Goal: Task Accomplishment & Management: Use online tool/utility

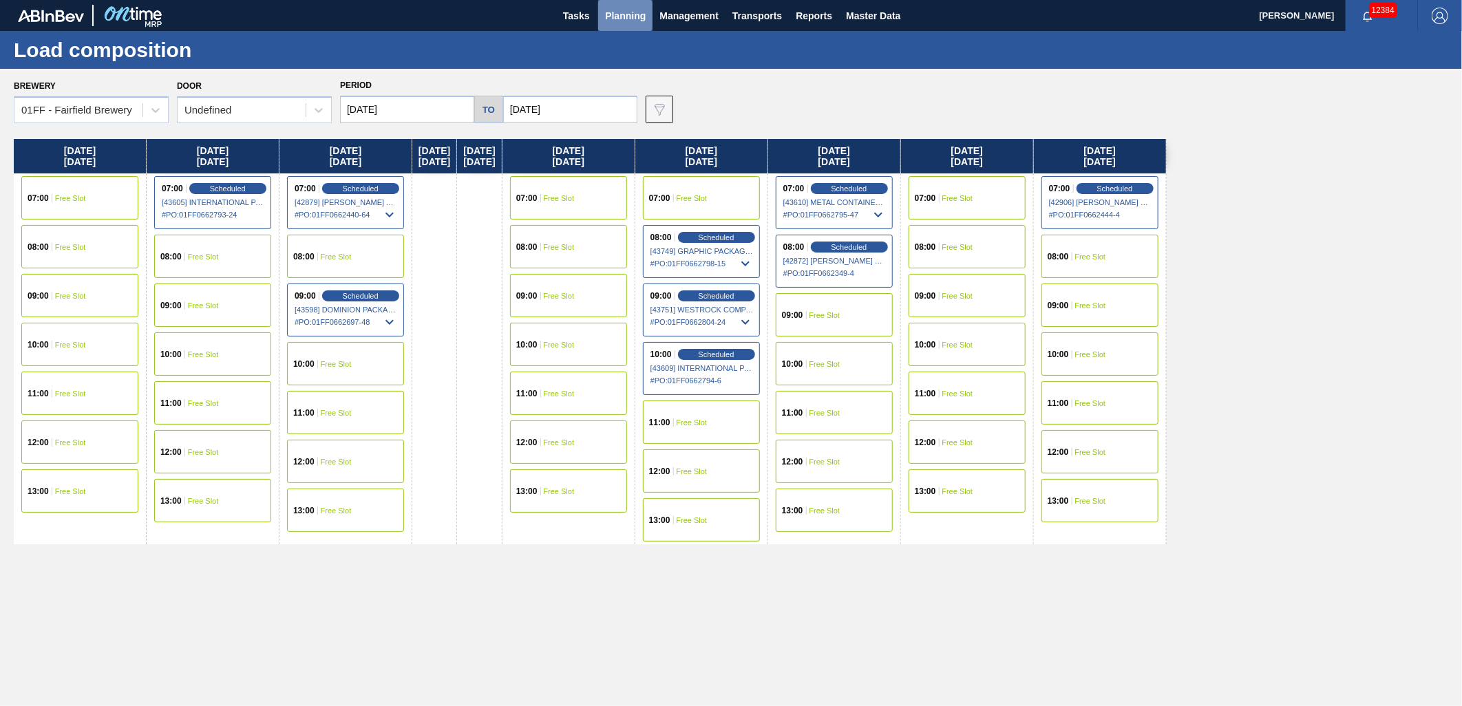
click at [627, 11] on span "Planning" at bounding box center [625, 16] width 41 height 17
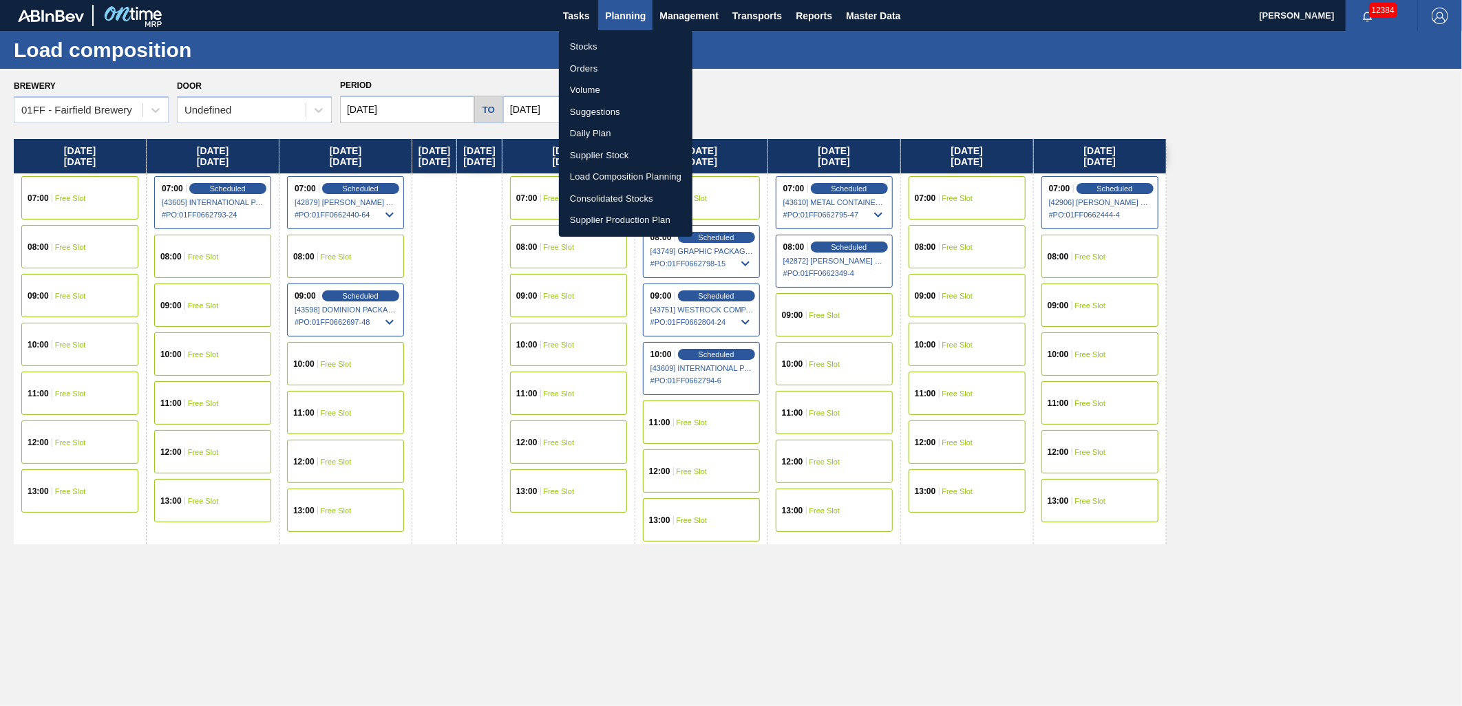
click at [603, 111] on li "Suggestions" at bounding box center [626, 112] width 134 height 22
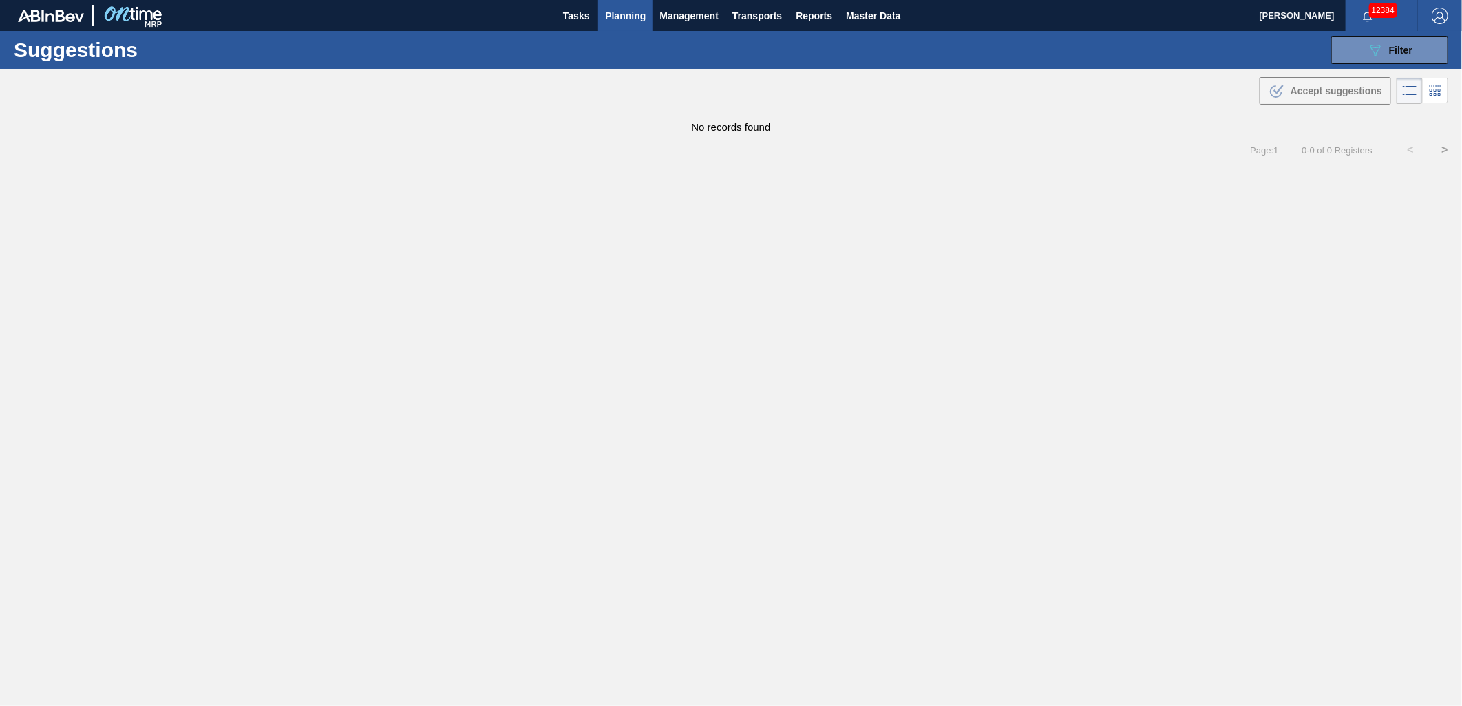
type from "[DATE]"
type to "[DATE]"
click at [1376, 55] on icon "089F7B8B-B2A5-4AFE-B5C0-19BA573D28AC" at bounding box center [1375, 50] width 17 height 17
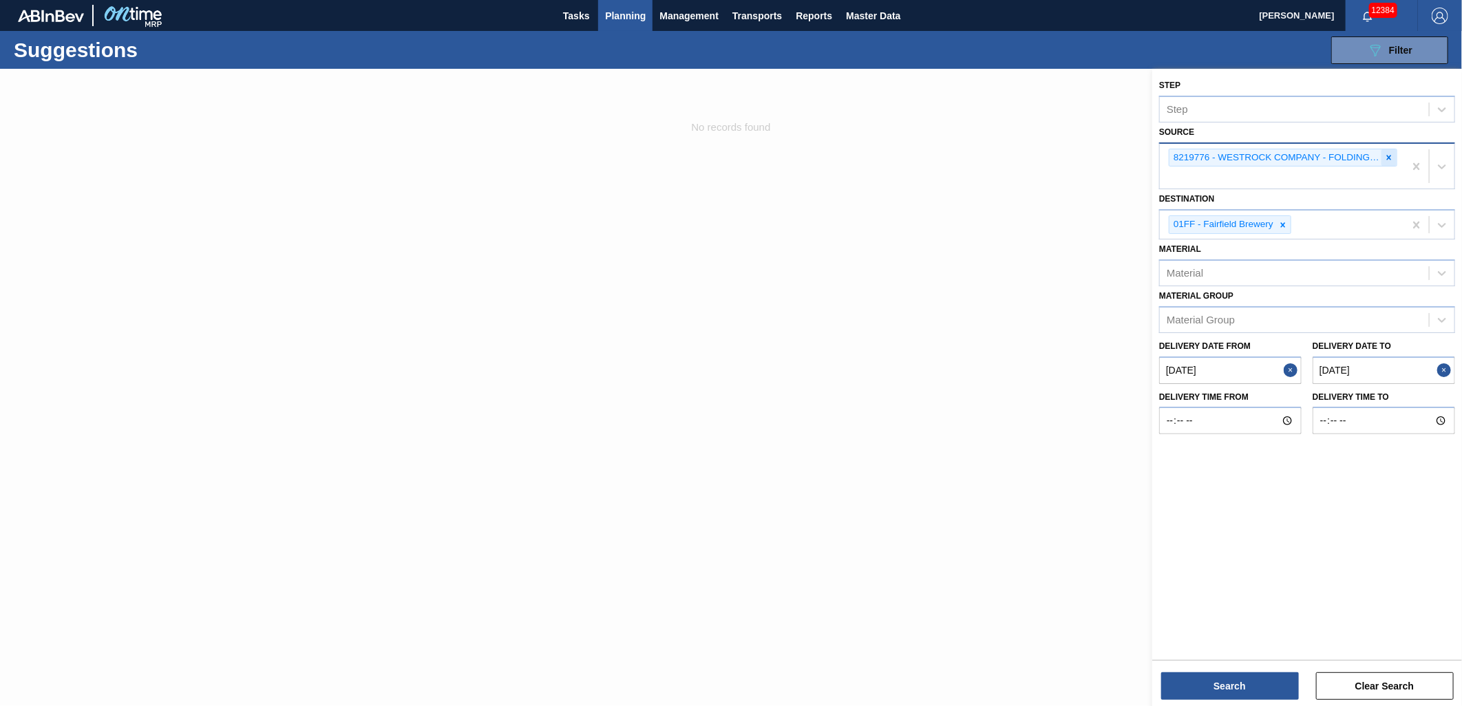
click at [1390, 160] on icon at bounding box center [1389, 158] width 10 height 10
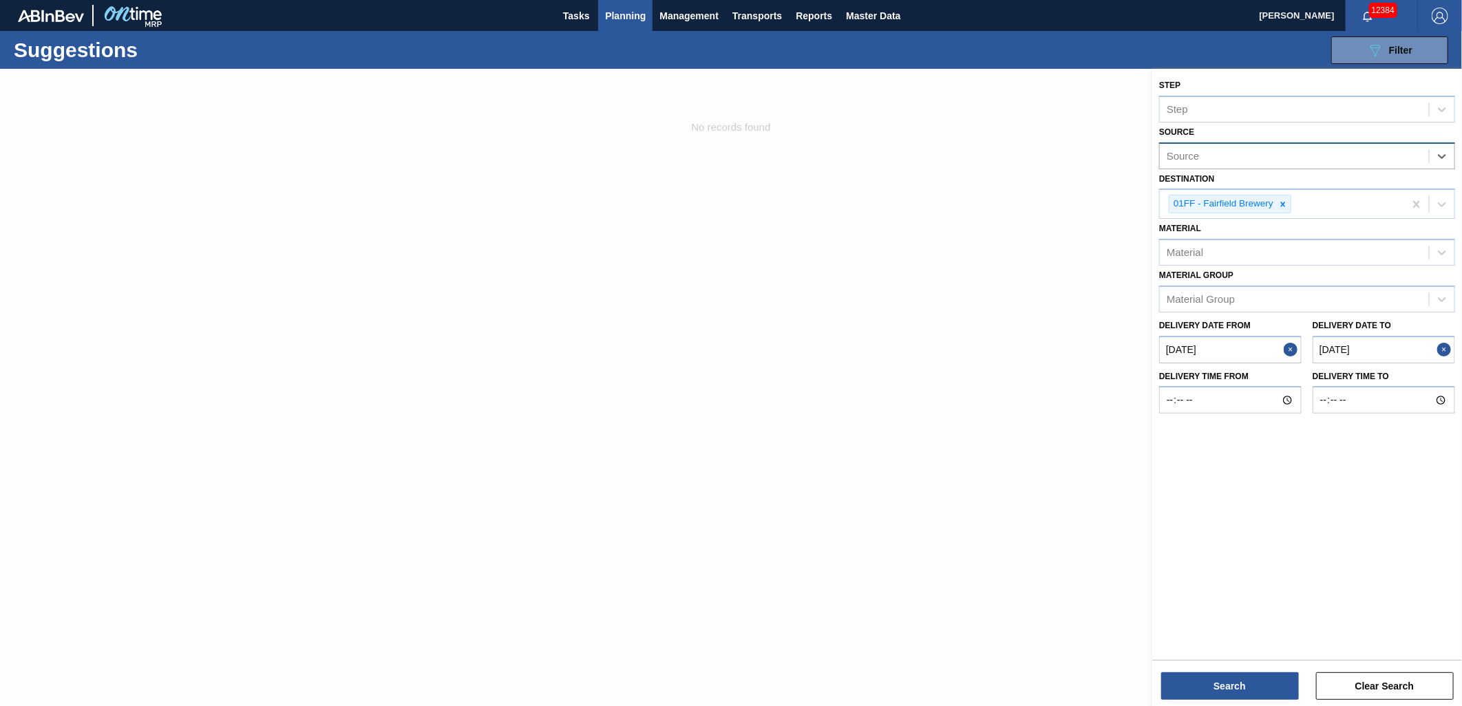
type input "IP"
click at [1330, 184] on div "8221130 - IPL USA INC" at bounding box center [1307, 190] width 296 height 25
click at [1229, 346] on from "[DATE]" at bounding box center [1230, 353] width 142 height 28
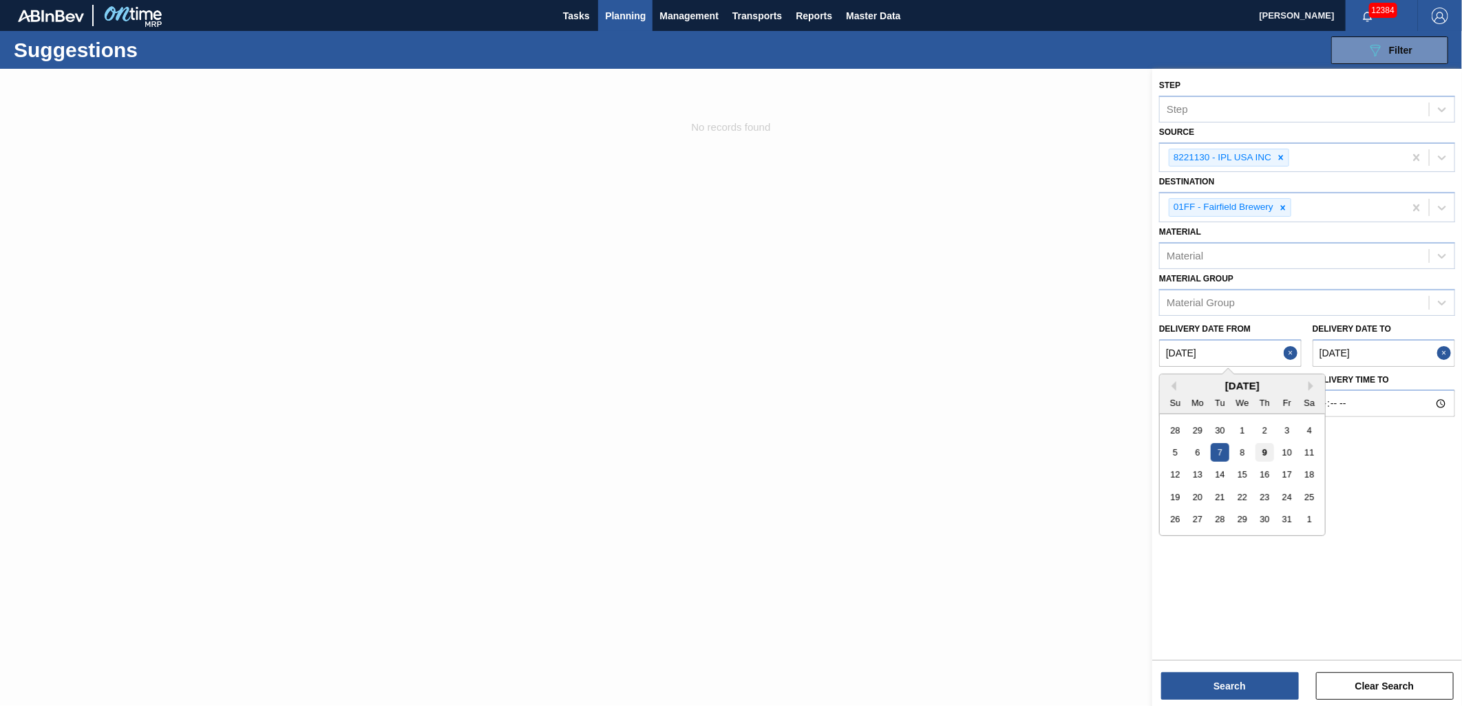
click at [1259, 450] on div "9" at bounding box center [1264, 452] width 19 height 19
type from "[DATE]"
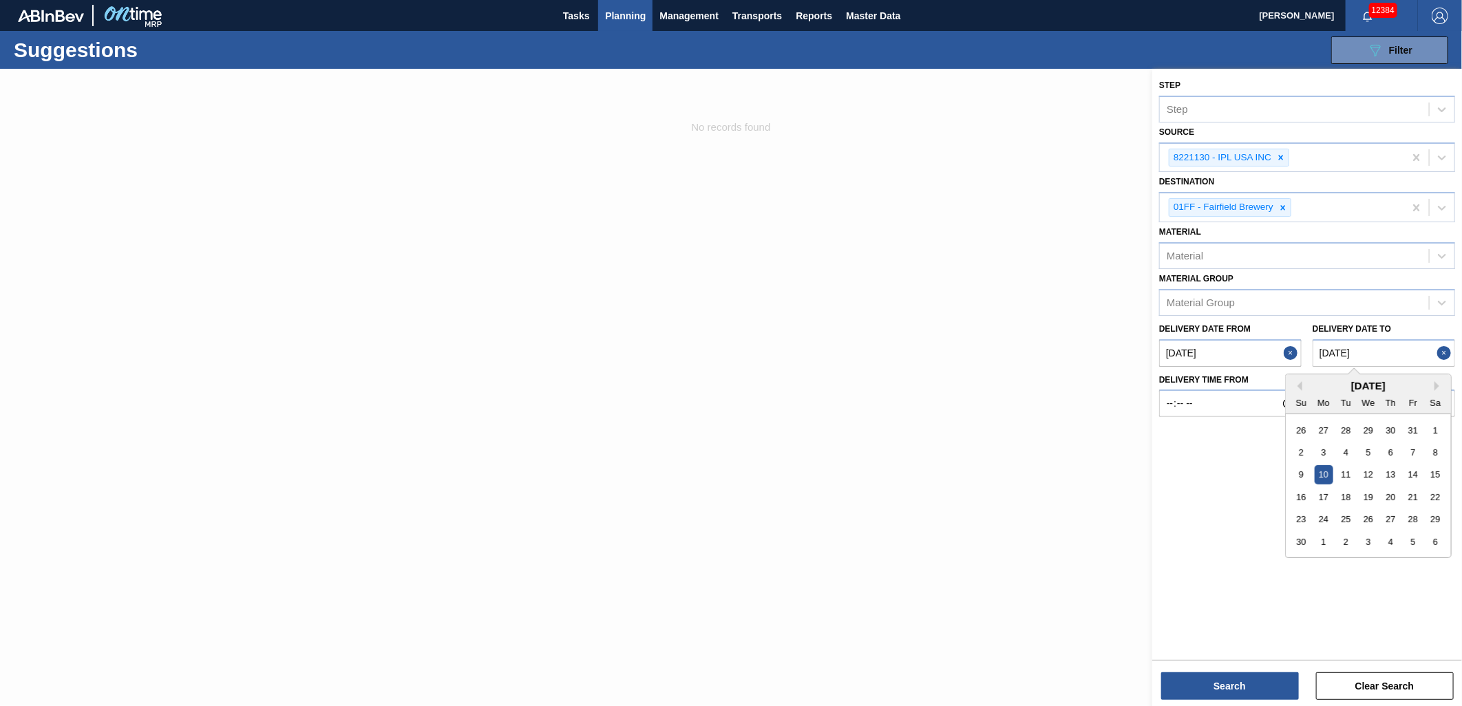
click at [1381, 359] on to "[DATE]" at bounding box center [1383, 353] width 142 height 28
click at [1252, 675] on button "Search" at bounding box center [1230, 686] width 138 height 28
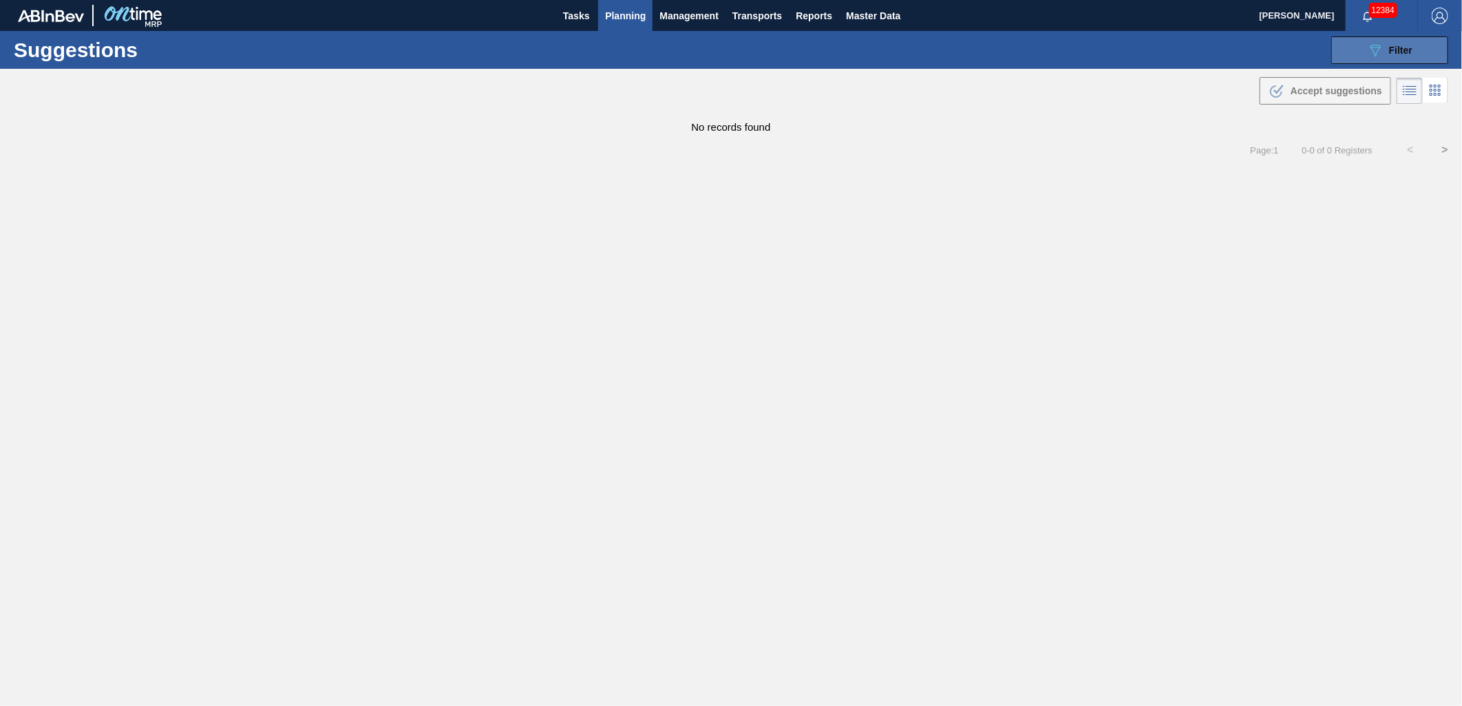
click at [1367, 54] on icon "089F7B8B-B2A5-4AFE-B5C0-19BA573D28AC" at bounding box center [1375, 50] width 17 height 17
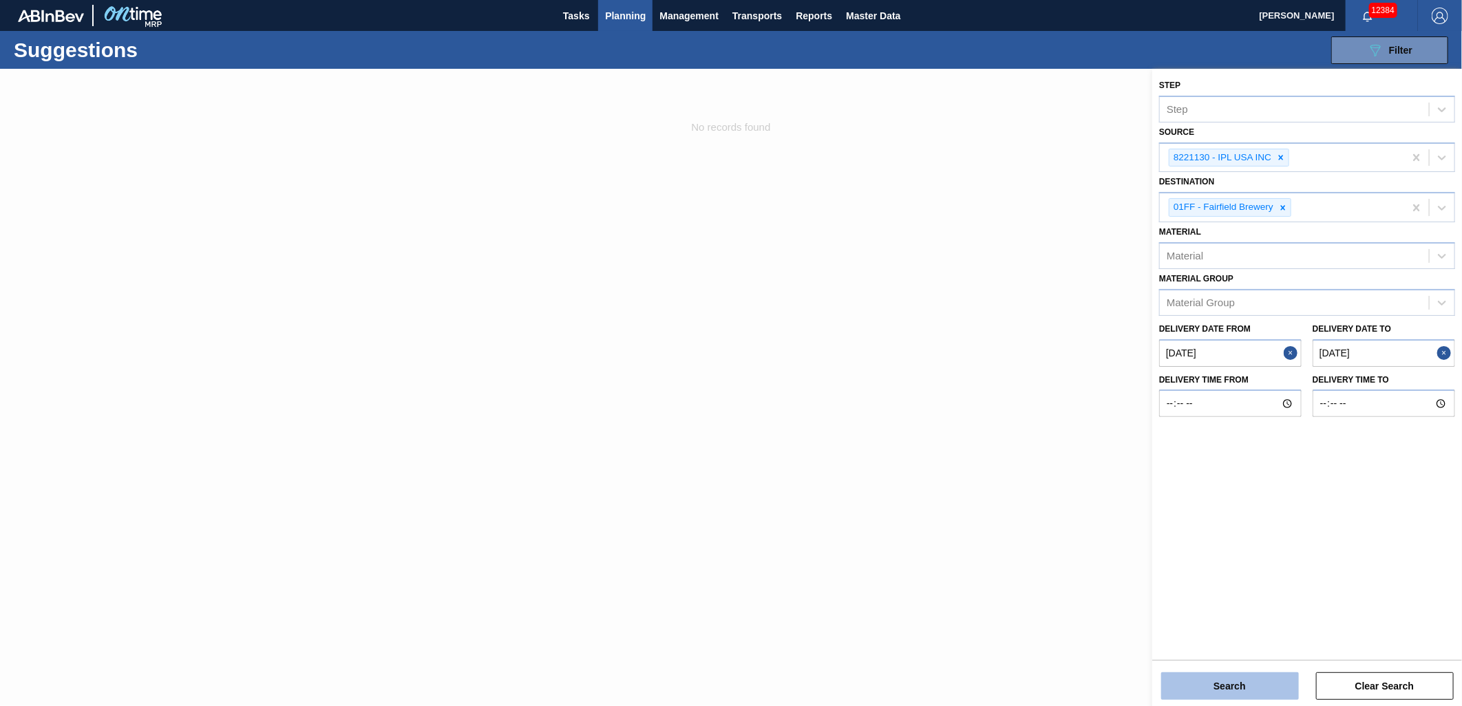
click at [1219, 681] on button "Search" at bounding box center [1230, 686] width 138 height 28
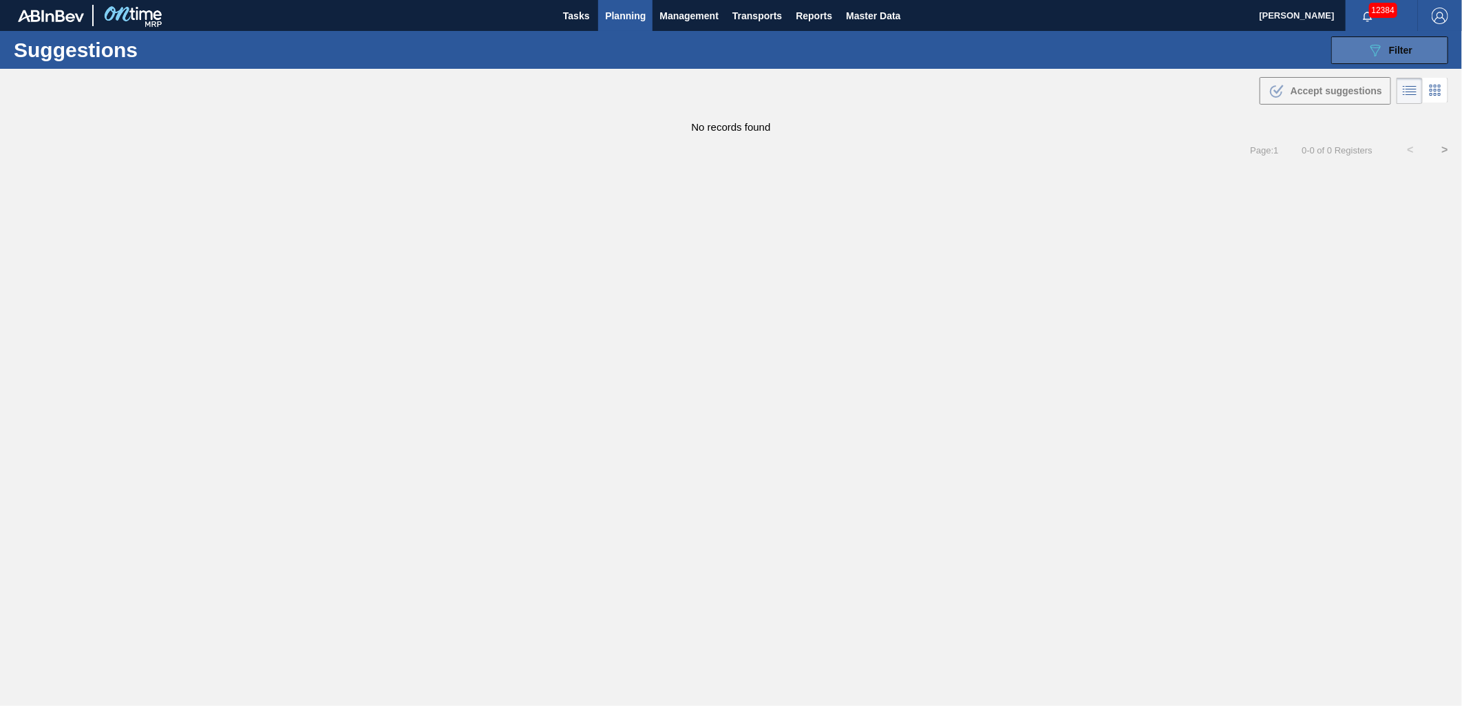
click at [1368, 56] on icon "089F7B8B-B2A5-4AFE-B5C0-19BA573D28AC" at bounding box center [1375, 50] width 17 height 17
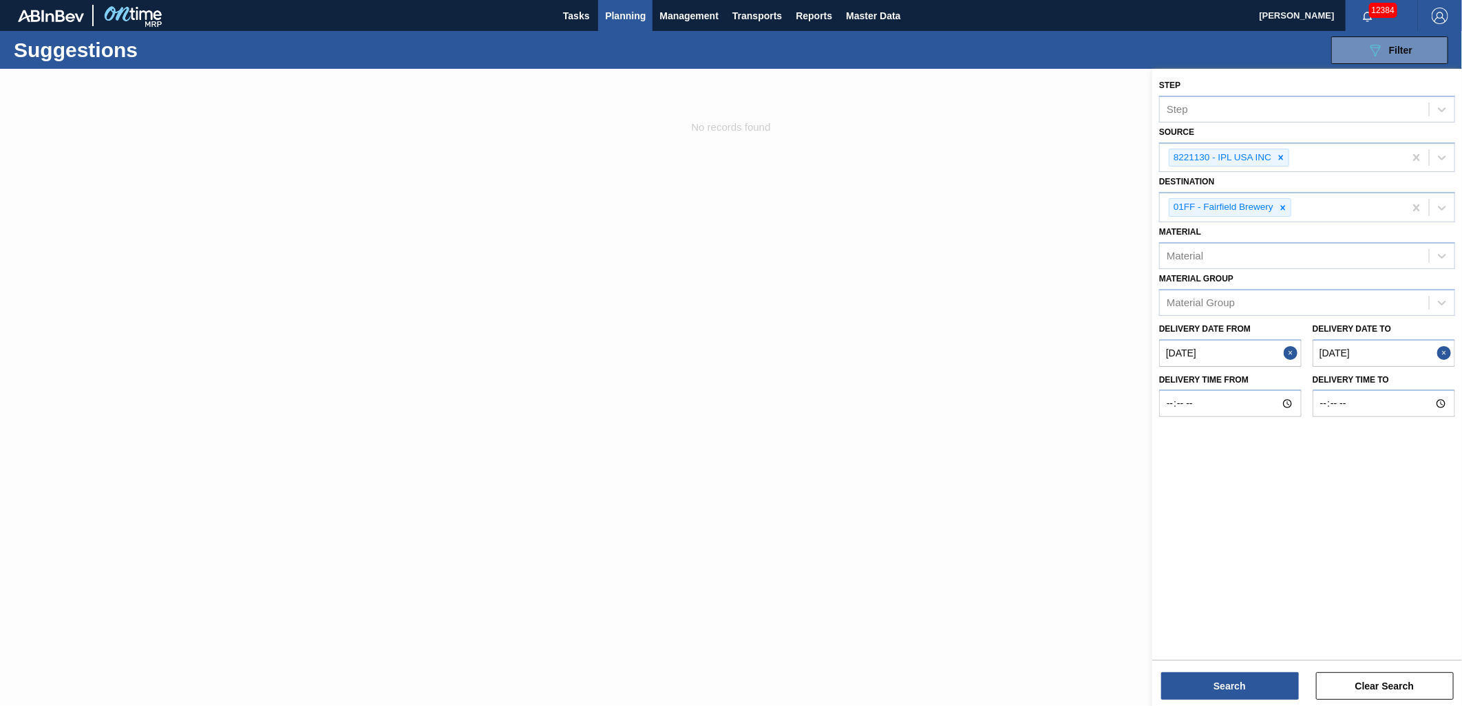
click at [1384, 346] on to "[DATE]" at bounding box center [1383, 353] width 142 height 28
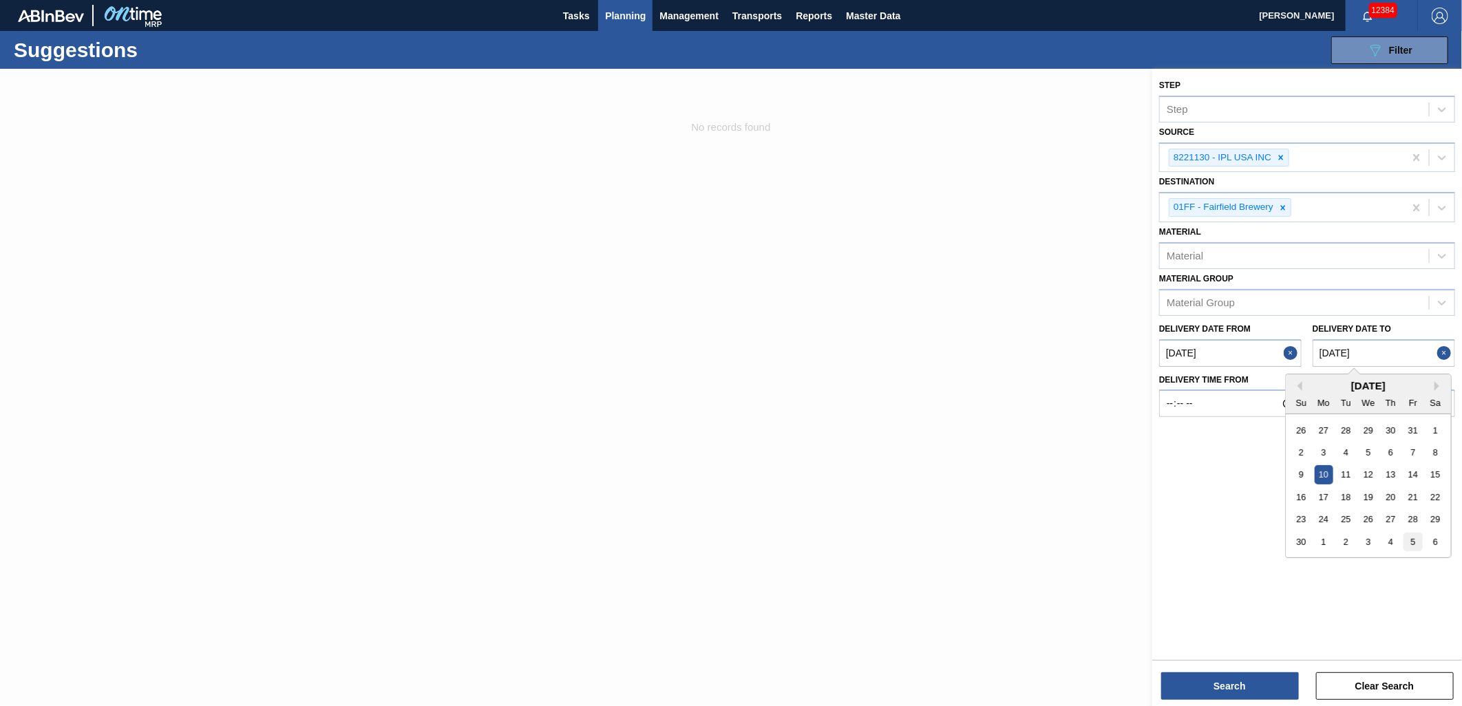
click at [1405, 540] on div "5" at bounding box center [1412, 542] width 19 height 19
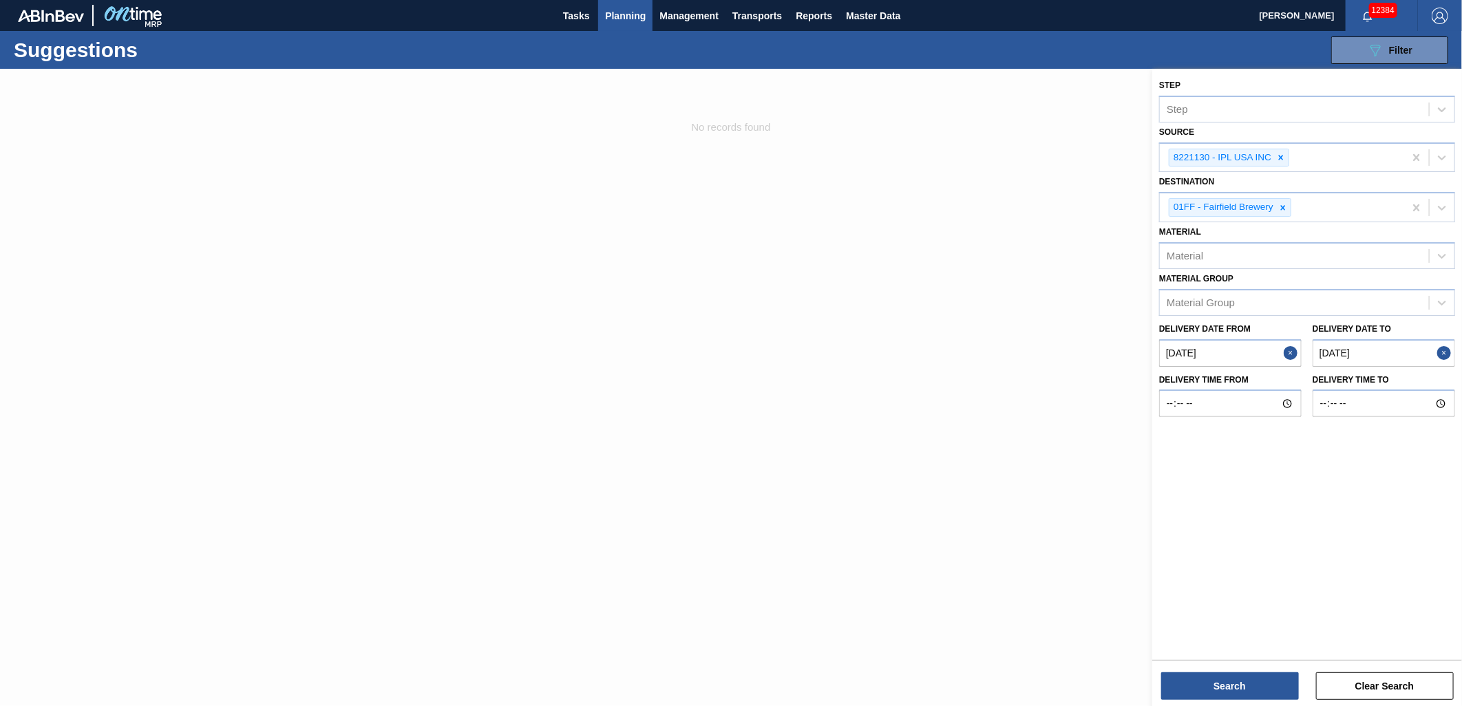
type to "12/05/2025"
click at [1259, 696] on button "Search" at bounding box center [1230, 686] width 138 height 28
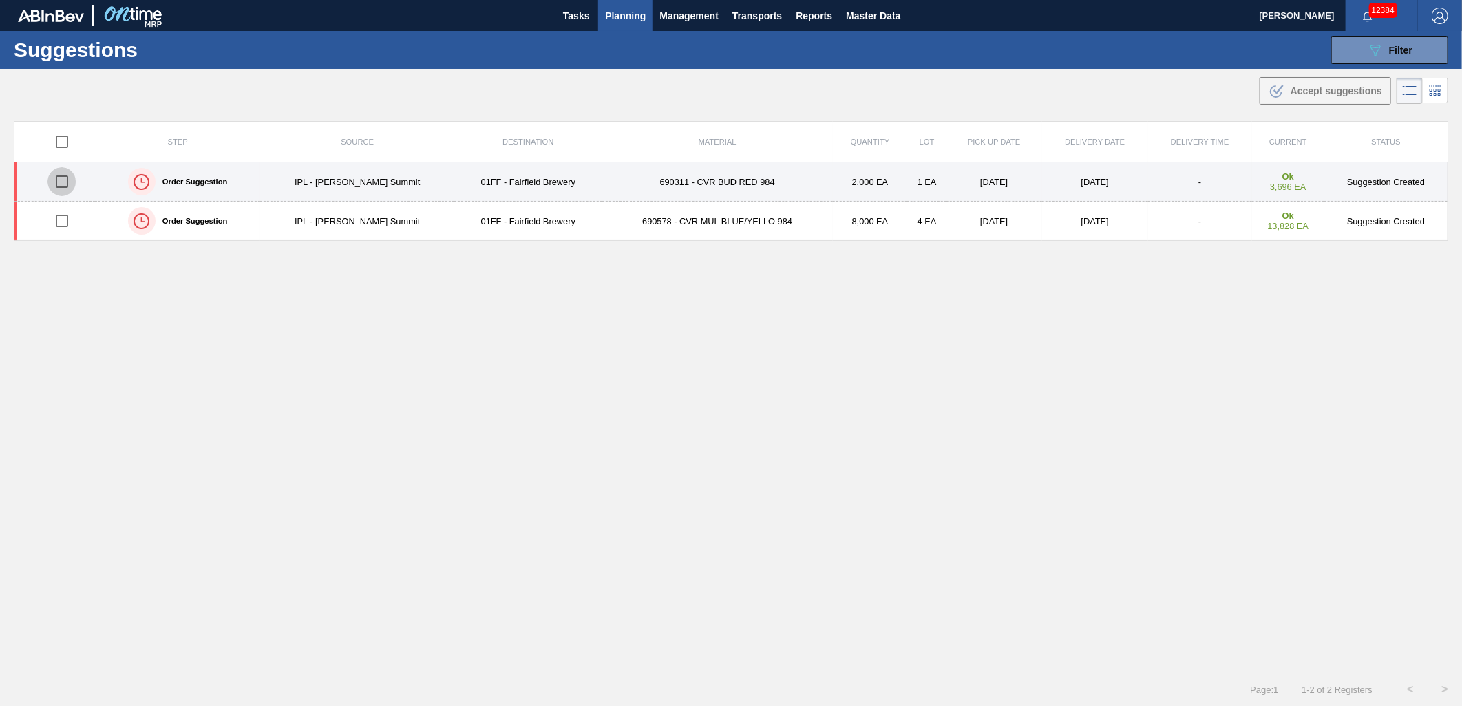
click at [65, 189] on input "checkbox" at bounding box center [61, 181] width 29 height 29
checkbox input "true"
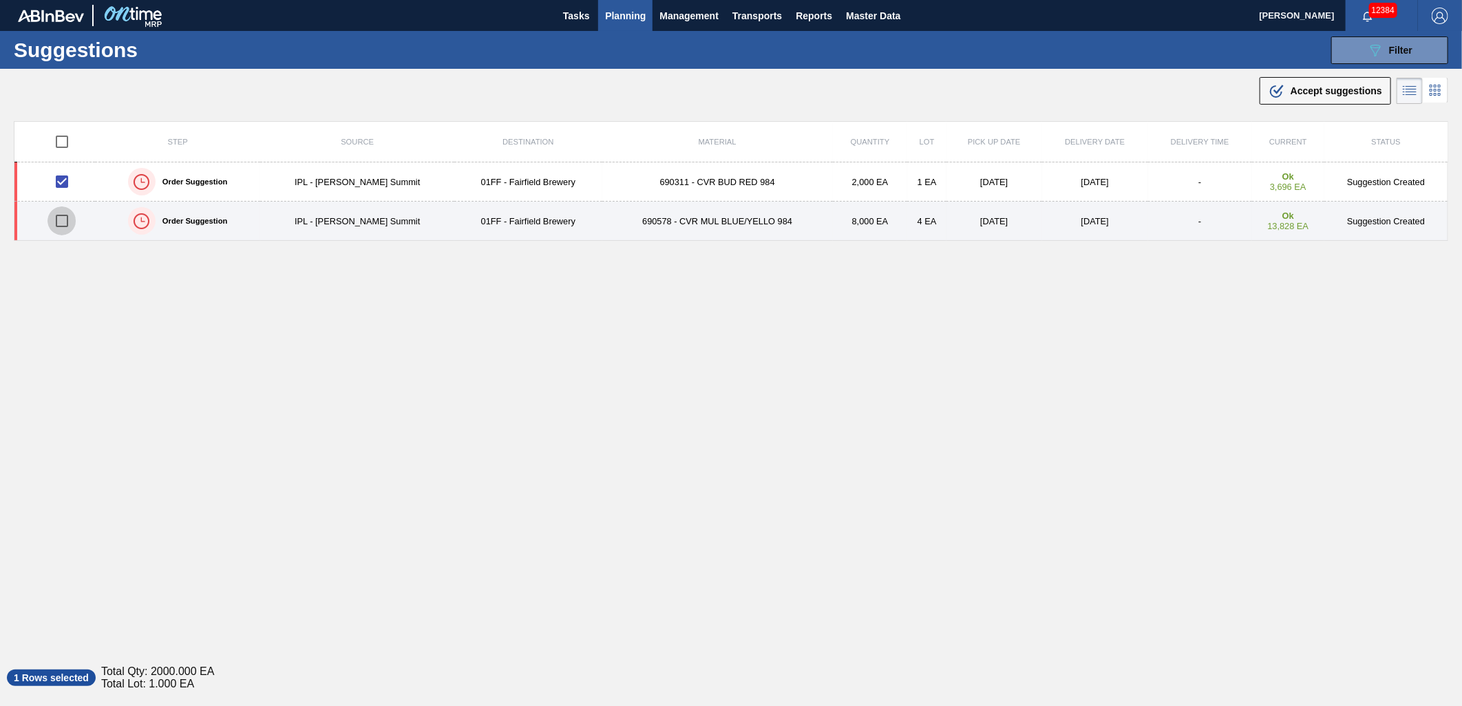
click at [66, 223] on input "checkbox" at bounding box center [61, 220] width 29 height 29
checkbox input "true"
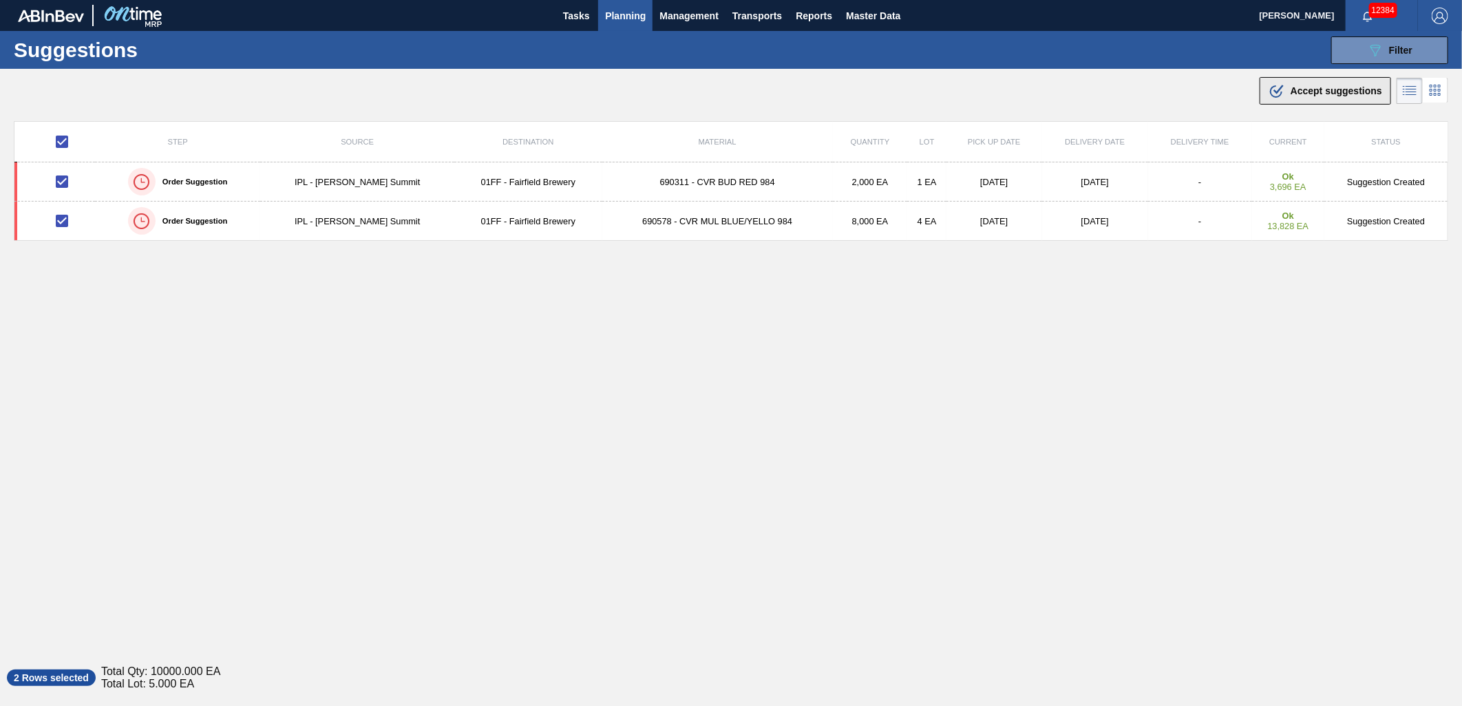
click at [1331, 95] on span "Accept suggestions" at bounding box center [1336, 90] width 92 height 11
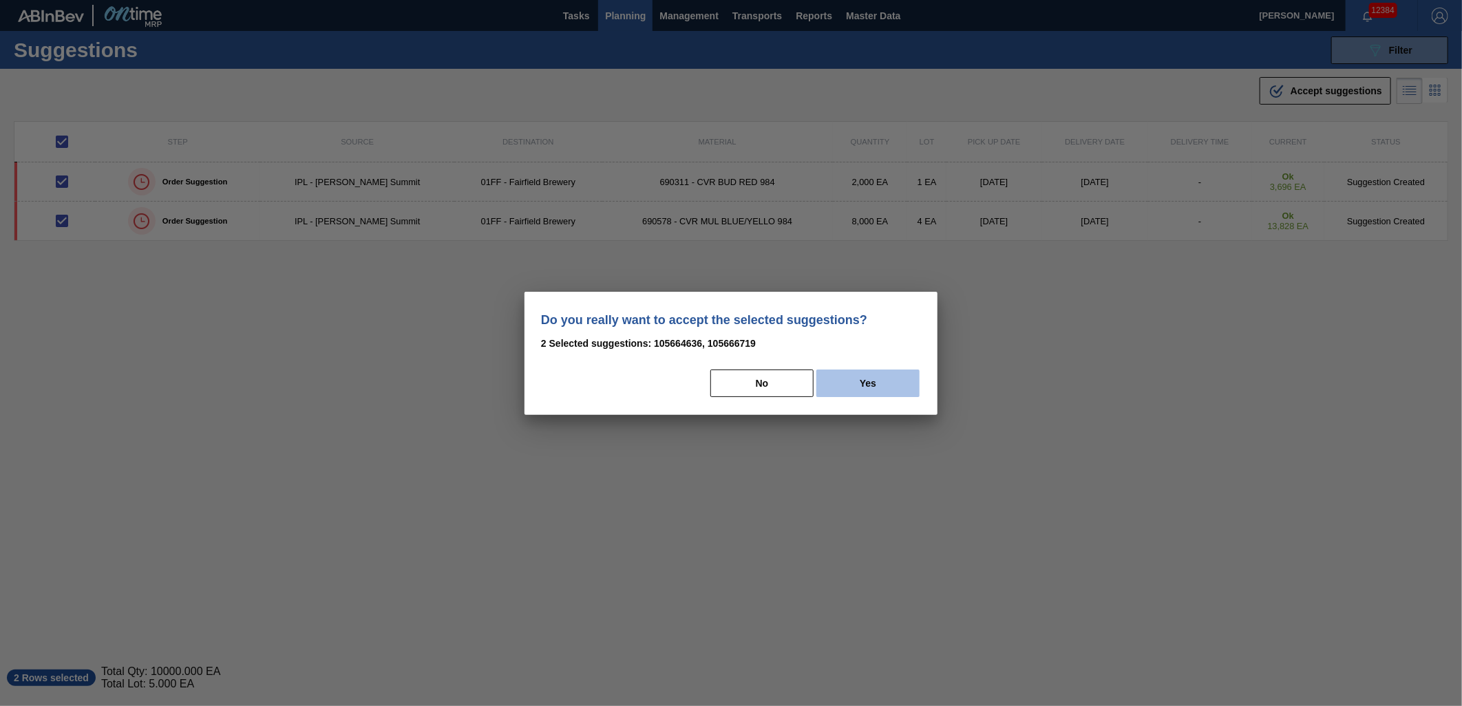
click at [882, 376] on button "Yes" at bounding box center [867, 384] width 103 height 28
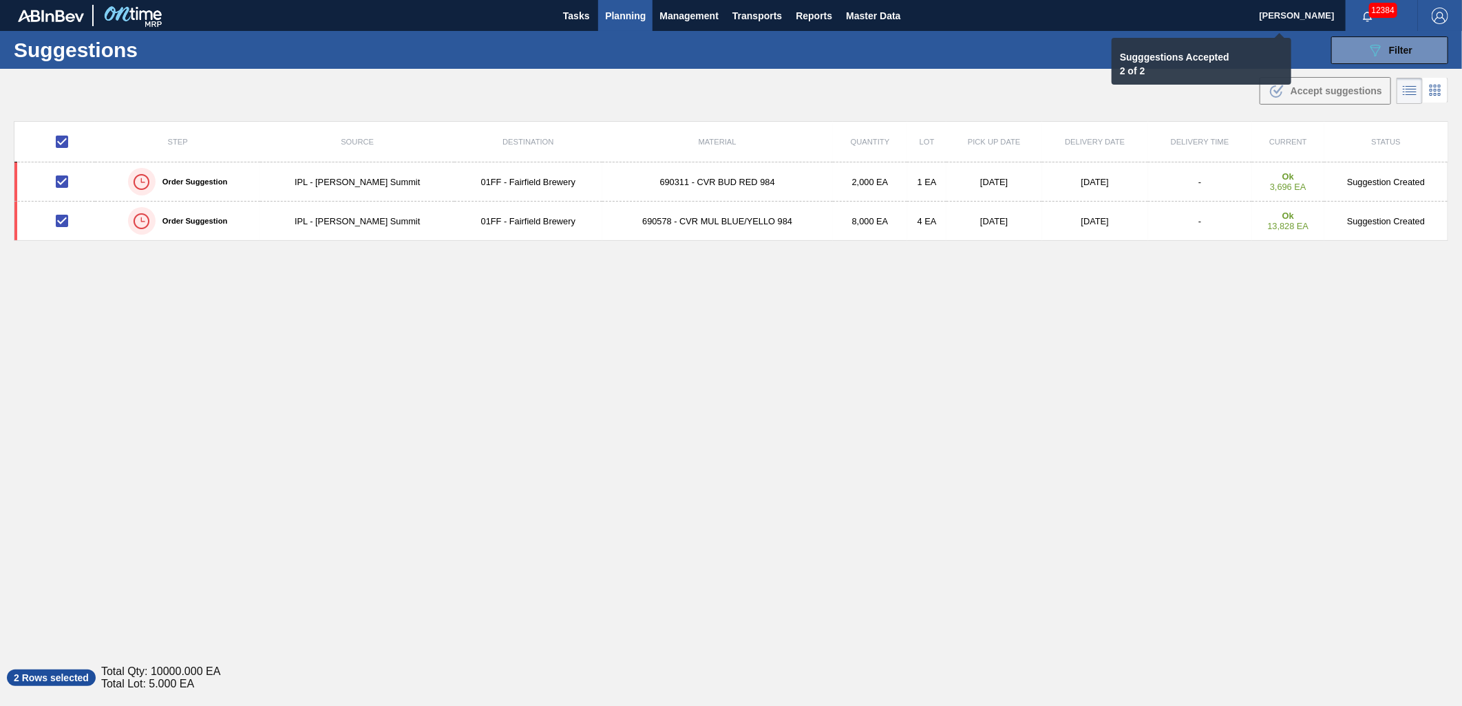
checkbox input "false"
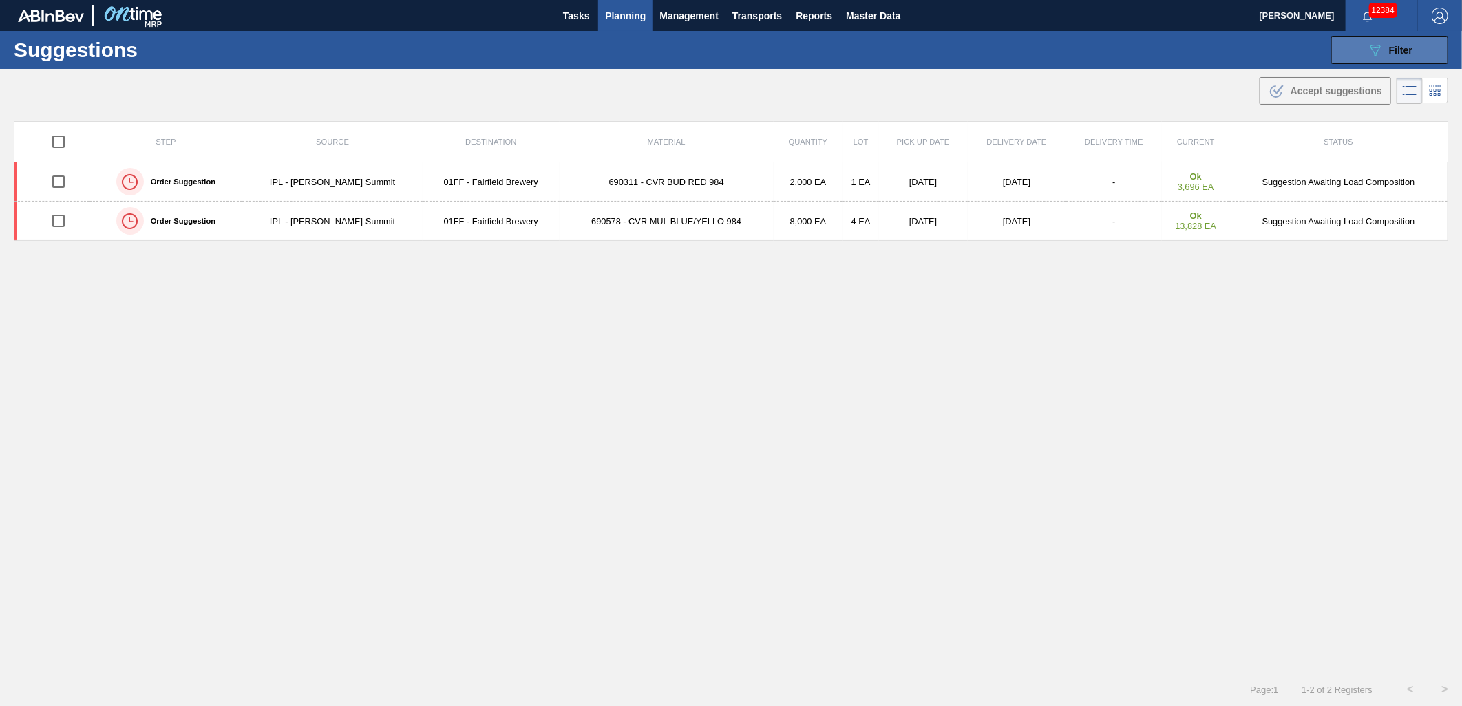
click at [1358, 54] on button "089F7B8B-B2A5-4AFE-B5C0-19BA573D28AC Filter" at bounding box center [1389, 50] width 117 height 28
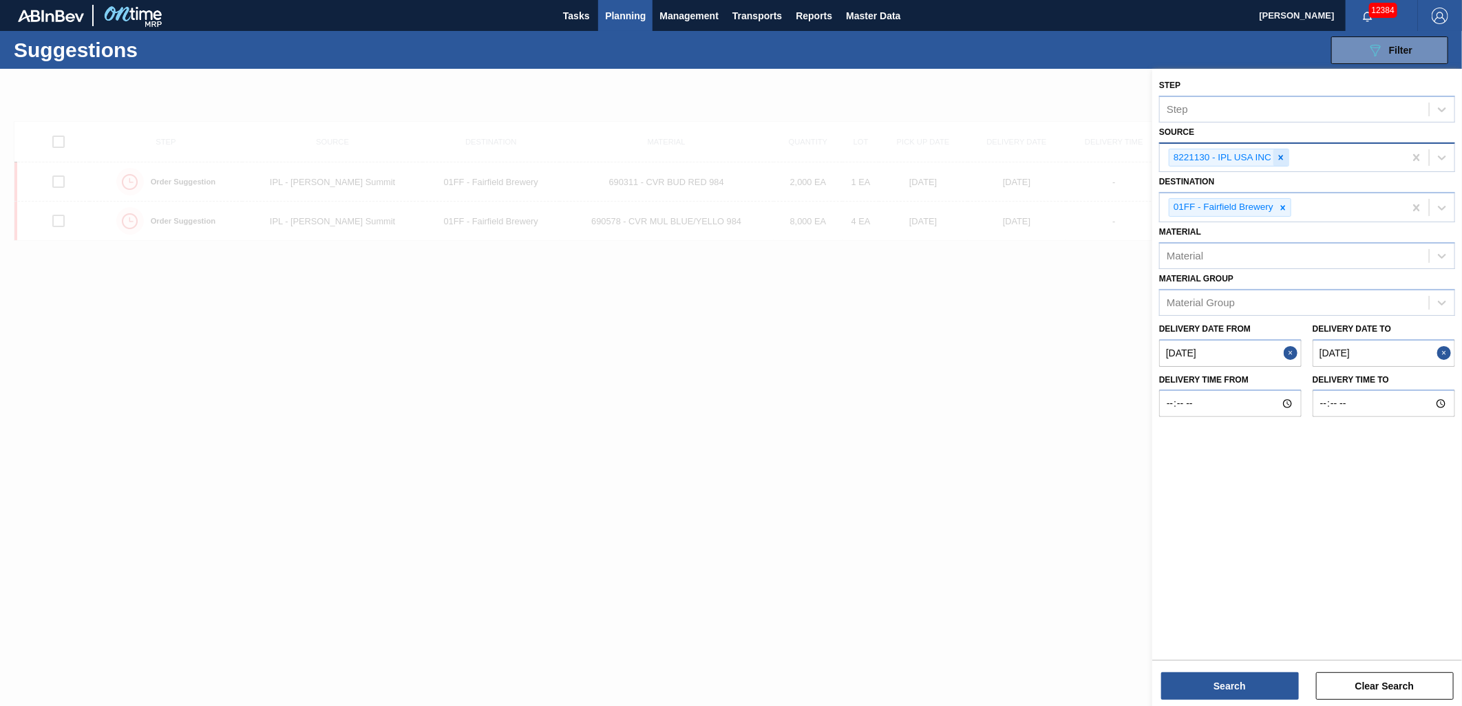
click at [1282, 159] on icon at bounding box center [1281, 158] width 10 height 10
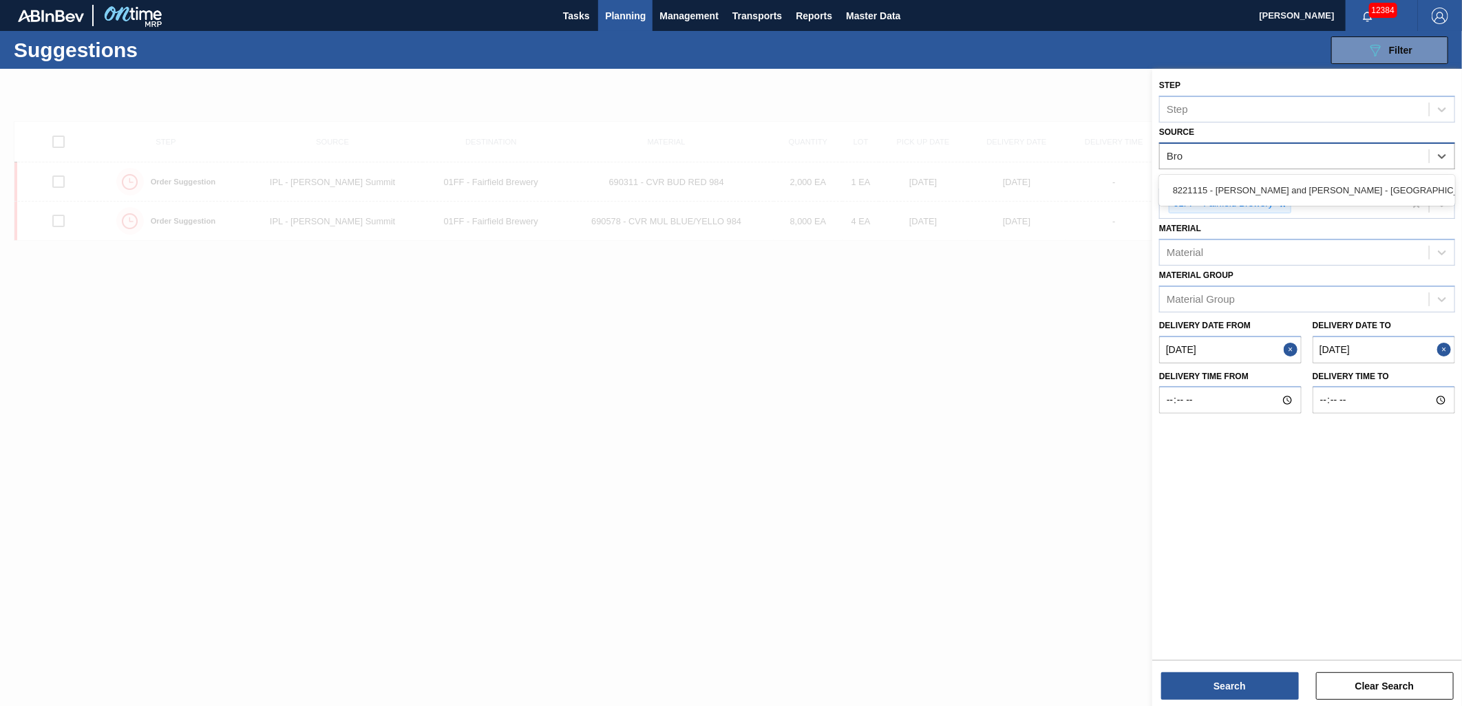
type input "Broo"
click at [1270, 179] on div "8221115 - Brooks and Whittle - Saint Louis" at bounding box center [1307, 190] width 296 height 25
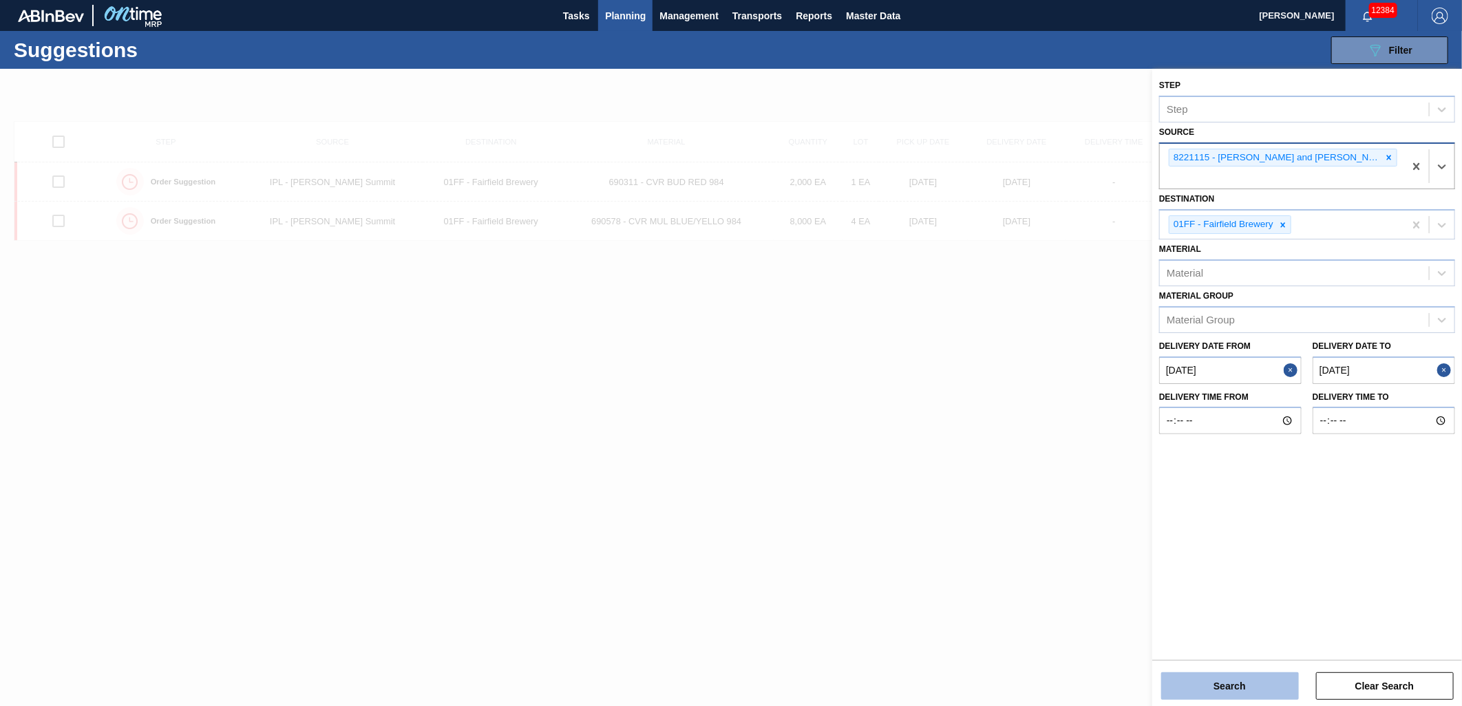
click at [1237, 678] on button "Search" at bounding box center [1230, 686] width 138 height 28
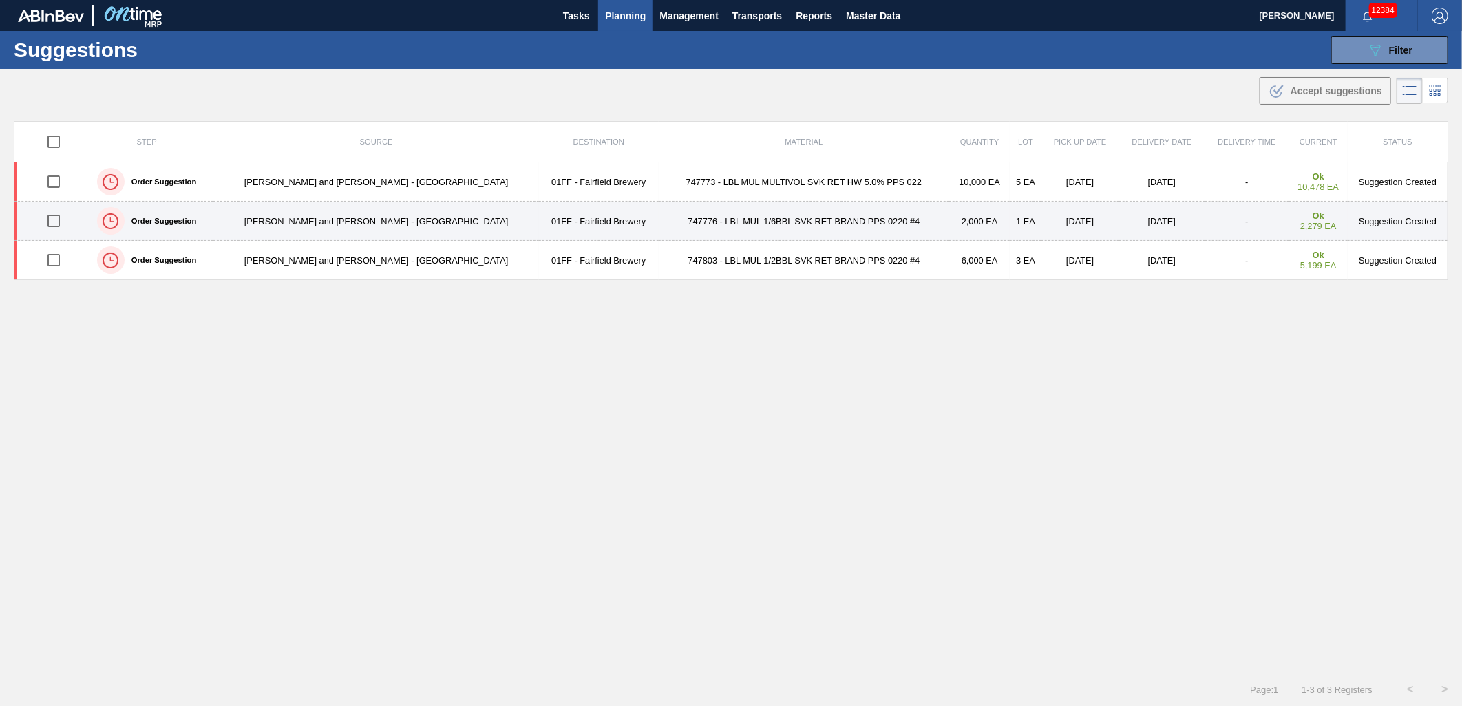
drag, startPoint x: 56, startPoint y: 186, endPoint x: 52, endPoint y: 210, distance: 23.9
click at [56, 186] on input "checkbox" at bounding box center [53, 181] width 29 height 29
checkbox input "true"
click at [52, 223] on input "checkbox" at bounding box center [53, 220] width 29 height 29
checkbox input "true"
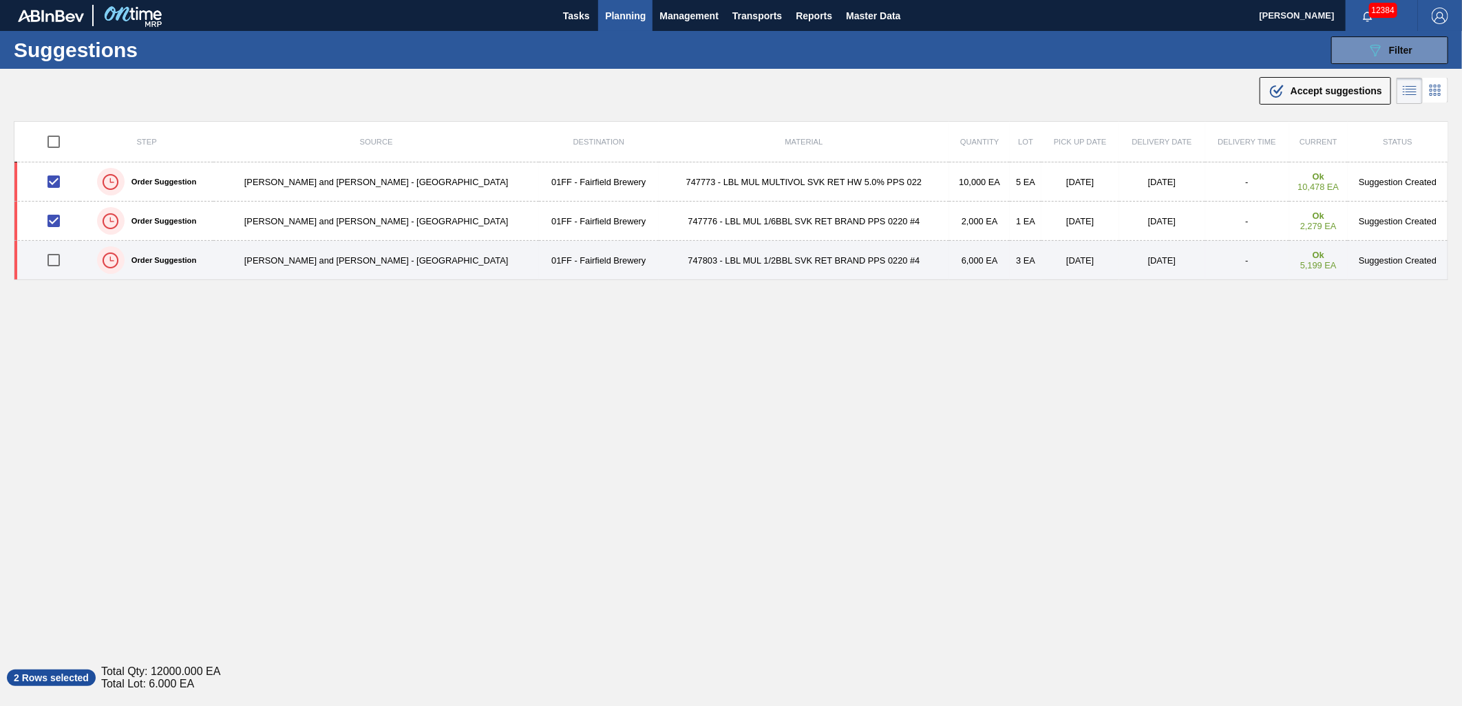
drag, startPoint x: 56, startPoint y: 262, endPoint x: 100, endPoint y: 262, distance: 44.0
click at [58, 262] on input "checkbox" at bounding box center [53, 260] width 29 height 29
checkbox input "true"
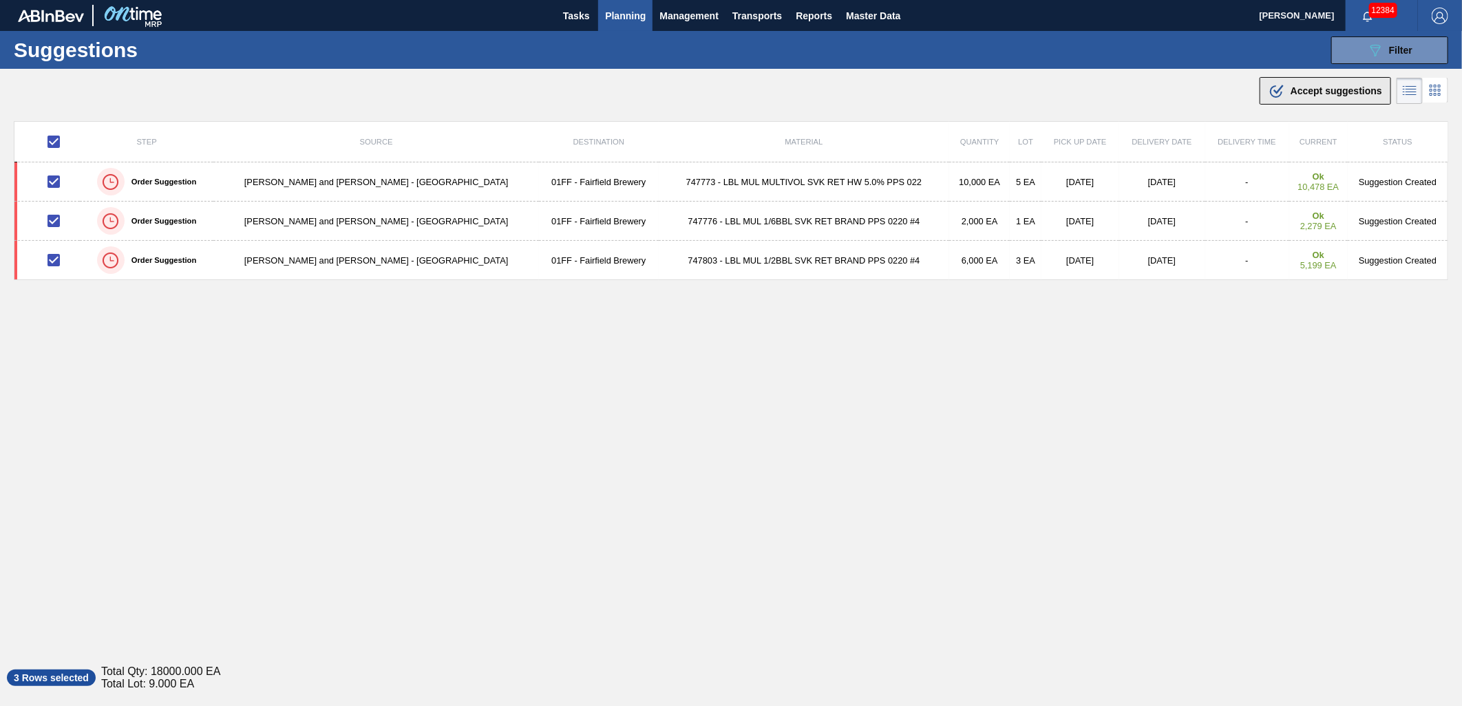
click at [1302, 96] on div ".b{fill:var(--color-action-default)} Accept suggestions" at bounding box center [1325, 91] width 114 height 17
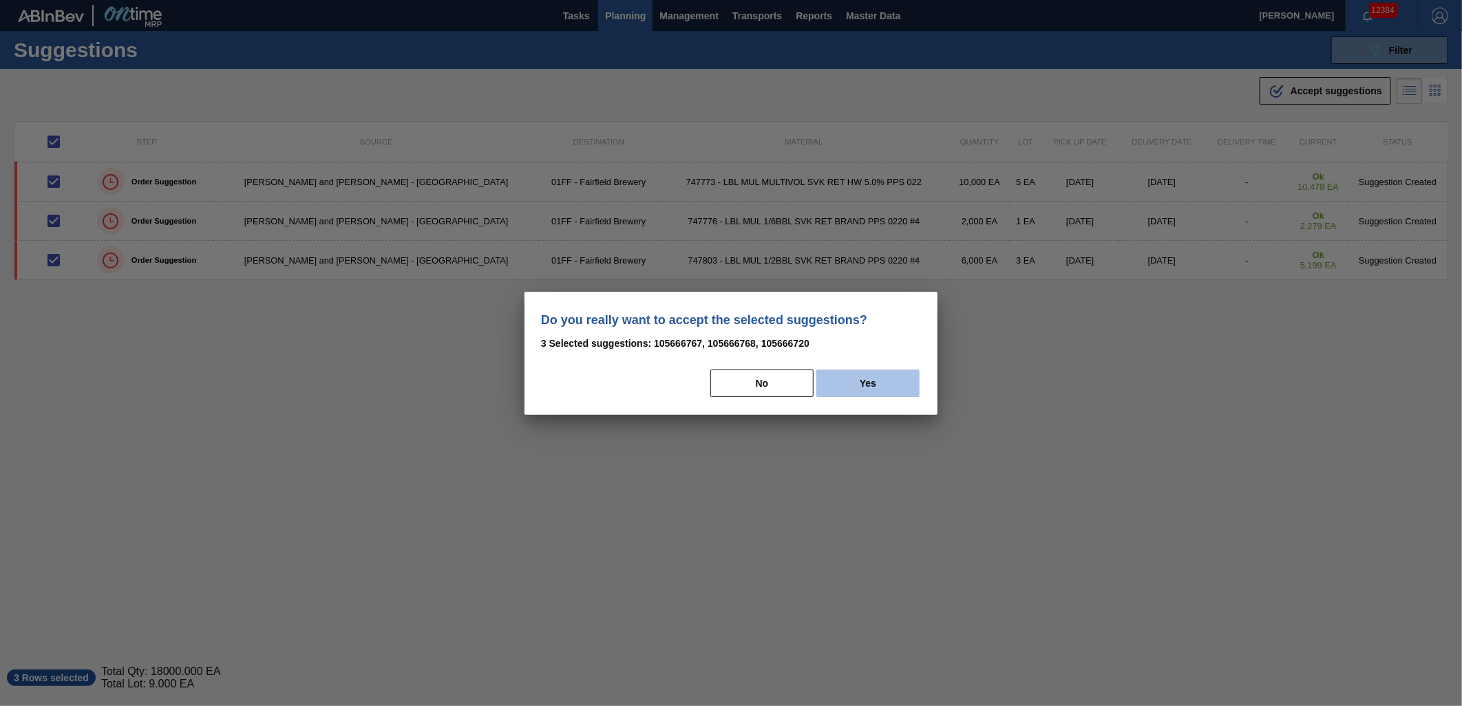
click at [878, 385] on button "Yes" at bounding box center [867, 384] width 103 height 28
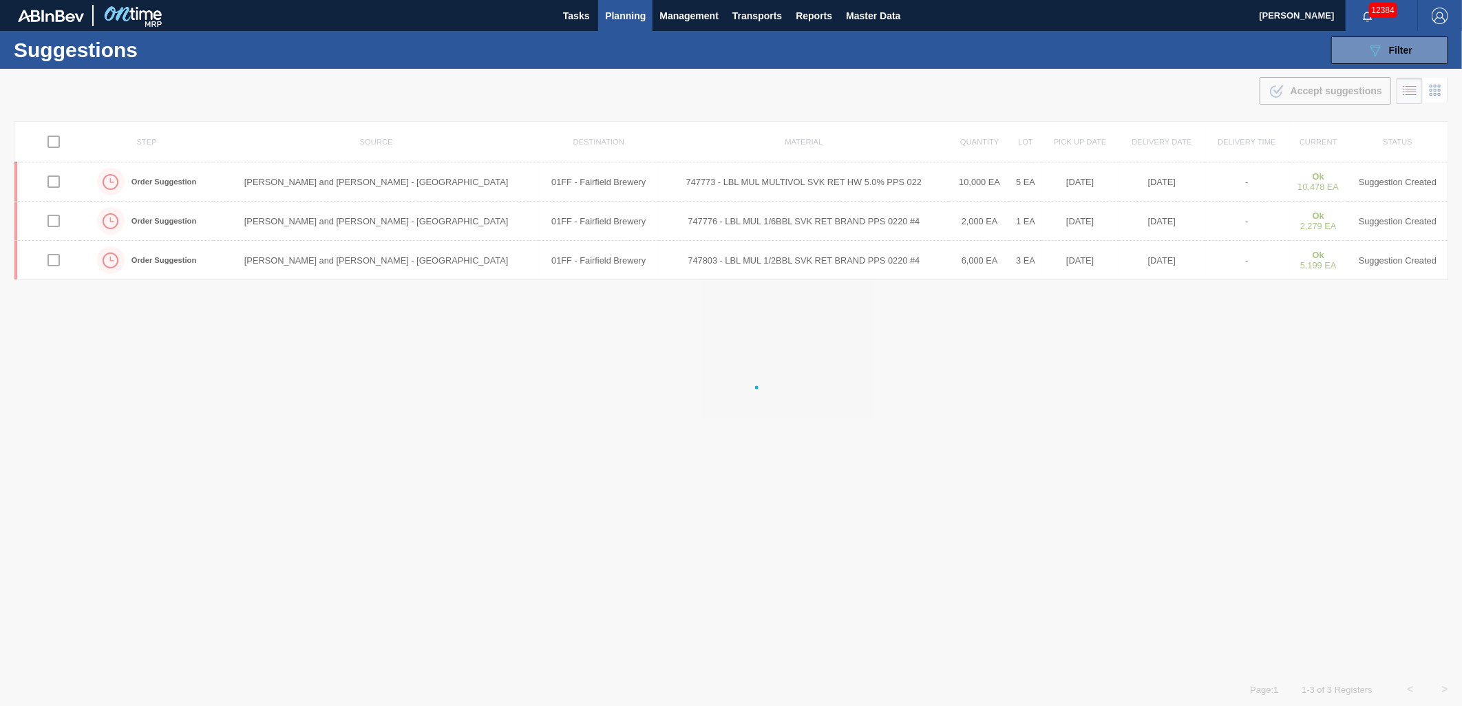
checkbox input "false"
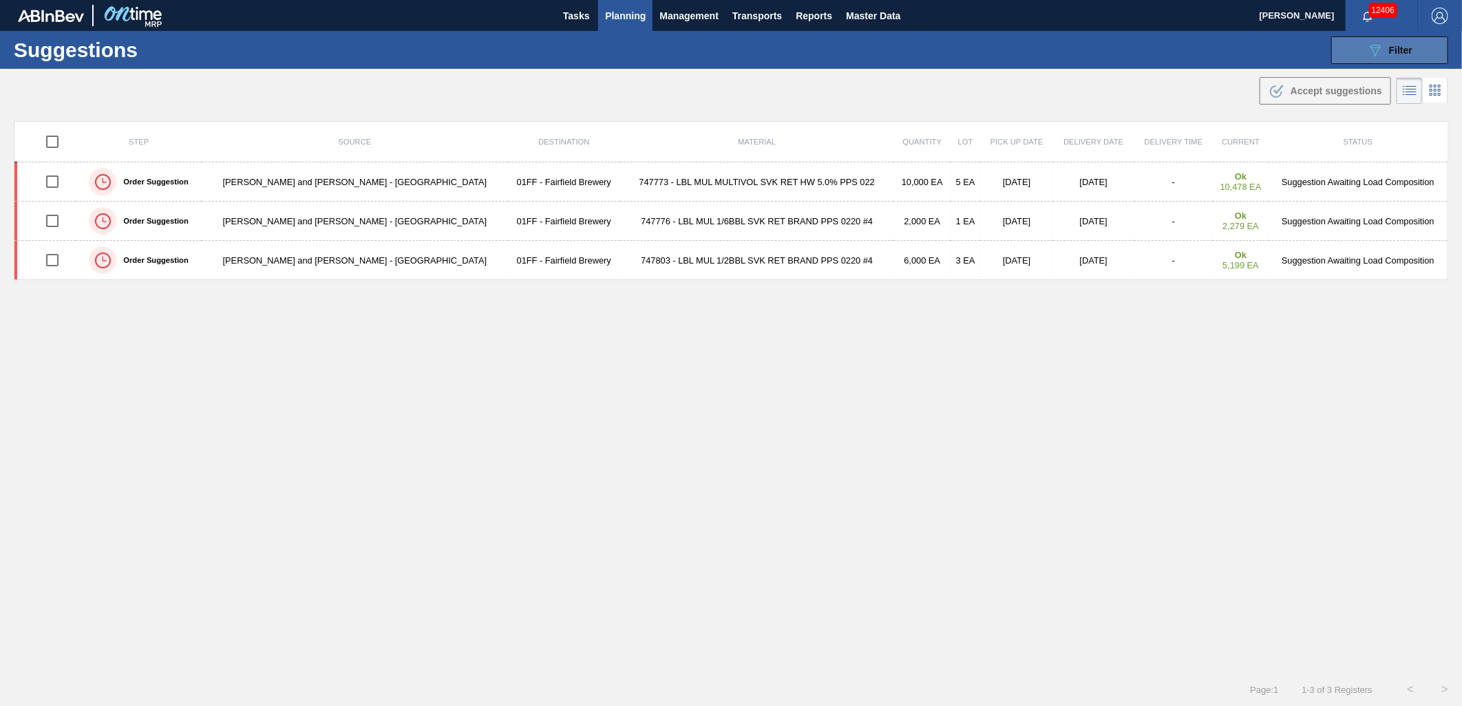
click at [1369, 58] on icon "089F7B8B-B2A5-4AFE-B5C0-19BA573D28AC" at bounding box center [1375, 50] width 17 height 17
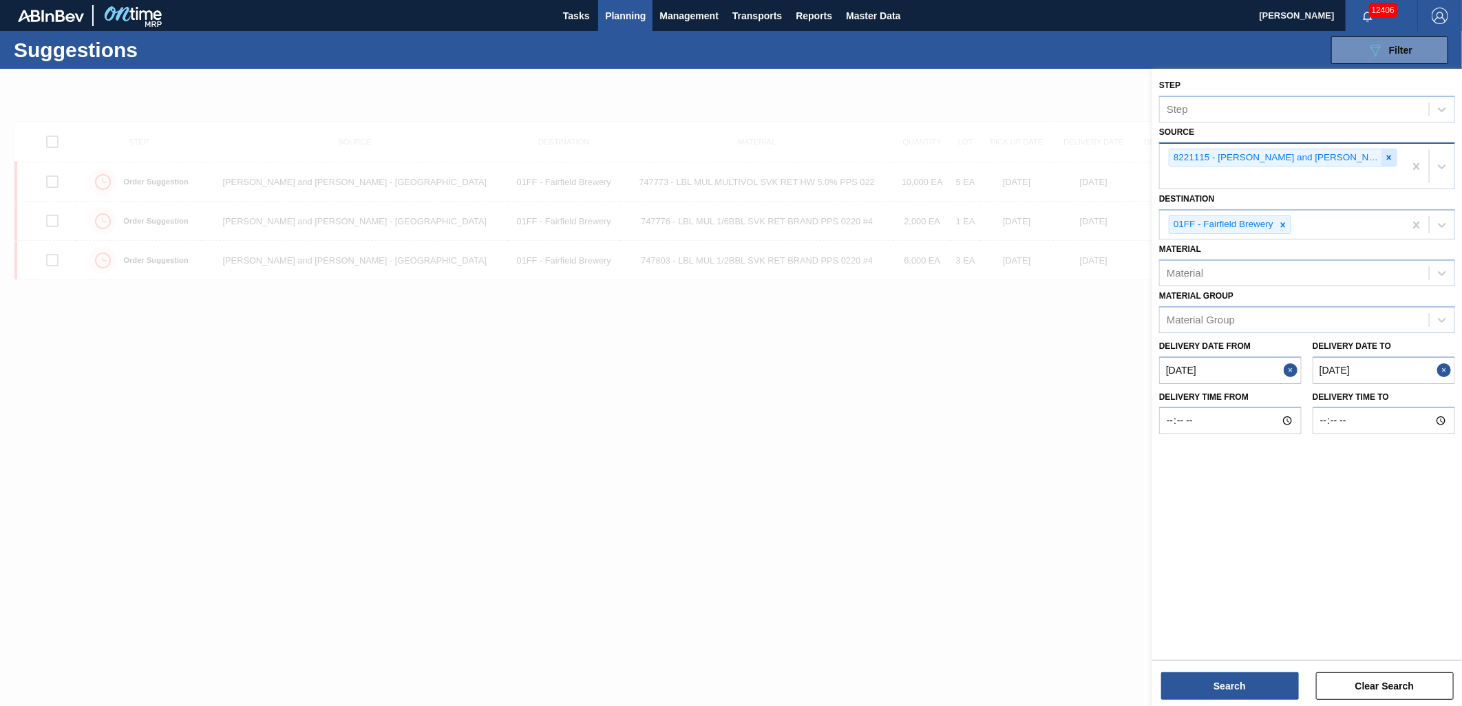
click at [1384, 154] on icon at bounding box center [1389, 158] width 10 height 10
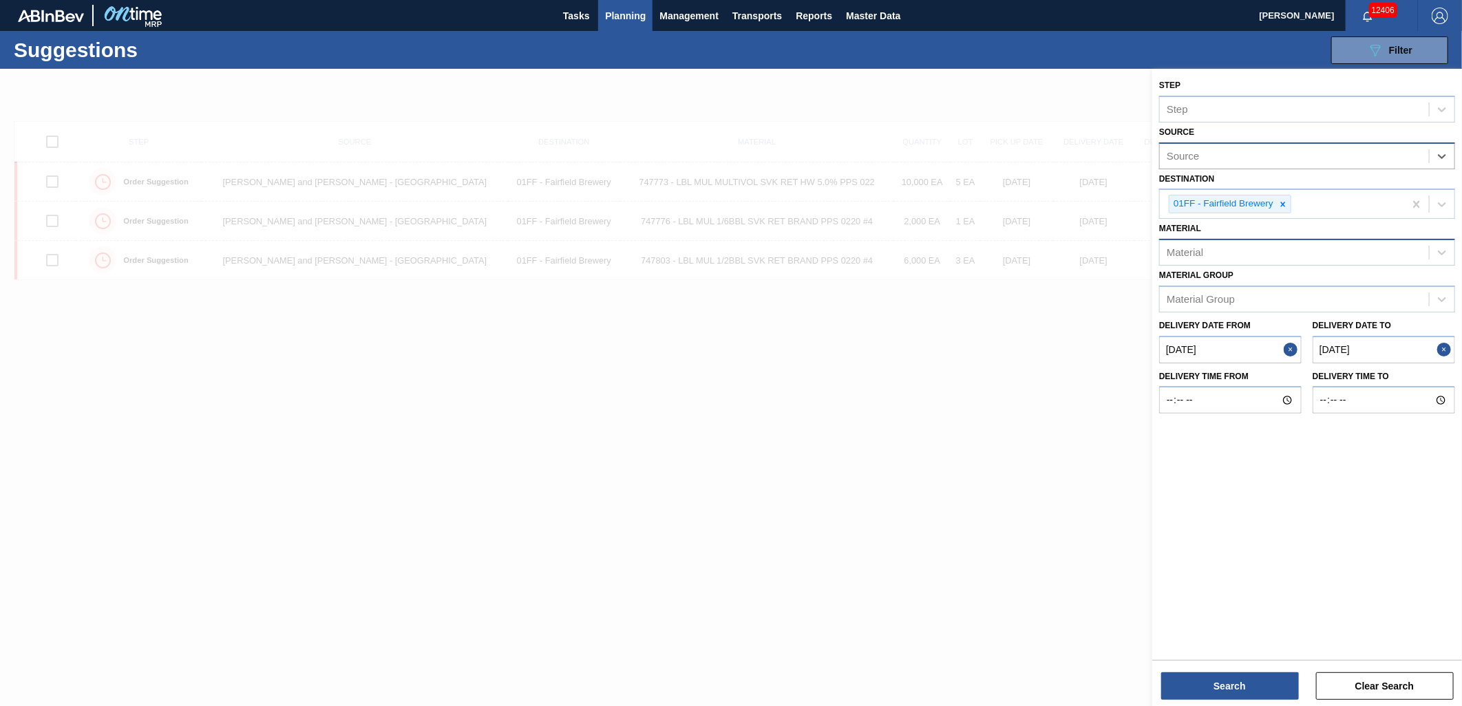
click at [1223, 246] on div "Material" at bounding box center [1294, 253] width 269 height 20
type input "710512"
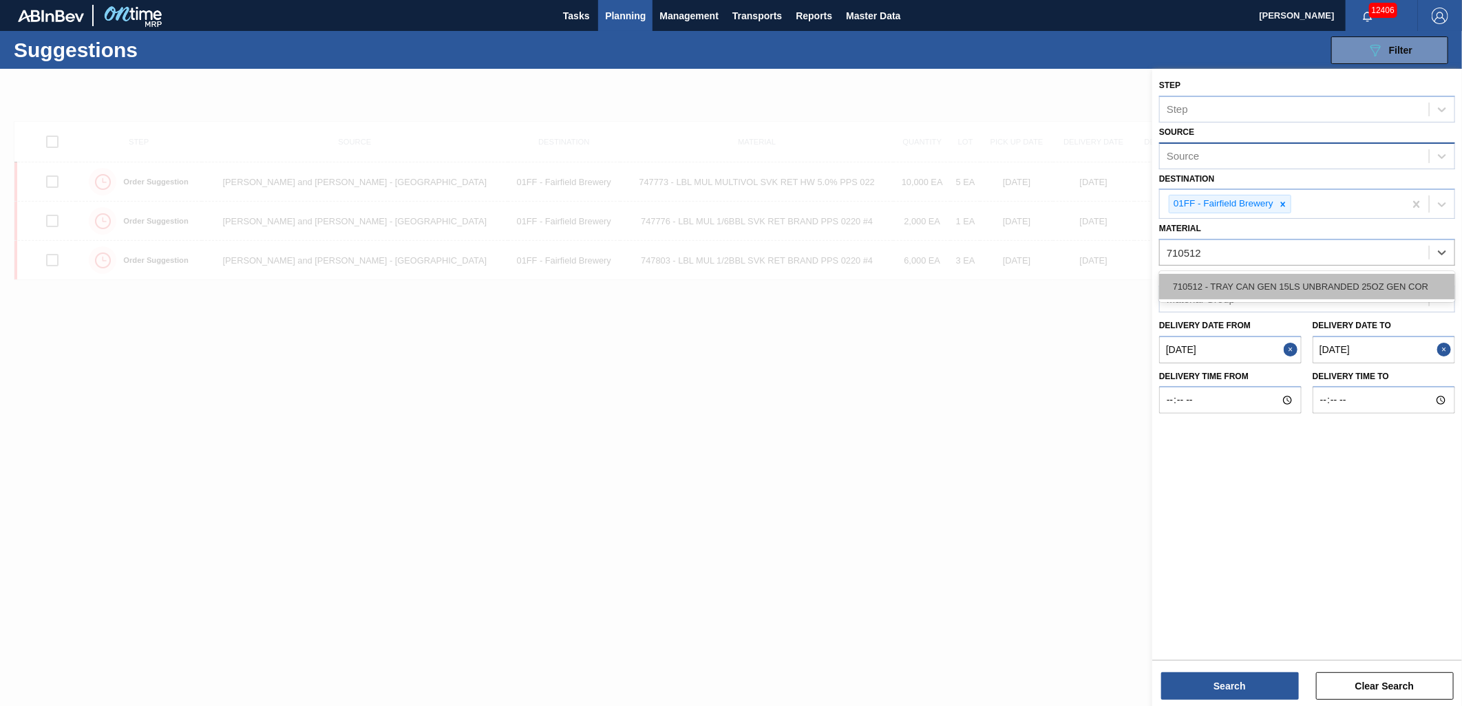
click at [1222, 279] on div "710512 - TRAY CAN GEN 15LS UNBRANDED 25OZ GEN COR" at bounding box center [1307, 286] width 296 height 25
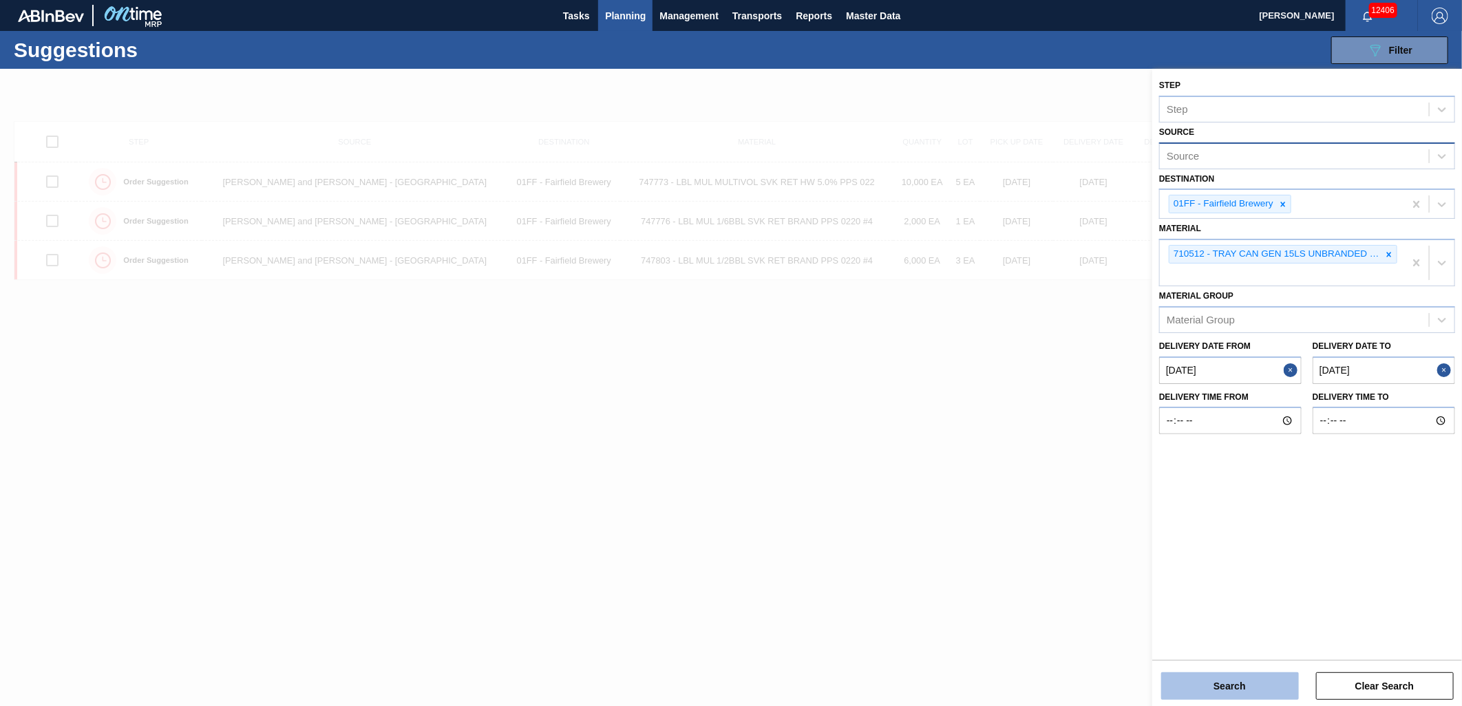
click at [1230, 685] on button "Search" at bounding box center [1230, 686] width 138 height 28
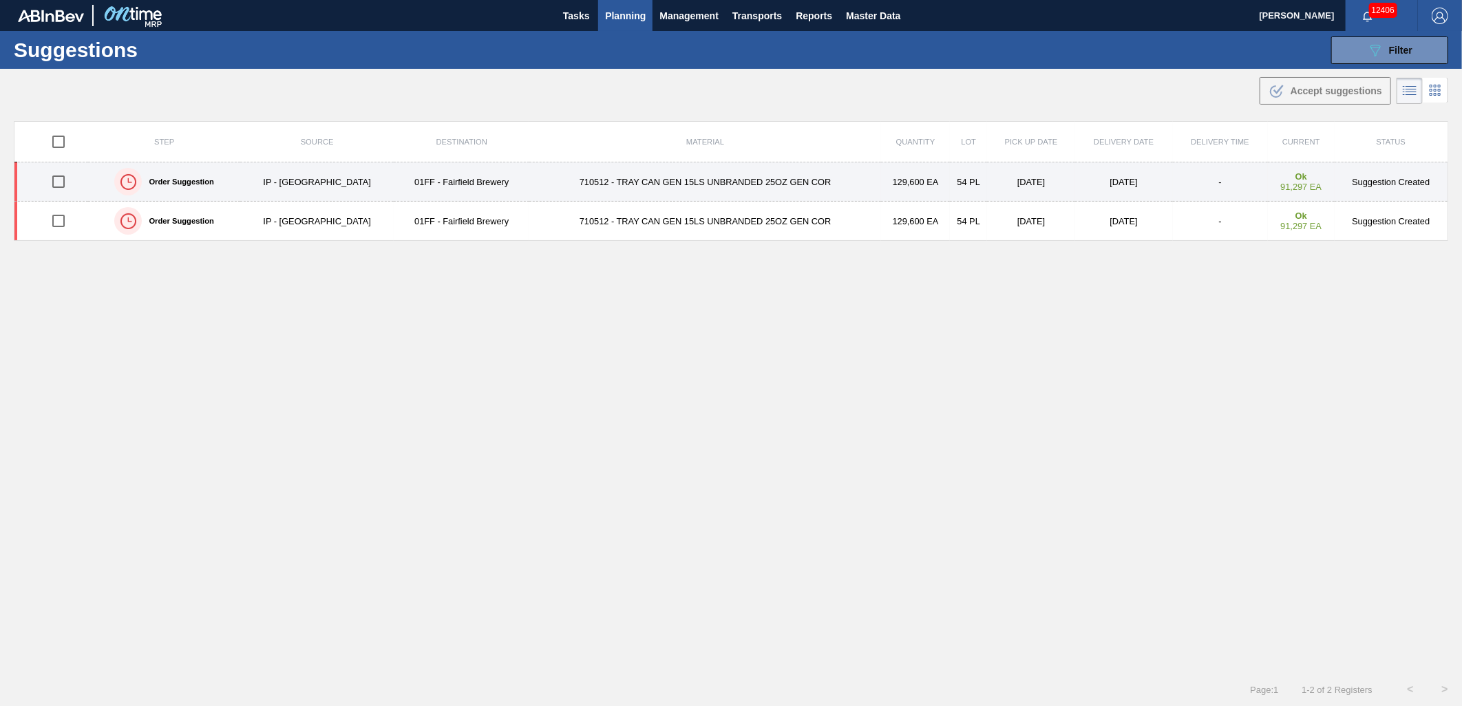
click at [56, 186] on input "checkbox" at bounding box center [58, 181] width 29 height 29
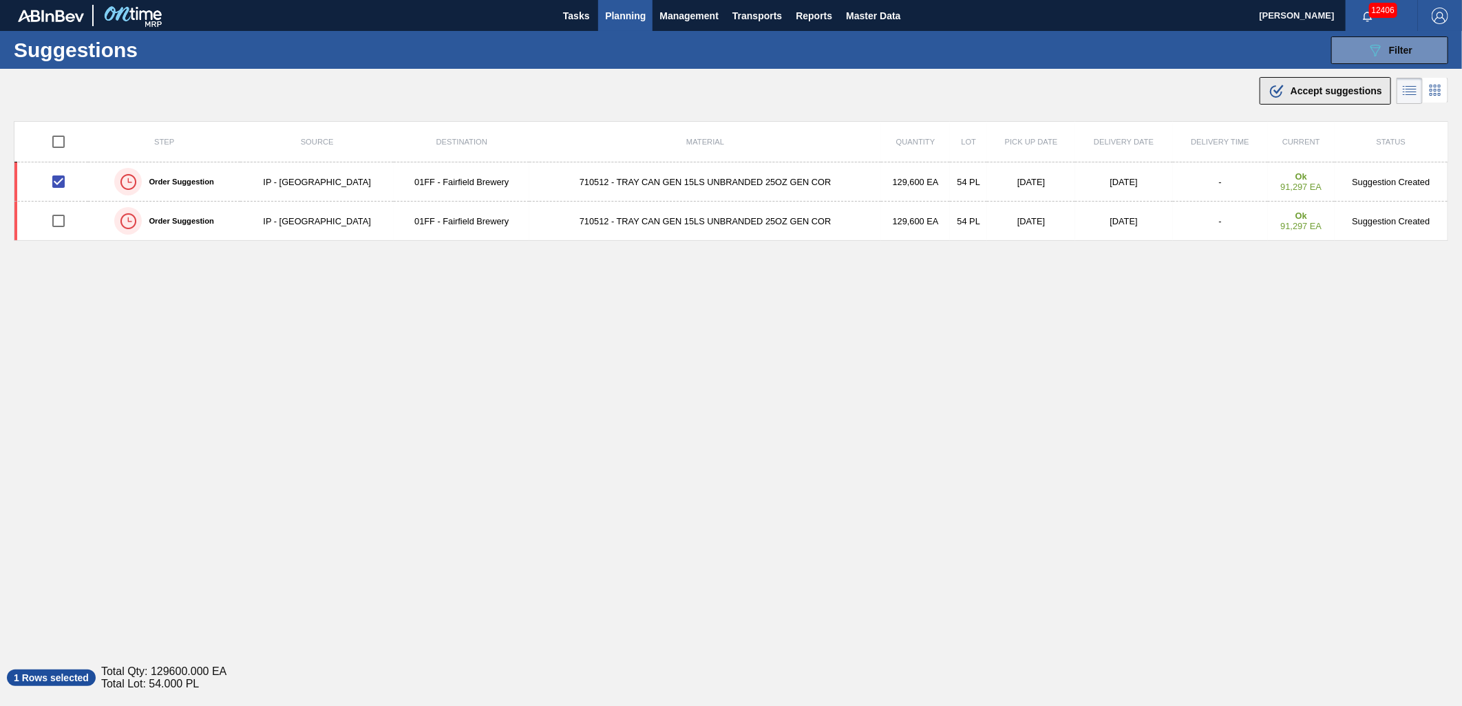
click at [1311, 92] on span "Accept suggestions" at bounding box center [1336, 90] width 92 height 11
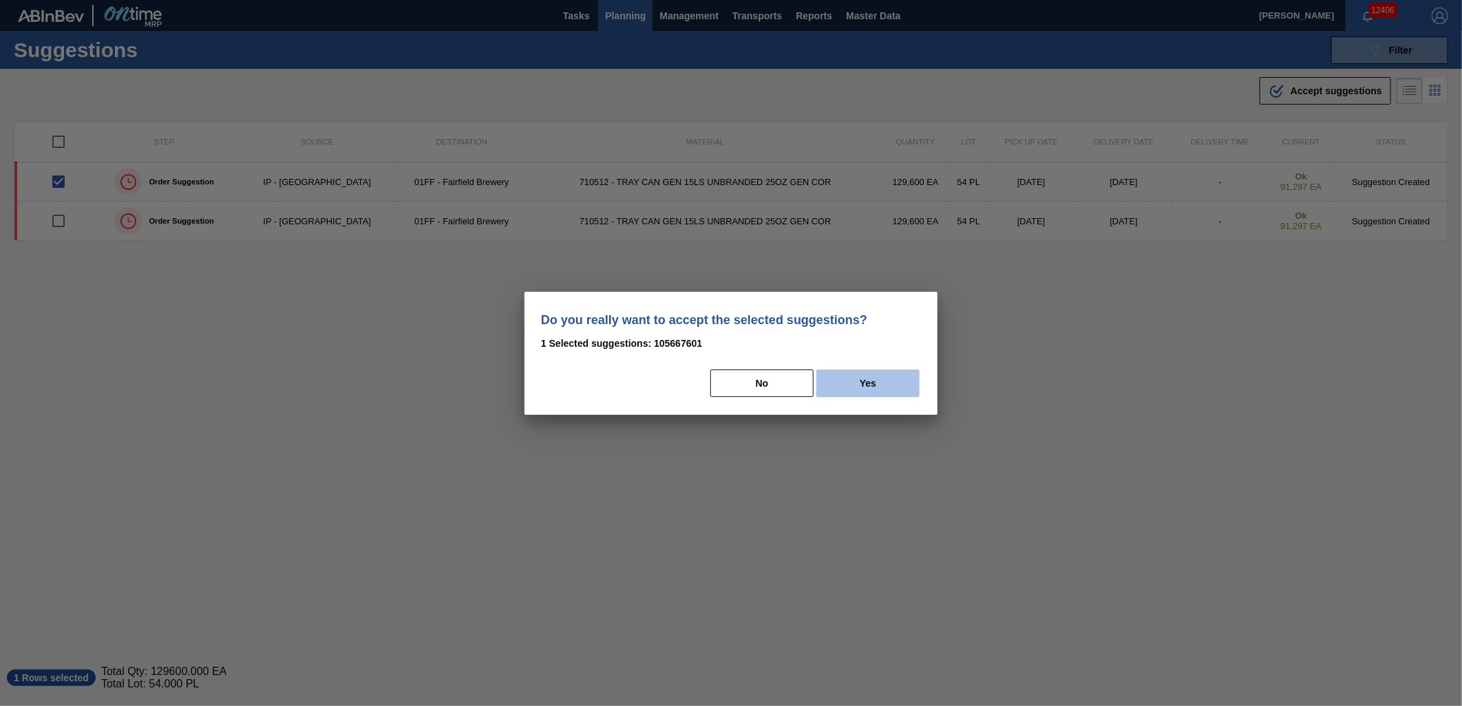
click at [897, 383] on button "Yes" at bounding box center [867, 384] width 103 height 28
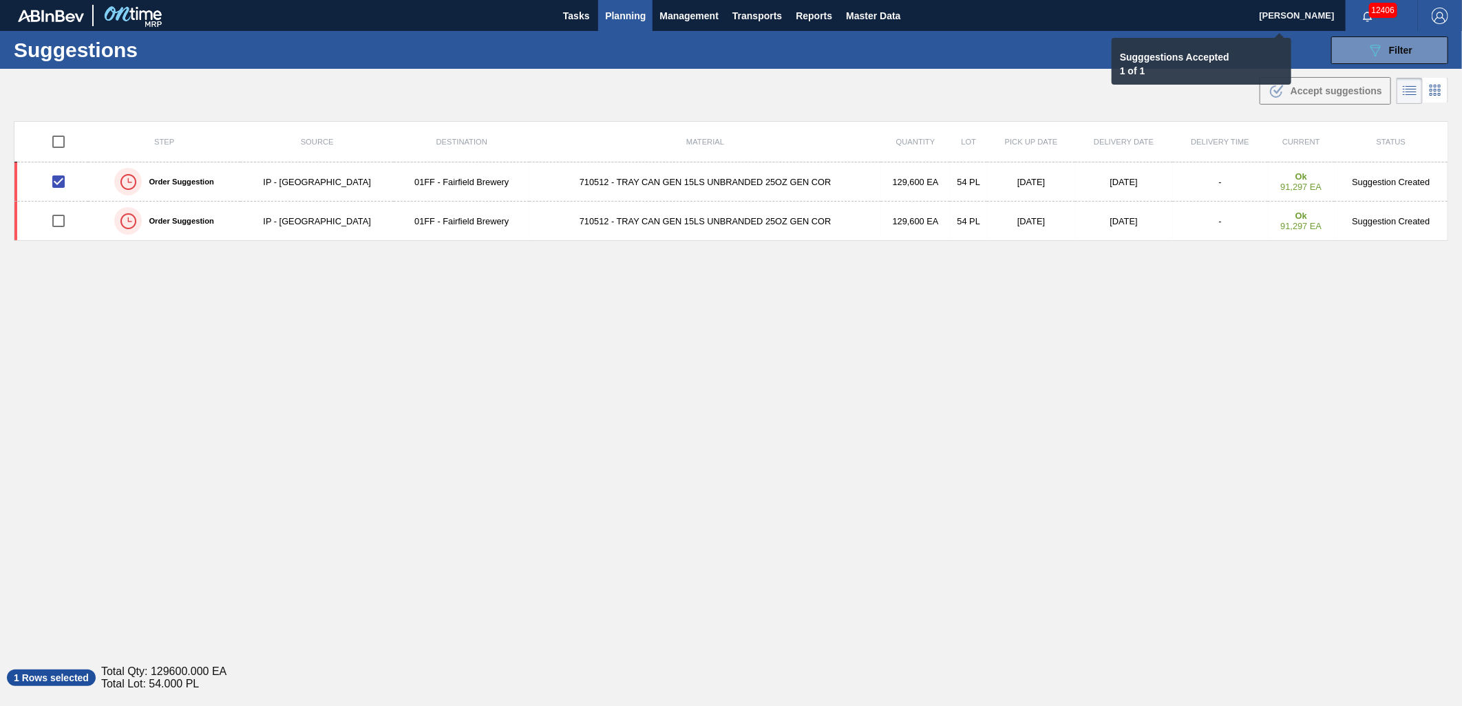
checkbox input "false"
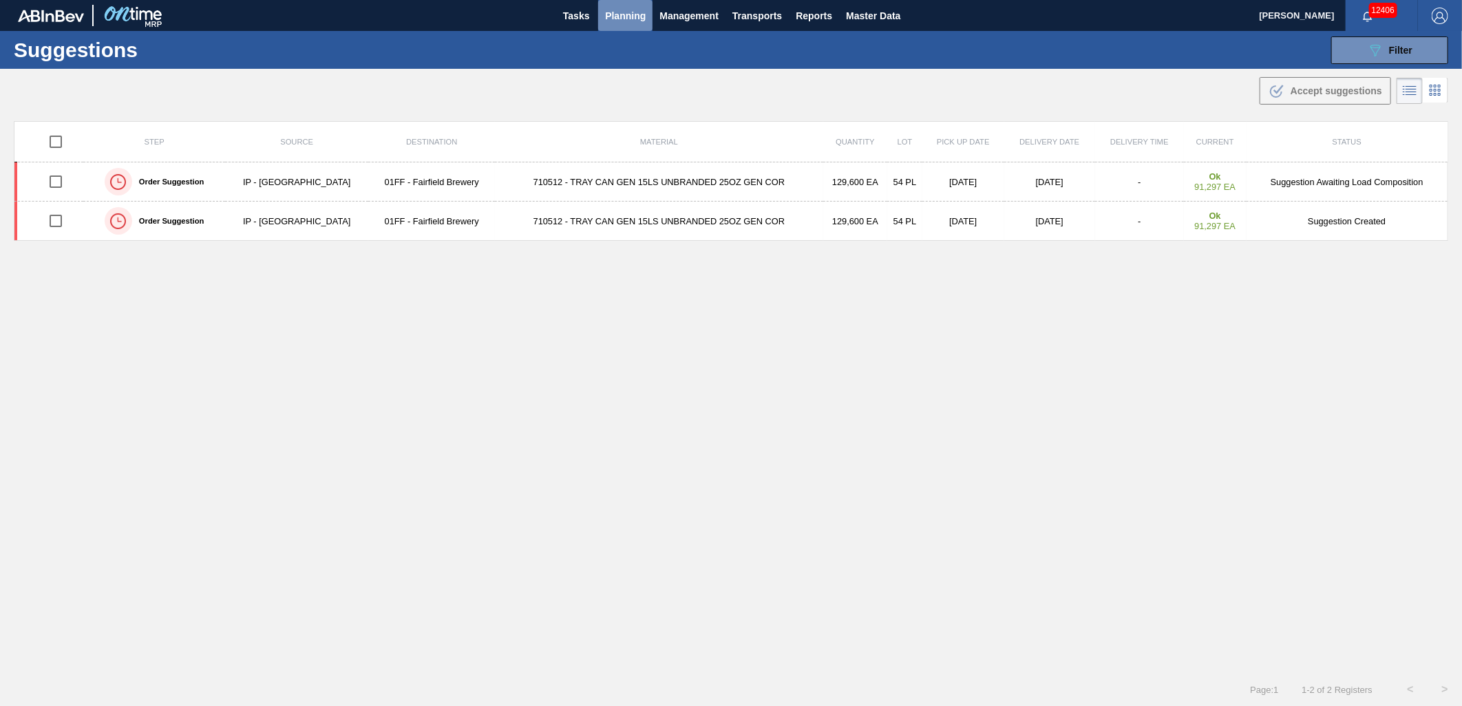
click at [623, 28] on button "Planning" at bounding box center [625, 15] width 54 height 31
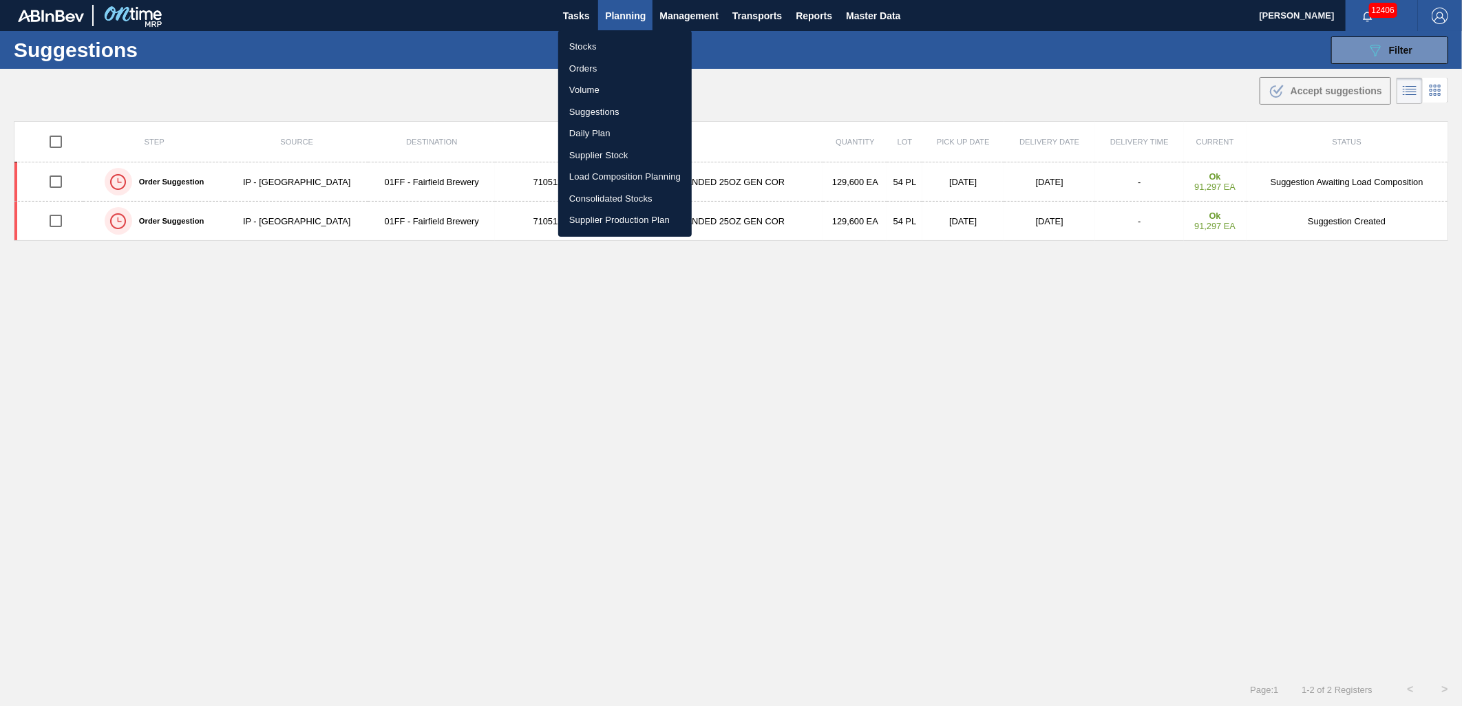
click at [614, 103] on li "Suggestions" at bounding box center [625, 112] width 134 height 22
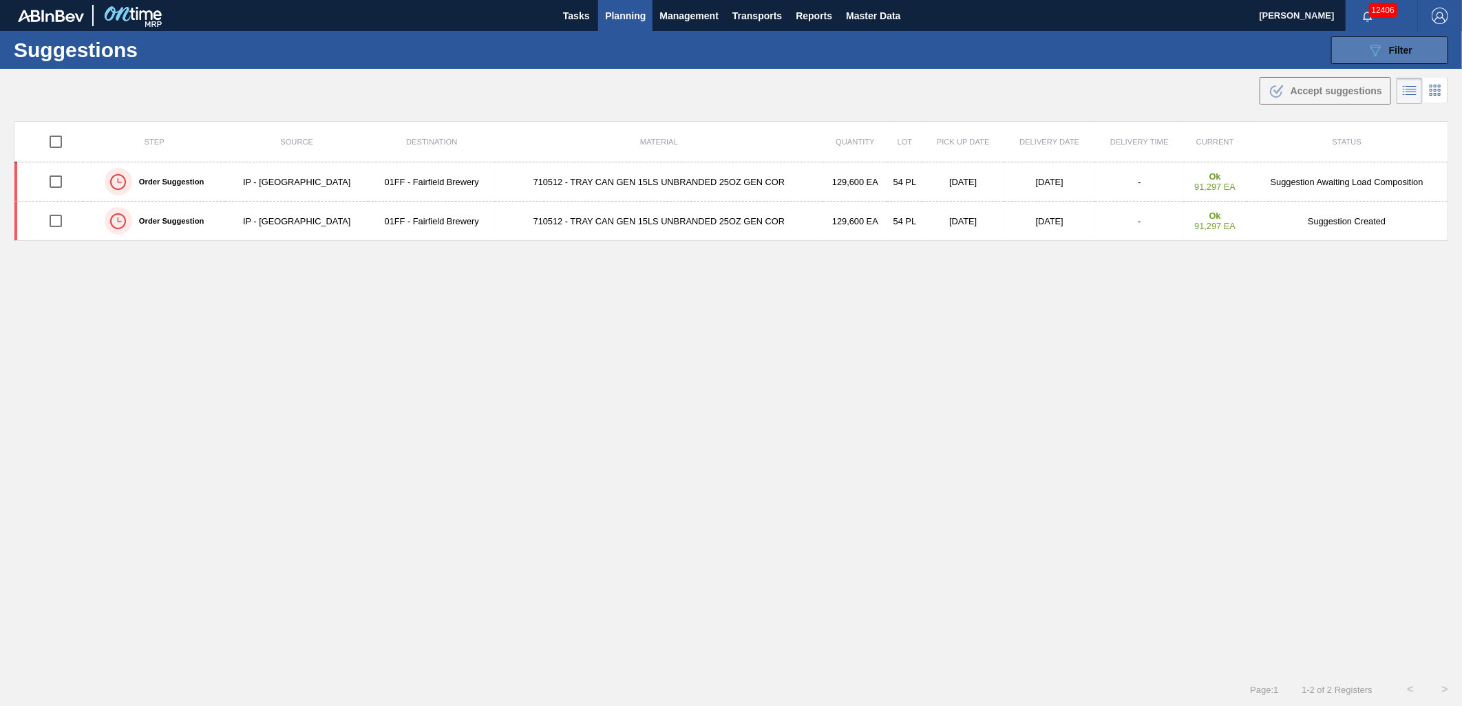
click at [1381, 55] on icon "089F7B8B-B2A5-4AFE-B5C0-19BA573D28AC" at bounding box center [1375, 50] width 17 height 17
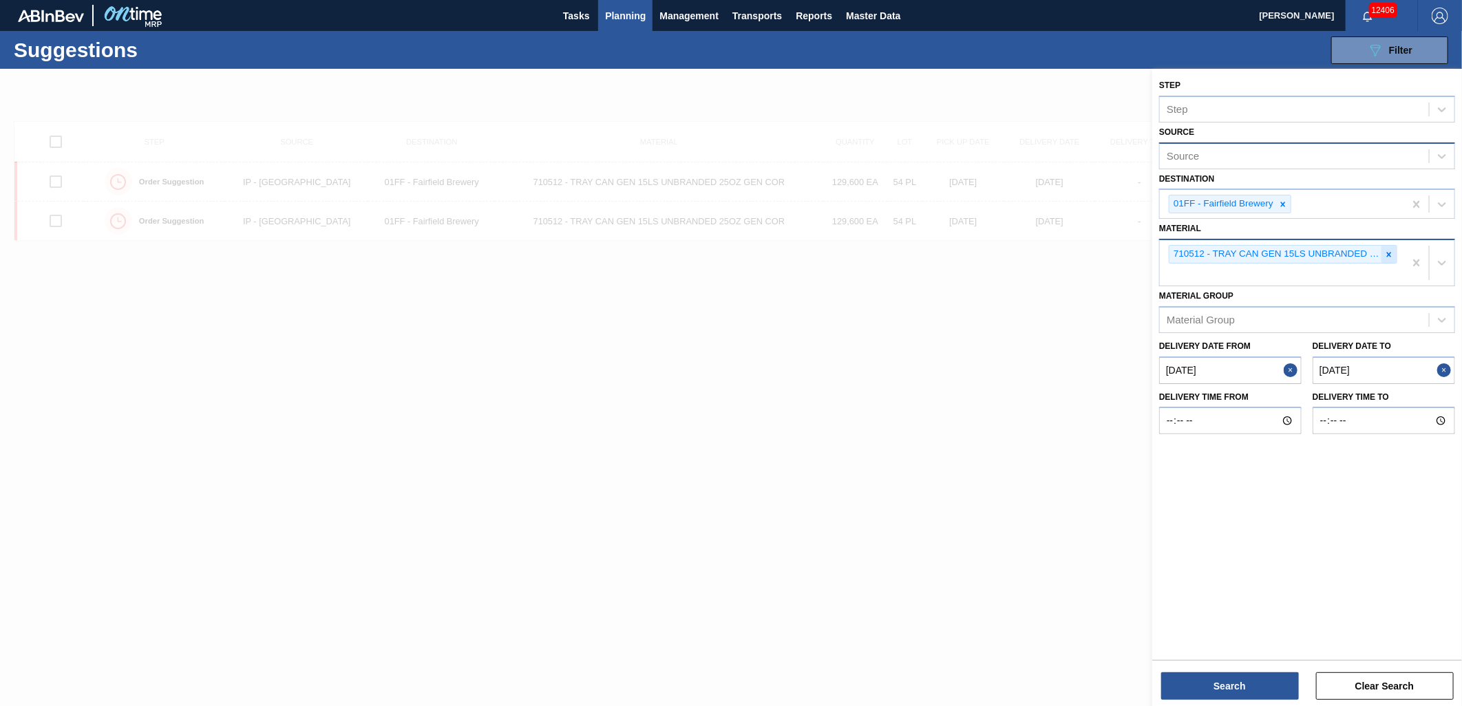
click at [1386, 256] on icon at bounding box center [1389, 255] width 10 height 10
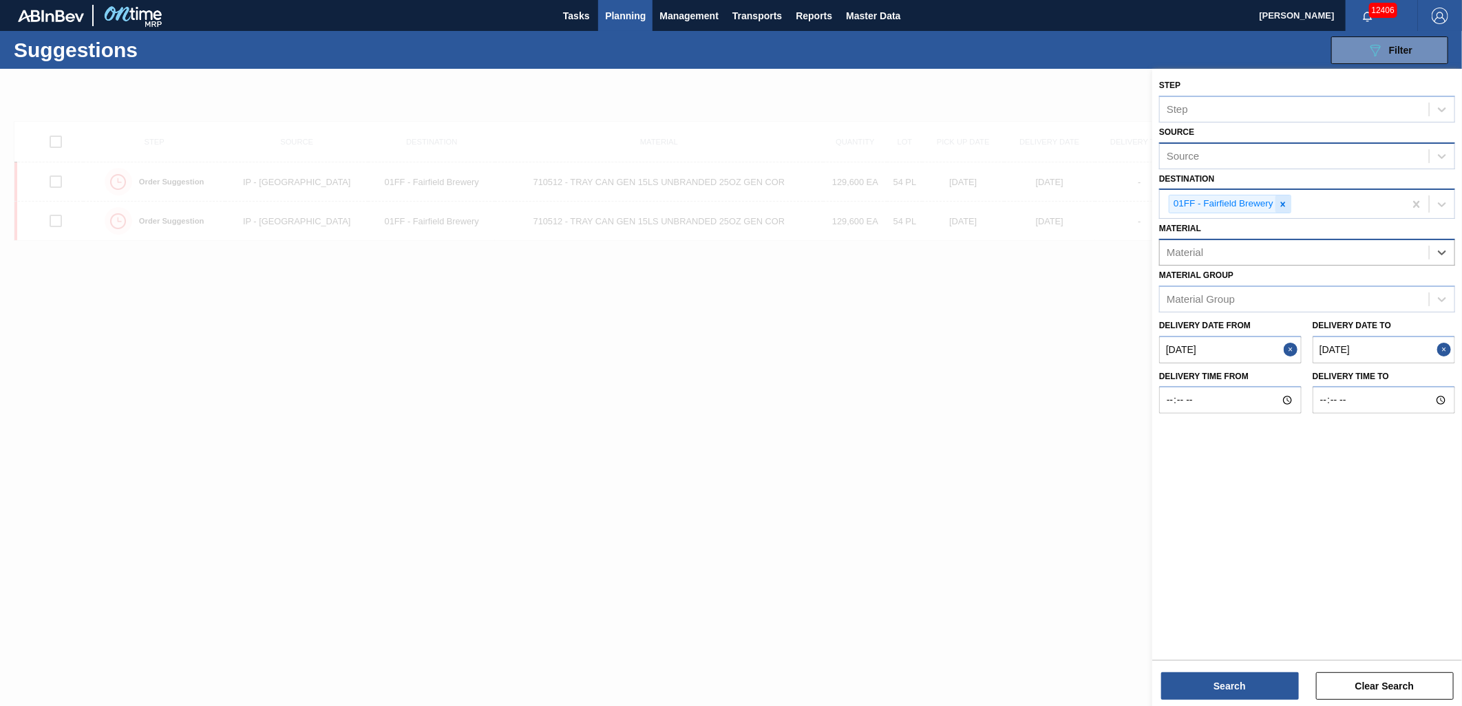
click at [1283, 203] on icon at bounding box center [1283, 204] width 5 height 5
type input "01"
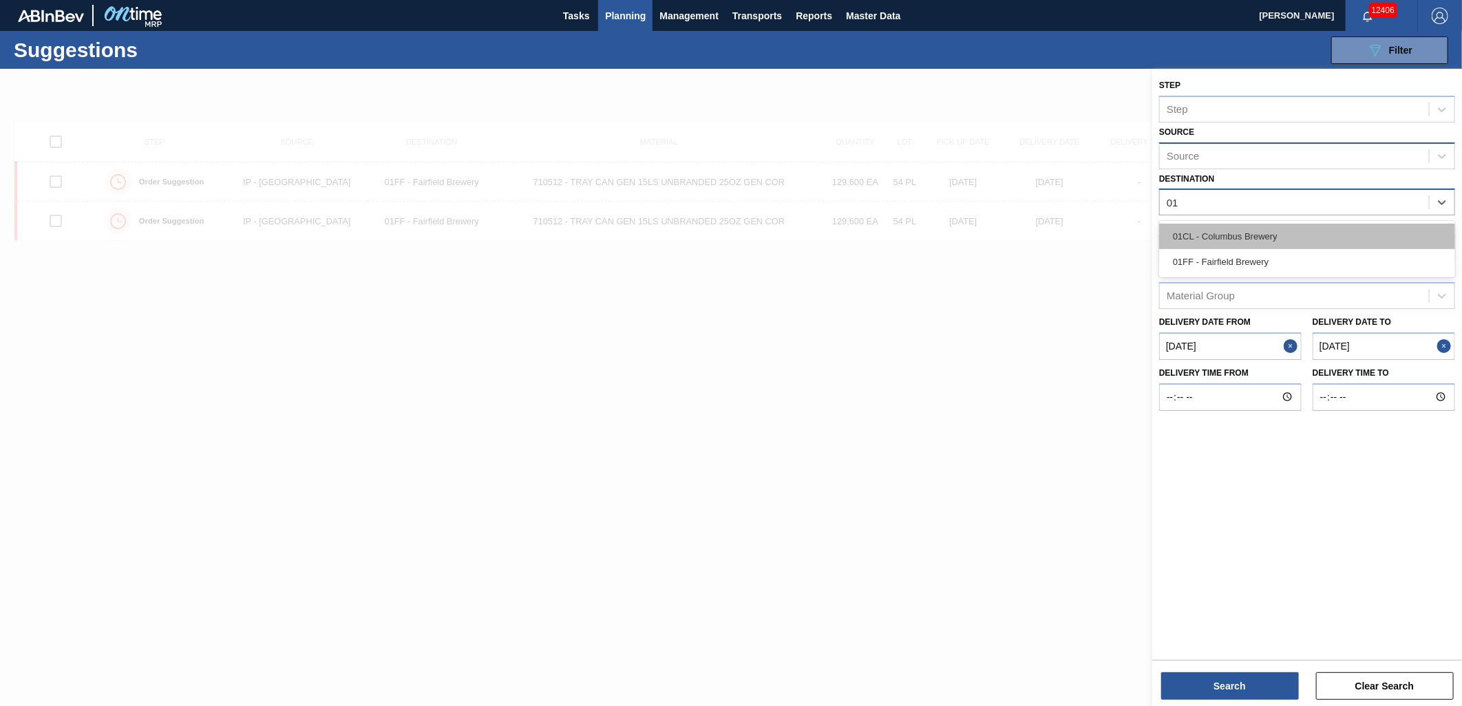
click at [1275, 232] on div "01CL - Columbus Brewery" at bounding box center [1307, 236] width 296 height 25
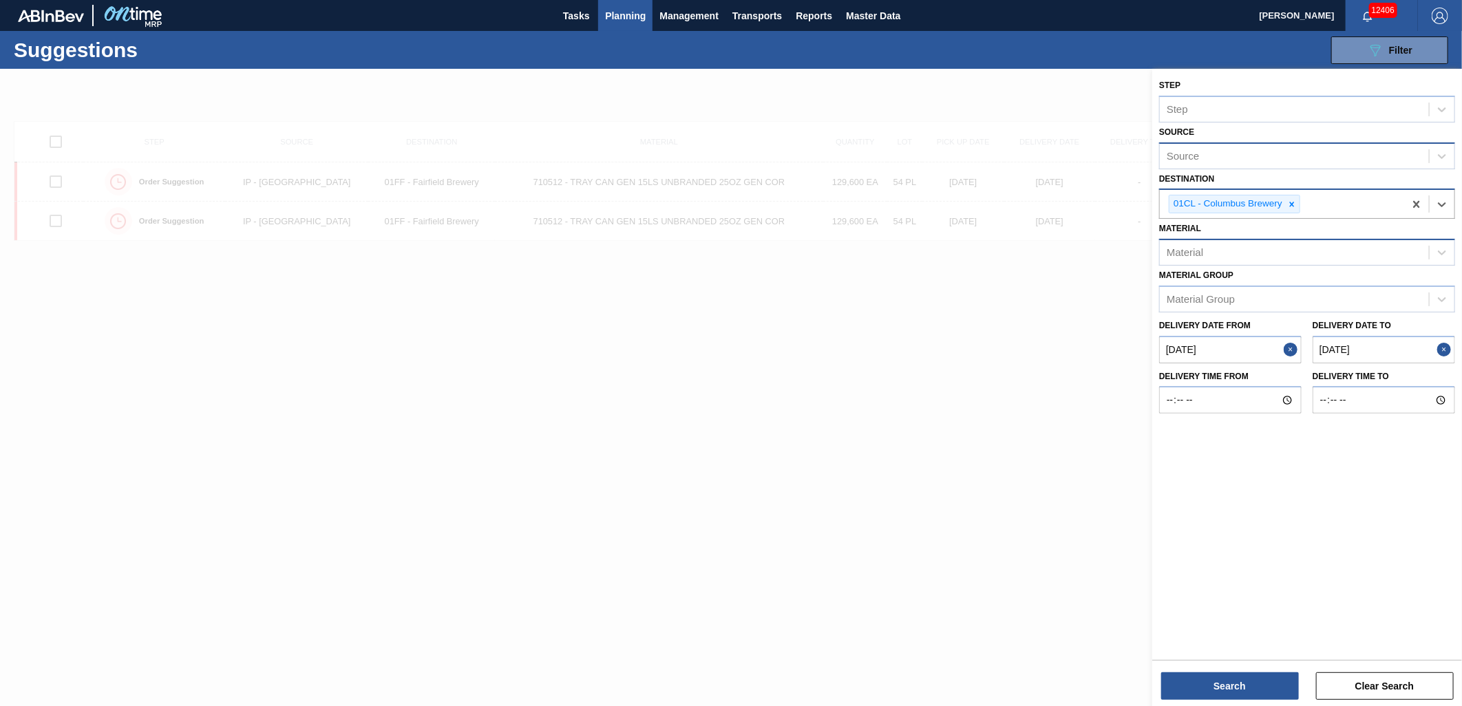
click at [1235, 162] on div "Source" at bounding box center [1294, 156] width 269 height 20
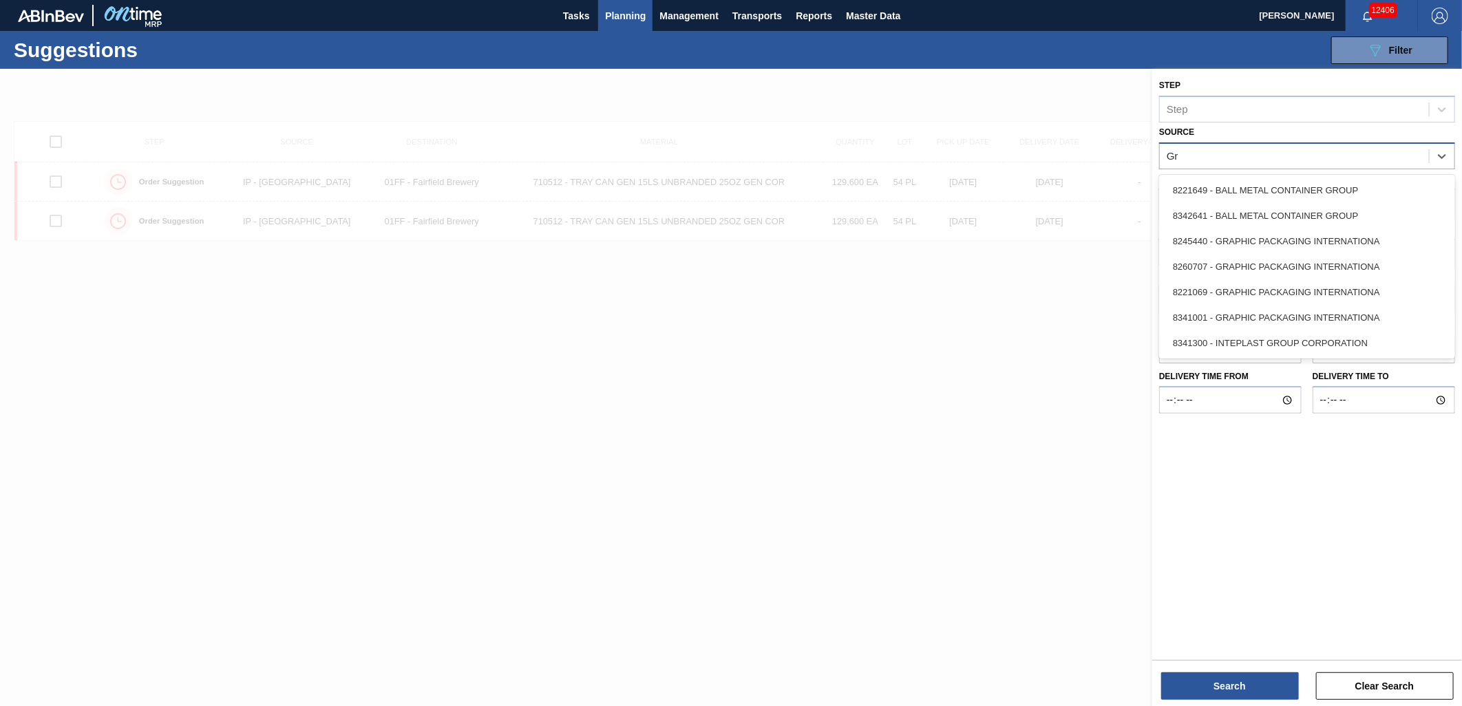
type input "Gra"
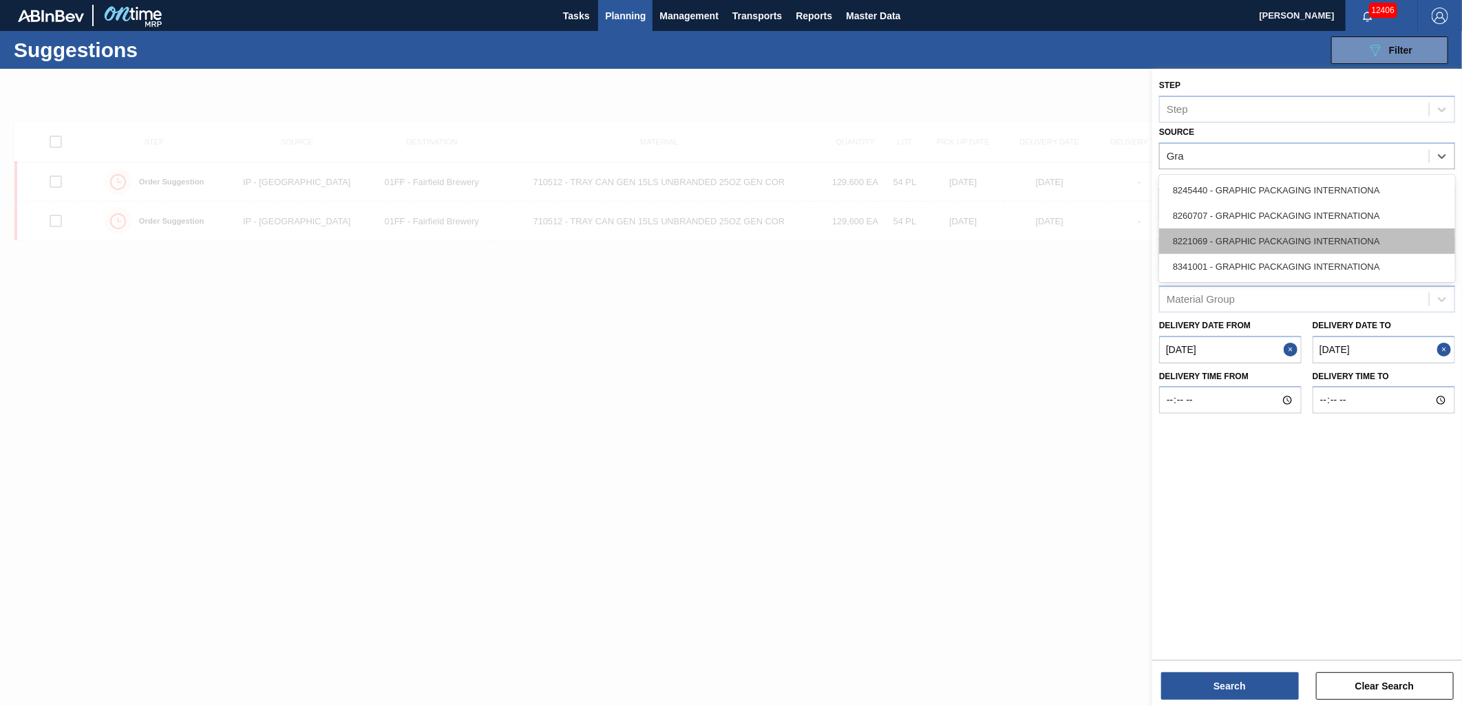
click at [1235, 235] on div "8221069 - GRAPHIC PACKAGING INTERNATIONA" at bounding box center [1307, 240] width 296 height 25
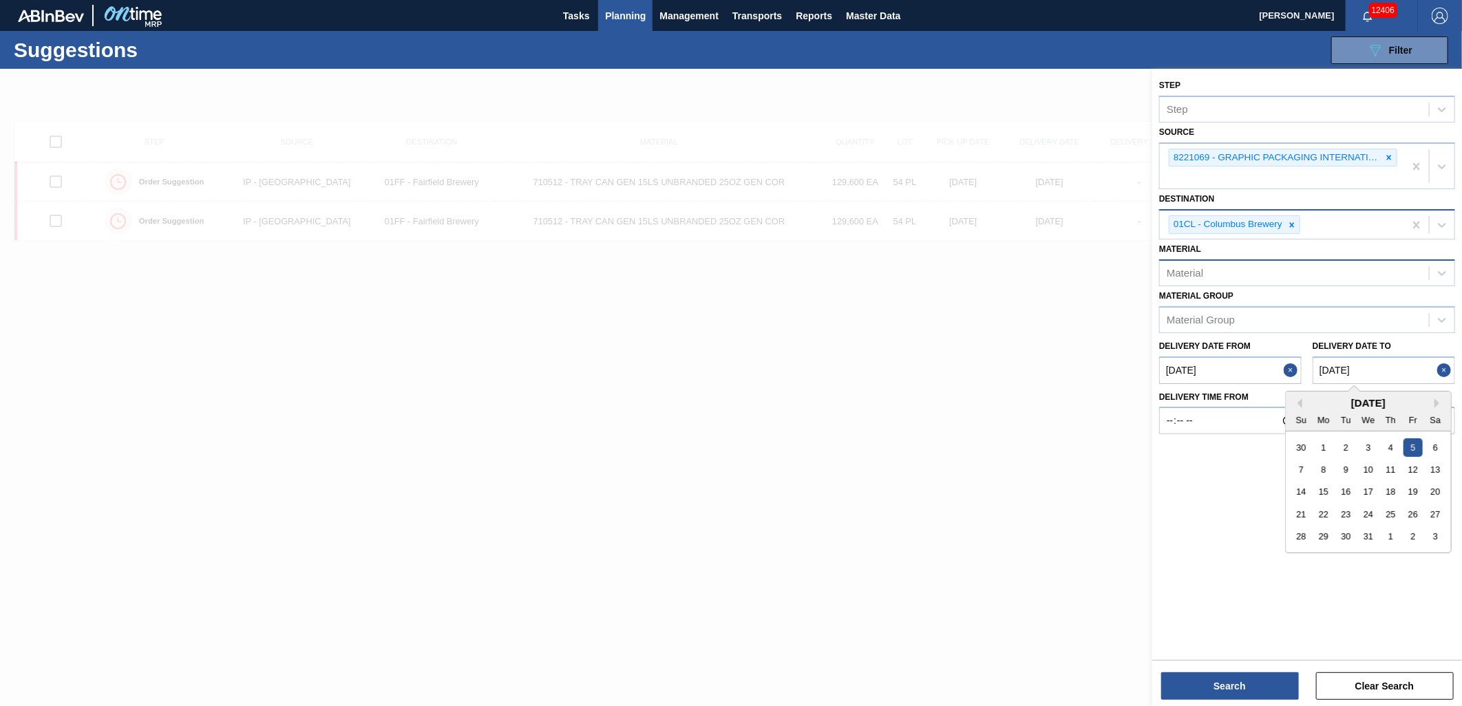
click at [1384, 370] on to "12/05/2025" at bounding box center [1383, 370] width 142 height 28
click at [1301, 402] on button "Previous Month" at bounding box center [1297, 403] width 10 height 10
click at [1303, 505] on div "19" at bounding box center [1301, 514] width 19 height 19
type to "[DATE]"
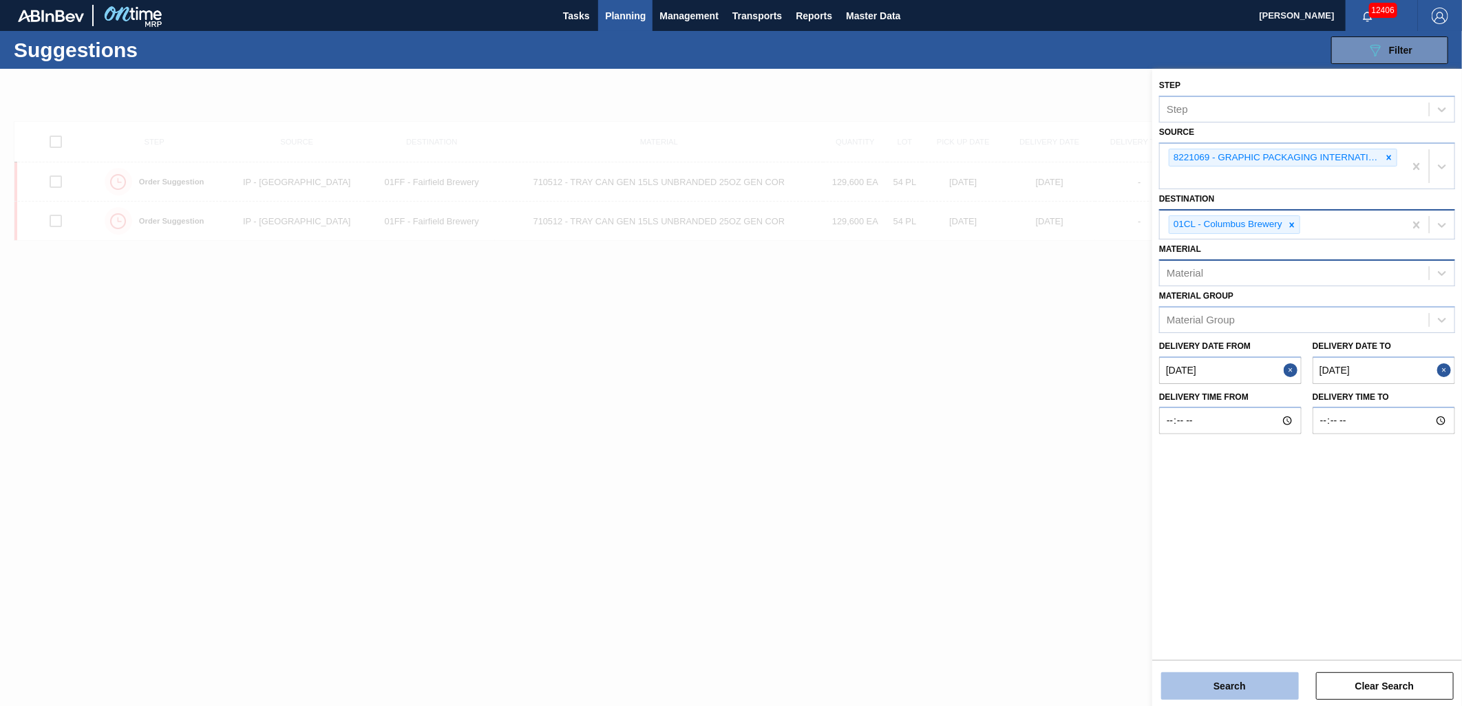
click at [1230, 682] on button "Search" at bounding box center [1230, 686] width 138 height 28
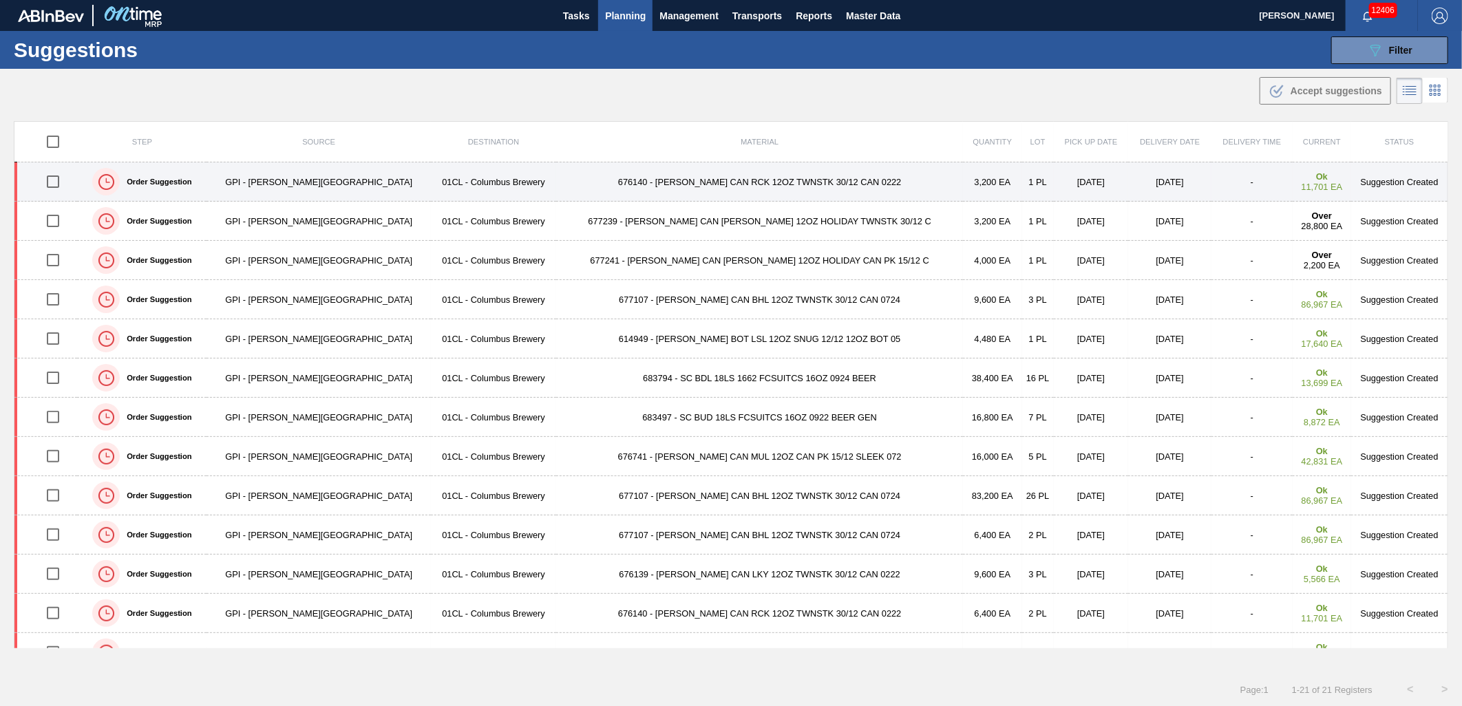
click at [56, 183] on input "checkbox" at bounding box center [53, 181] width 29 height 29
checkbox input "true"
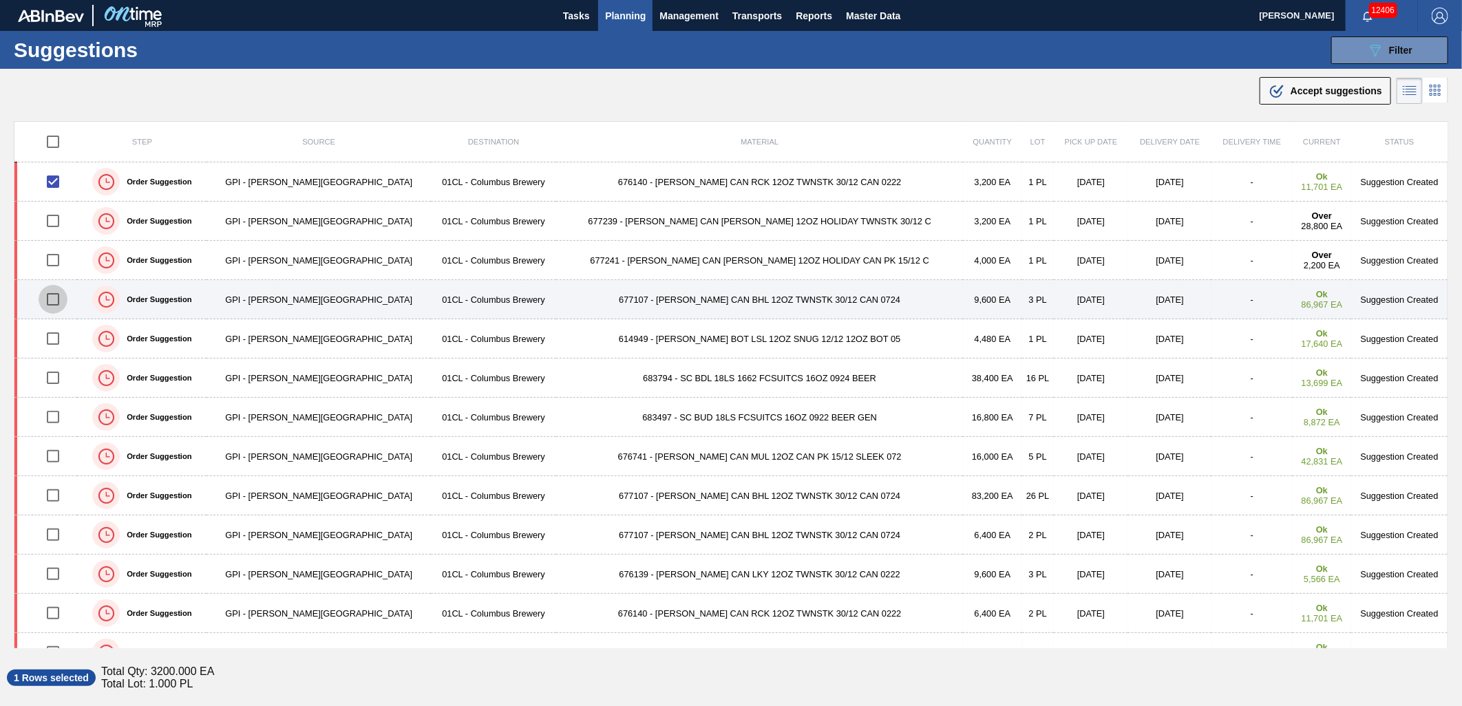
click at [57, 299] on input "checkbox" at bounding box center [53, 299] width 29 height 29
checkbox input "true"
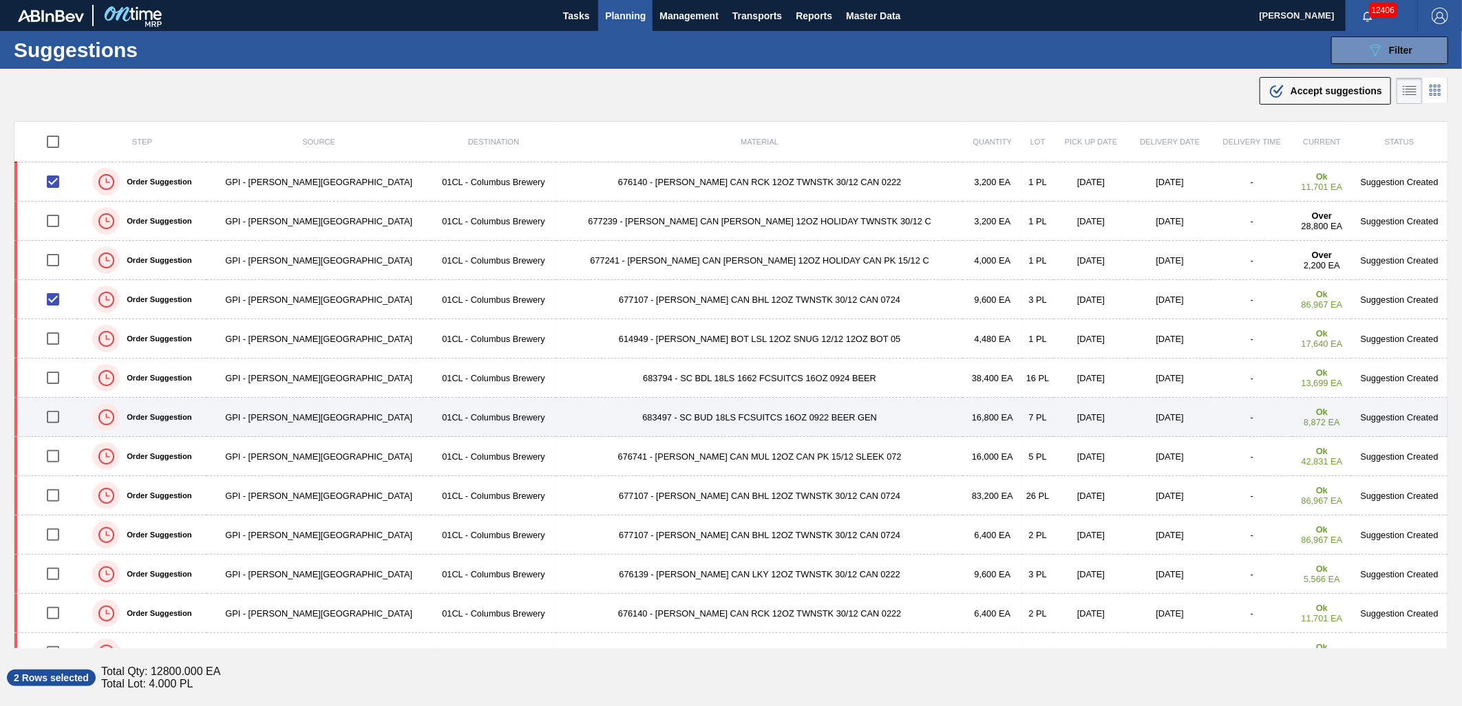
drag, startPoint x: 57, startPoint y: 383, endPoint x: 59, endPoint y: 397, distance: 14.6
click at [58, 383] on input "checkbox" at bounding box center [53, 377] width 29 height 29
checkbox input "true"
click at [61, 413] on input "checkbox" at bounding box center [53, 417] width 29 height 29
checkbox input "true"
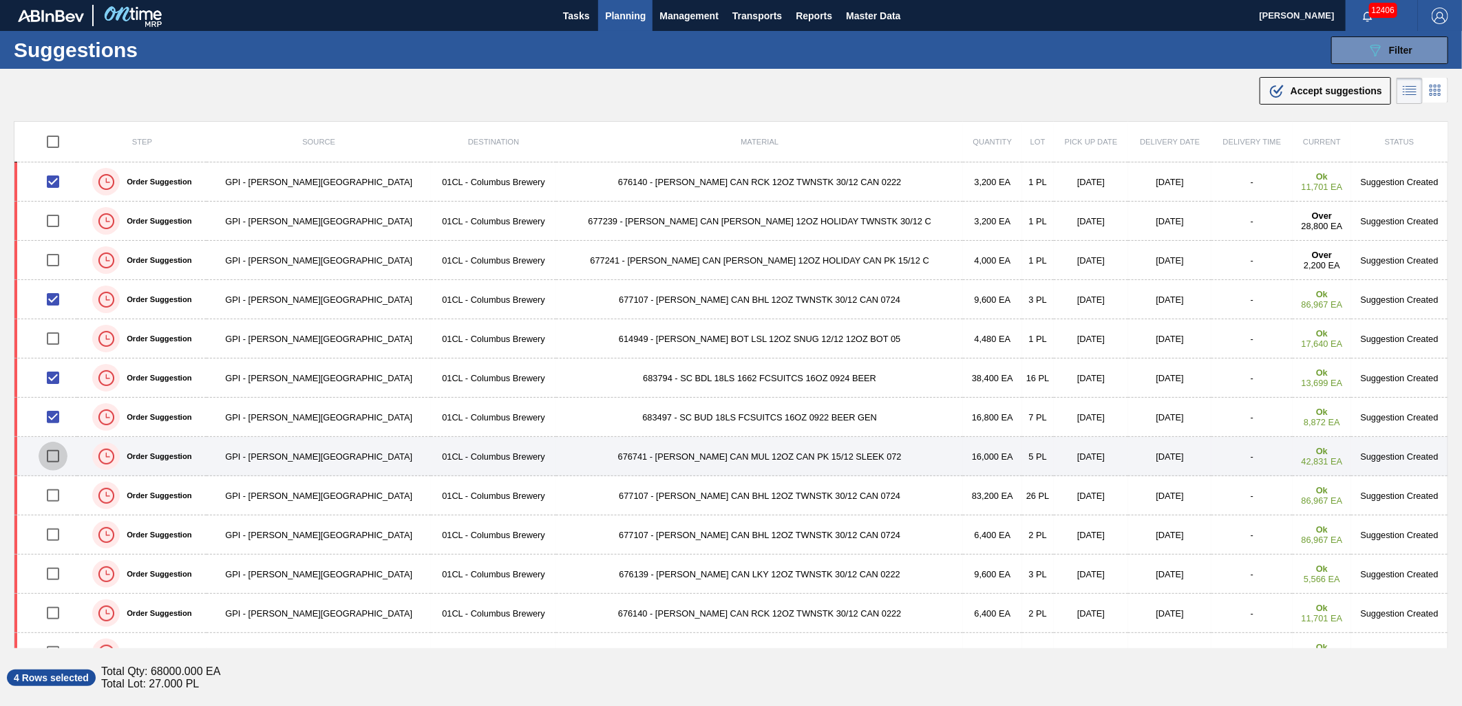
click at [53, 452] on input "checkbox" at bounding box center [53, 456] width 29 height 29
checkbox input "true"
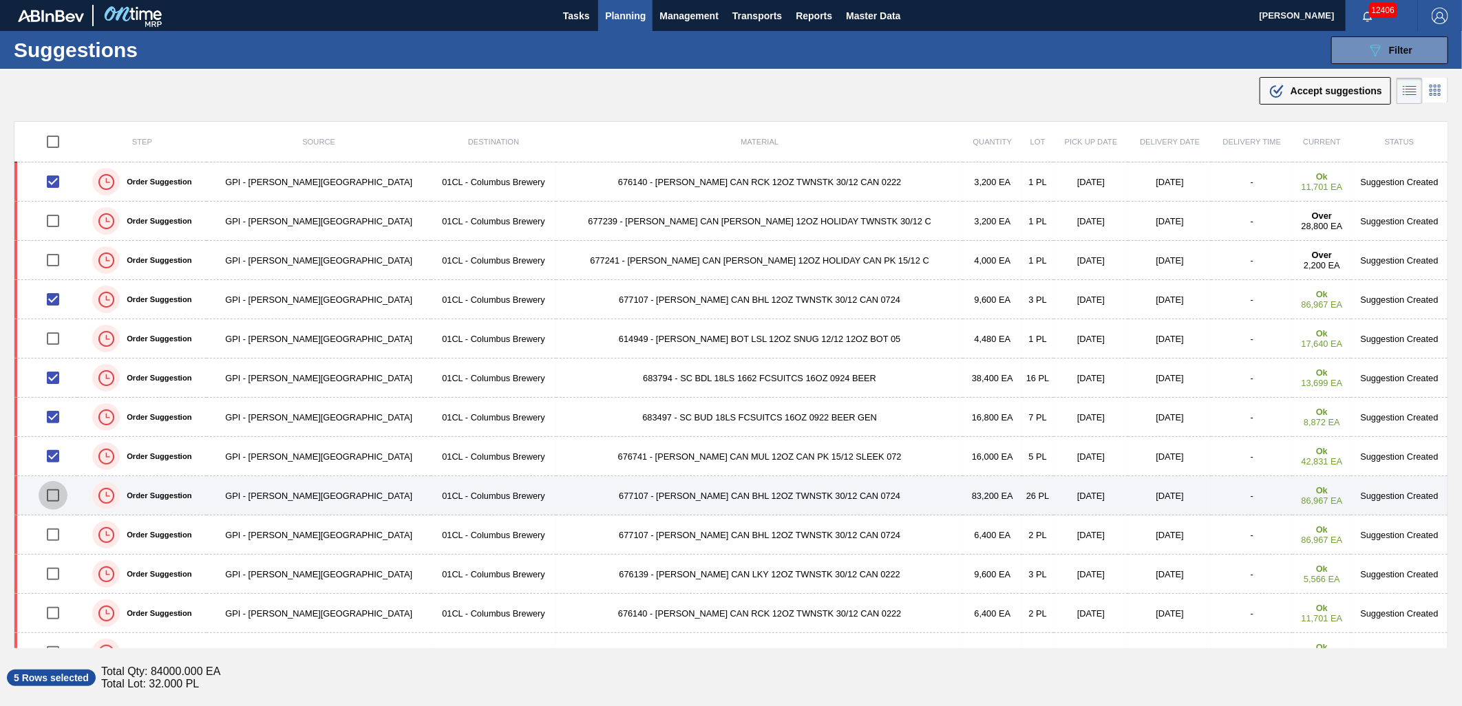
click at [56, 498] on input "checkbox" at bounding box center [53, 495] width 29 height 29
checkbox input "true"
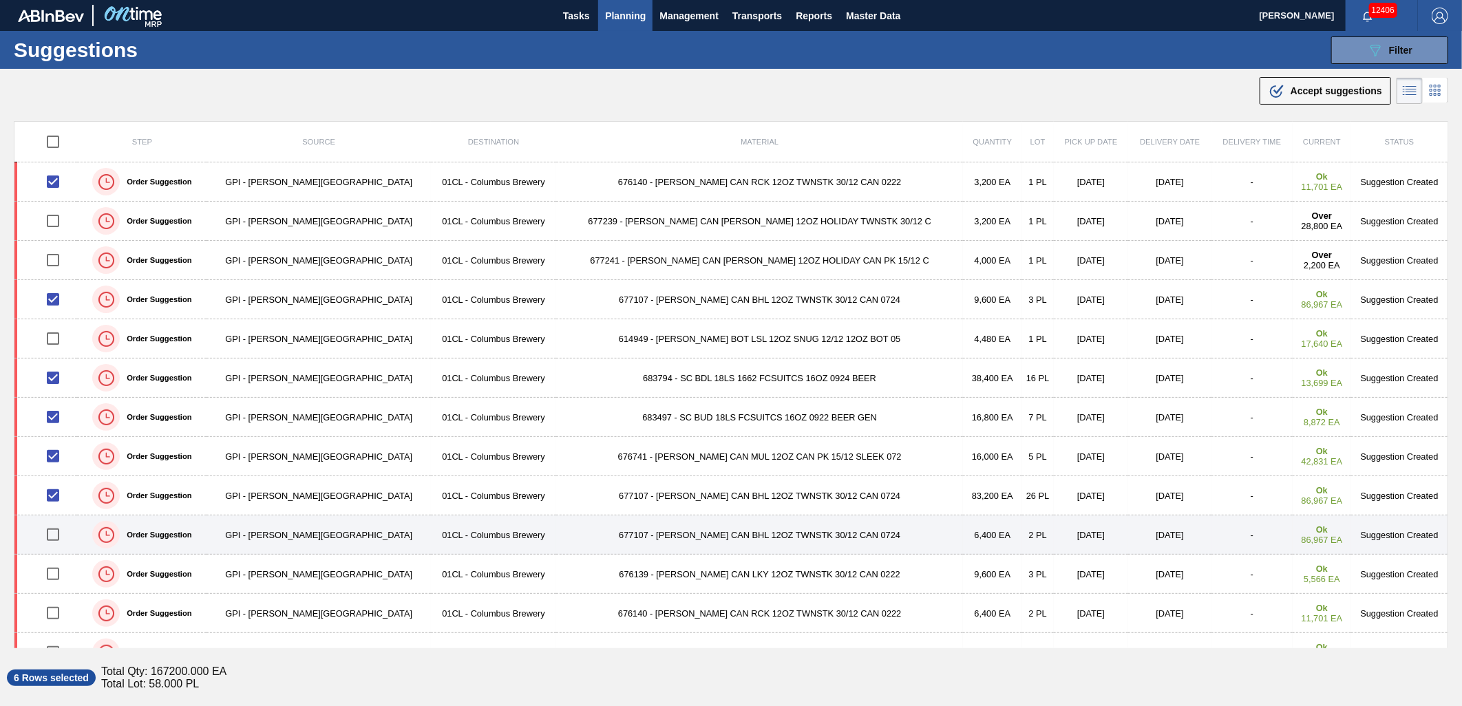
click at [61, 537] on input "checkbox" at bounding box center [53, 534] width 29 height 29
checkbox input "true"
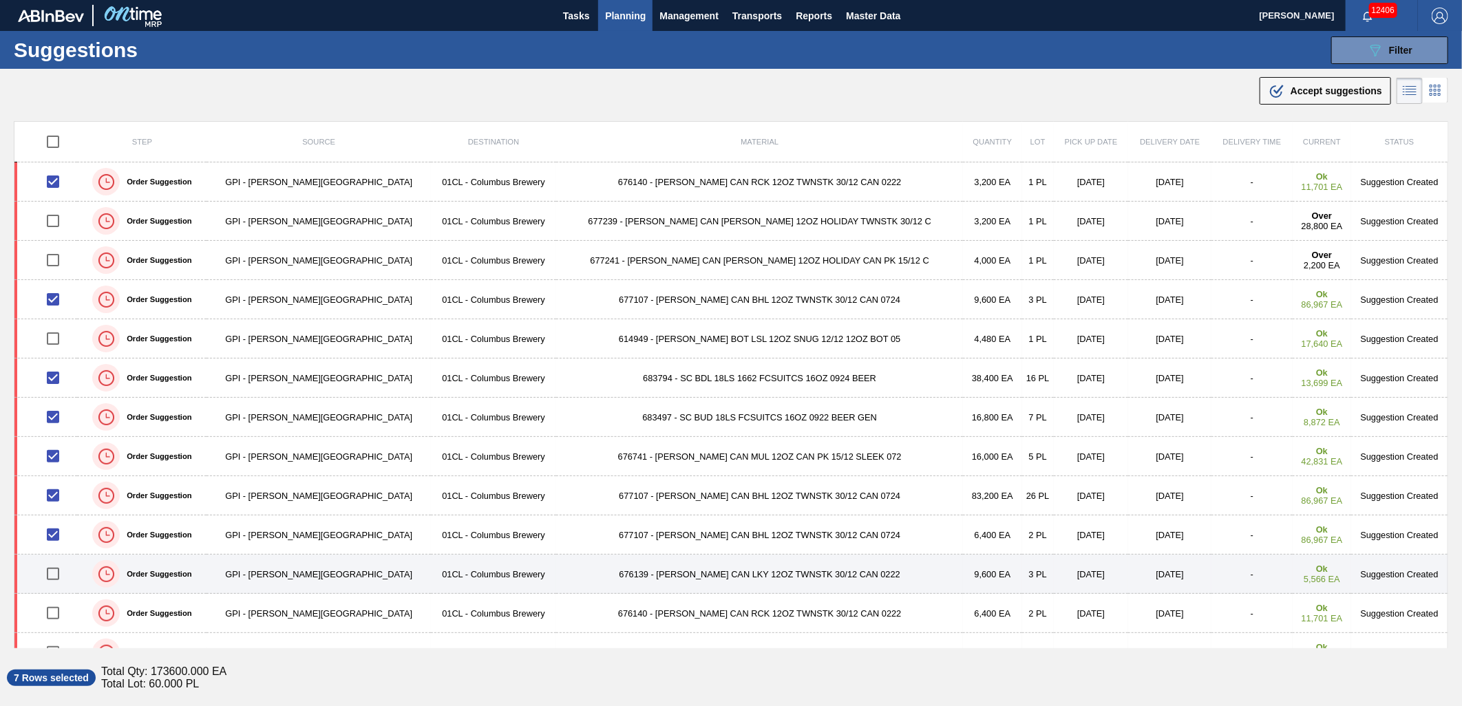
click at [60, 576] on input "checkbox" at bounding box center [53, 573] width 29 height 29
checkbox input "true"
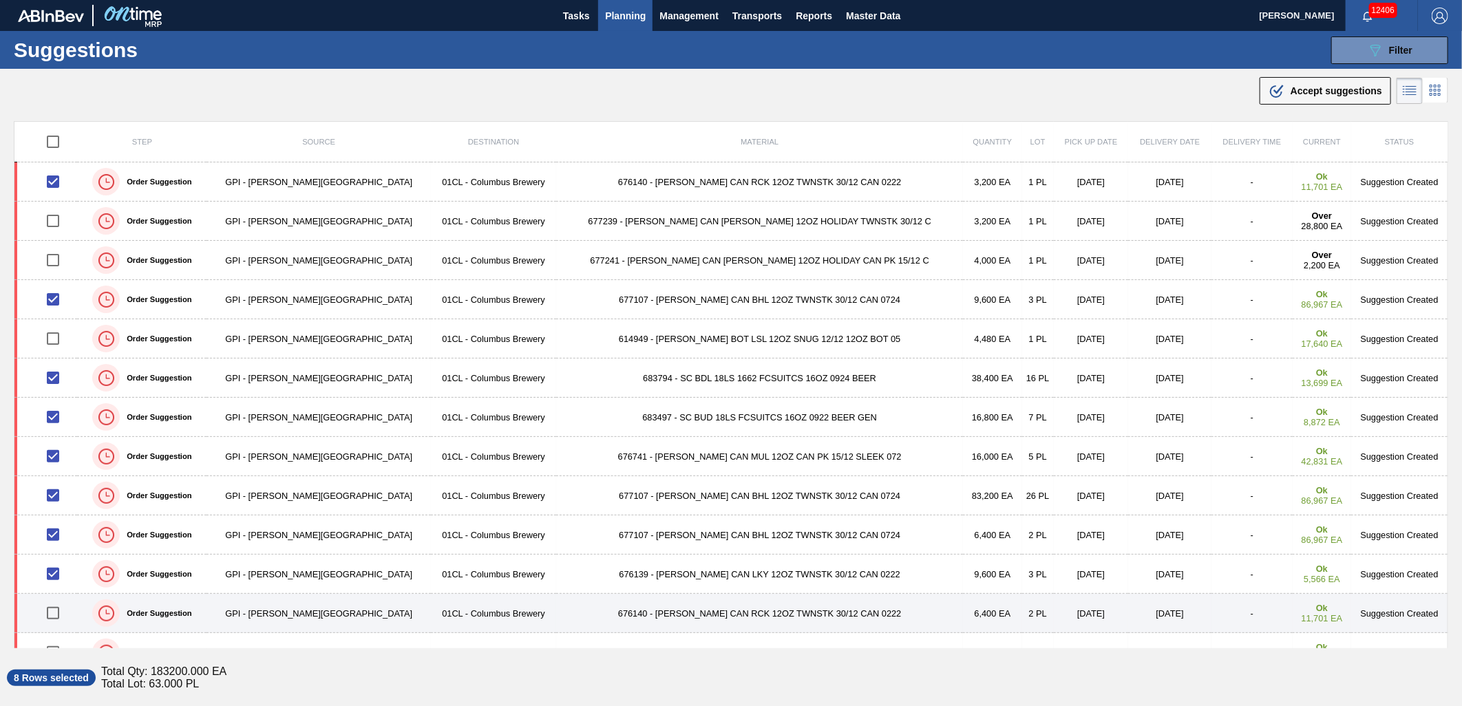
click at [56, 612] on input "checkbox" at bounding box center [53, 613] width 29 height 29
checkbox input "true"
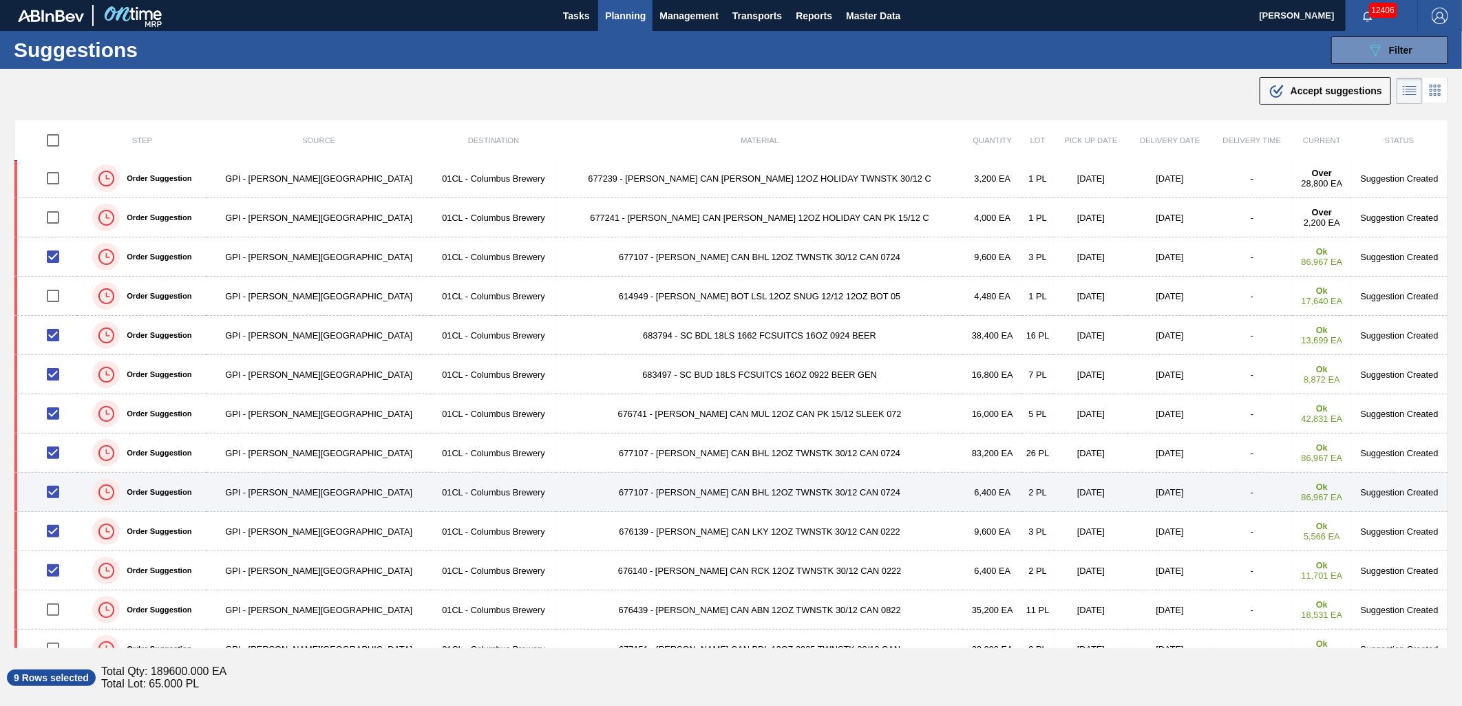
scroll to position [76, 0]
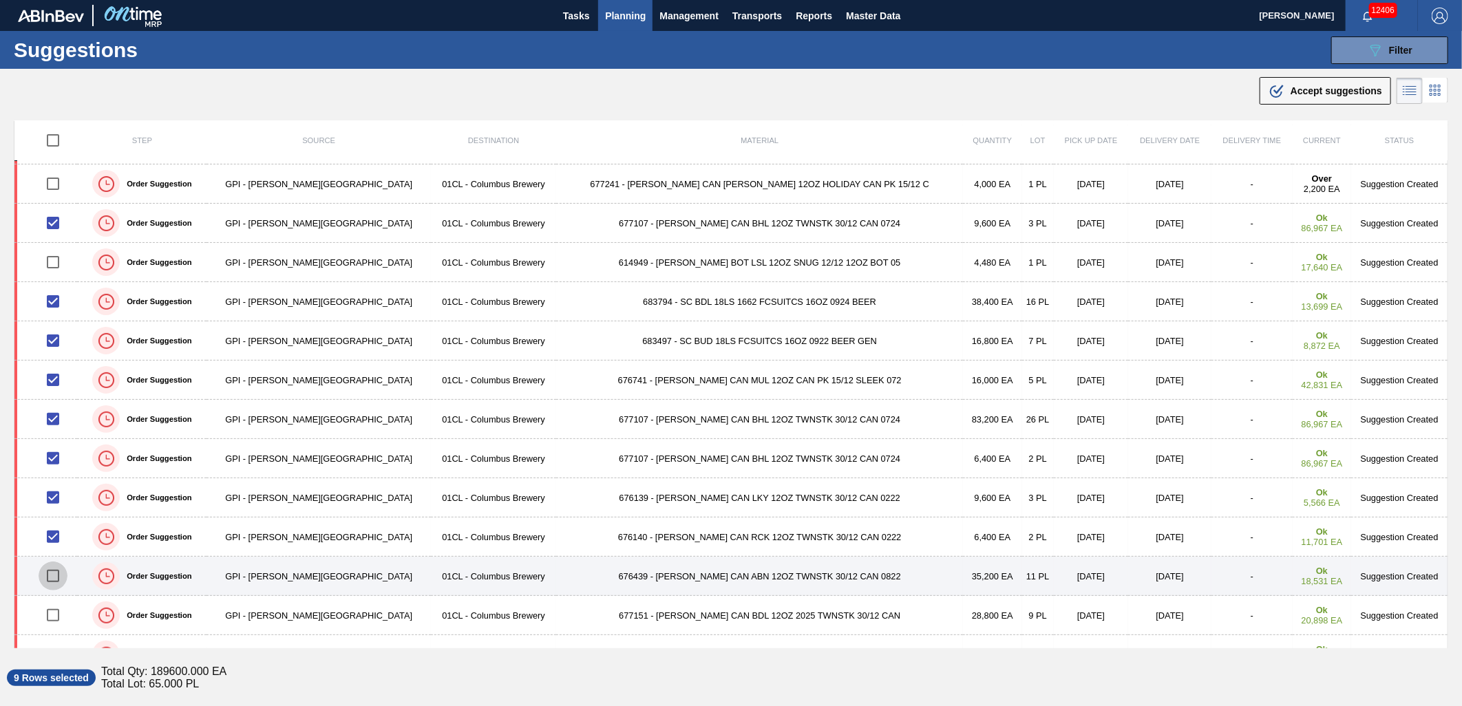
click at [62, 577] on input "checkbox" at bounding box center [53, 576] width 29 height 29
checkbox input "true"
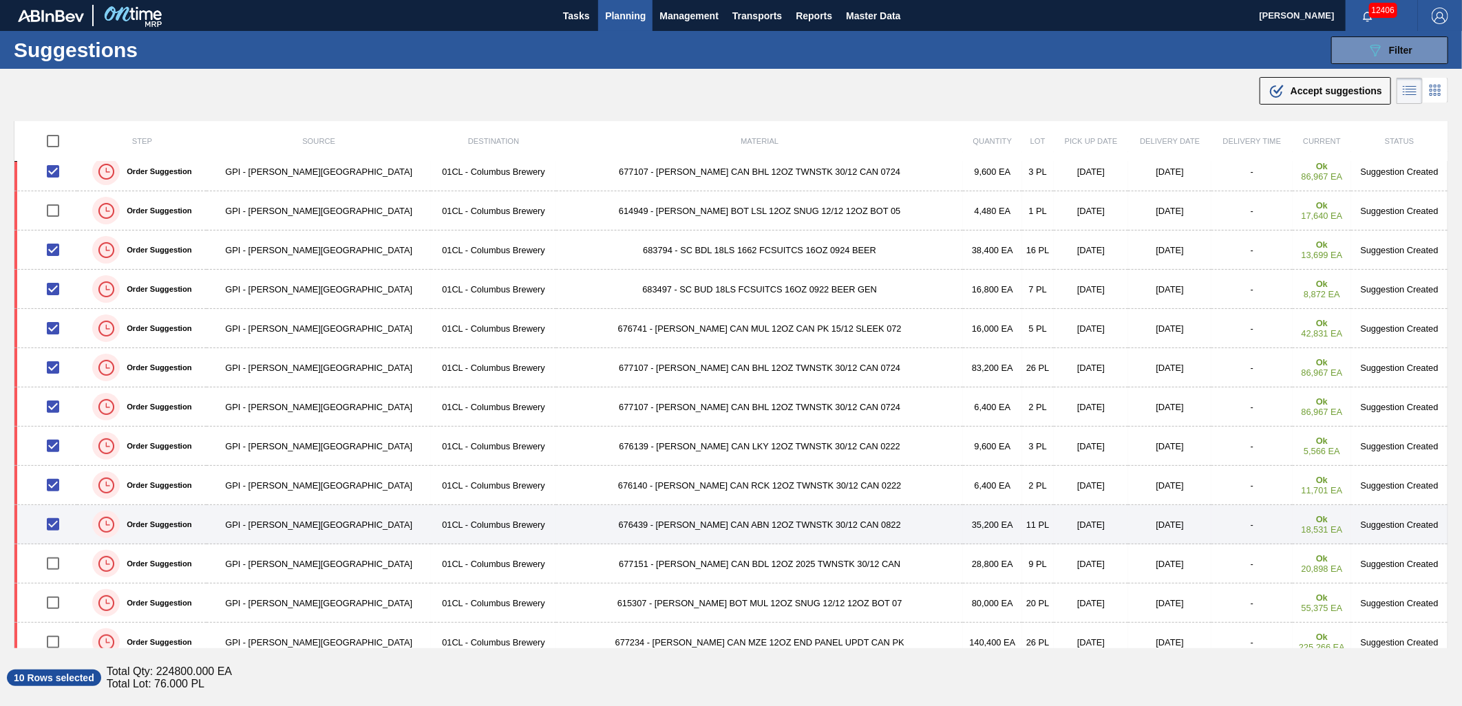
scroll to position [153, 0]
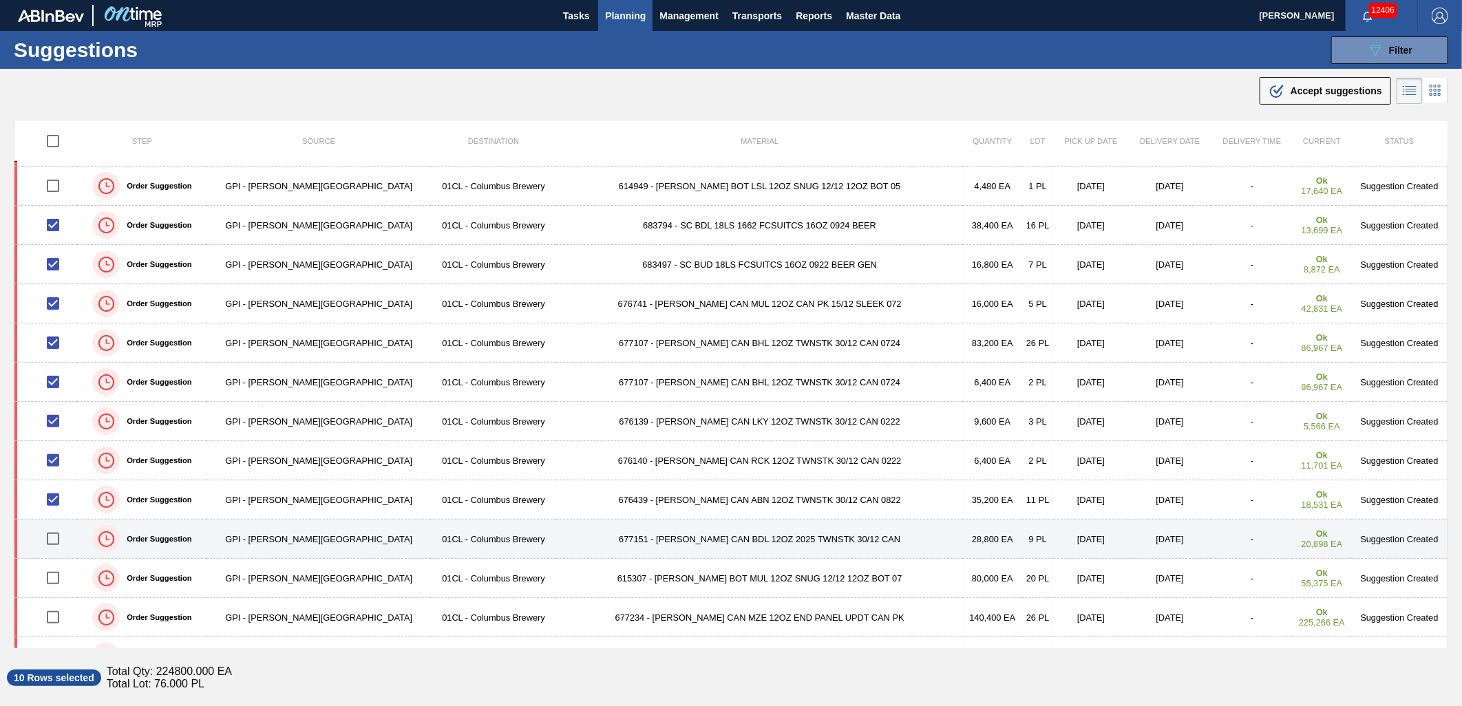
click at [58, 542] on input "checkbox" at bounding box center [53, 538] width 29 height 29
checkbox input "true"
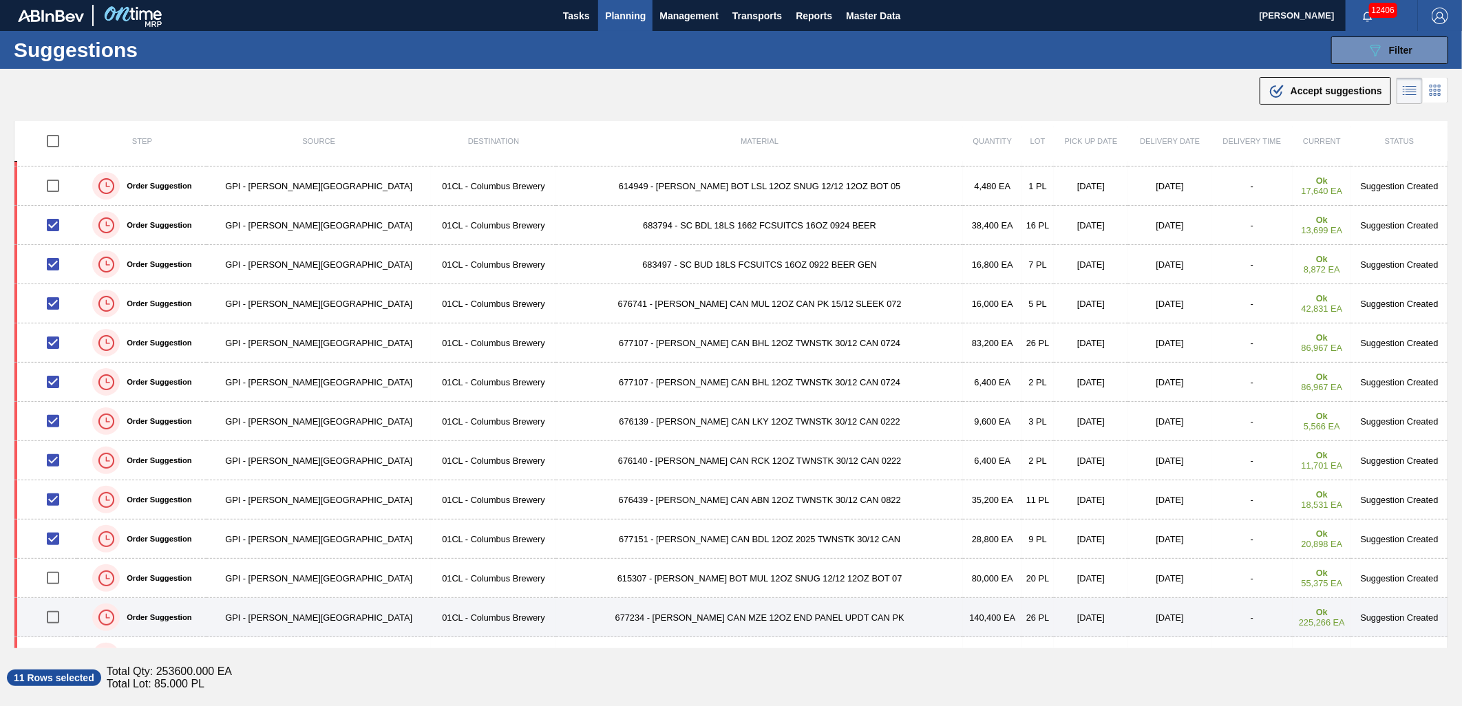
click at [63, 619] on input "checkbox" at bounding box center [53, 617] width 29 height 29
checkbox input "true"
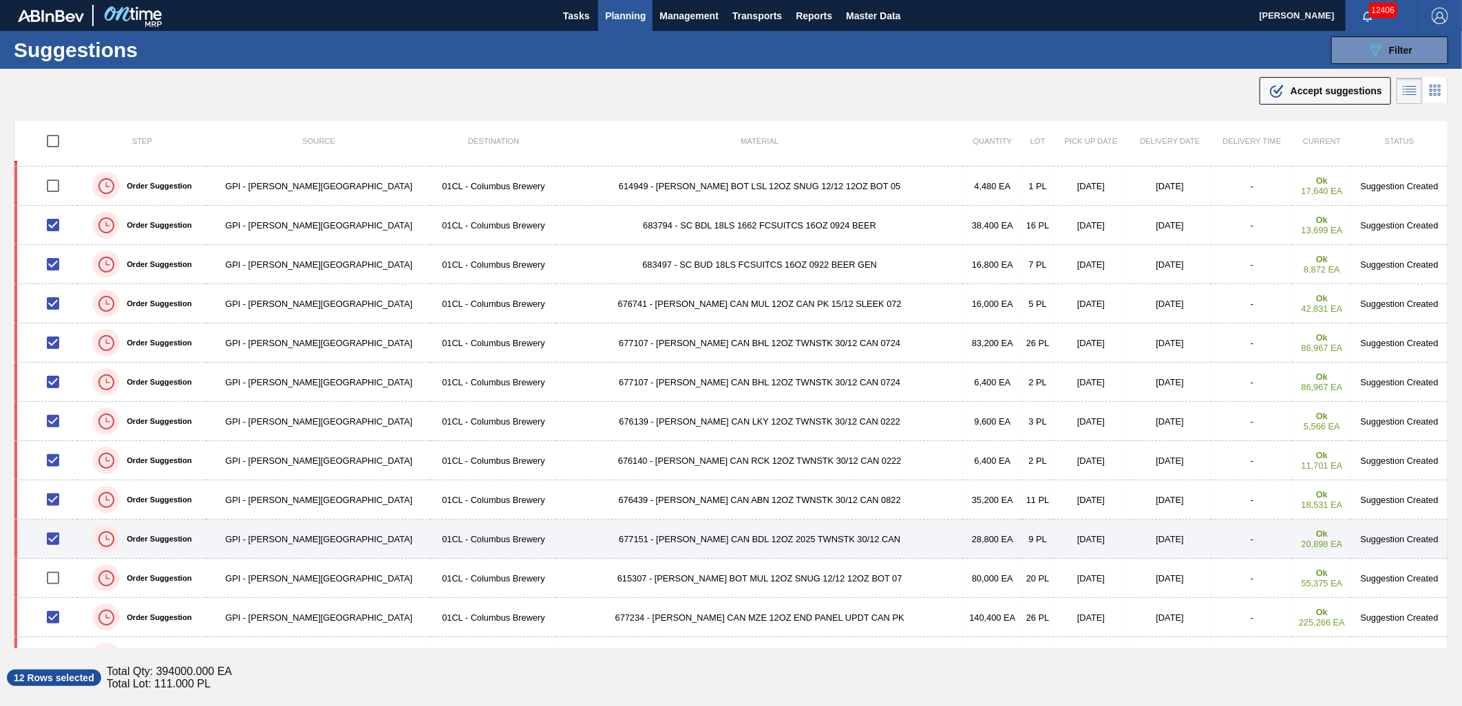
scroll to position [229, 0]
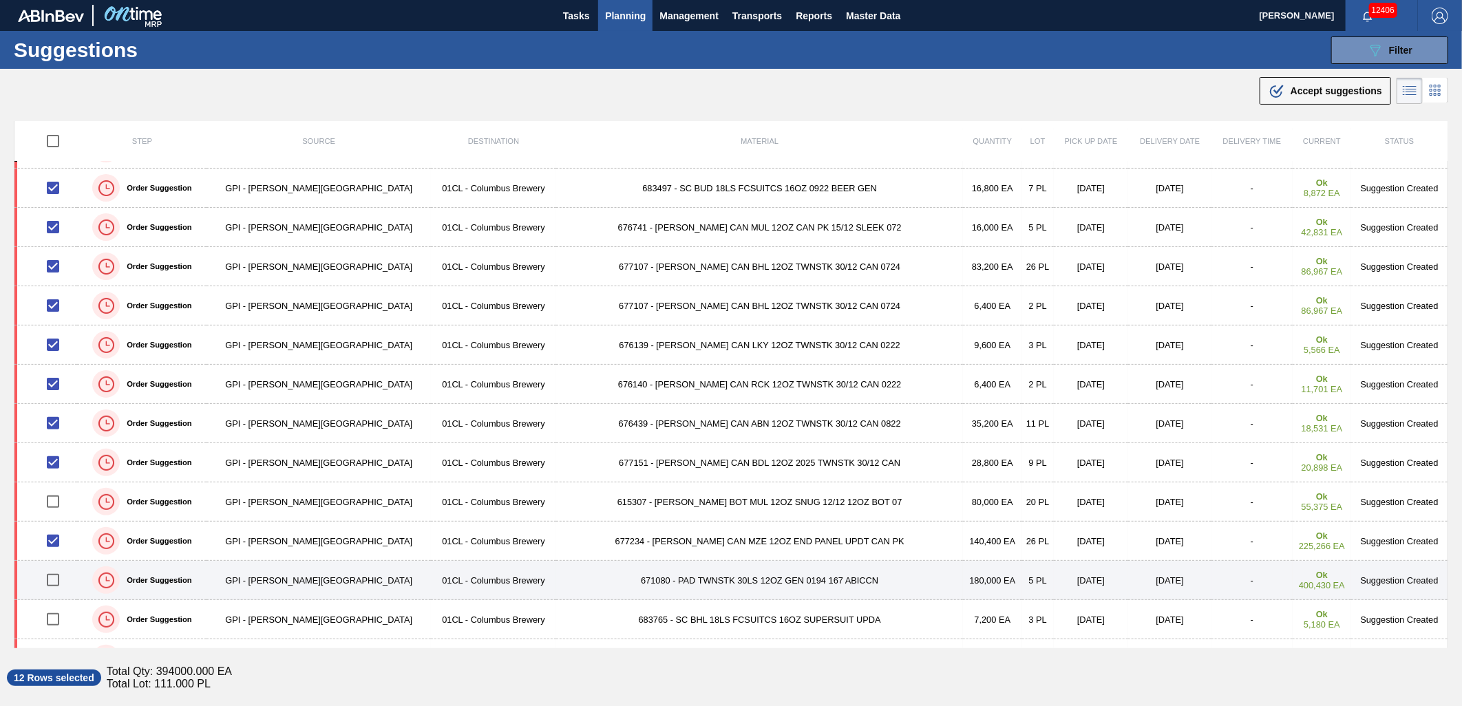
click at [62, 583] on input "checkbox" at bounding box center [53, 580] width 29 height 29
checkbox input "true"
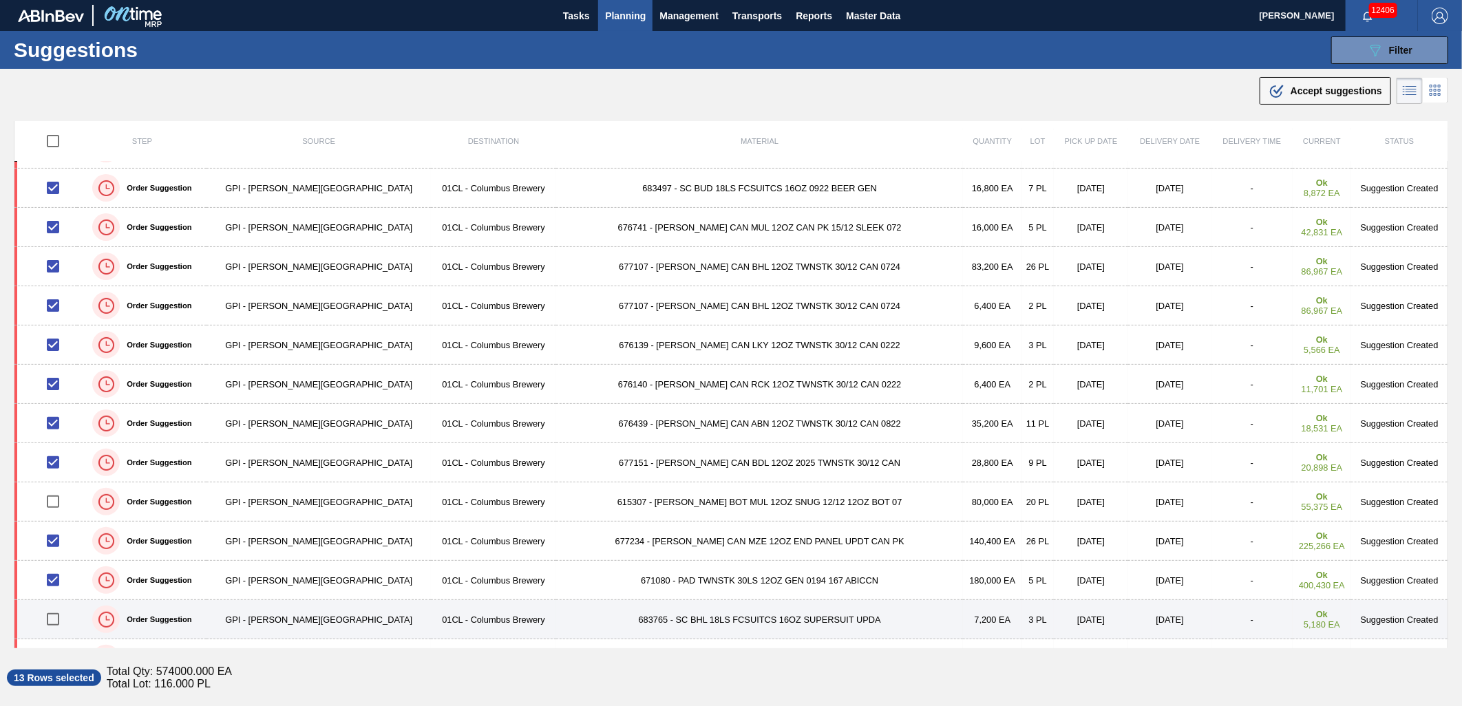
click at [62, 616] on input "checkbox" at bounding box center [53, 619] width 29 height 29
checkbox input "true"
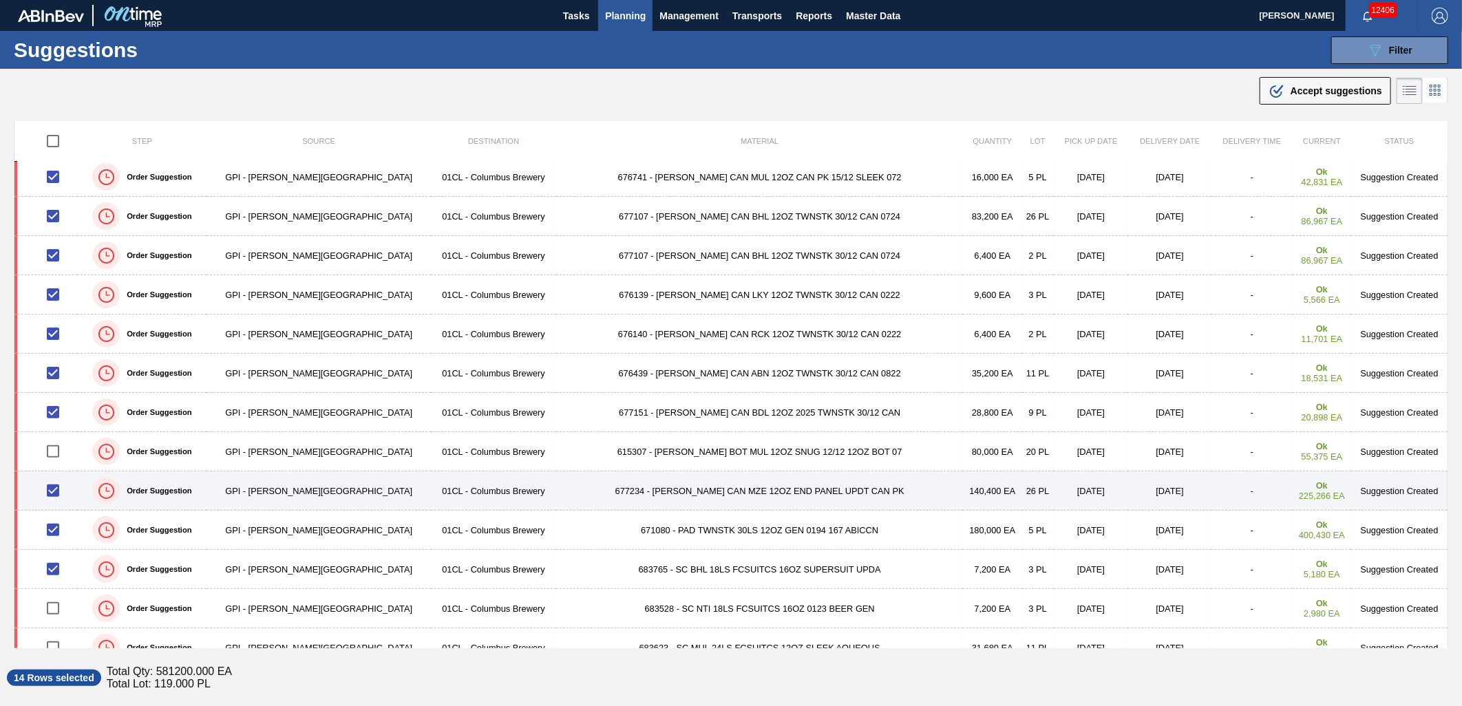
scroll to position [306, 0]
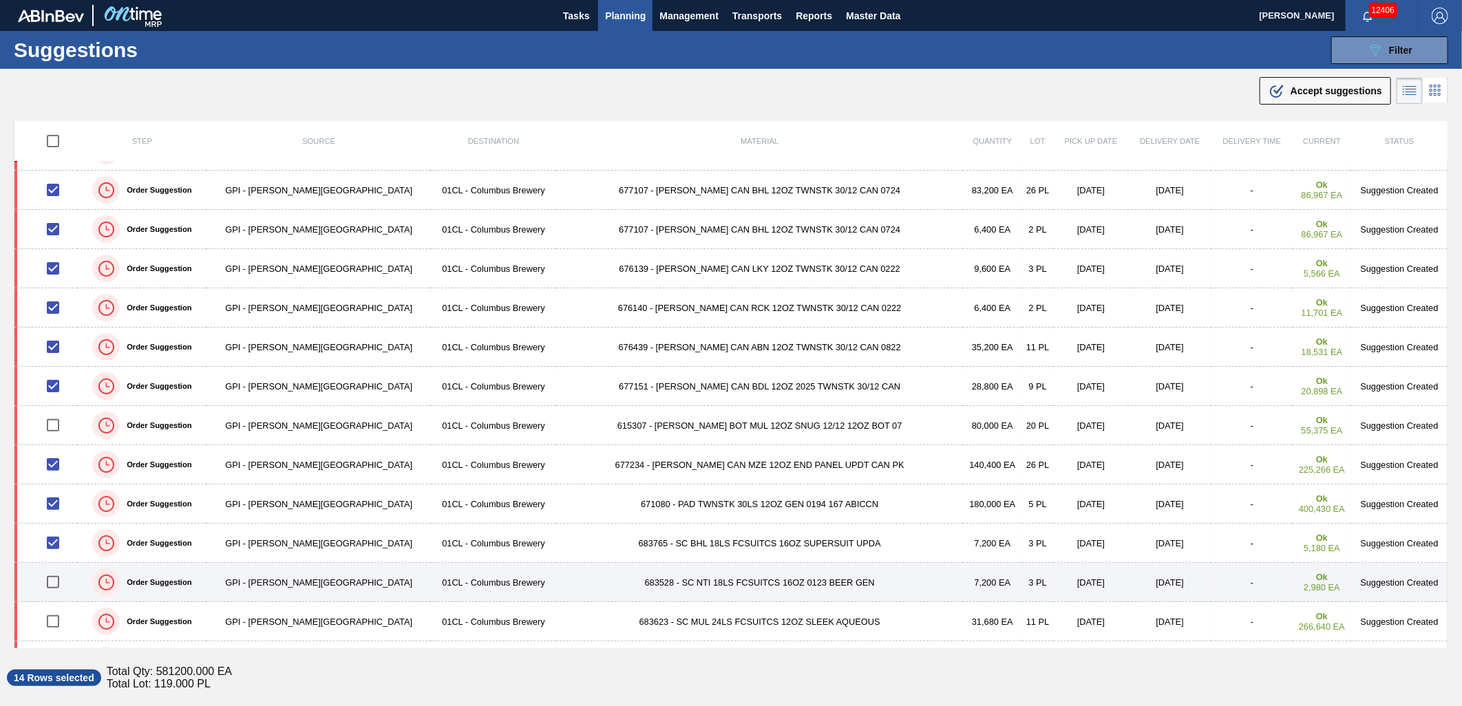
click at [56, 585] on input "checkbox" at bounding box center [53, 582] width 29 height 29
checkbox input "true"
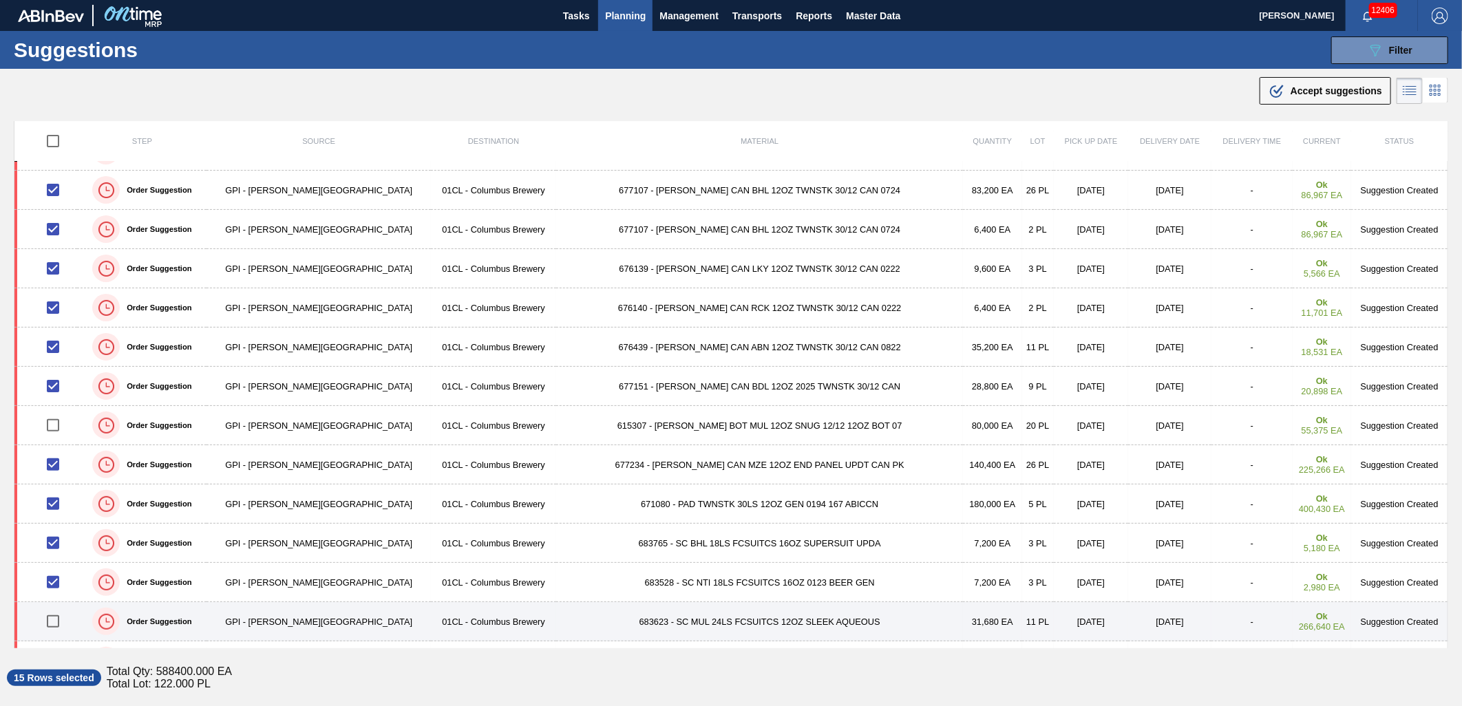
click at [56, 623] on input "checkbox" at bounding box center [53, 621] width 29 height 29
checkbox input "true"
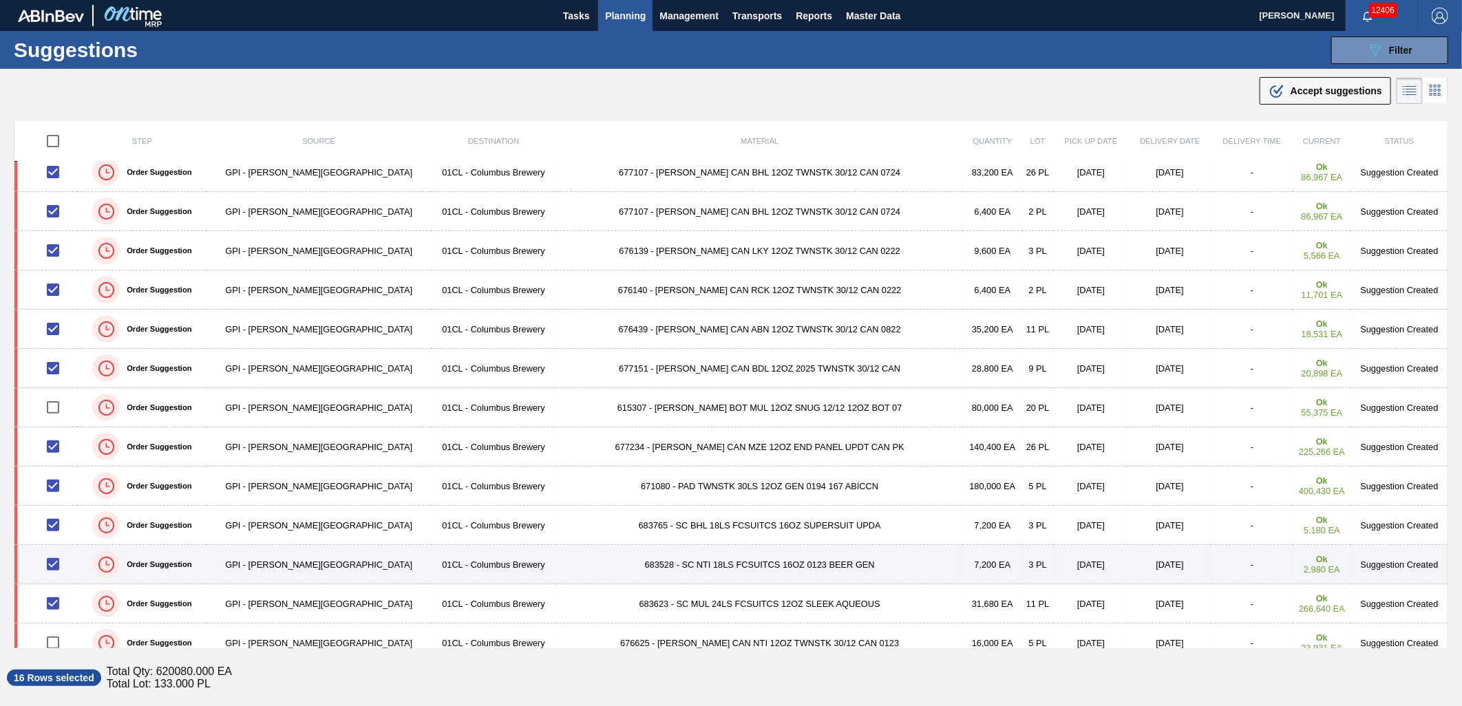
scroll to position [339, 0]
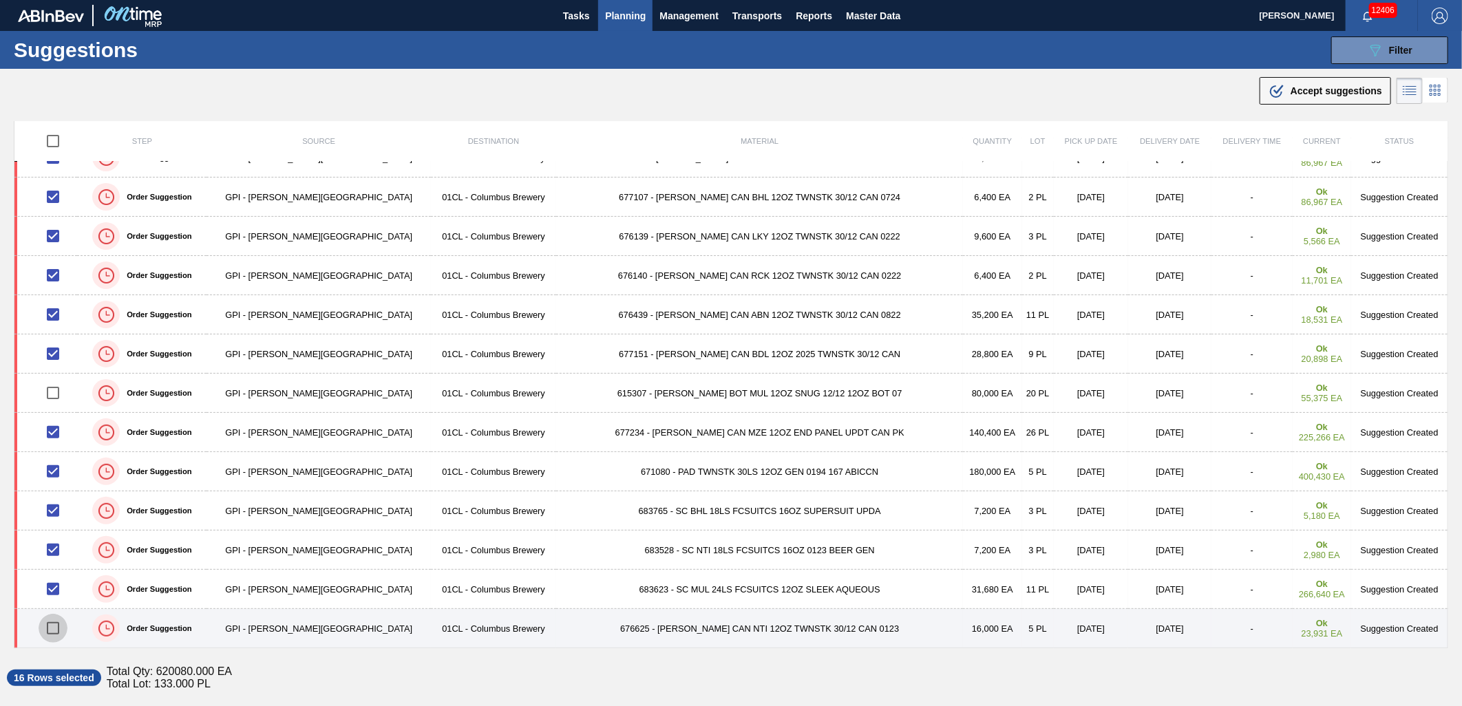
click at [65, 635] on input "checkbox" at bounding box center [53, 628] width 29 height 29
checkbox input "true"
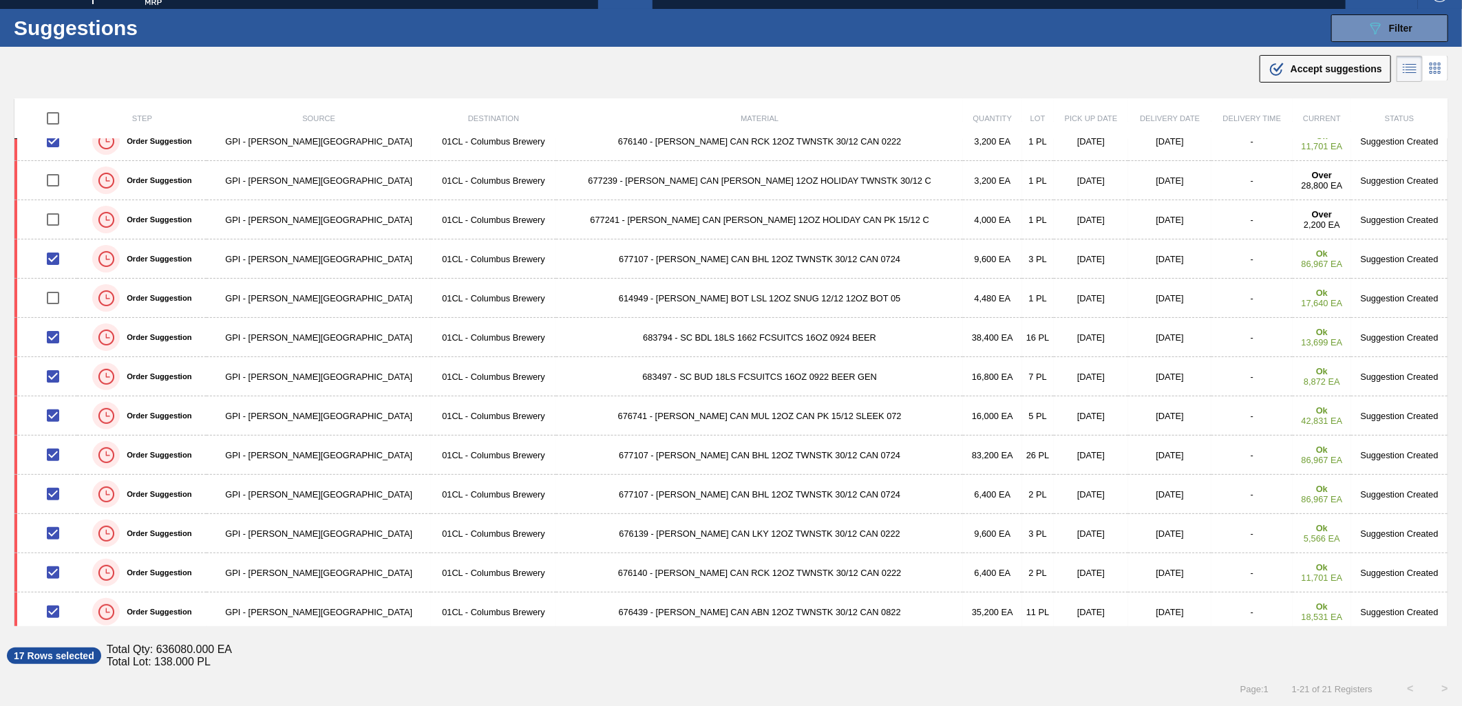
scroll to position [0, 0]
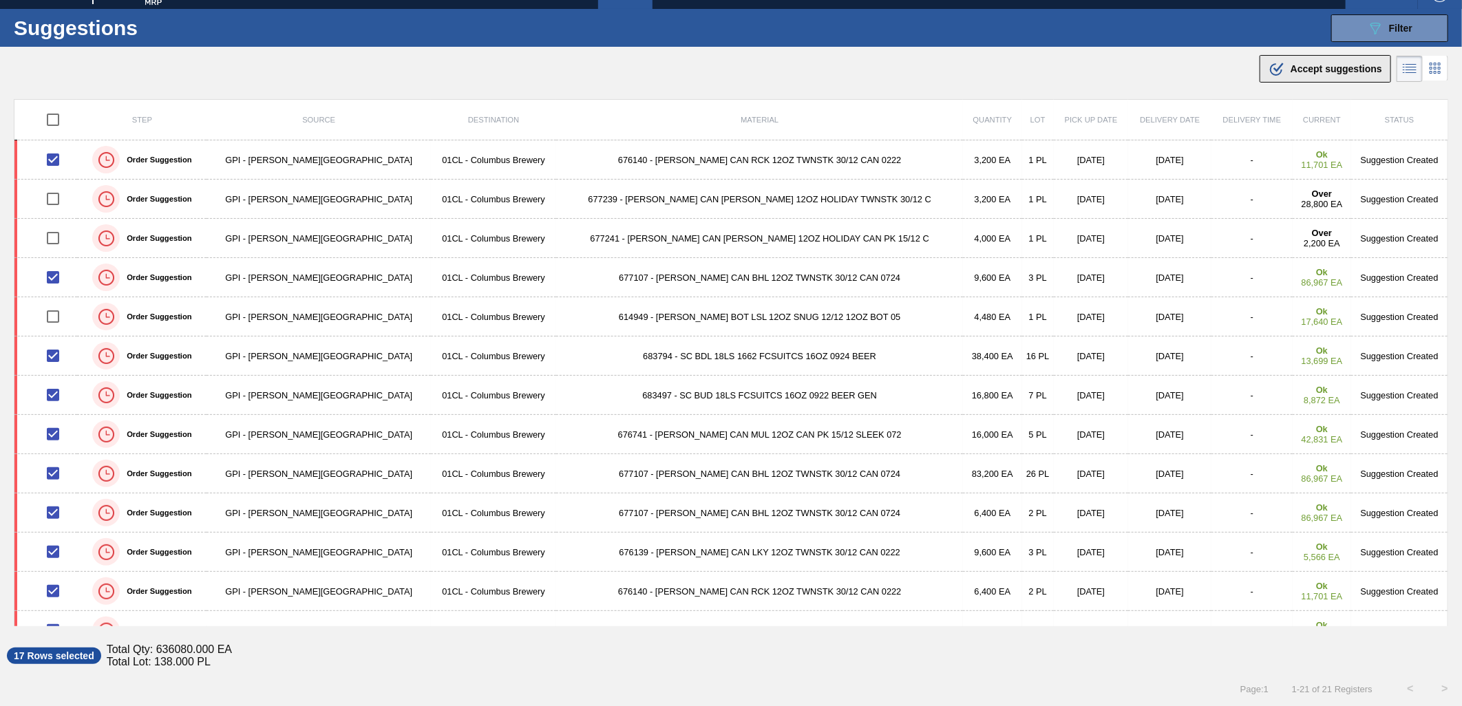
click at [1292, 71] on span "Accept suggestions" at bounding box center [1336, 68] width 92 height 11
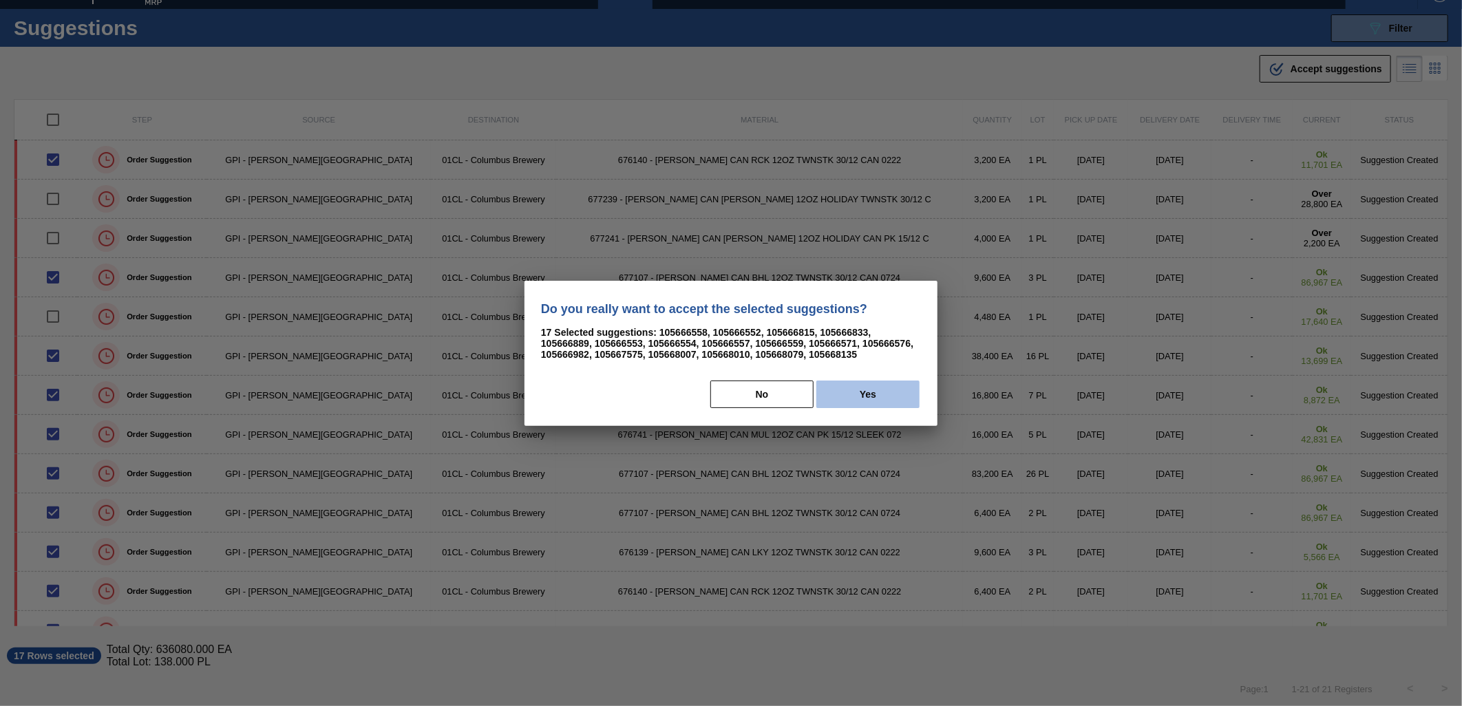
click at [903, 395] on button "Yes" at bounding box center [867, 395] width 103 height 28
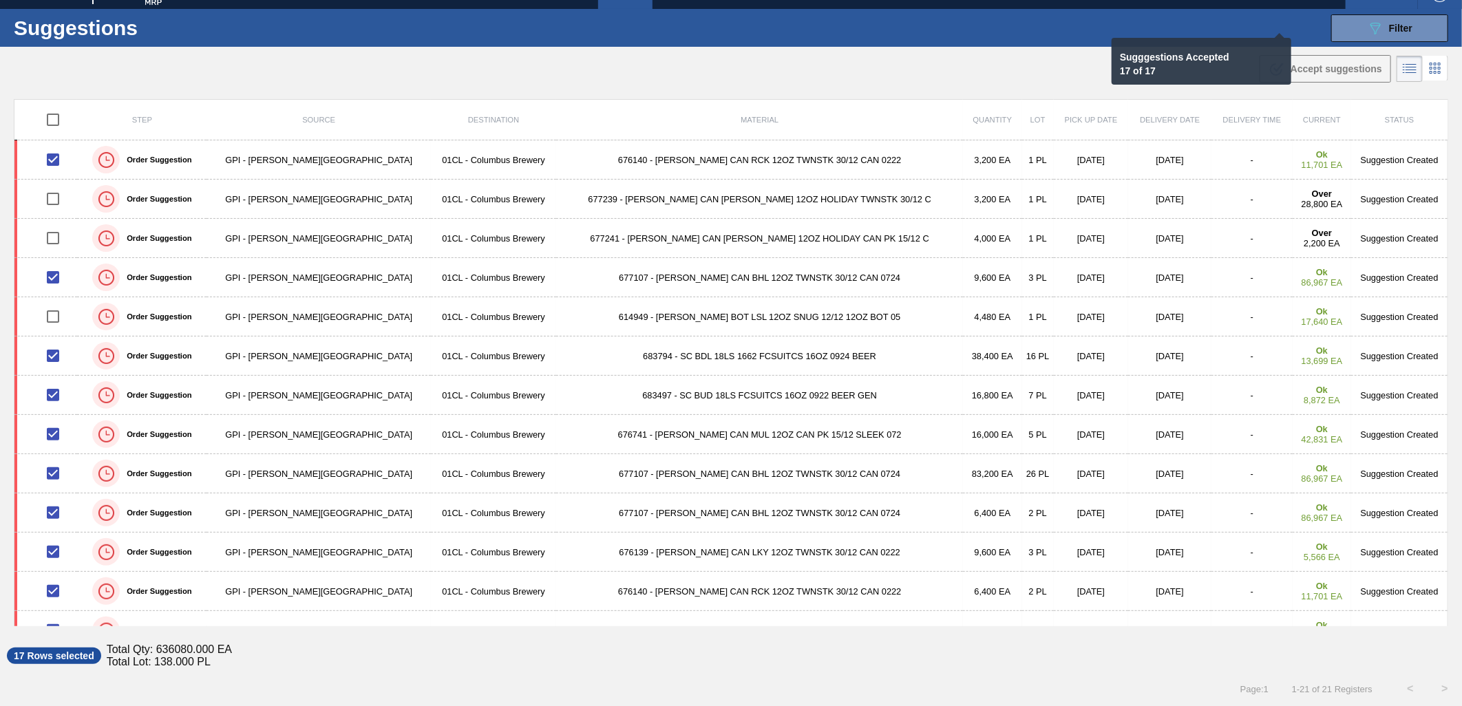
checkbox input "false"
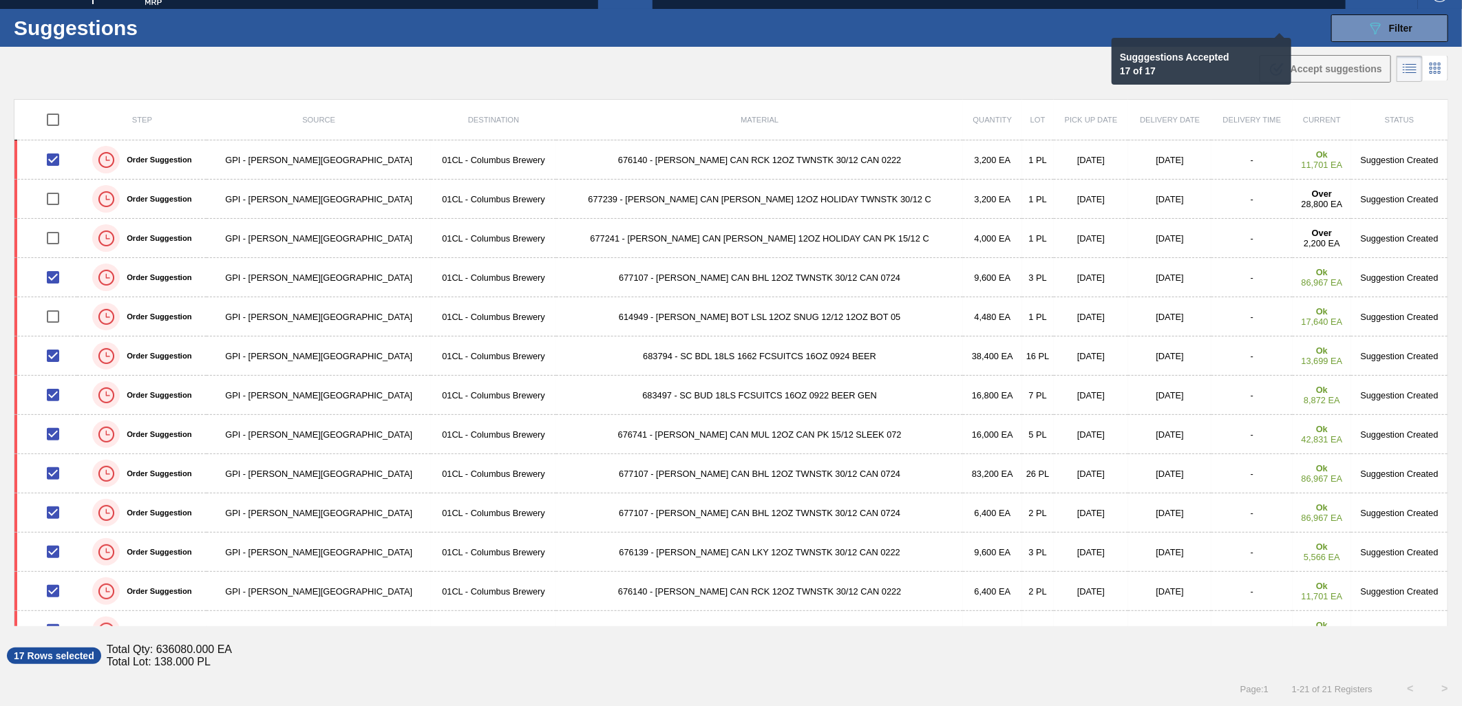
checkbox input "false"
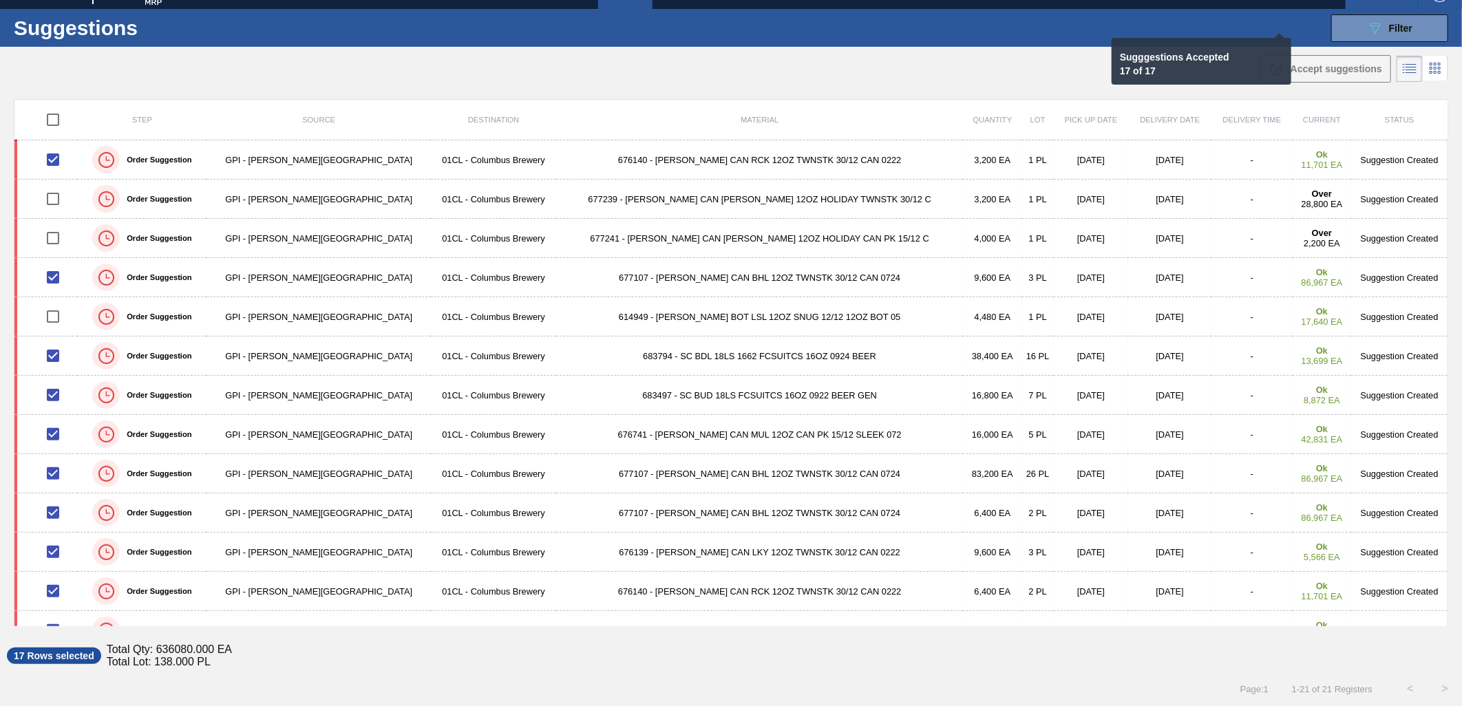
checkbox input "false"
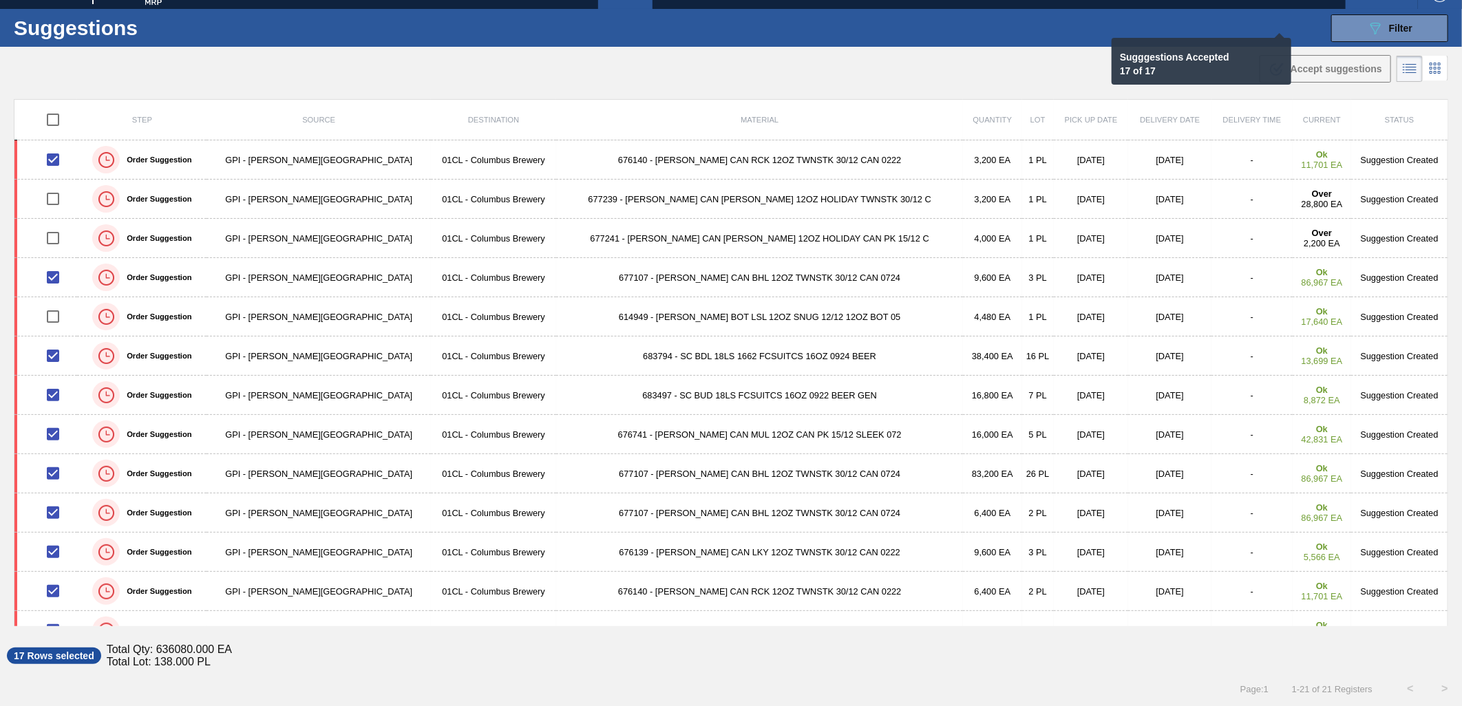
checkbox input "false"
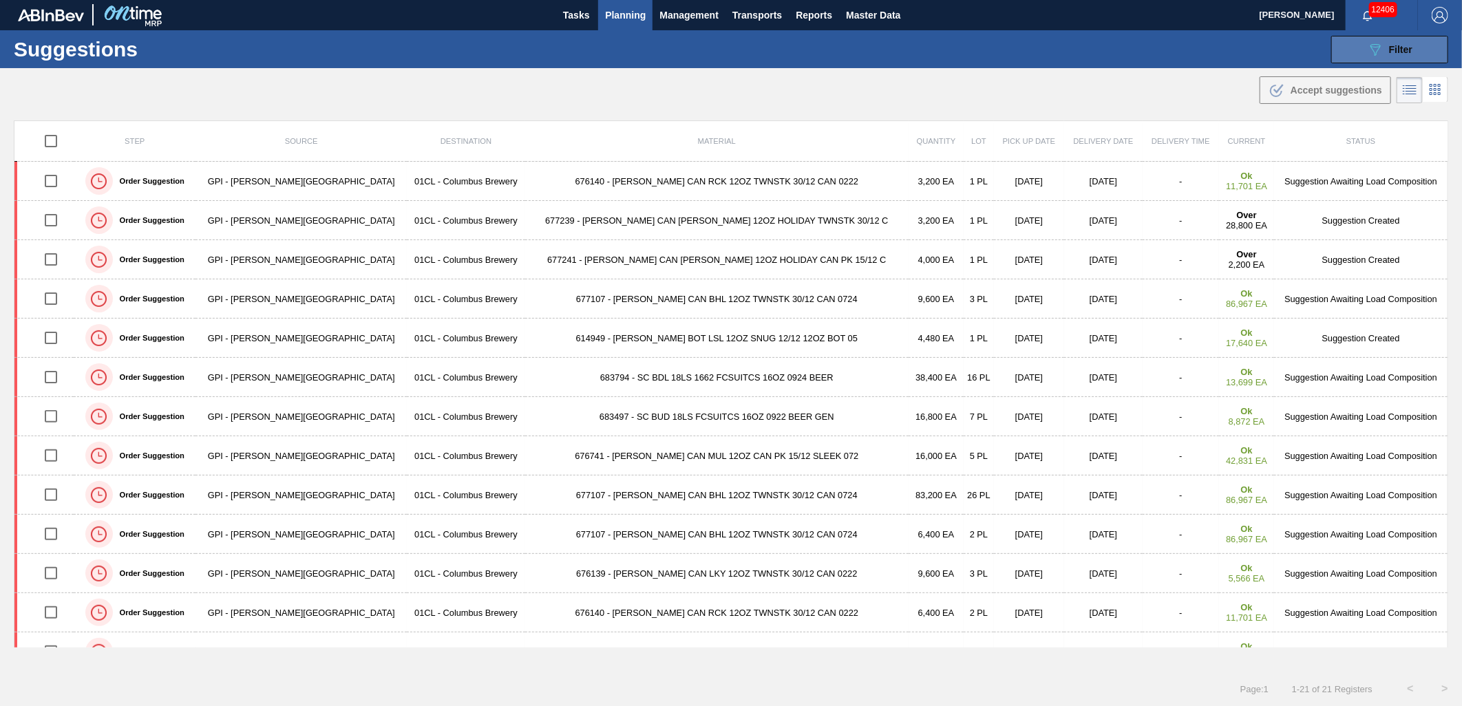
click at [1405, 52] on span "Filter" at bounding box center [1400, 49] width 23 height 11
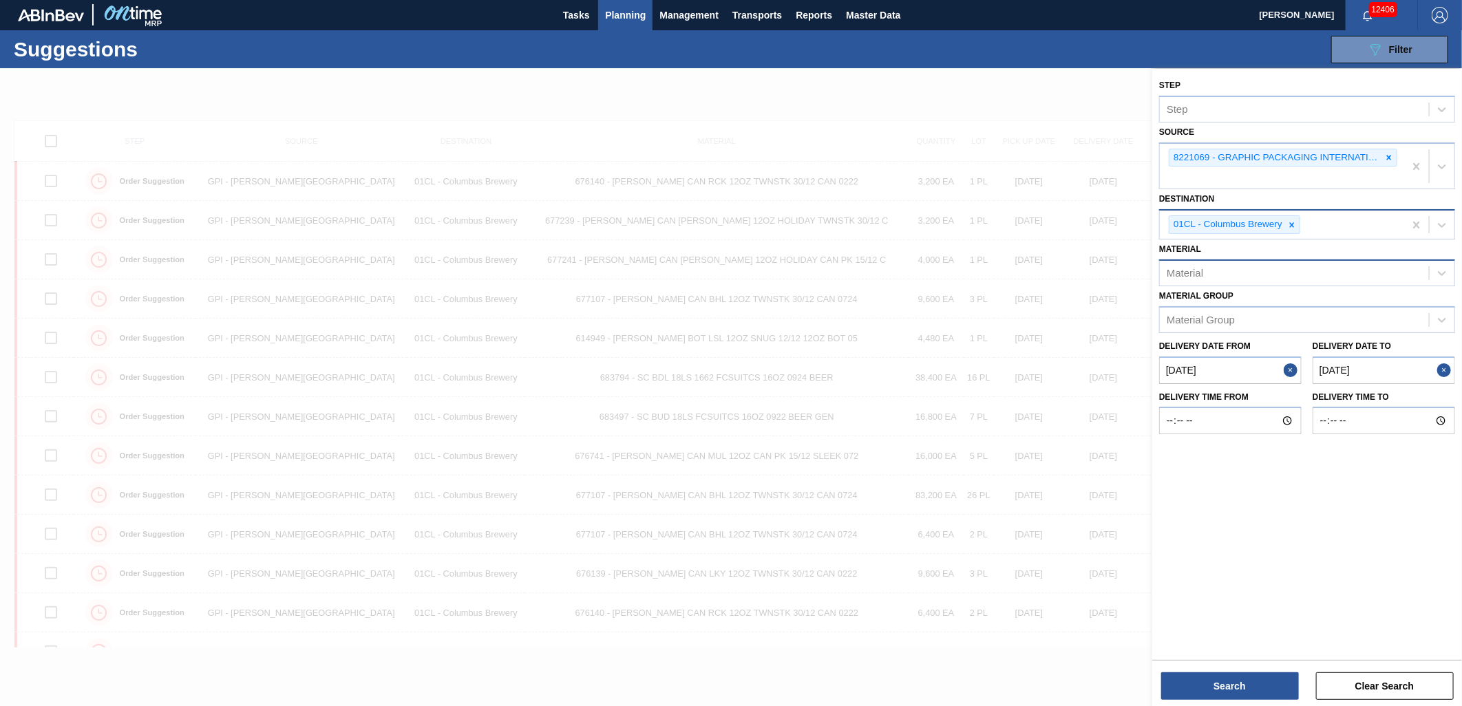
click at [1060, 97] on div at bounding box center [731, 422] width 1462 height 706
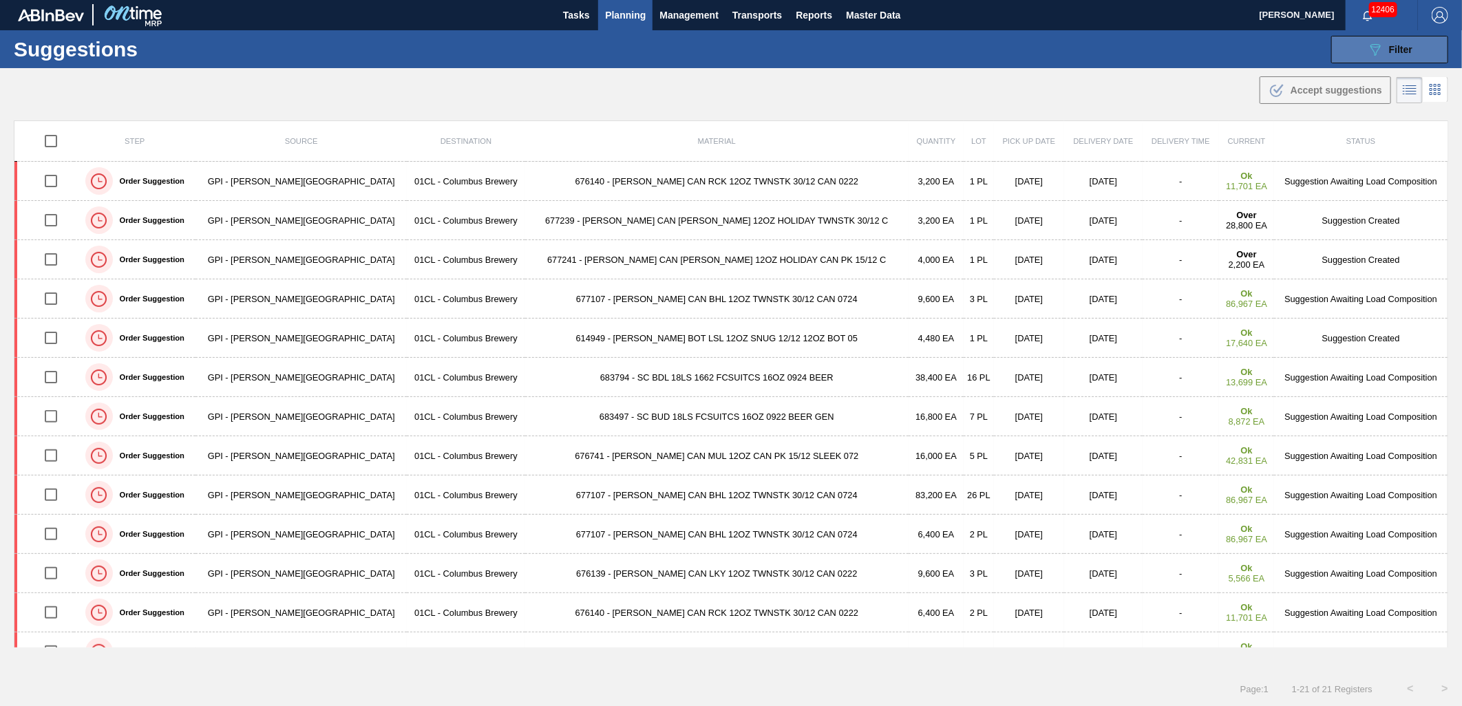
click at [1378, 43] on icon "089F7B8B-B2A5-4AFE-B5C0-19BA573D28AC" at bounding box center [1375, 49] width 17 height 17
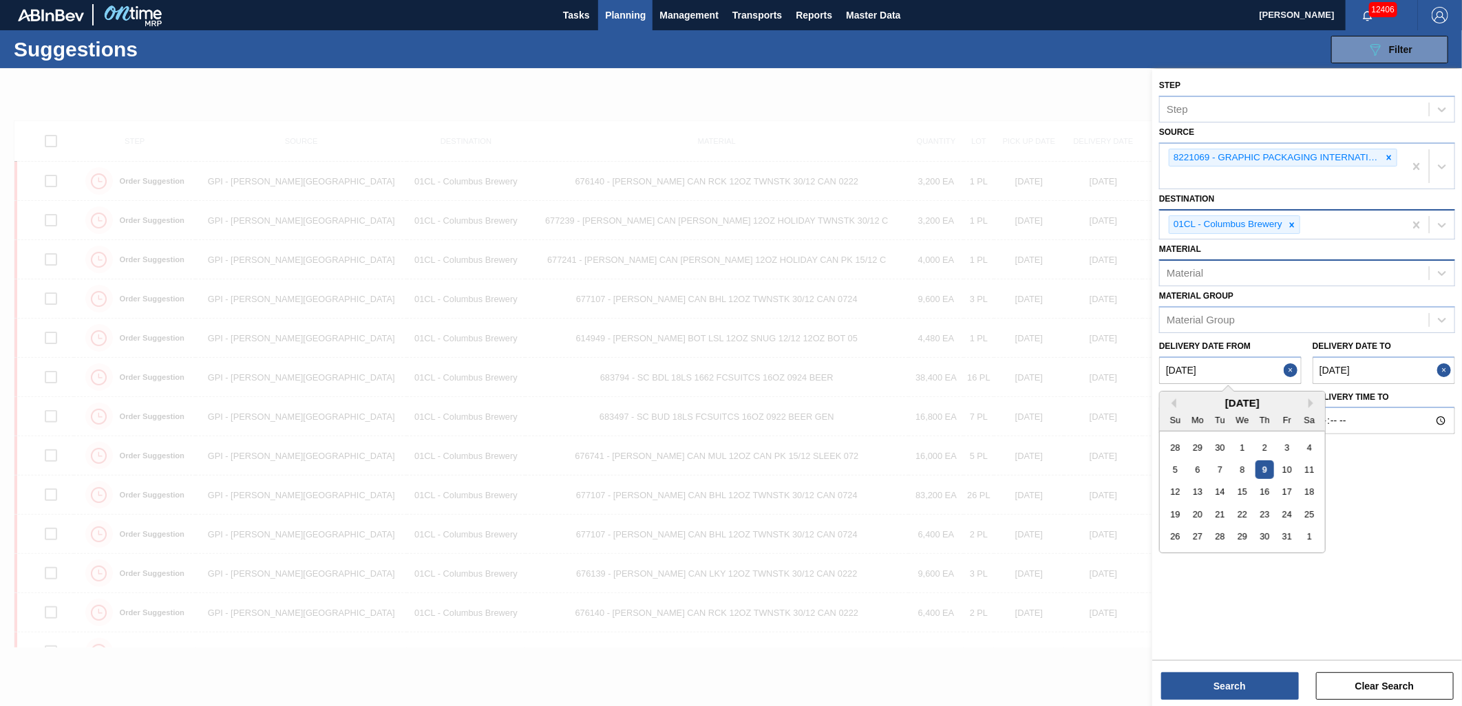
click at [1217, 369] on from "[DATE]" at bounding box center [1230, 370] width 142 height 28
click at [1267, 491] on div "16" at bounding box center [1264, 491] width 19 height 19
type from "[DATE]"
click at [1400, 374] on to "[DATE]" at bounding box center [1383, 370] width 142 height 28
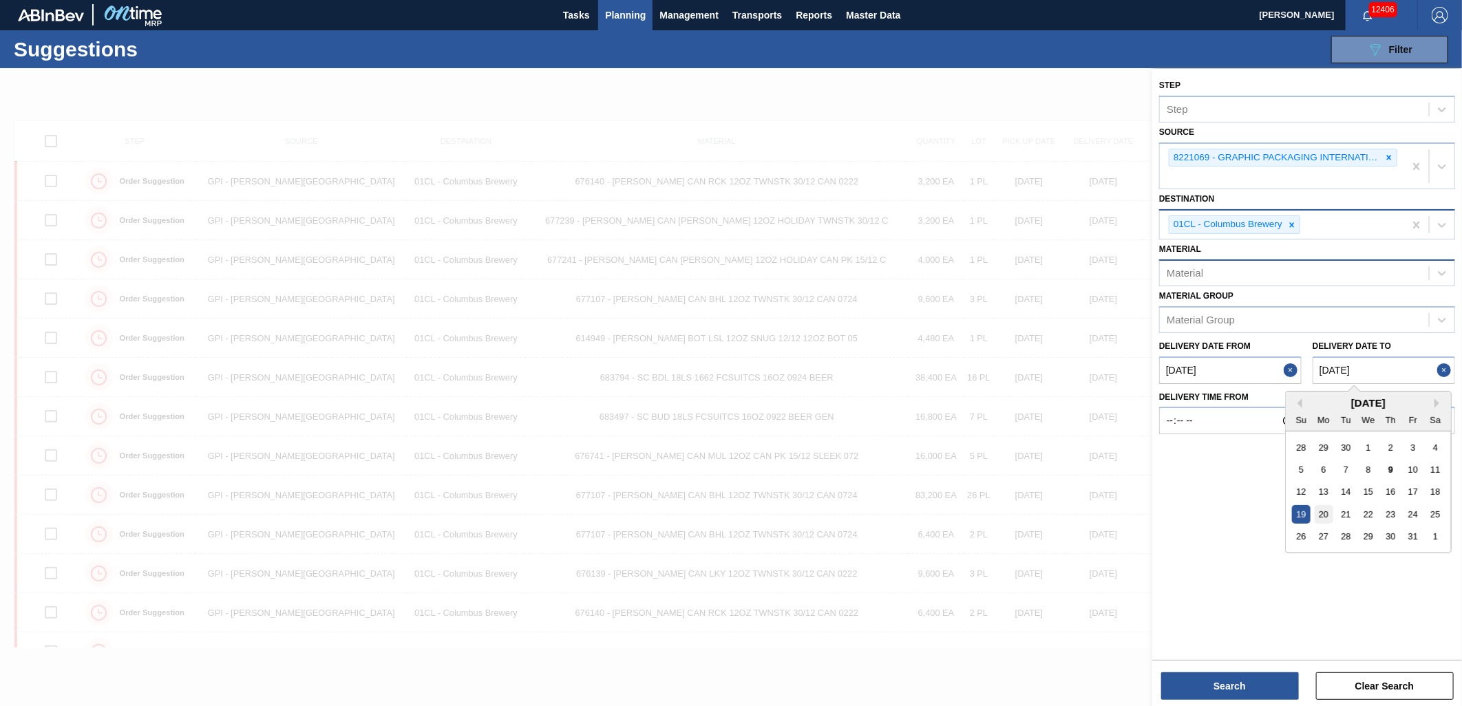
click at [1328, 515] on div "20" at bounding box center [1323, 514] width 19 height 19
type to "[DATE]"
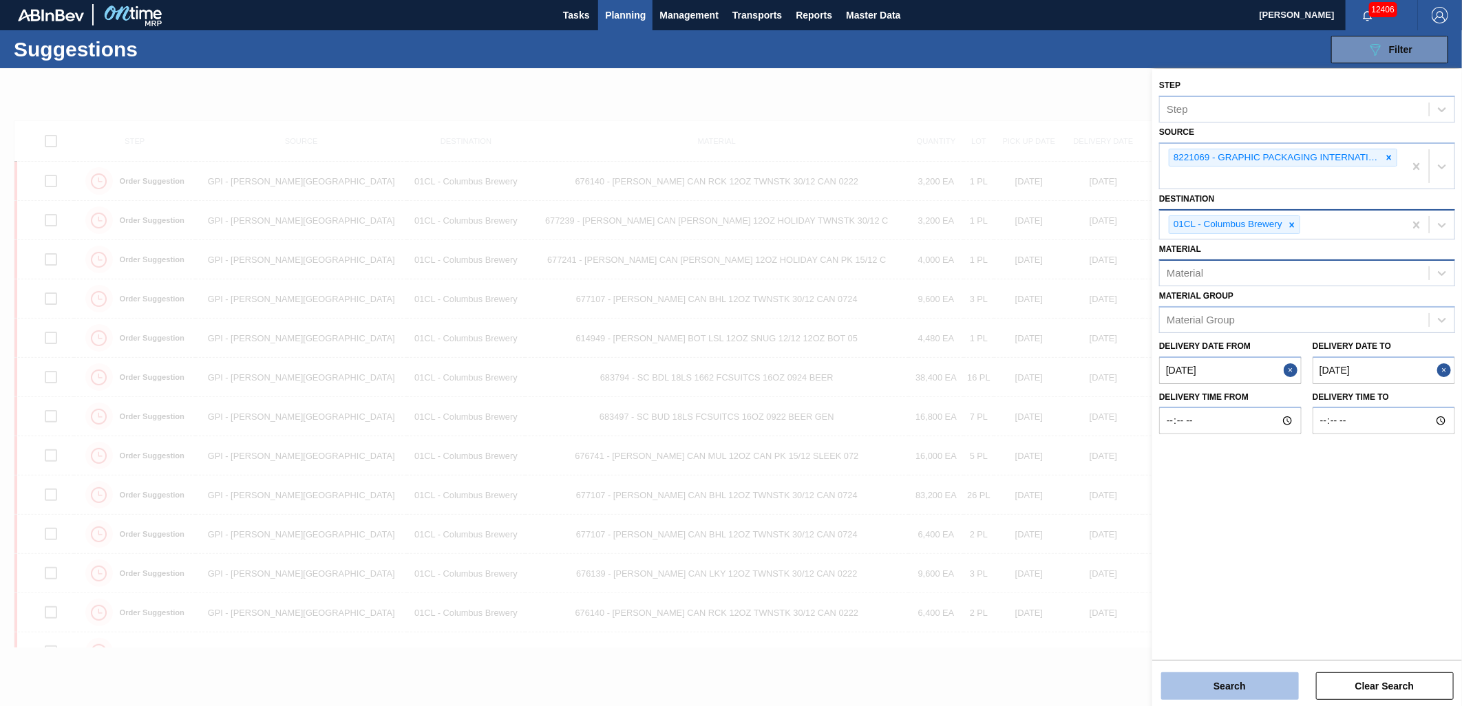
click at [1261, 689] on button "Search" at bounding box center [1230, 686] width 138 height 28
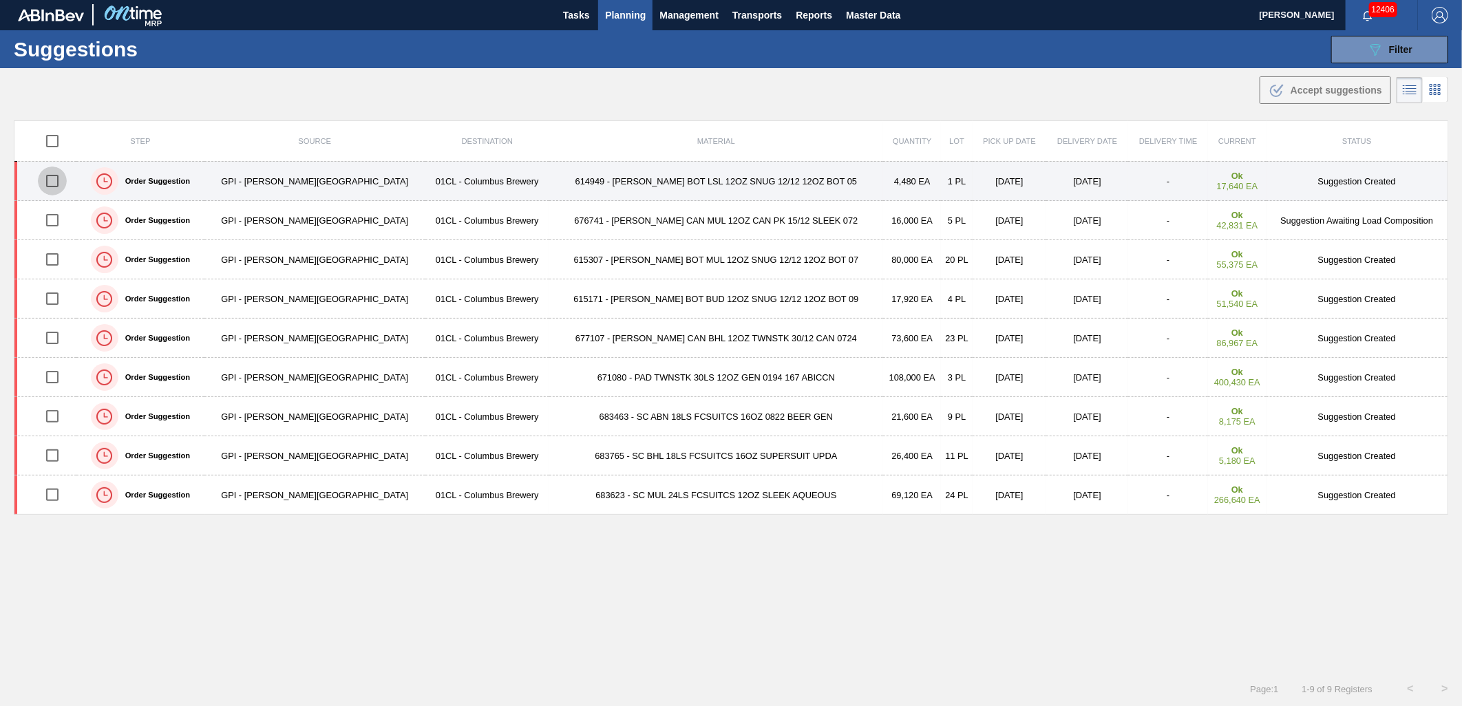
click at [58, 184] on input "checkbox" at bounding box center [52, 181] width 29 height 29
checkbox input "true"
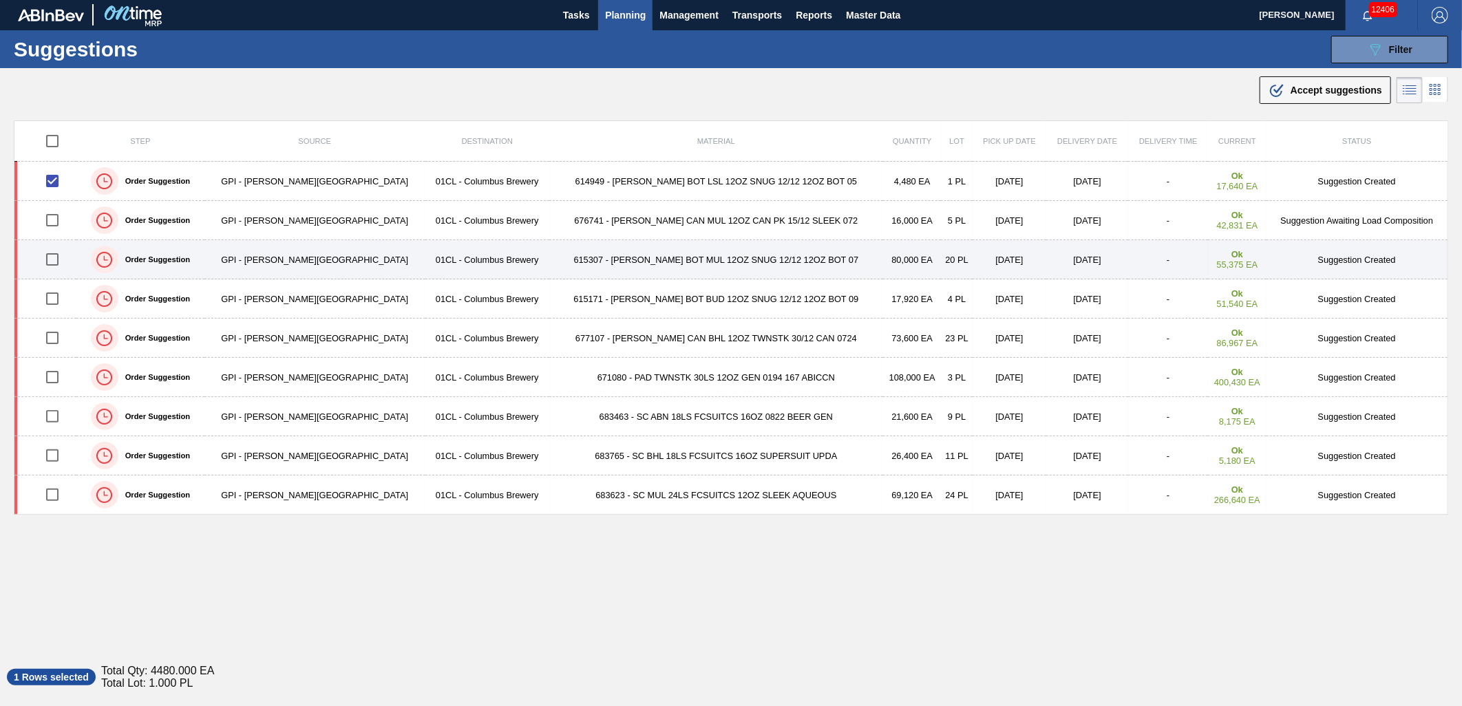
click at [58, 266] on input "checkbox" at bounding box center [52, 259] width 29 height 29
checkbox input "true"
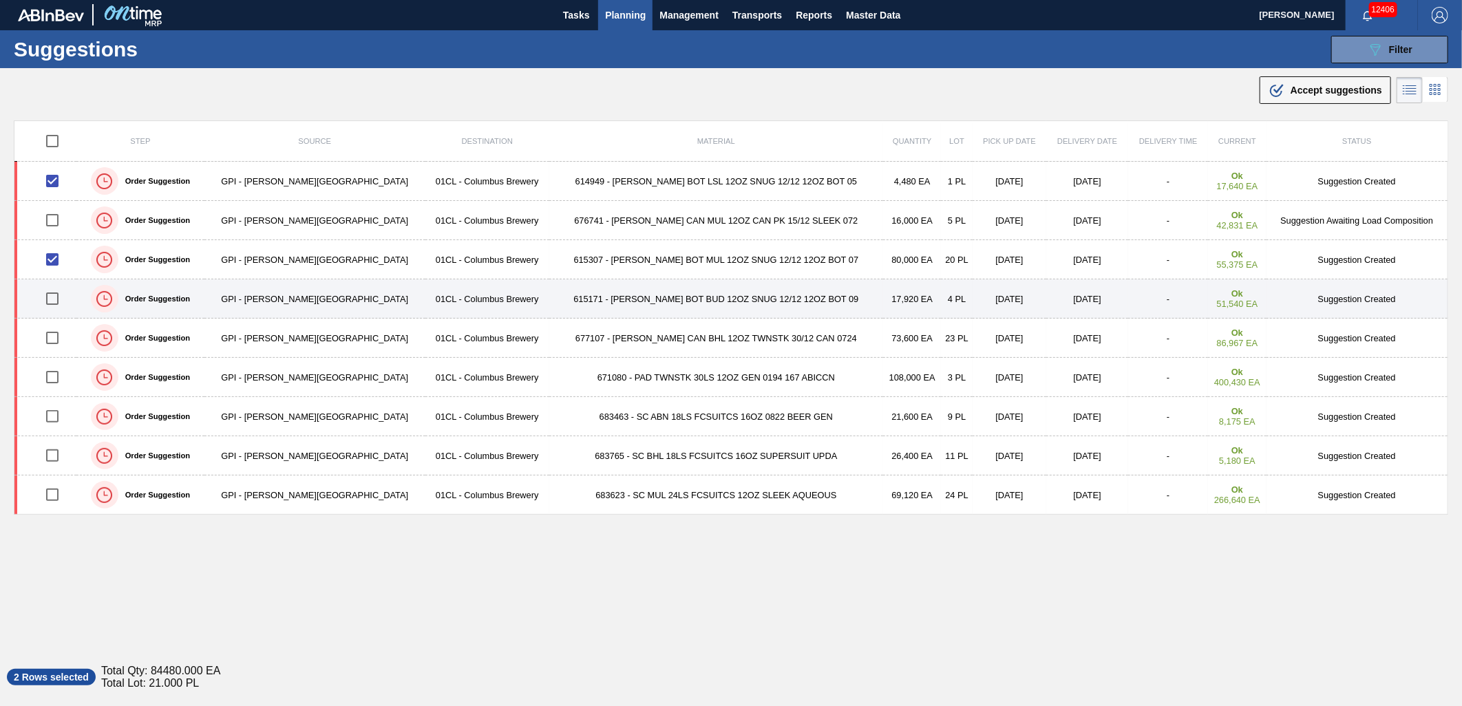
click at [58, 297] on input "checkbox" at bounding box center [52, 298] width 29 height 29
checkbox input "true"
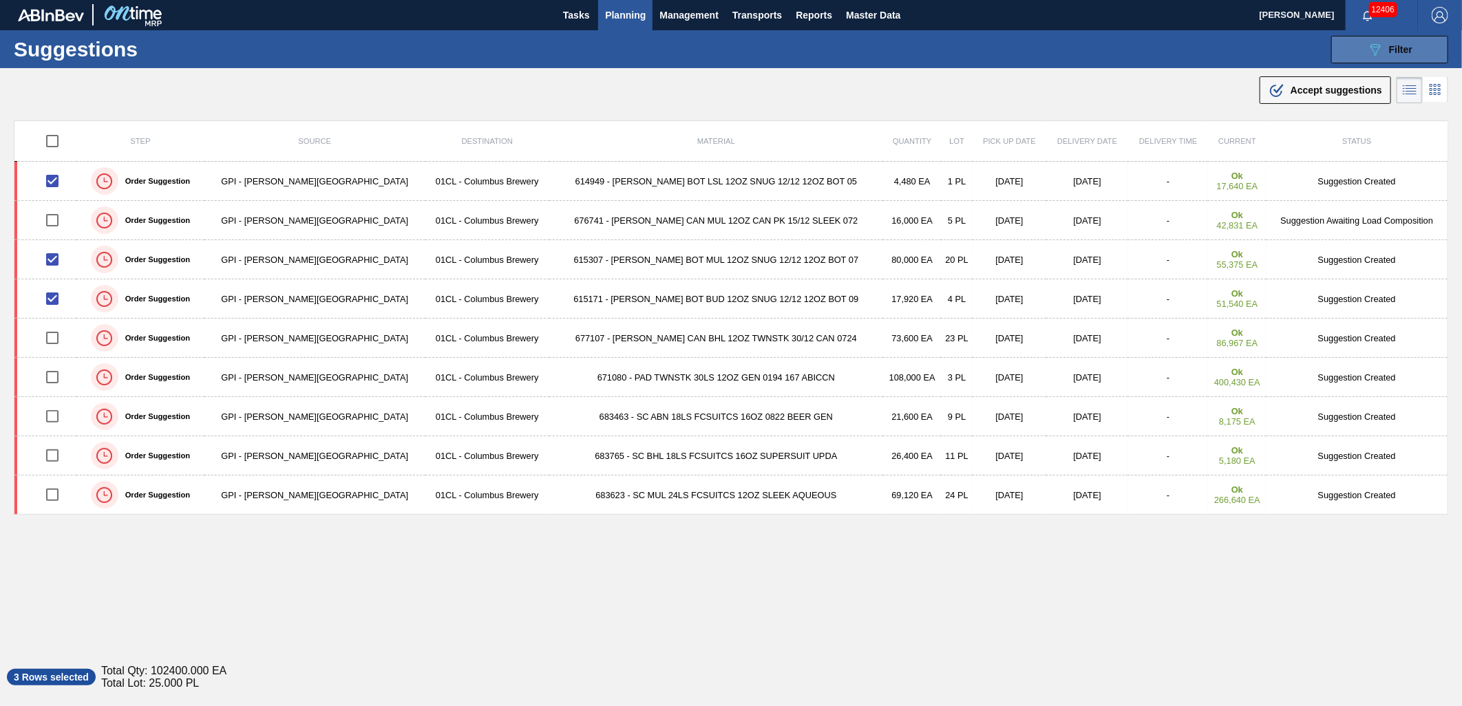
click at [1375, 50] on icon "089F7B8B-B2A5-4AFE-B5C0-19BA573D28AC" at bounding box center [1375, 49] width 17 height 17
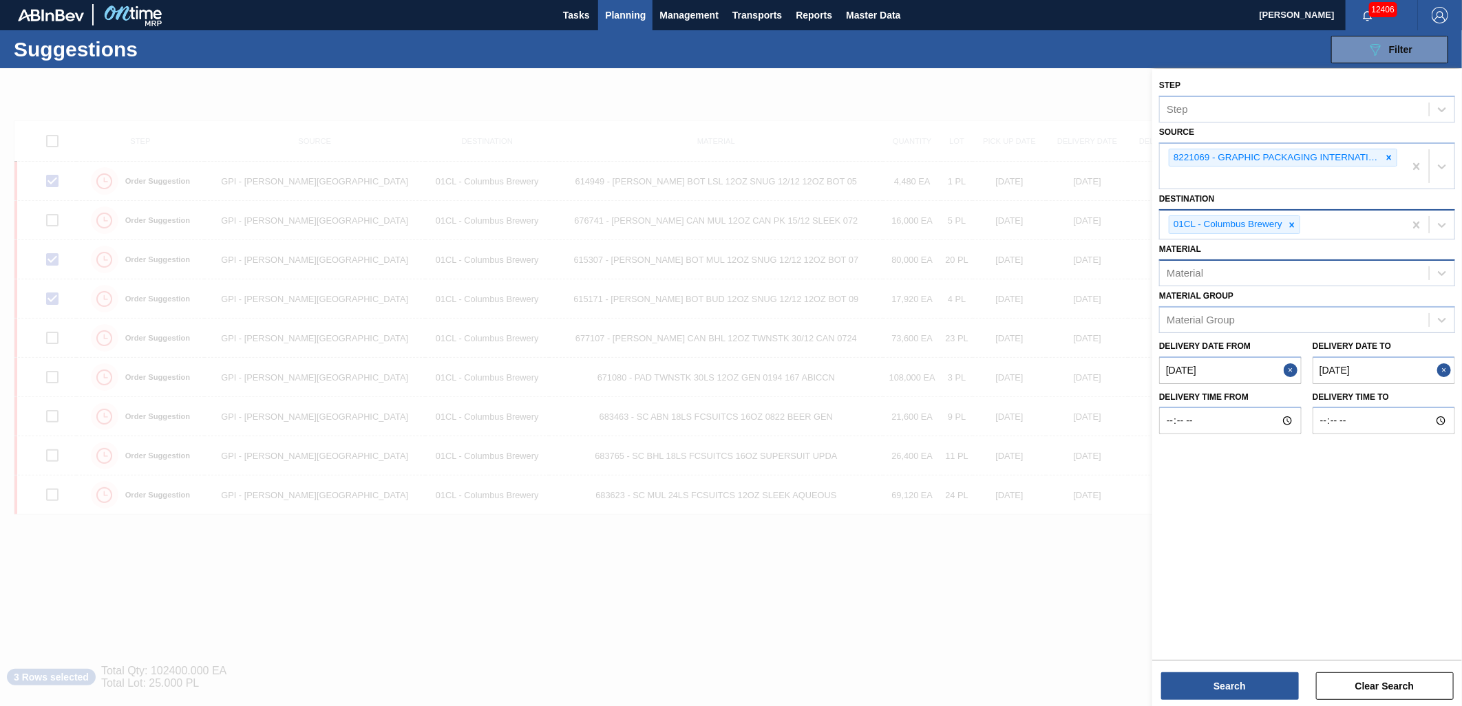
click at [1376, 367] on to "[DATE]" at bounding box center [1383, 370] width 142 height 28
click at [1058, 122] on div at bounding box center [731, 422] width 1462 height 706
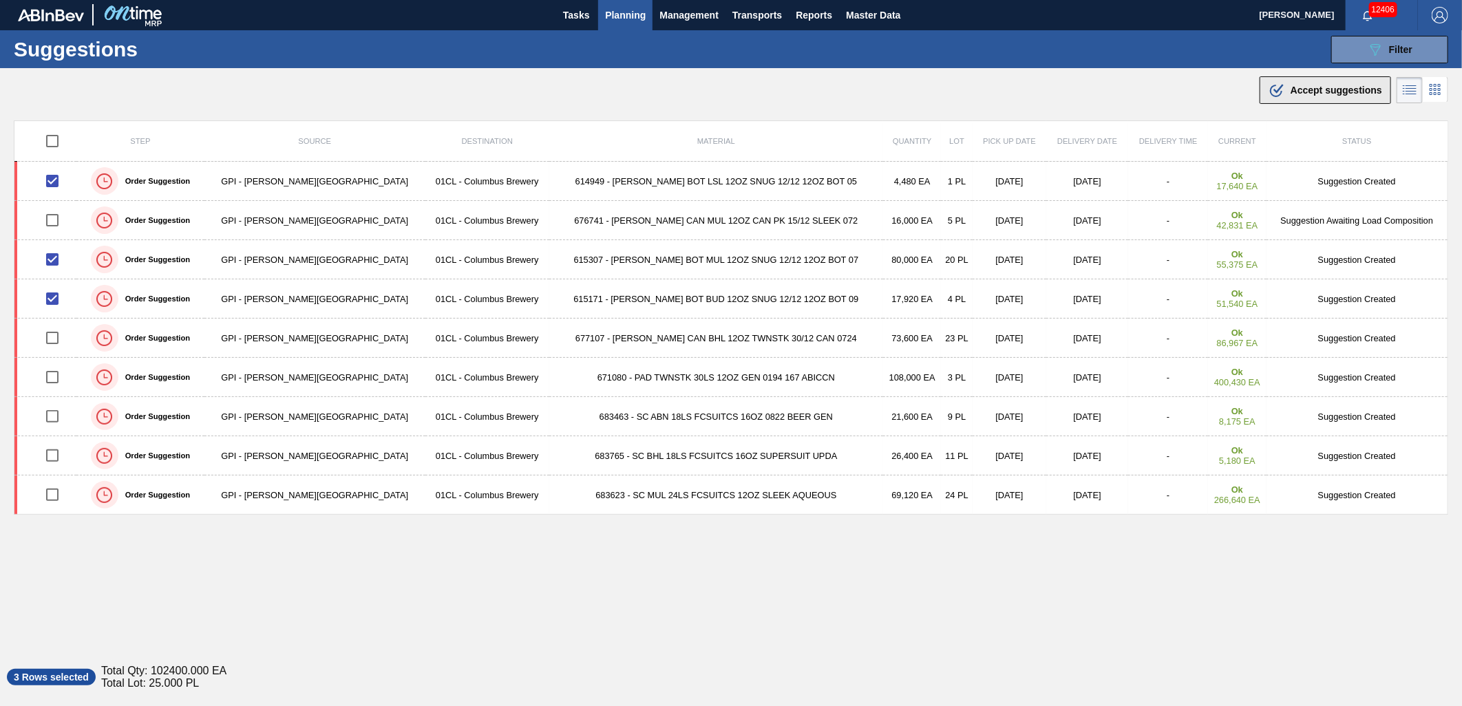
click at [1290, 97] on div ".b{fill:var(--color-action-default)} Accept suggestions" at bounding box center [1325, 90] width 114 height 17
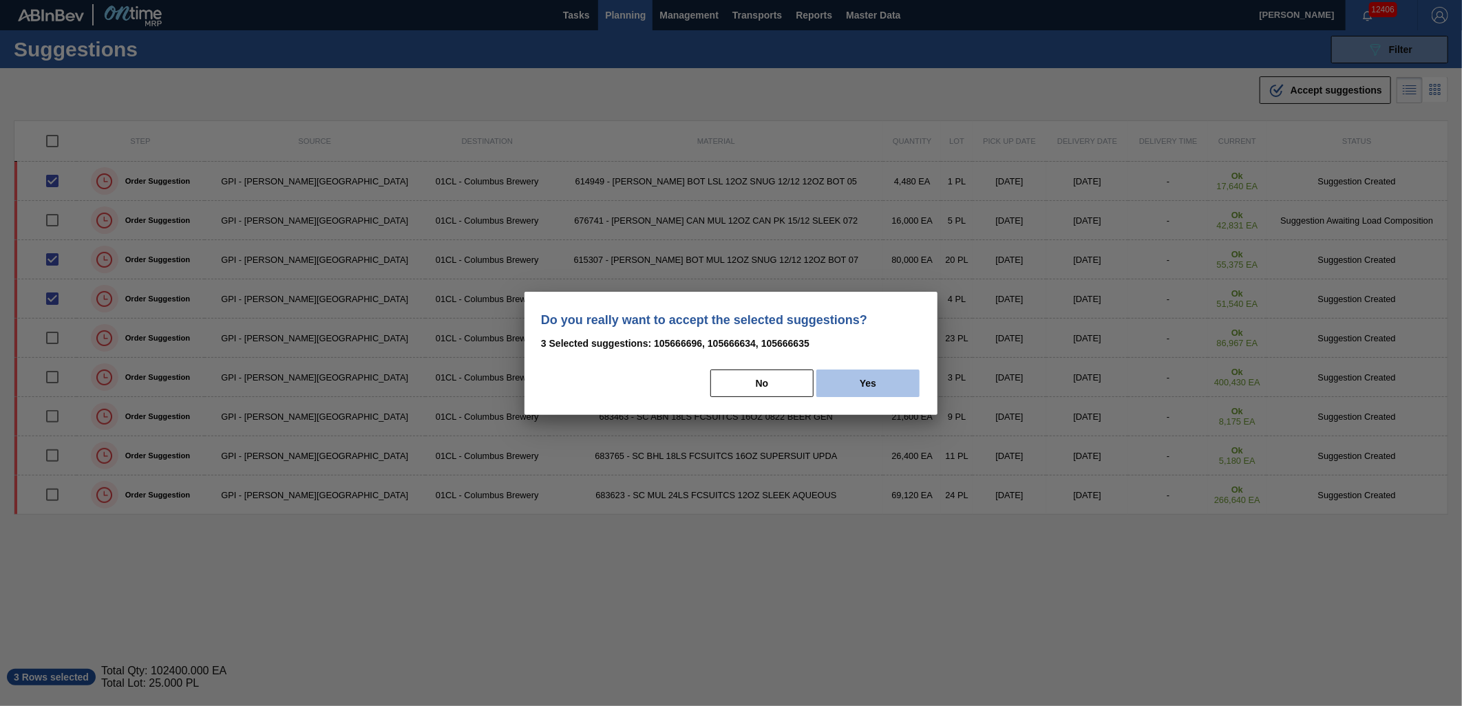
click at [869, 391] on button "Yes" at bounding box center [867, 384] width 103 height 28
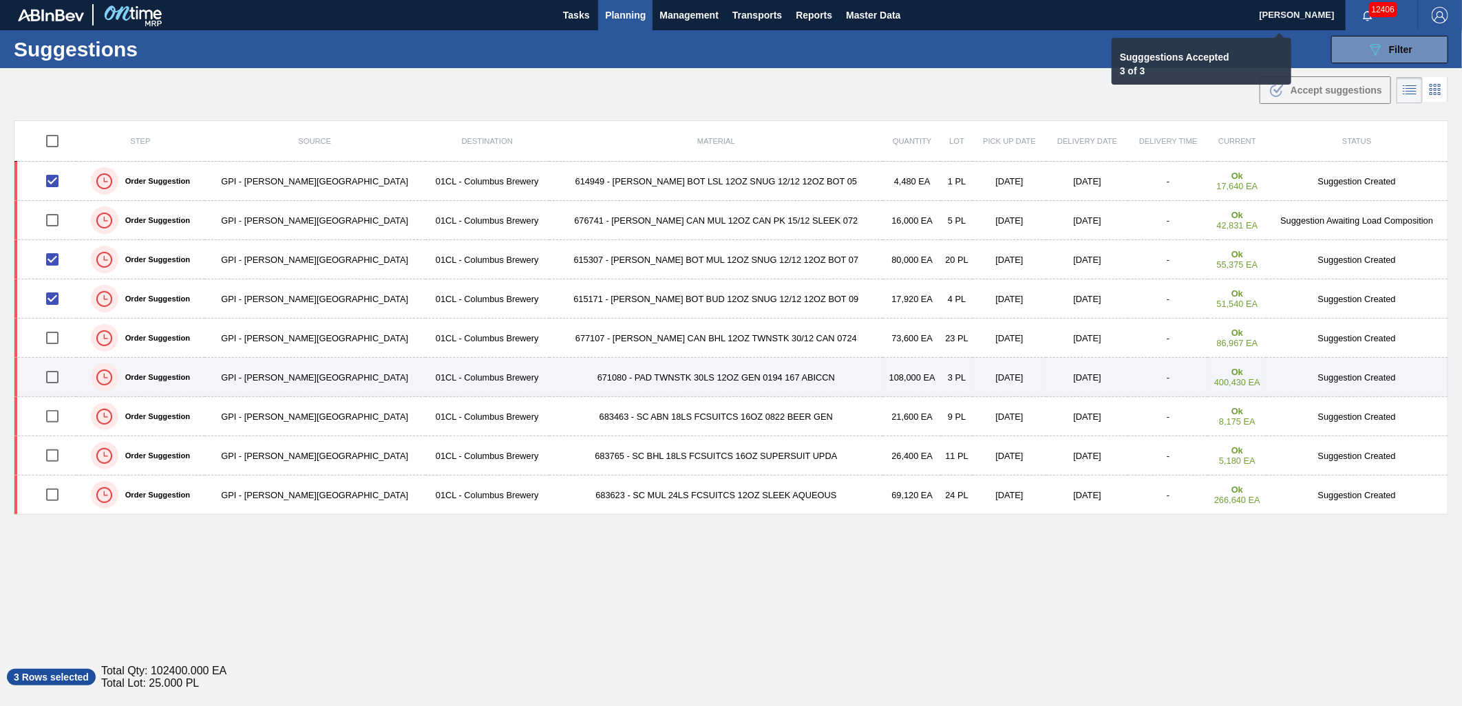
checkbox input "false"
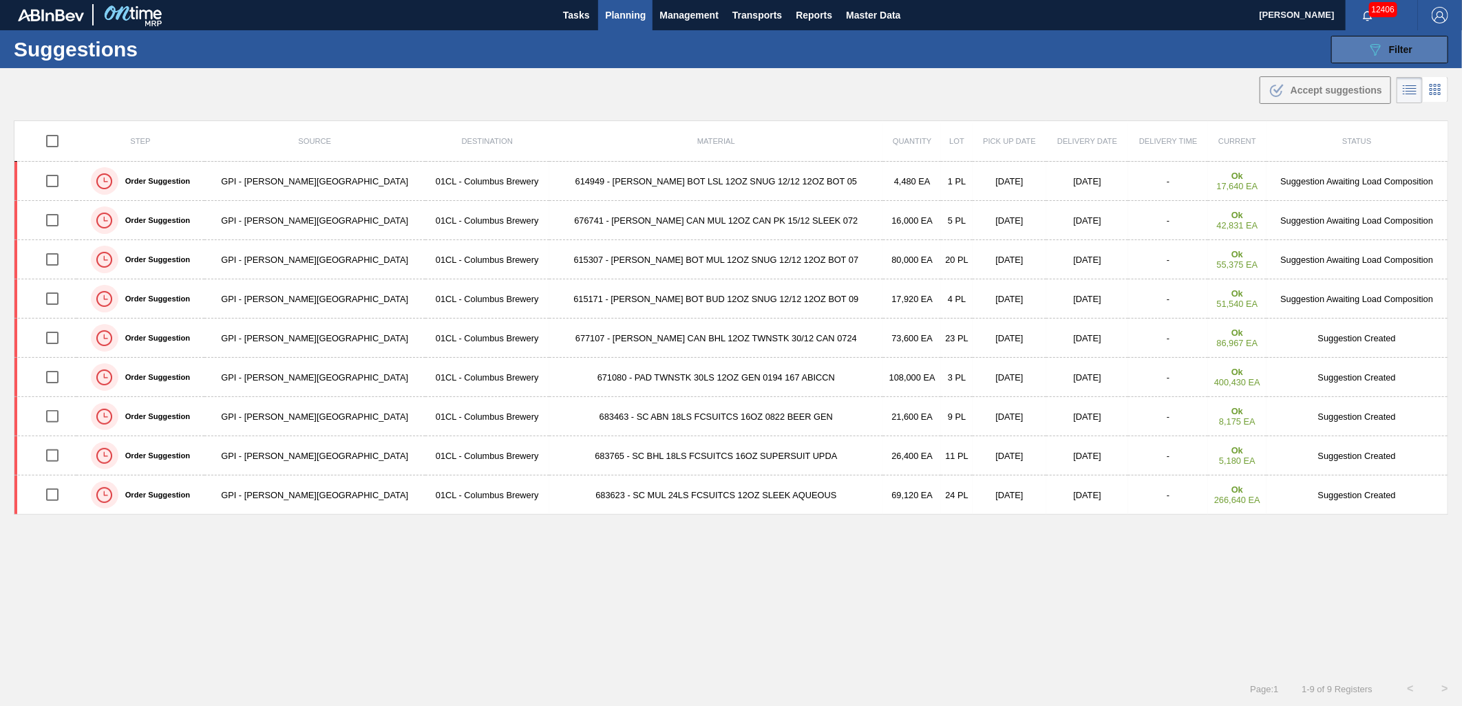
click at [1387, 56] on div "089F7B8B-B2A5-4AFE-B5C0-19BA573D28AC Filter" at bounding box center [1389, 49] width 45 height 17
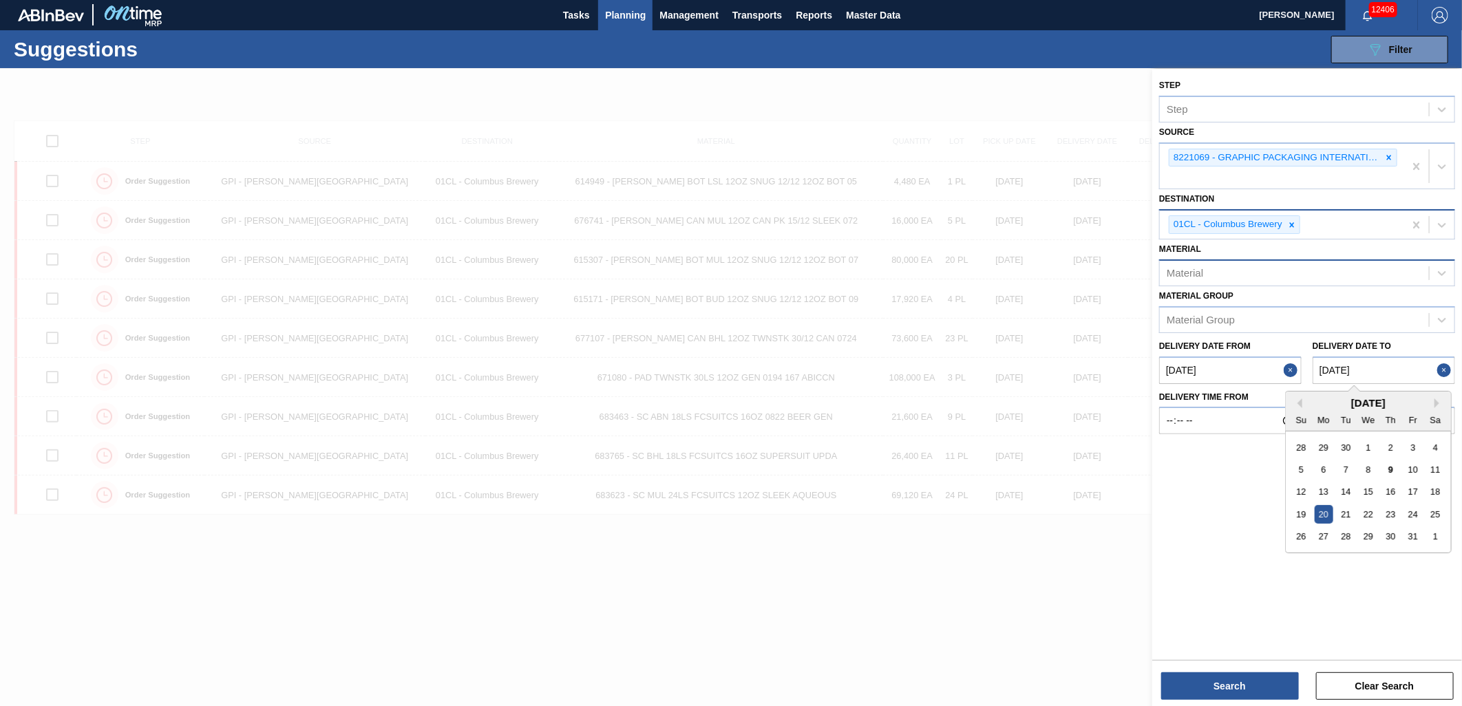
click at [1384, 367] on to "[DATE]" at bounding box center [1383, 370] width 142 height 28
click at [1390, 511] on div "23" at bounding box center [1390, 514] width 19 height 19
type to "[DATE]"
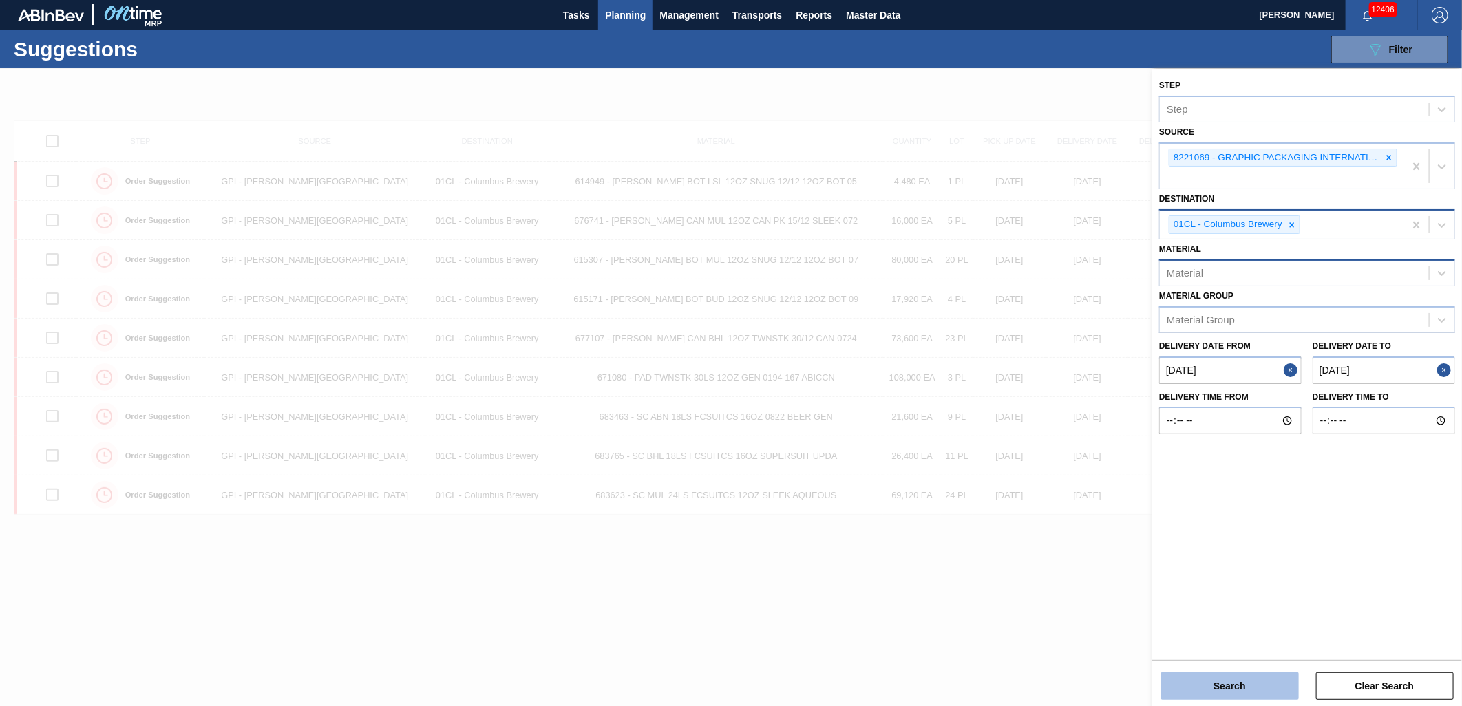
click at [1260, 682] on button "Search" at bounding box center [1230, 686] width 138 height 28
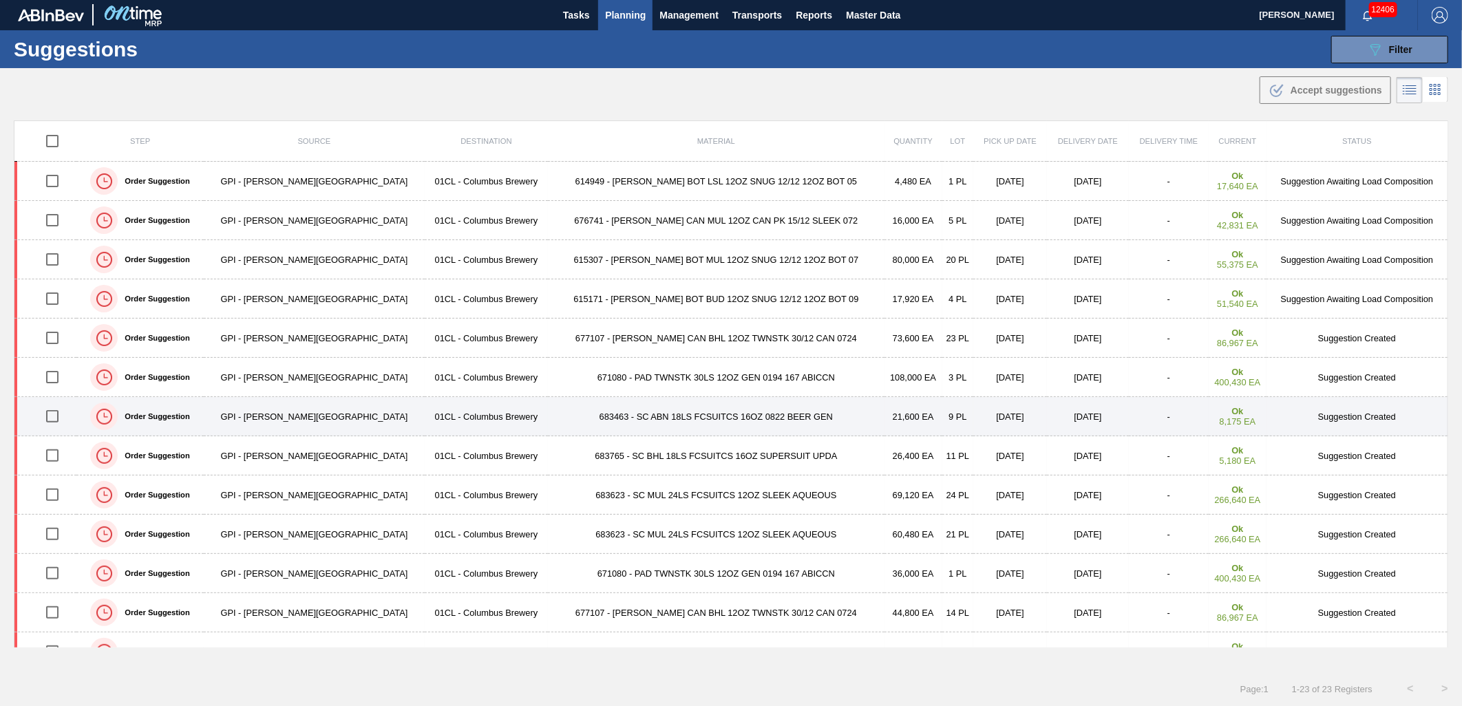
scroll to position [76, 0]
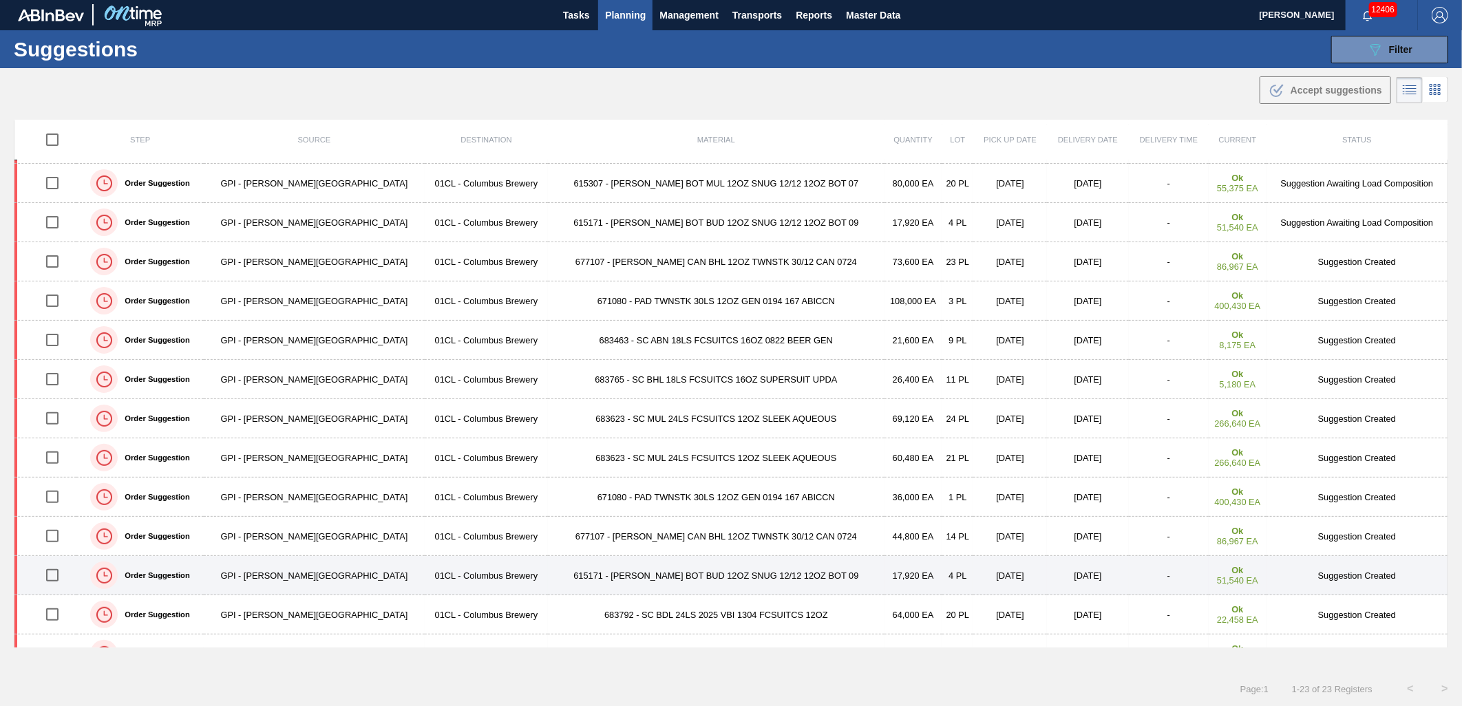
click at [64, 578] on input "checkbox" at bounding box center [52, 575] width 29 height 29
click at [54, 579] on input "checkbox" at bounding box center [52, 575] width 29 height 29
checkbox input "false"
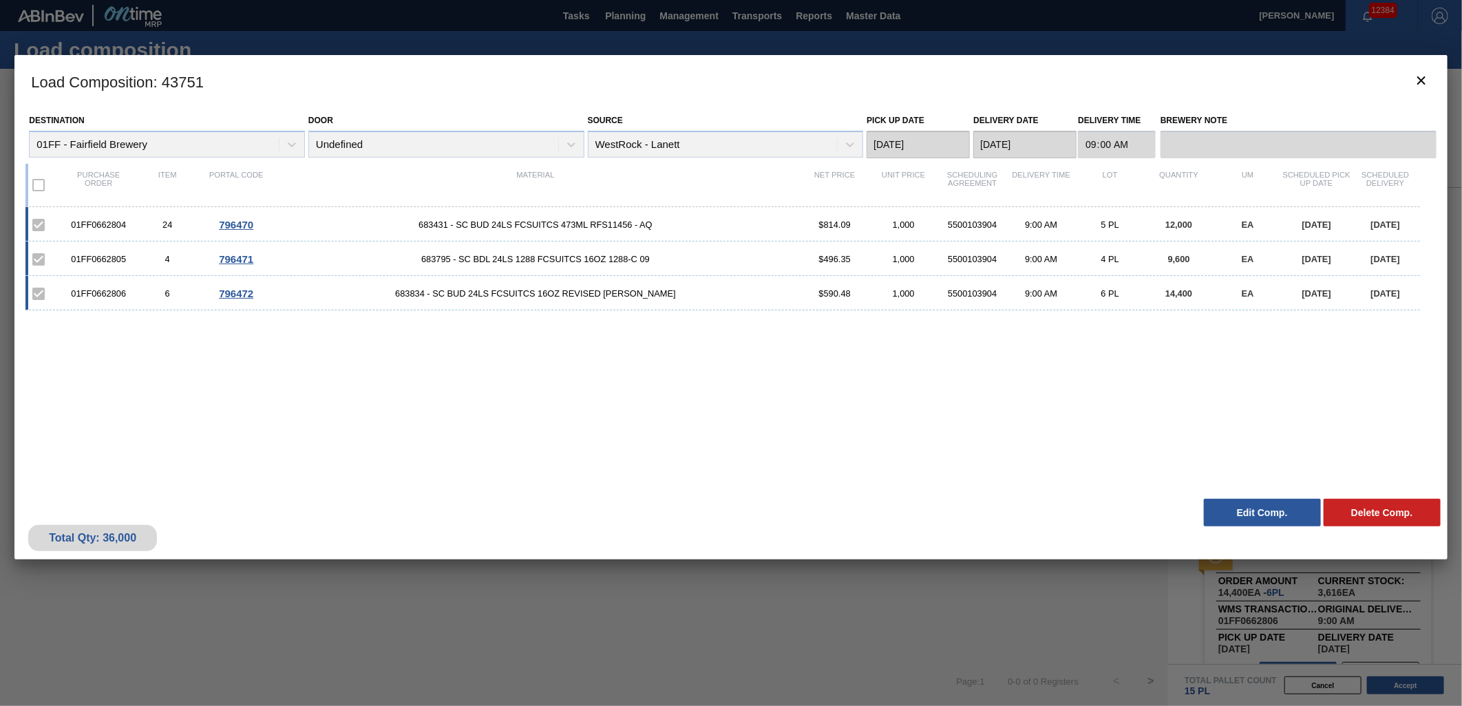
scroll to position [29, 0]
click at [1422, 85] on icon "botão de ícone" at bounding box center [1421, 80] width 17 height 17
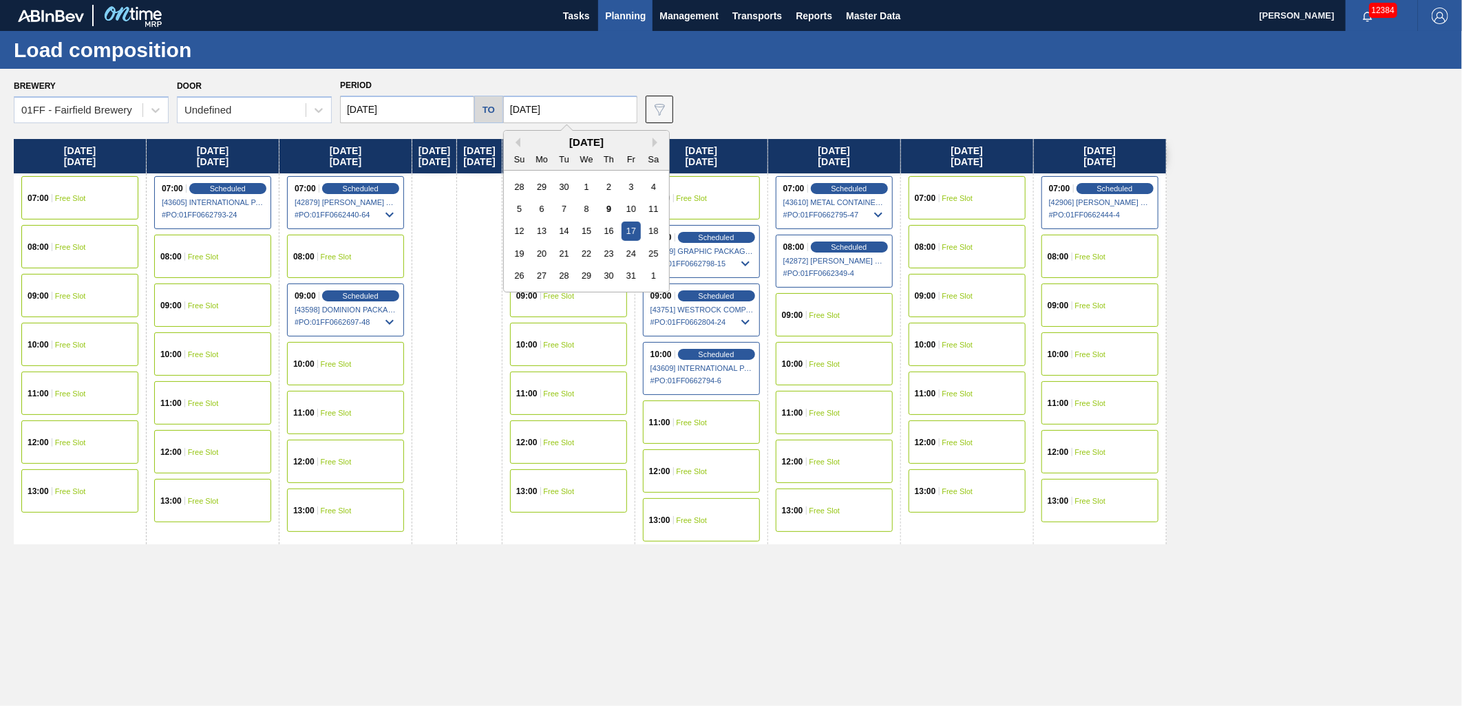
click at [585, 97] on input "[DATE]" at bounding box center [570, 110] width 134 height 28
click at [650, 142] on div "Previous Month Next Month [DATE] Su Mo Tu We Th Fr Sa 28 29 30 1 2 3 4 5 6 7 8 …" at bounding box center [586, 211] width 167 height 162
click at [652, 145] on button "Next Month" at bounding box center [657, 143] width 10 height 10
click at [544, 209] on div "3" at bounding box center [542, 209] width 19 height 19
type input "[DATE]"
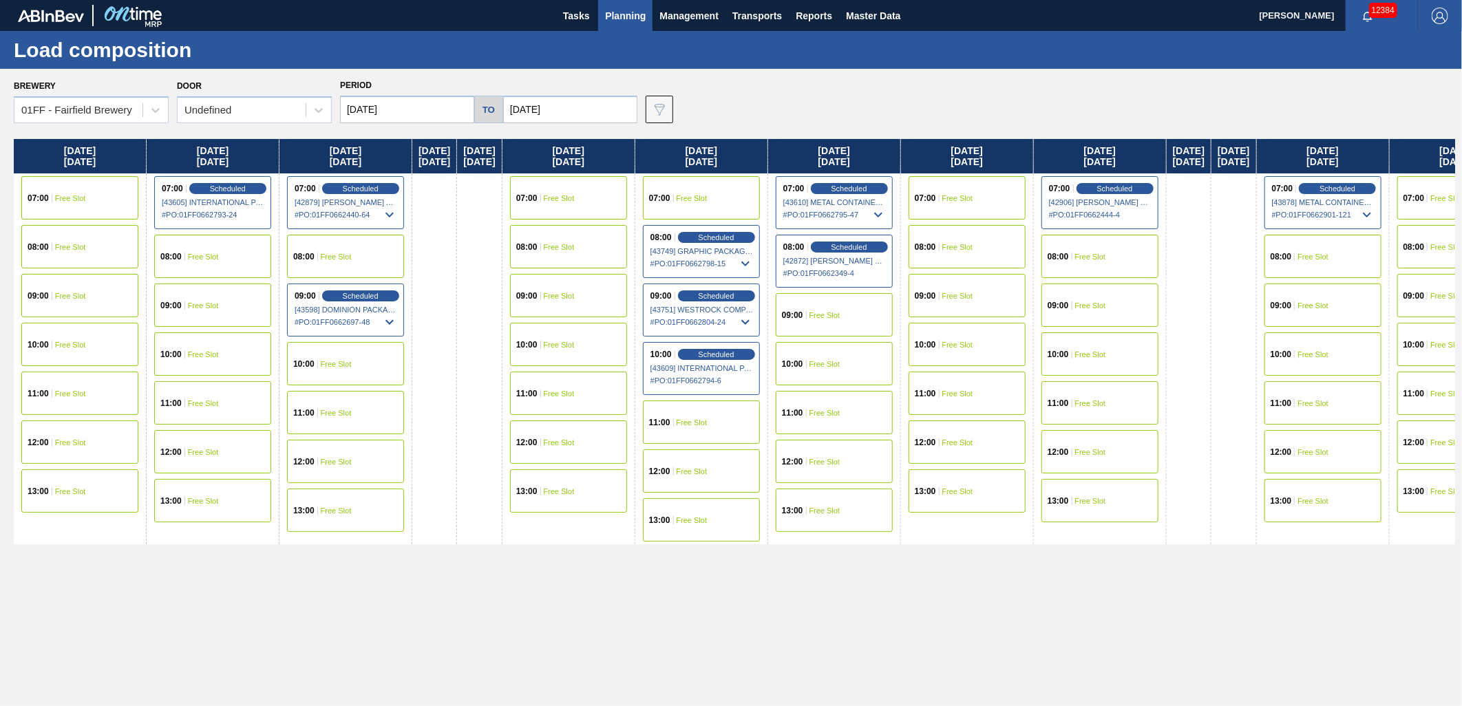
click at [414, 110] on input "[DATE]" at bounding box center [407, 110] width 134 height 28
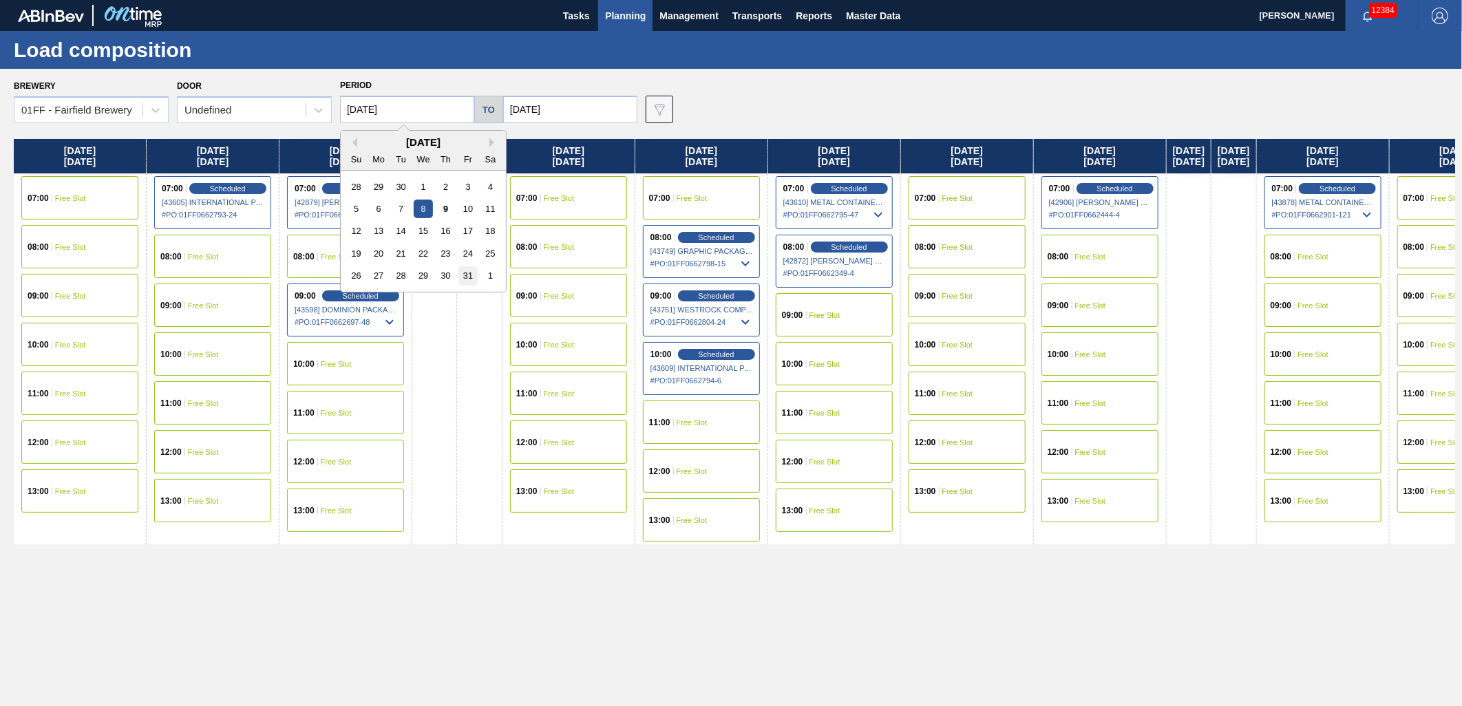
click at [465, 276] on div "31" at bounding box center [467, 275] width 19 height 19
type input "[DATE]"
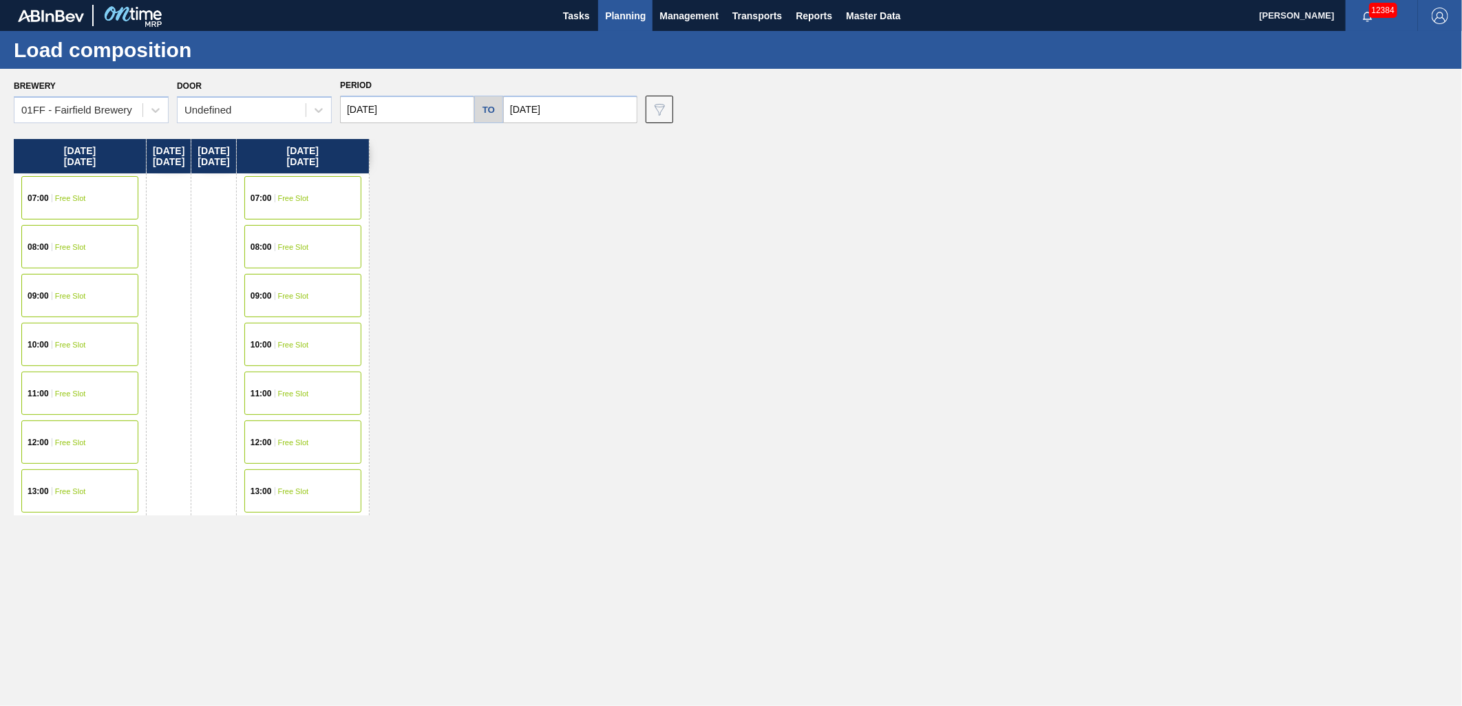
click at [323, 385] on div "11:00 Free Slot" at bounding box center [302, 393] width 117 height 43
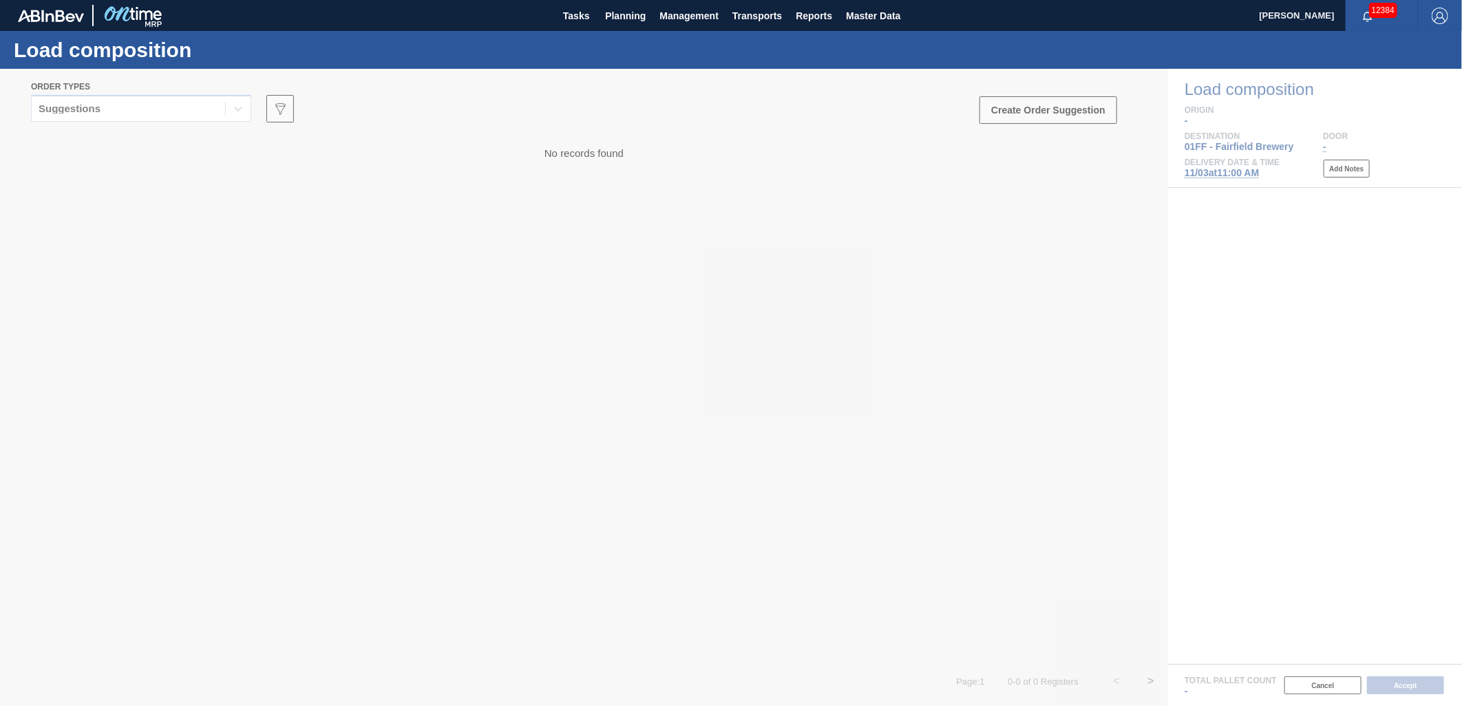
click at [217, 111] on div "Suggestions" at bounding box center [128, 109] width 193 height 20
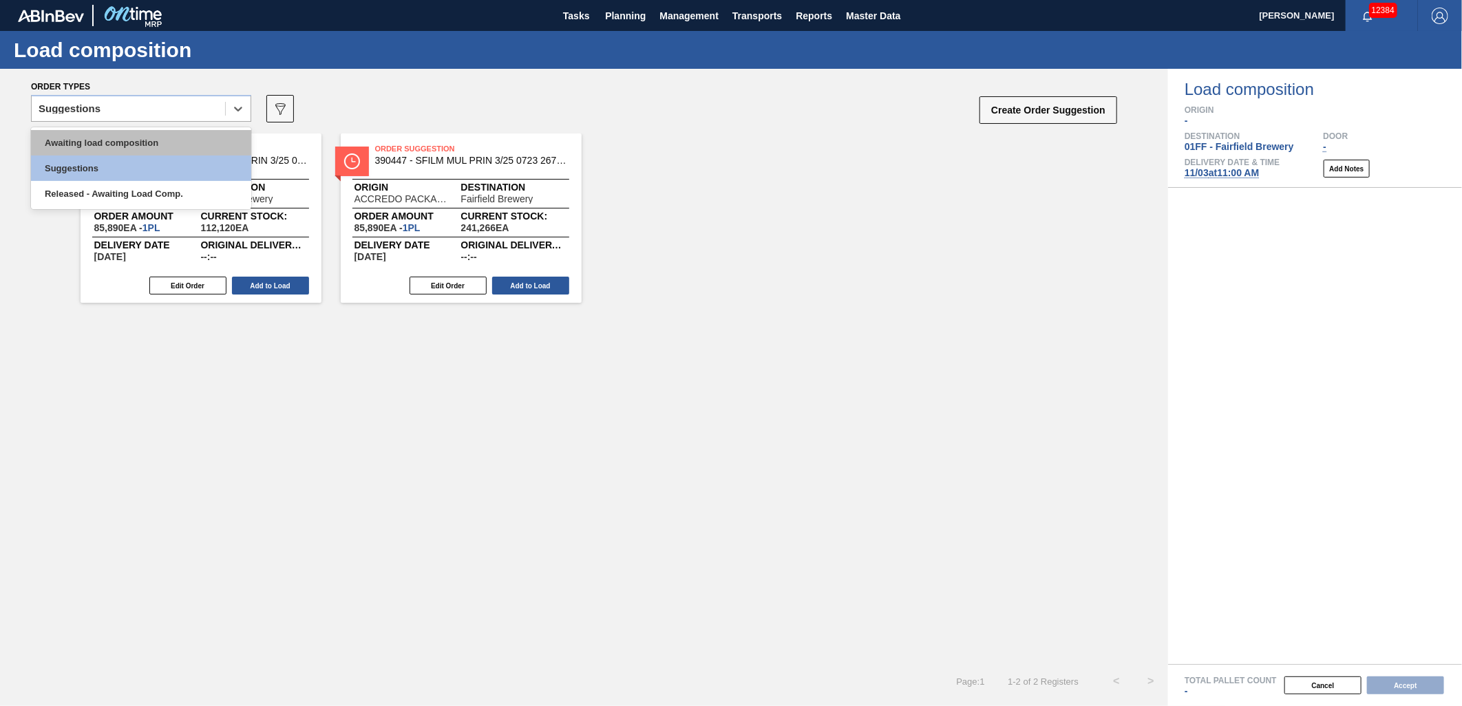
click at [180, 134] on div "Awaiting load composition" at bounding box center [141, 142] width 220 height 25
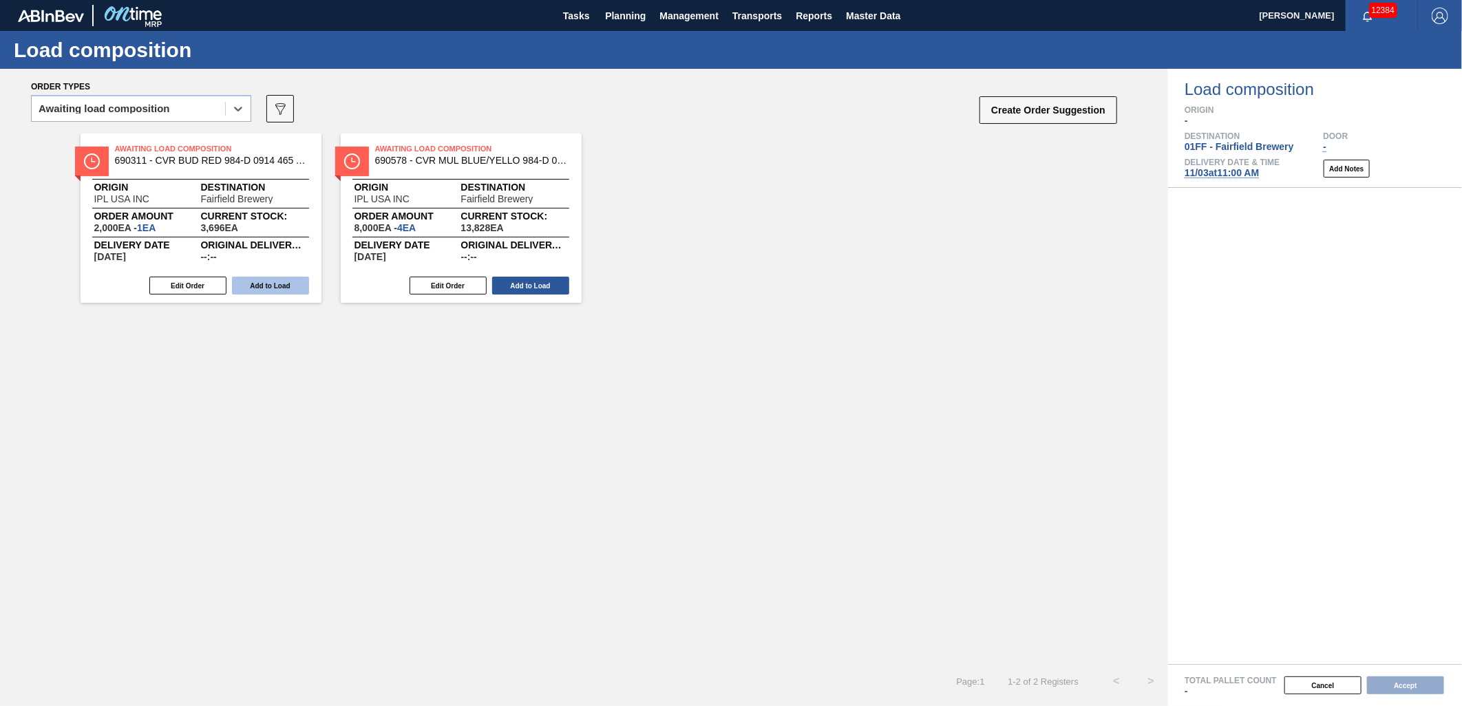
click at [248, 293] on button "Add to Load" at bounding box center [270, 286] width 77 height 18
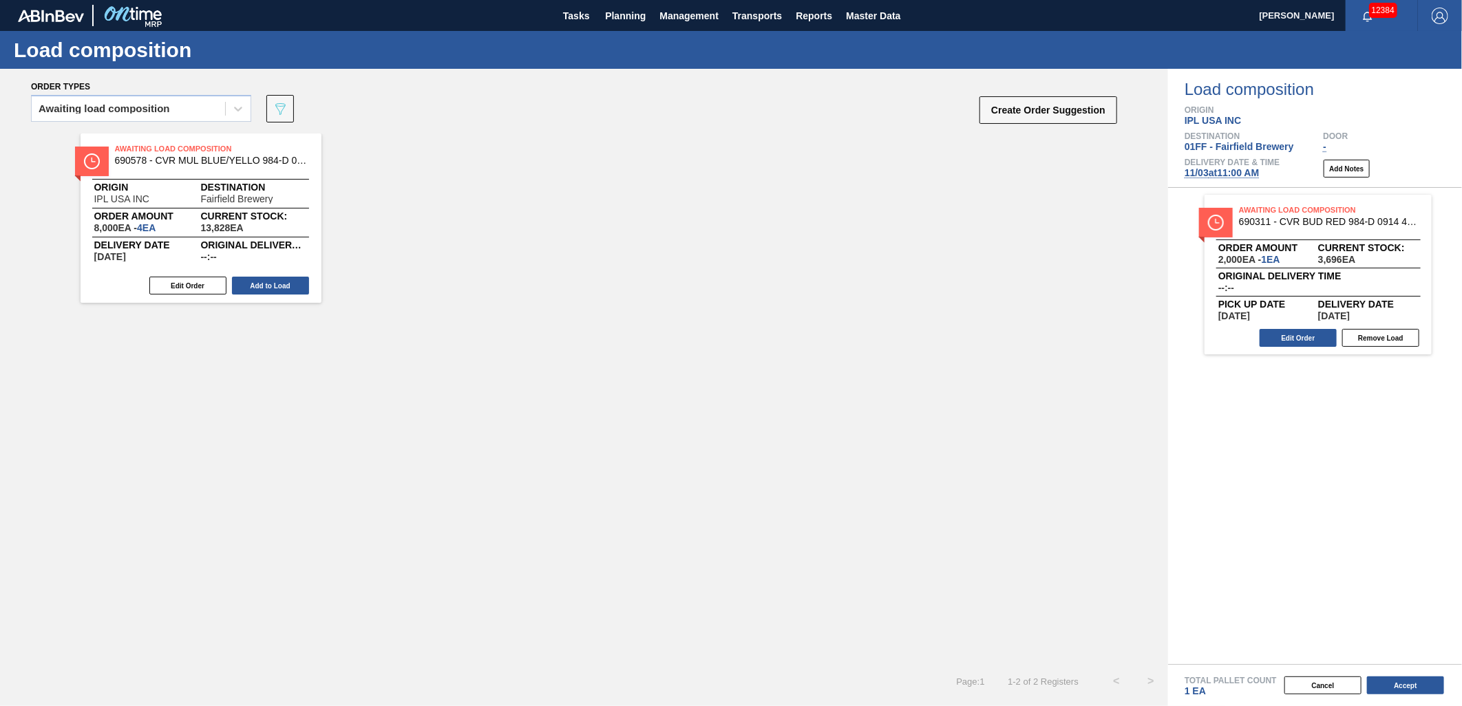
click at [250, 288] on button "Add to Load" at bounding box center [270, 286] width 77 height 18
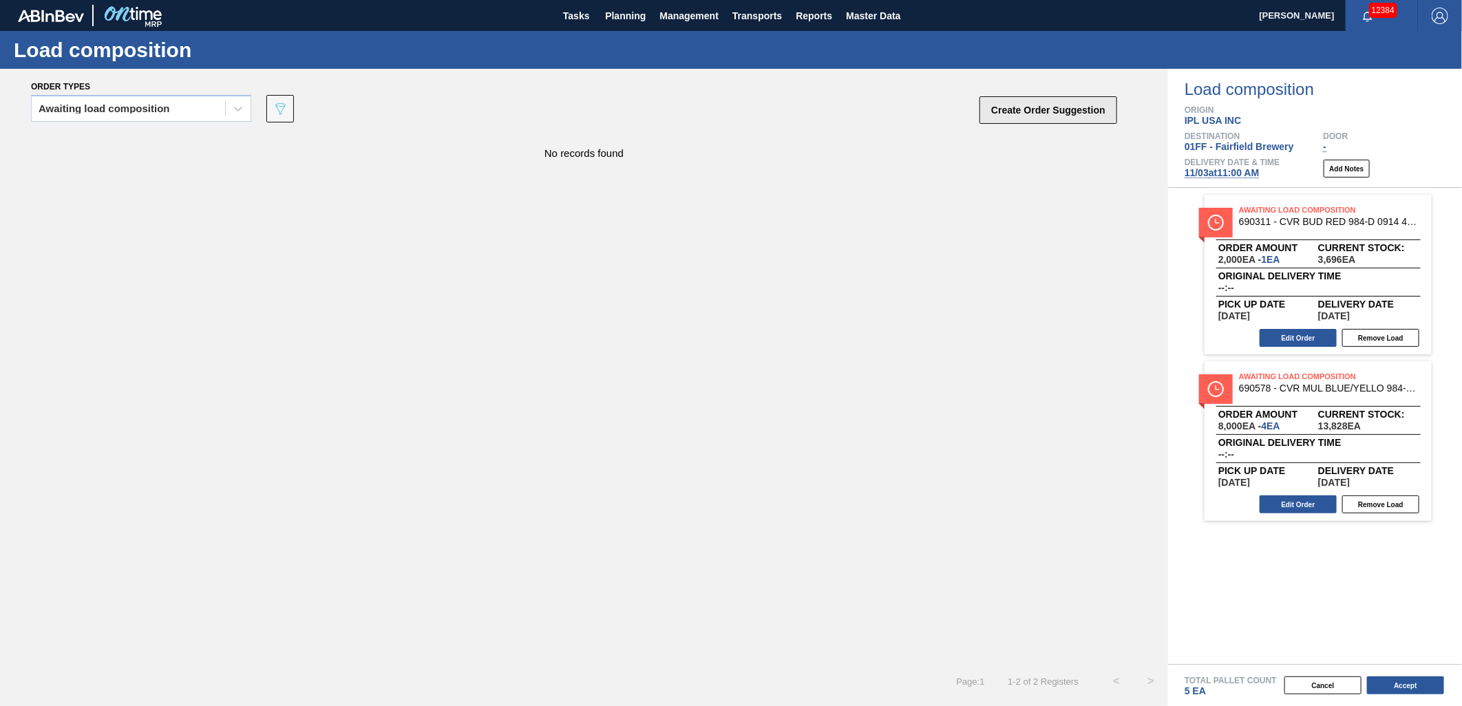
click at [1021, 111] on button "Create Order Suggestion" at bounding box center [1048, 110] width 138 height 28
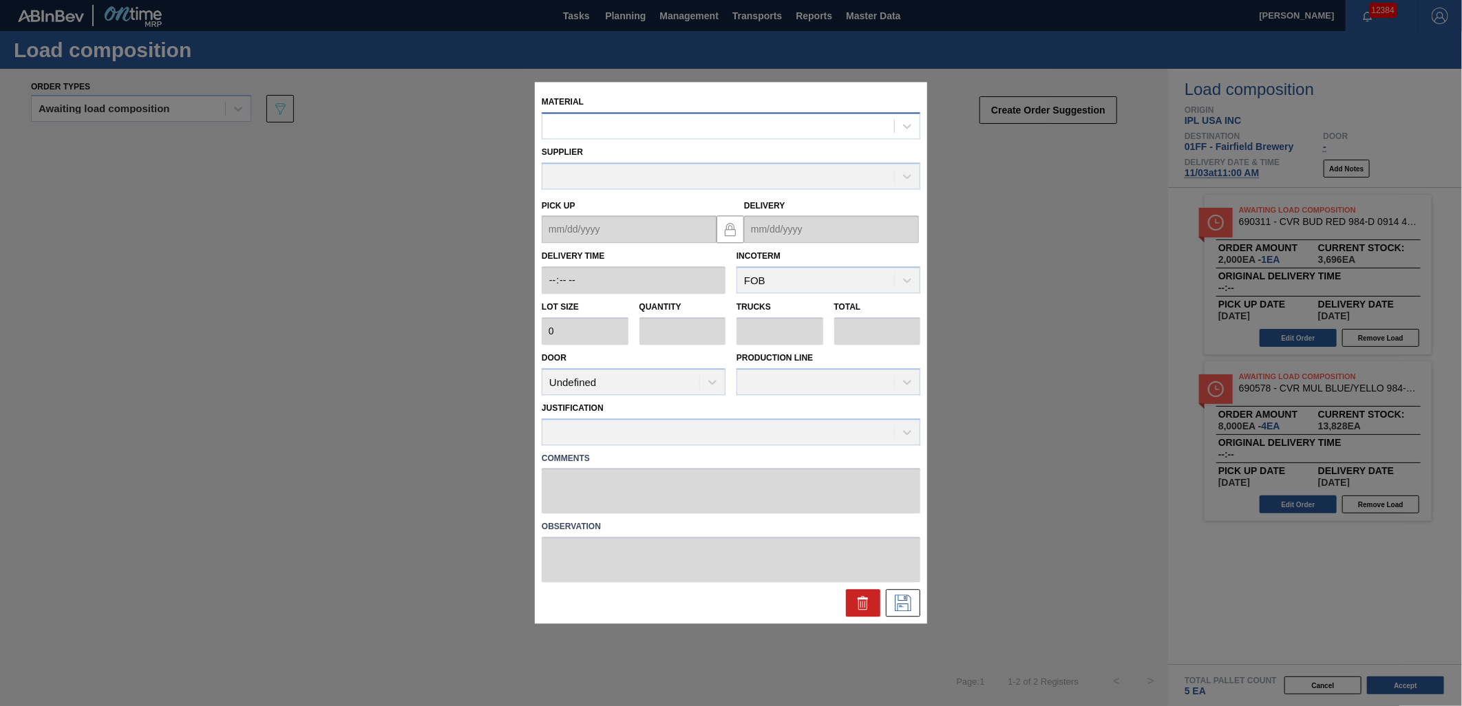
click at [668, 129] on div at bounding box center [718, 126] width 352 height 20
type input "690389"
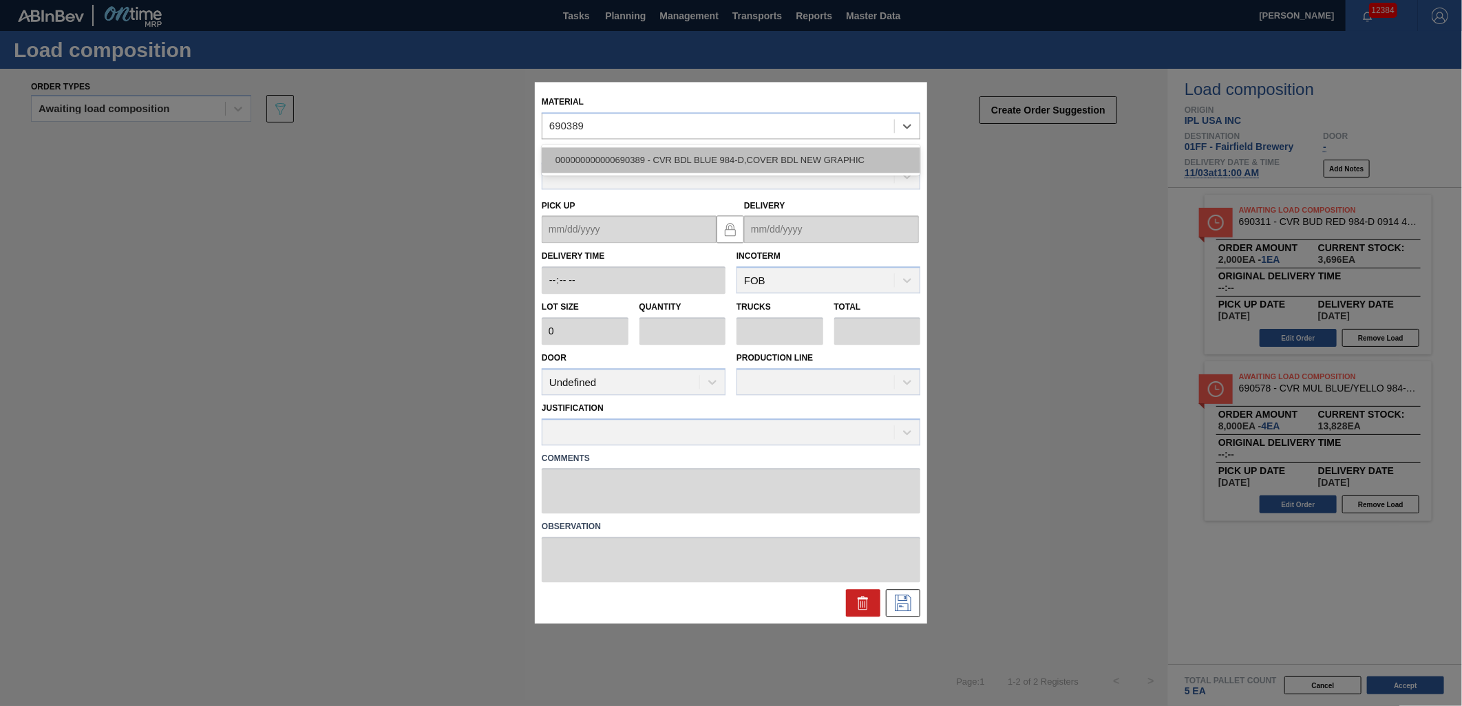
click at [725, 158] on div "000000000000690389 - CVR BDL BLUE 984-D,COVER BDL NEW GRAPHIC" at bounding box center [731, 159] width 379 height 25
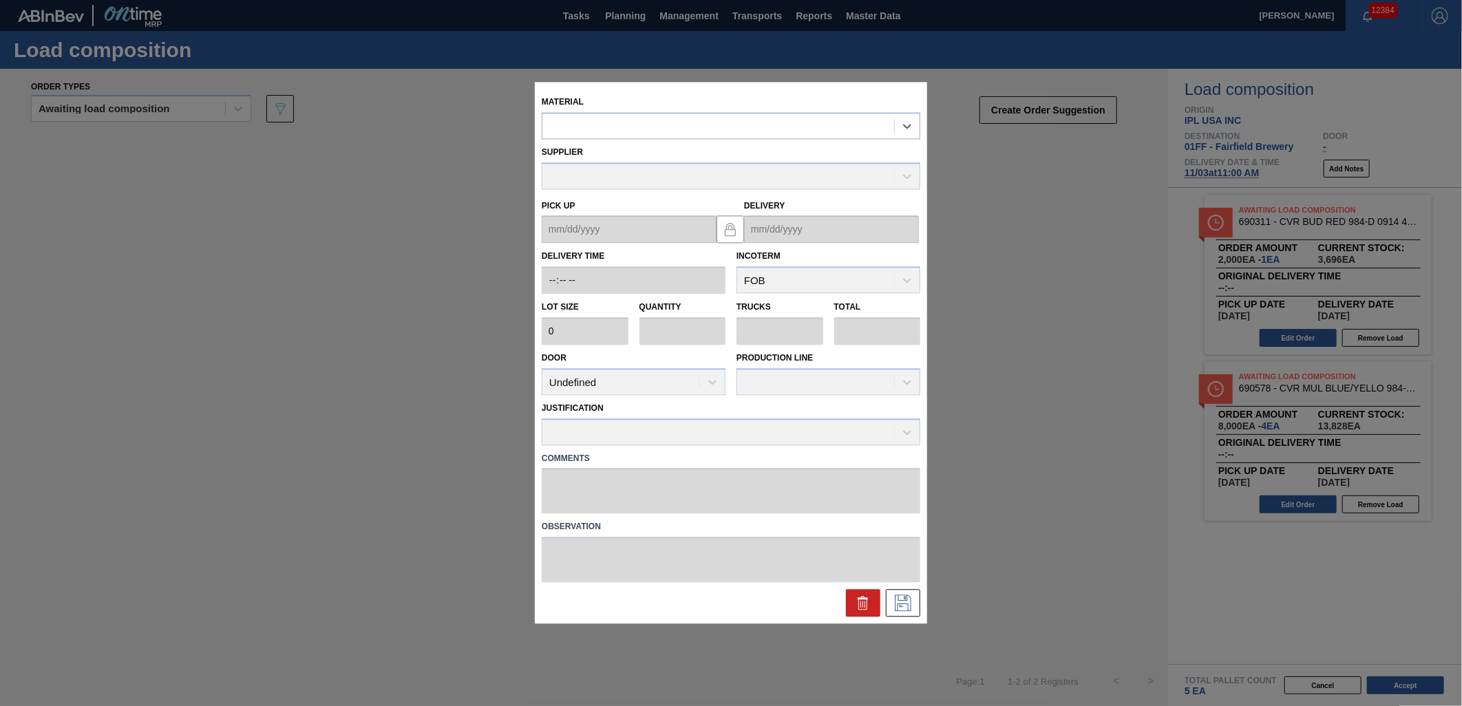
type input "2,000"
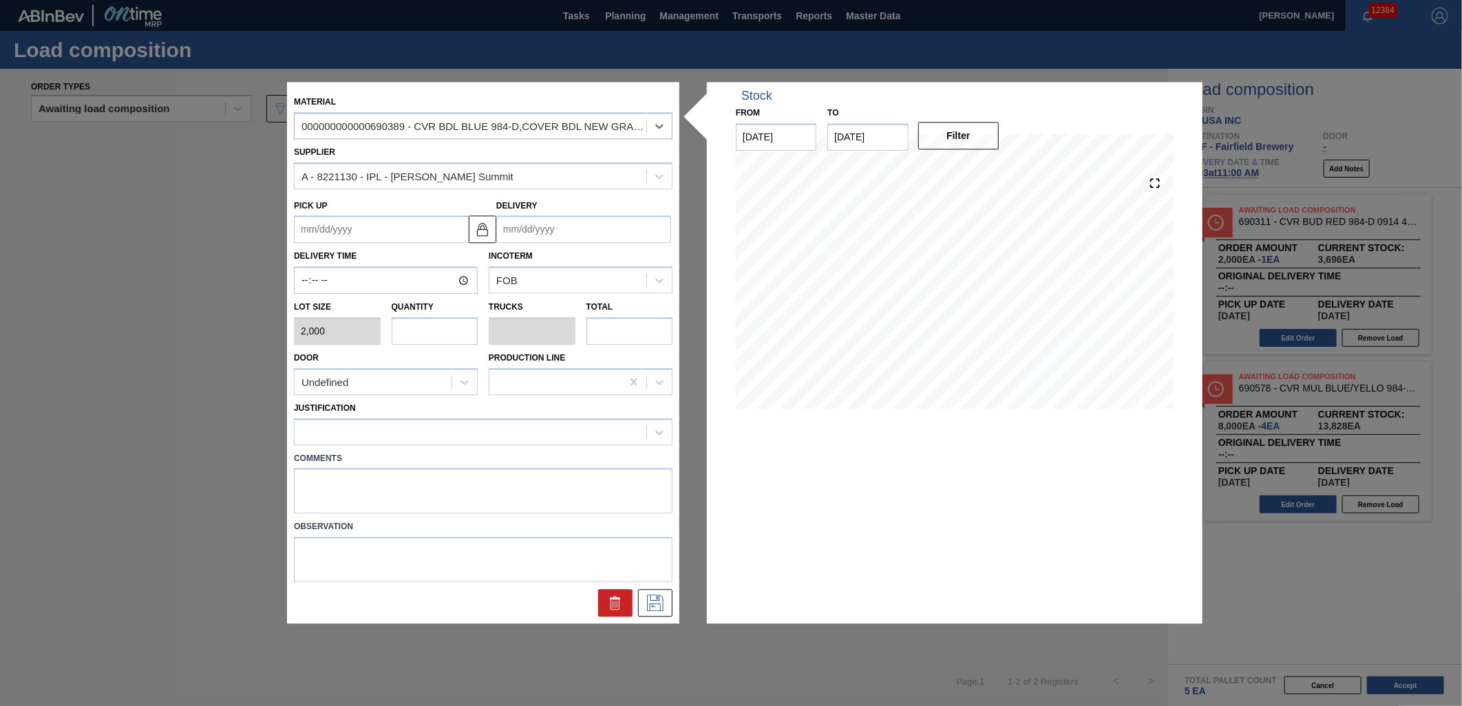
click at [574, 229] on input "Delivery" at bounding box center [583, 230] width 175 height 28
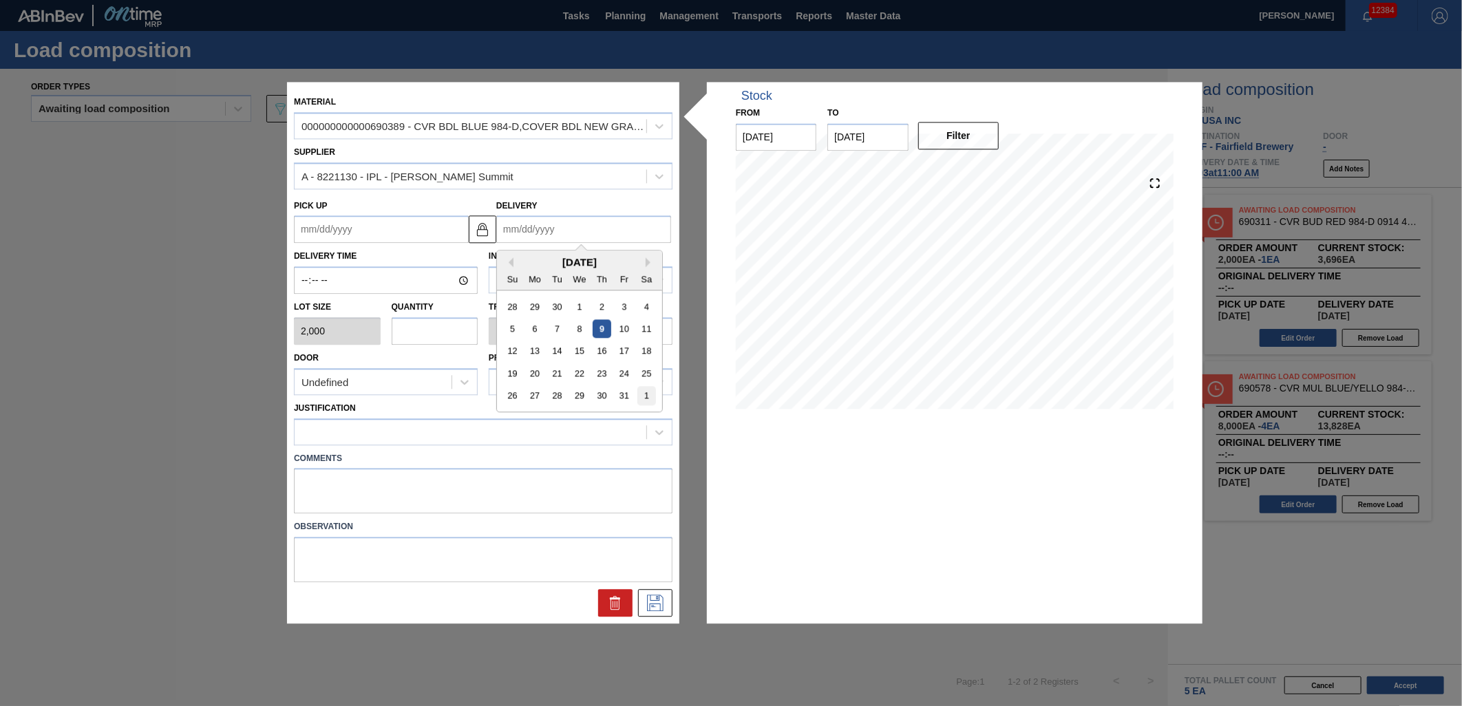
click at [648, 394] on div "1" at bounding box center [646, 396] width 19 height 19
type up "[DATE]"
type input "[DATE]"
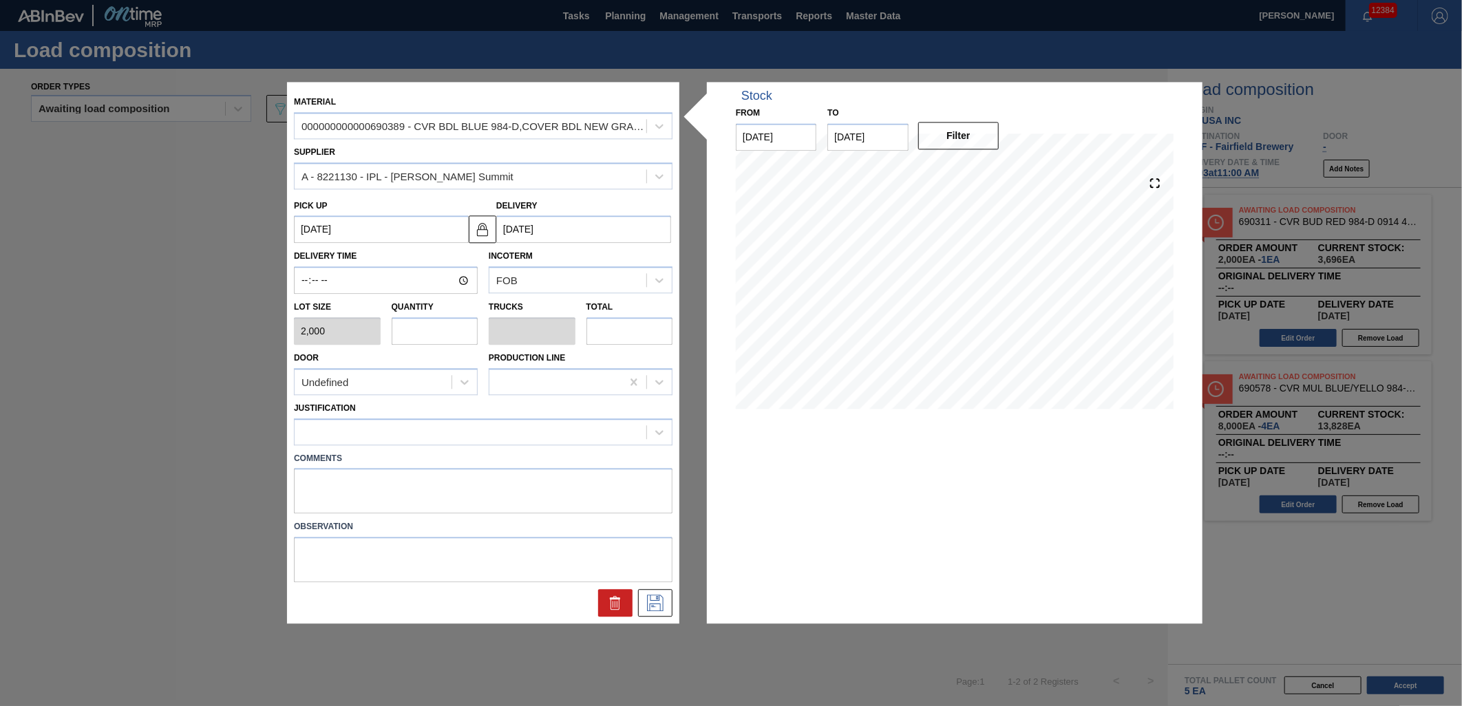
click at [442, 328] on input "text" at bounding box center [435, 331] width 87 height 28
type input "2"
type input "0.1"
type input "4,000"
type input "2"
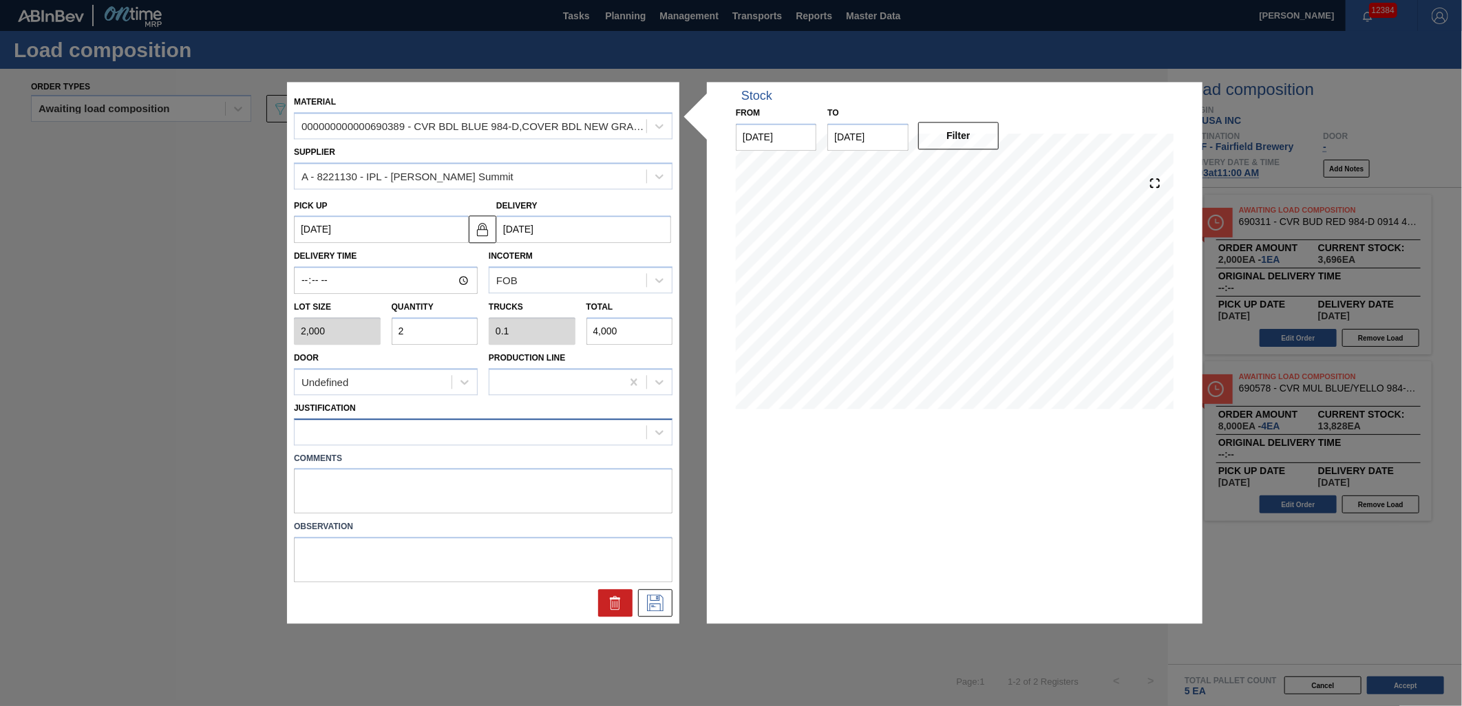
click at [491, 428] on div at bounding box center [471, 432] width 352 height 20
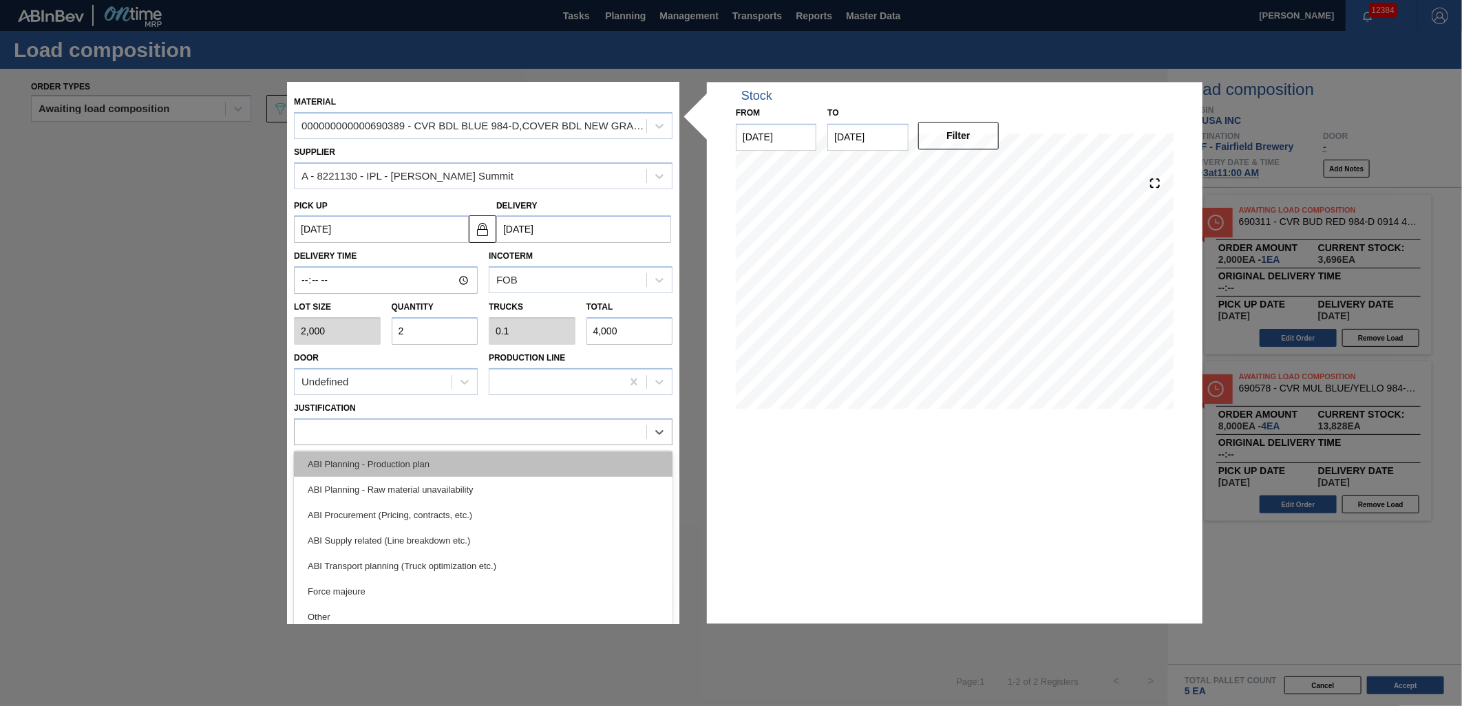
scroll to position [153, 0]
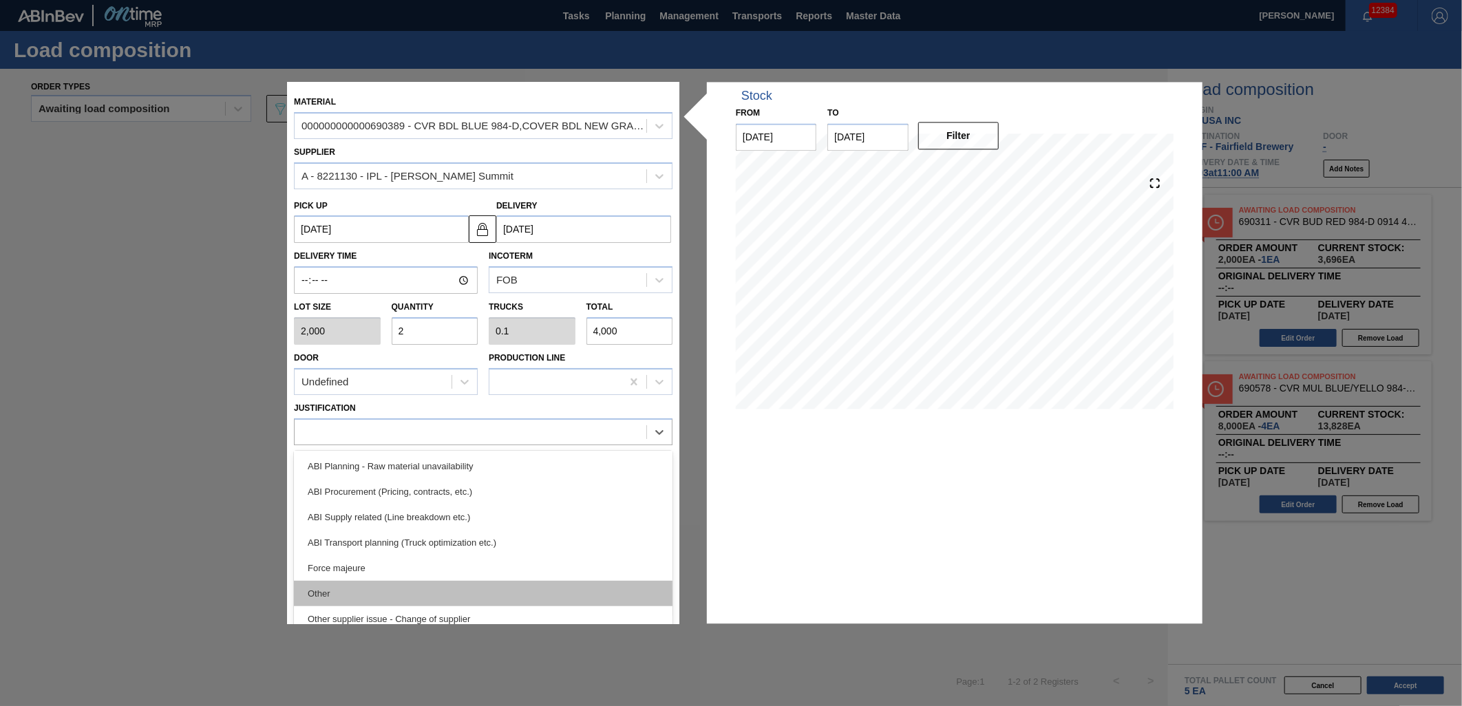
click at [492, 582] on div "Other" at bounding box center [483, 593] width 379 height 25
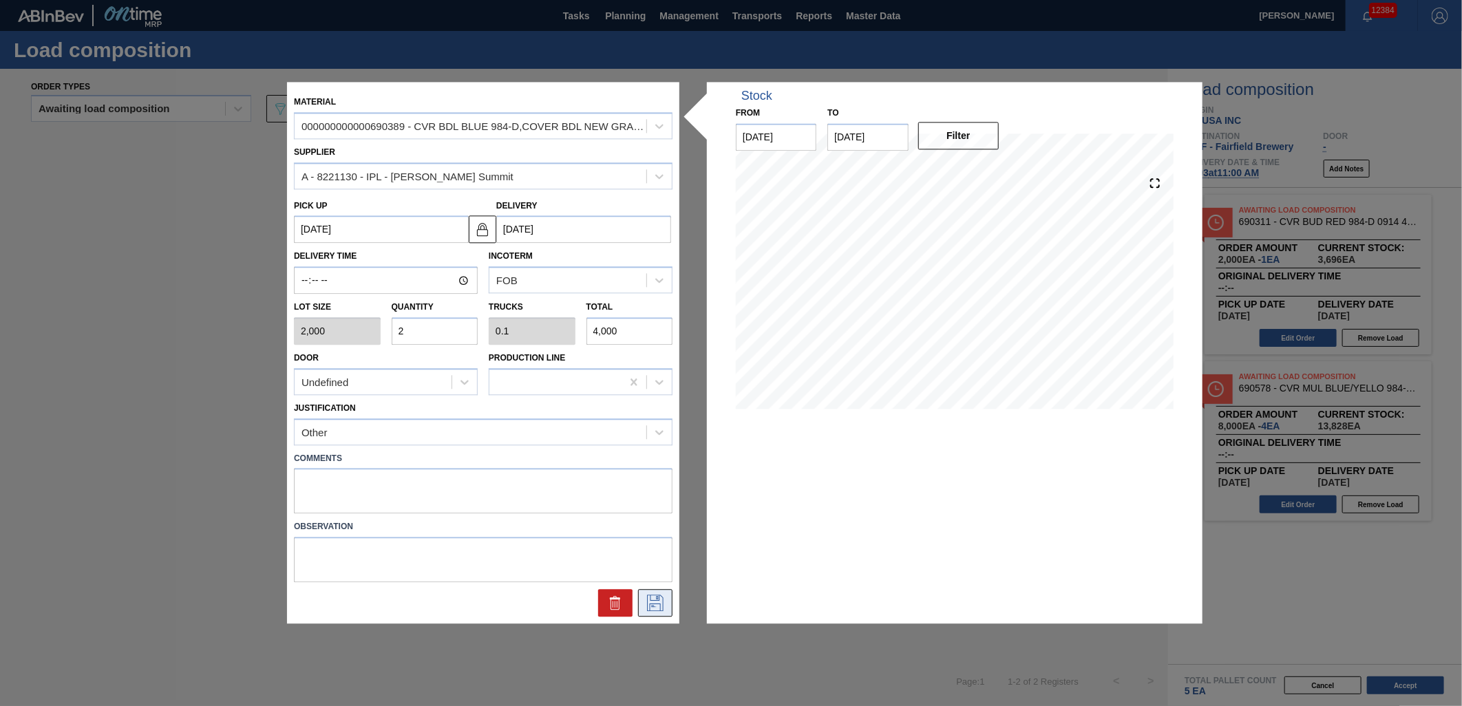
click at [654, 600] on icon at bounding box center [655, 603] width 22 height 17
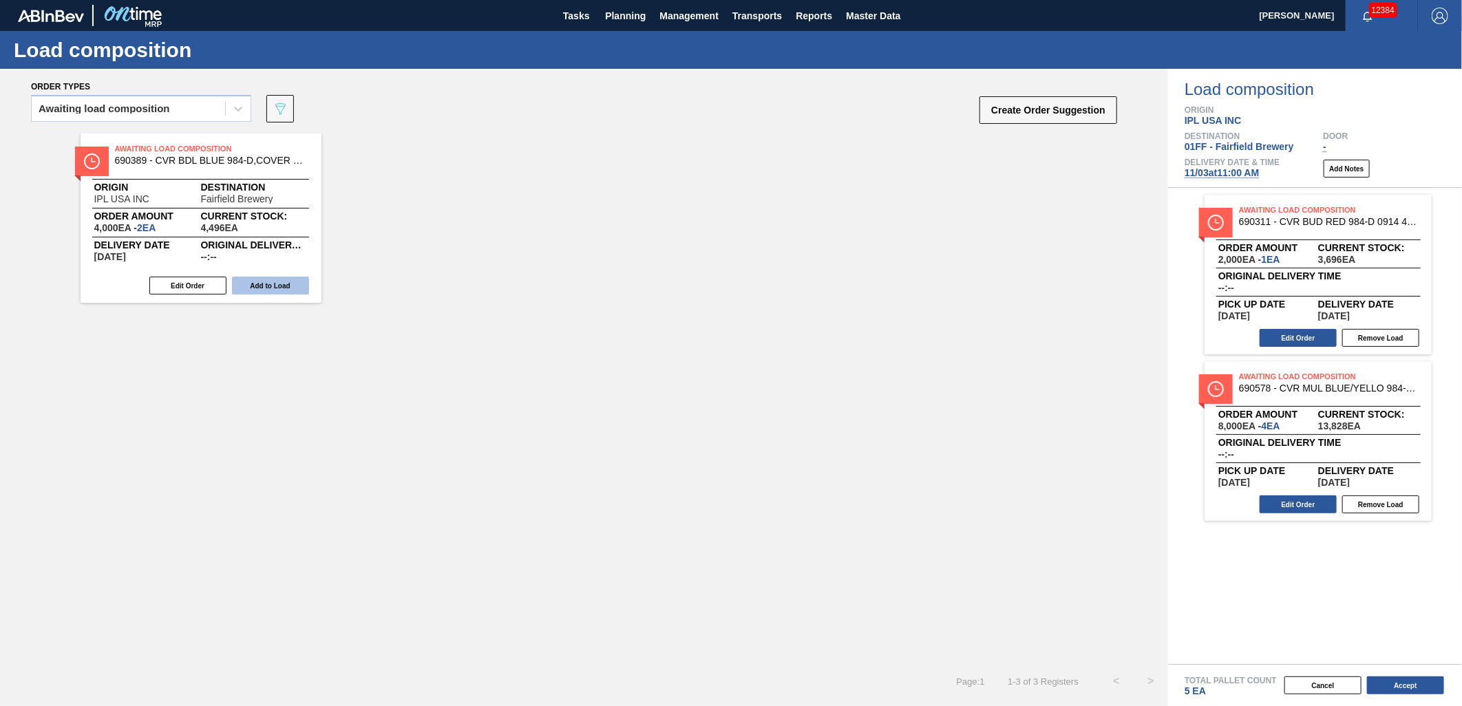
click at [278, 282] on button "Add to Load" at bounding box center [270, 286] width 77 height 18
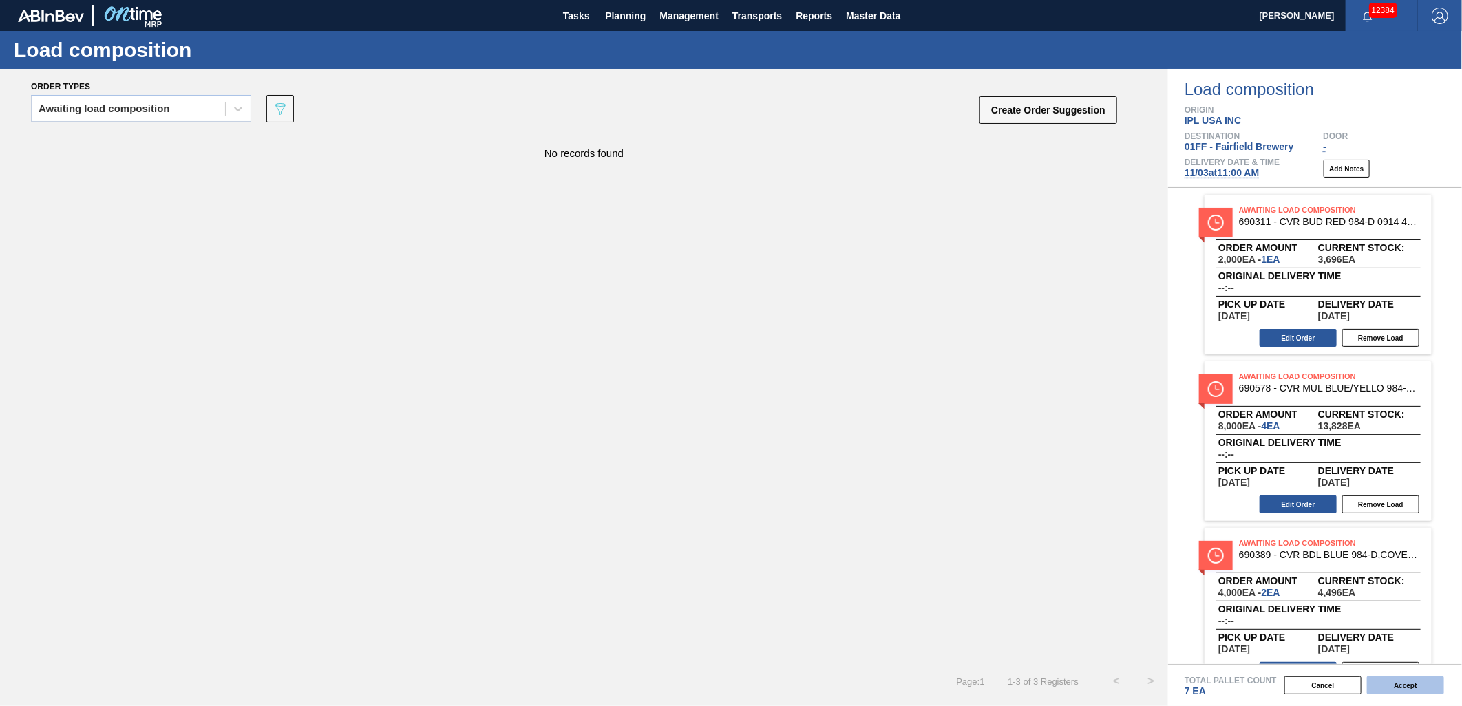
click at [1385, 683] on button "Accept" at bounding box center [1405, 685] width 77 height 18
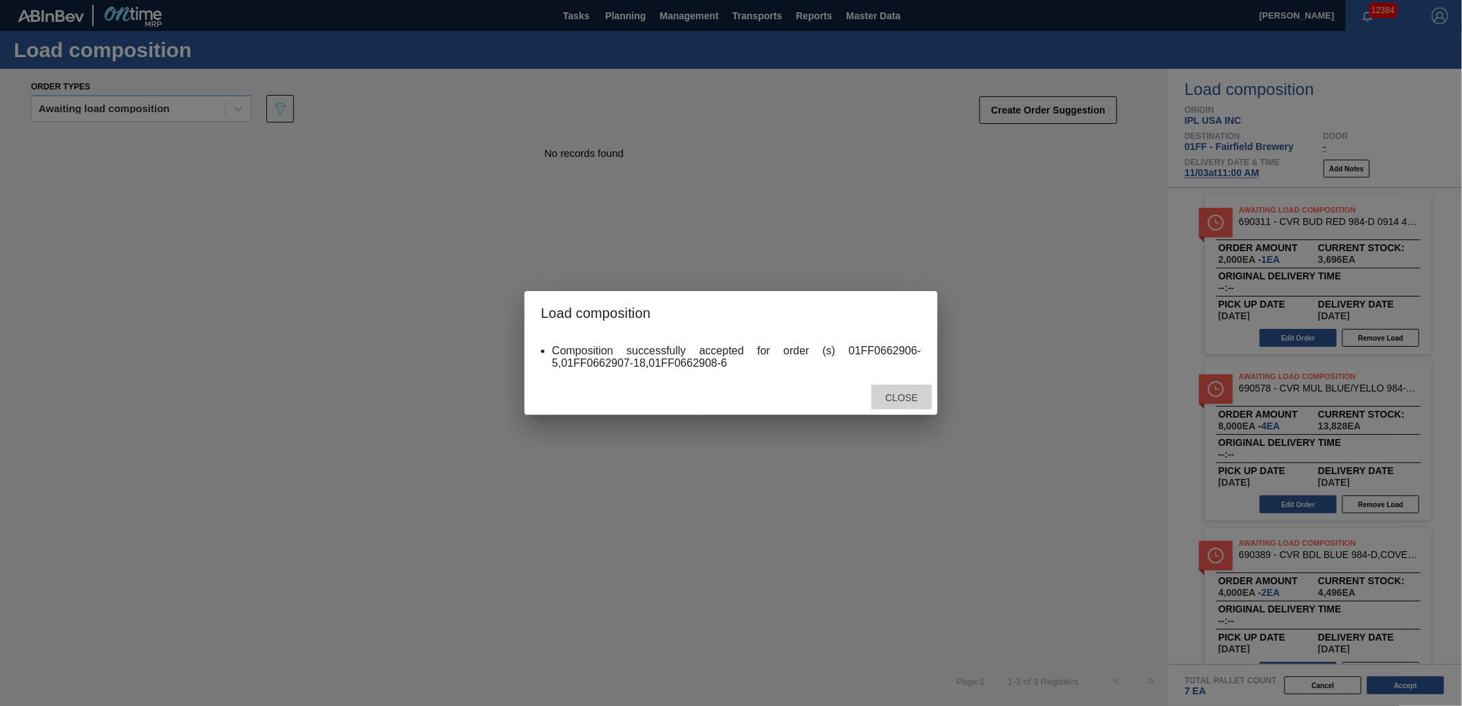
click at [900, 397] on span "Close" at bounding box center [901, 397] width 54 height 11
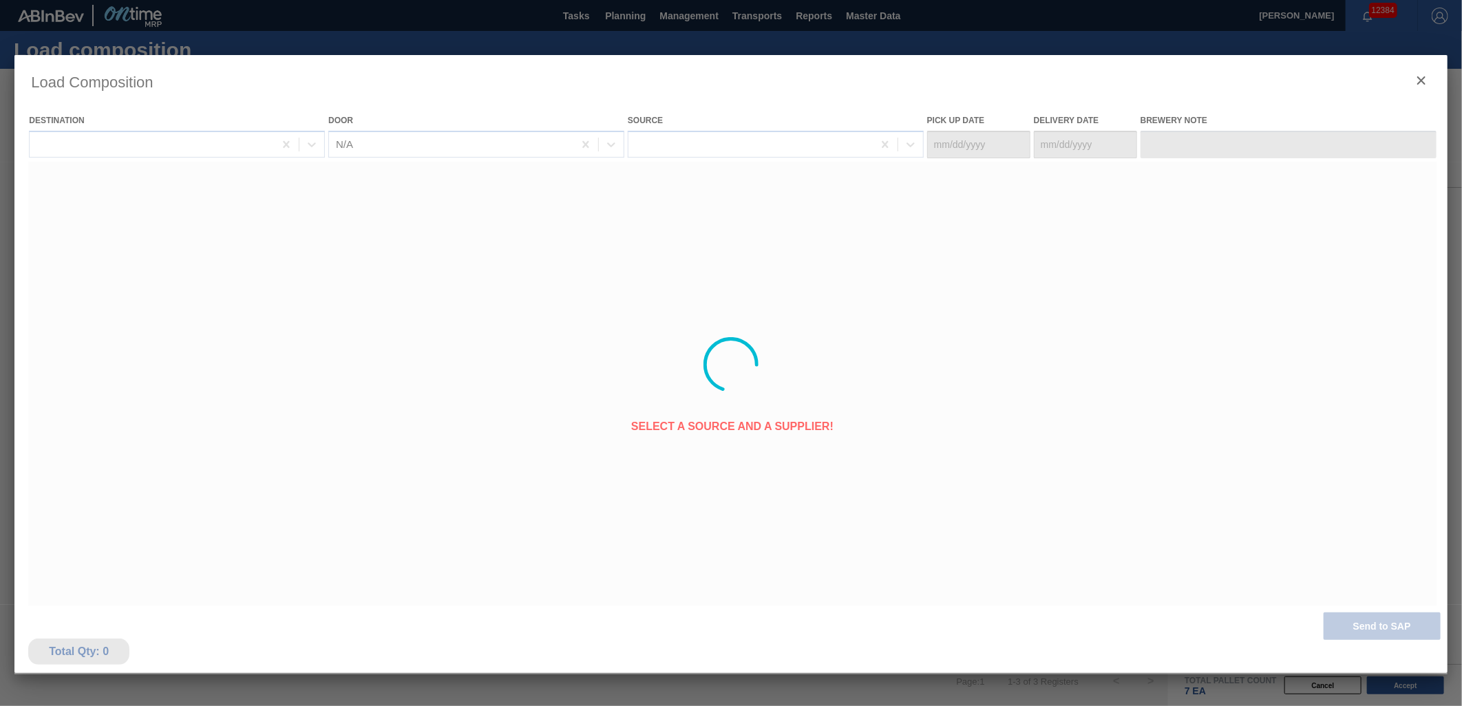
type Date "[DATE]"
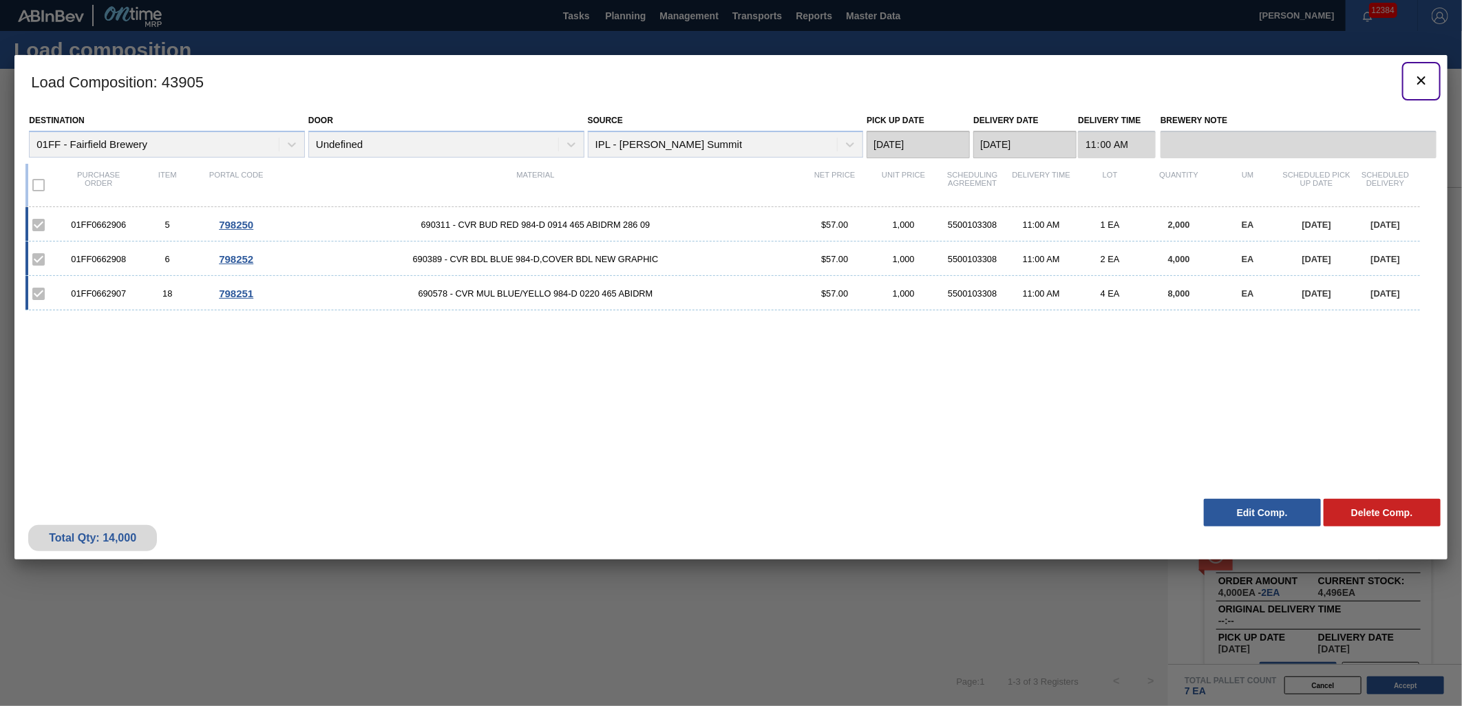
click at [1415, 76] on icon "botão de ícone" at bounding box center [1421, 80] width 17 height 17
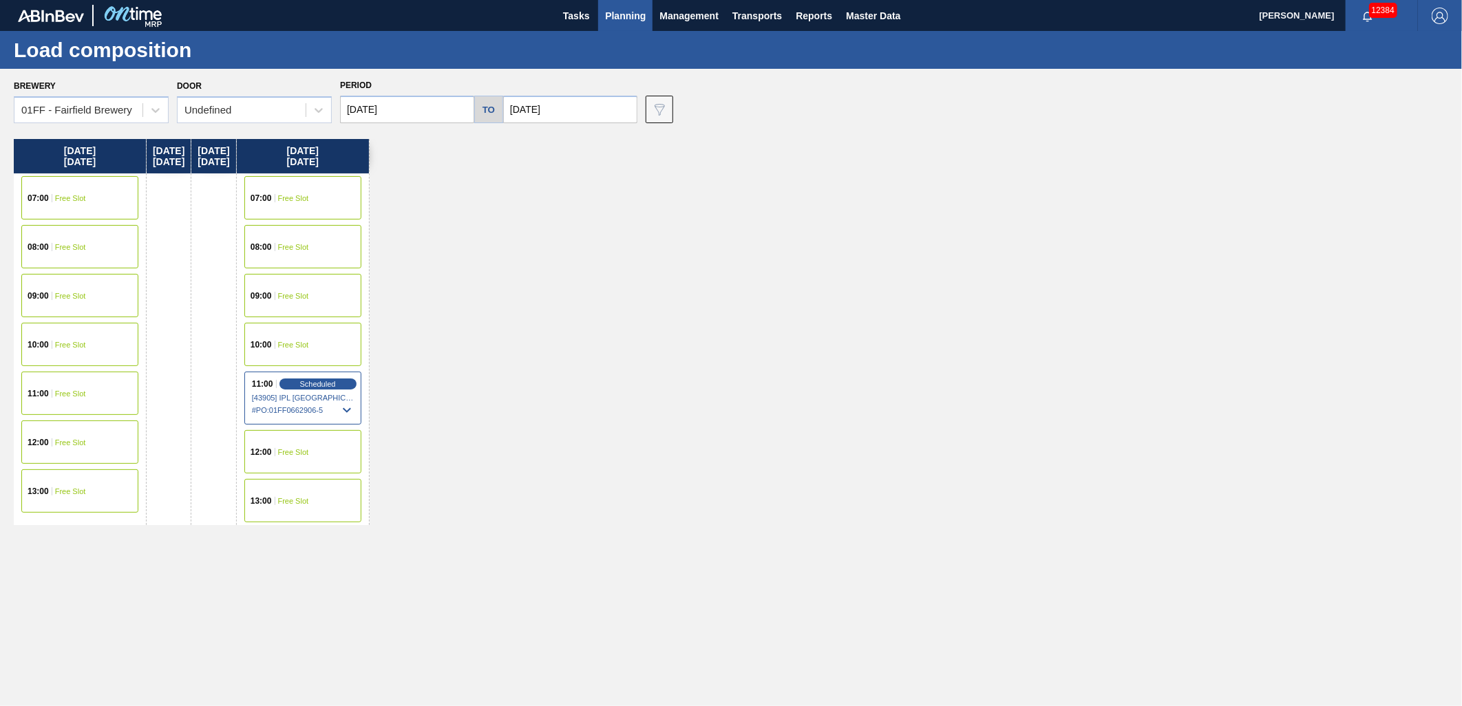
click at [342, 447] on div "12:00 Free Slot" at bounding box center [302, 451] width 117 height 43
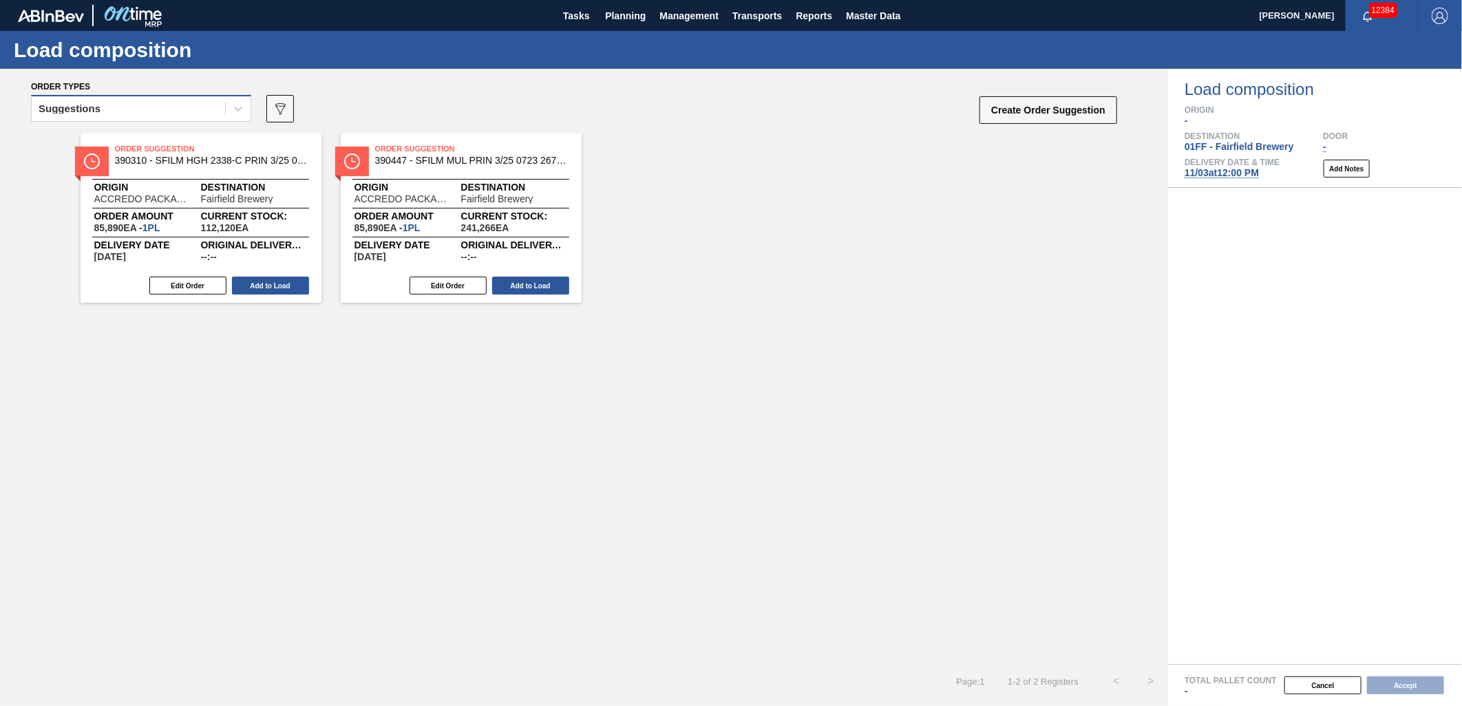
click at [209, 105] on div "Suggestions" at bounding box center [128, 109] width 193 height 20
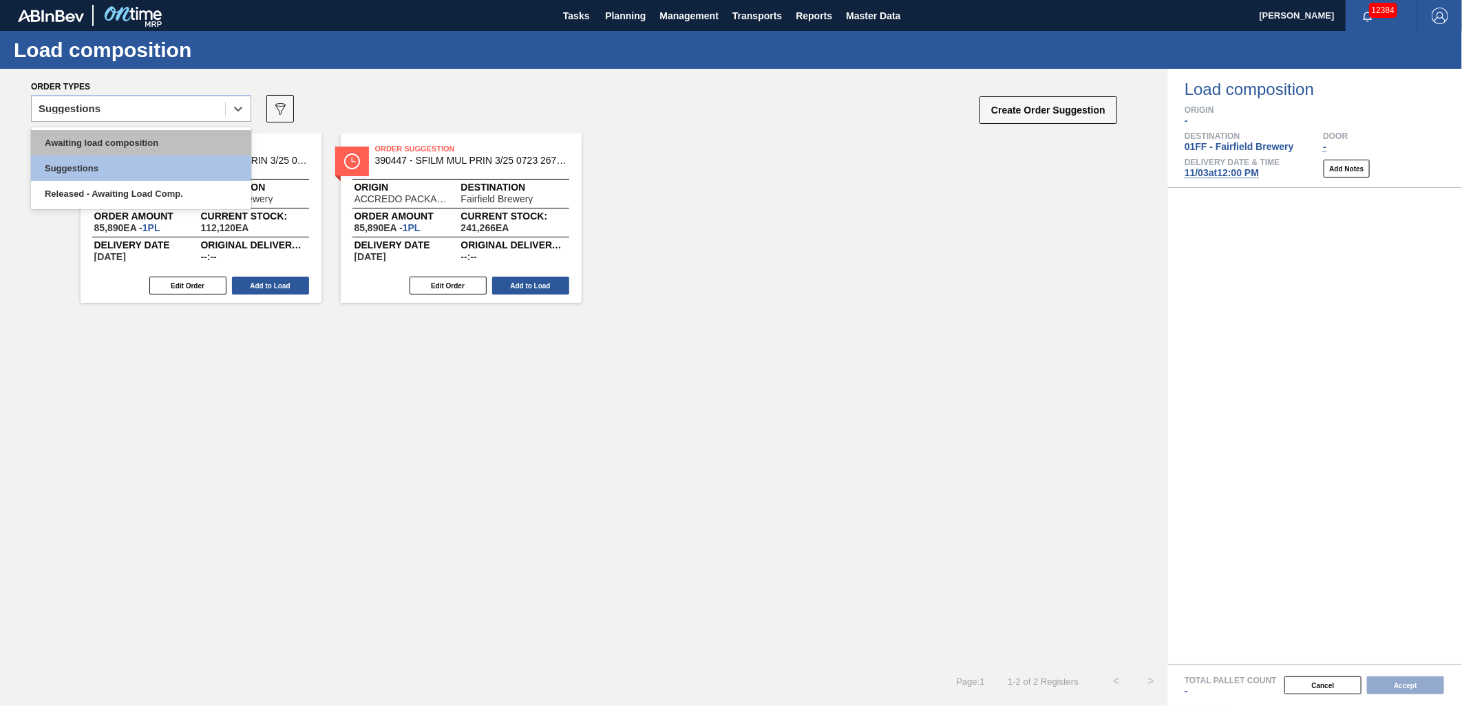
click at [179, 134] on div "Awaiting load composition" at bounding box center [141, 142] width 220 height 25
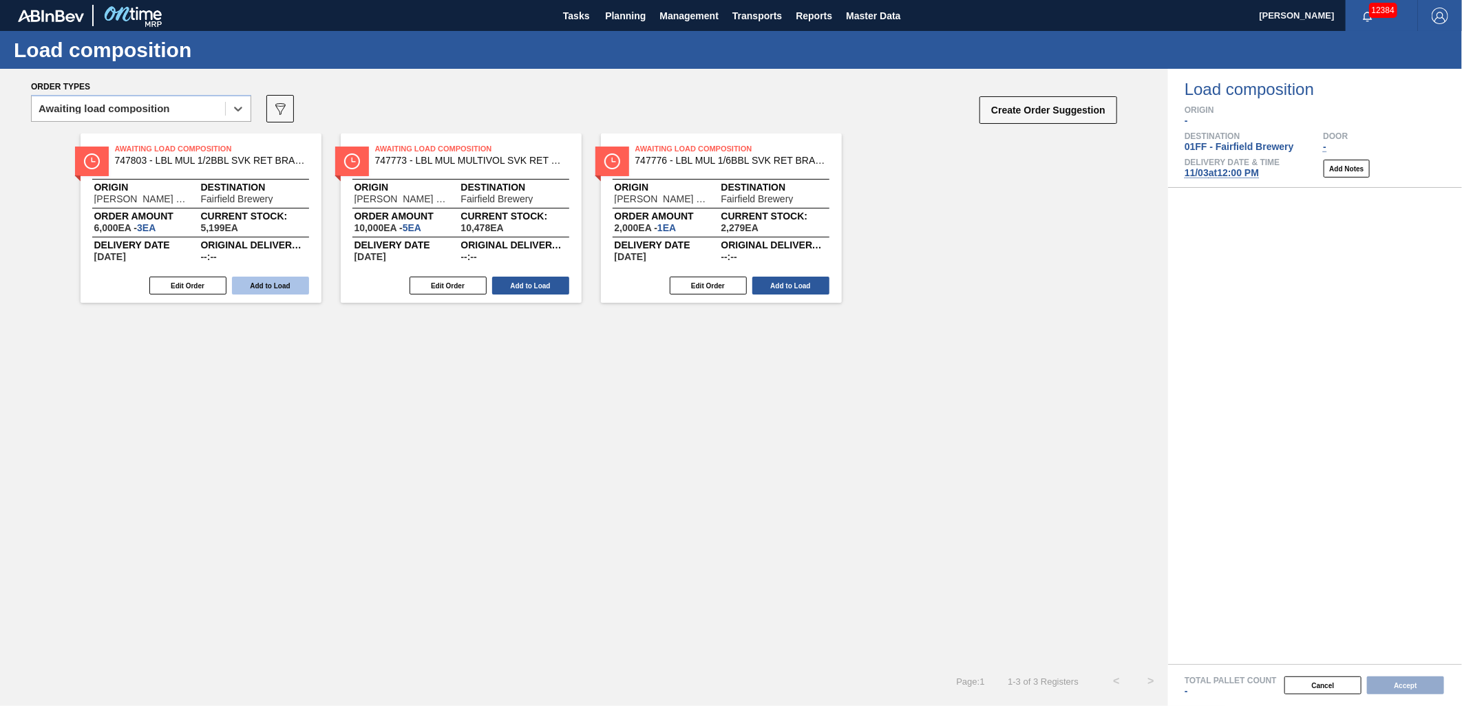
click at [255, 279] on button "Add to Load" at bounding box center [270, 286] width 77 height 18
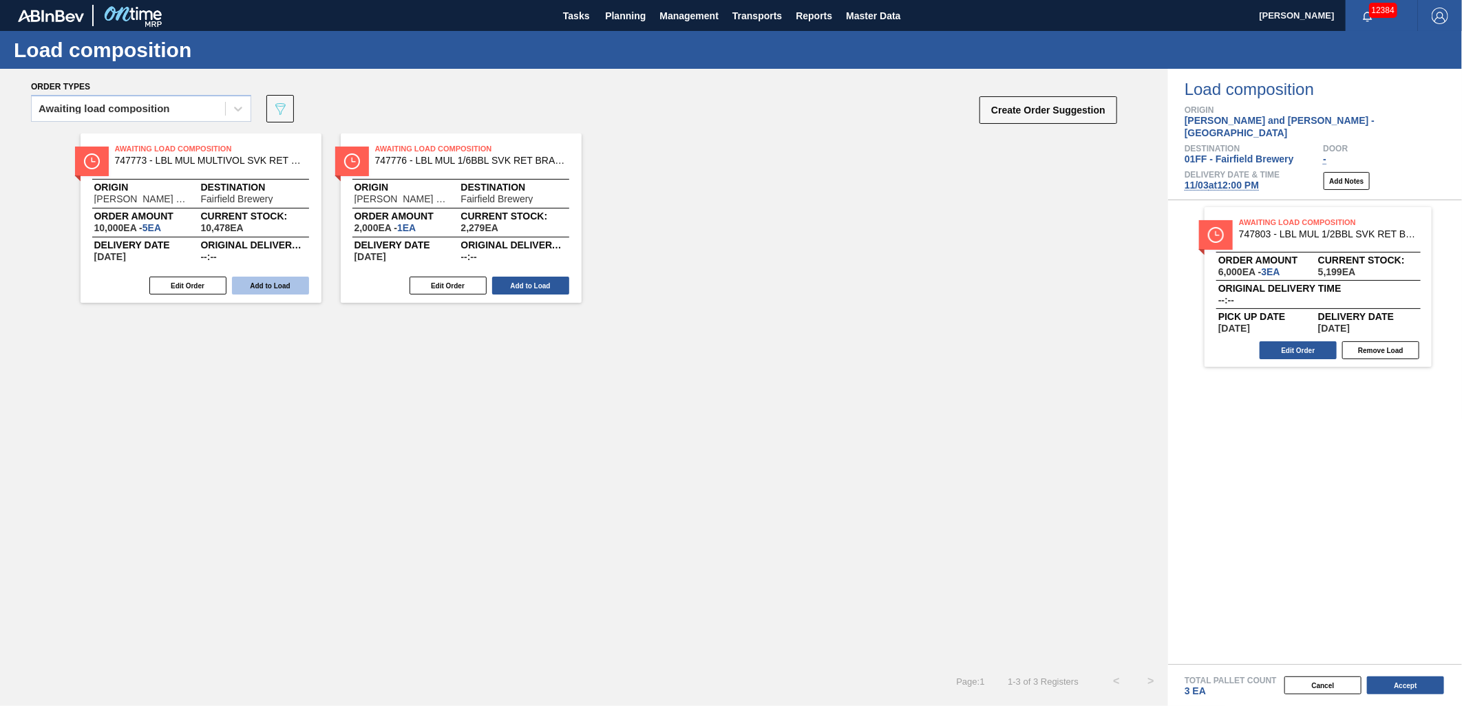
click at [253, 280] on button "Add to Load" at bounding box center [270, 286] width 77 height 18
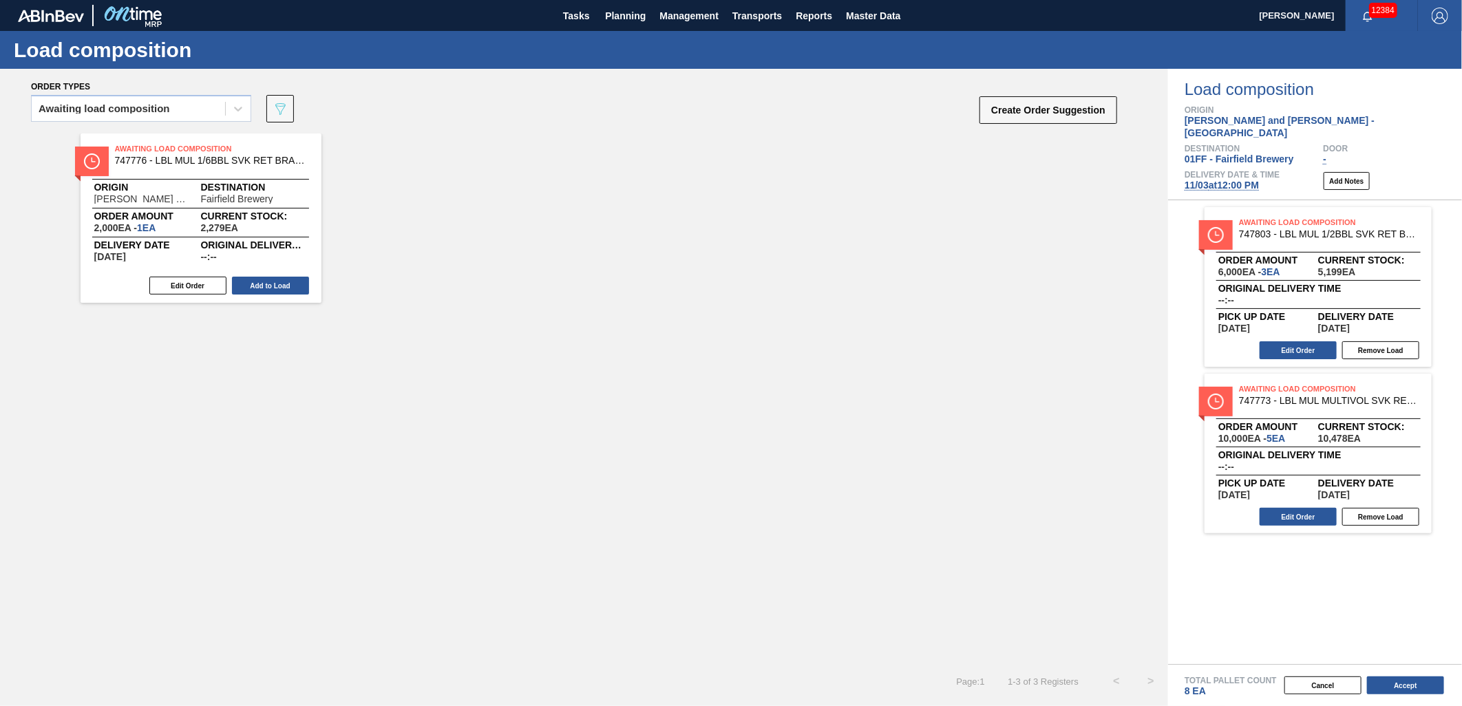
click at [253, 280] on button "Add to Load" at bounding box center [270, 286] width 77 height 18
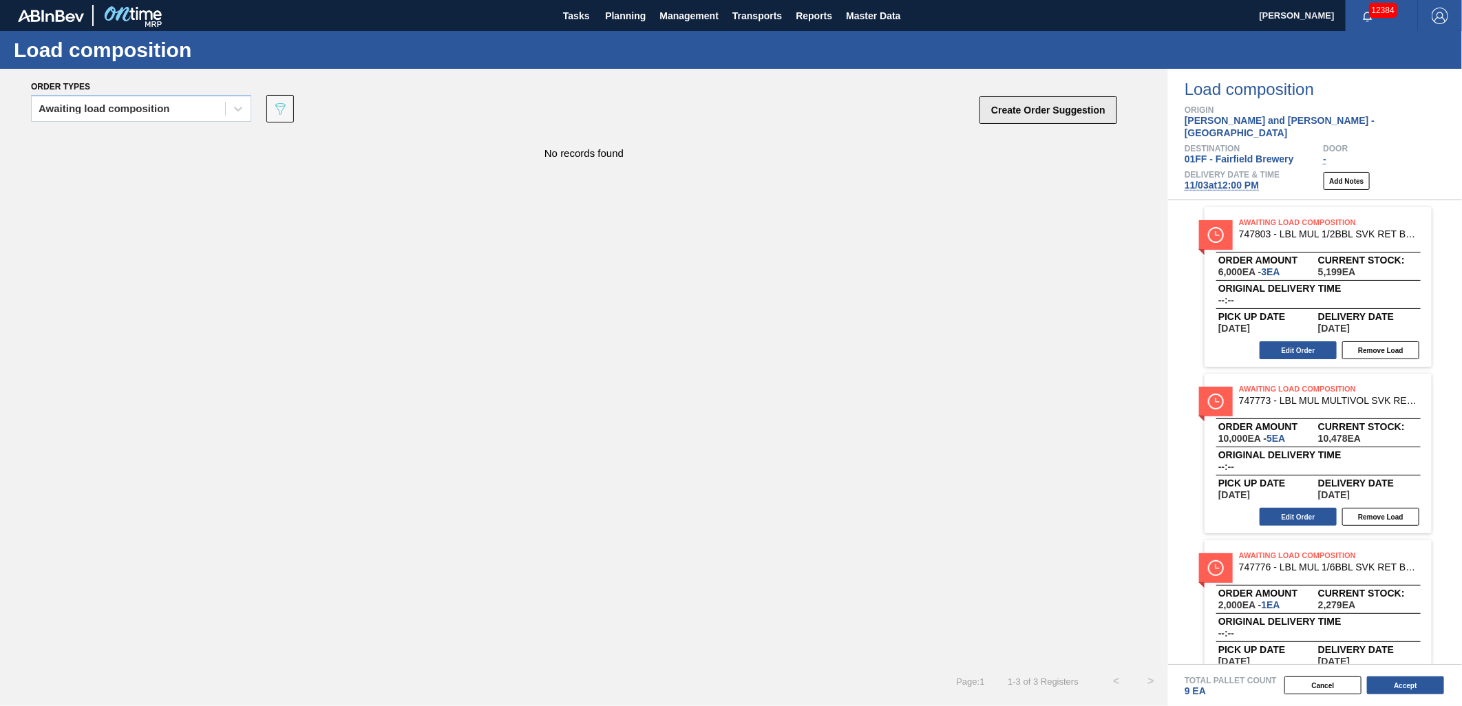
click at [1041, 120] on button "Create Order Suggestion" at bounding box center [1048, 110] width 138 height 28
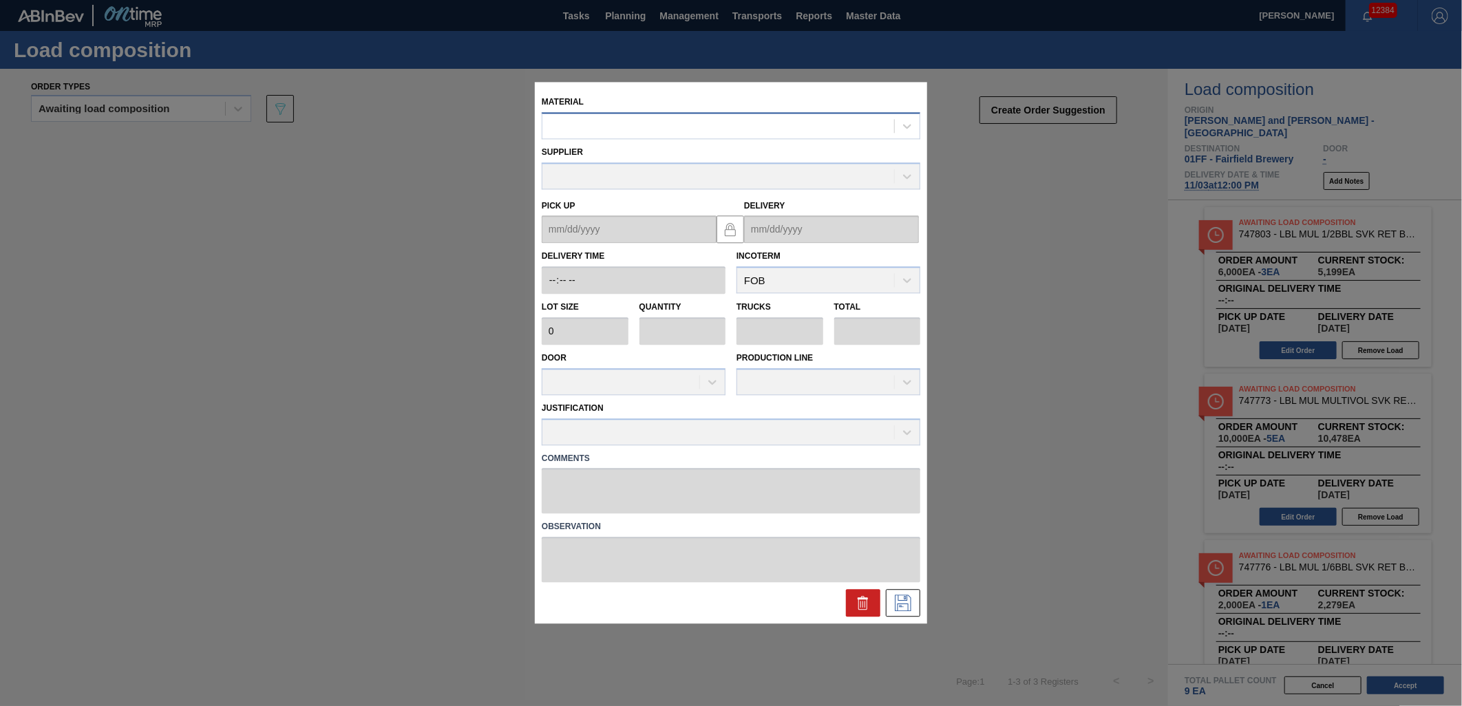
click at [659, 129] on div at bounding box center [718, 126] width 352 height 20
type input "7445"
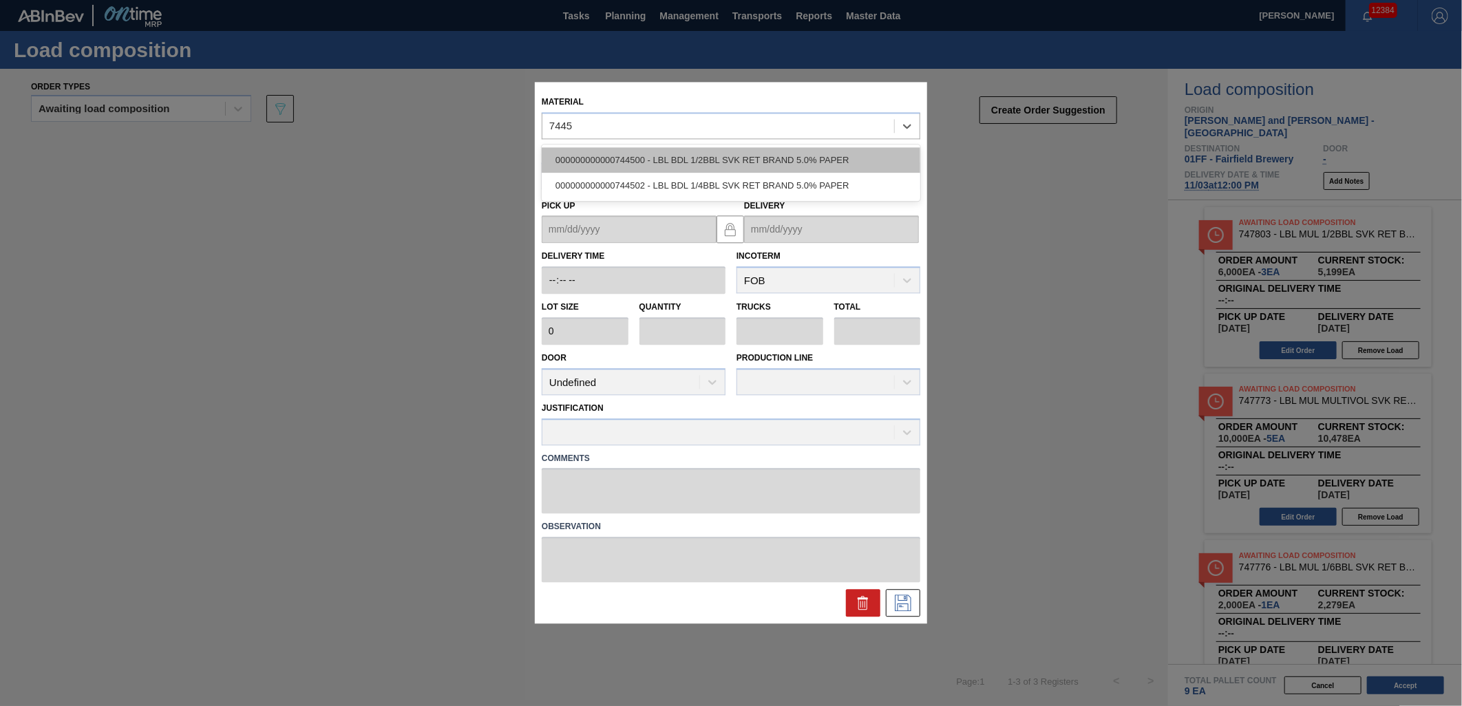
click at [641, 158] on div "000000000000744500 - LBL BDL 1/2BBL SVK RET BRAND 5.0% PAPER" at bounding box center [731, 159] width 379 height 25
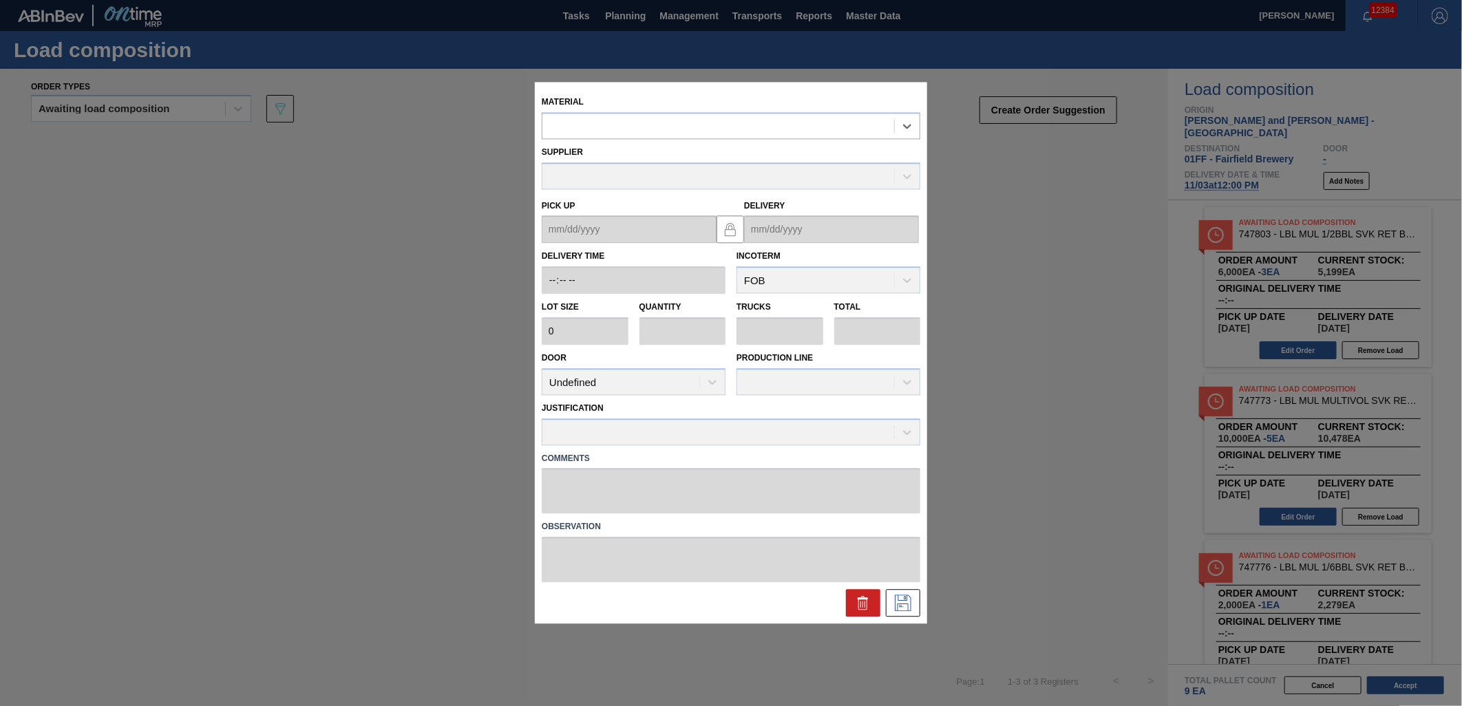
type input "2,000"
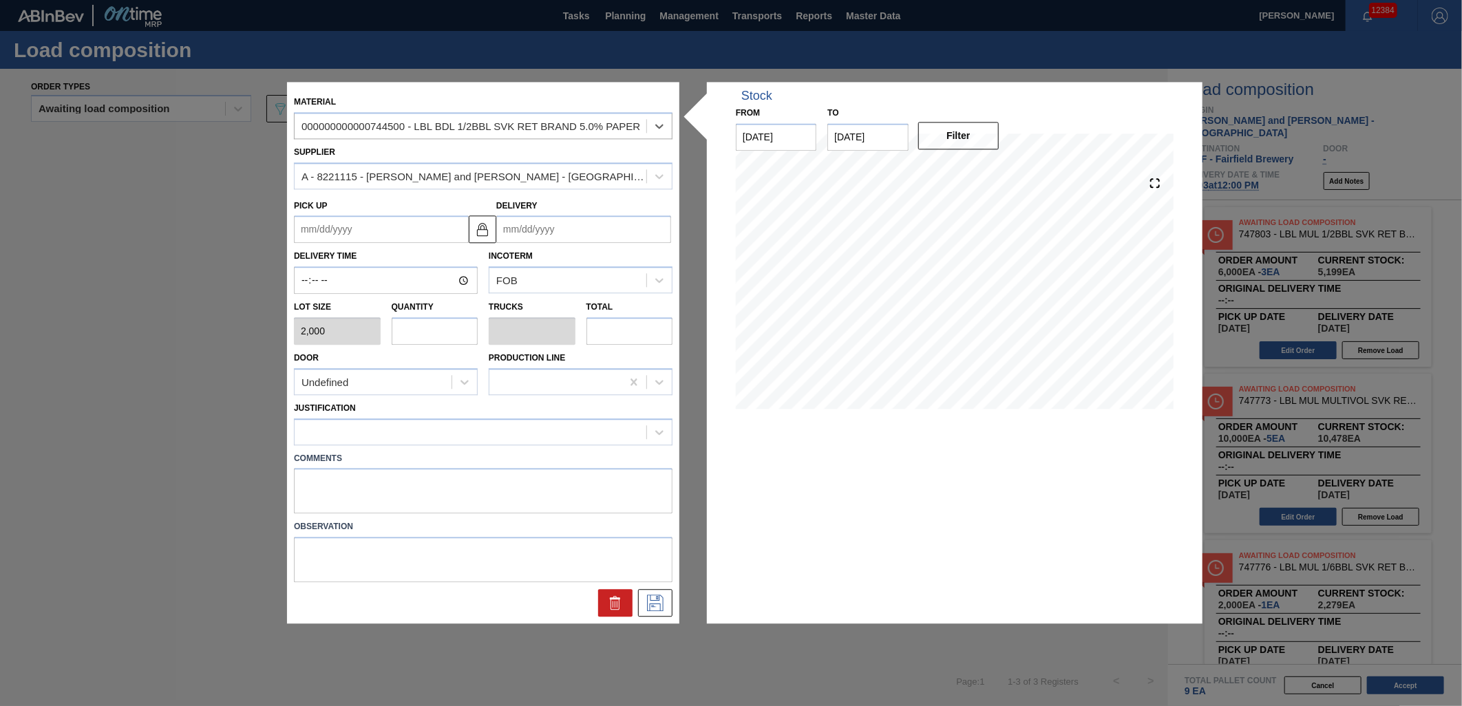
click at [567, 229] on input "Delivery" at bounding box center [583, 230] width 175 height 28
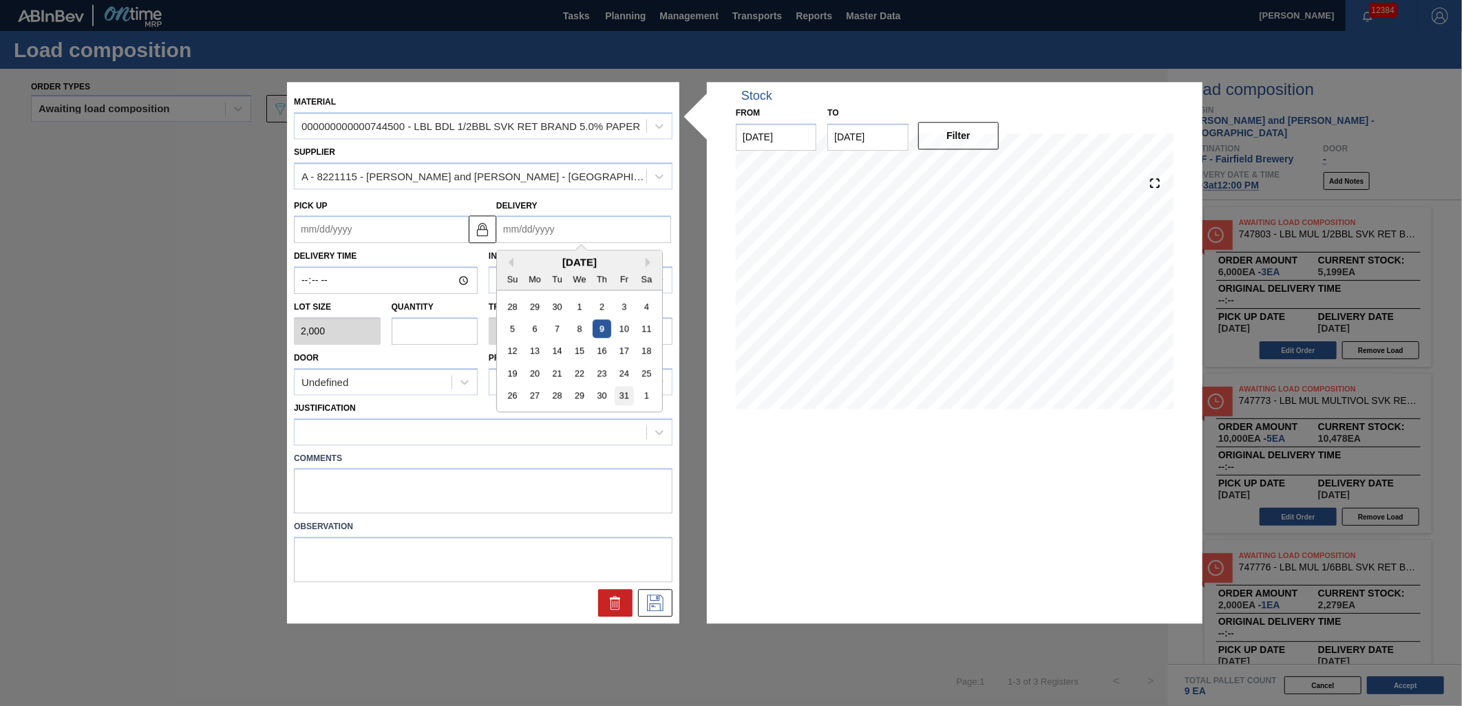
click at [621, 402] on div "31" at bounding box center [624, 396] width 19 height 19
type up "[DATE]"
type input "[DATE]"
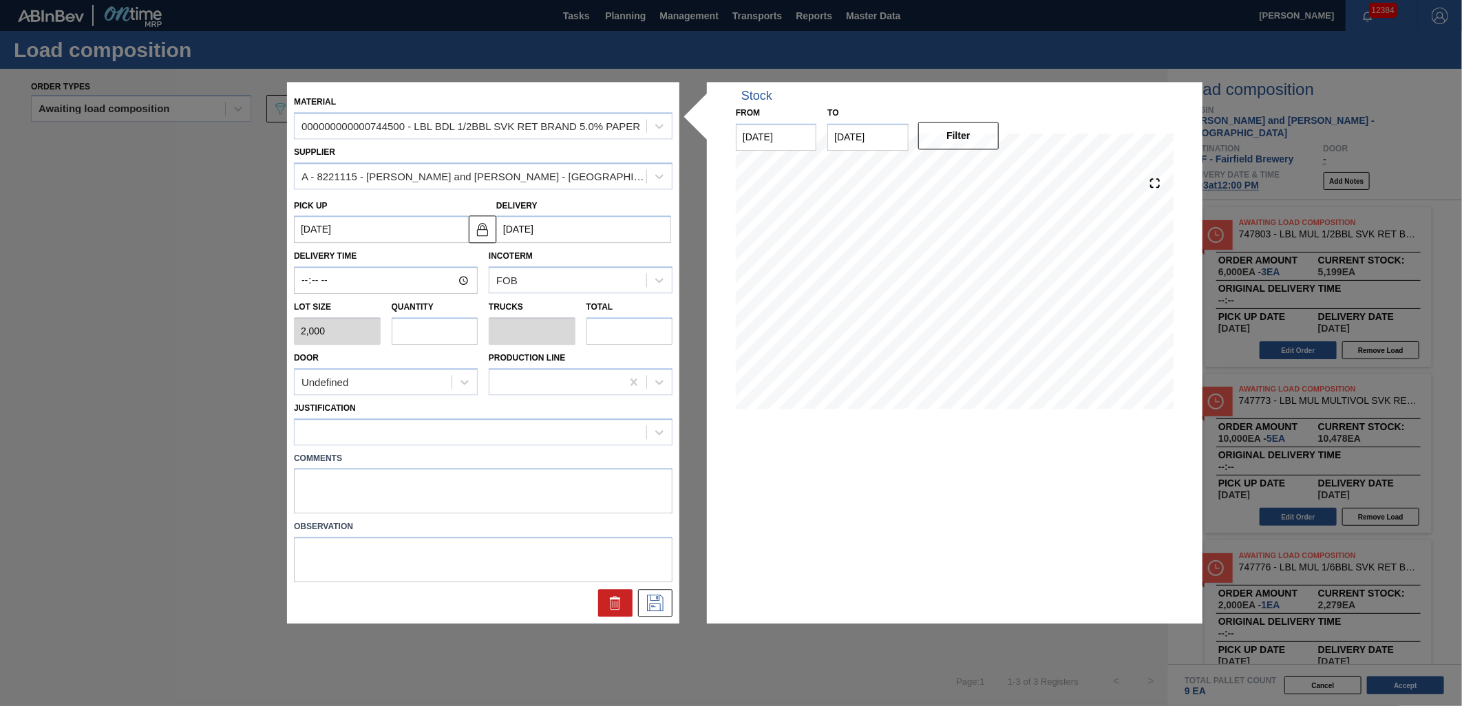
click at [451, 334] on input "text" at bounding box center [435, 331] width 87 height 28
type input "1"
type input "0.002"
type input "2,000"
type input "1"
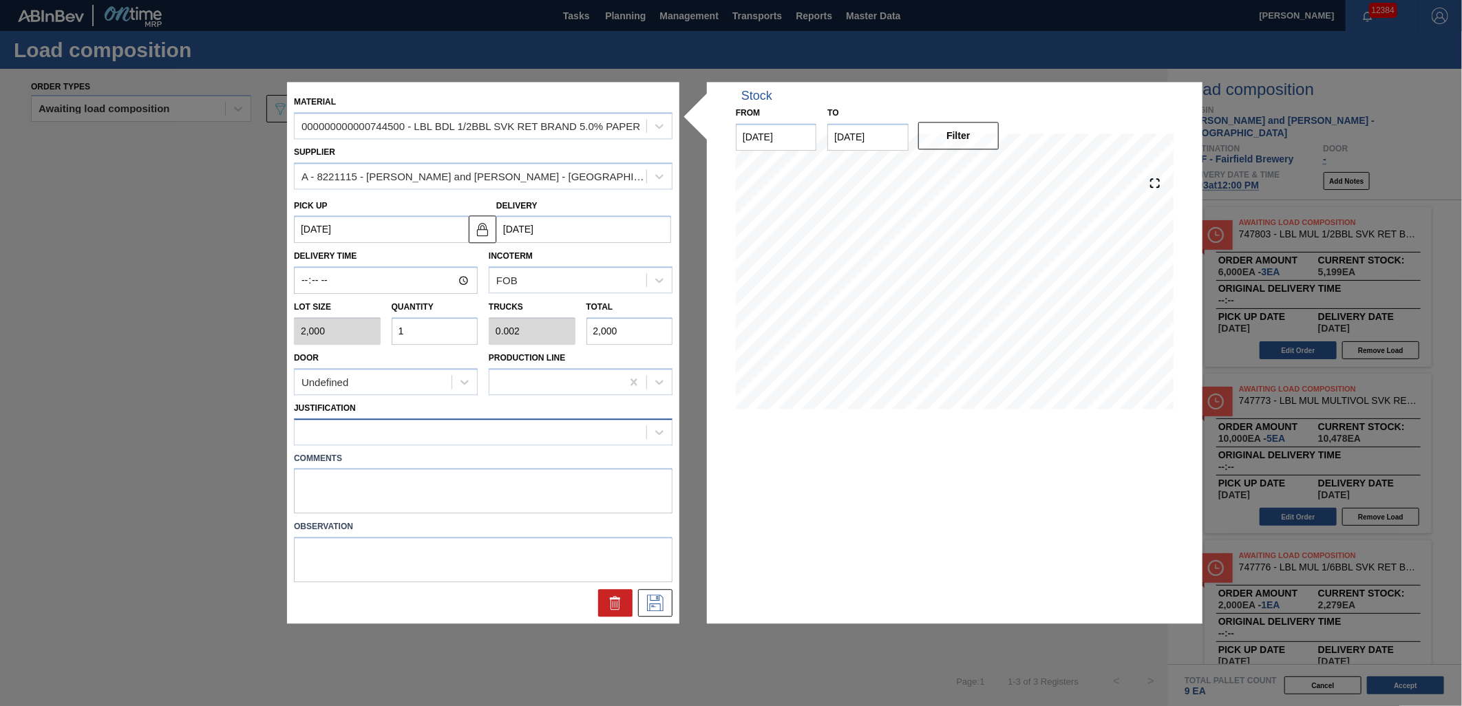
click at [454, 435] on div at bounding box center [471, 432] width 352 height 20
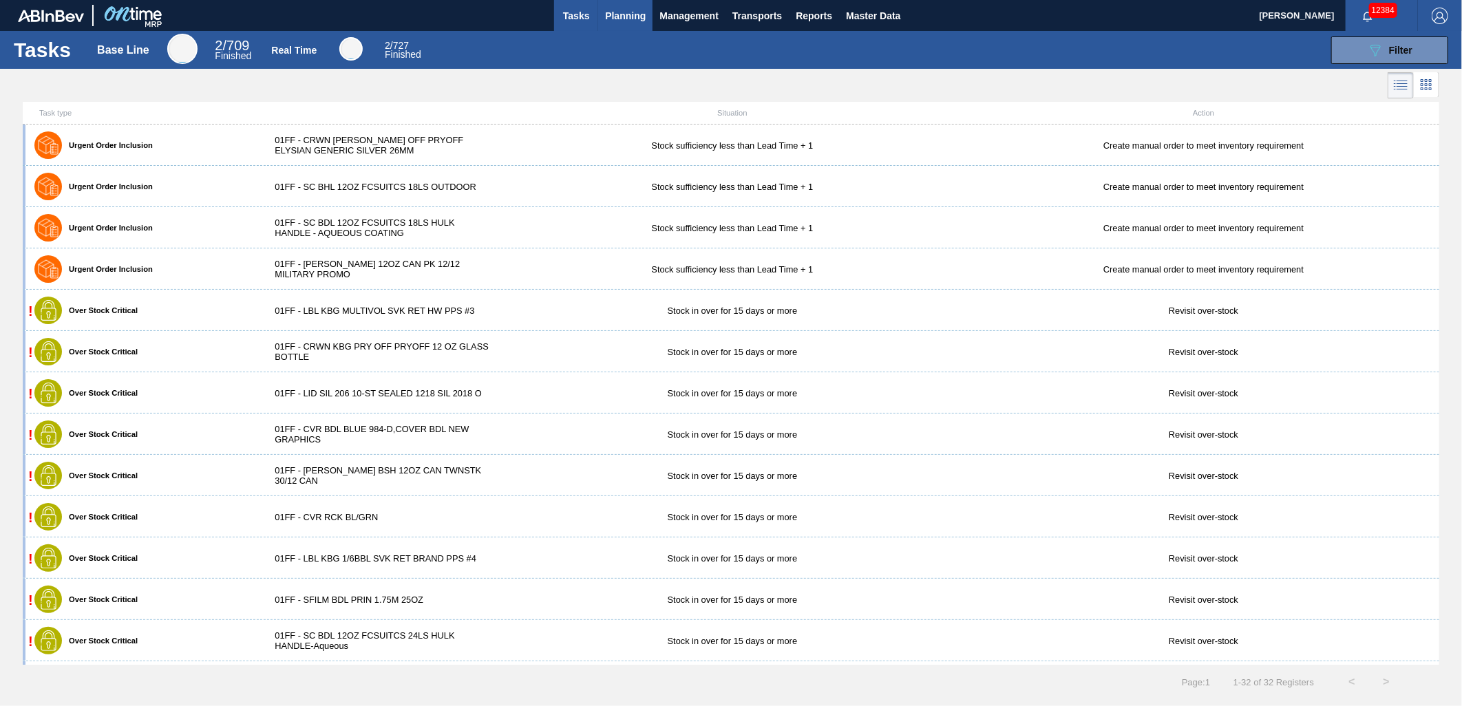
click at [613, 8] on span "Planning" at bounding box center [625, 16] width 41 height 17
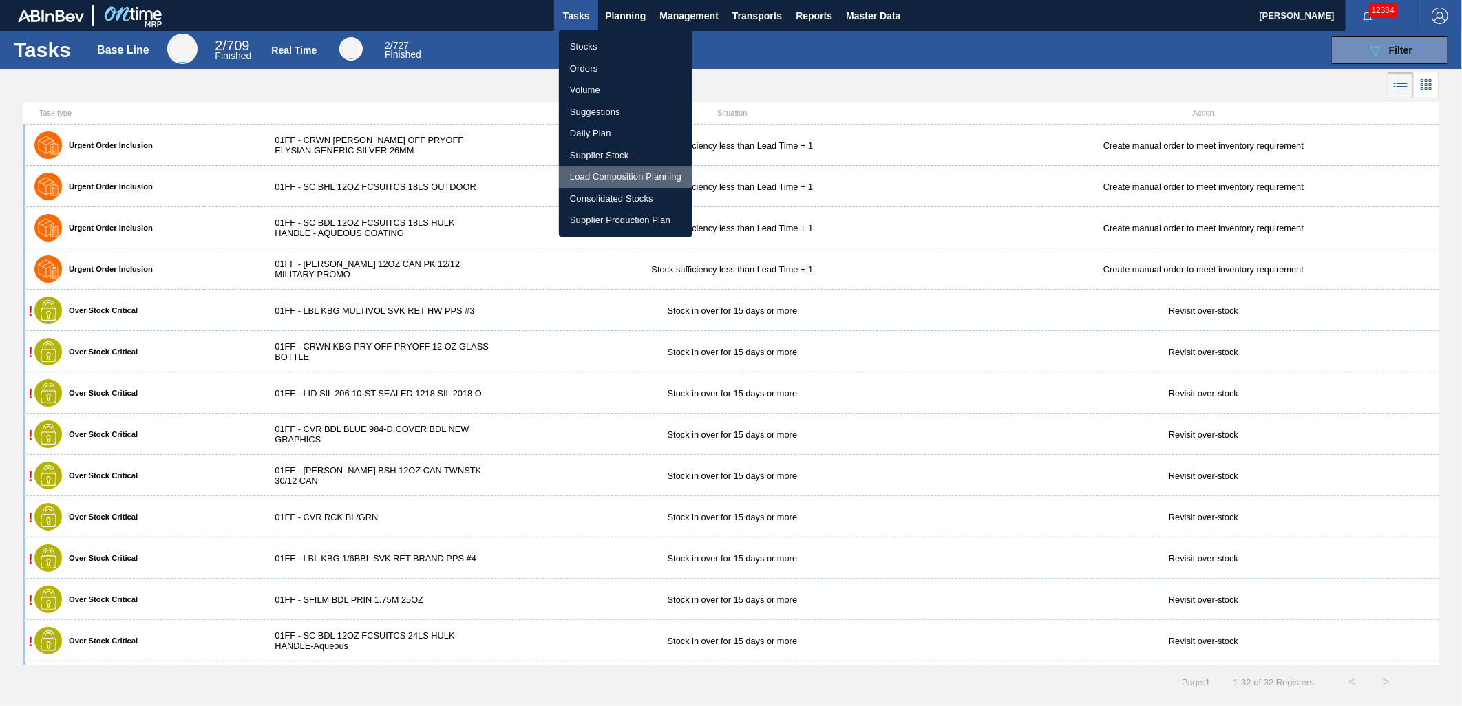
click at [603, 180] on li "Load Composition Planning" at bounding box center [626, 177] width 134 height 22
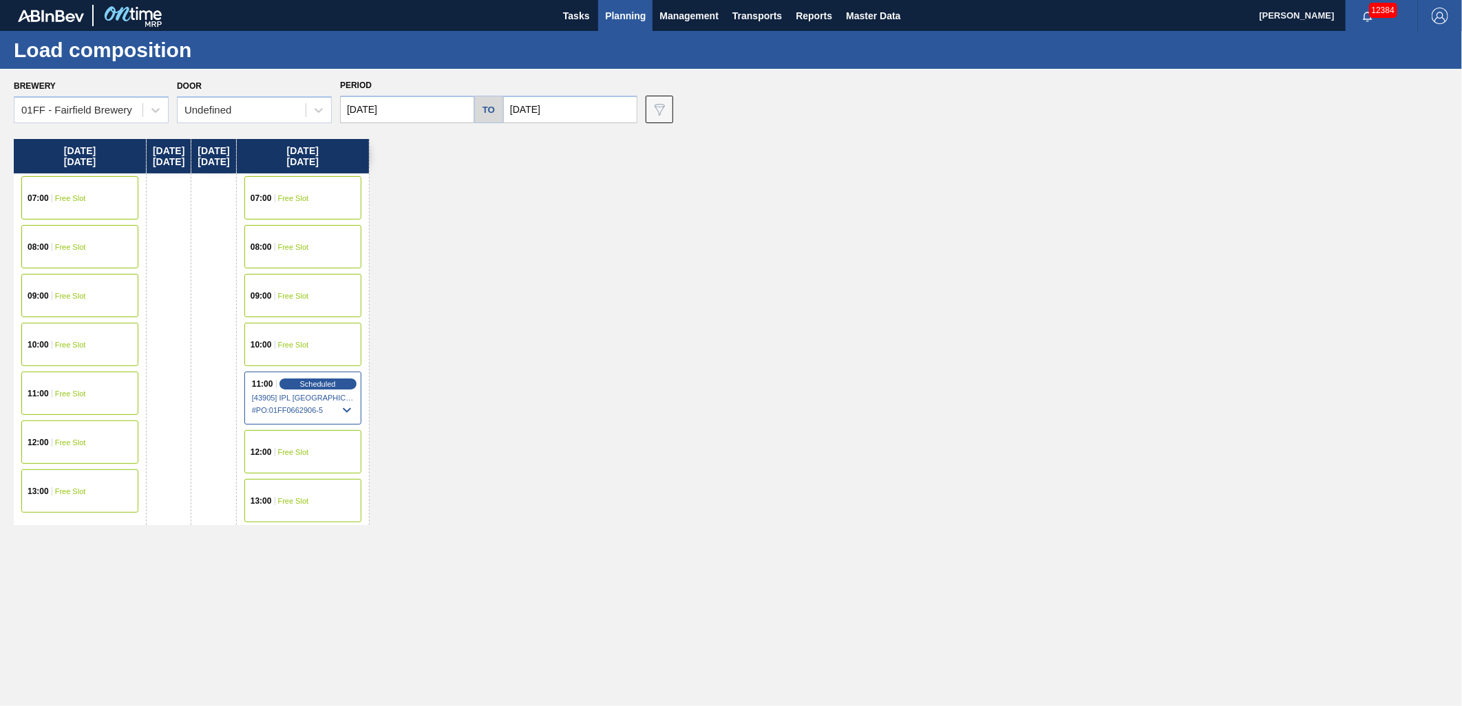
click at [309, 454] on span "Free Slot" at bounding box center [293, 452] width 31 height 8
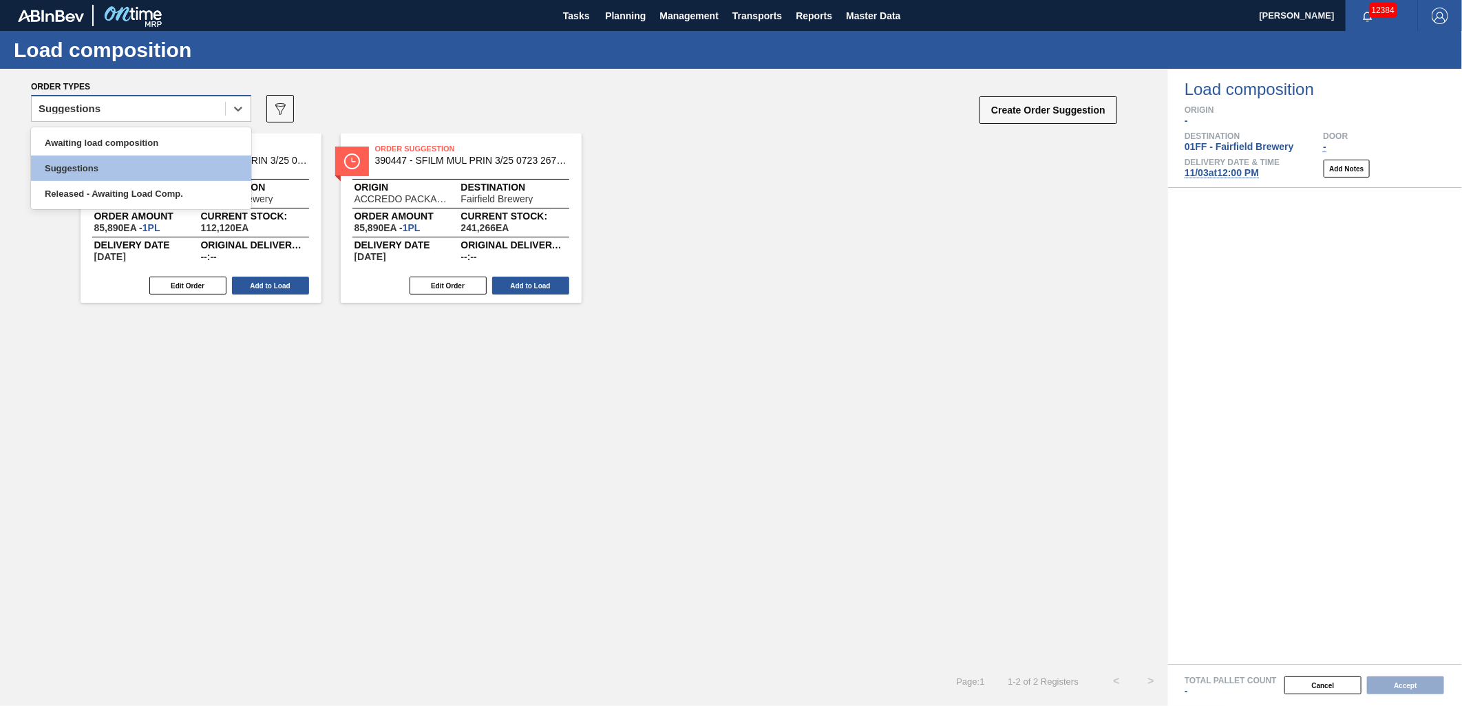
click at [170, 108] on div "Suggestions" at bounding box center [128, 109] width 193 height 20
click at [155, 134] on div "Awaiting load composition" at bounding box center [141, 142] width 220 height 25
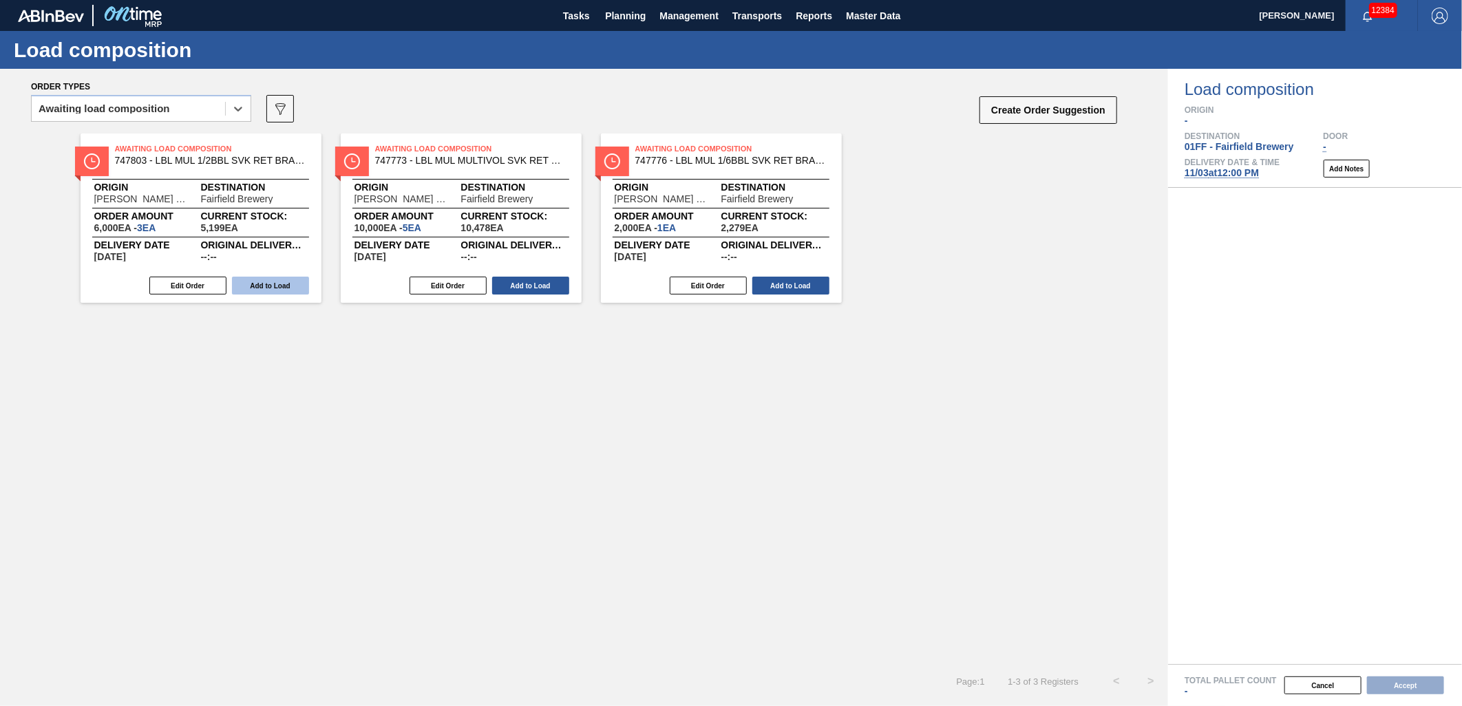
click at [248, 280] on button "Add to Load" at bounding box center [270, 286] width 77 height 18
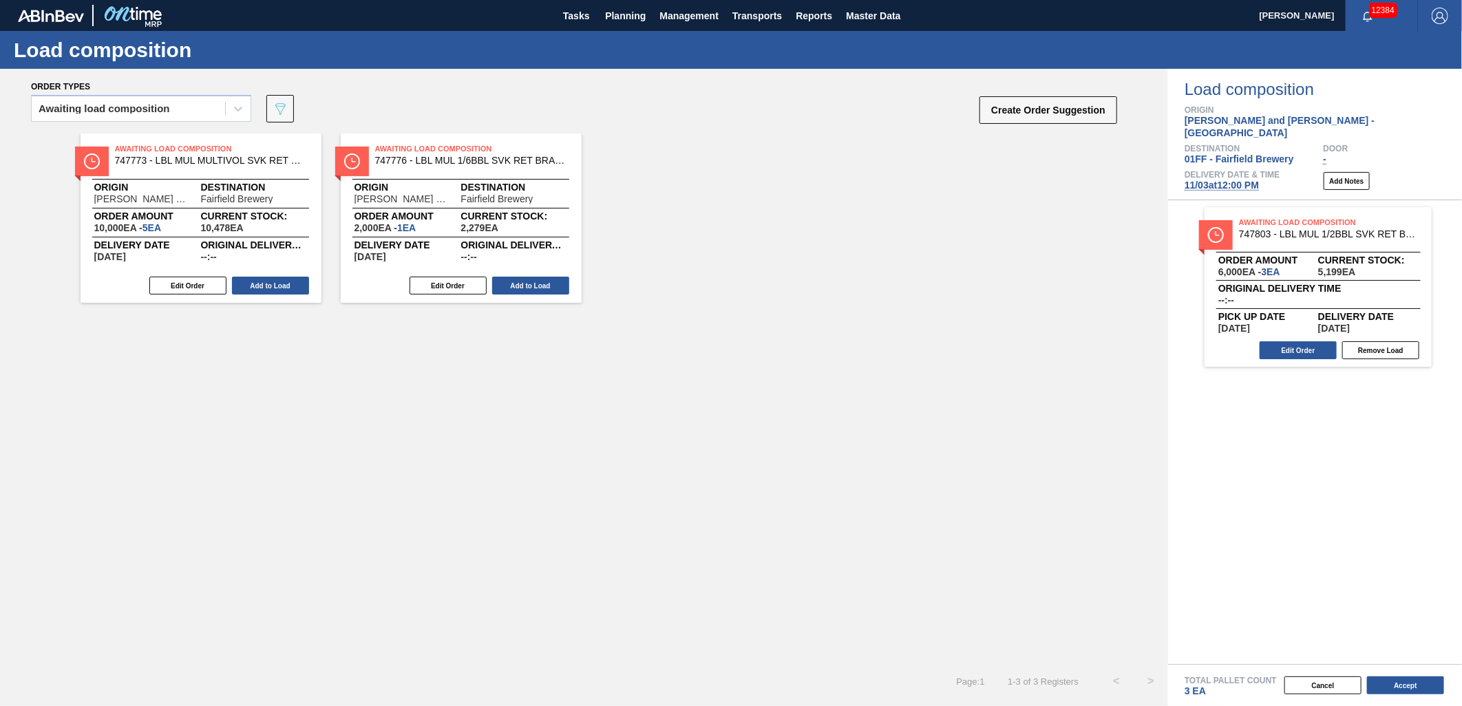
click at [248, 284] on button "Add to Load" at bounding box center [270, 286] width 77 height 18
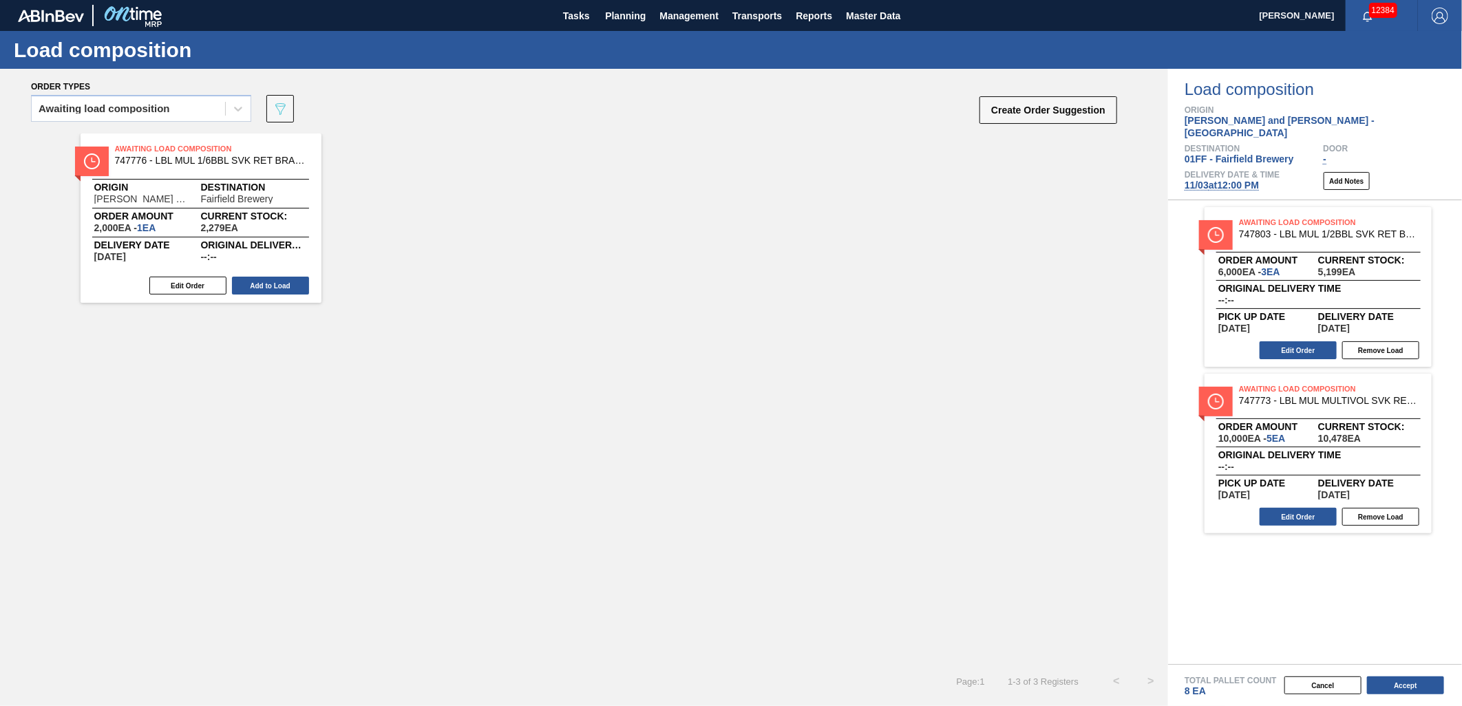
click at [248, 284] on button "Add to Load" at bounding box center [270, 286] width 77 height 18
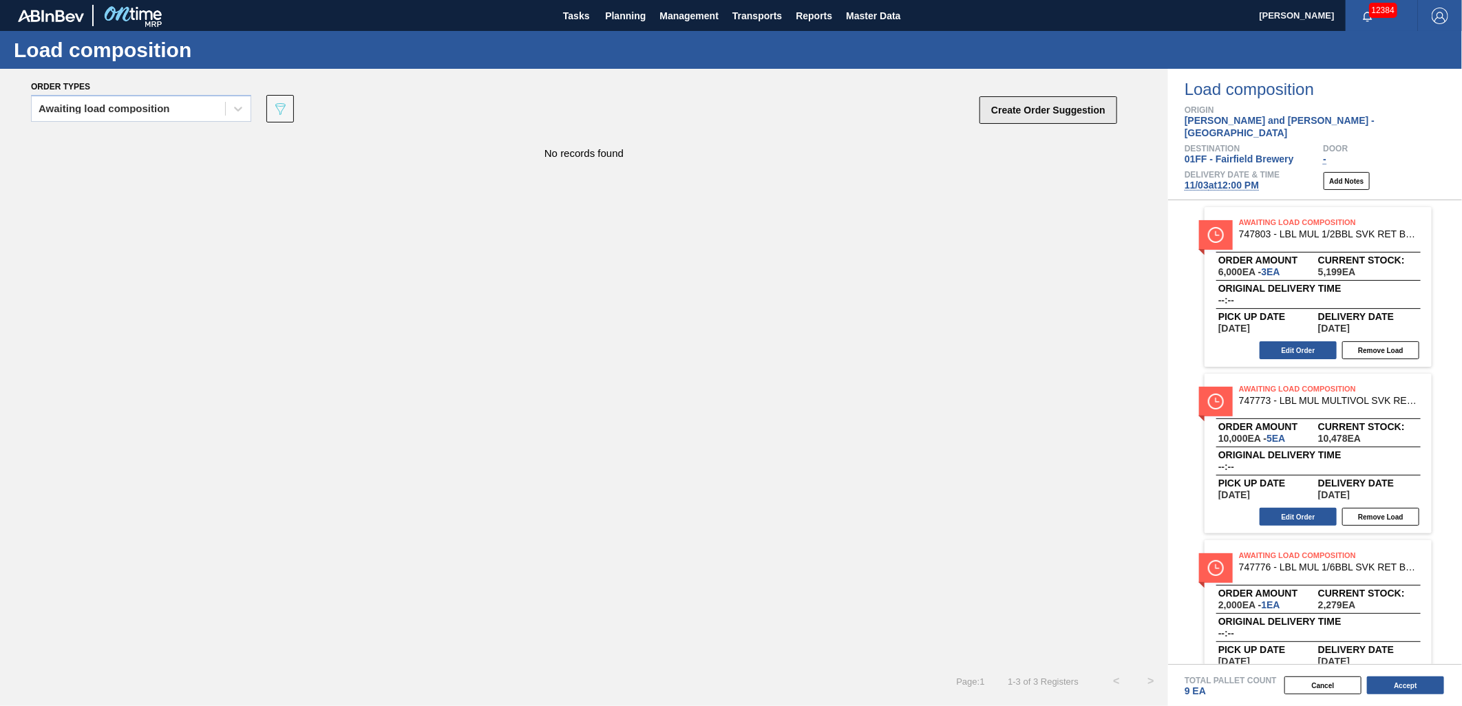
click at [991, 106] on button "Create Order Suggestion" at bounding box center [1048, 110] width 138 height 28
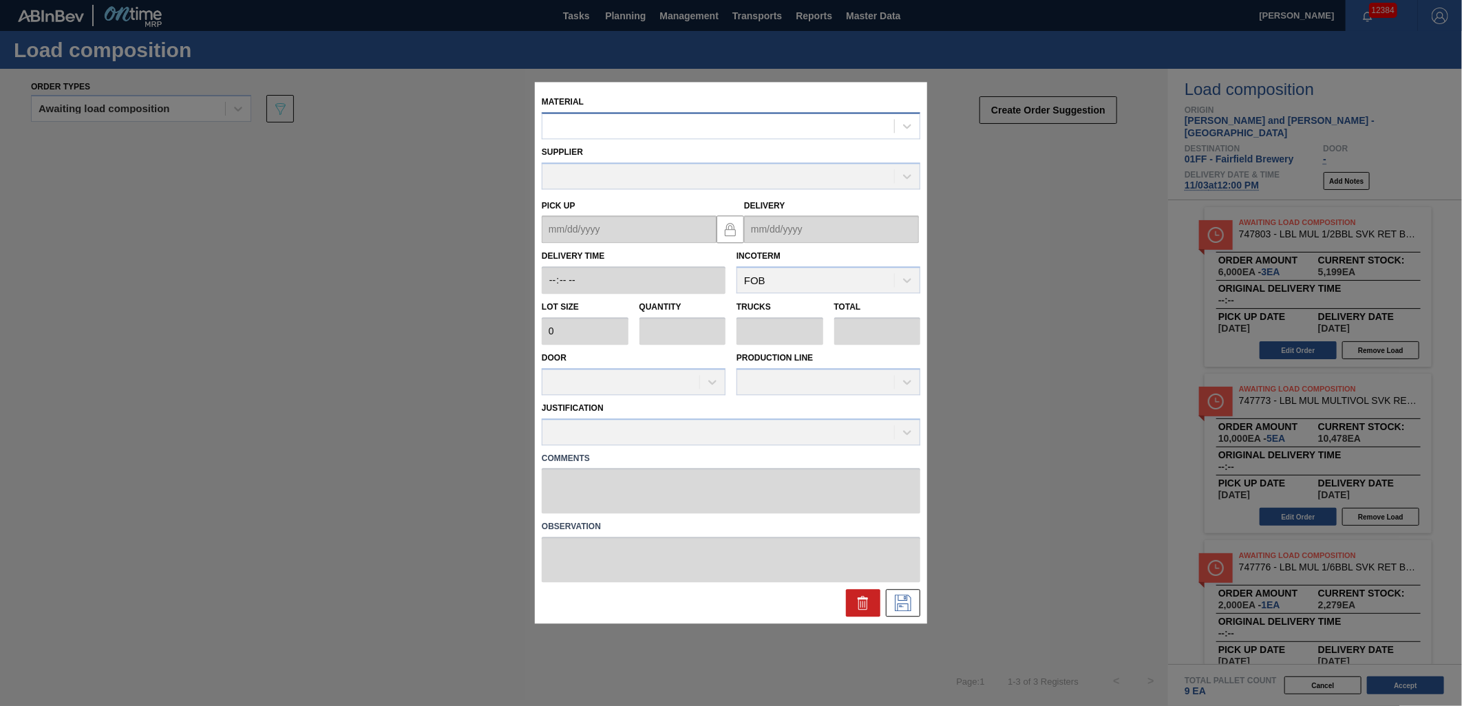
click at [690, 136] on div at bounding box center [731, 125] width 379 height 27
type input "744500"
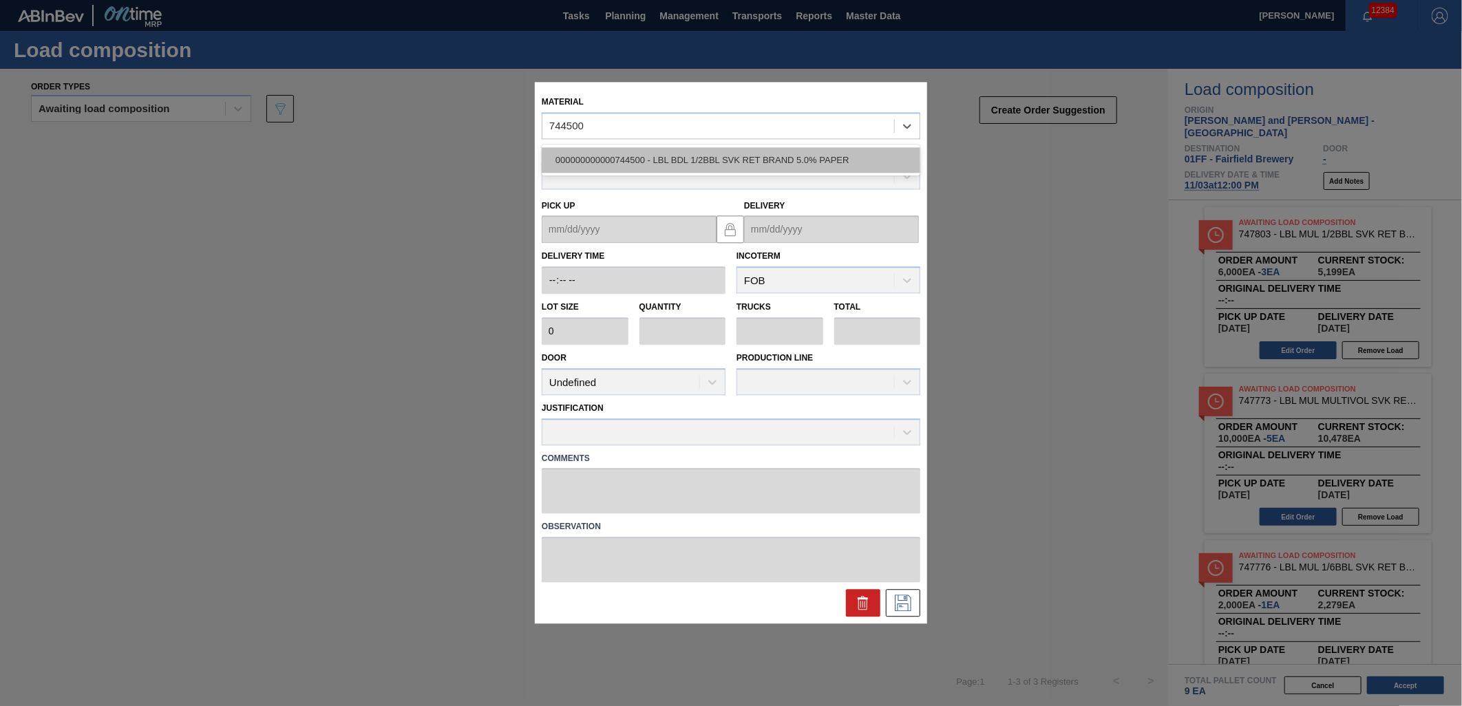
click at [718, 153] on div "000000000000744500 - LBL BDL 1/2BBL SVK RET BRAND 5.0% PAPER" at bounding box center [731, 159] width 379 height 25
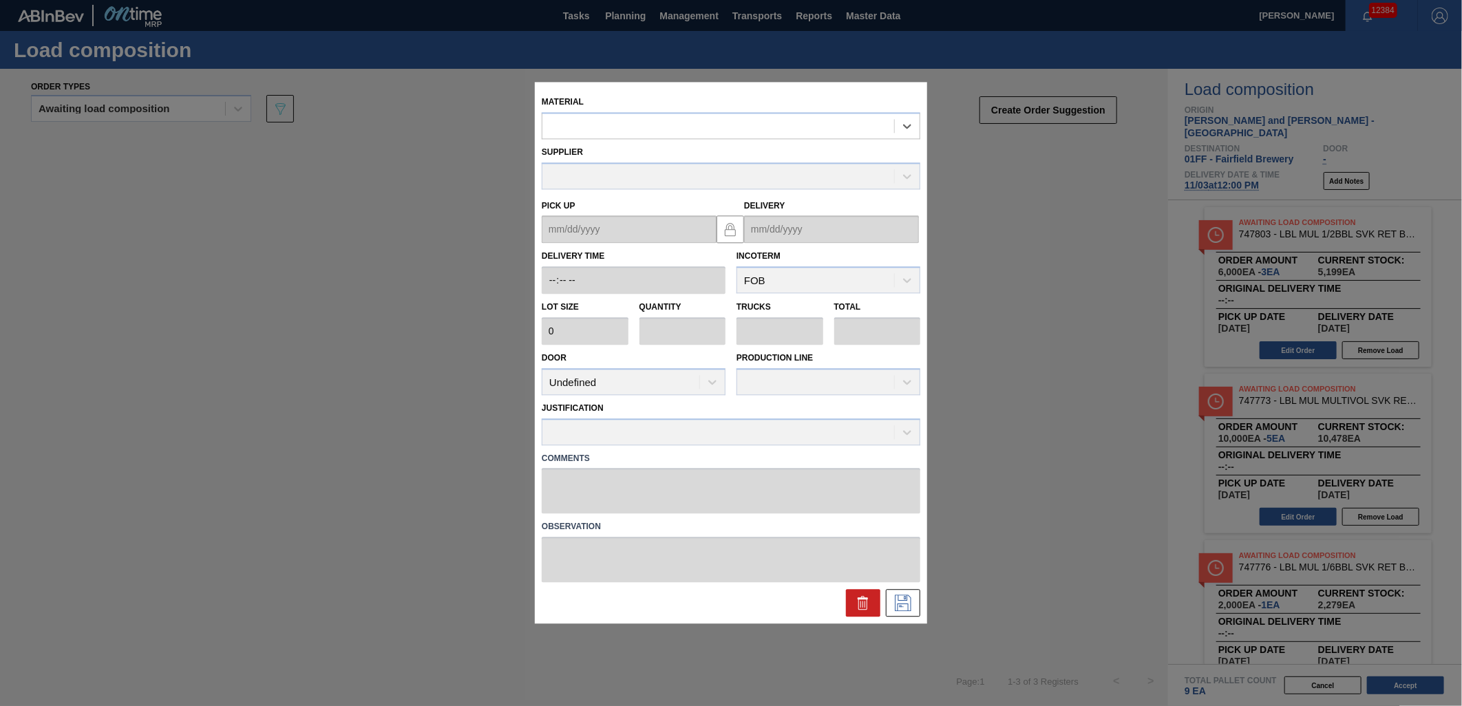
type input "2,000"
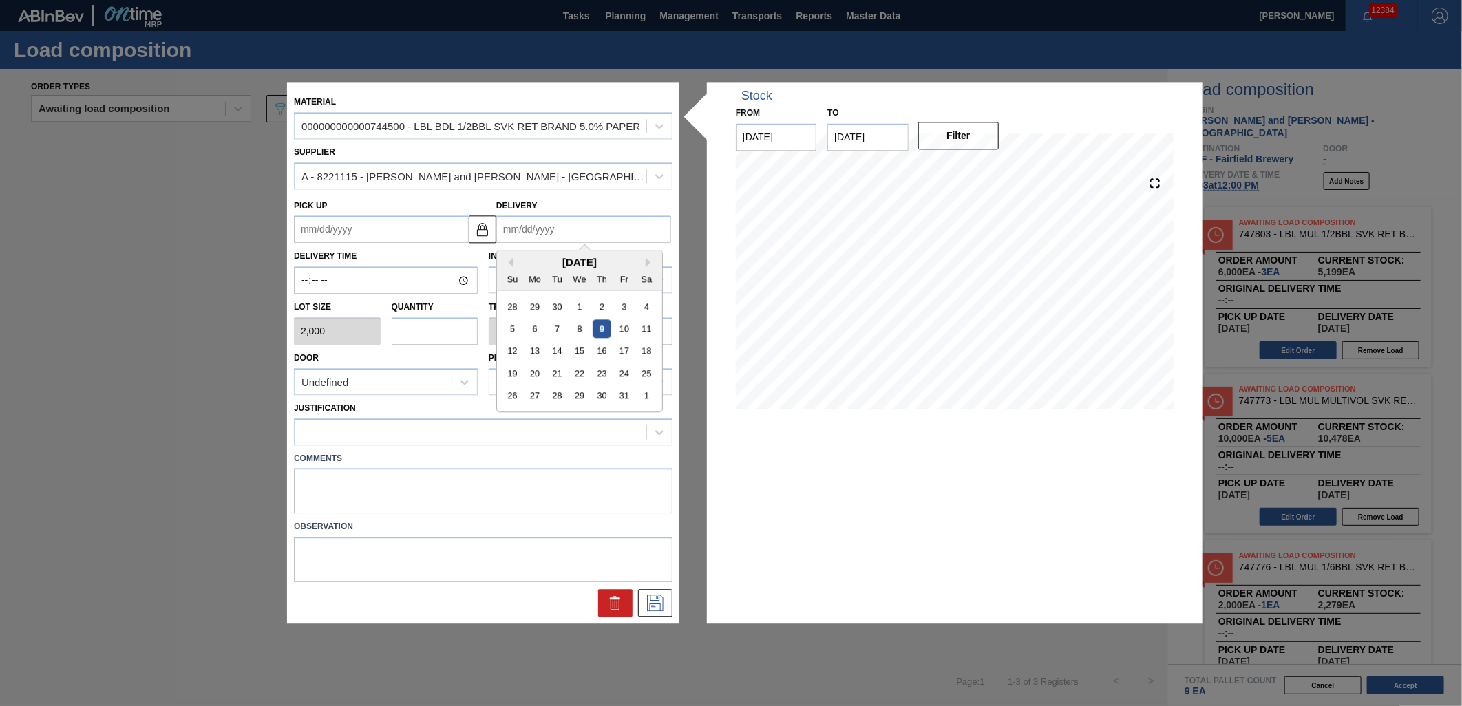
click at [608, 225] on input "Delivery" at bounding box center [583, 230] width 175 height 28
click at [644, 402] on div "1" at bounding box center [646, 396] width 19 height 19
type up "[DATE]"
type input "[DATE]"
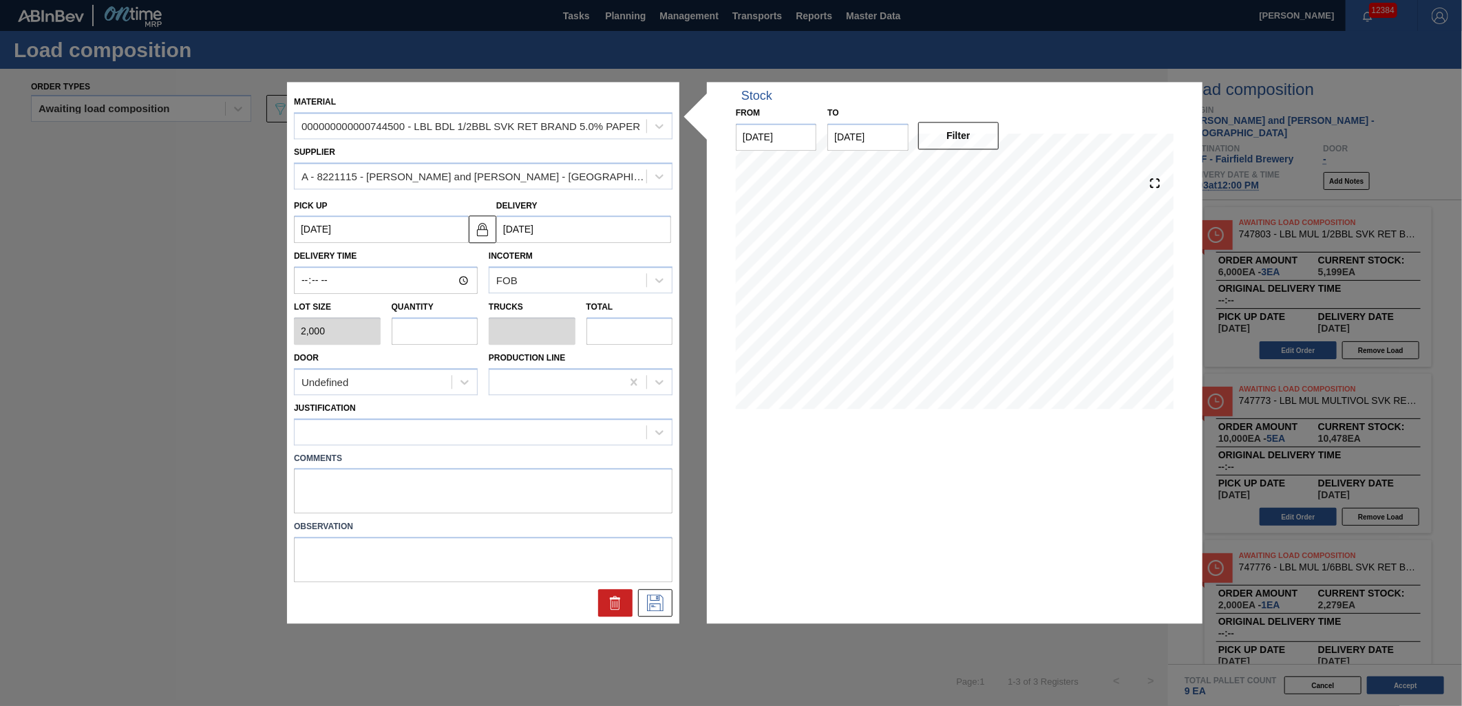
click at [441, 344] on input "text" at bounding box center [435, 331] width 87 height 28
type input "1"
type input "0.002"
type input "2,000"
type input "1"
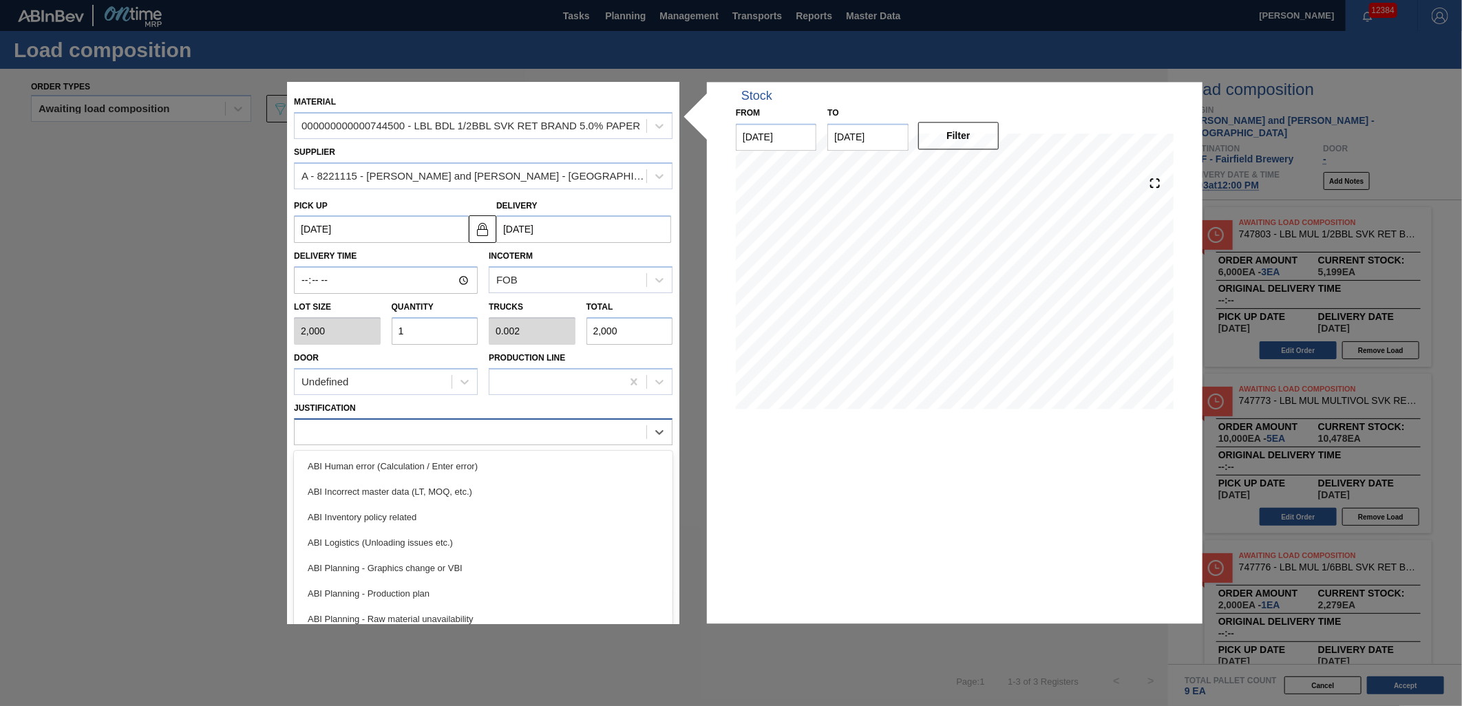
click at [496, 422] on div at bounding box center [471, 432] width 352 height 20
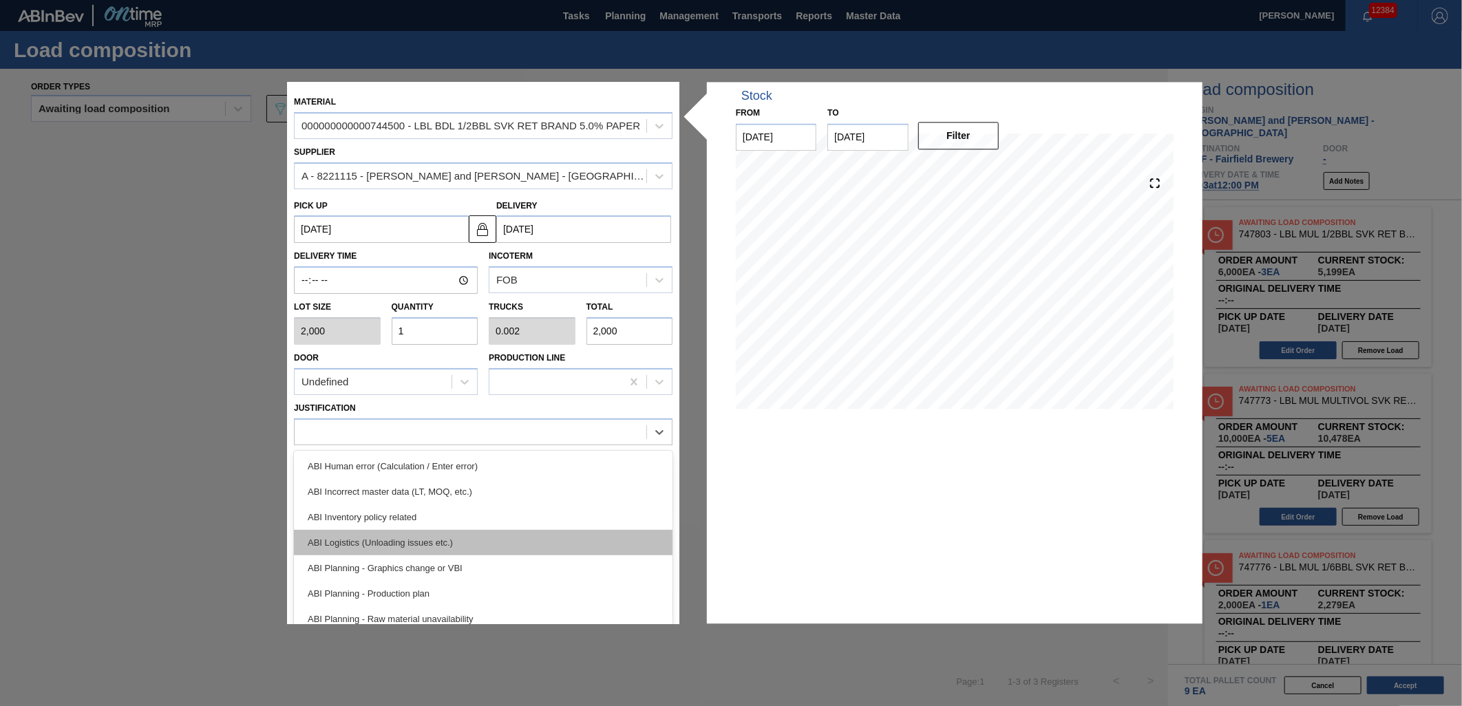
click at [527, 537] on div "ABI Logistics (Unloading issues etc.)" at bounding box center [483, 542] width 379 height 25
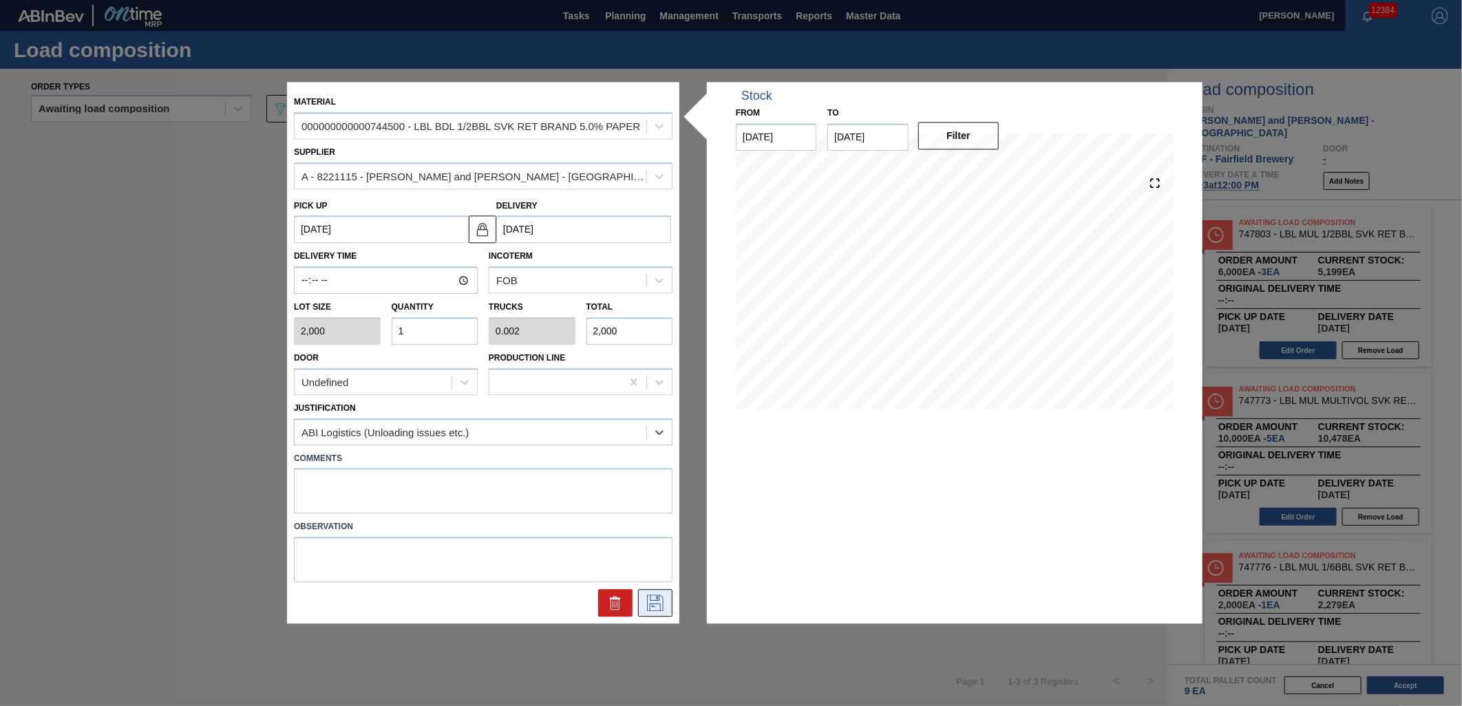
click at [651, 593] on button at bounding box center [655, 604] width 34 height 28
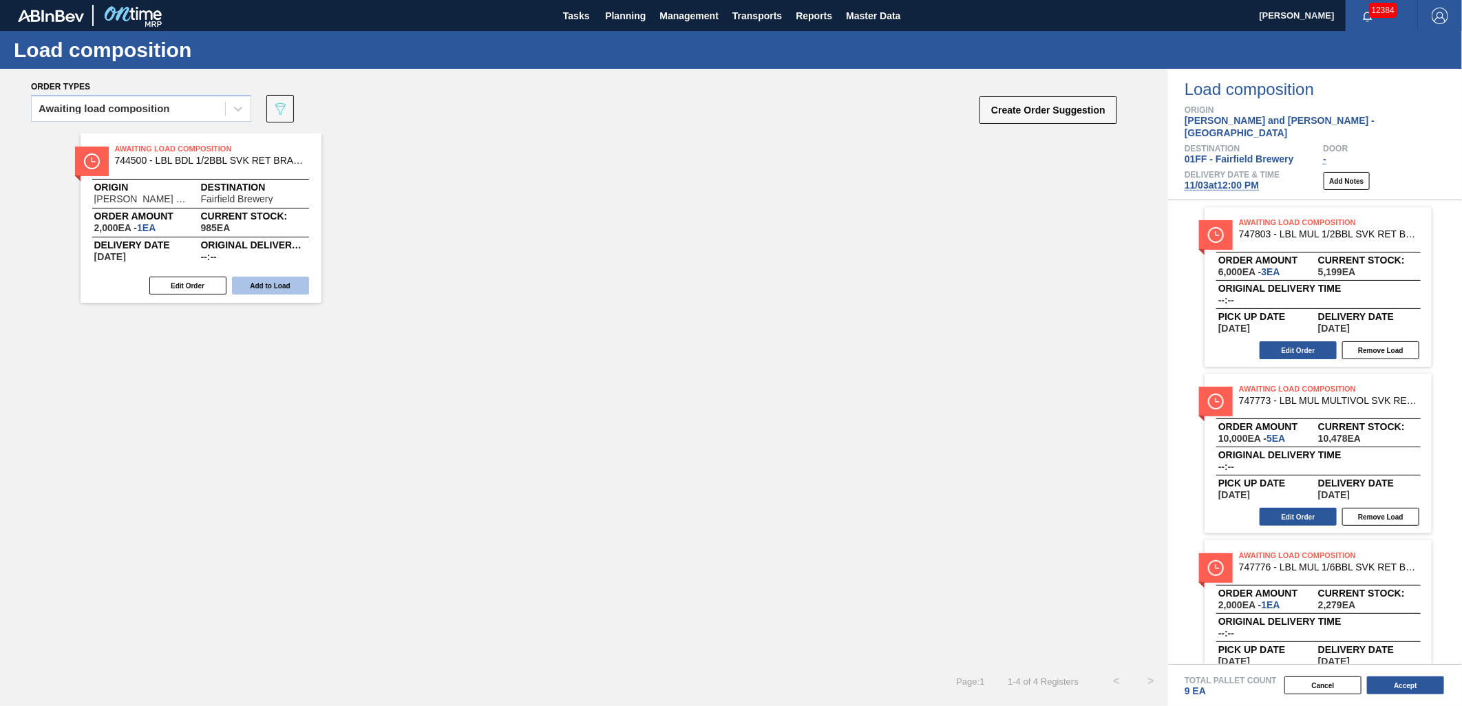
click at [266, 285] on button "Add to Load" at bounding box center [270, 286] width 77 height 18
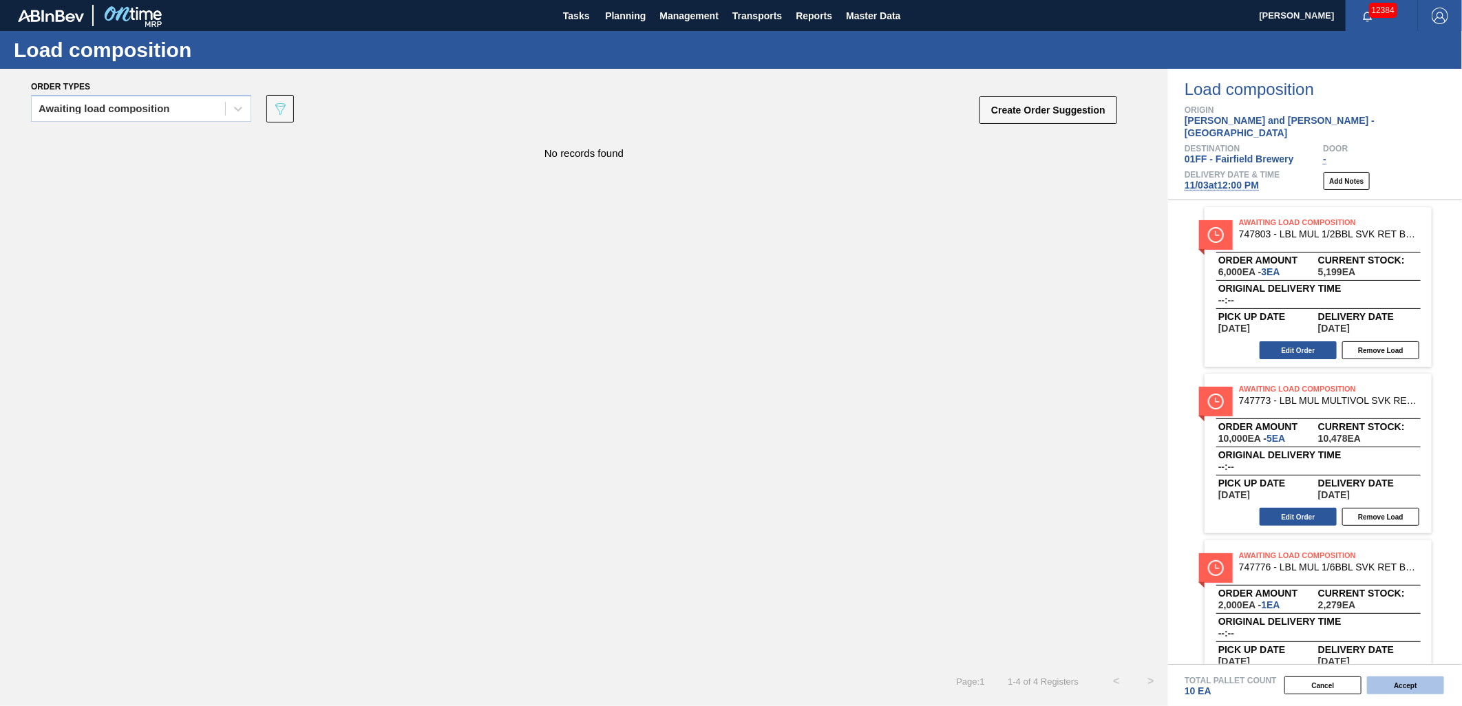
click at [1397, 677] on button "Accept" at bounding box center [1405, 685] width 77 height 18
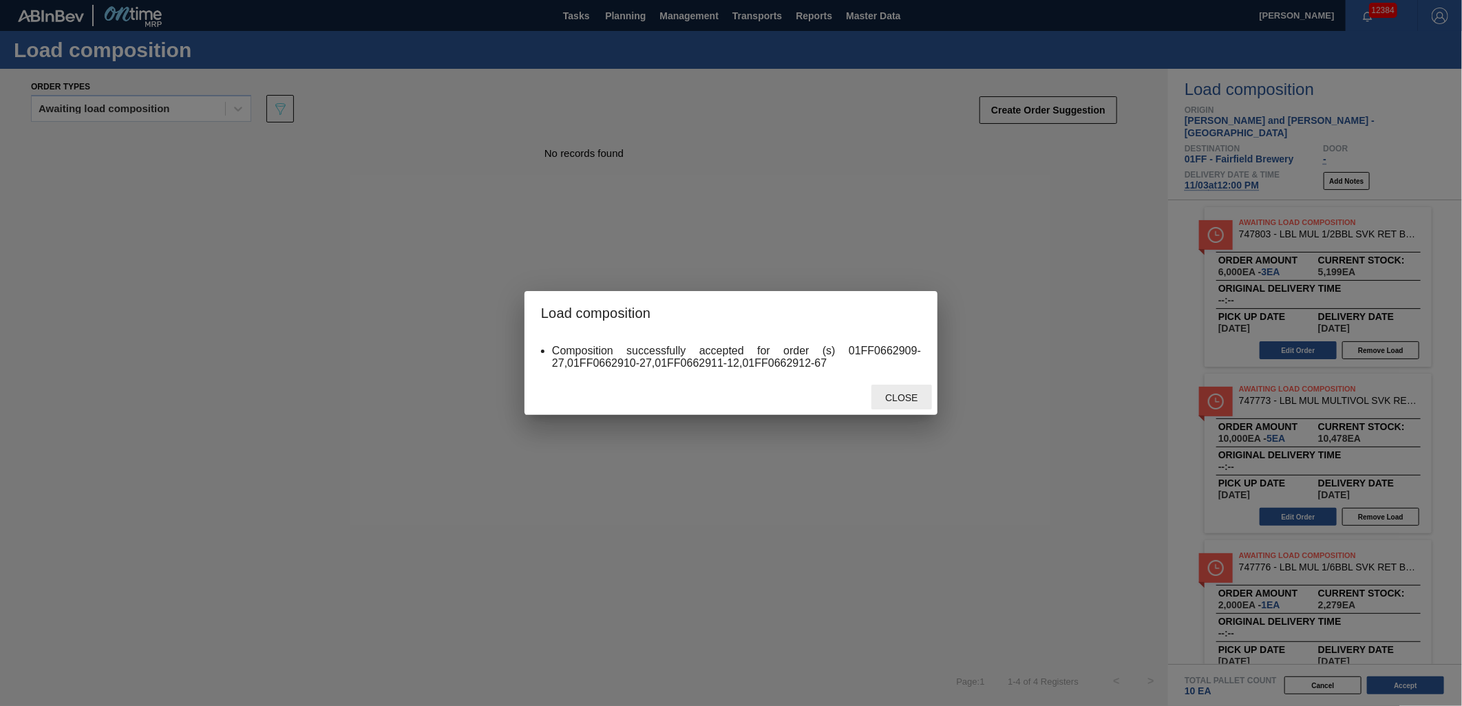
click at [892, 396] on span "Close" at bounding box center [901, 397] width 54 height 11
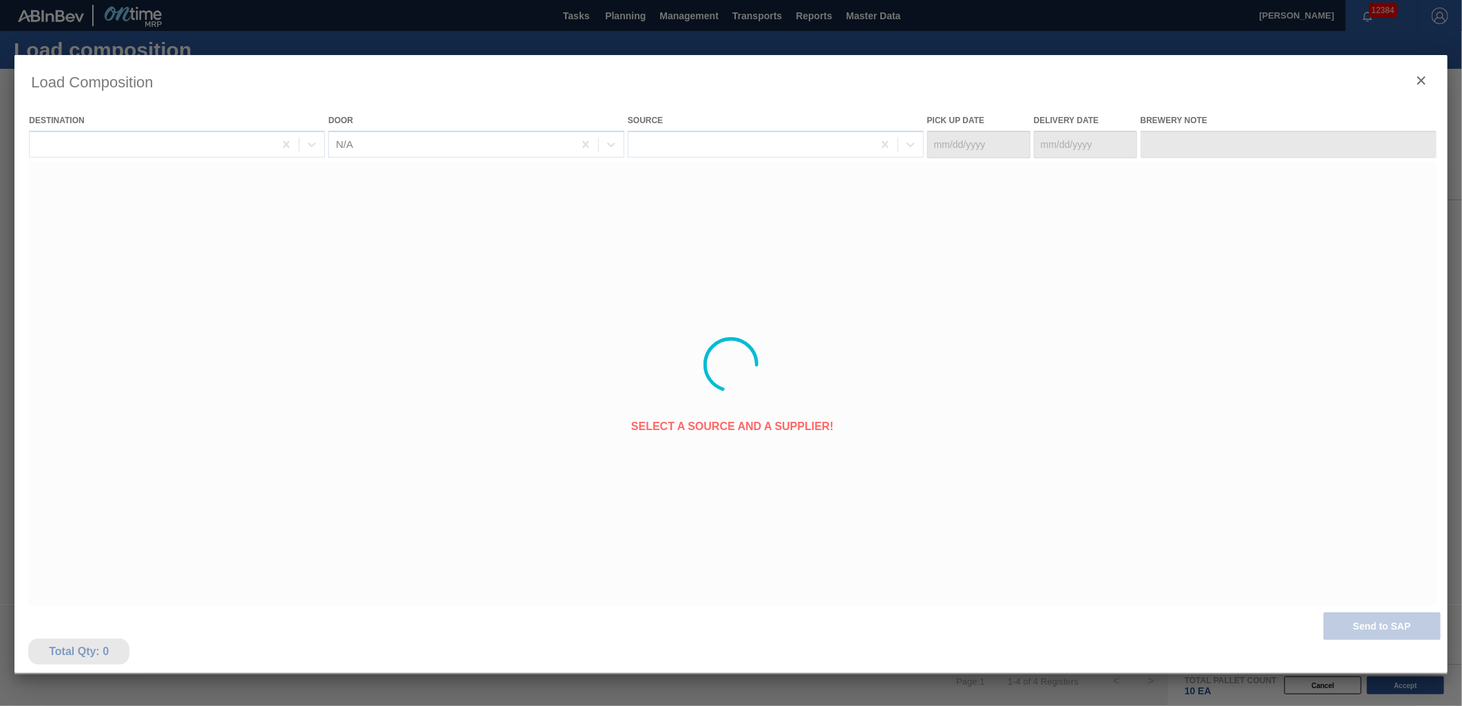
type Date "[DATE]"
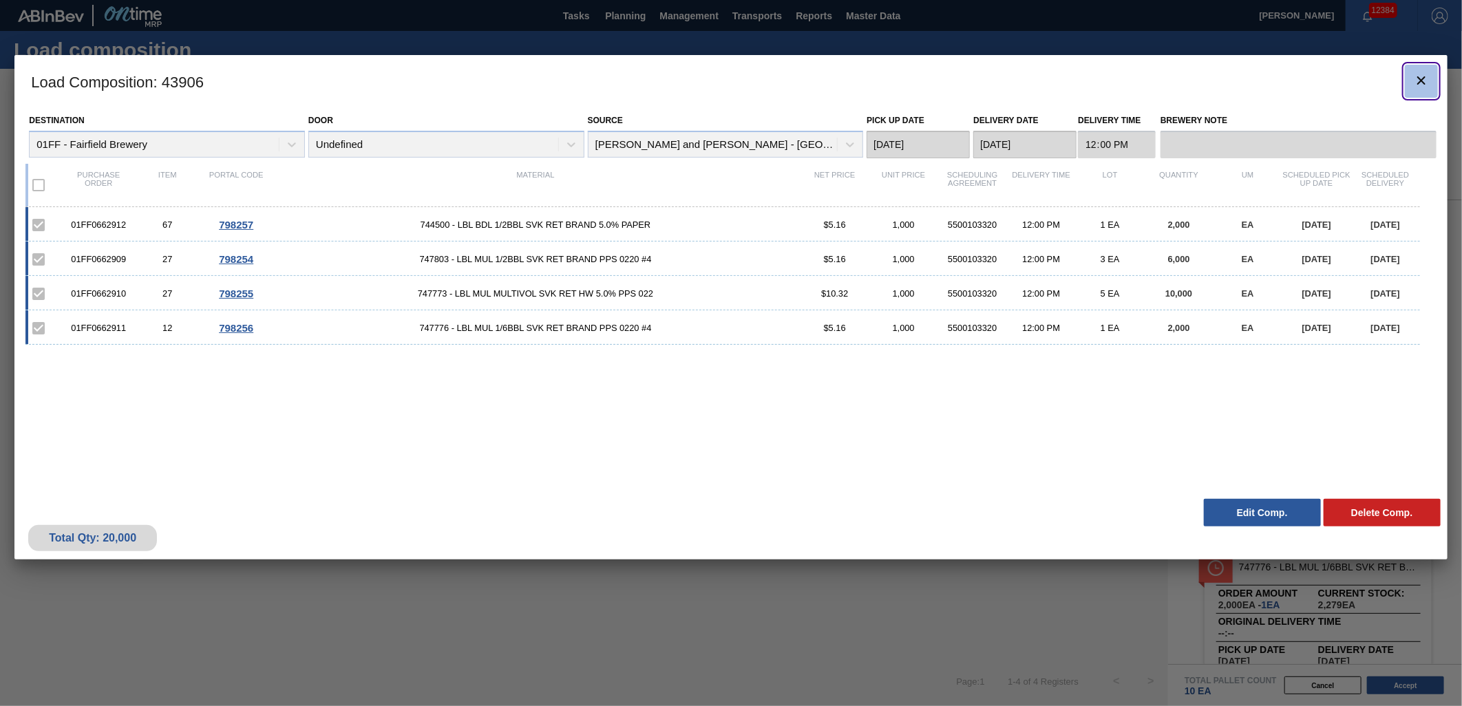
click at [1418, 90] on clb-icon "botão de ícone" at bounding box center [1421, 81] width 17 height 19
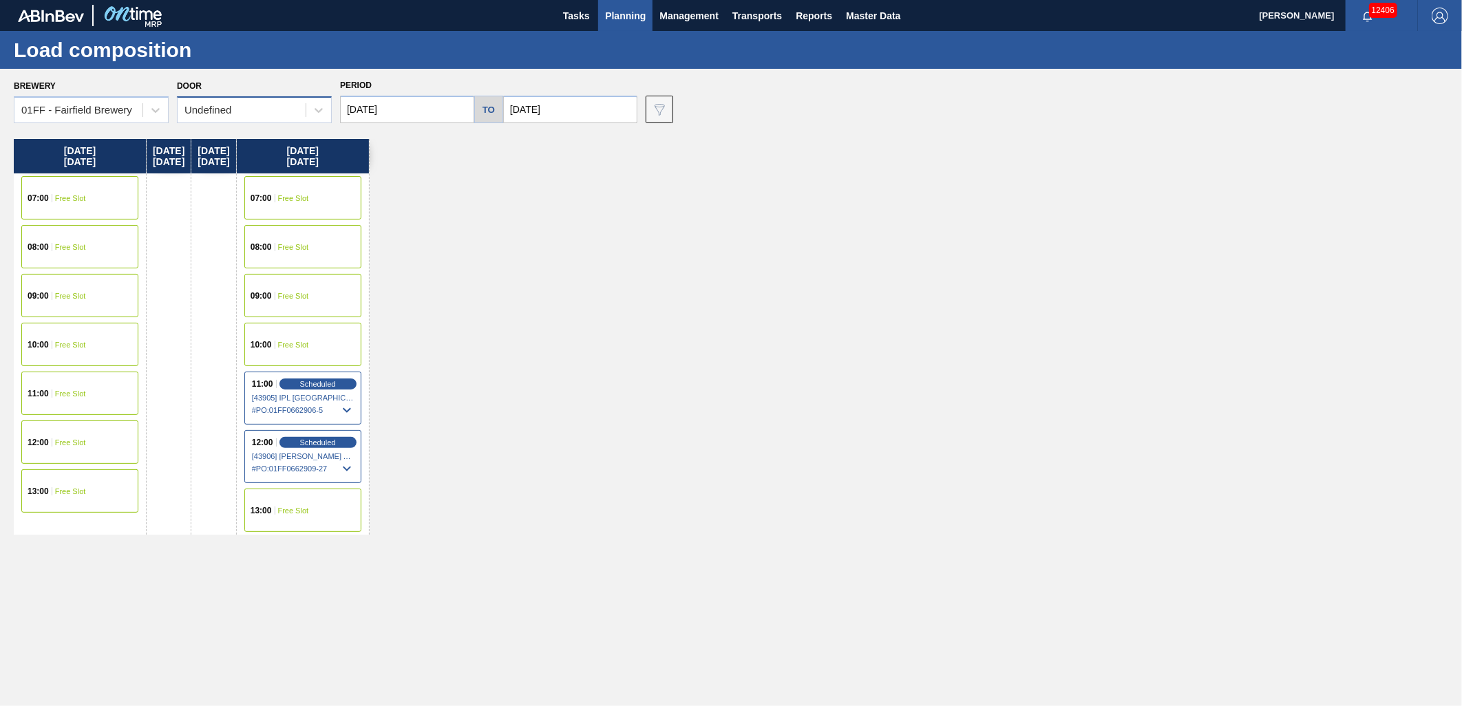
click at [277, 107] on div "Undefined" at bounding box center [242, 110] width 128 height 20
click at [420, 103] on input "[DATE]" at bounding box center [407, 110] width 134 height 28
click at [315, 114] on icon at bounding box center [319, 110] width 14 height 14
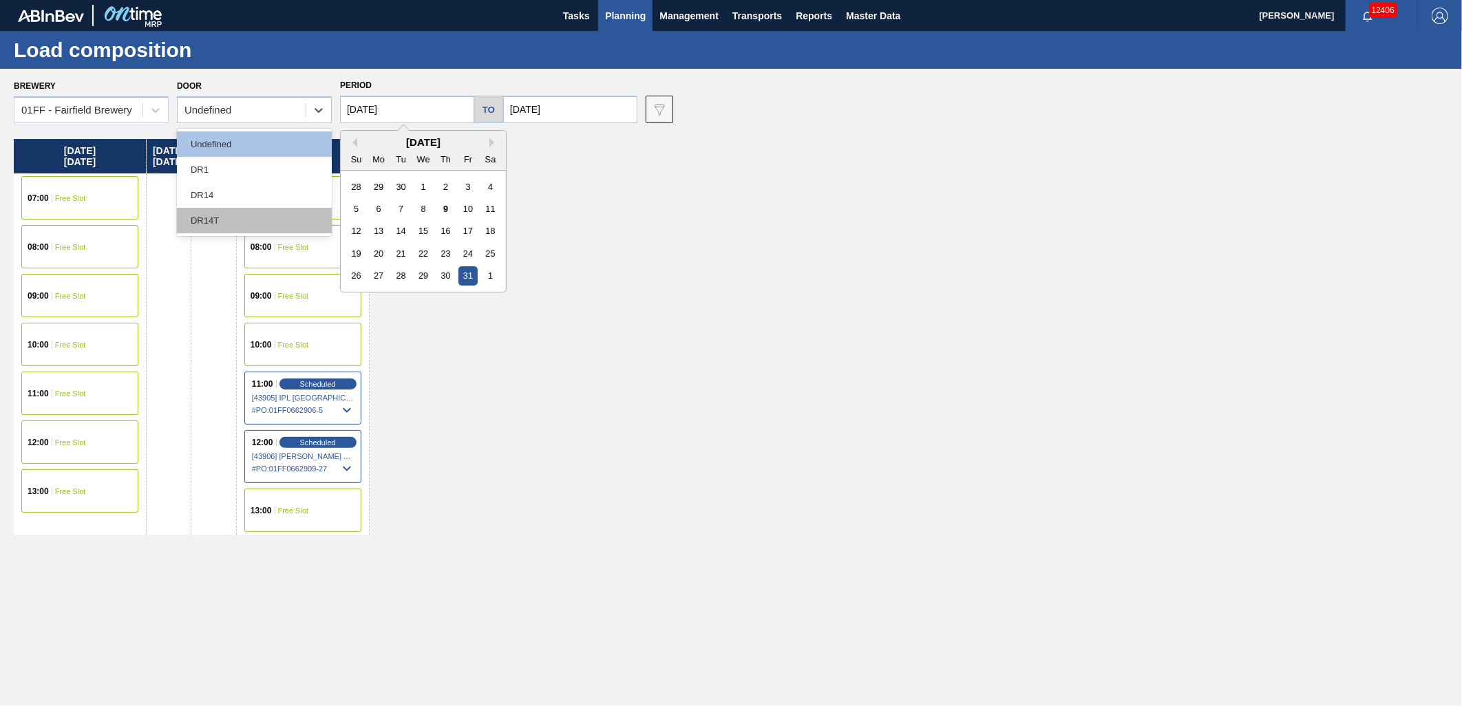
click at [277, 222] on div "DR14T" at bounding box center [254, 220] width 155 height 25
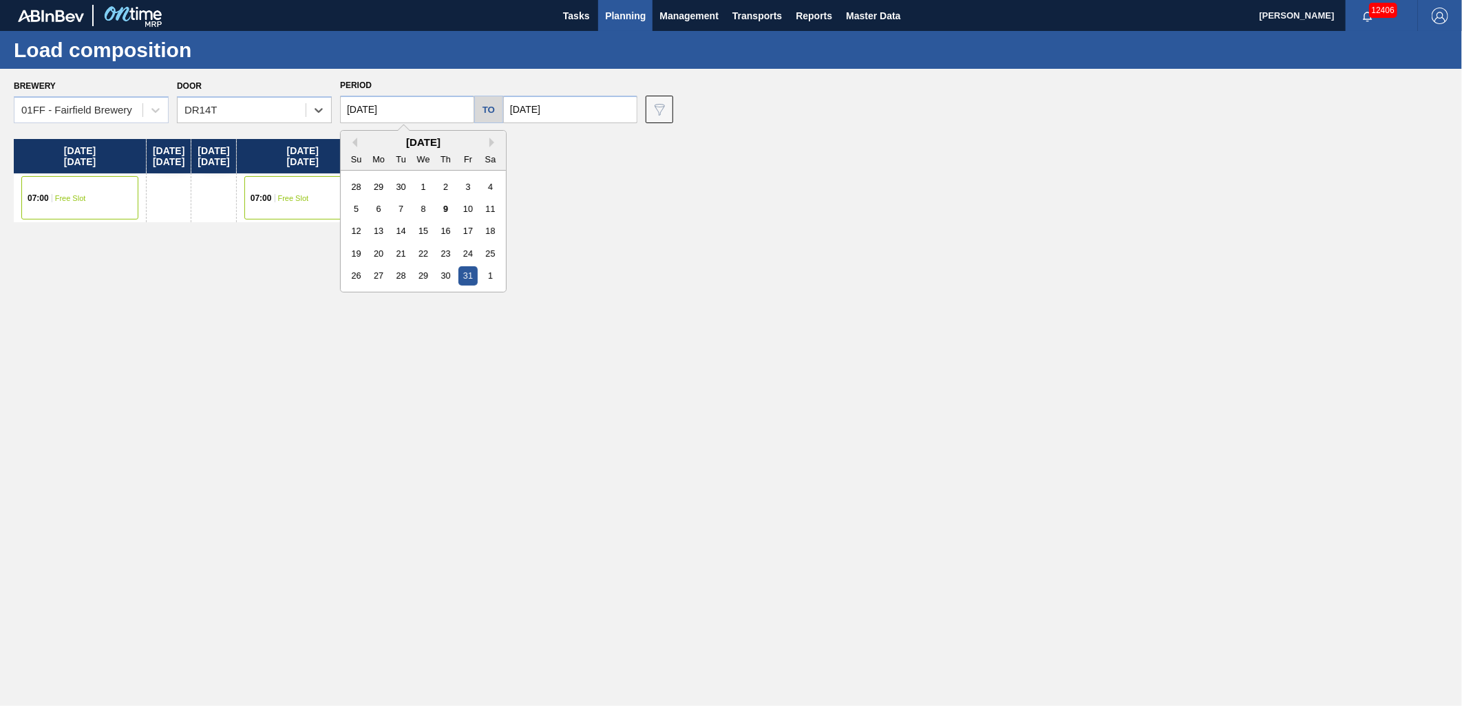
click at [420, 108] on input "[DATE]" at bounding box center [407, 110] width 134 height 28
click at [462, 228] on div "17" at bounding box center [467, 231] width 19 height 19
type input "[DATE]"
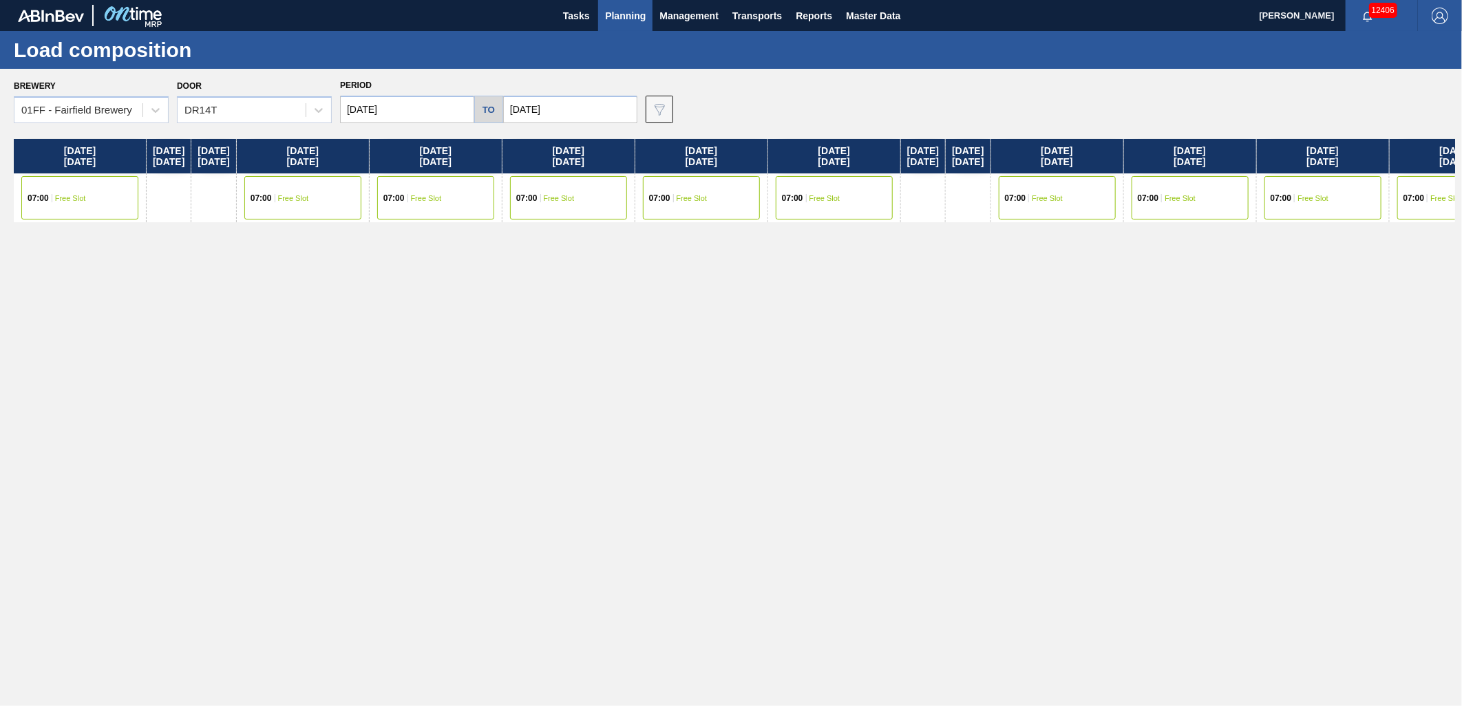
click at [83, 201] on span "Free Slot" at bounding box center [70, 198] width 31 height 8
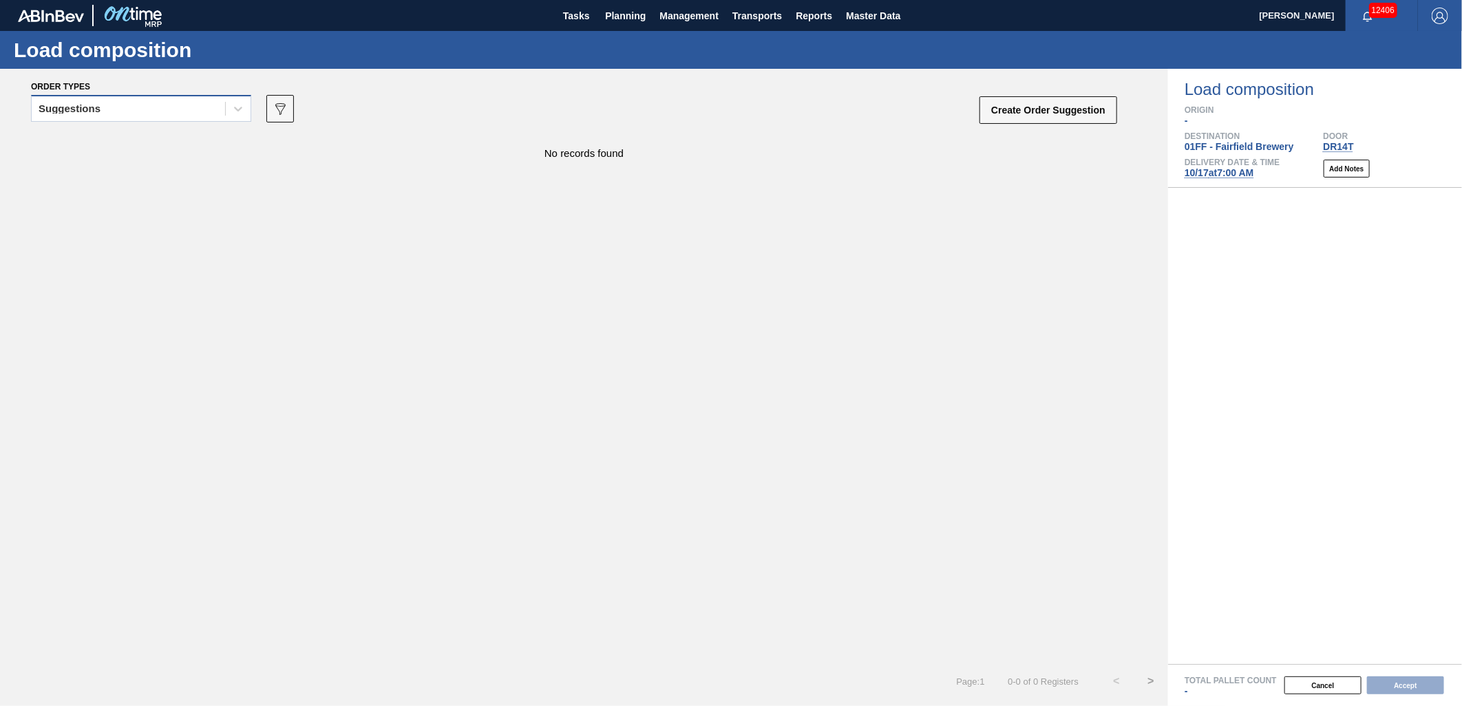
click at [190, 111] on div "Suggestions" at bounding box center [128, 109] width 193 height 20
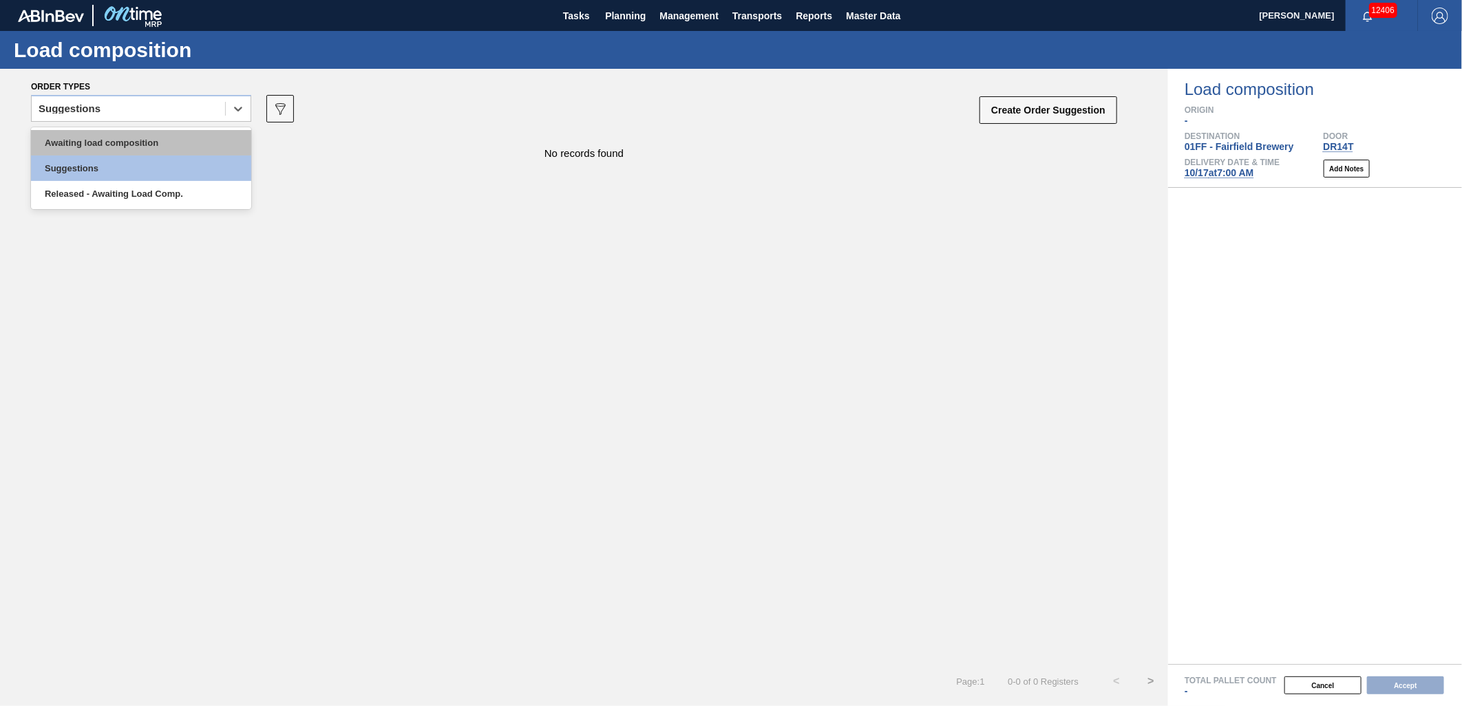
click at [169, 134] on div "Awaiting load composition" at bounding box center [141, 142] width 220 height 25
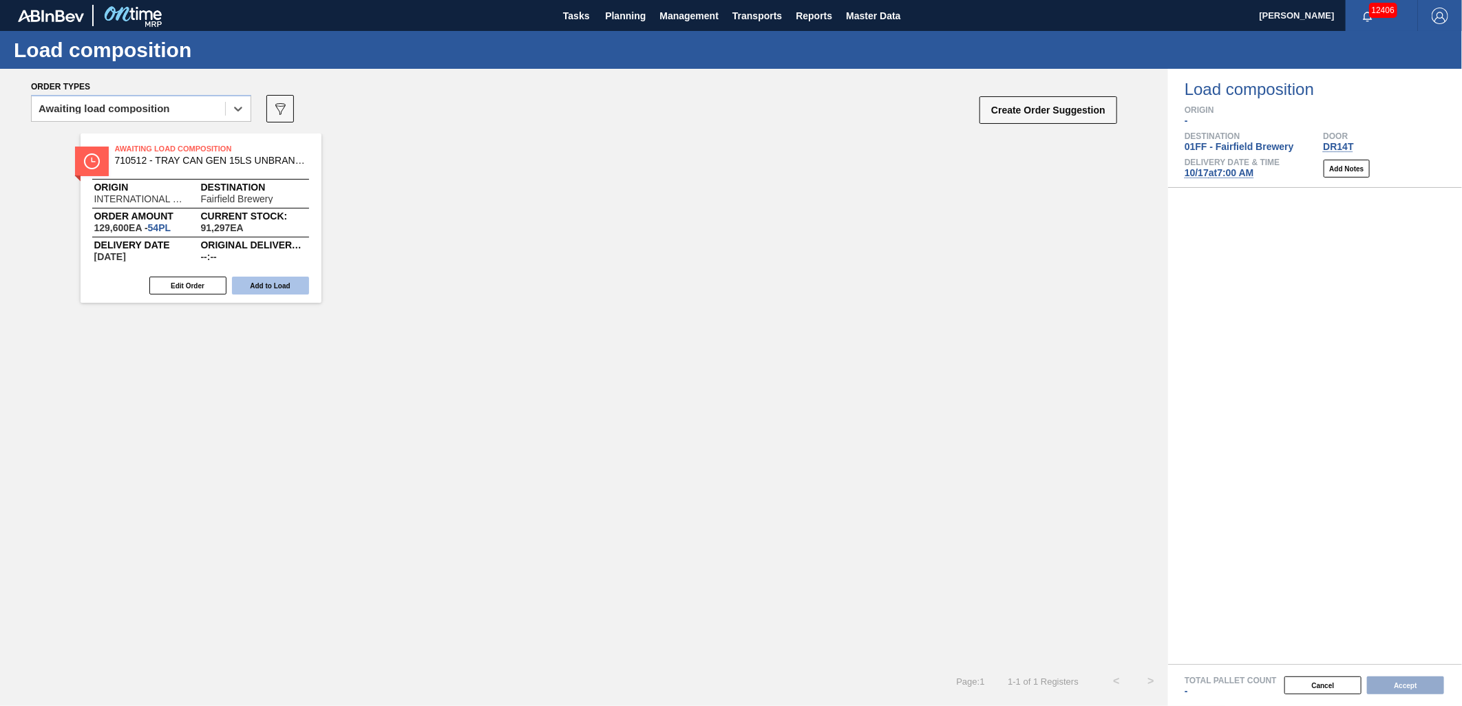
click at [278, 279] on button "Add to Load" at bounding box center [270, 286] width 77 height 18
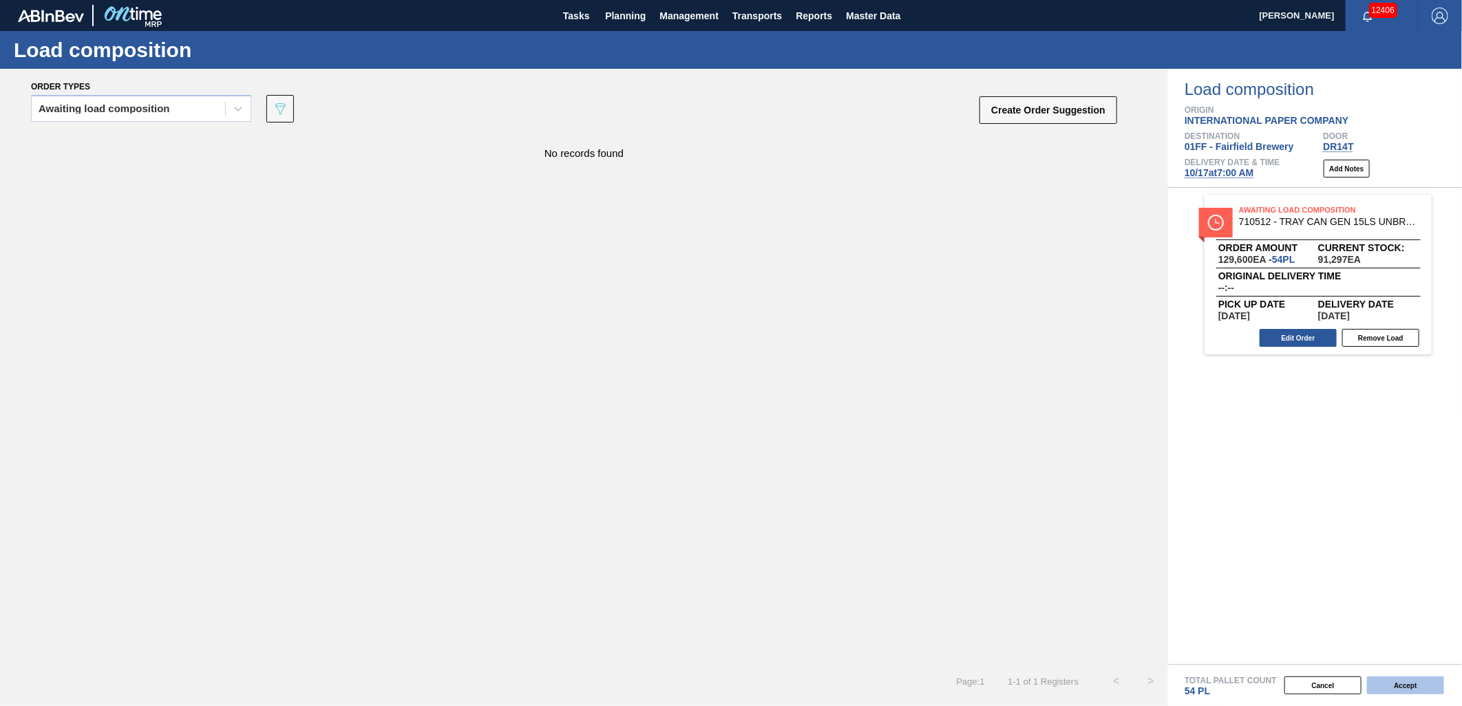
click at [1399, 687] on button "Accept" at bounding box center [1405, 685] width 77 height 18
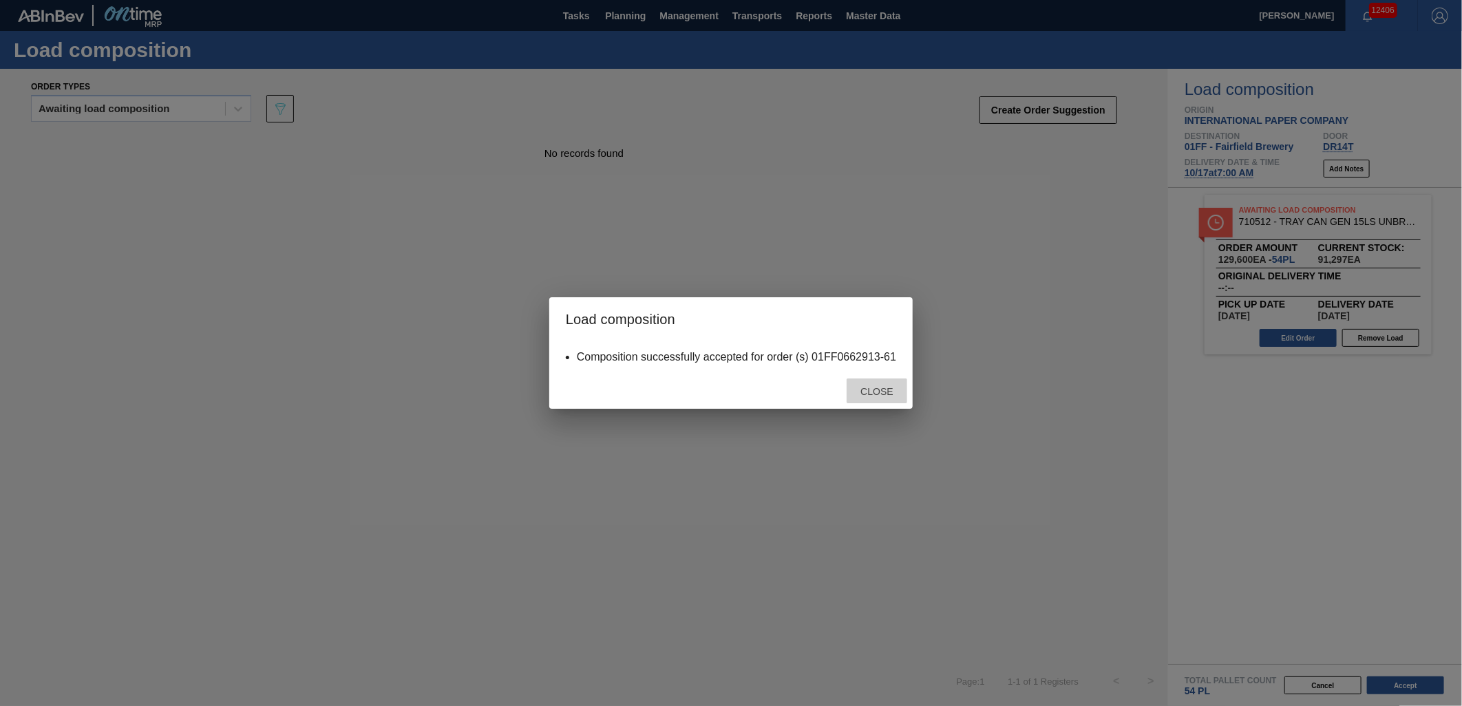
click at [875, 396] on span "Close" at bounding box center [876, 391] width 54 height 11
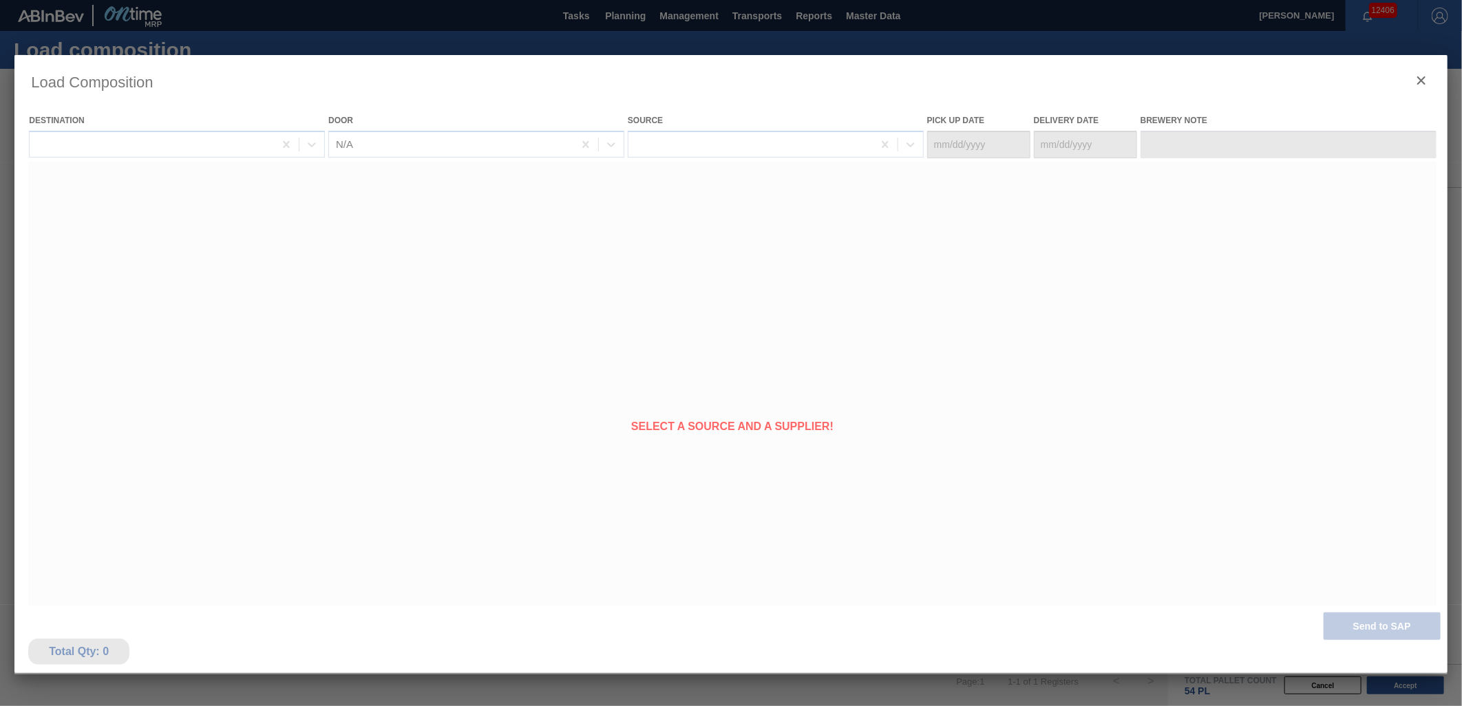
type Date "[DATE]"
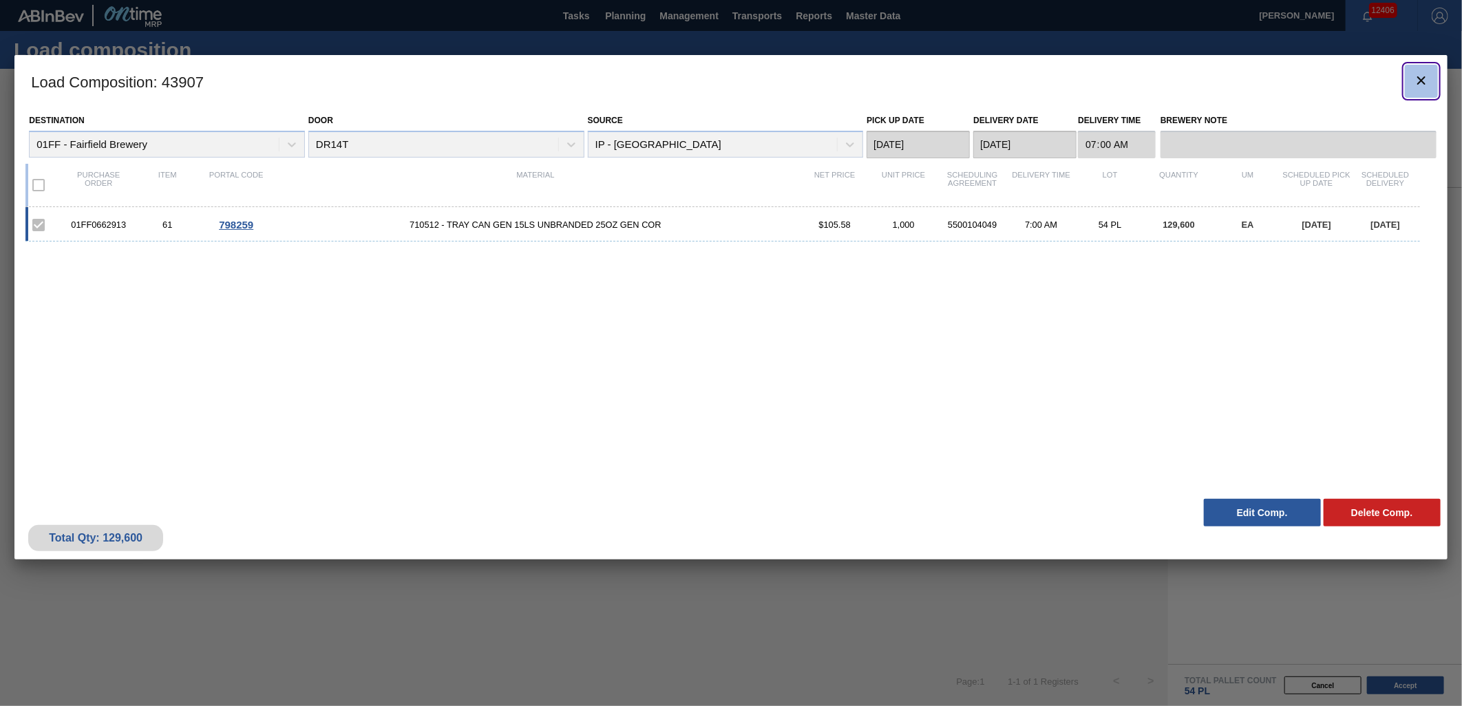
click at [1422, 72] on icon "botão de ícone" at bounding box center [1421, 80] width 17 height 17
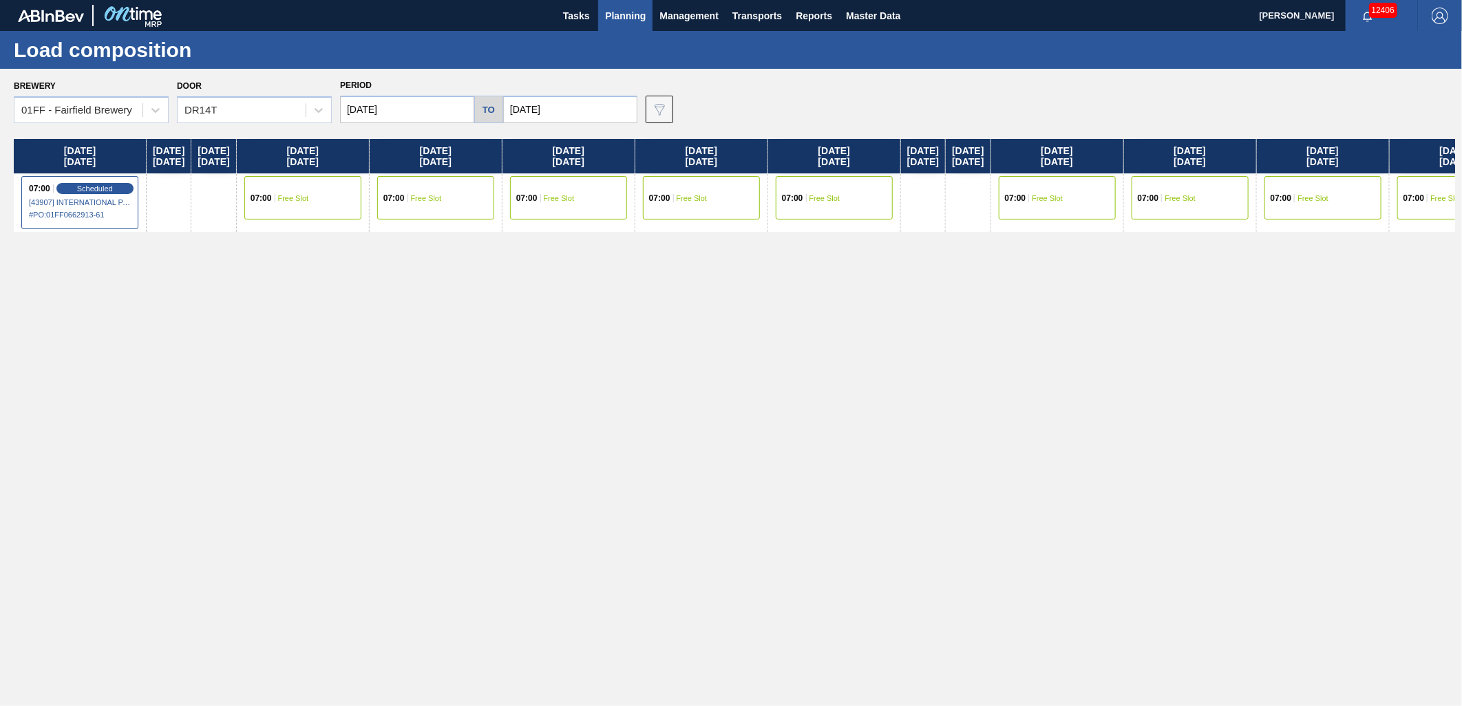
drag, startPoint x: 637, startPoint y: 322, endPoint x: 631, endPoint y: 319, distance: 7.1
click at [637, 322] on div "Friday 10/17/2025 07:00 Scheduled [43907] INTERNATIONAL PAPER COMPANY - 0008325…" at bounding box center [734, 418] width 1441 height 559
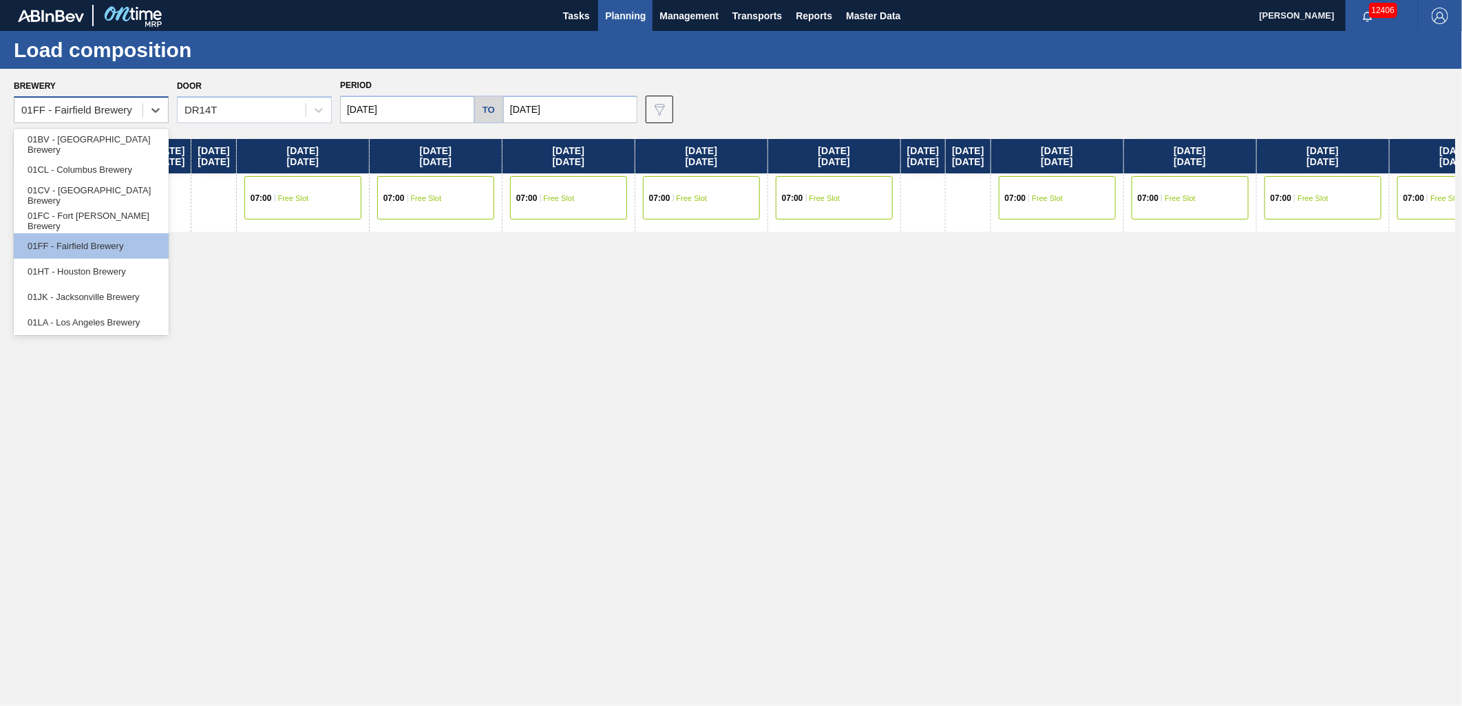
click at [133, 107] on div "01FF - Fairfield Brewery" at bounding box center [78, 110] width 128 height 20
click at [106, 164] on div "01CL - Columbus Brewery" at bounding box center [91, 169] width 155 height 25
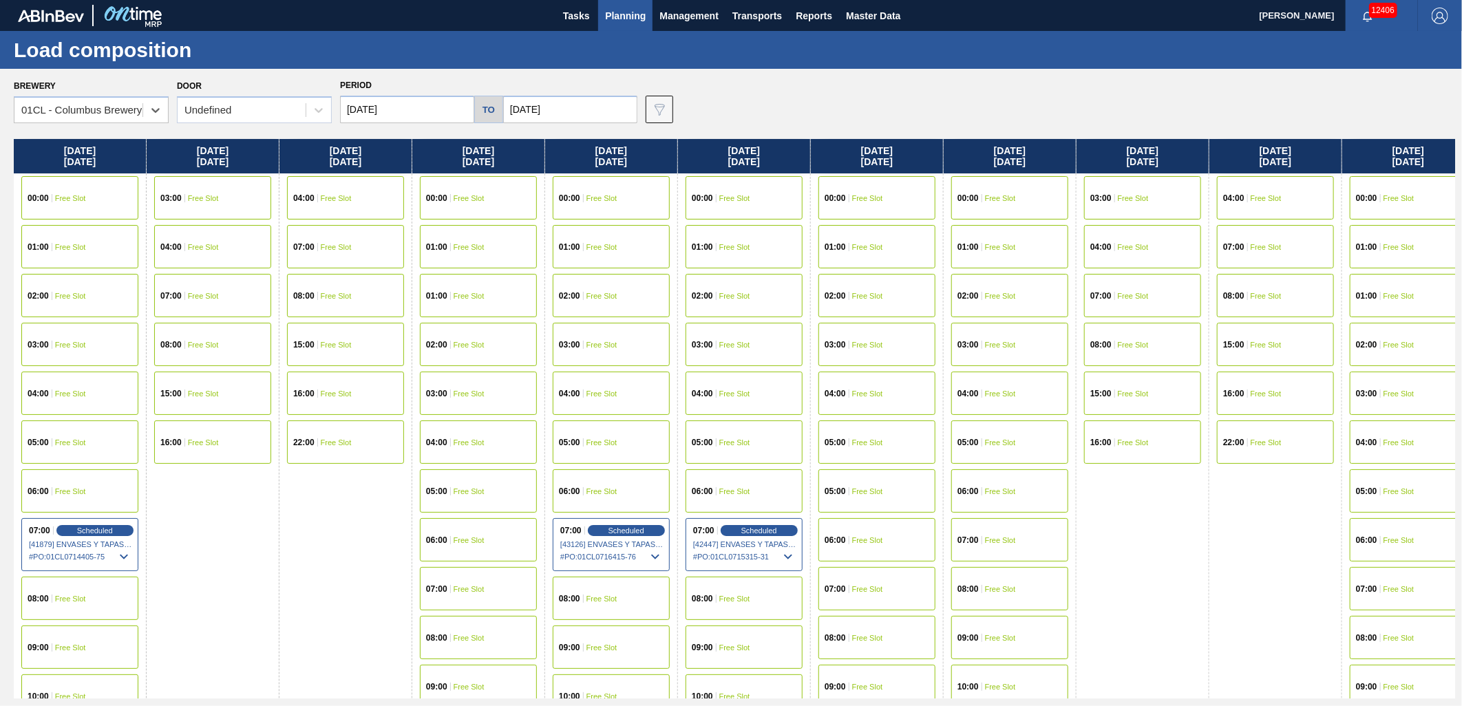
click at [420, 105] on input "[DATE]" at bounding box center [407, 110] width 134 height 28
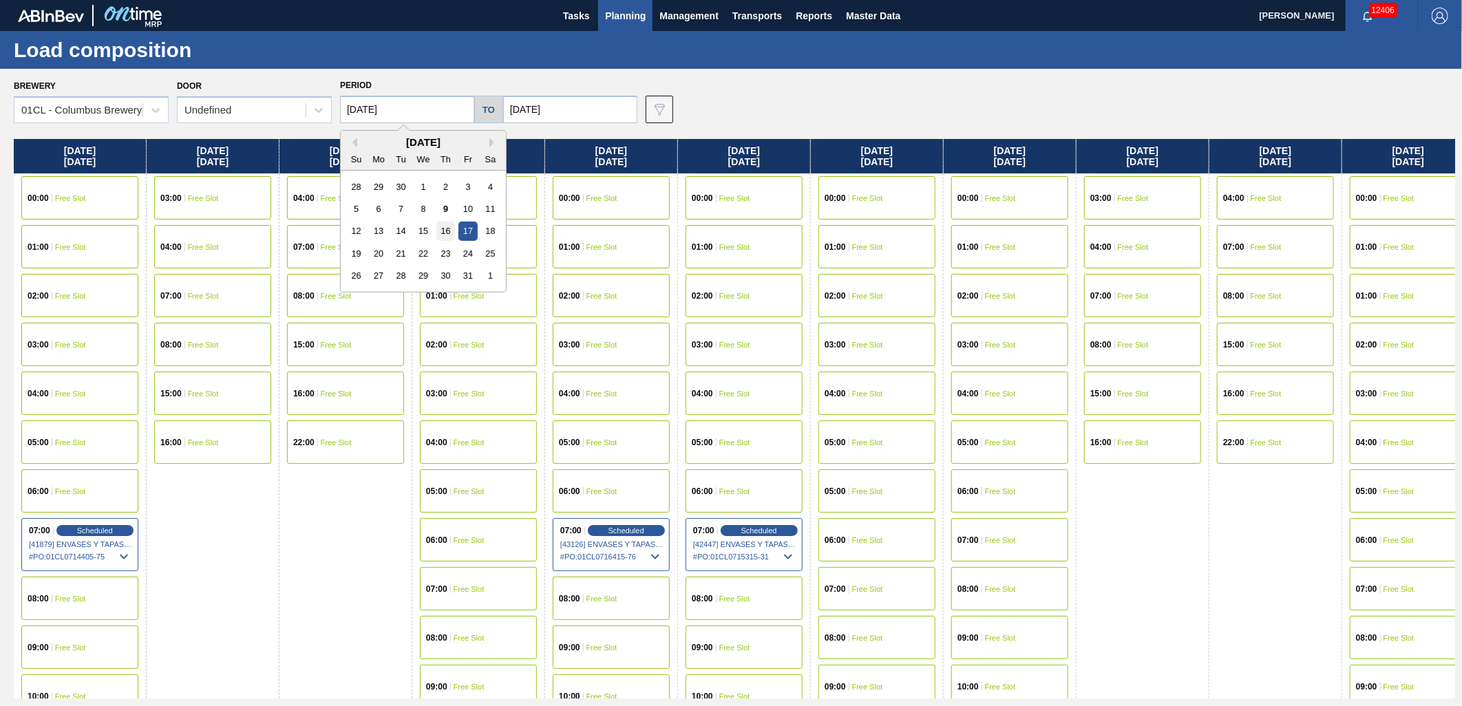
click at [454, 231] on div "16" at bounding box center [445, 231] width 19 height 19
type input "[DATE]"
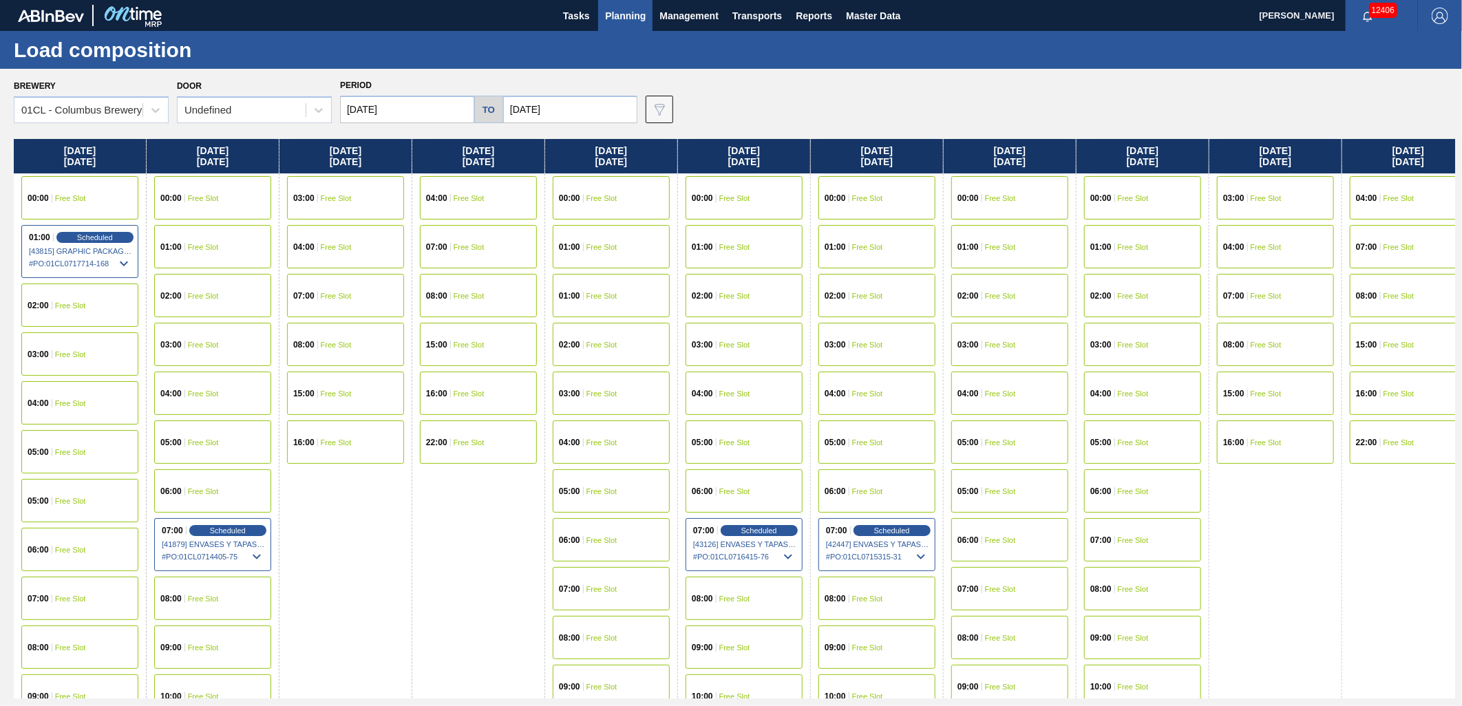
click at [85, 352] on span "Free Slot" at bounding box center [70, 354] width 31 height 8
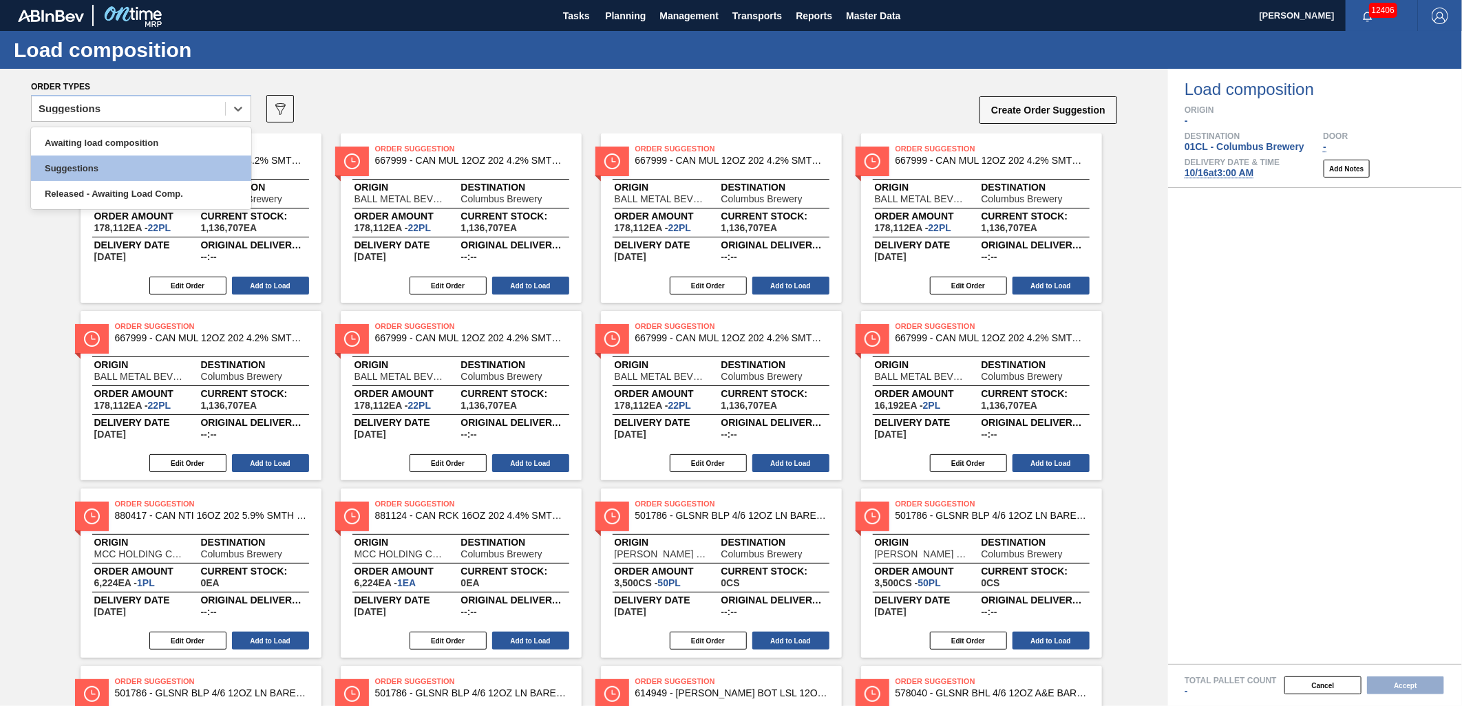
click at [149, 111] on div "Suggestions" at bounding box center [128, 109] width 193 height 20
click at [135, 139] on div "Awaiting load composition" at bounding box center [141, 142] width 220 height 25
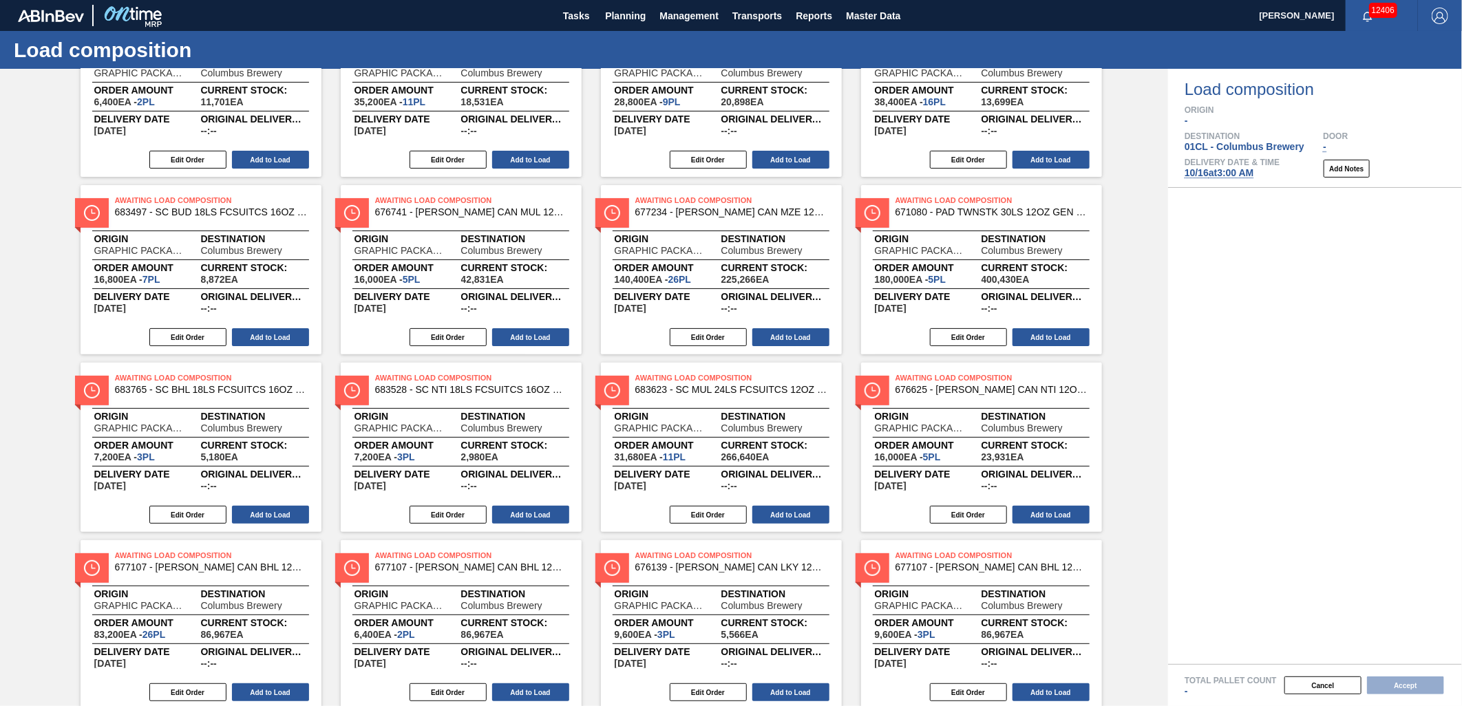
scroll to position [153, 0]
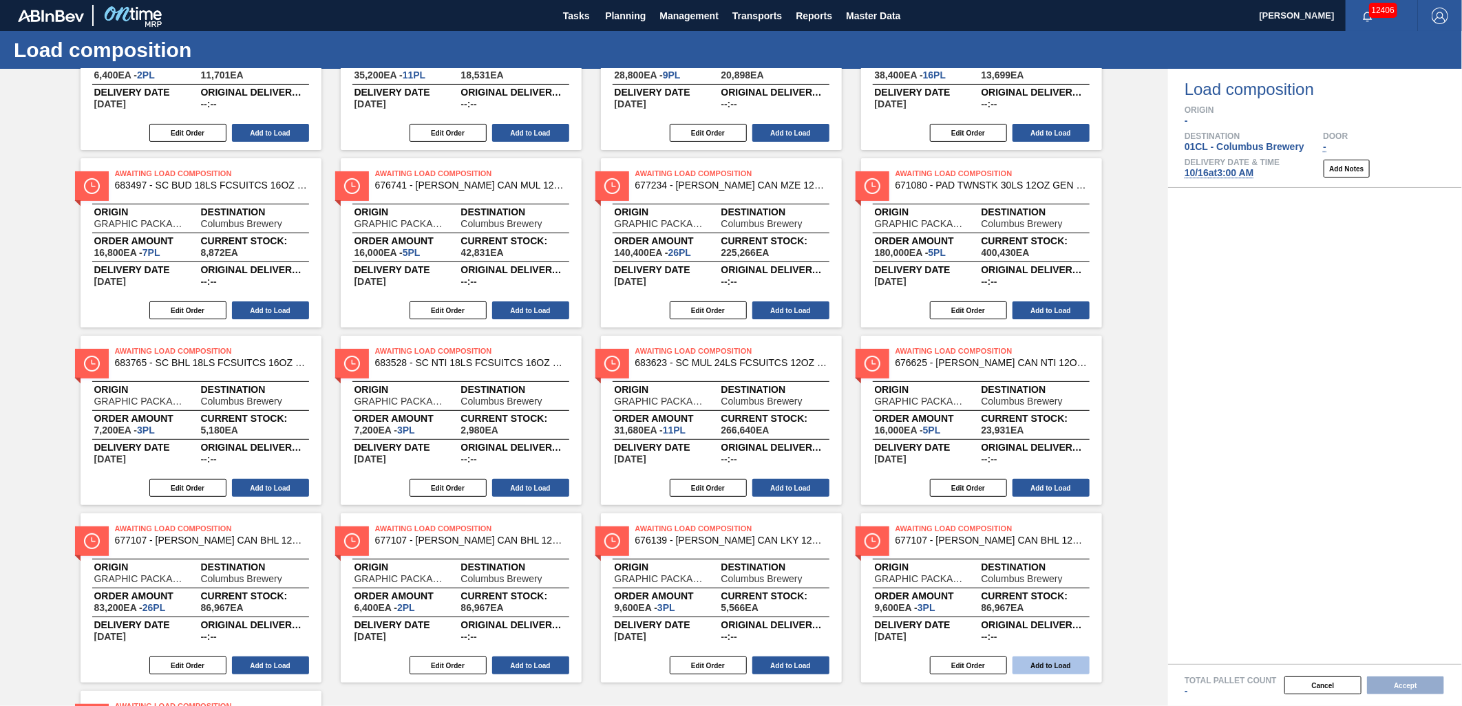
click at [1029, 662] on button "Add to Load" at bounding box center [1050, 666] width 77 height 18
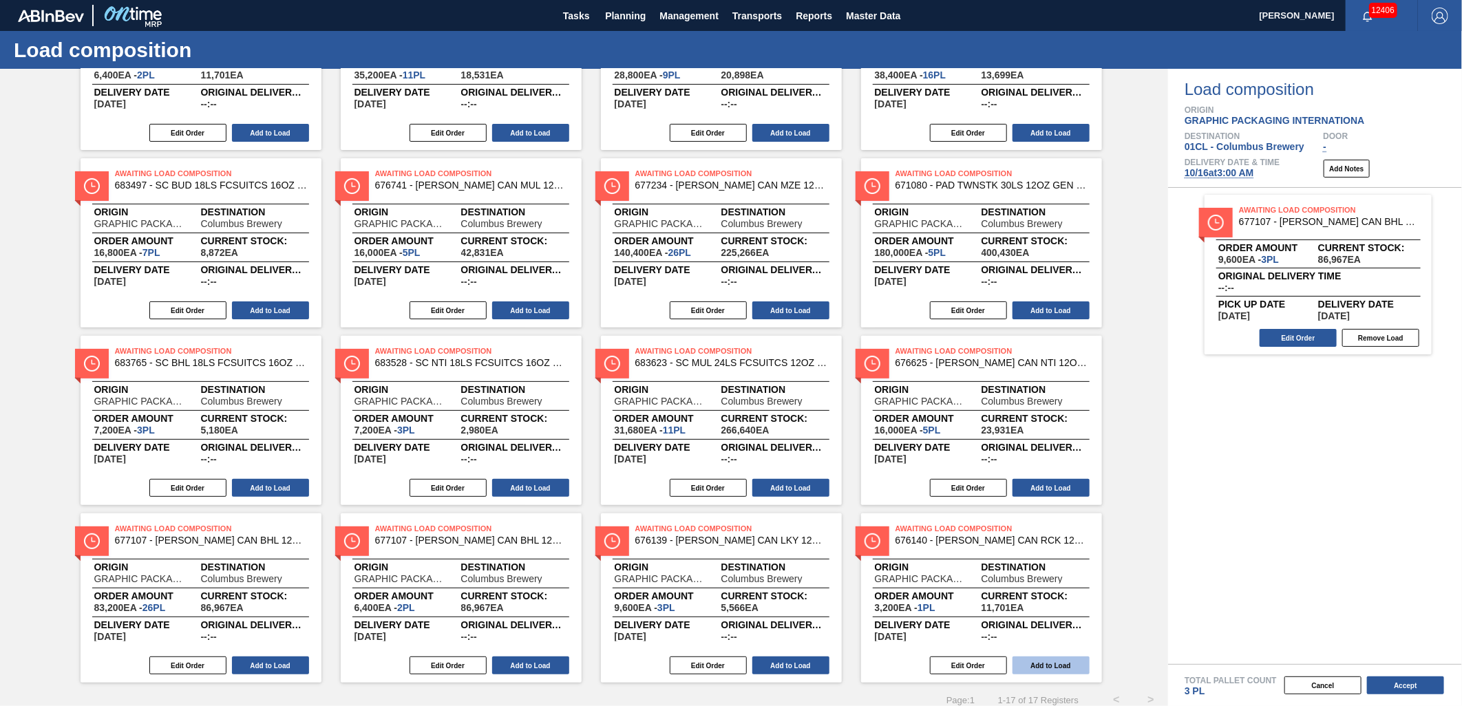
click at [1051, 662] on button "Add to Load" at bounding box center [1050, 666] width 77 height 18
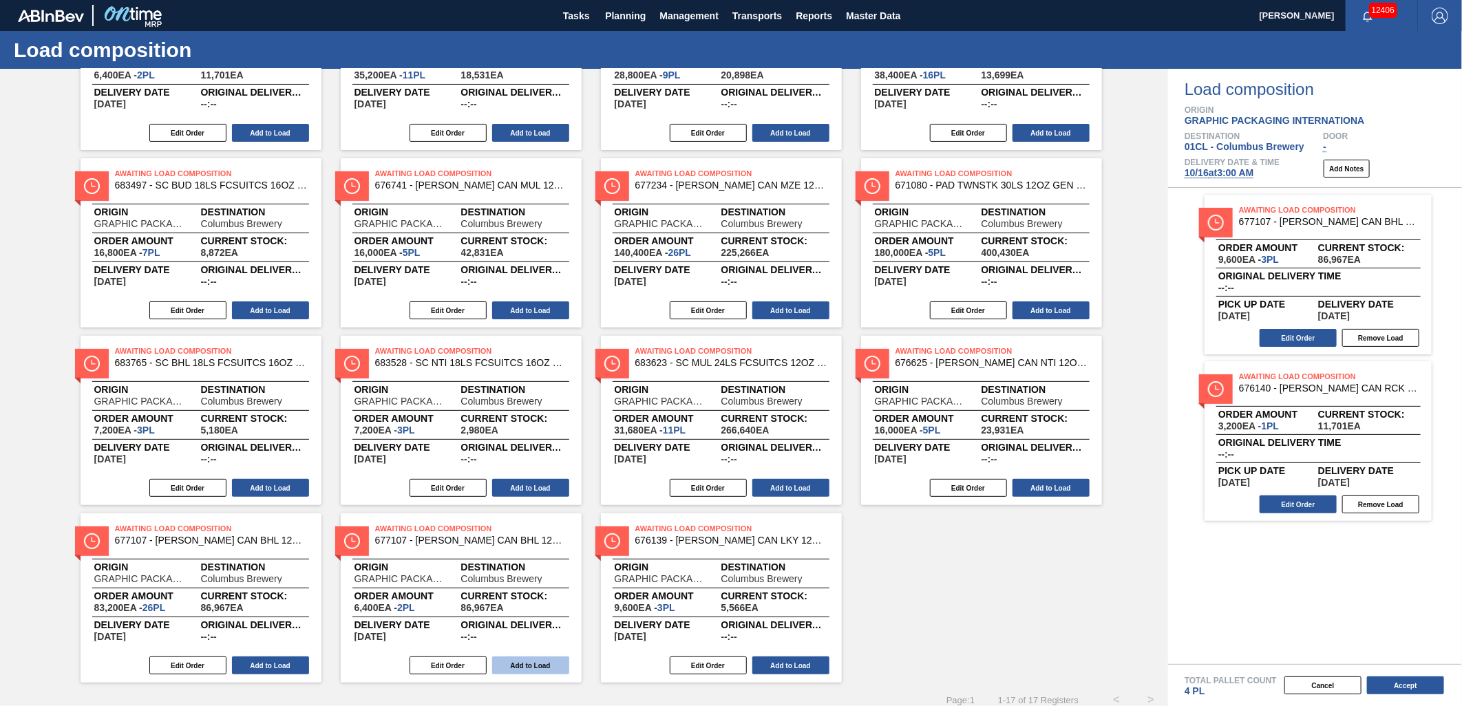
click at [549, 665] on button "Add to Load" at bounding box center [530, 666] width 77 height 18
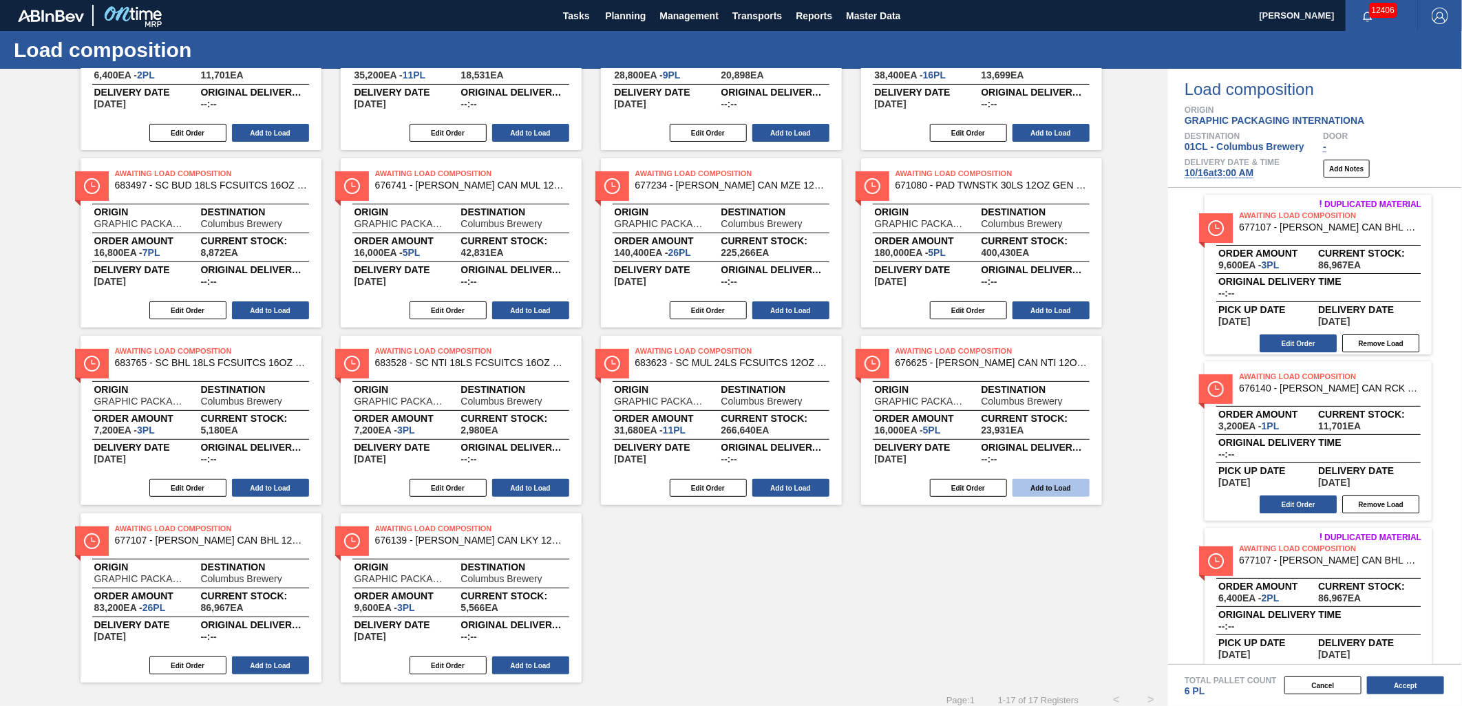
click at [1040, 487] on button "Add to Load" at bounding box center [1050, 488] width 77 height 18
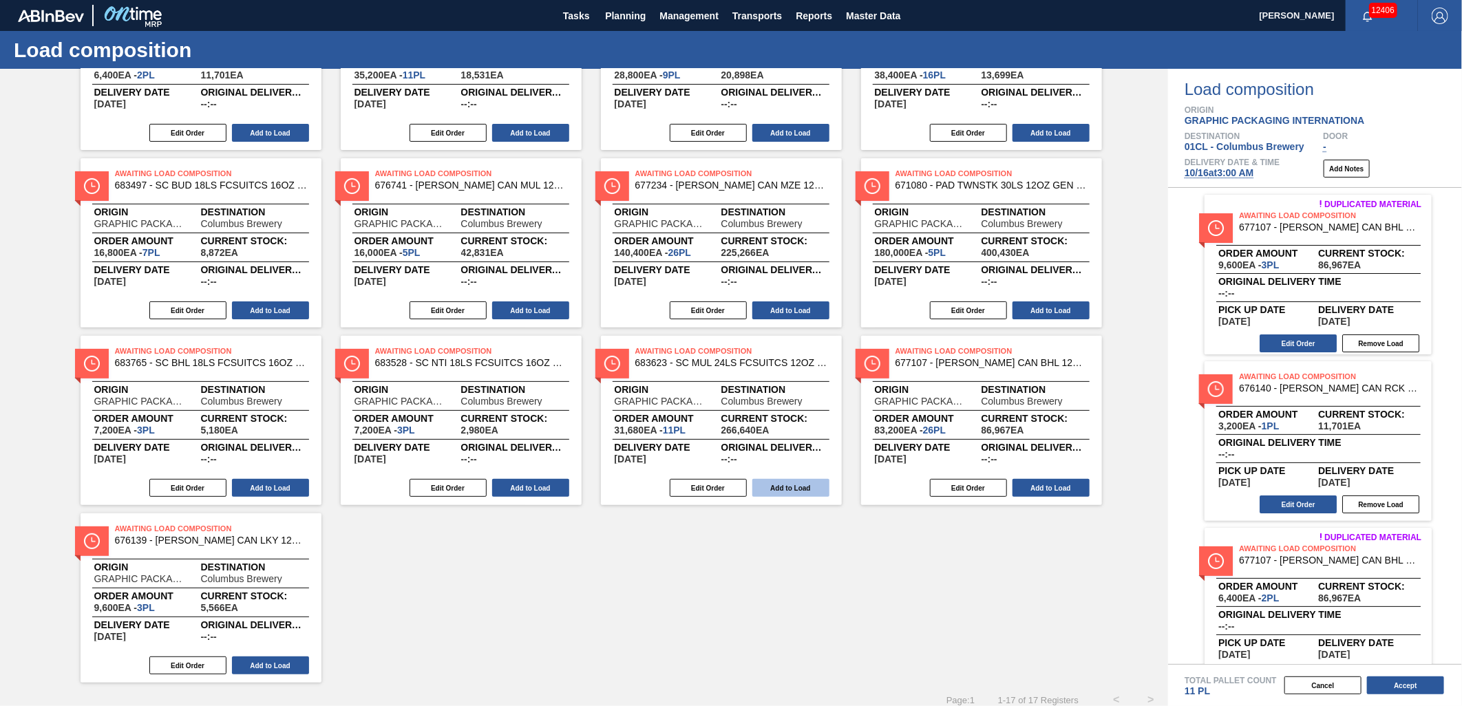
click at [778, 482] on button "Add to Load" at bounding box center [790, 488] width 77 height 18
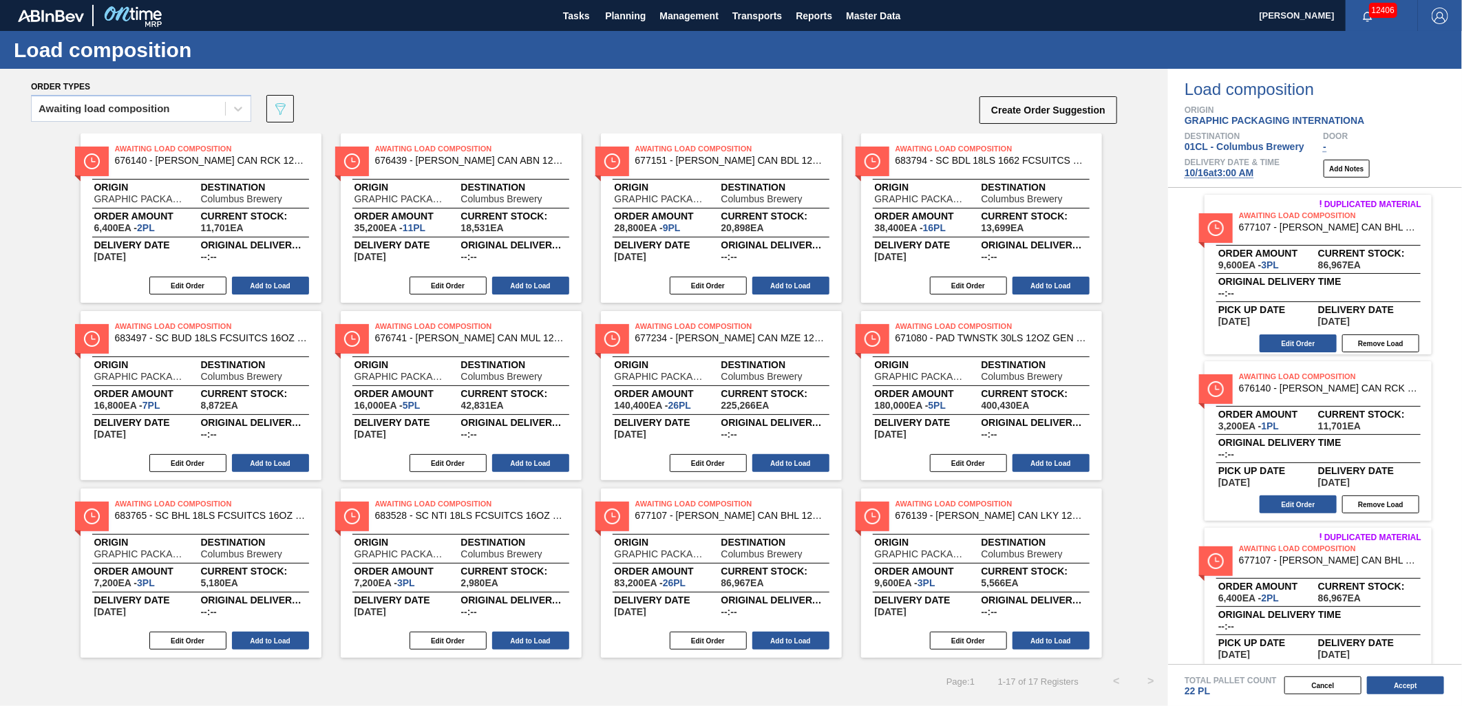
scroll to position [0, 0]
click at [270, 291] on button "Add to Load" at bounding box center [270, 286] width 77 height 18
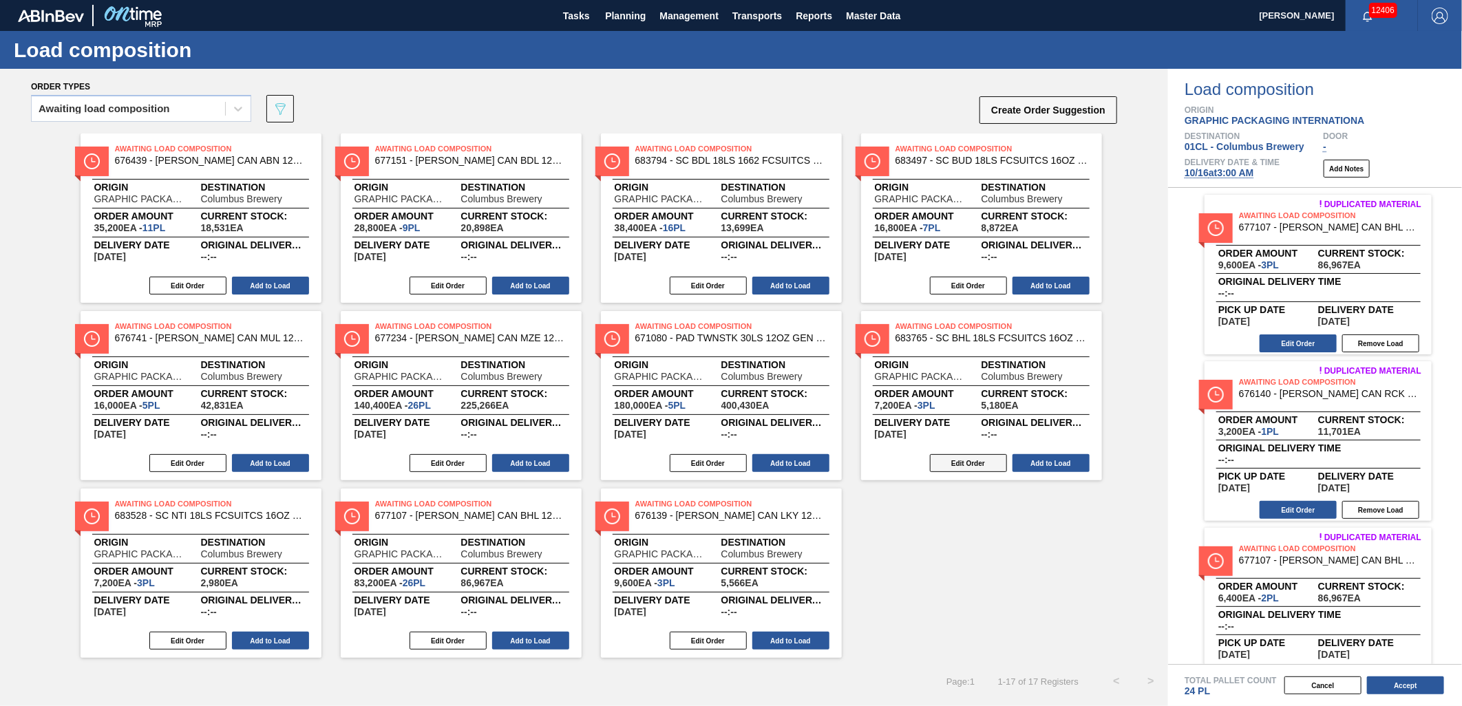
click at [975, 462] on button "Edit Order" at bounding box center [968, 463] width 77 height 18
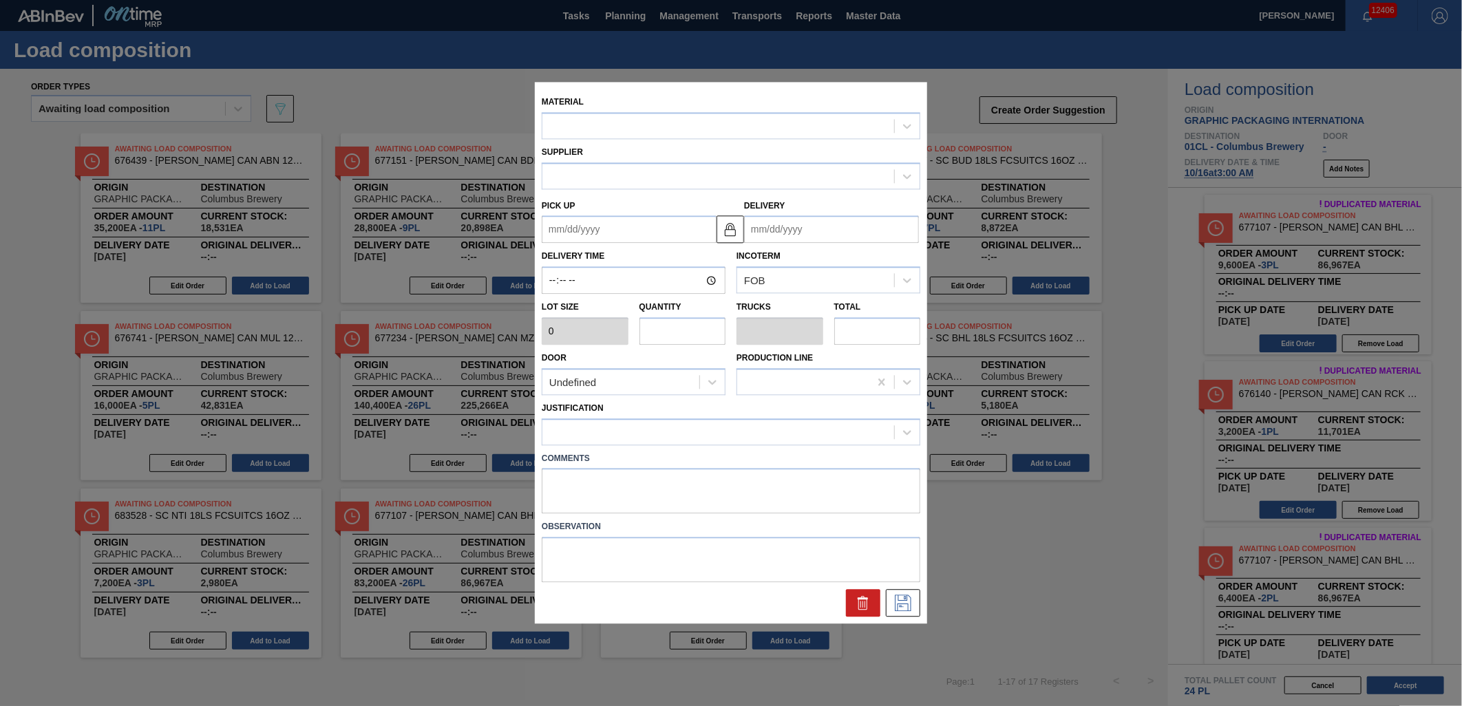
type input "2,400"
type input "3"
type input "0.115"
type input "7,200"
type up "[DATE]"
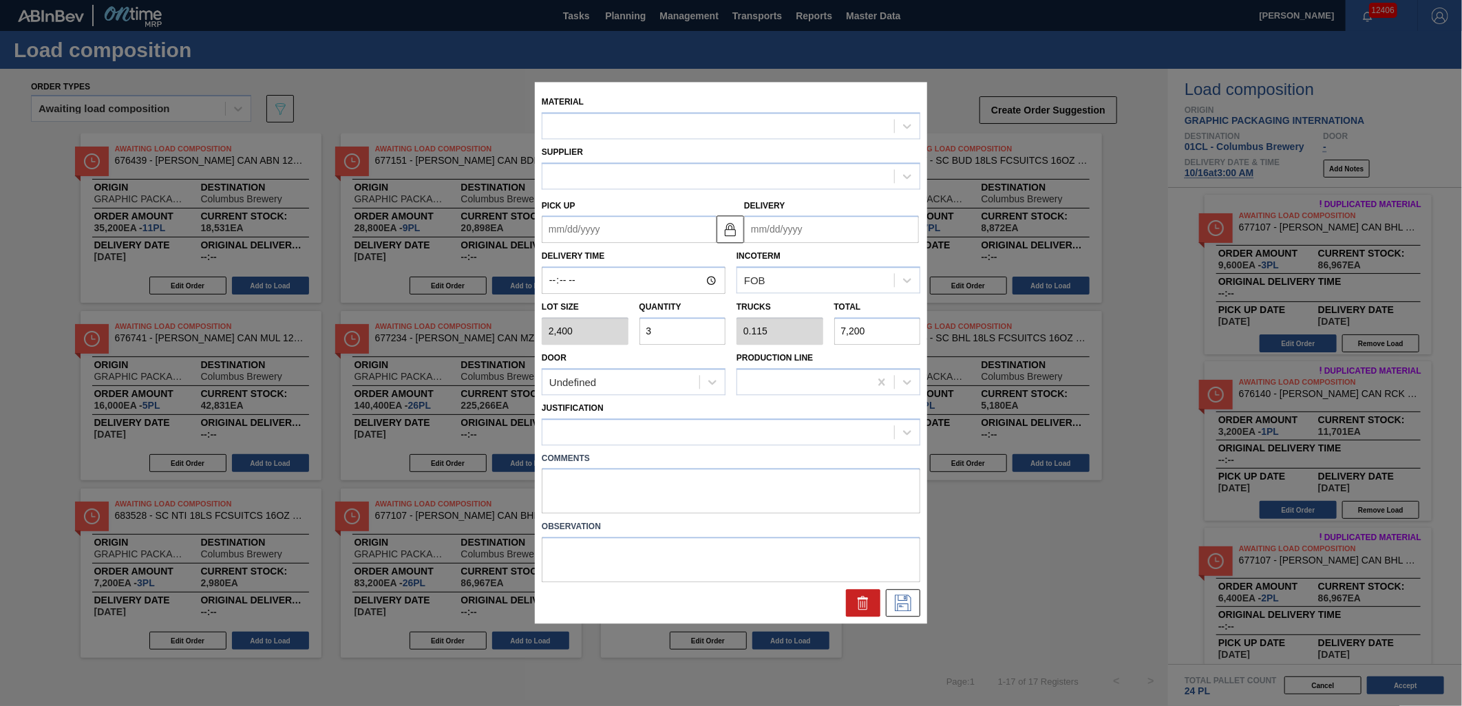
type input "[DATE]"
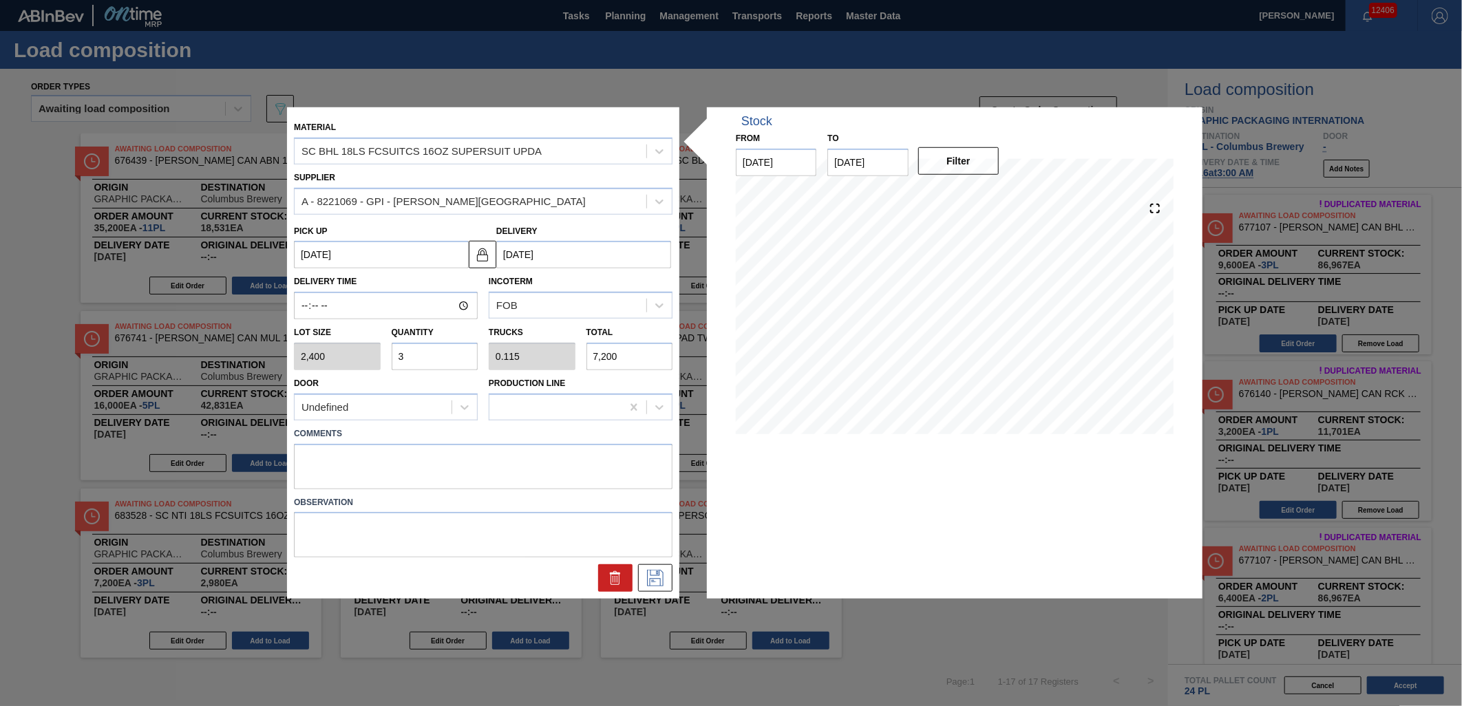
click at [443, 352] on input "3" at bounding box center [435, 357] width 87 height 28
type input "0"
type input "2"
type input "0.077"
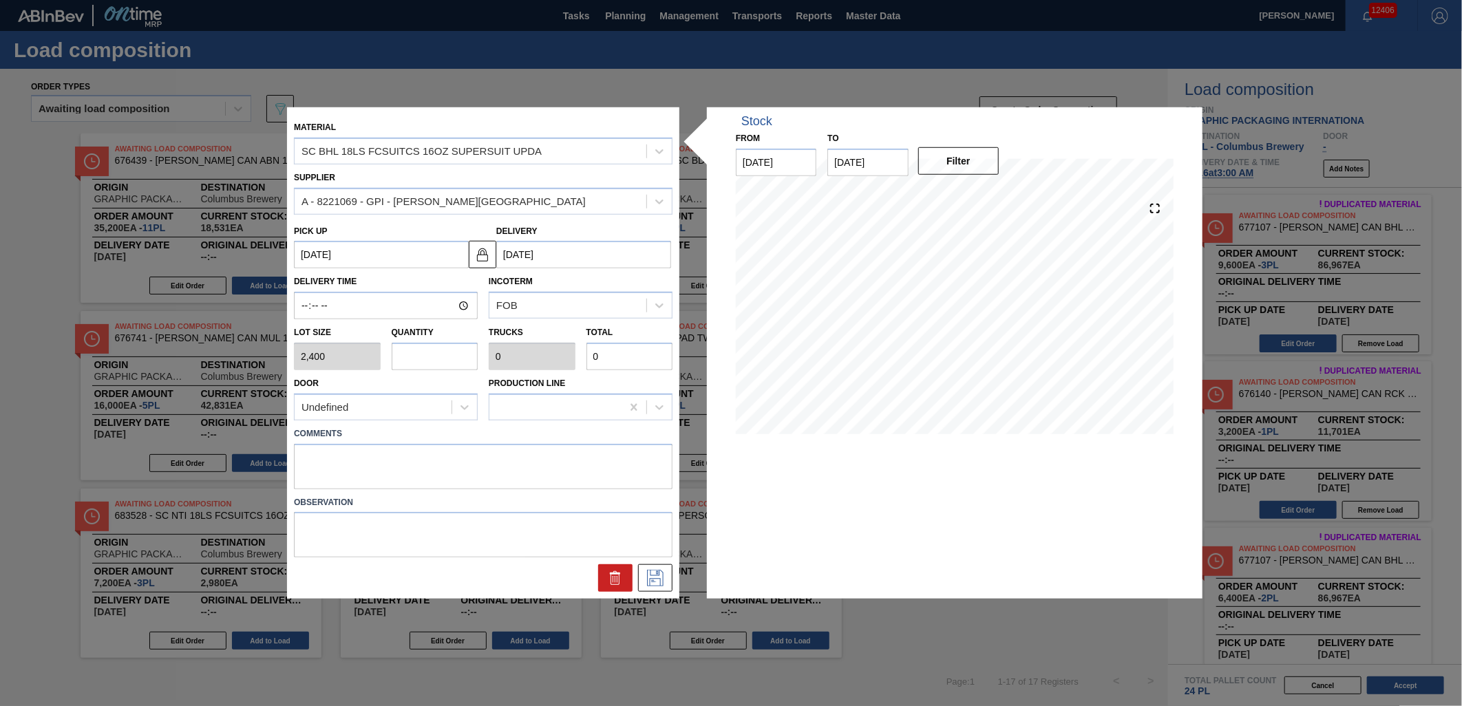
type input "4,800"
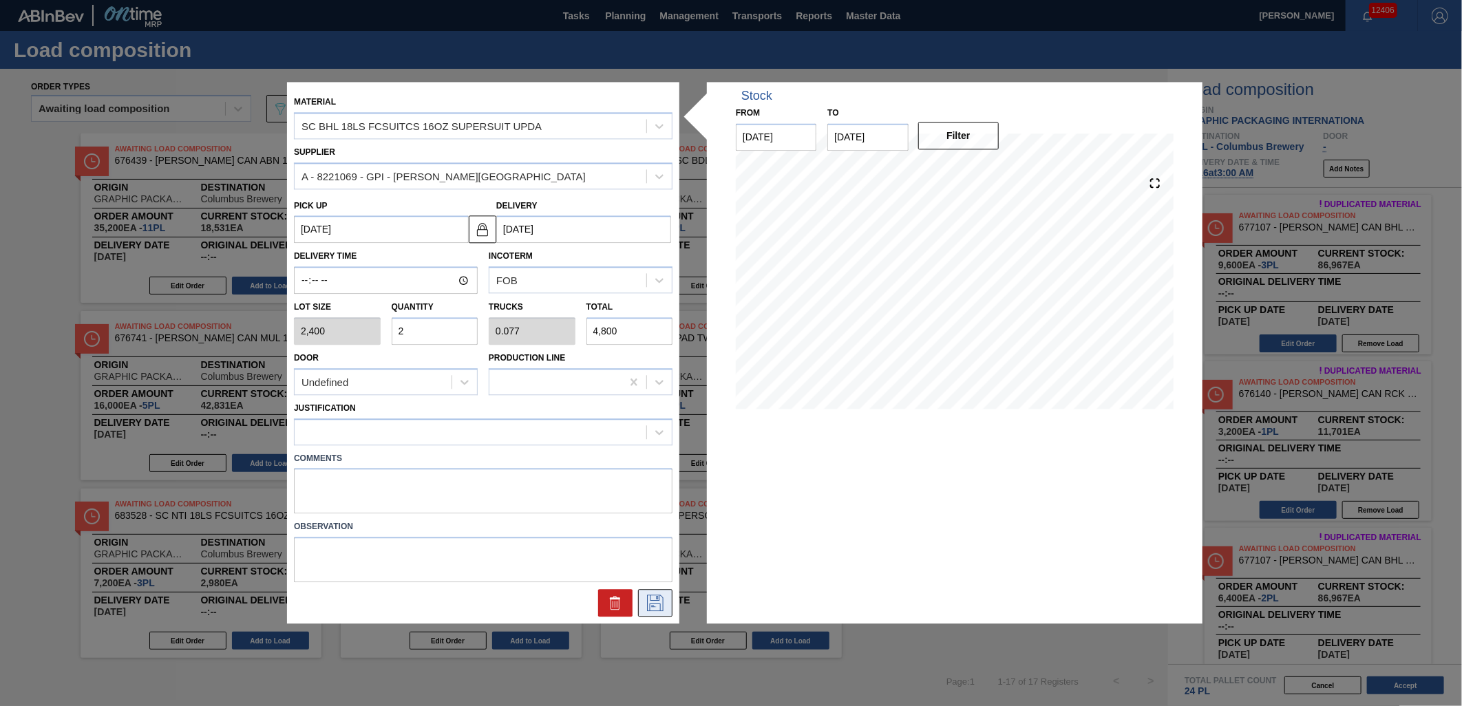
type input "2"
click at [664, 607] on icon at bounding box center [655, 603] width 22 height 17
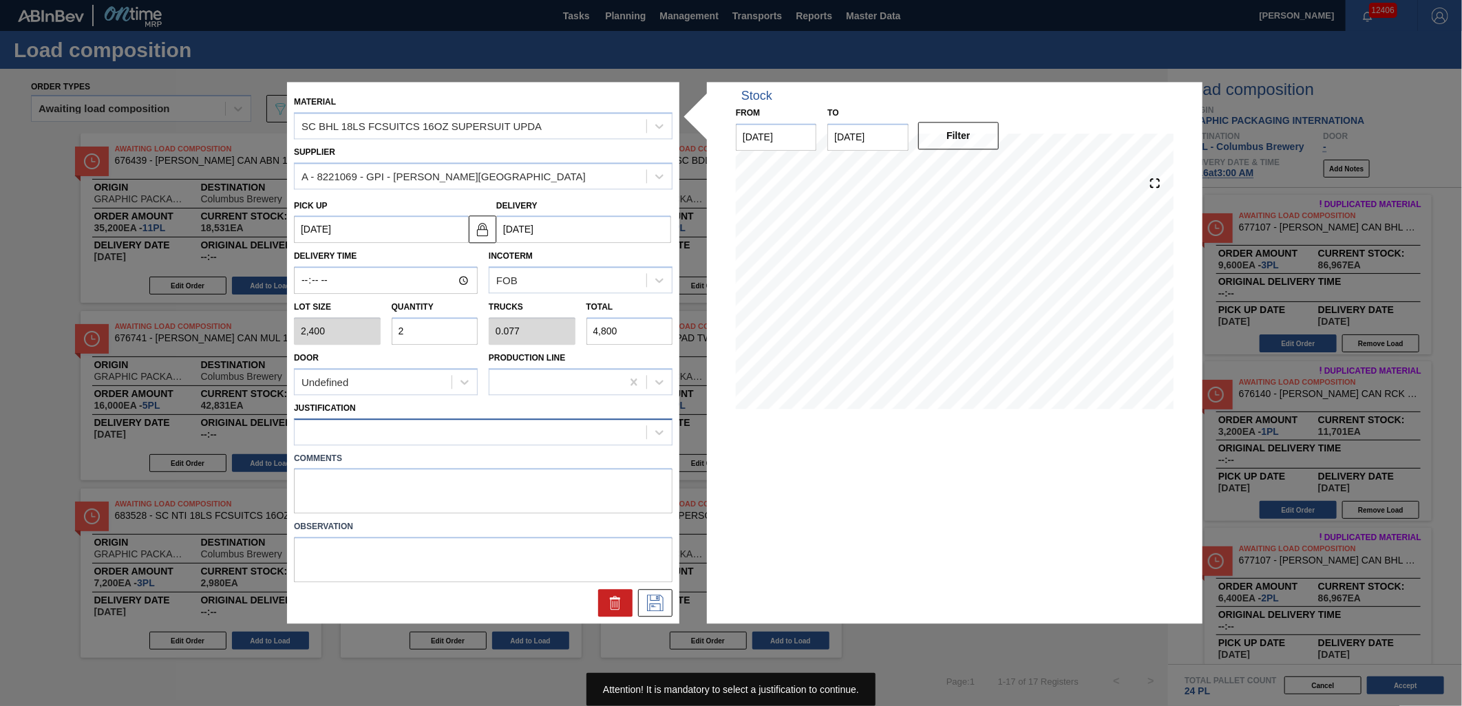
click at [489, 427] on div at bounding box center [471, 432] width 352 height 20
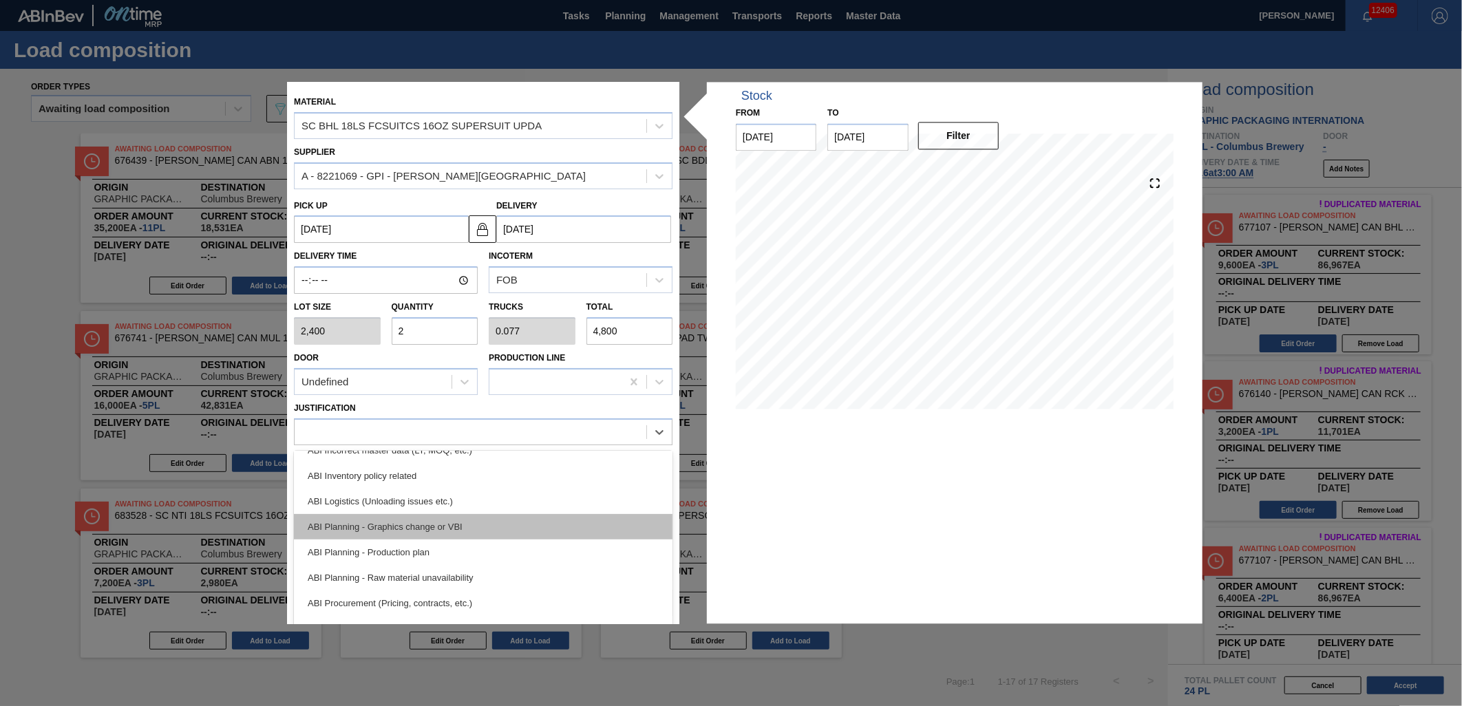
scroll to position [76, 0]
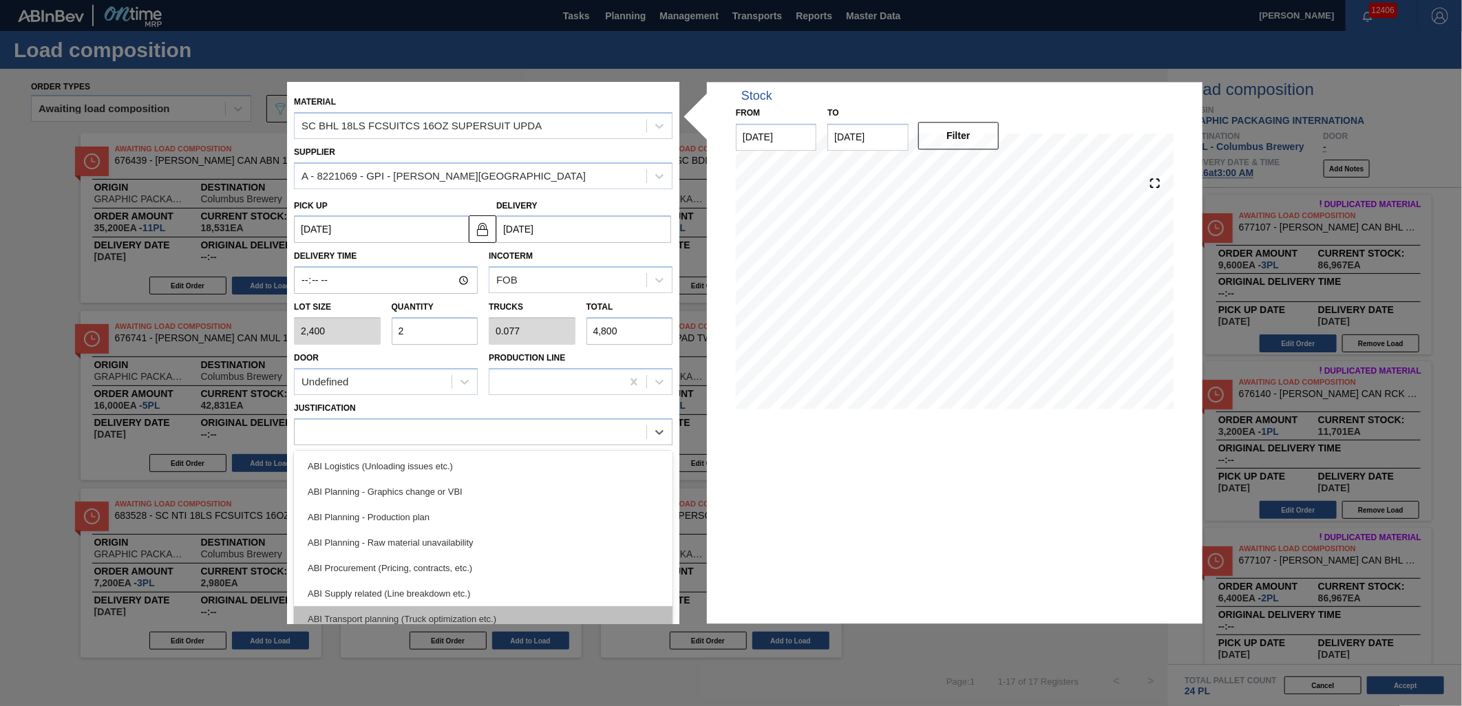
click at [502, 608] on div "ABI Transport planning (Truck optimization etc.)" at bounding box center [483, 618] width 379 height 25
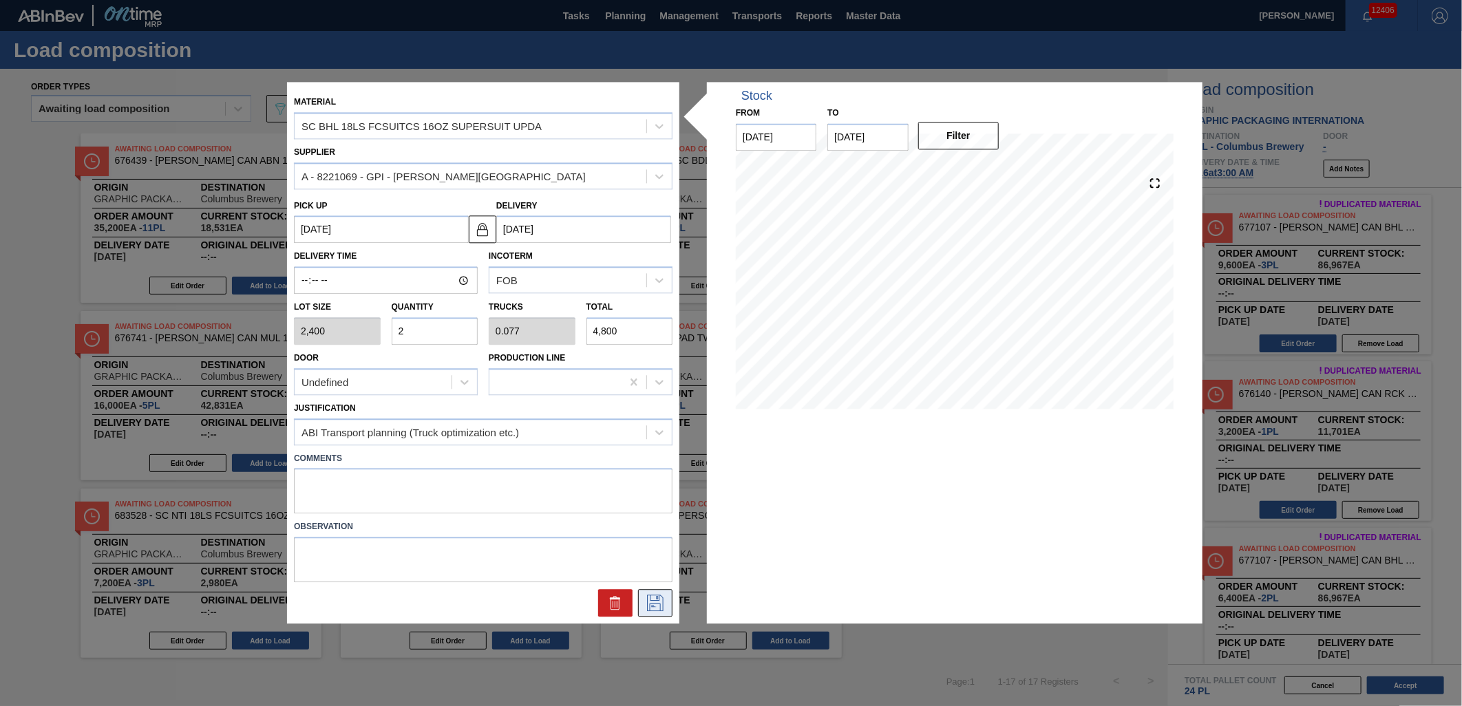
click at [657, 603] on icon at bounding box center [655, 603] width 17 height 17
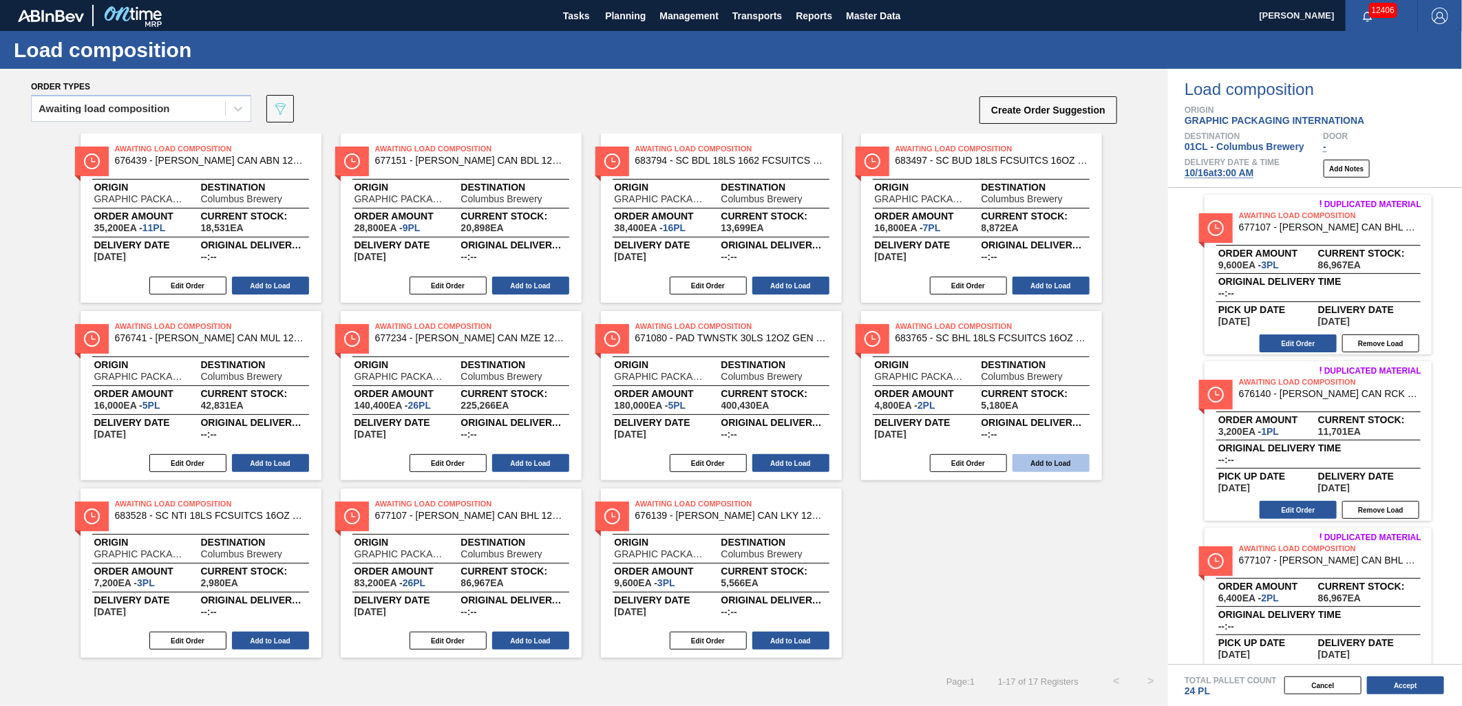
click at [1061, 467] on button "Add to Load" at bounding box center [1050, 463] width 77 height 18
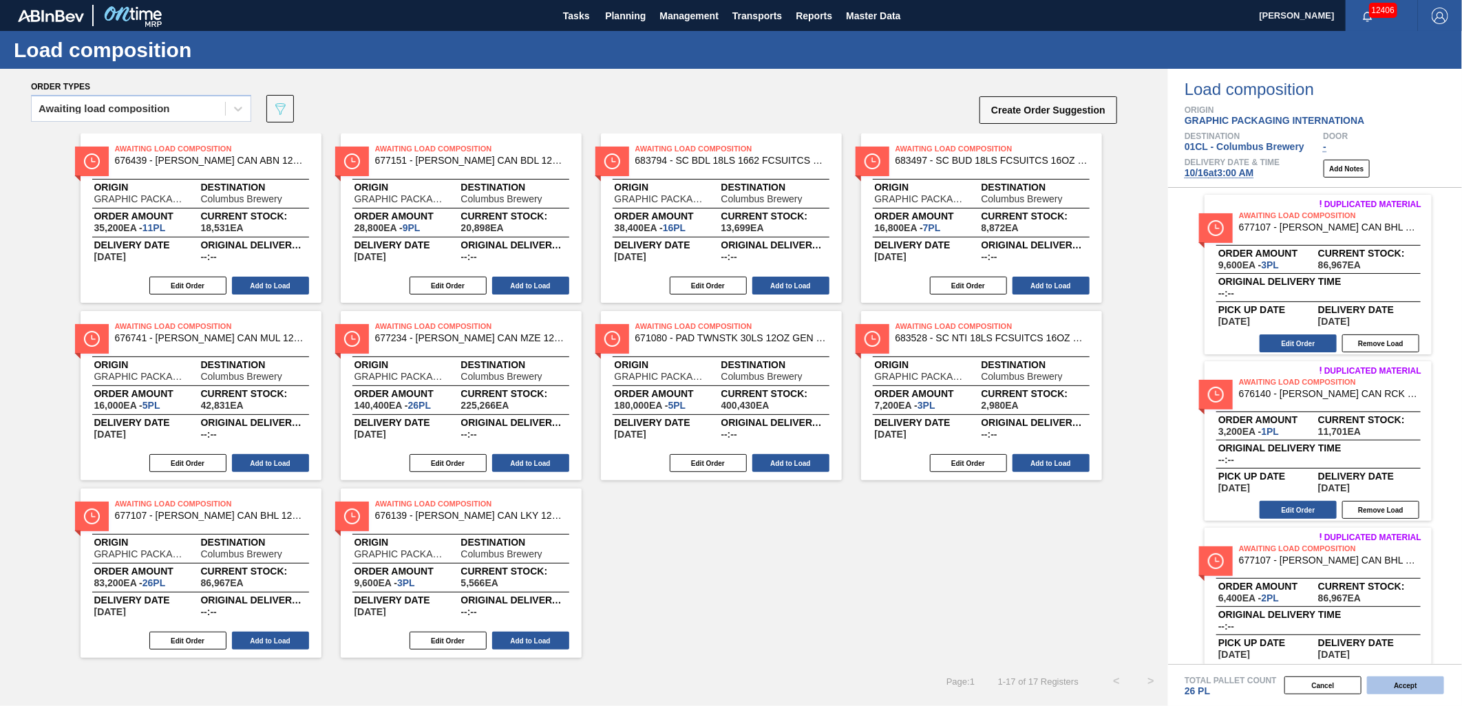
click at [1395, 686] on button "Accept" at bounding box center [1405, 685] width 77 height 18
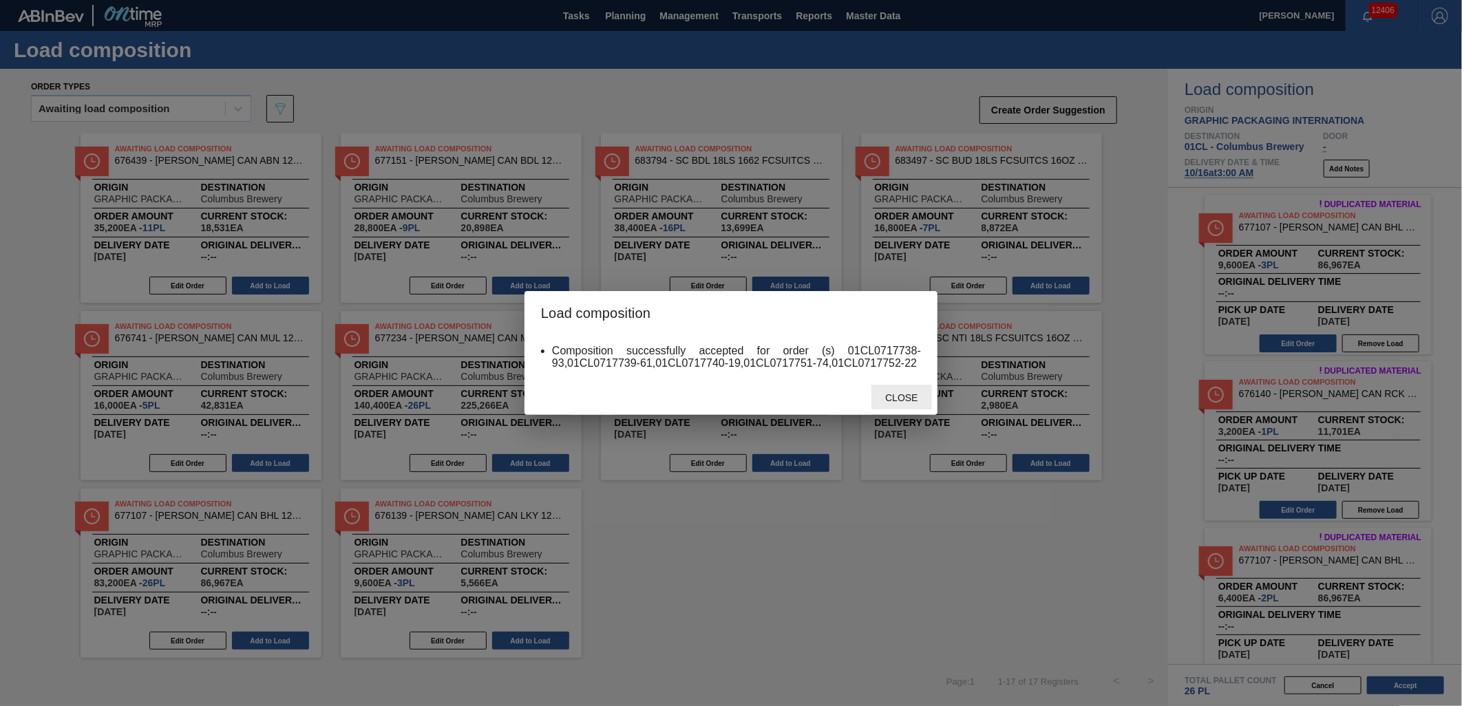
click at [907, 403] on div "Close" at bounding box center [901, 397] width 61 height 25
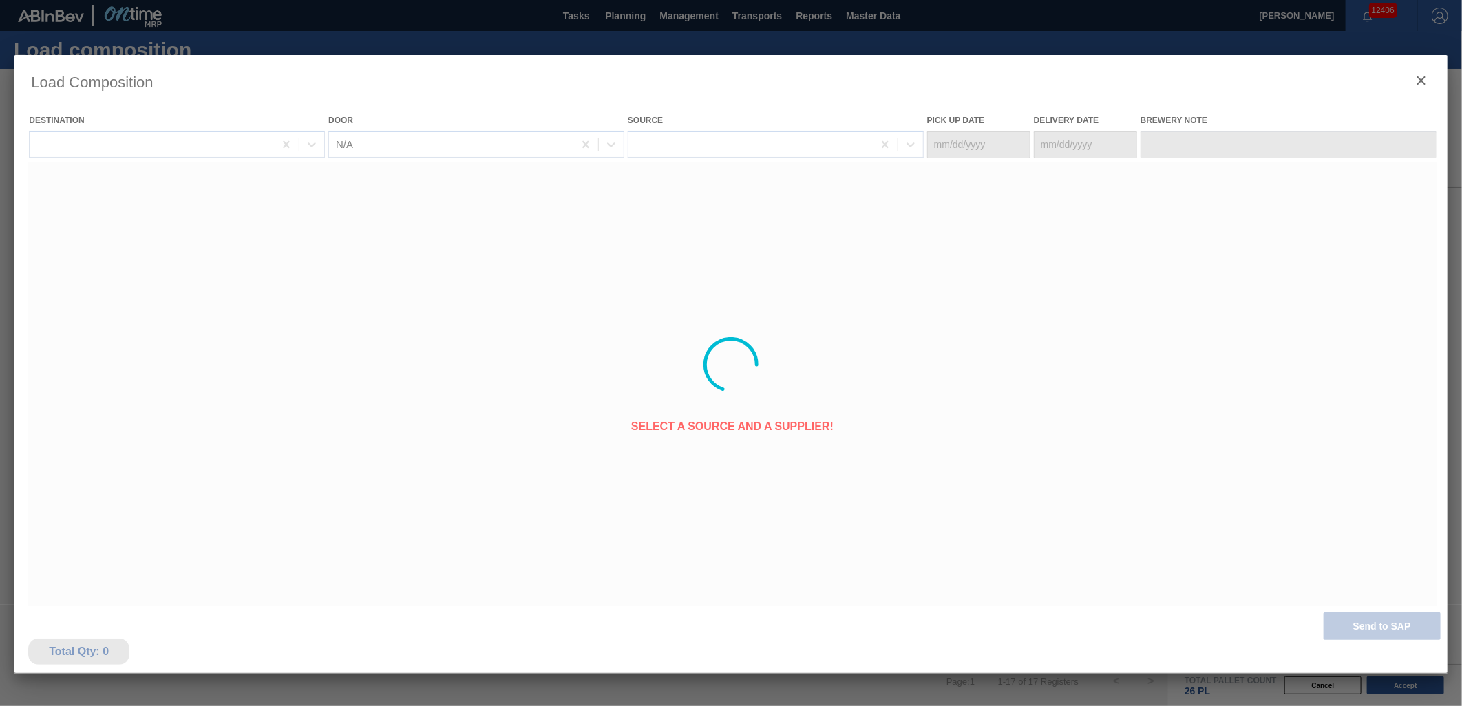
type Date "[DATE]"
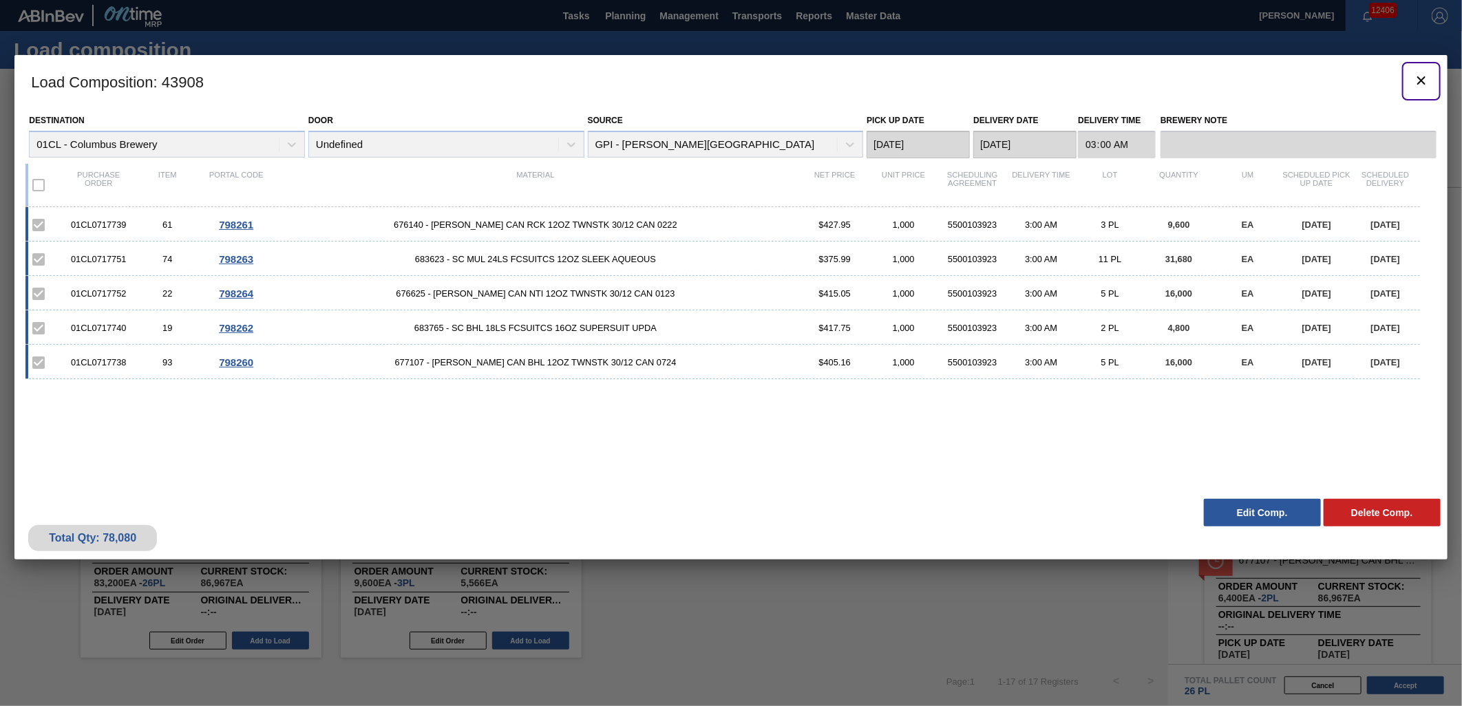
click at [1418, 85] on icon "botão de ícone" at bounding box center [1421, 80] width 17 height 17
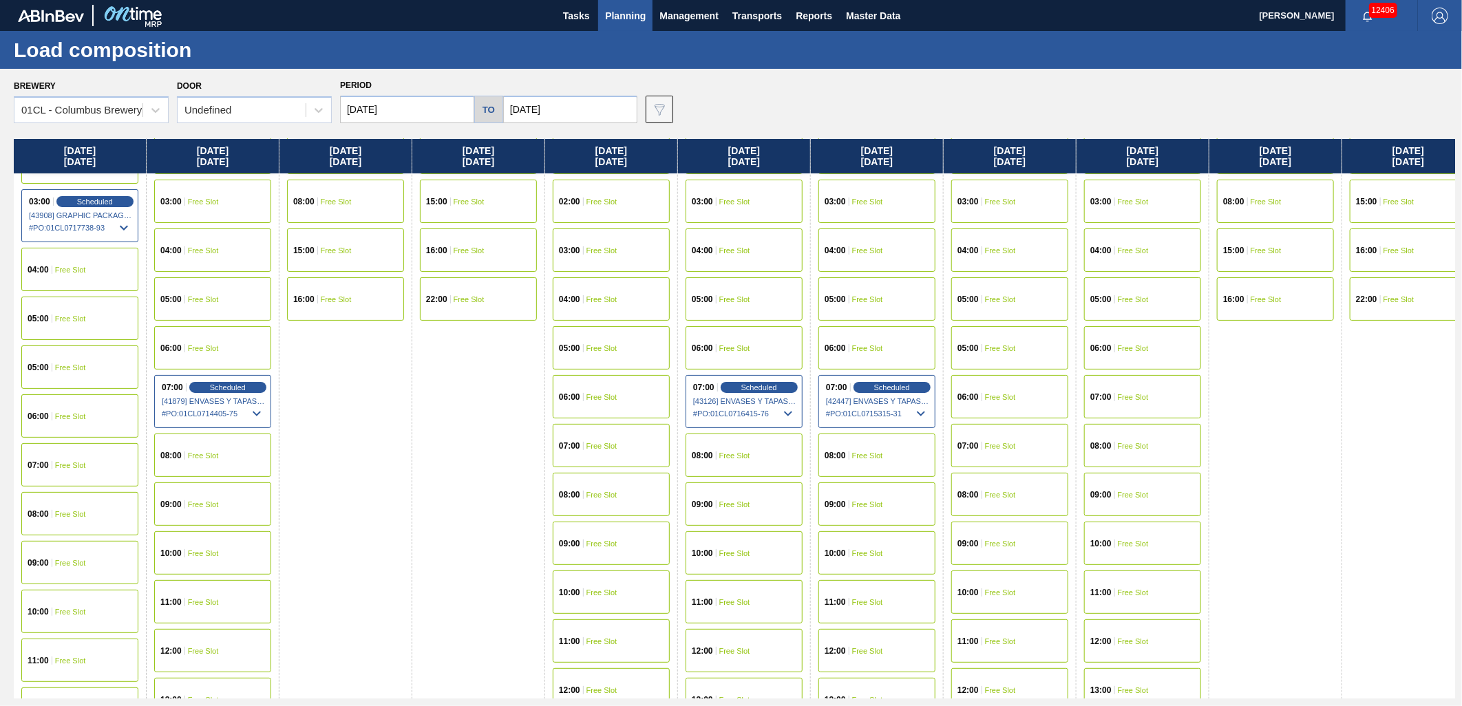
scroll to position [153, 0]
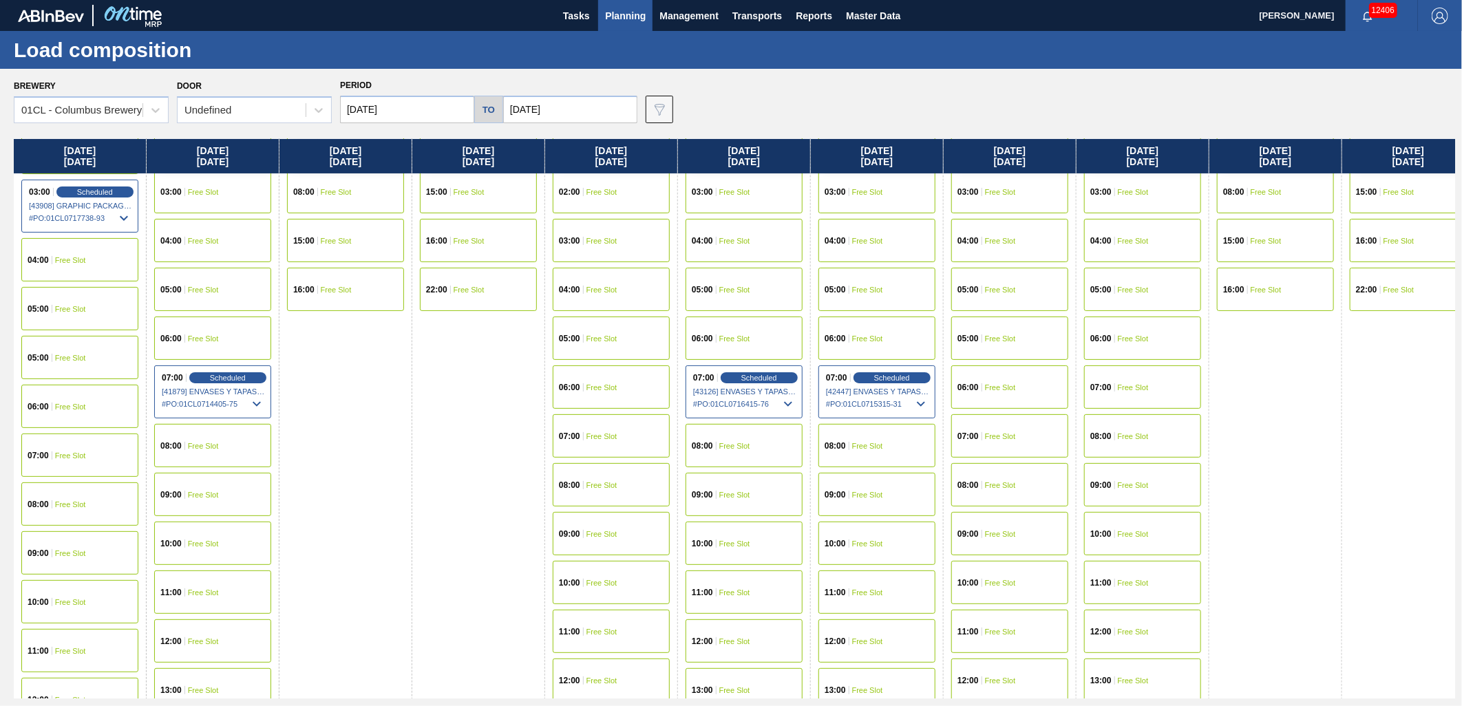
click at [72, 504] on span "Free Slot" at bounding box center [70, 504] width 31 height 8
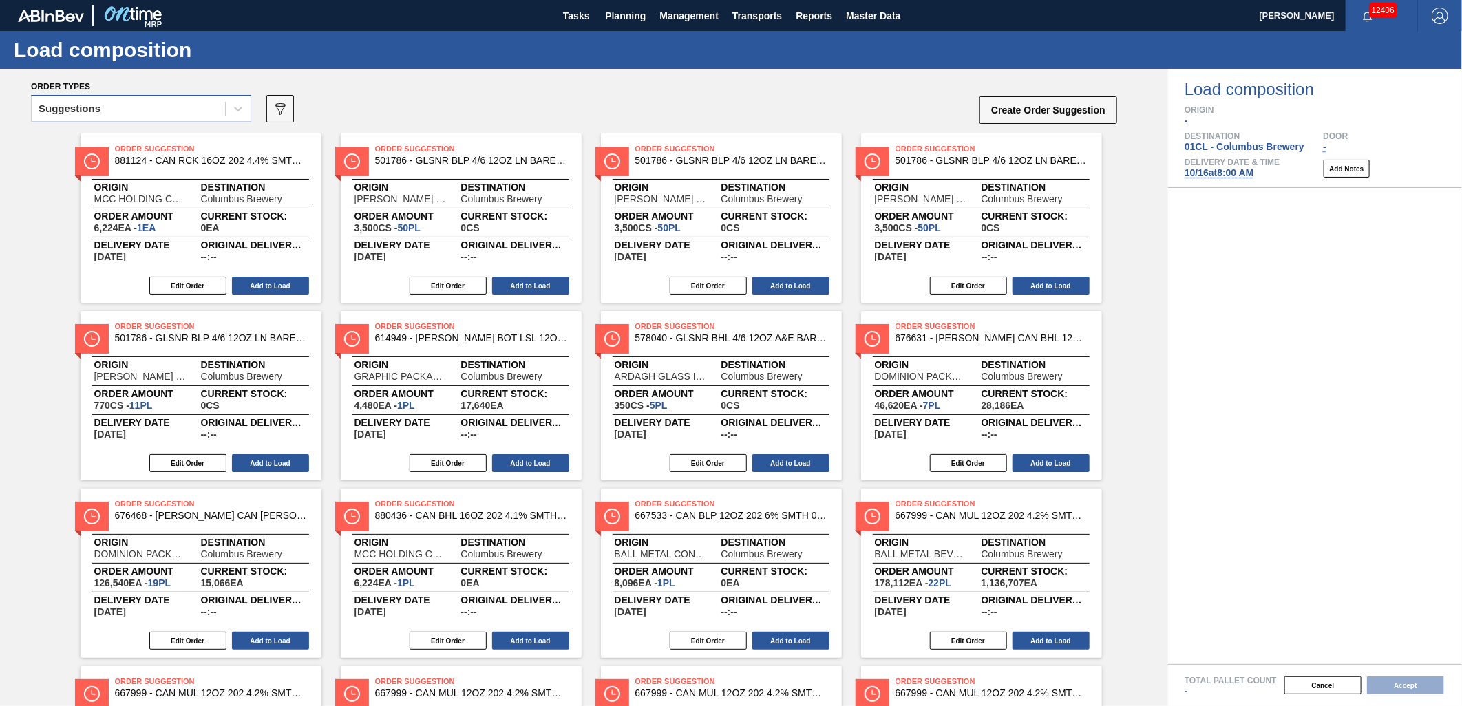
click at [156, 111] on div "Suggestions" at bounding box center [128, 109] width 193 height 20
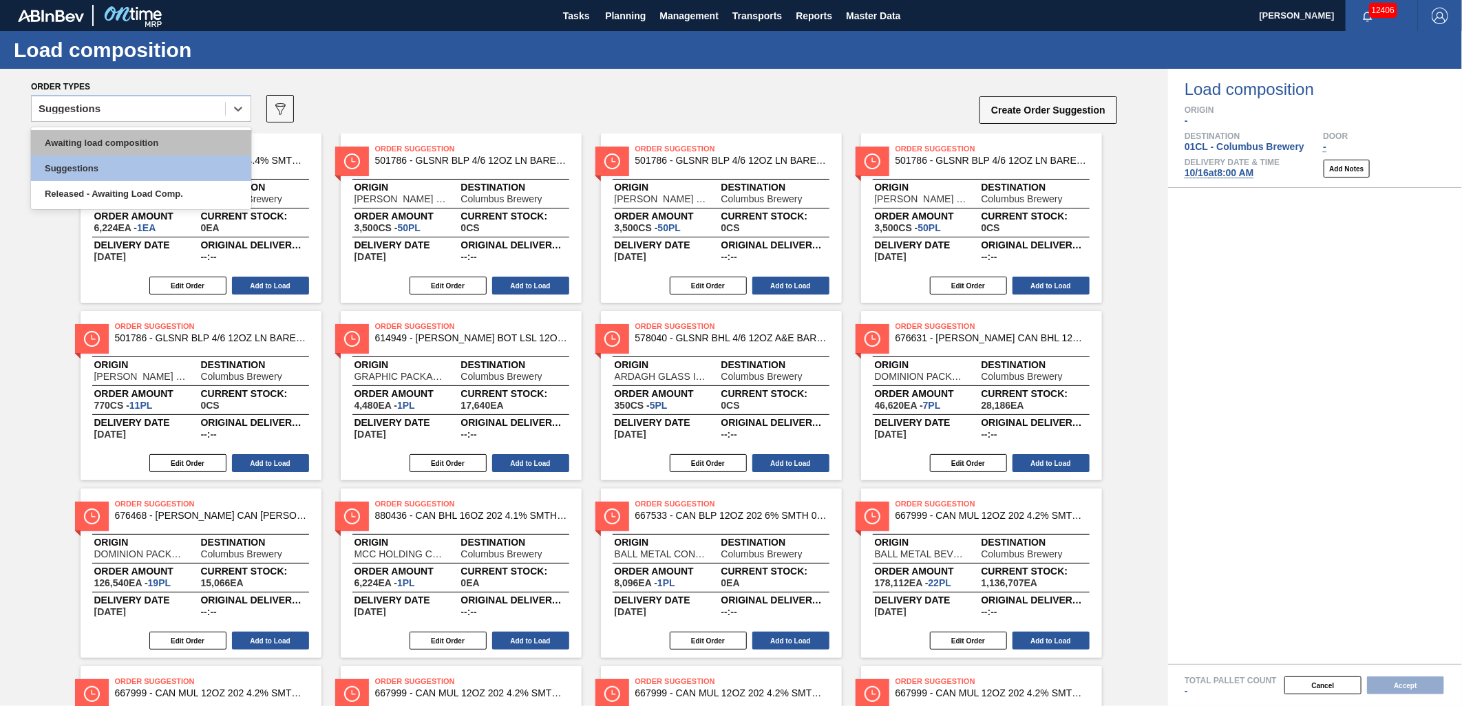
click at [143, 131] on div "Awaiting load composition" at bounding box center [141, 142] width 220 height 25
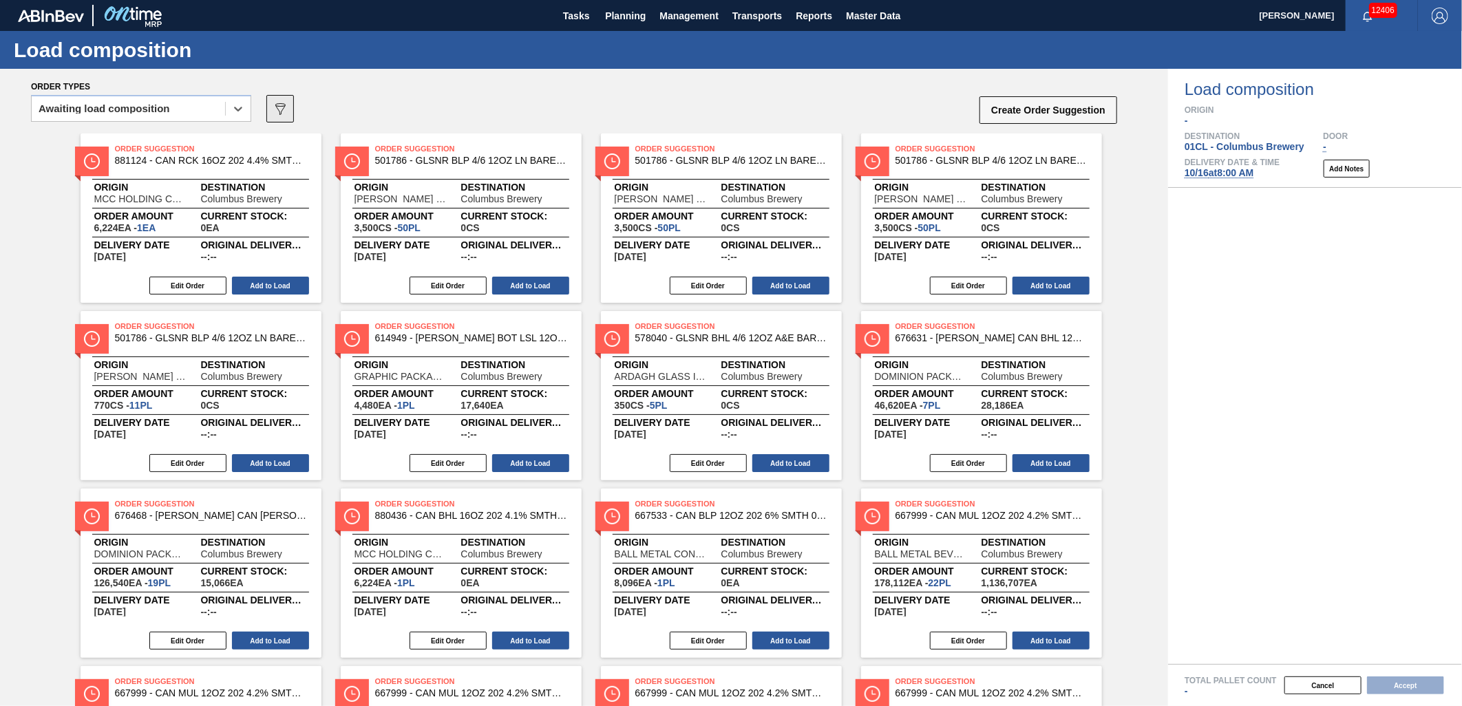
click at [286, 107] on icon "089F7B8B-B2A5-4AFE-B5C0-19BA573D28AC" at bounding box center [280, 108] width 17 height 17
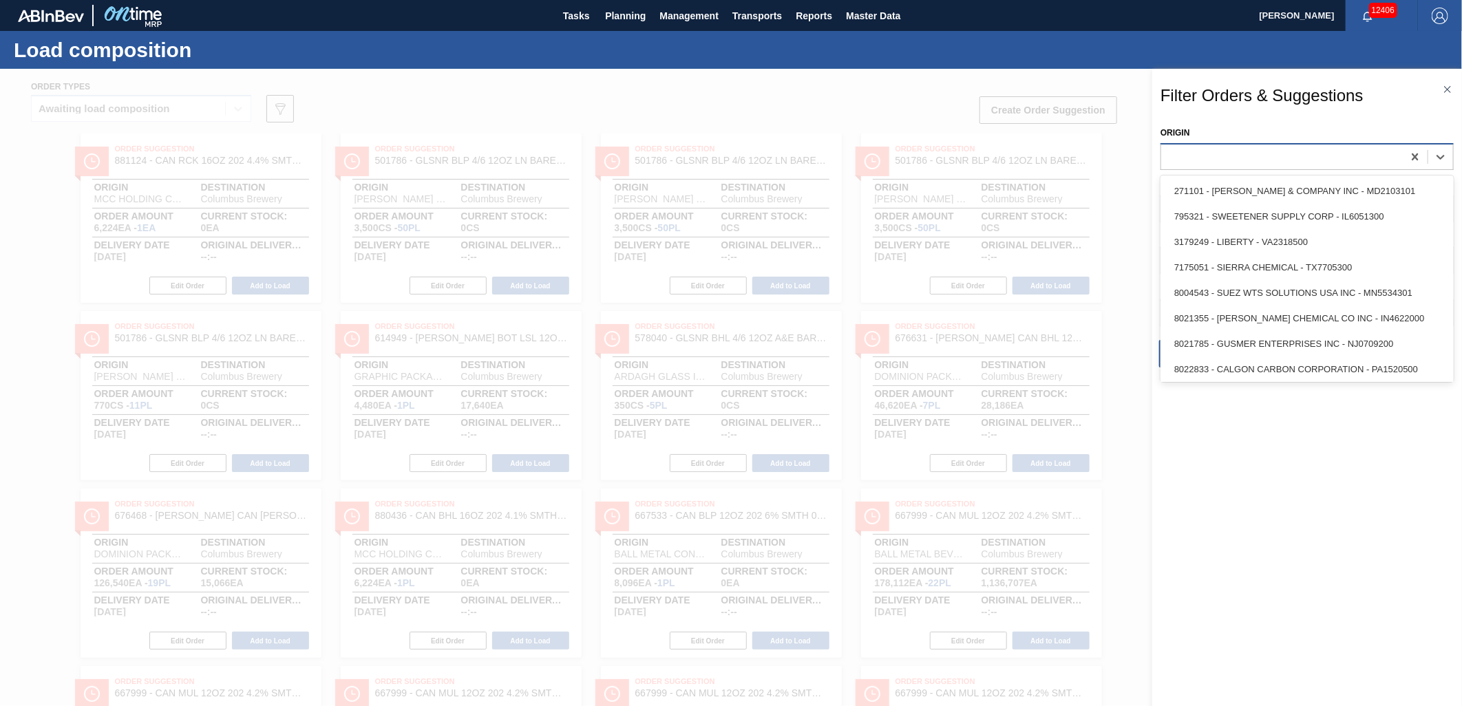
click at [1250, 156] on div at bounding box center [1282, 157] width 242 height 20
type input "Gra"
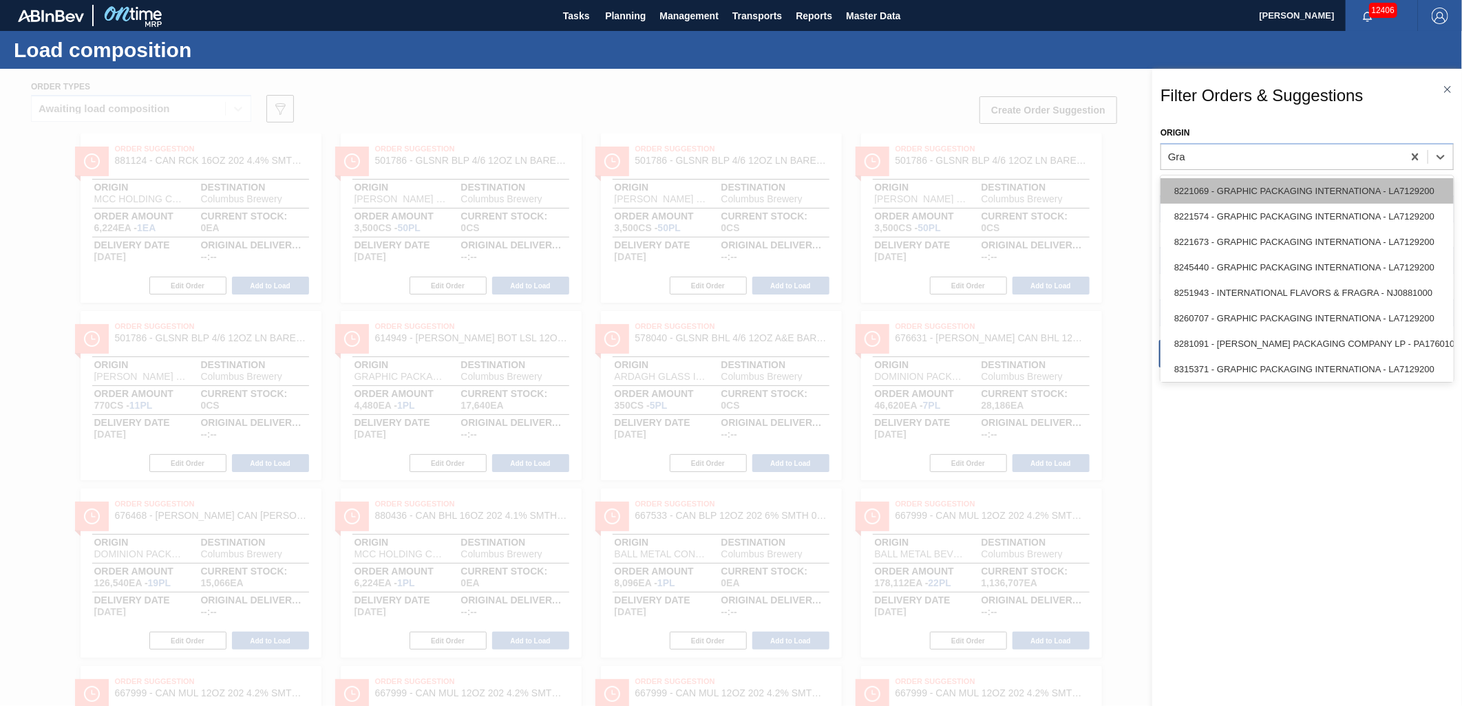
click at [1261, 188] on div "8221069 - GRAPHIC PACKAGING INTERNATIONA - LA7129200" at bounding box center [1306, 190] width 293 height 25
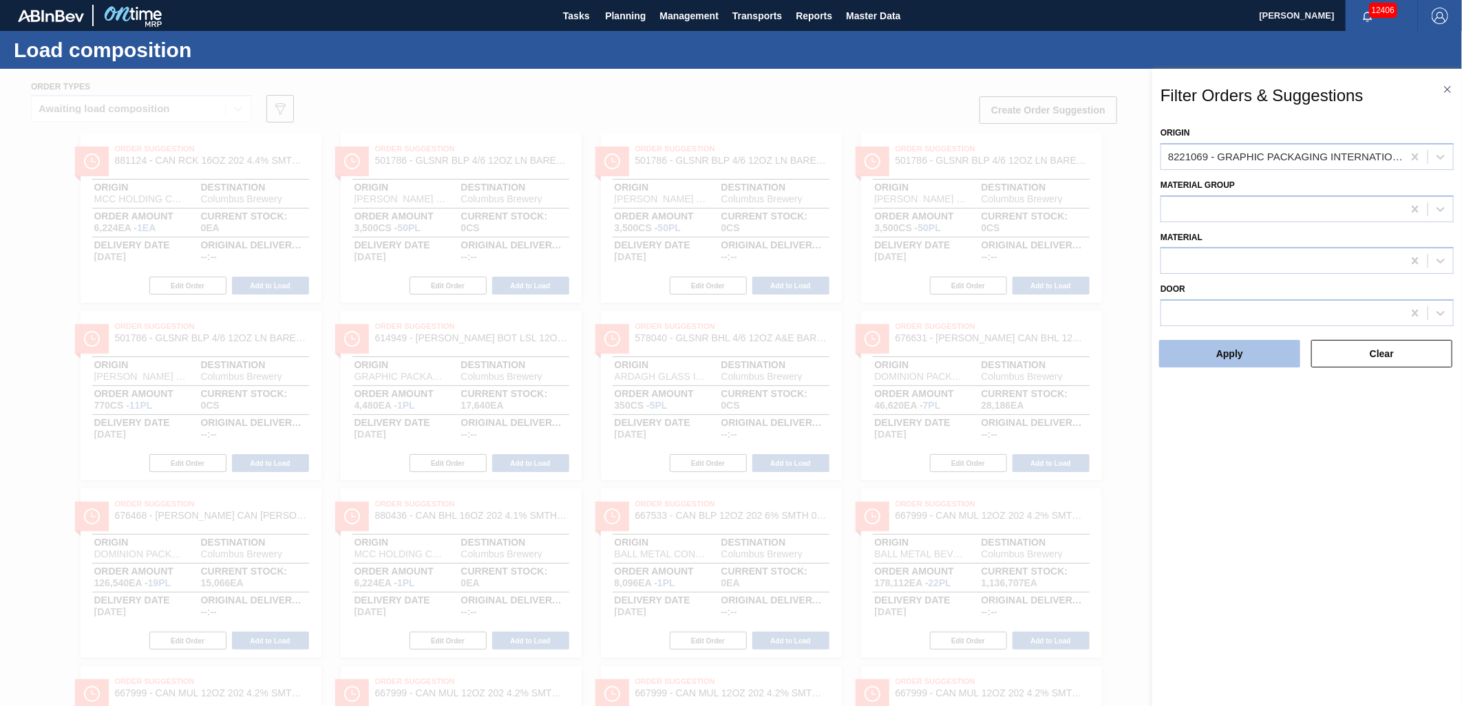
click at [1255, 359] on button "Apply" at bounding box center [1229, 354] width 141 height 28
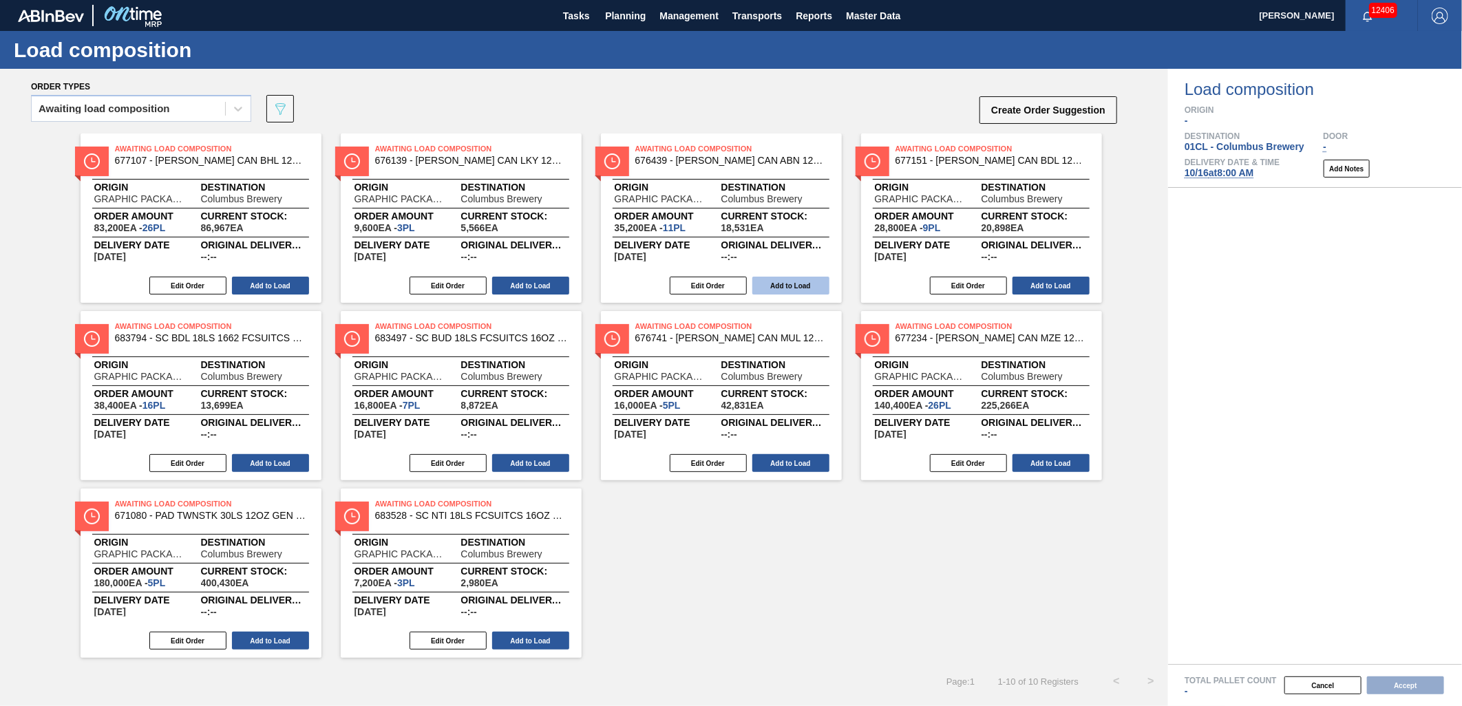
click at [779, 283] on button "Add to Load" at bounding box center [790, 286] width 77 height 18
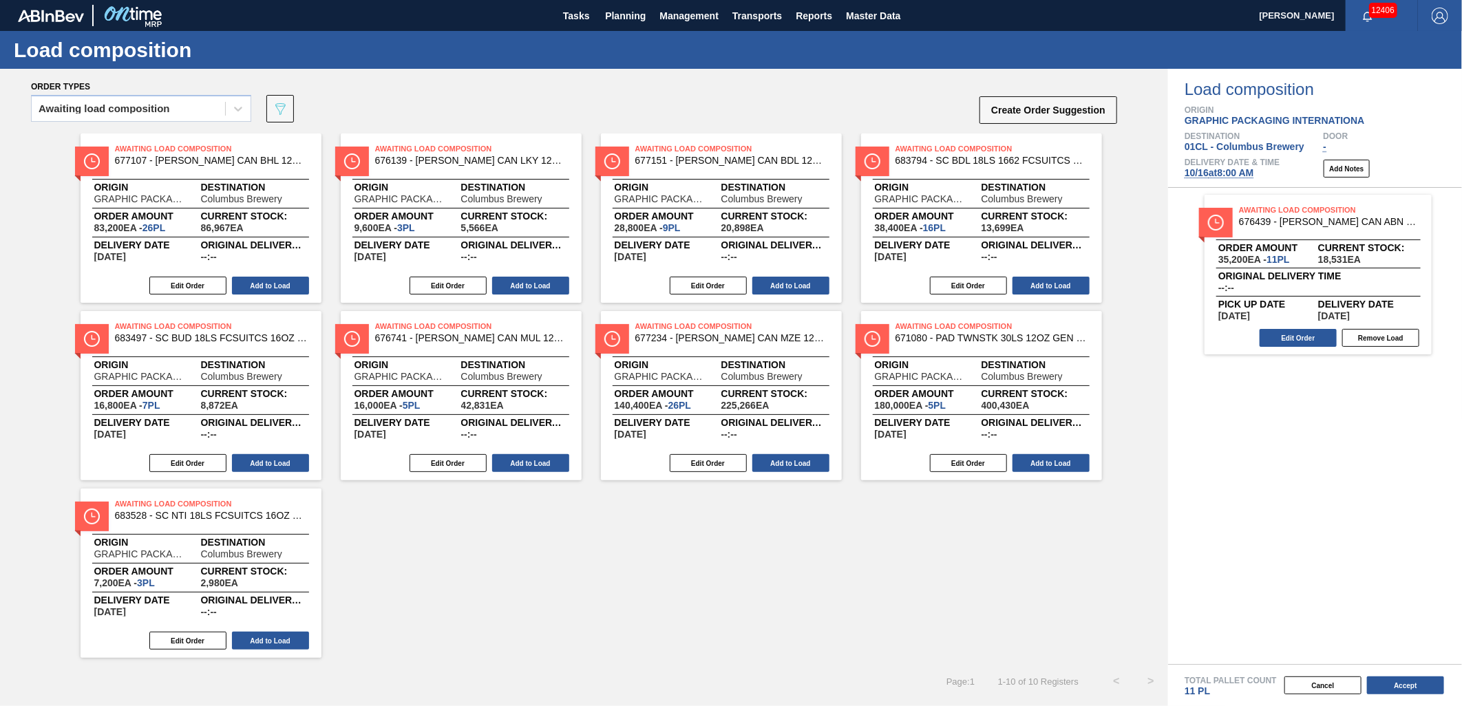
click at [779, 283] on button "Add to Load" at bounding box center [790, 286] width 77 height 18
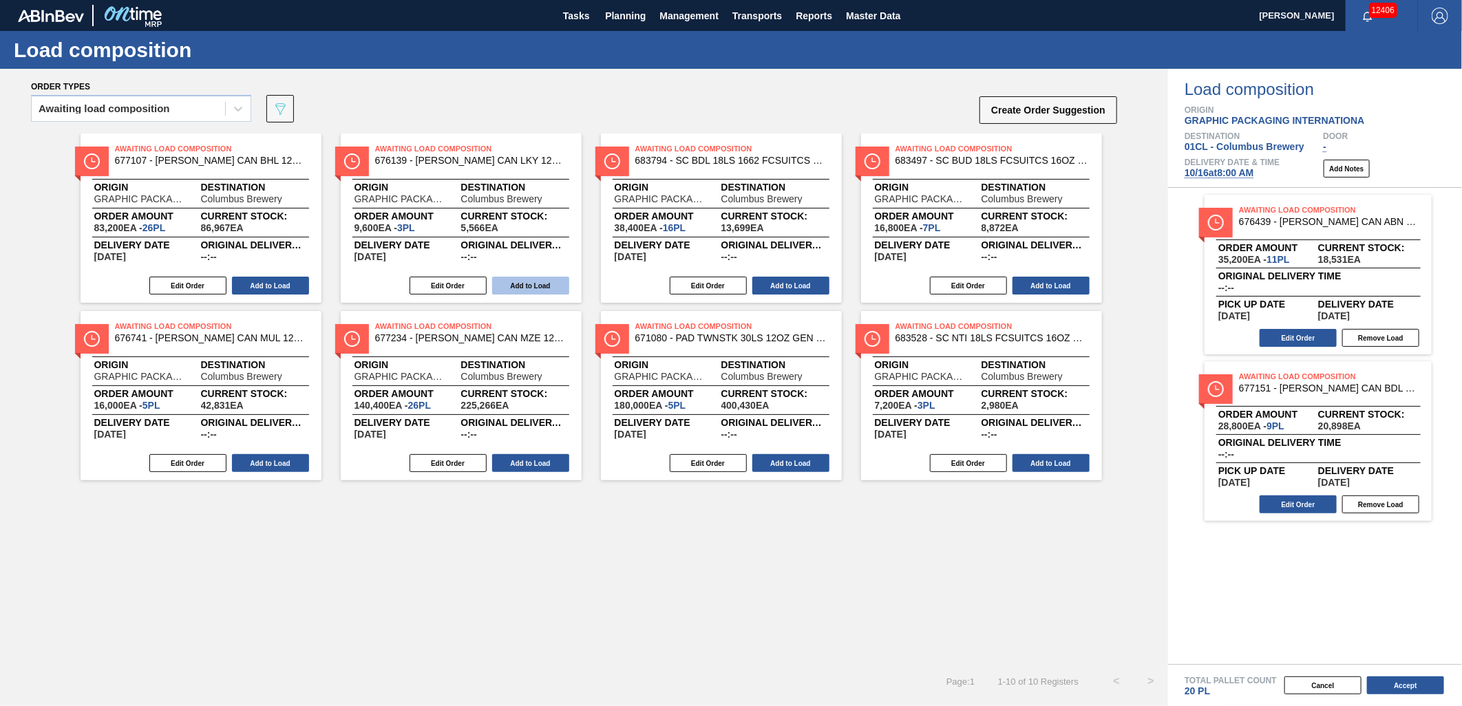
click at [537, 284] on button "Add to Load" at bounding box center [530, 286] width 77 height 18
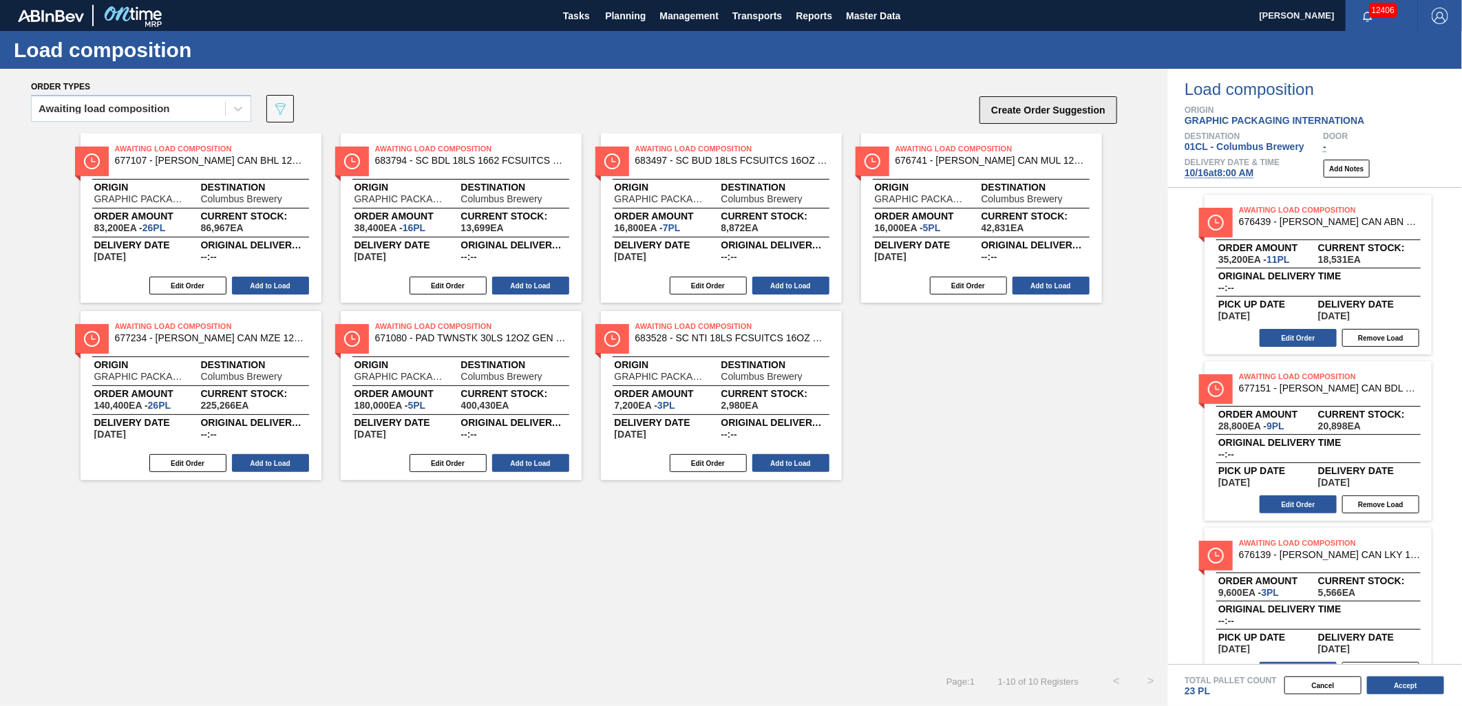
click at [1015, 105] on button "Create Order Suggestion" at bounding box center [1048, 110] width 138 height 28
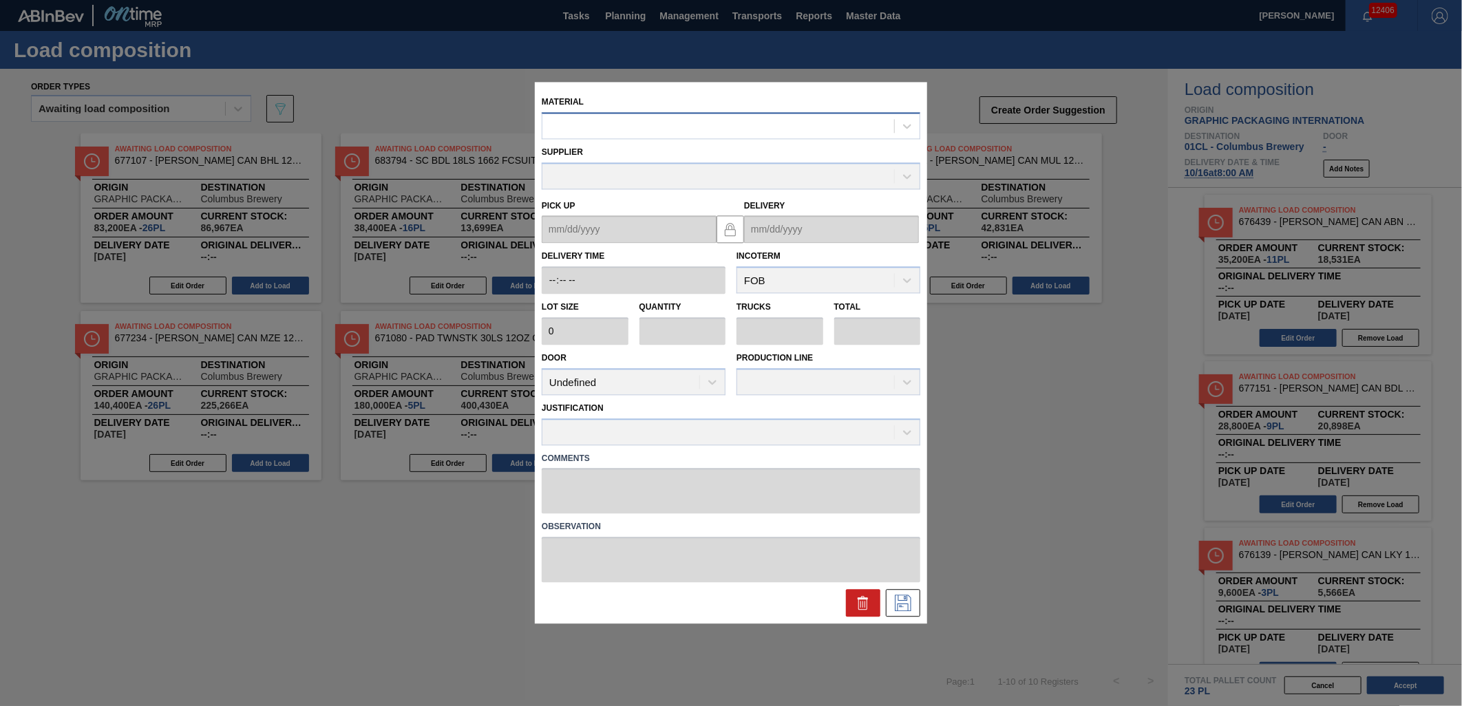
click at [630, 132] on div at bounding box center [718, 126] width 352 height 20
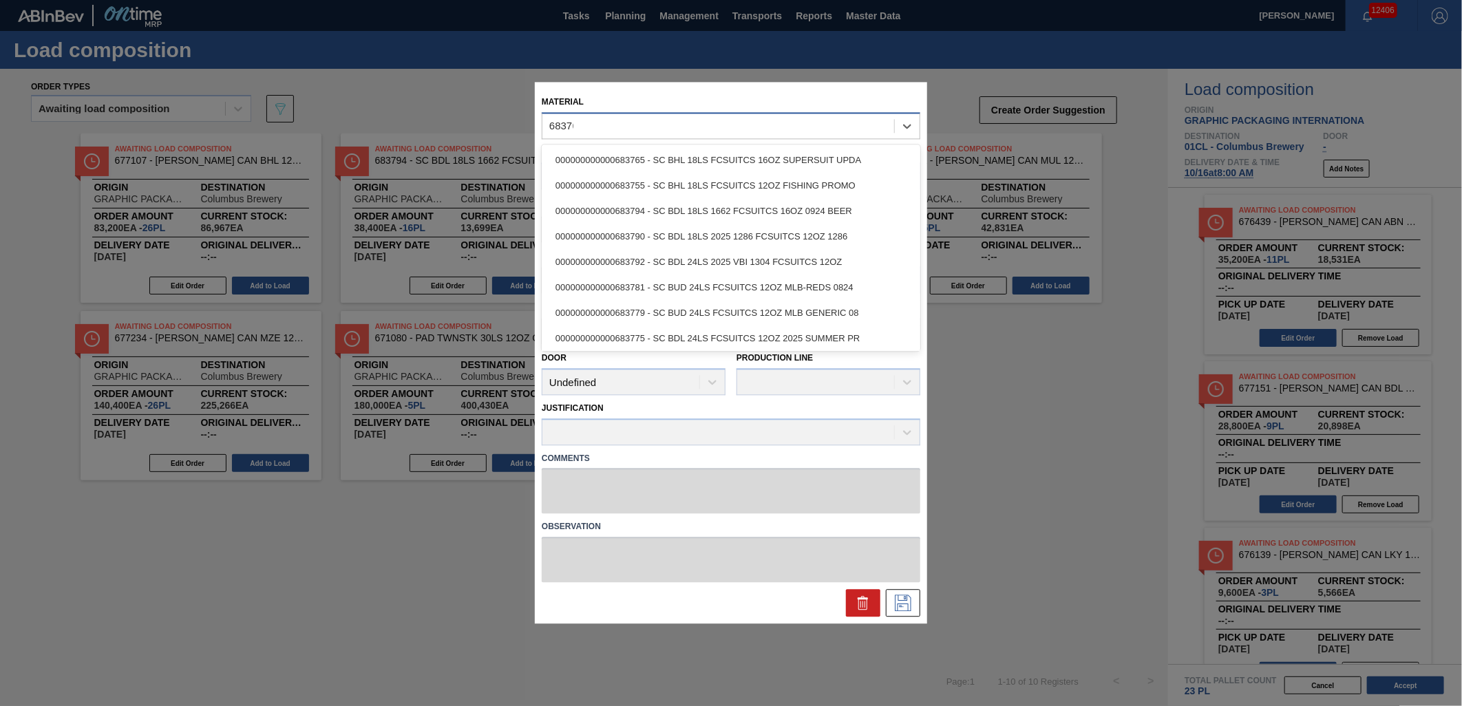
type input "683765"
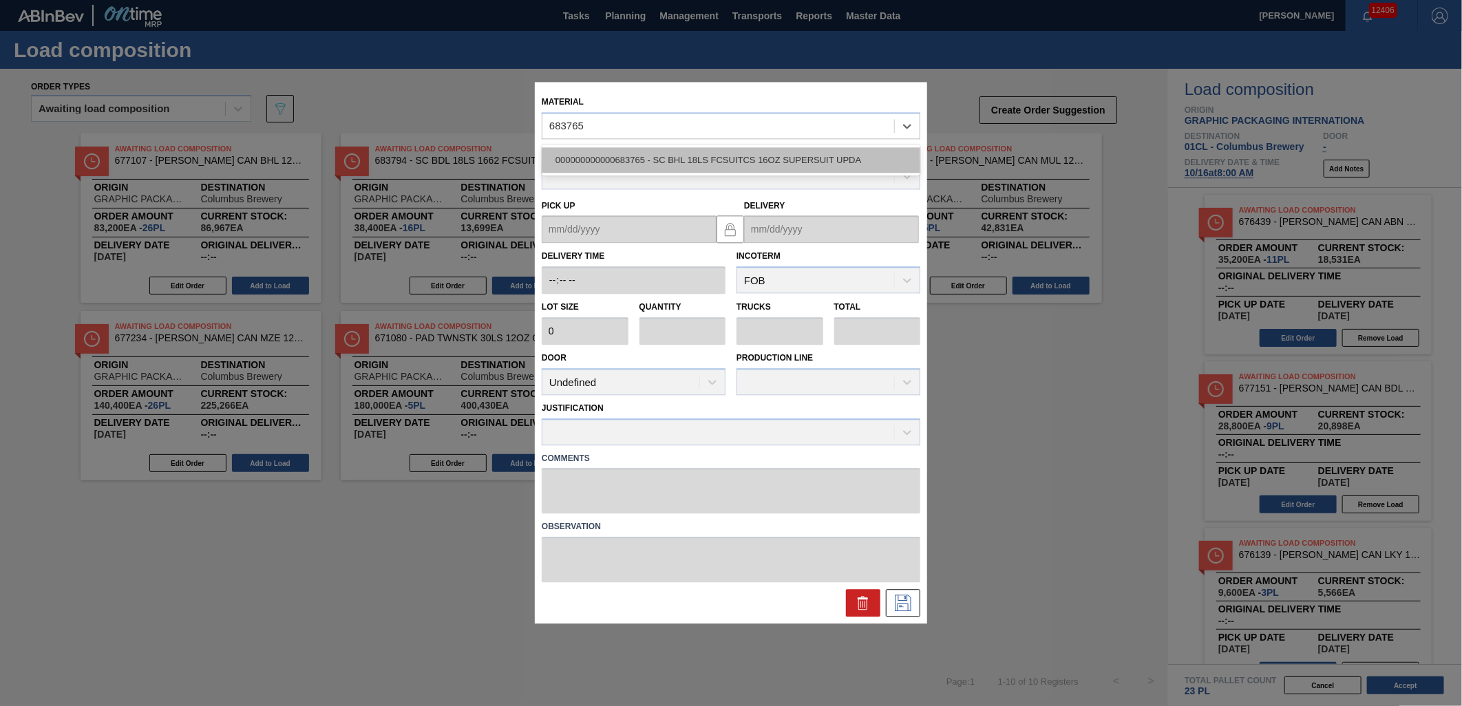
click at [727, 162] on div "000000000000683765 - SC BHL 18LS FCSUITCS 16OZ SUPERSUIT UPDA" at bounding box center [731, 159] width 379 height 25
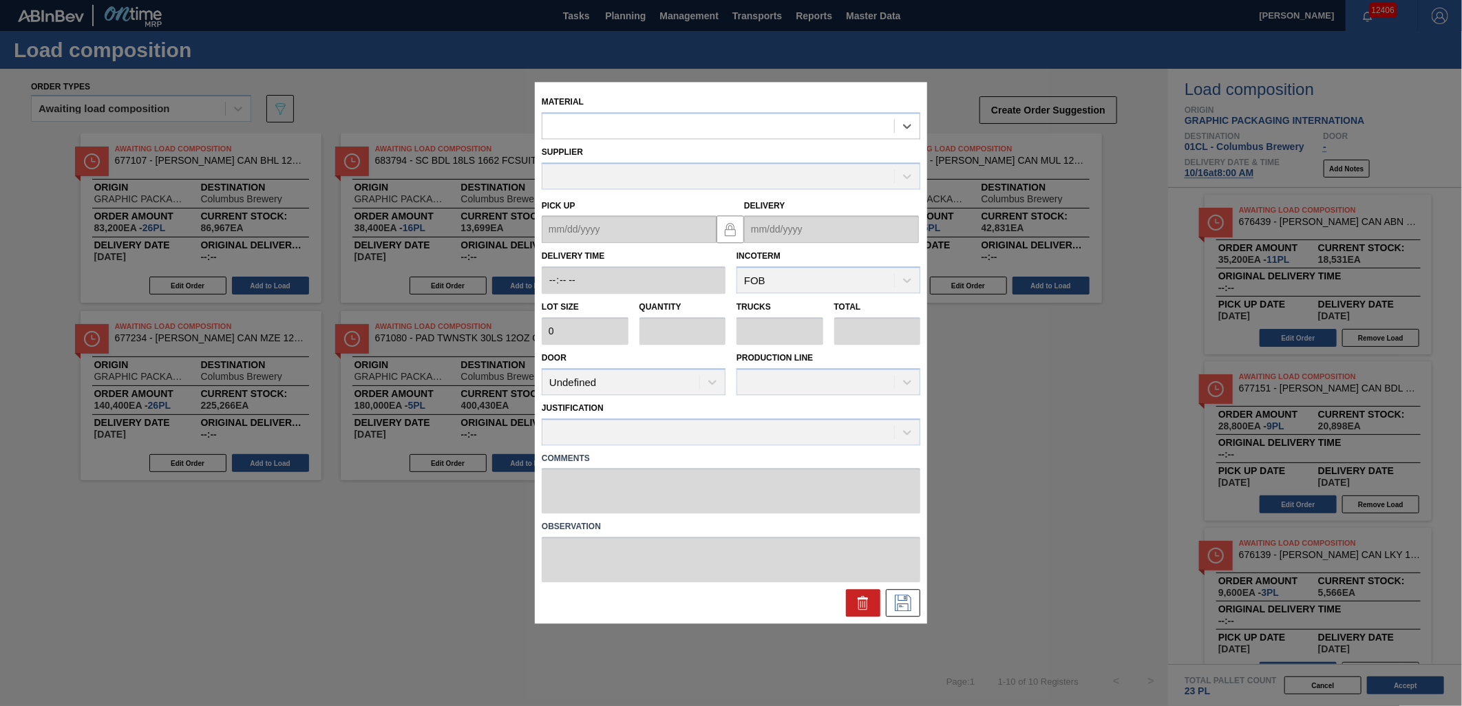
type input "2,400"
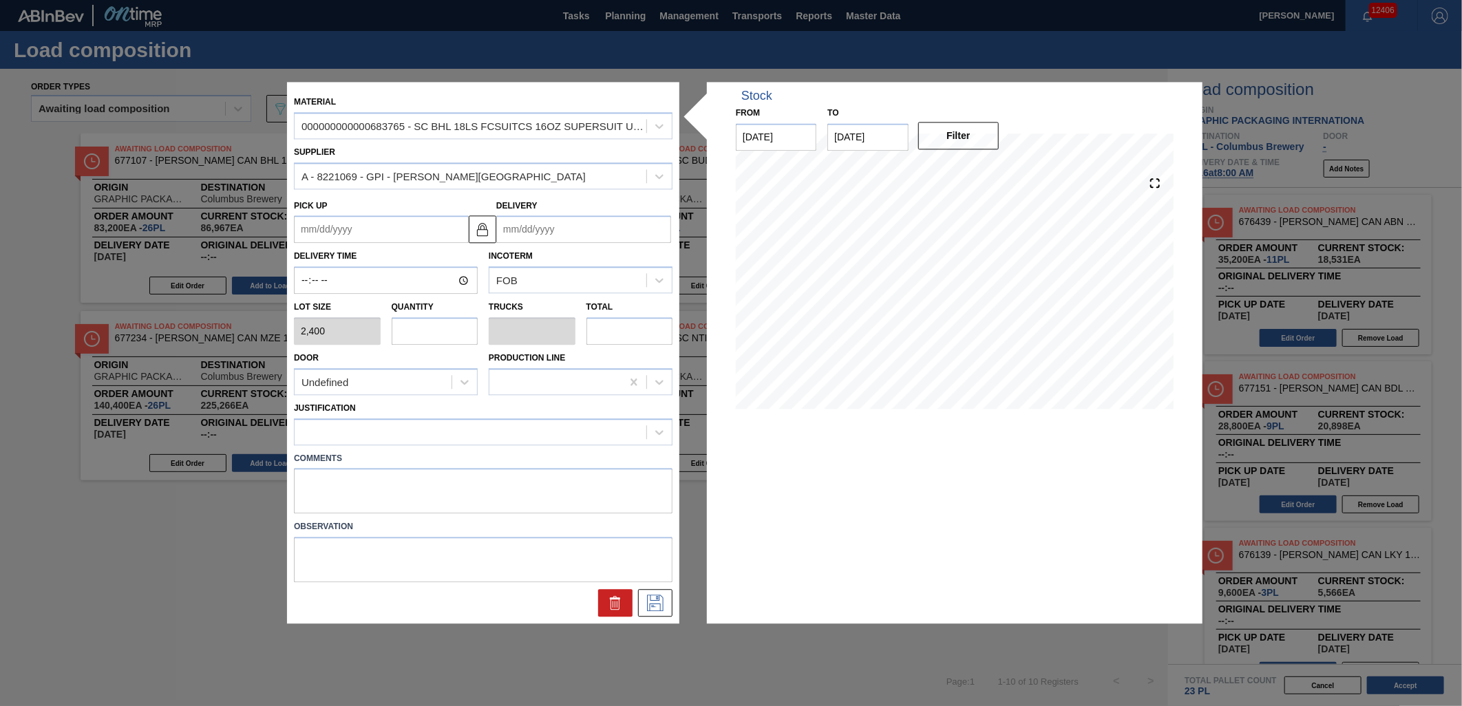
click at [428, 328] on input "text" at bounding box center [435, 331] width 87 height 28
type input "1"
type input "0.038"
type input "2,400"
type input "1"
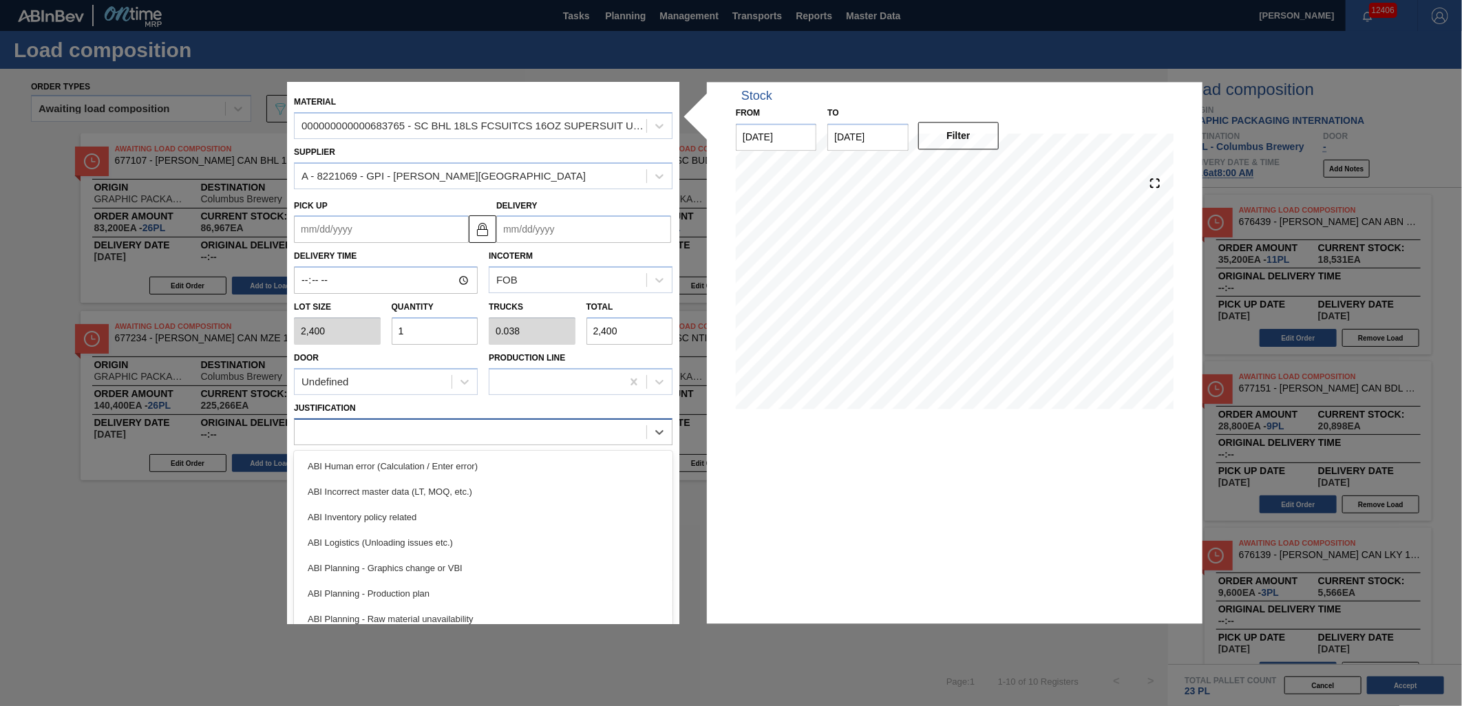
click at [533, 434] on div at bounding box center [471, 432] width 352 height 20
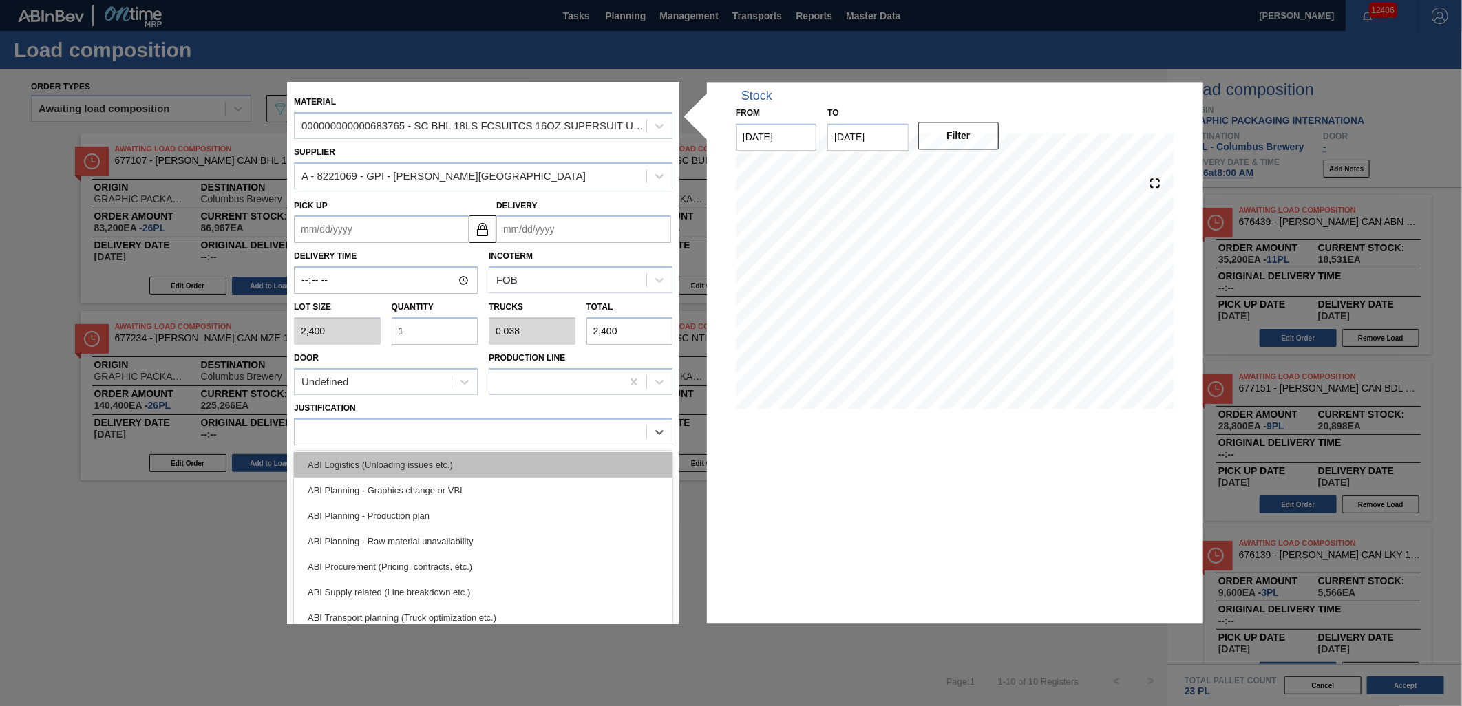
scroll to position [153, 0]
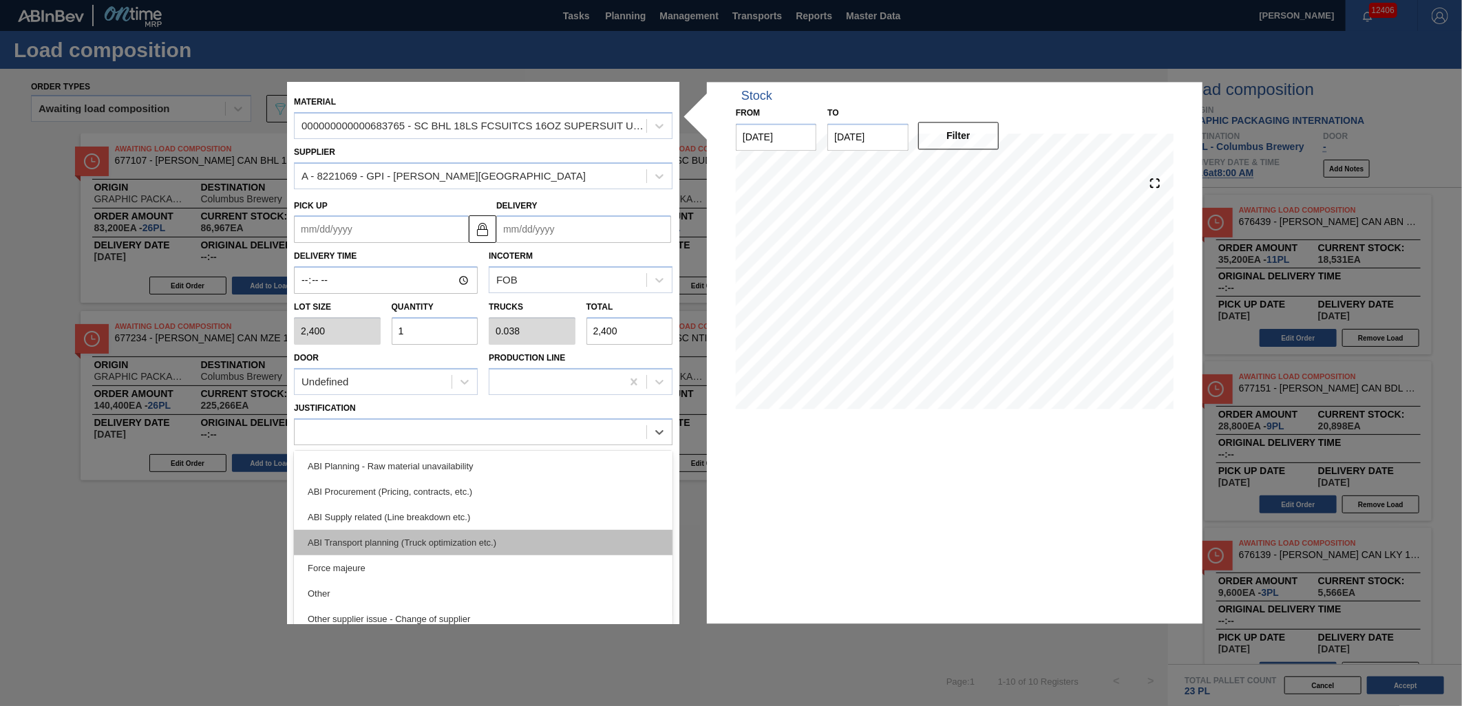
click at [535, 545] on div "ABI Transport planning (Truck optimization etc.)" at bounding box center [483, 542] width 379 height 25
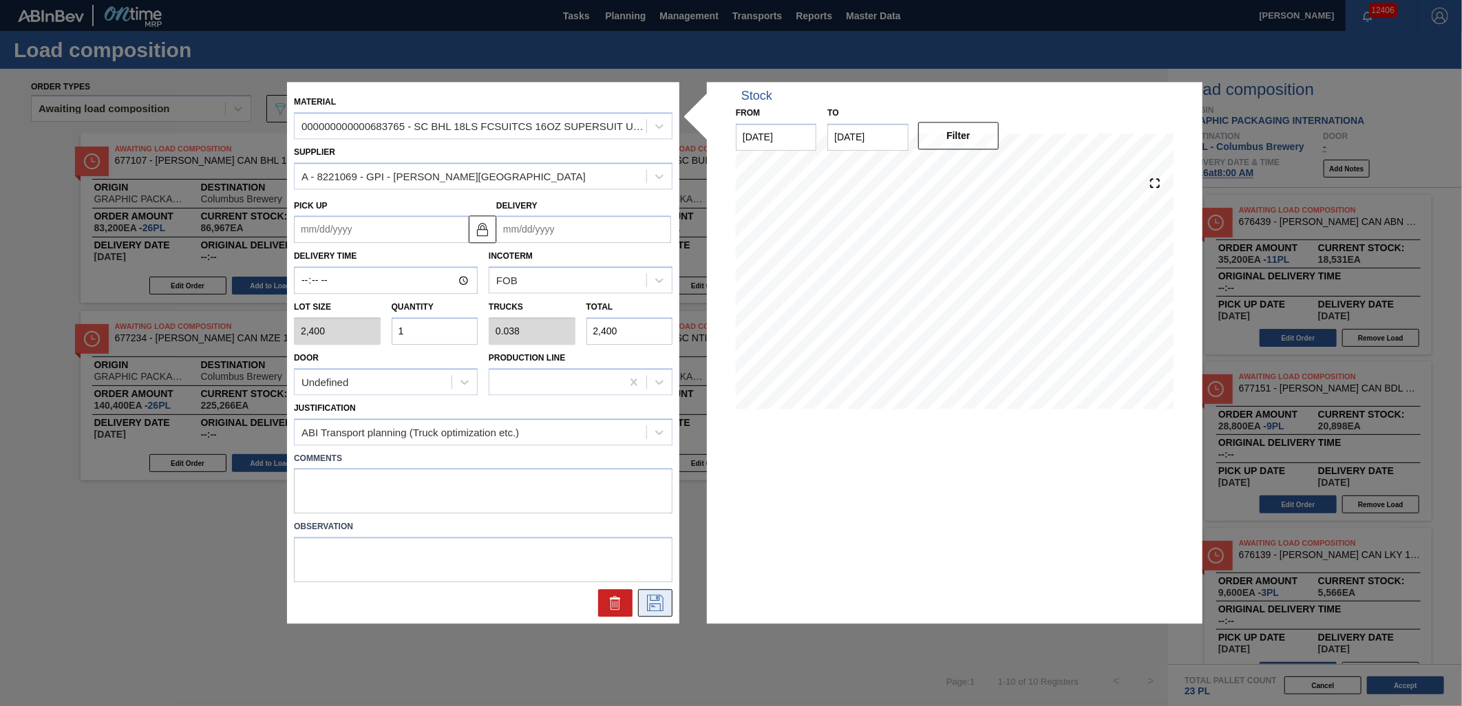
click at [663, 601] on icon at bounding box center [655, 603] width 22 height 17
click at [656, 601] on icon at bounding box center [655, 603] width 22 height 17
click at [617, 234] on input "Delivery" at bounding box center [583, 230] width 175 height 28
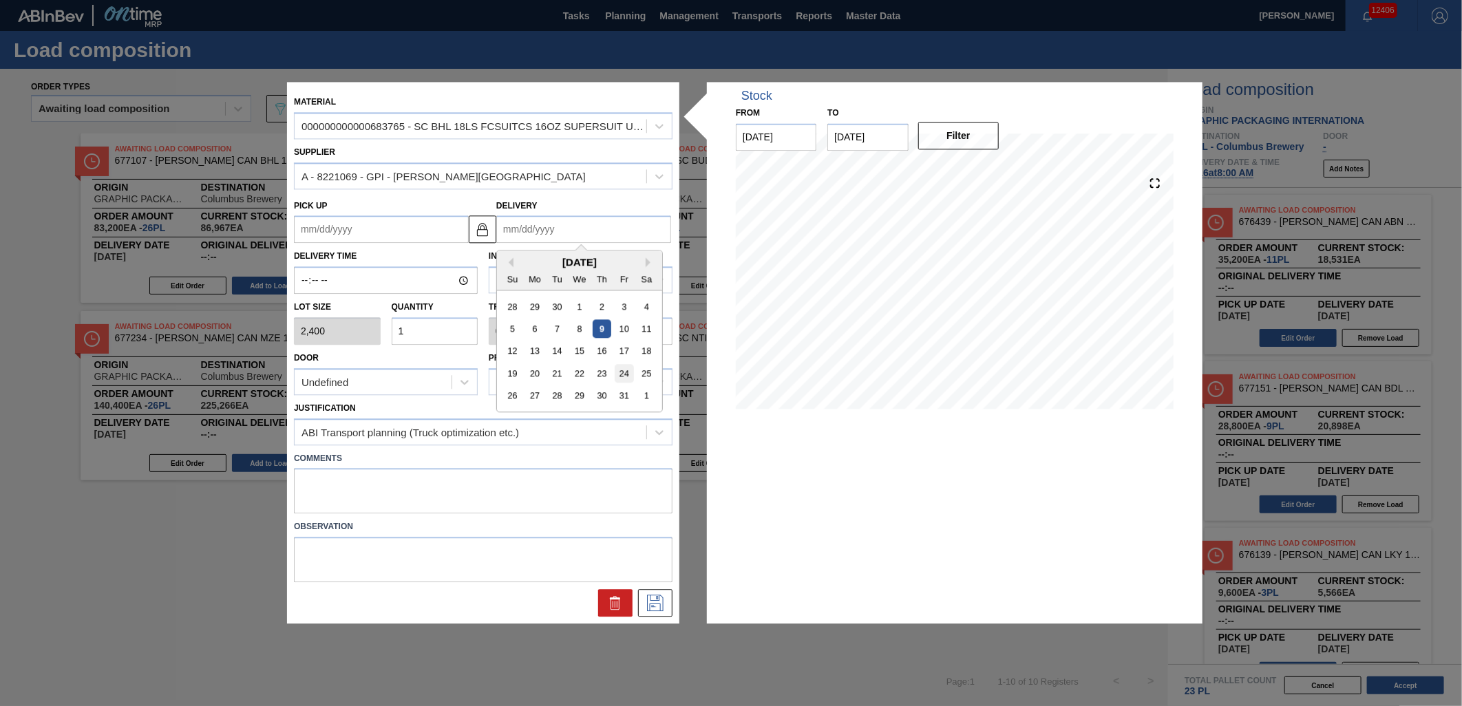
click at [623, 374] on div "24" at bounding box center [624, 374] width 19 height 19
type up "[DATE]"
type input "[DATE]"
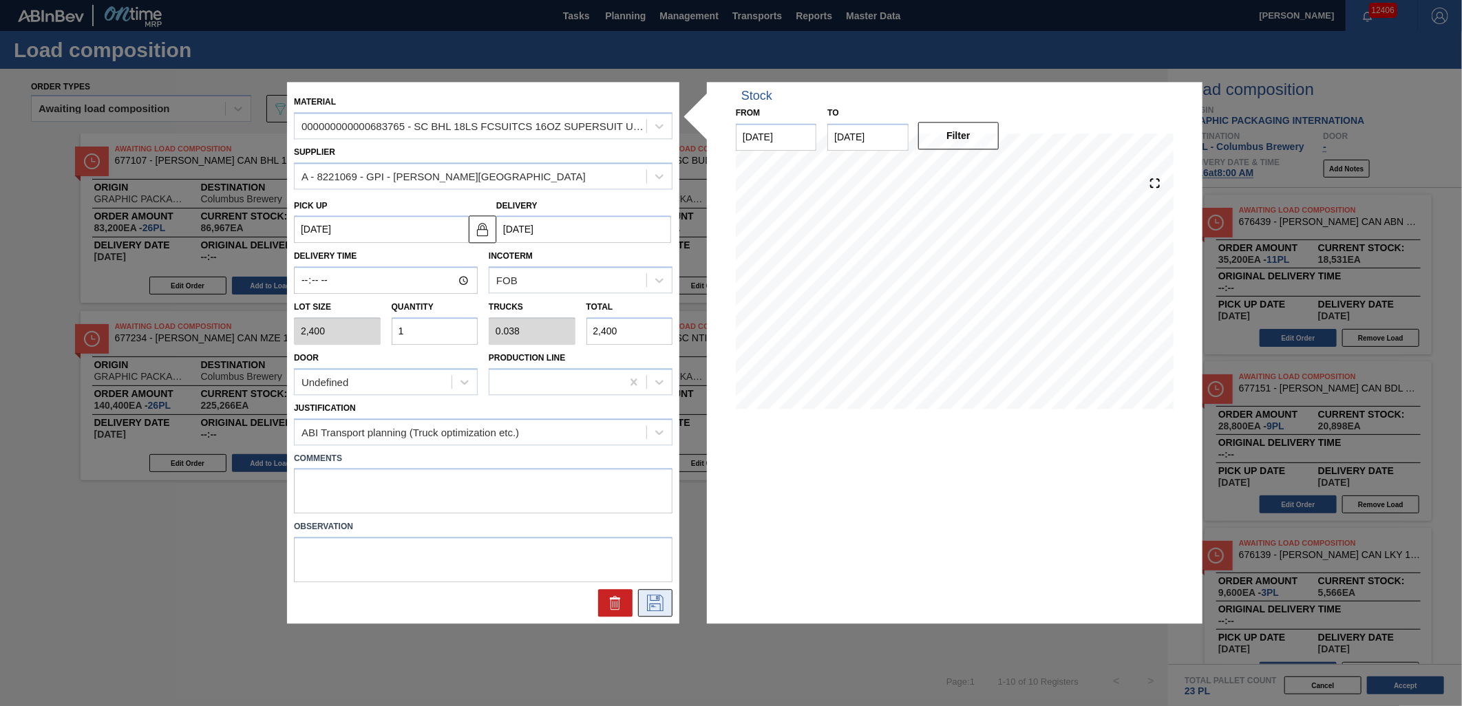
click at [654, 599] on icon at bounding box center [655, 603] width 22 height 17
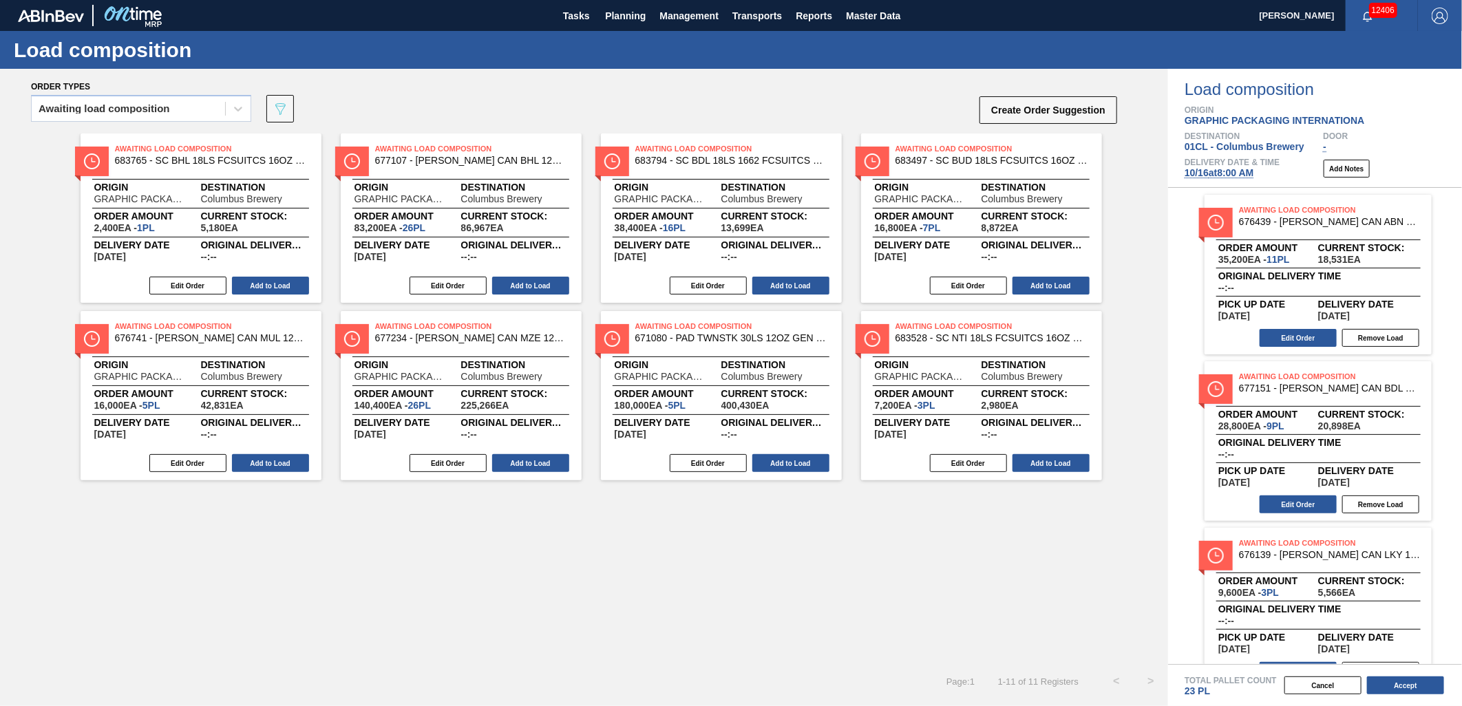
click at [264, 275] on div "Edit Order Add to Load" at bounding box center [196, 285] width 230 height 21
click at [272, 284] on button "Add to Load" at bounding box center [270, 286] width 77 height 18
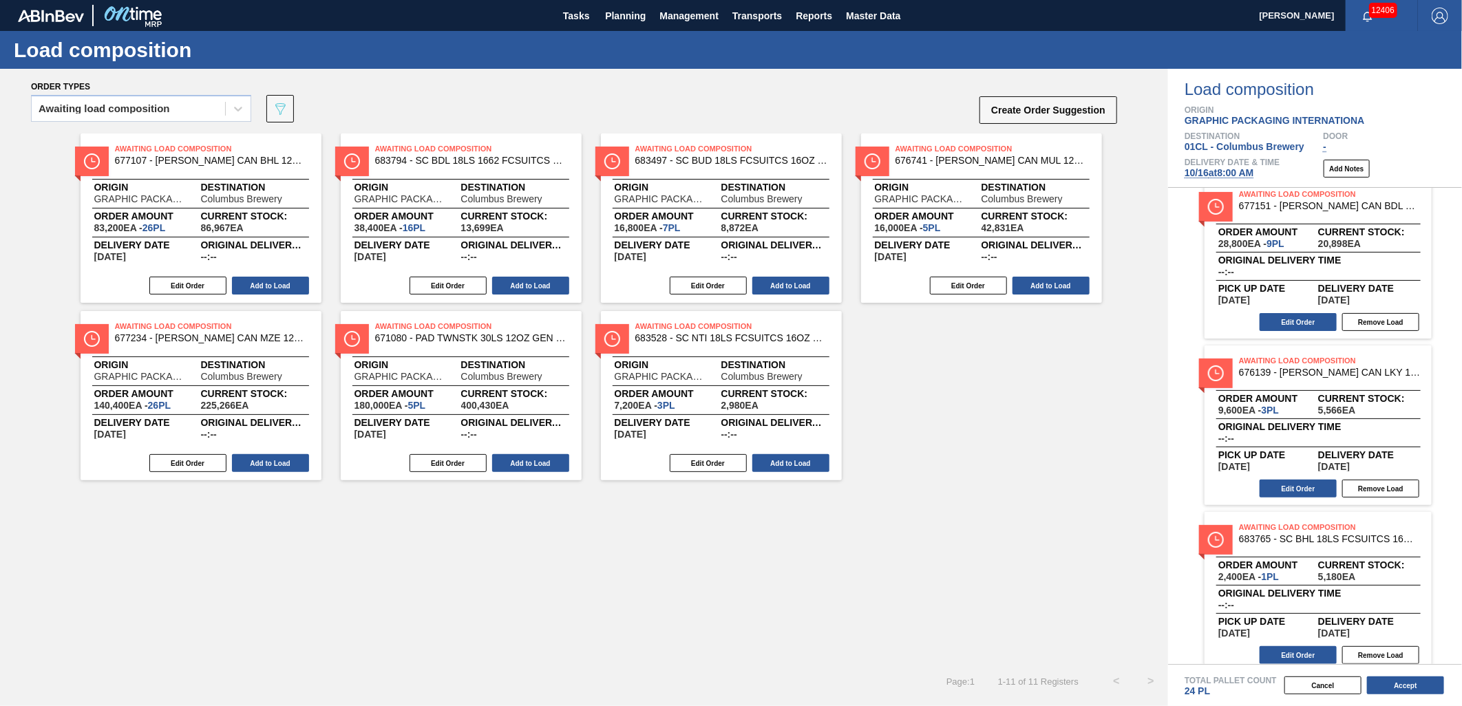
scroll to position [195, 0]
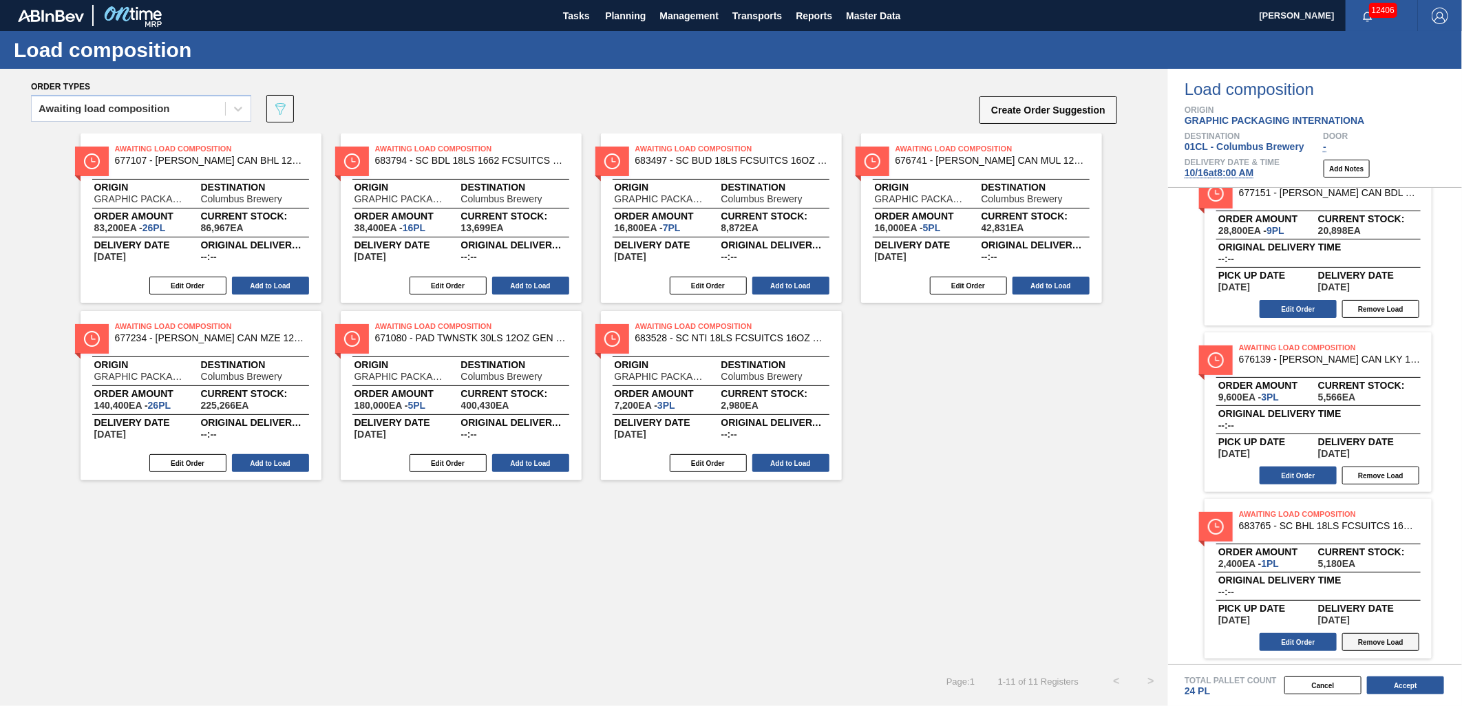
click at [1382, 643] on button "Remove Load" at bounding box center [1380, 642] width 77 height 18
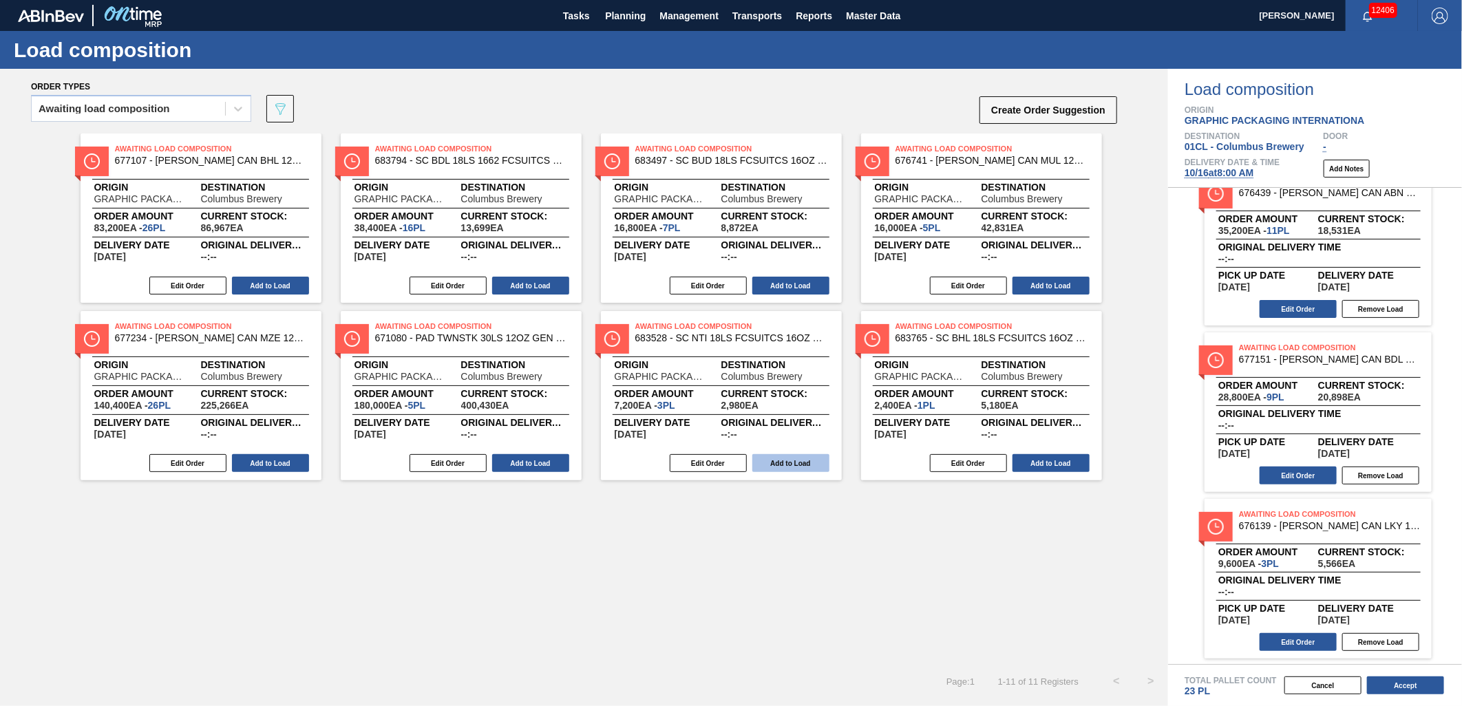
click at [794, 467] on button "Add to Load" at bounding box center [790, 463] width 77 height 18
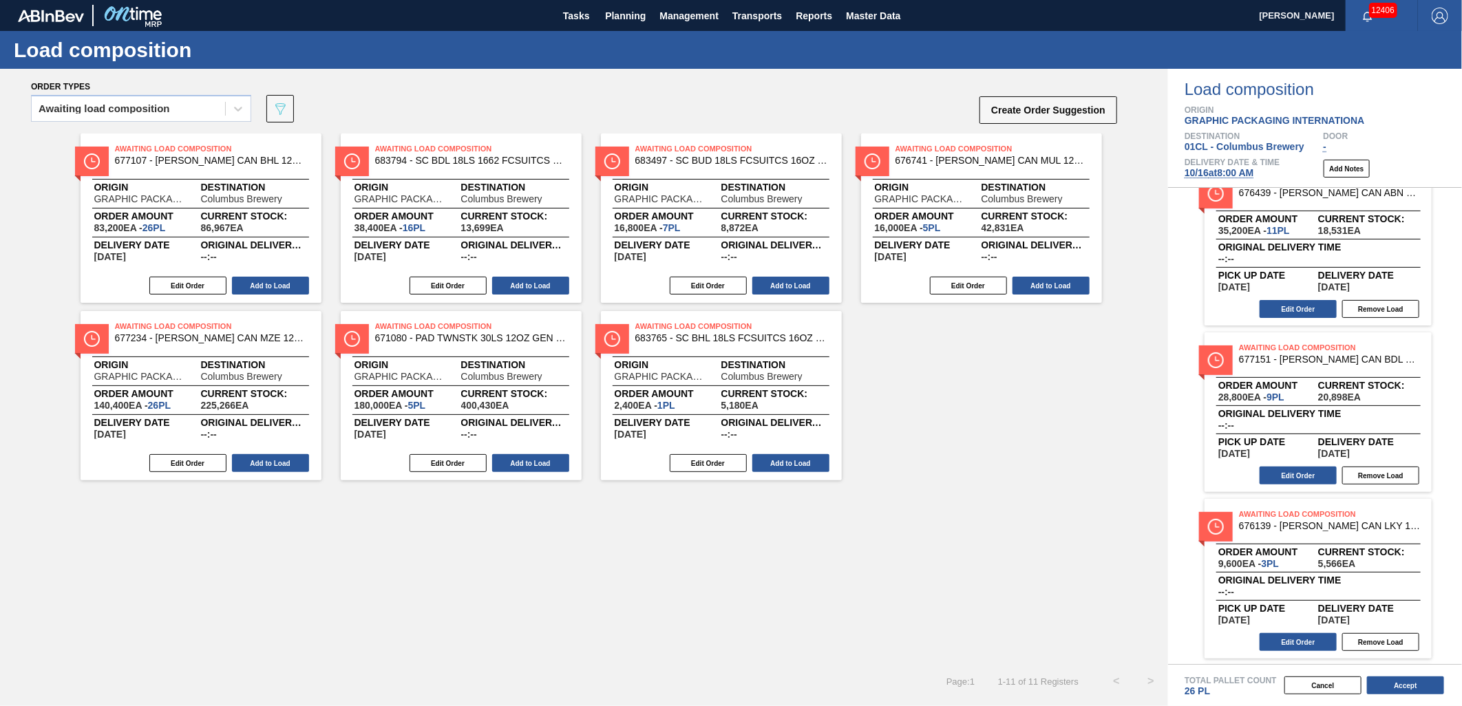
scroll to position [195, 0]
click at [1418, 685] on button "Accept" at bounding box center [1405, 685] width 77 height 18
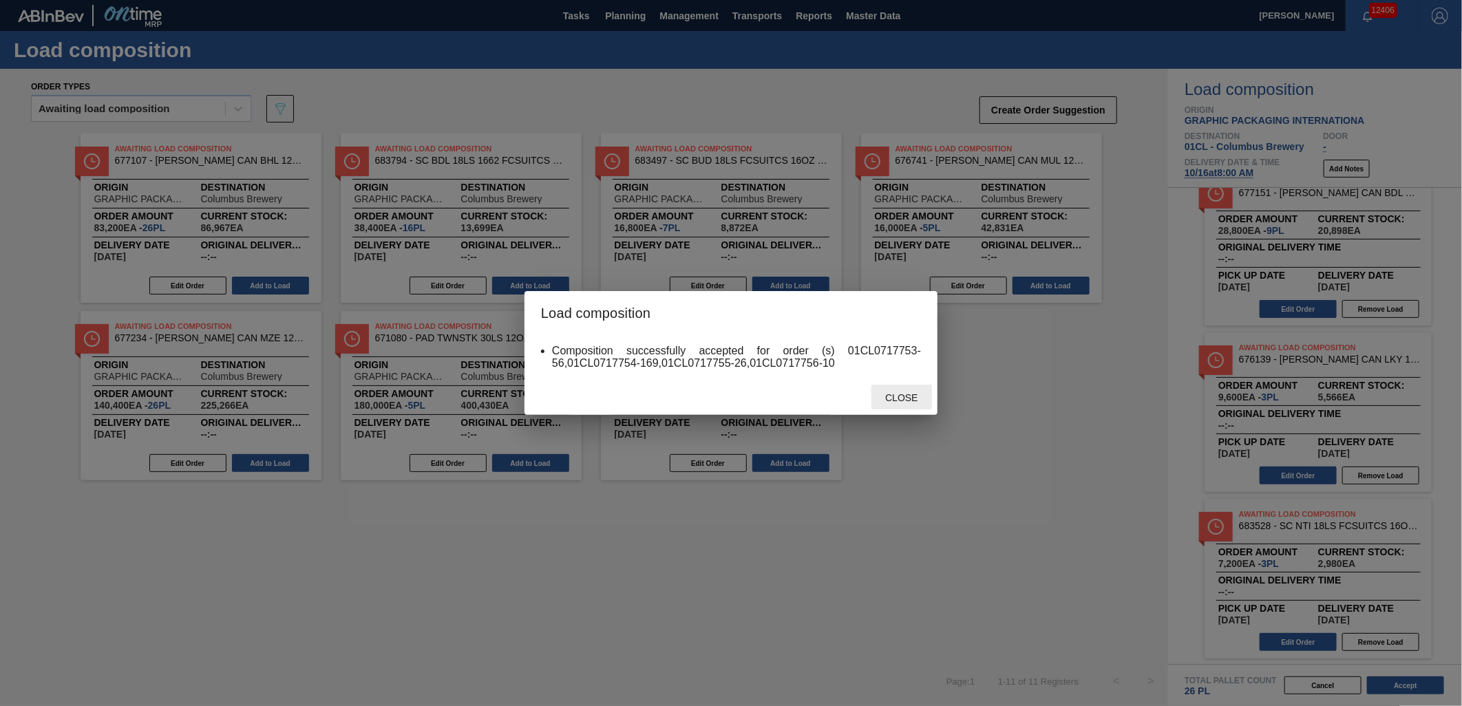
click at [903, 397] on span "Close" at bounding box center [901, 397] width 54 height 11
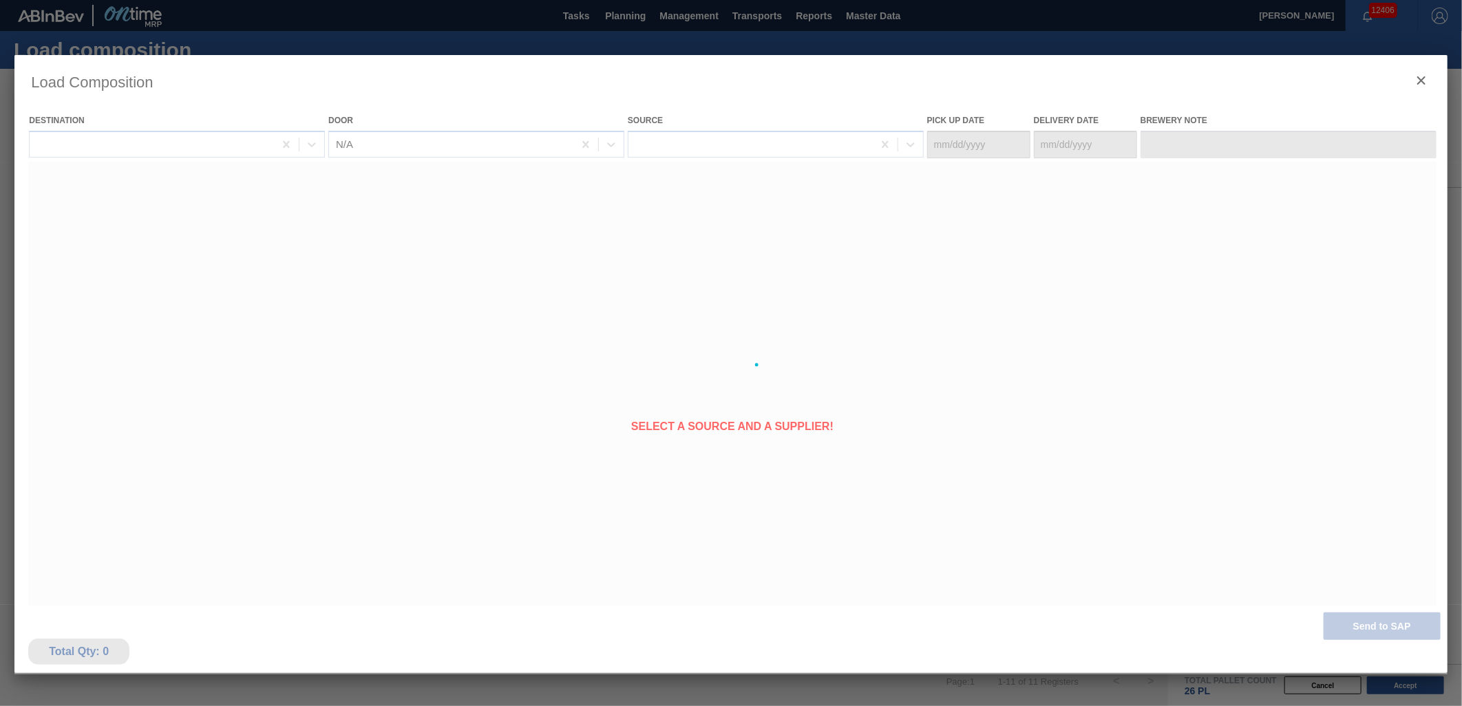
type Date "[DATE]"
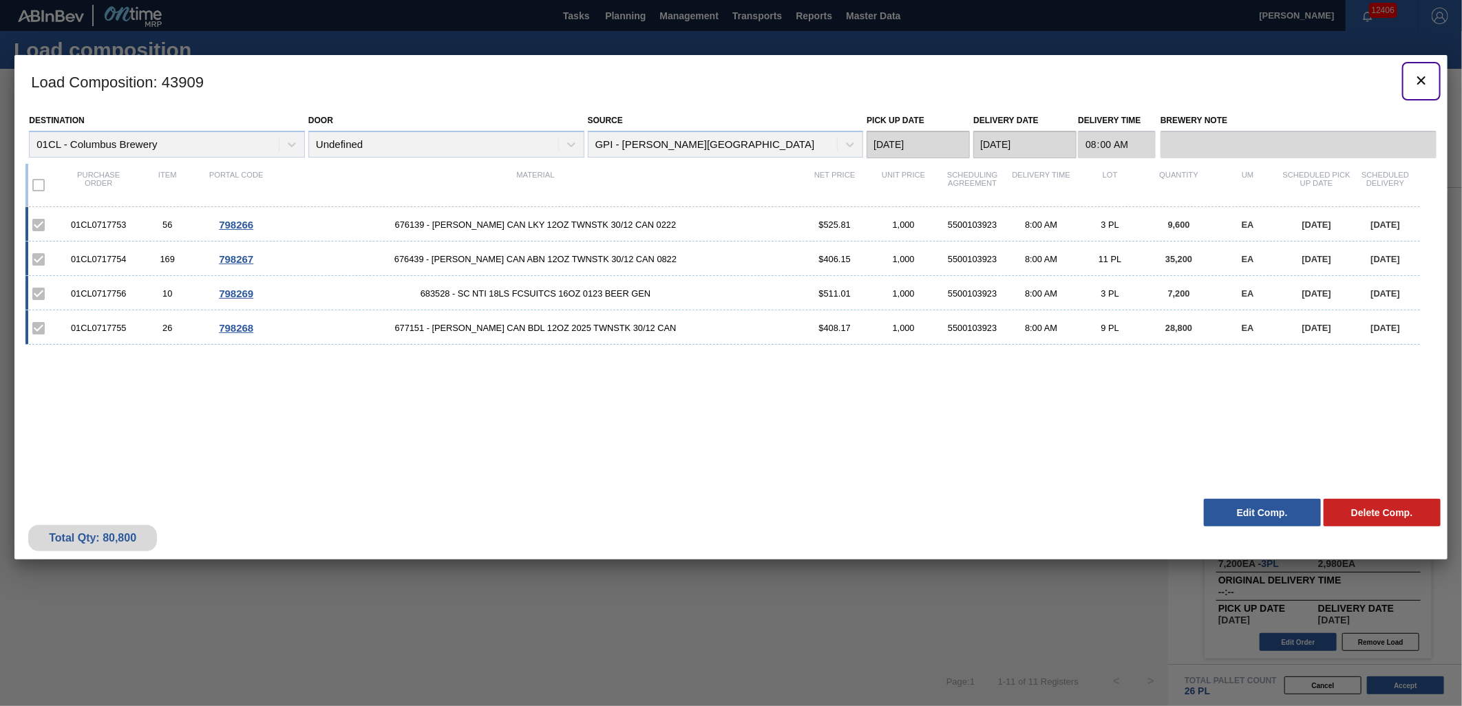
click at [1418, 81] on icon "botão de ícone" at bounding box center [1421, 80] width 17 height 17
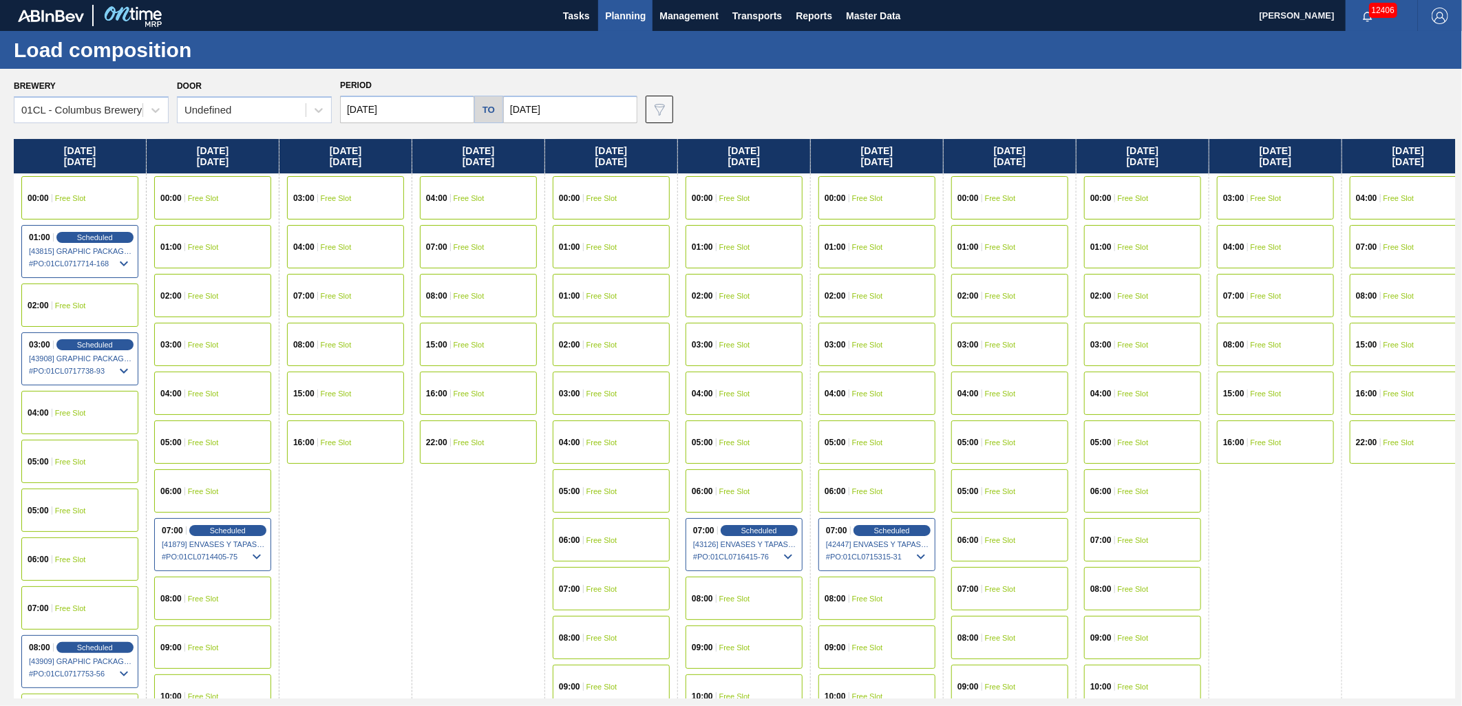
click at [224, 294] on div "02:00 Free Slot" at bounding box center [212, 295] width 117 height 43
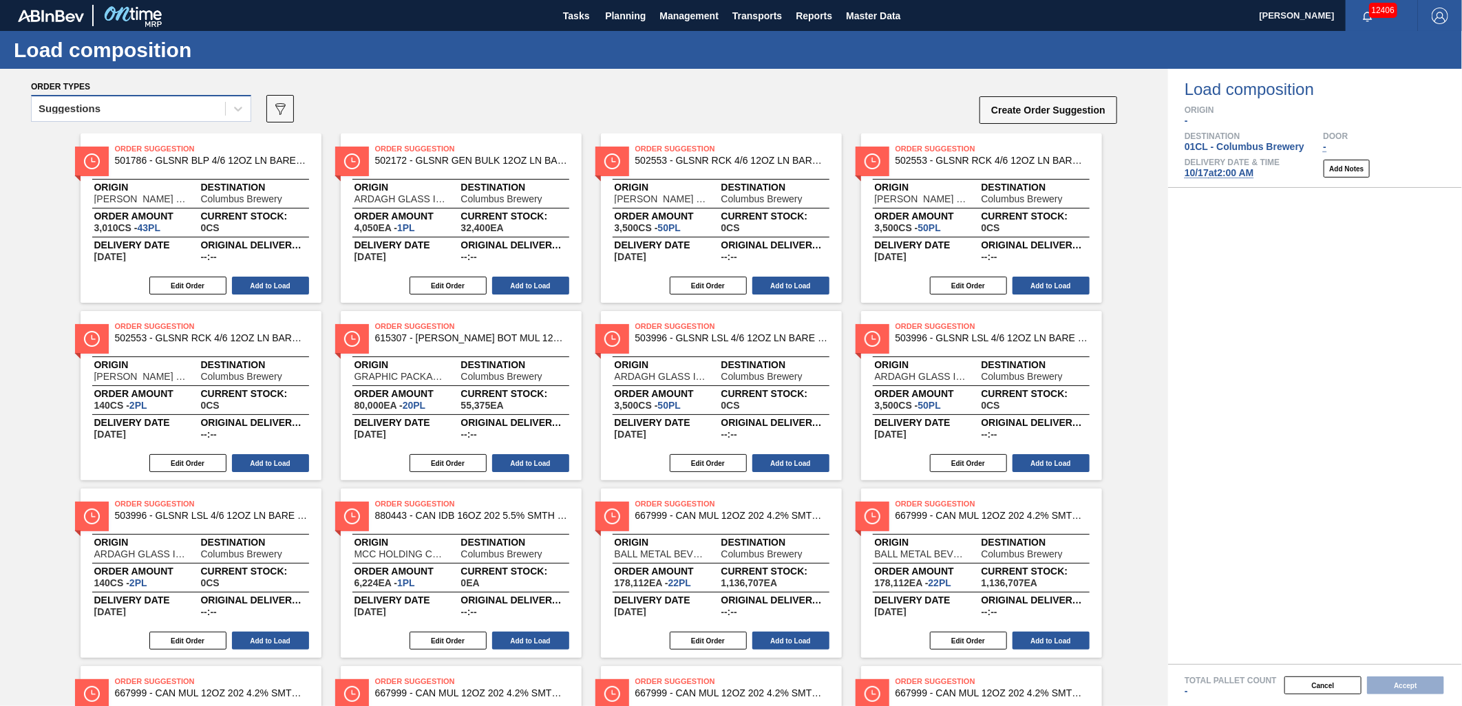
click at [207, 111] on div "Suggestions" at bounding box center [128, 109] width 193 height 20
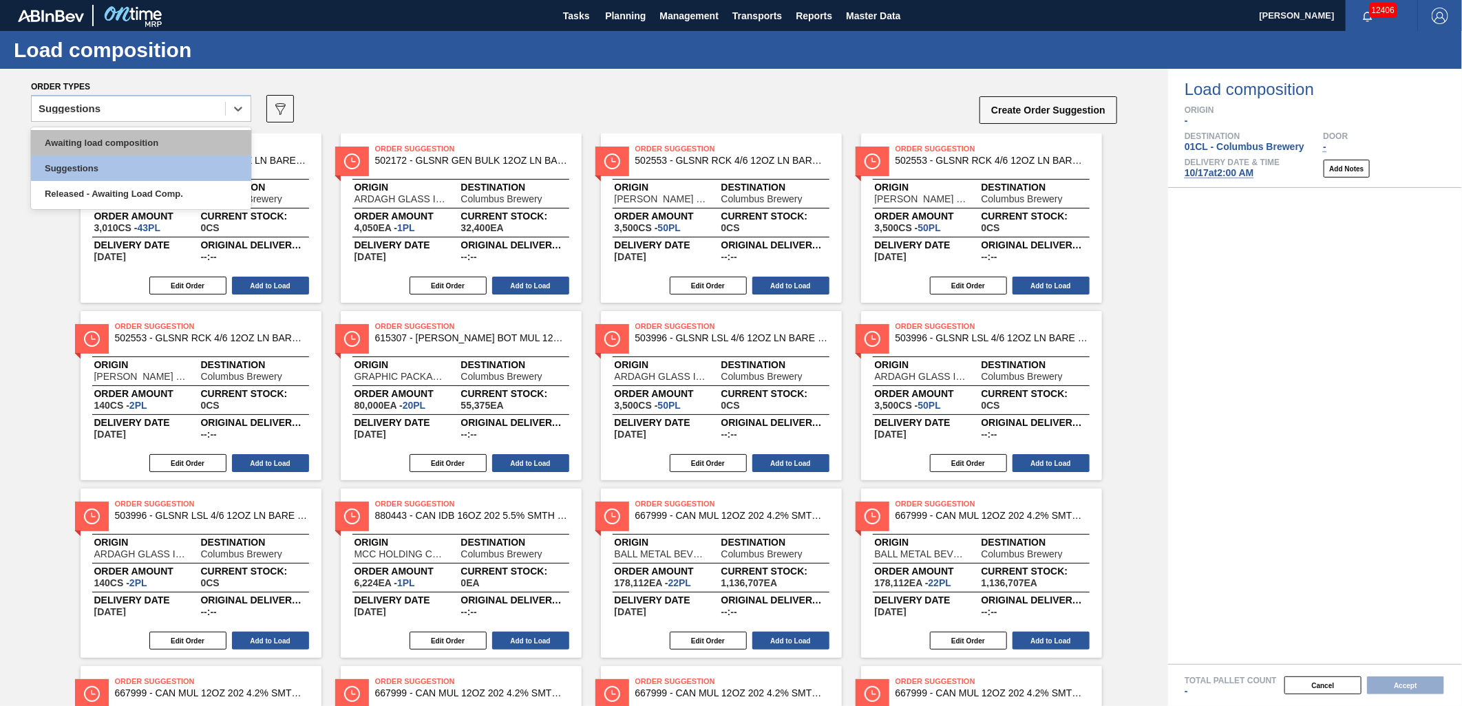
click at [170, 134] on div "Awaiting load composition" at bounding box center [141, 142] width 220 height 25
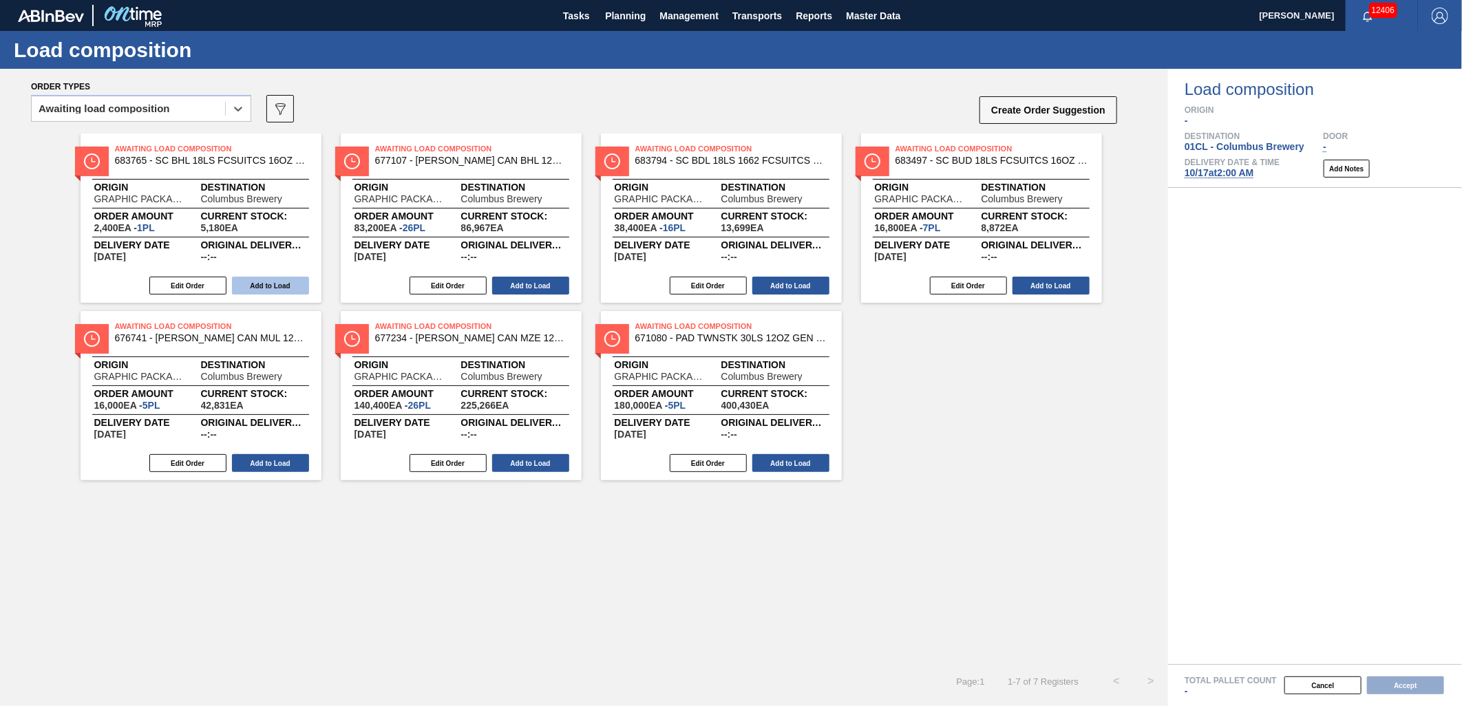
click at [244, 281] on button "Add to Load" at bounding box center [270, 286] width 77 height 18
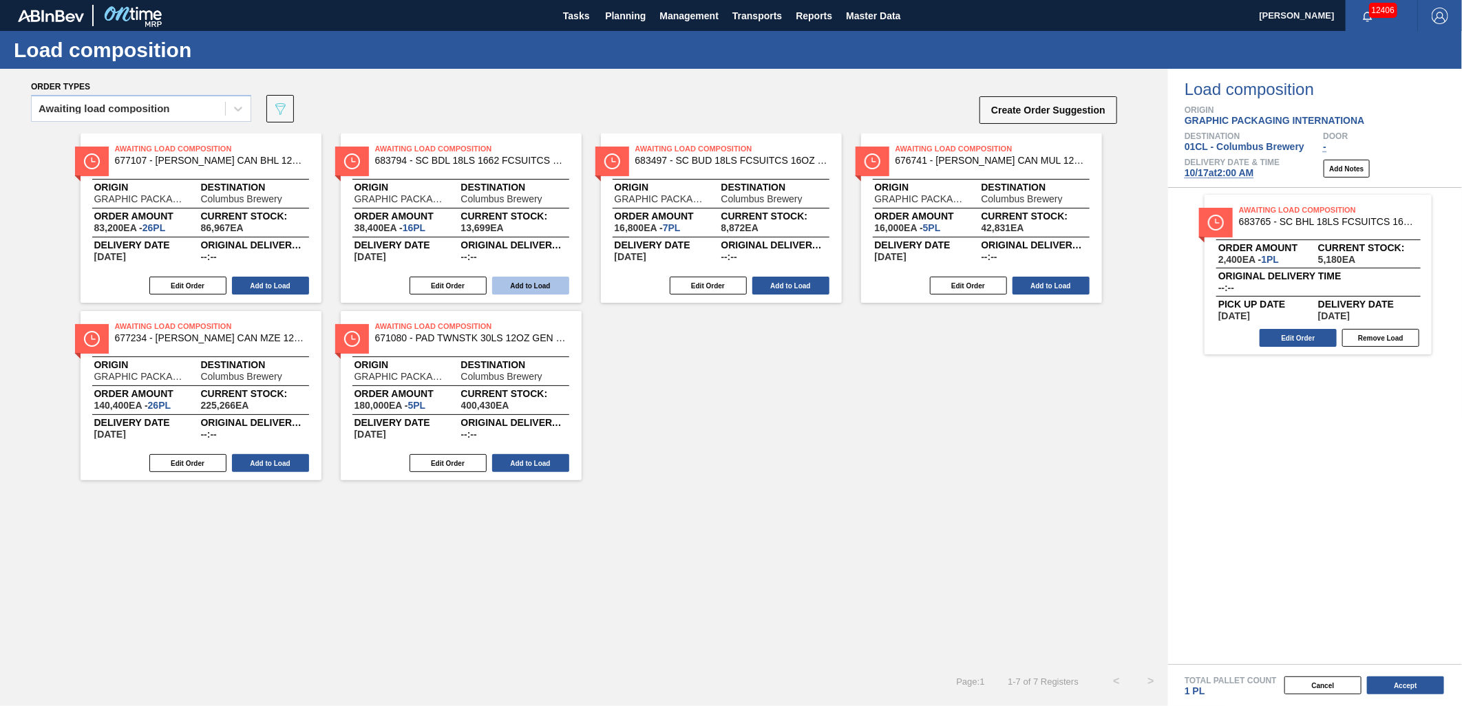
click at [494, 285] on button "Add to Load" at bounding box center [530, 286] width 77 height 18
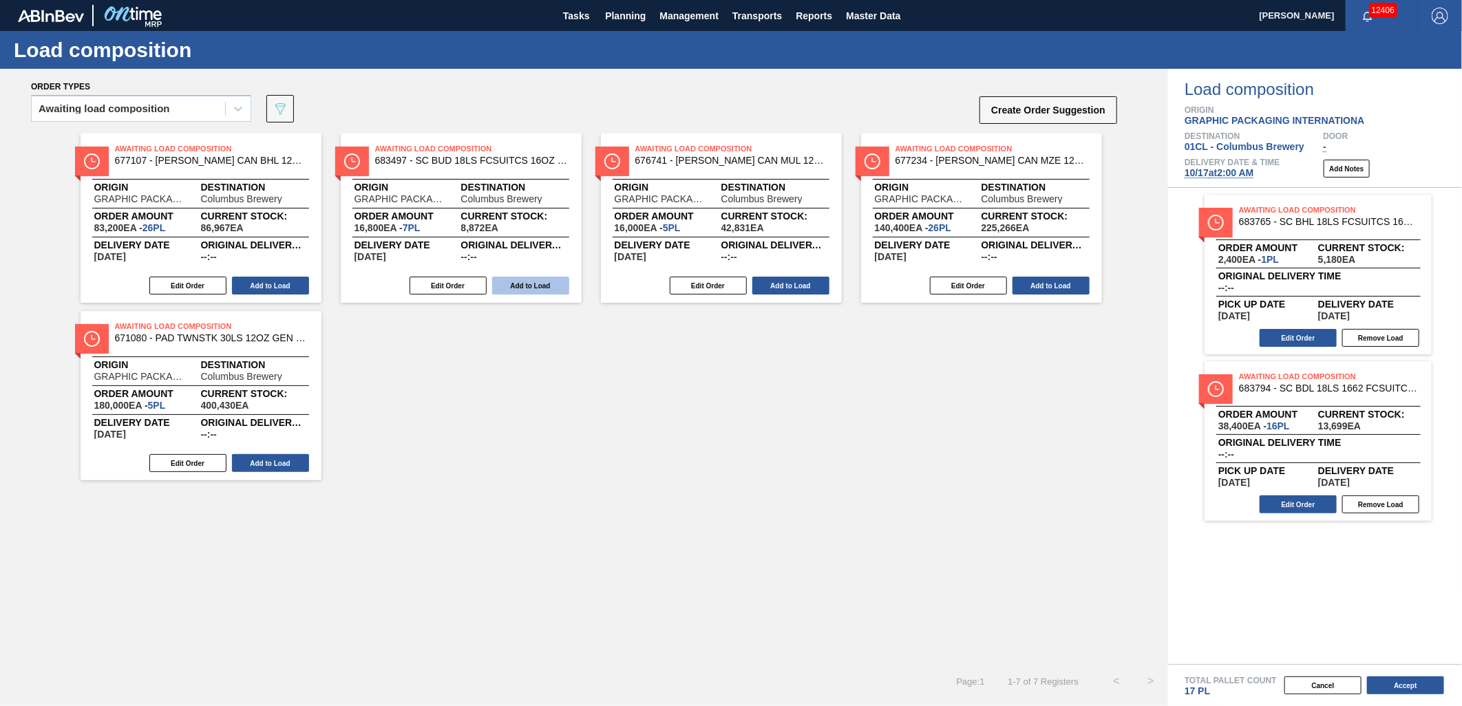
click at [499, 285] on button "Add to Load" at bounding box center [530, 286] width 77 height 18
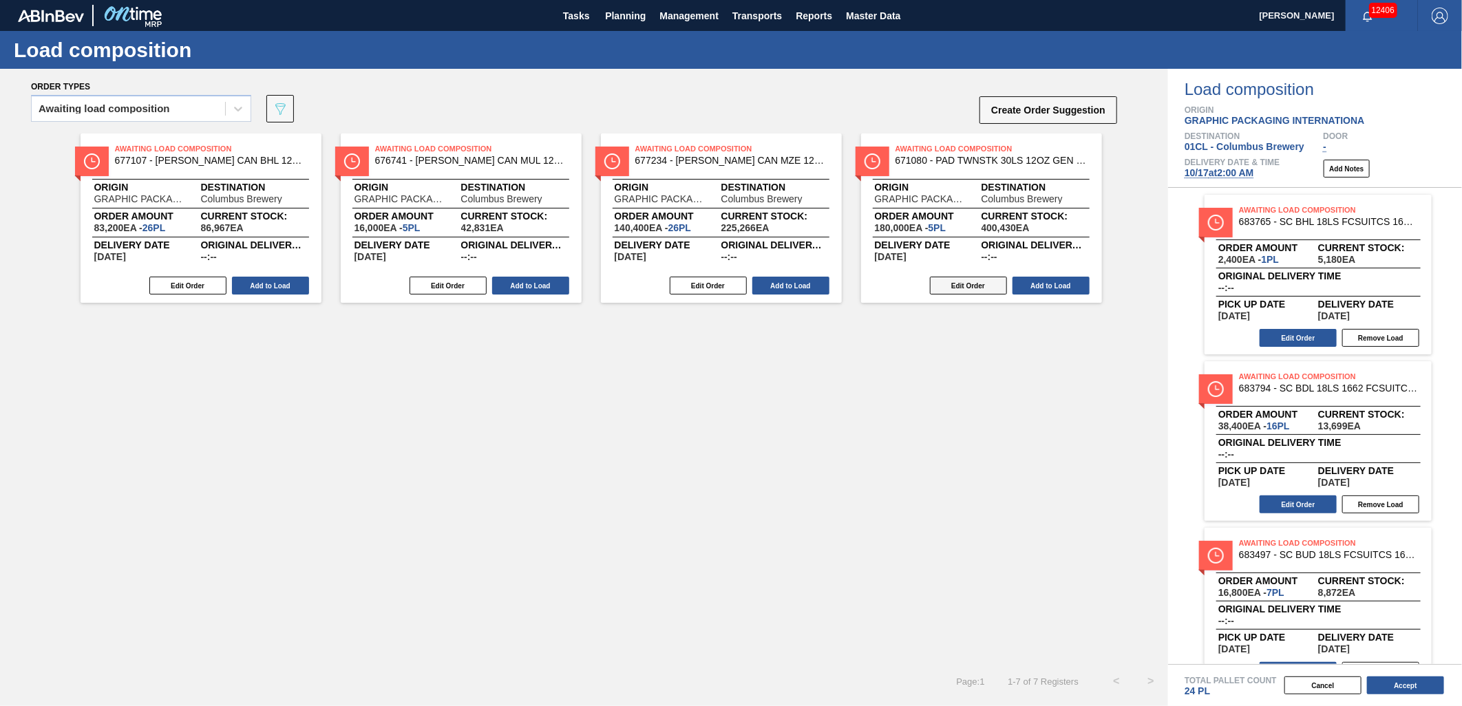
click at [968, 290] on button "Edit Order" at bounding box center [968, 286] width 77 height 18
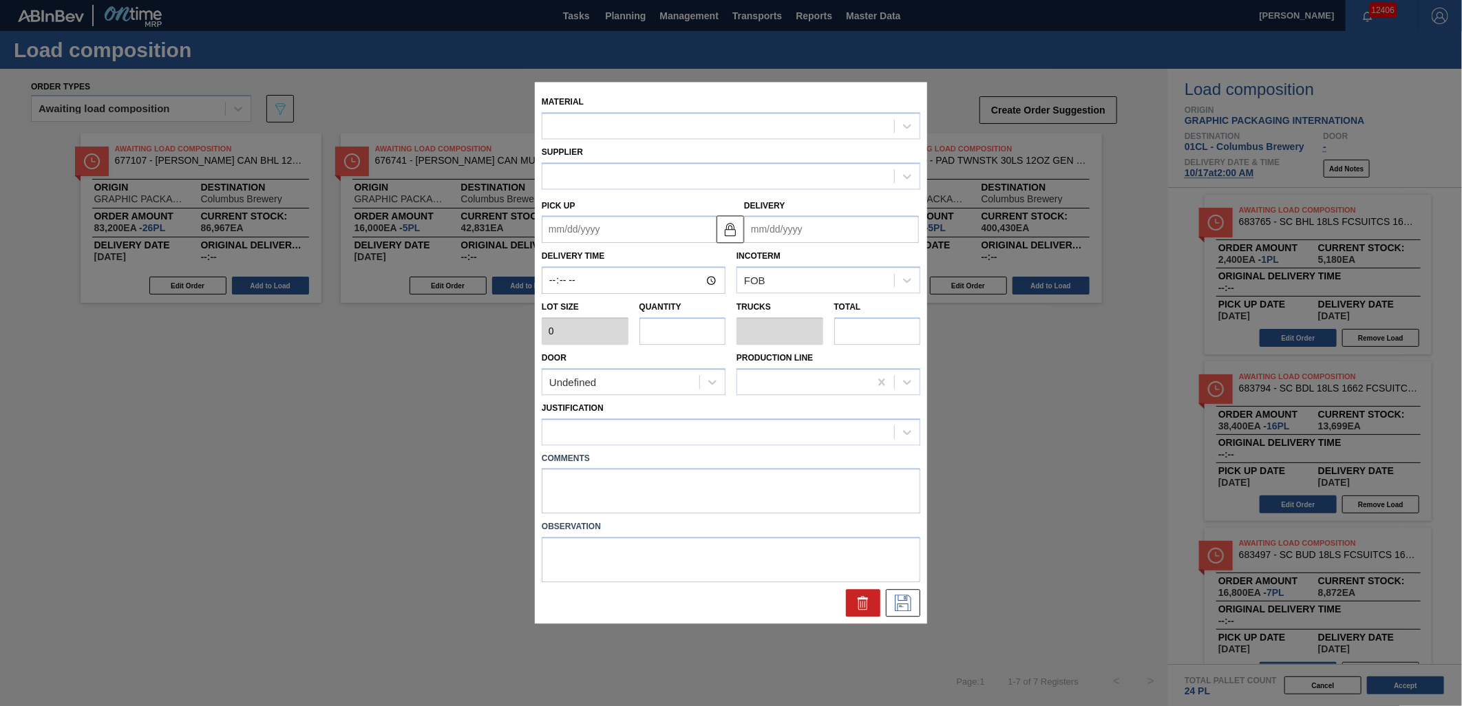
type input "36,000"
type input "5"
type input "0.25"
type input "180,000"
type up "[DATE]"
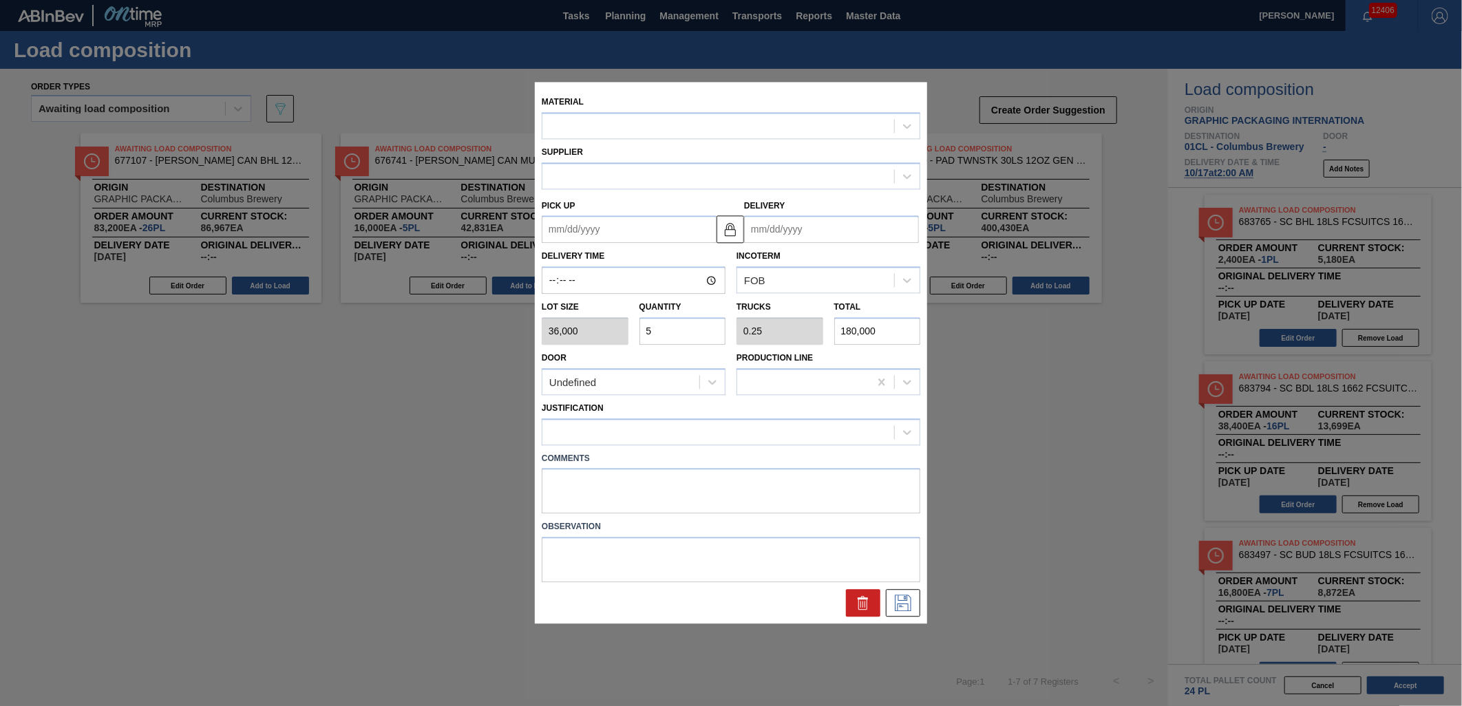
type input "[DATE]"
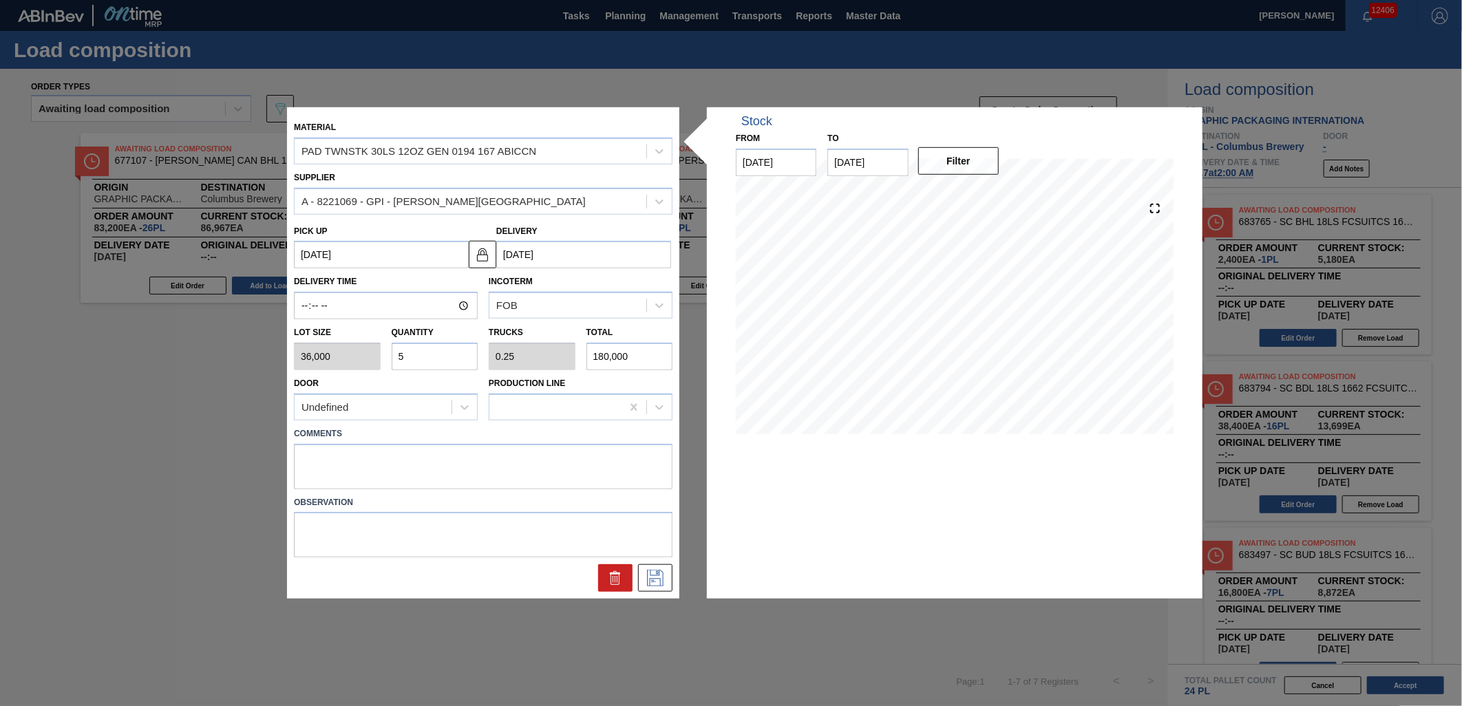
click at [449, 359] on input "5" at bounding box center [435, 357] width 87 height 28
type input "0"
type input "2"
type input "0.1"
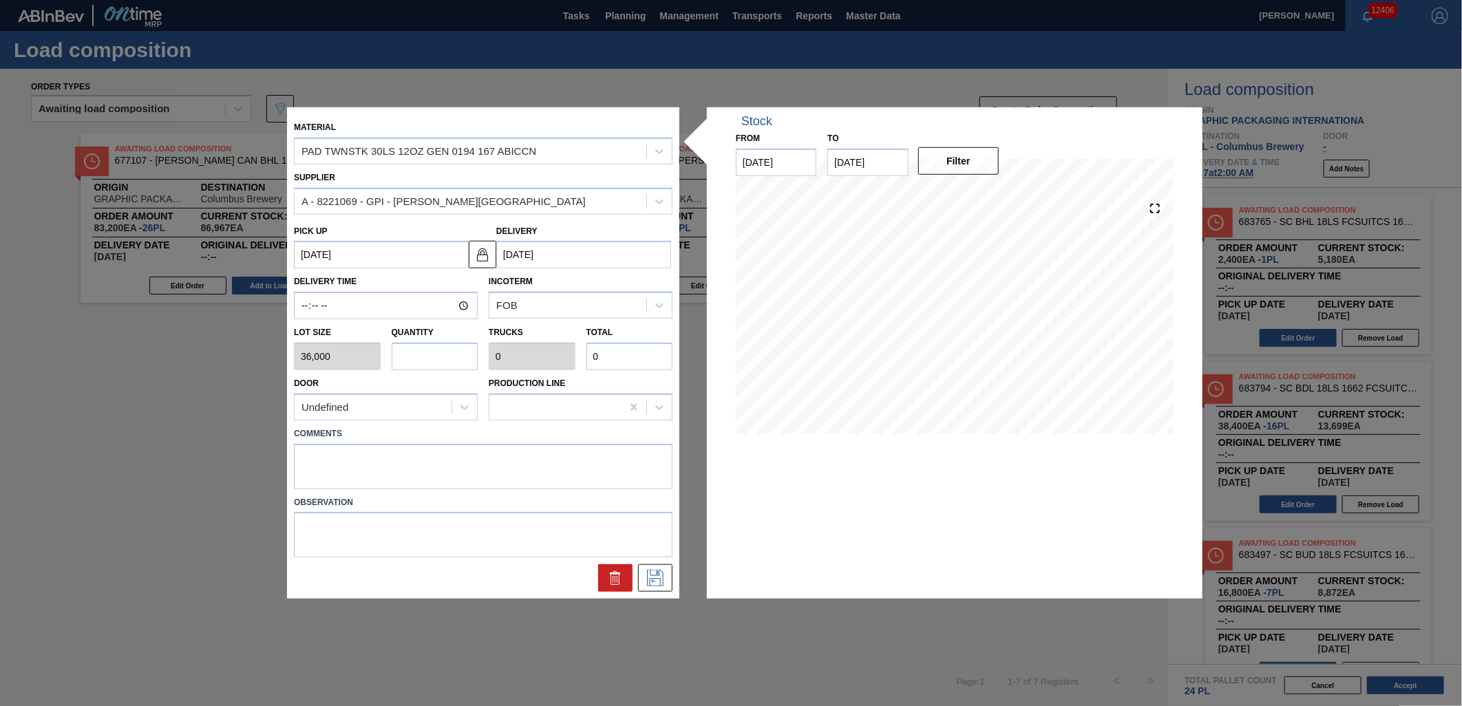
type input "72,000"
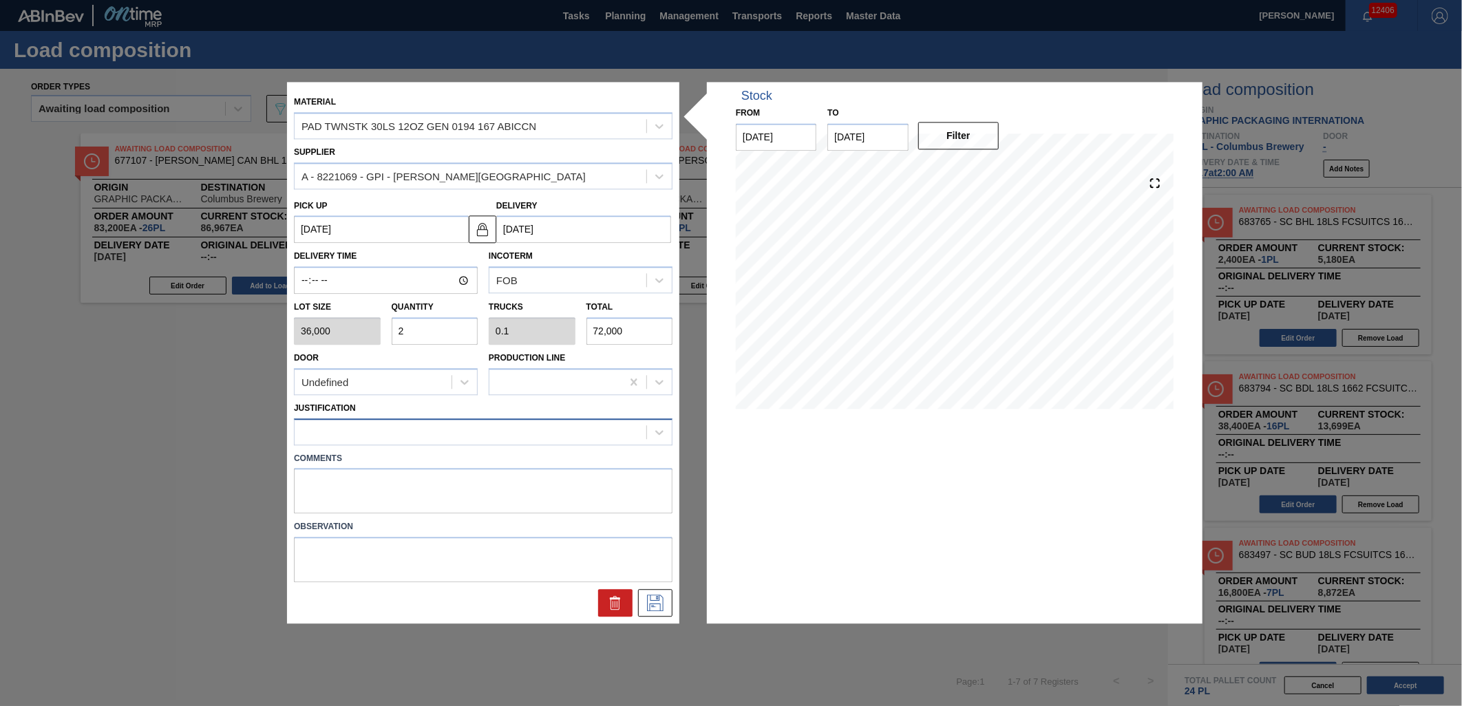
type input "2"
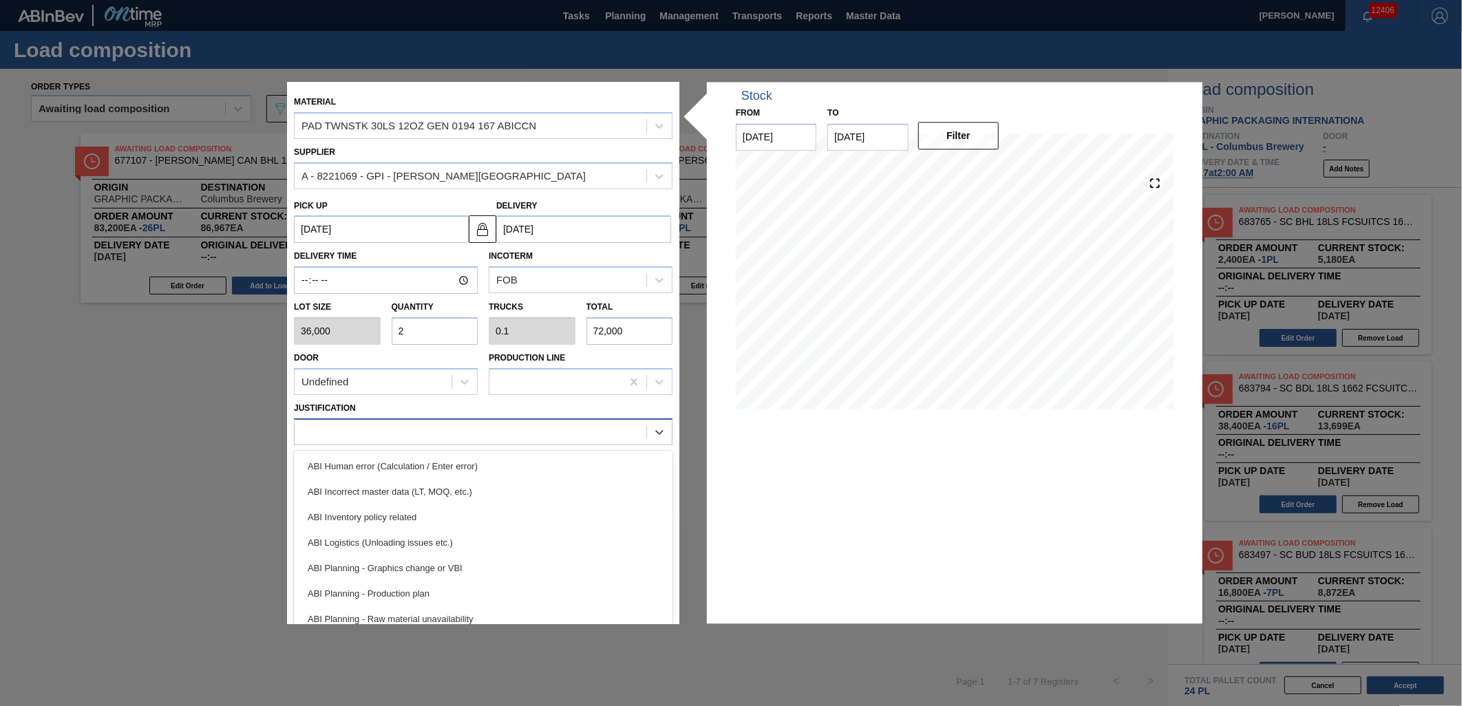
click at [461, 431] on div at bounding box center [471, 432] width 352 height 20
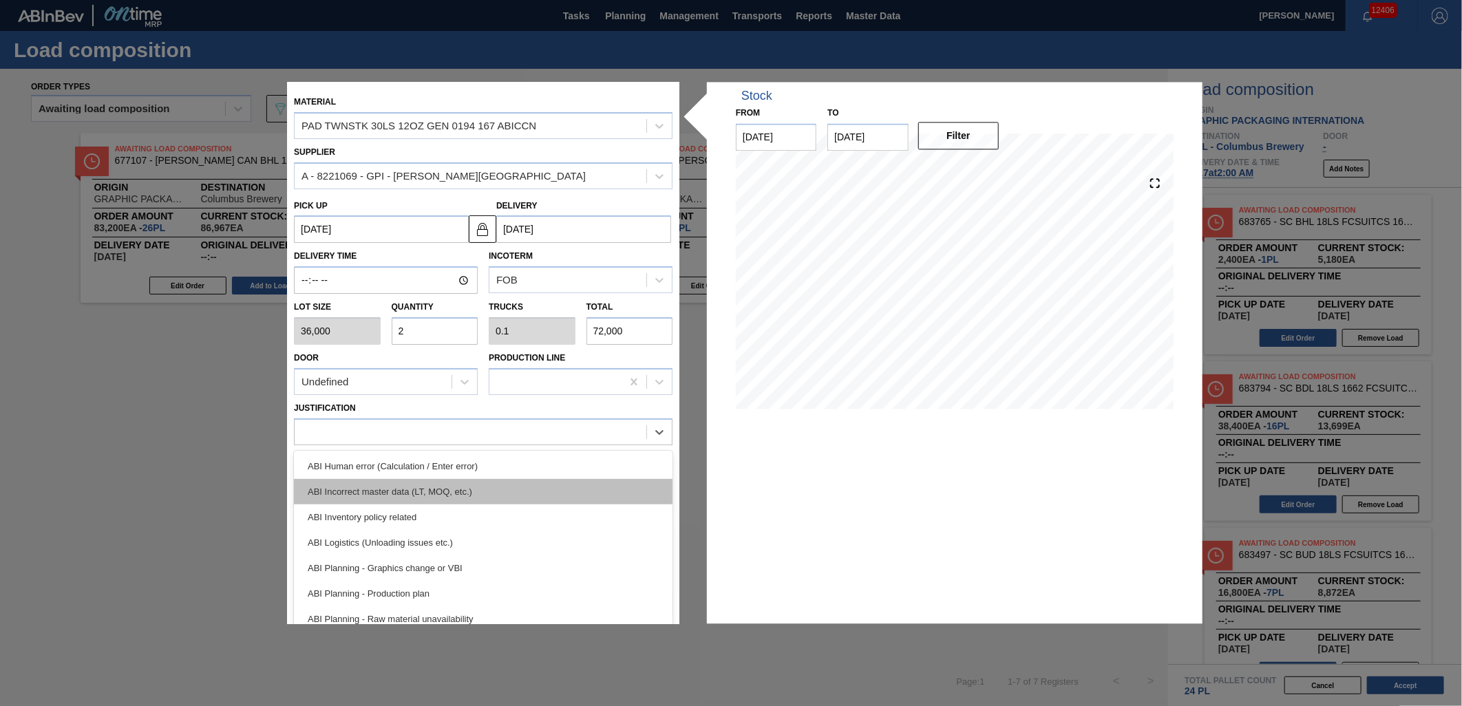
scroll to position [76, 0]
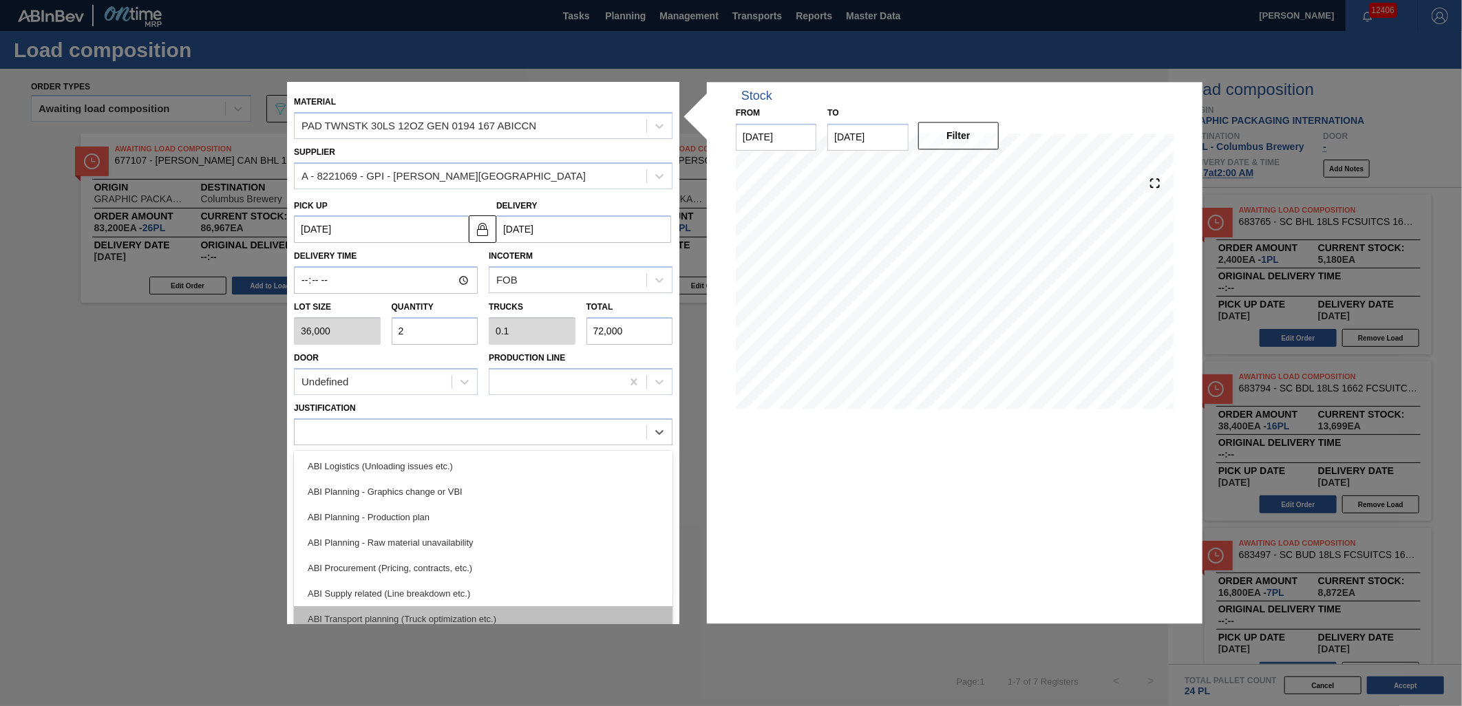
click at [494, 610] on div "ABI Transport planning (Truck optimization etc.)" at bounding box center [483, 618] width 379 height 25
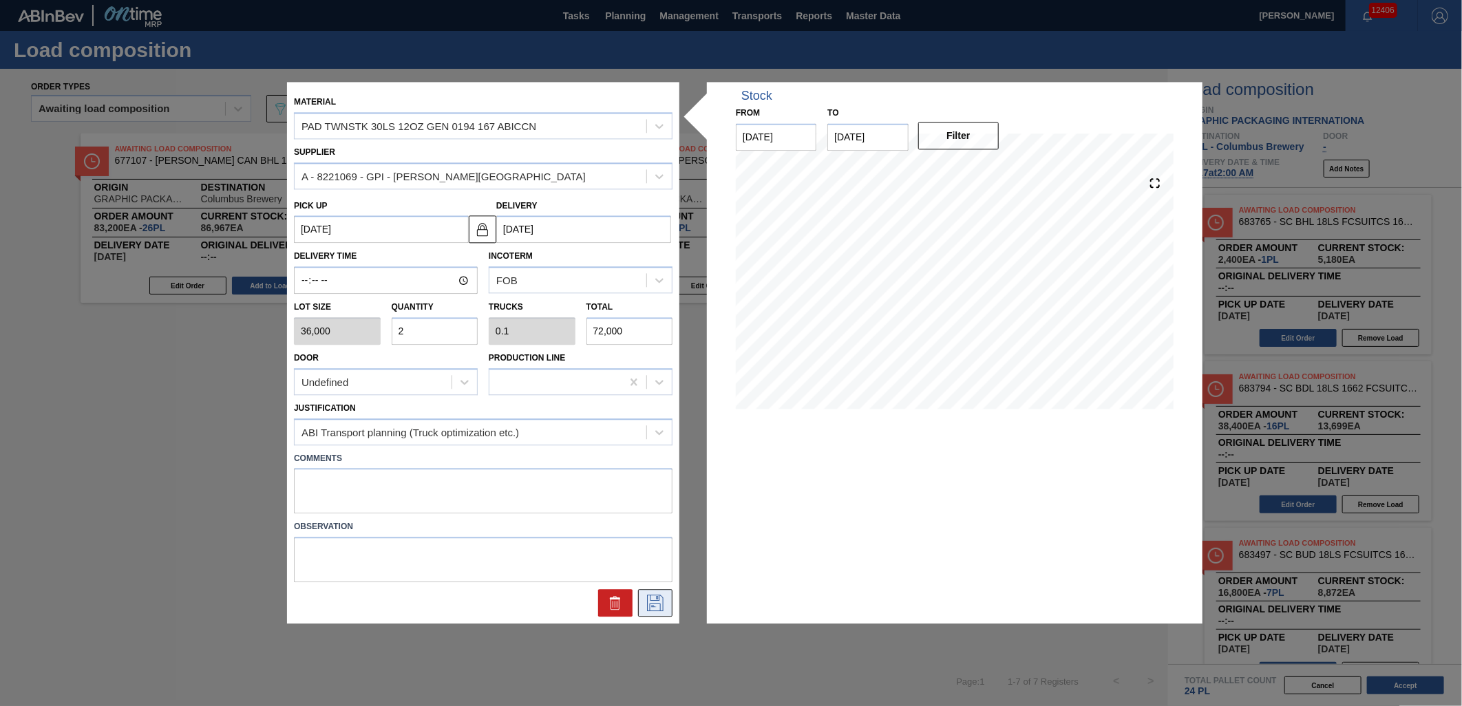
click at [649, 604] on icon at bounding box center [655, 603] width 22 height 17
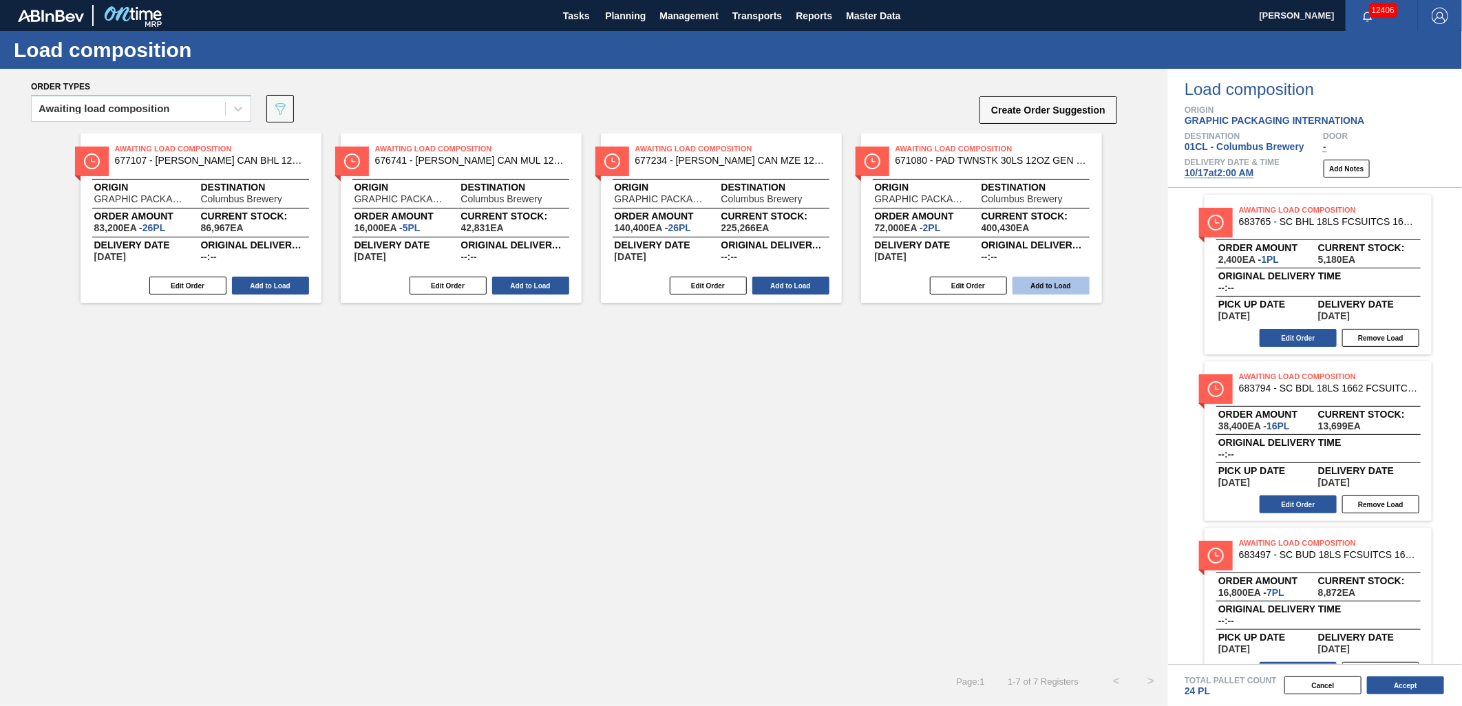
click at [1037, 283] on button "Add to Load" at bounding box center [1050, 286] width 77 height 18
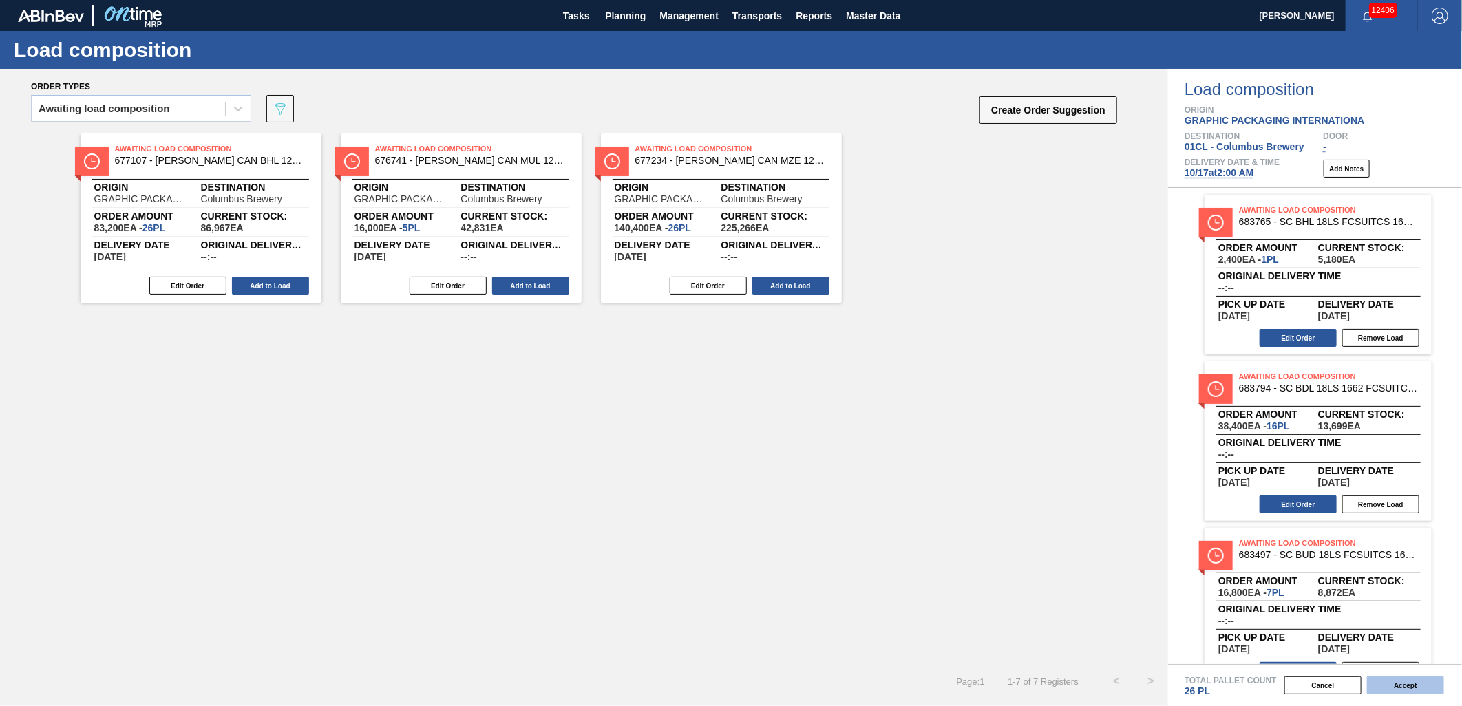
click at [1404, 686] on button "Accept" at bounding box center [1405, 685] width 77 height 18
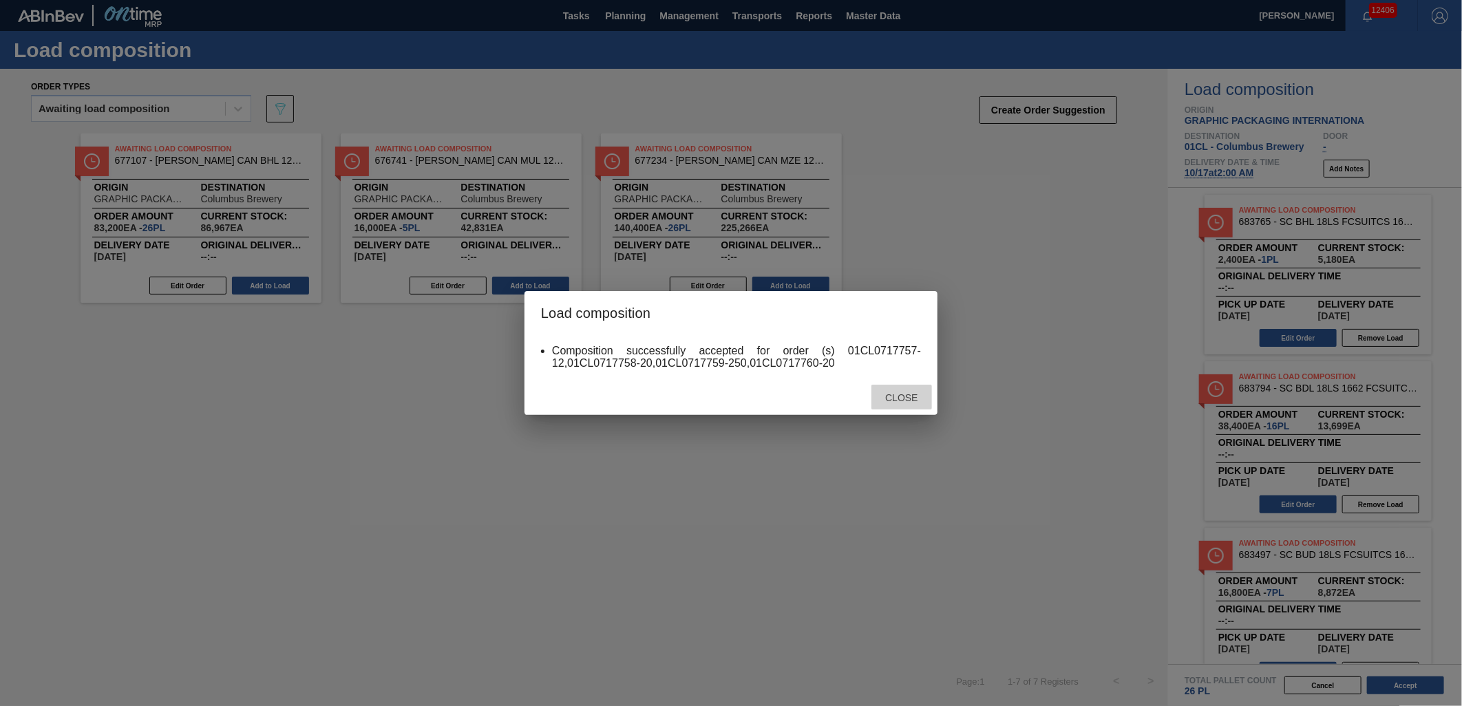
click at [899, 398] on span "Close" at bounding box center [901, 397] width 54 height 11
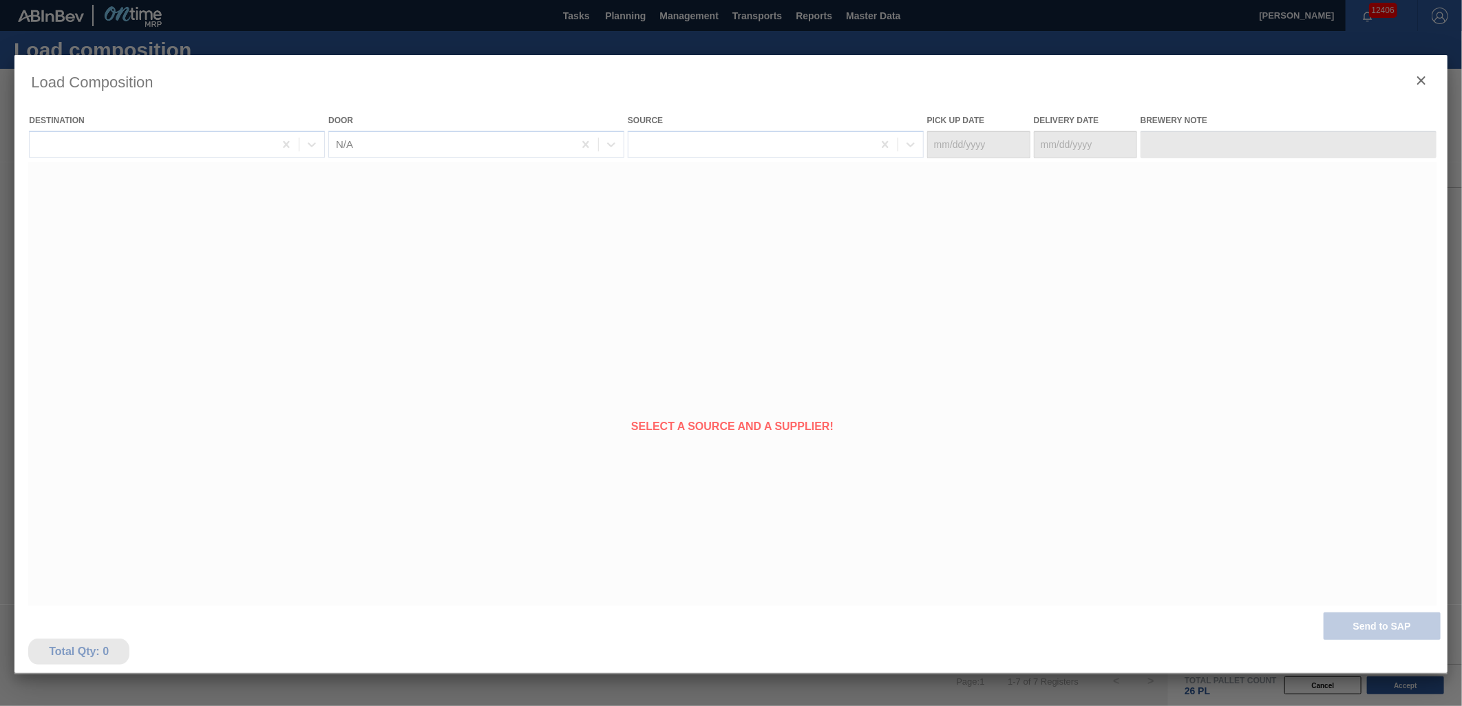
type Date "[DATE]"
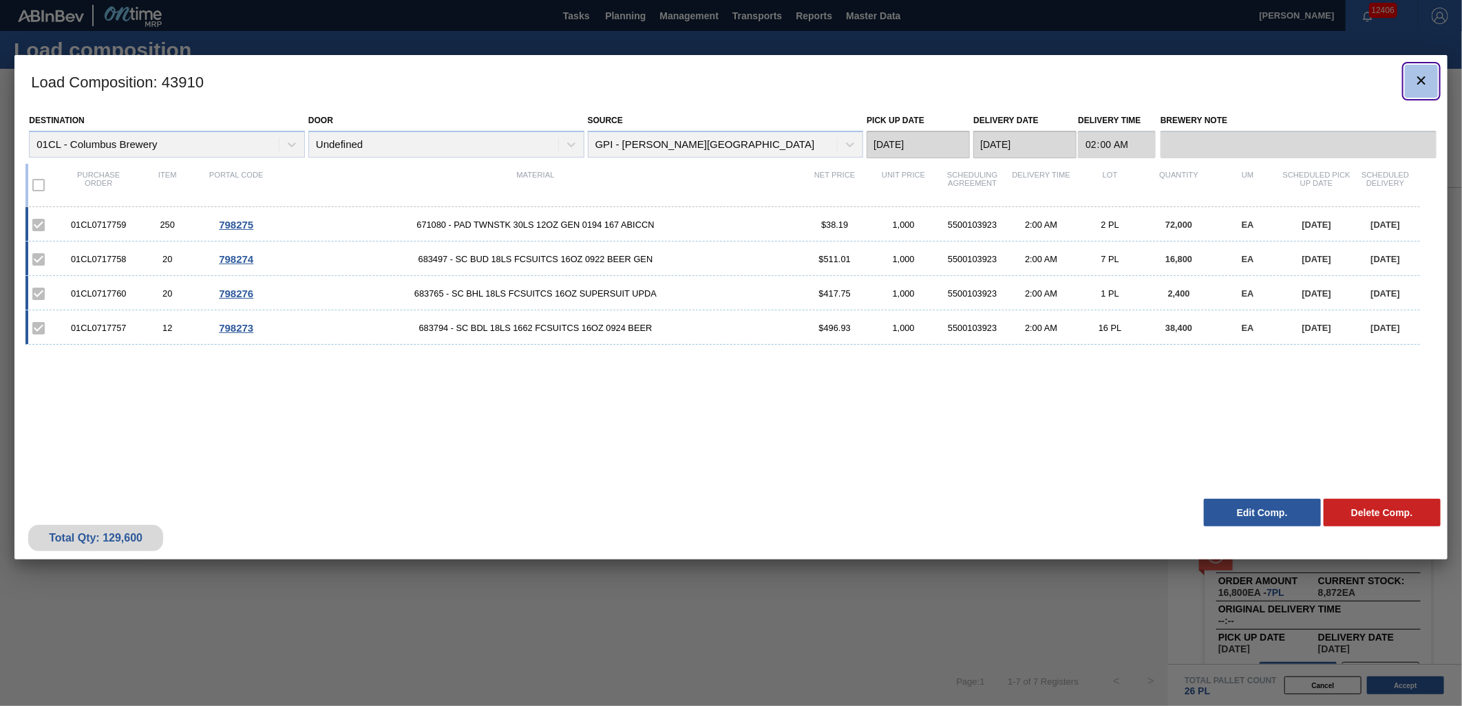
click at [1416, 85] on icon "botão de ícone" at bounding box center [1421, 80] width 17 height 17
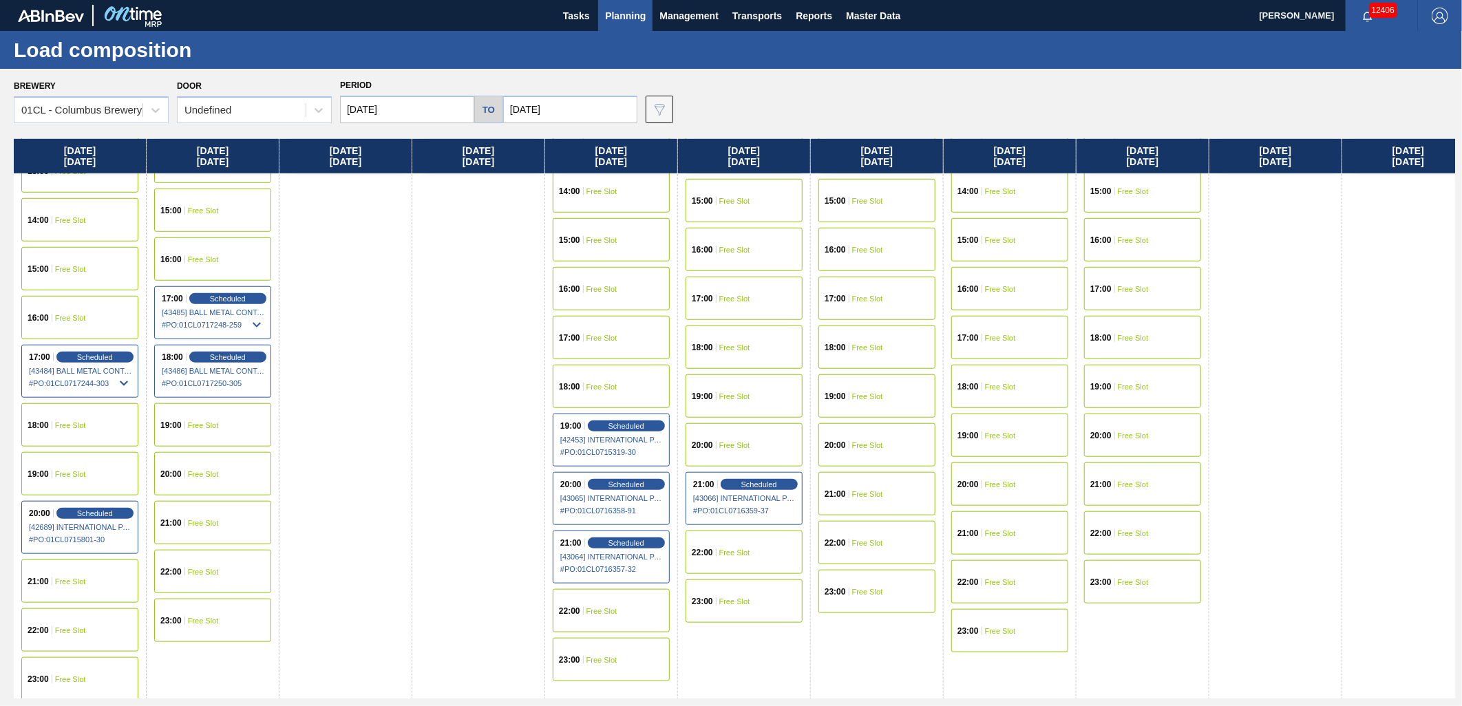
scroll to position [744, 0]
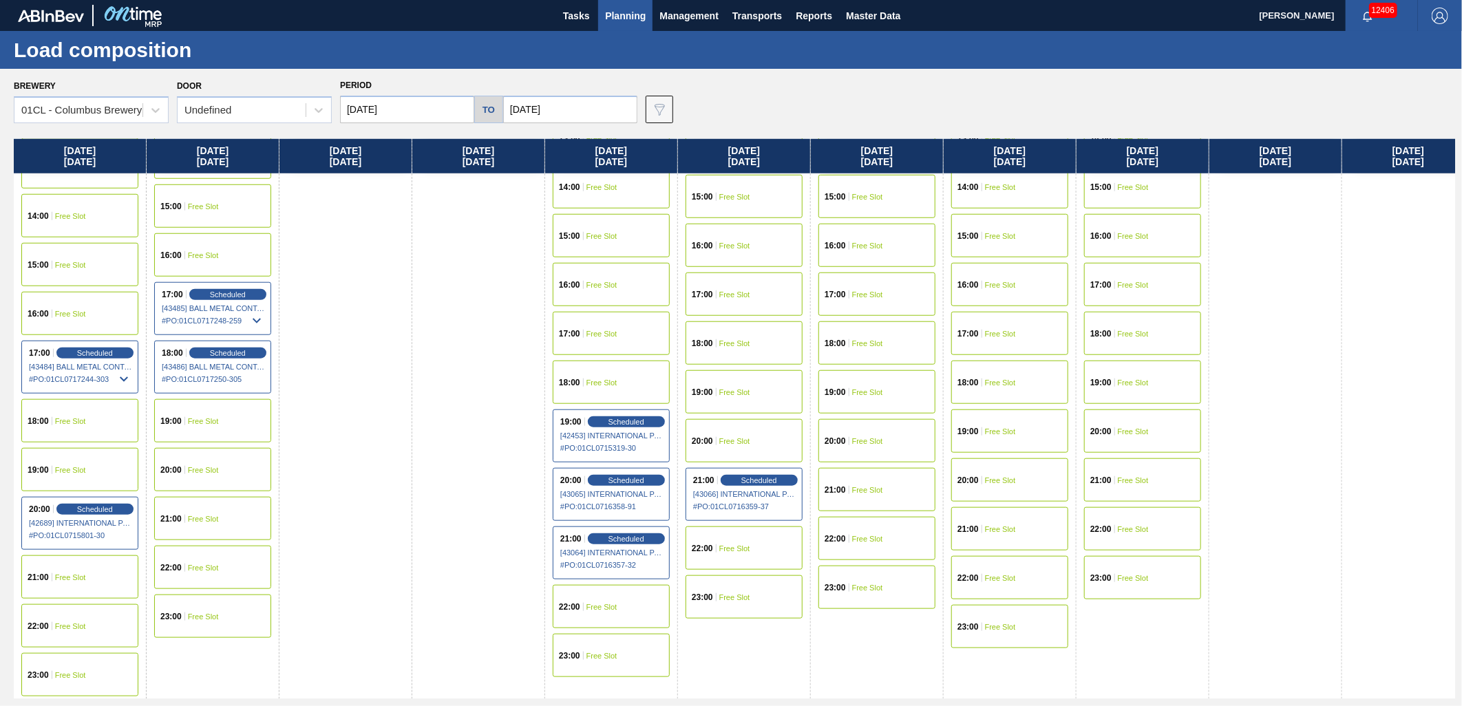
click at [220, 468] on div "20:00 Free Slot" at bounding box center [212, 469] width 117 height 43
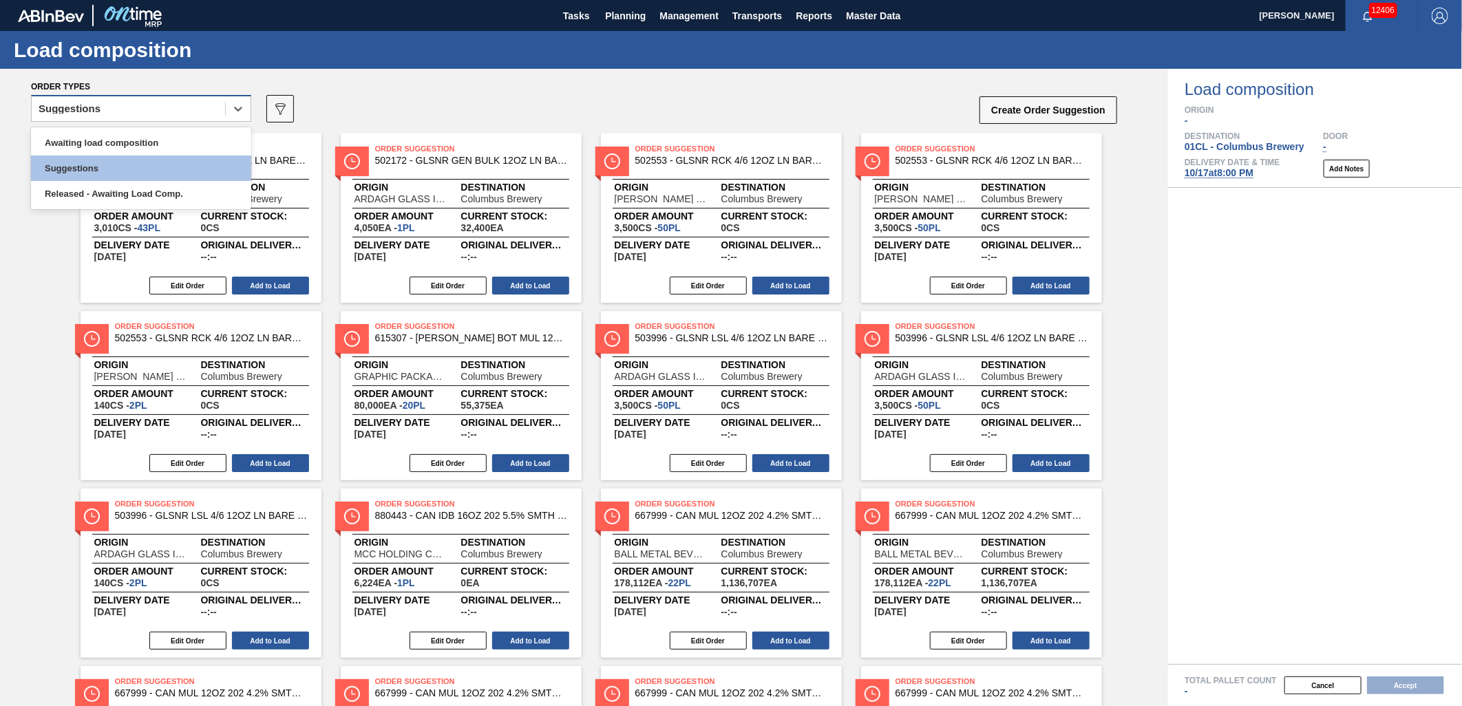
click at [170, 100] on div "Suggestions" at bounding box center [128, 109] width 193 height 20
click at [143, 133] on div "Awaiting load composition" at bounding box center [141, 142] width 220 height 25
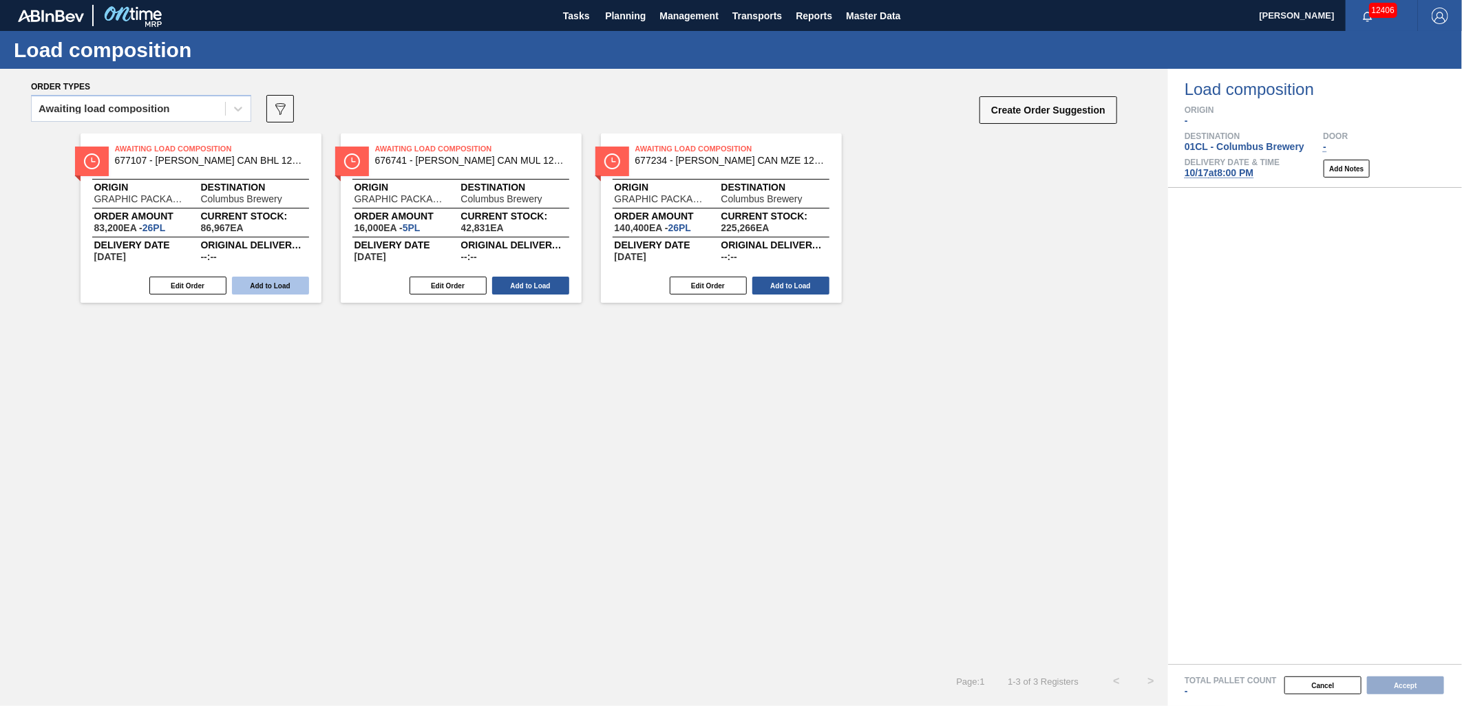
click at [274, 286] on button "Add to Load" at bounding box center [270, 286] width 77 height 18
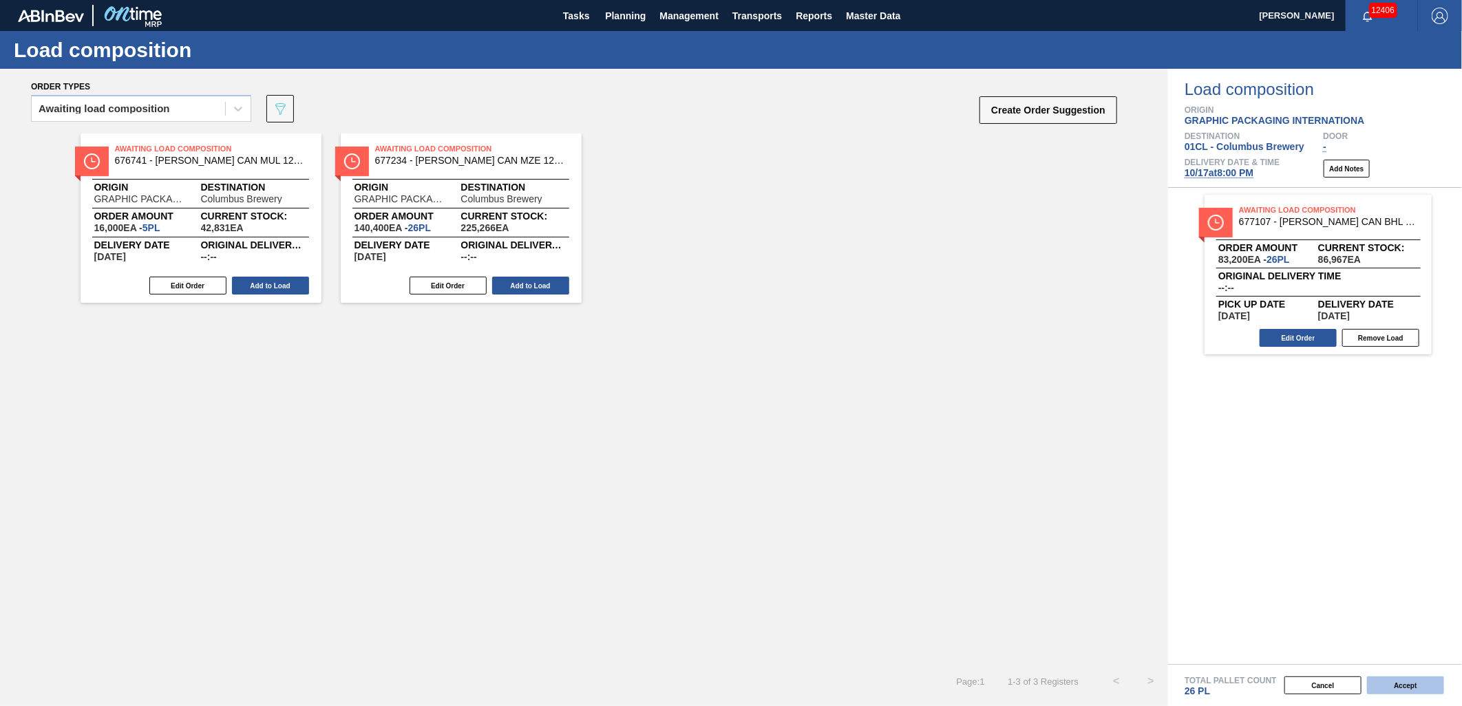
click at [1395, 683] on button "Accept" at bounding box center [1405, 685] width 77 height 18
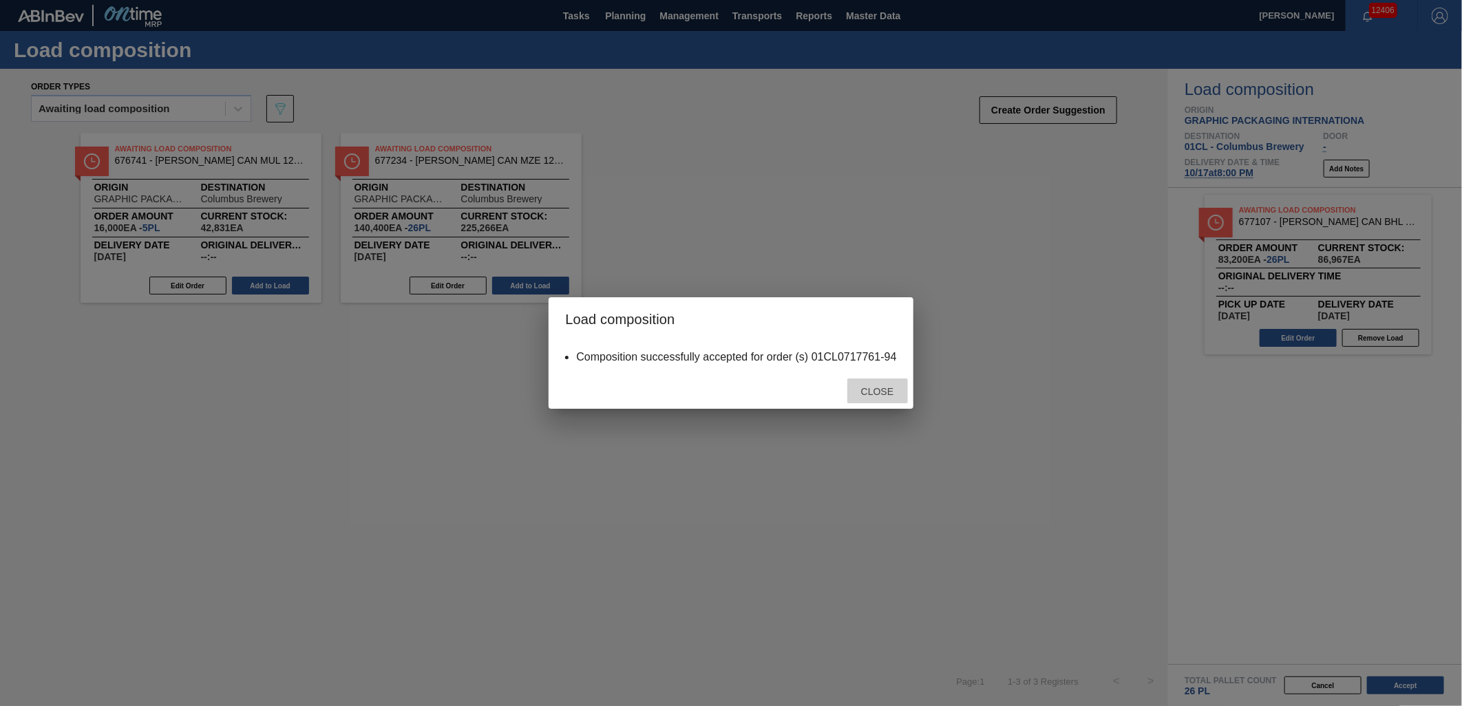
click at [879, 390] on span "Close" at bounding box center [877, 391] width 54 height 11
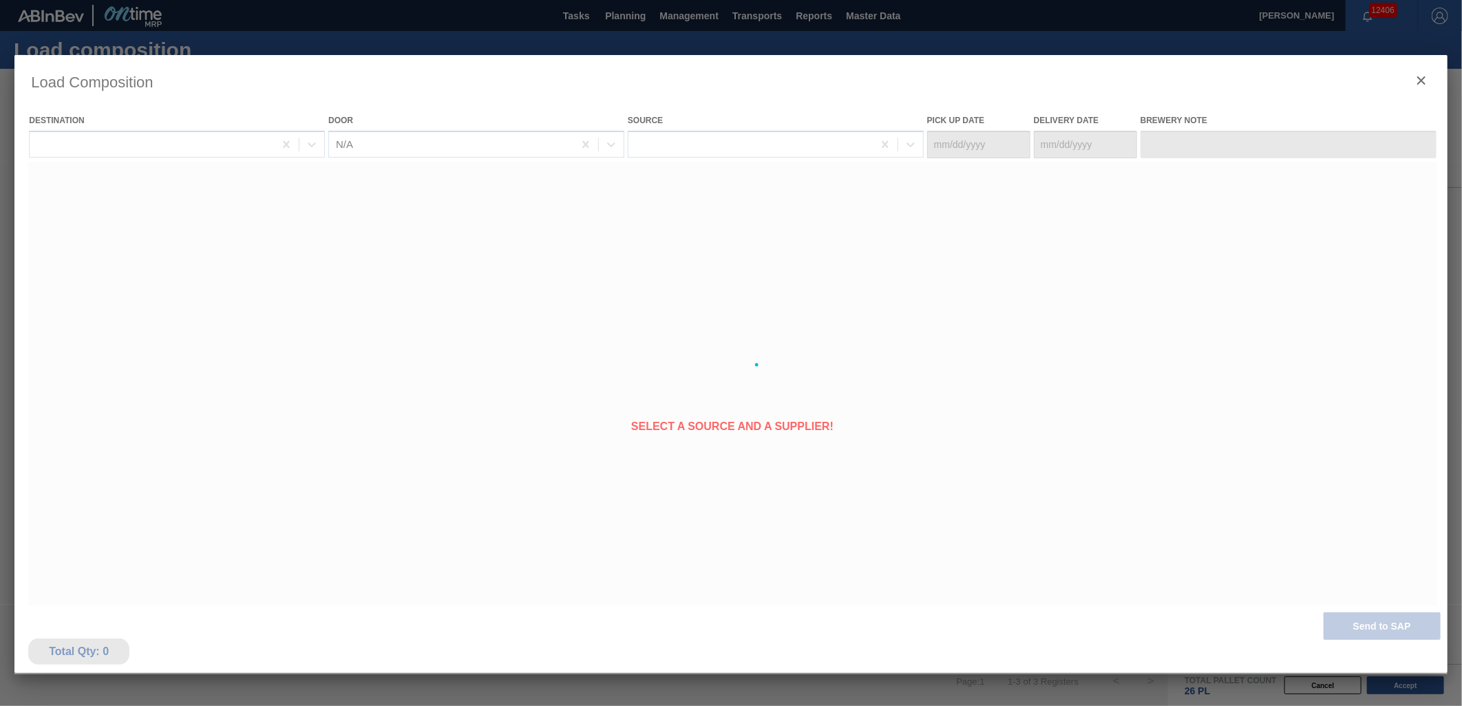
type Date "[DATE]"
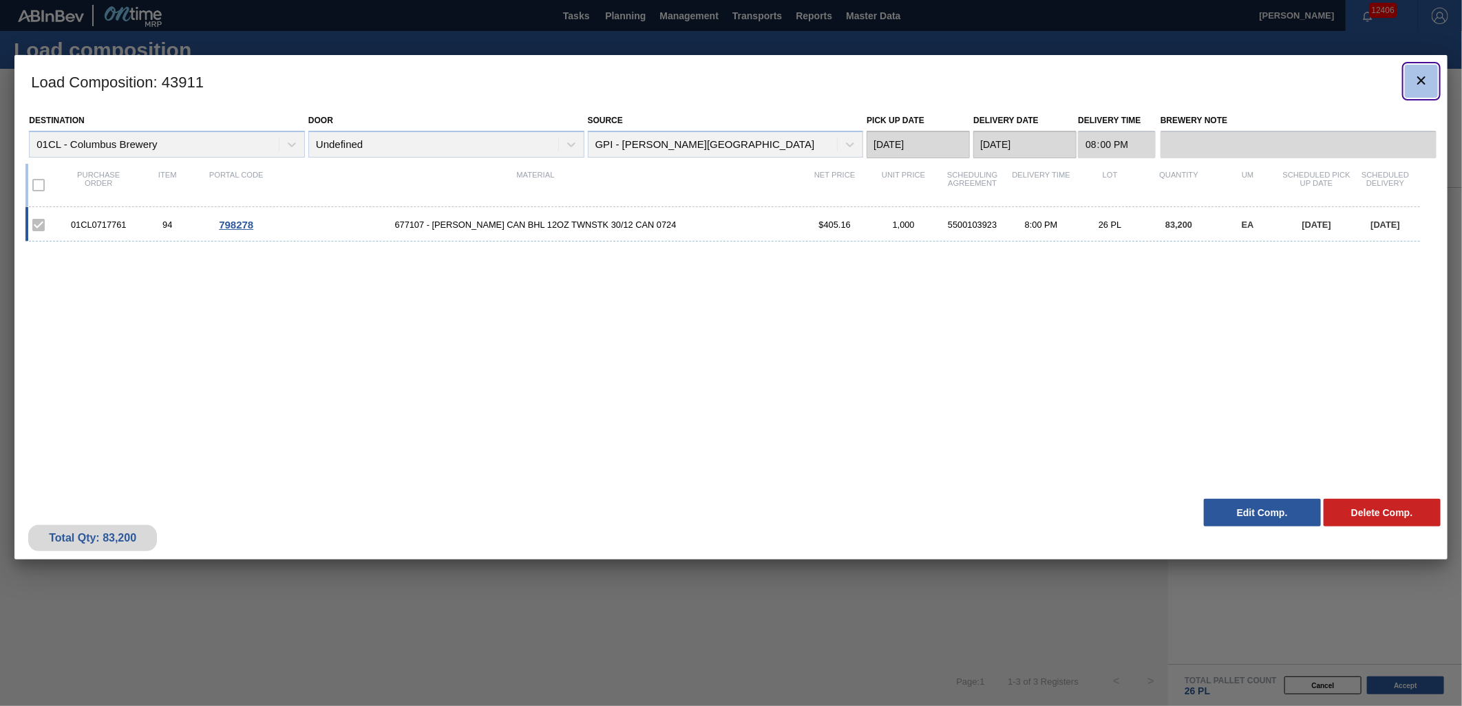
click at [1409, 83] on button "botão de ícone" at bounding box center [1421, 81] width 33 height 33
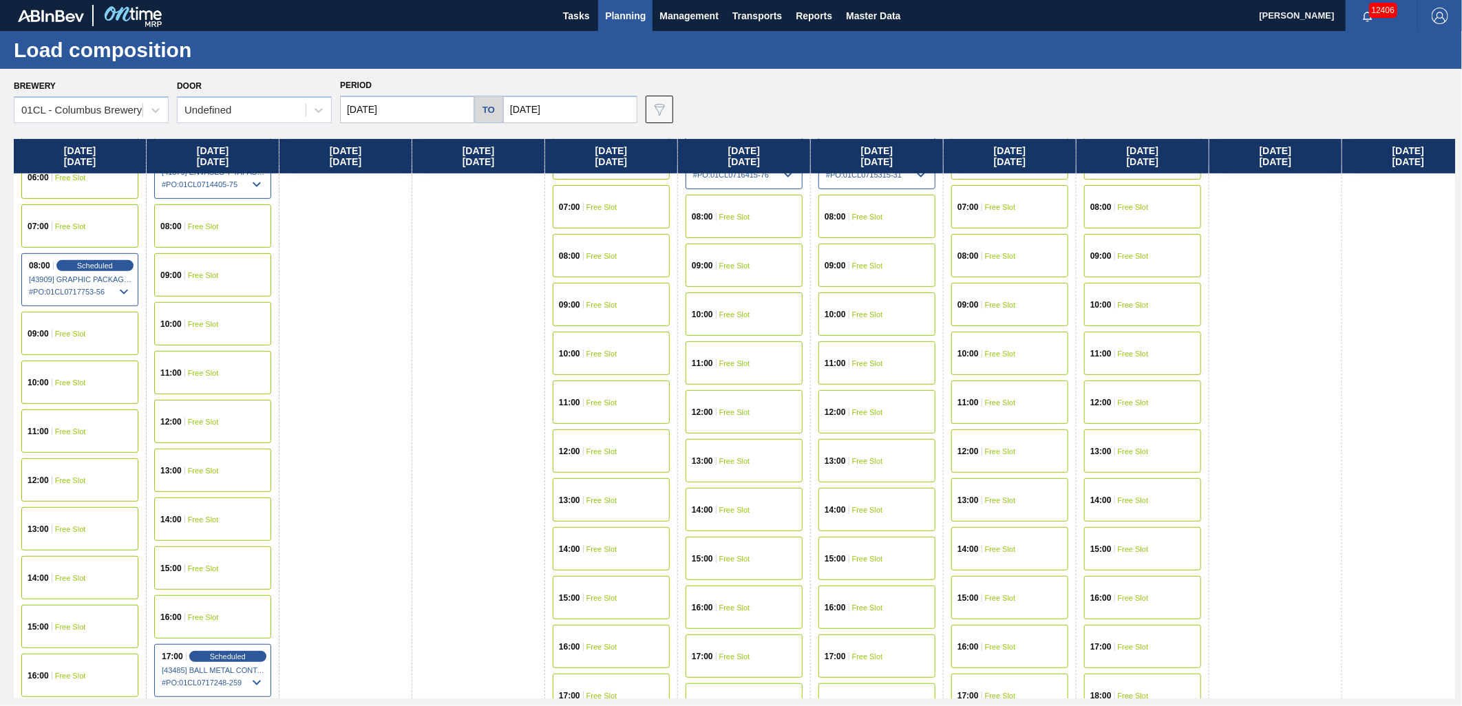
scroll to position [744, 0]
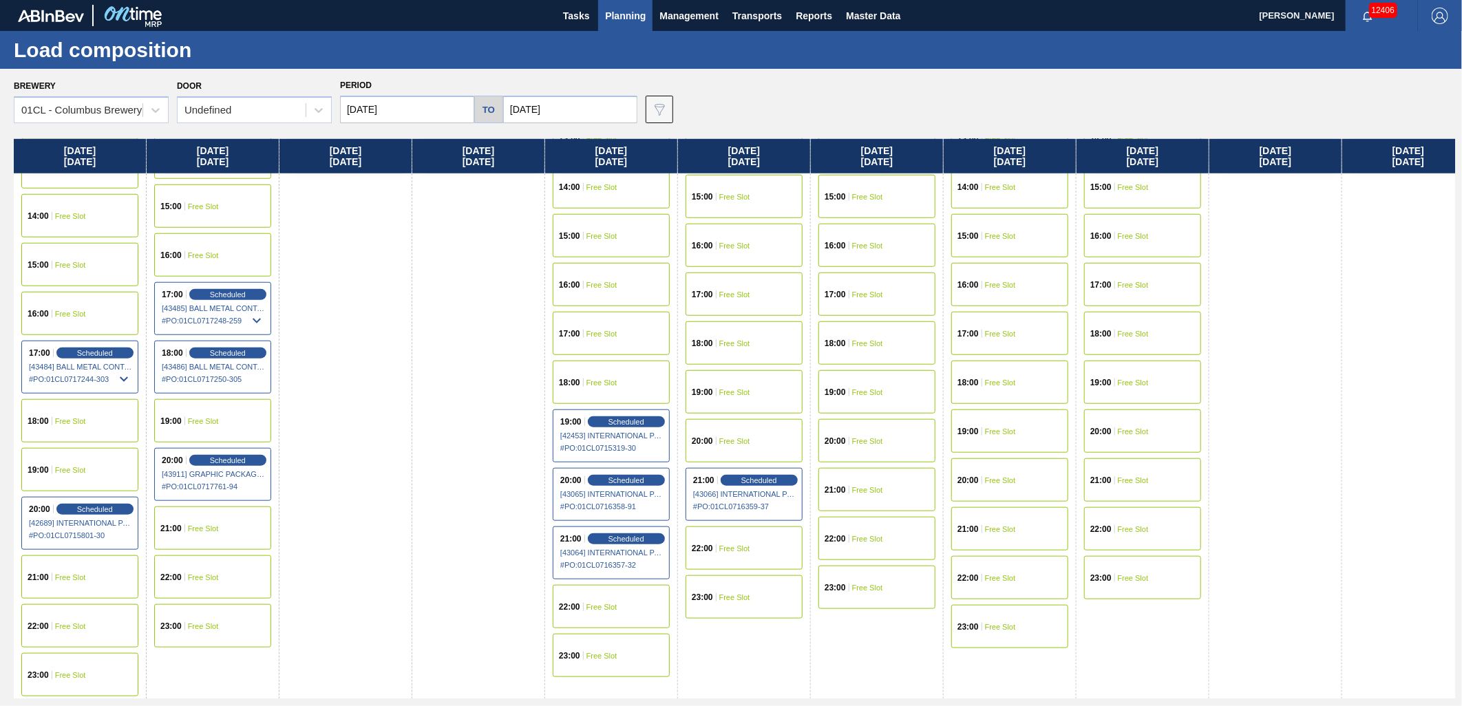
click at [222, 582] on div "22:00 Free Slot" at bounding box center [212, 576] width 117 height 43
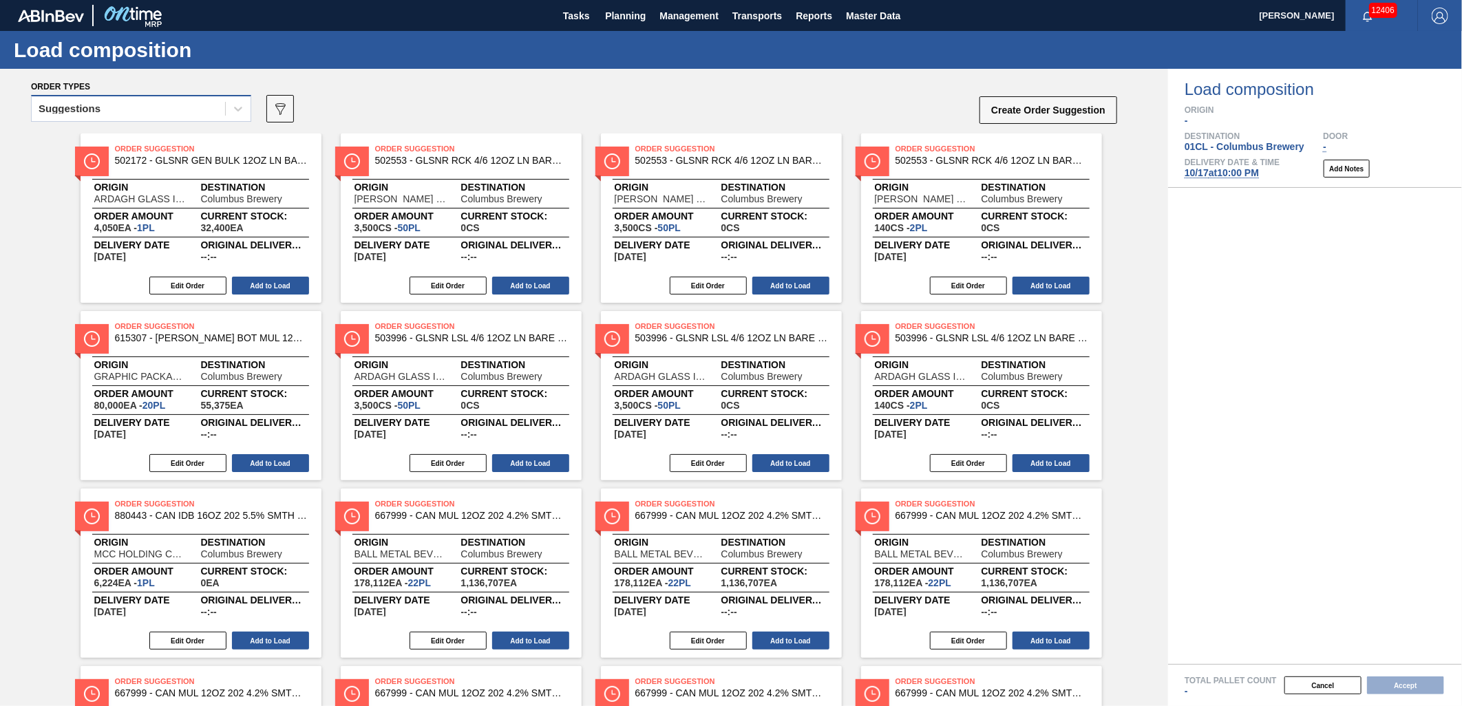
click at [198, 112] on div "Suggestions" at bounding box center [128, 109] width 193 height 20
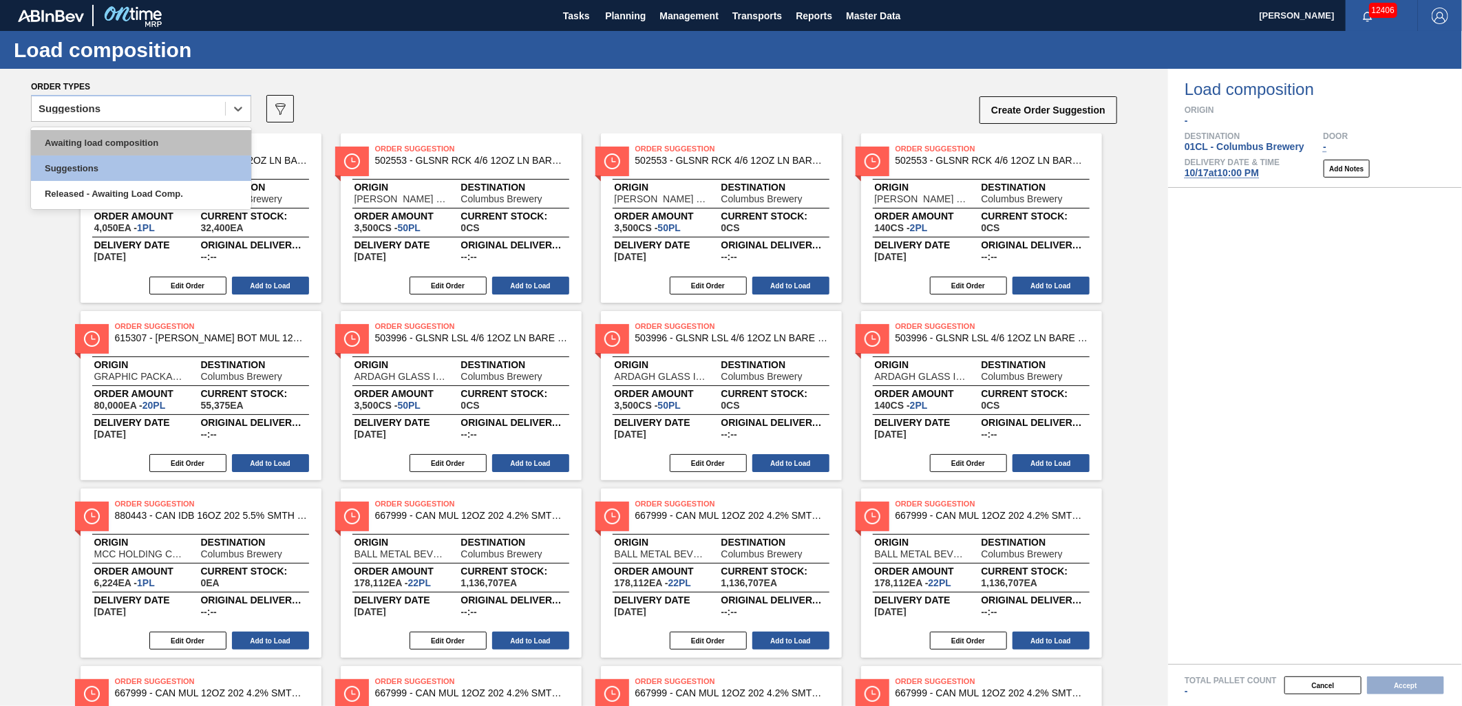
click at [172, 138] on div "Awaiting load composition" at bounding box center [141, 142] width 220 height 25
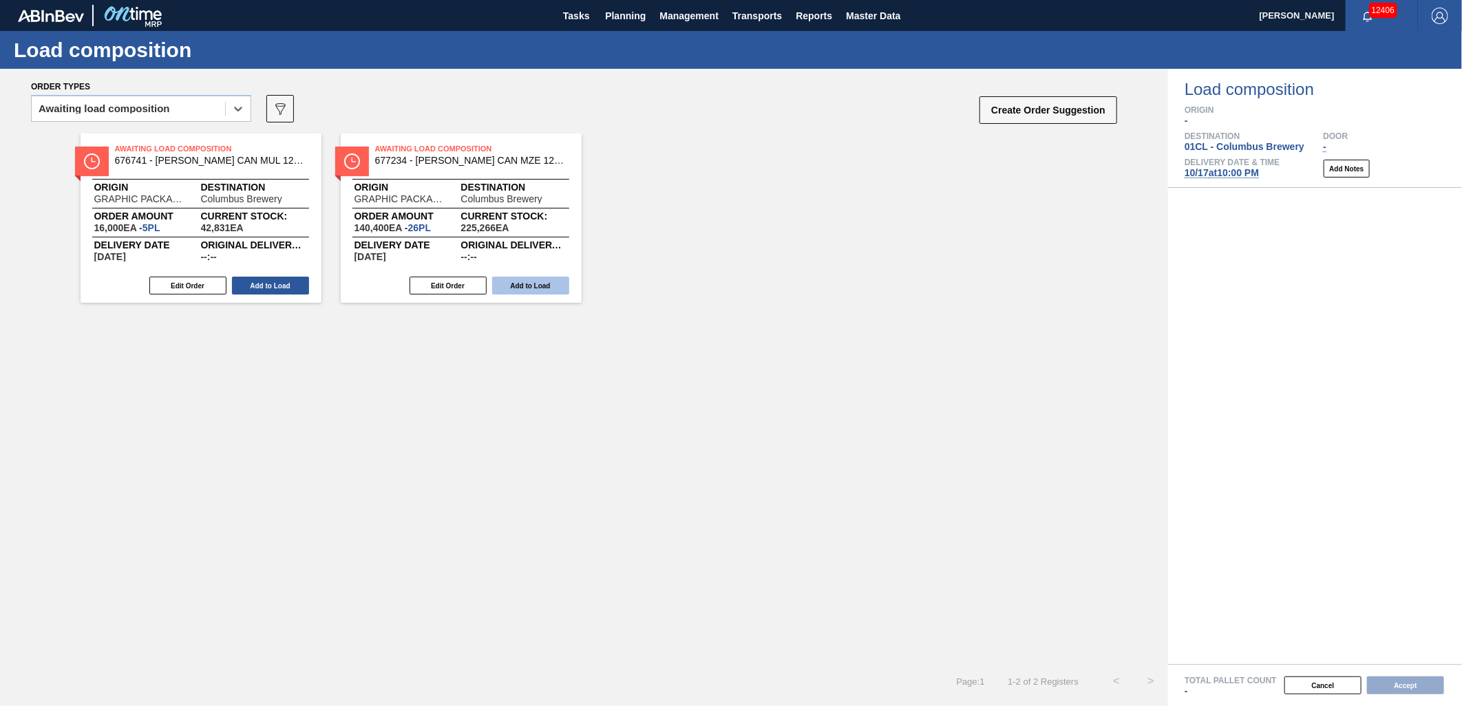
click at [524, 284] on button "Add to Load" at bounding box center [530, 286] width 77 height 18
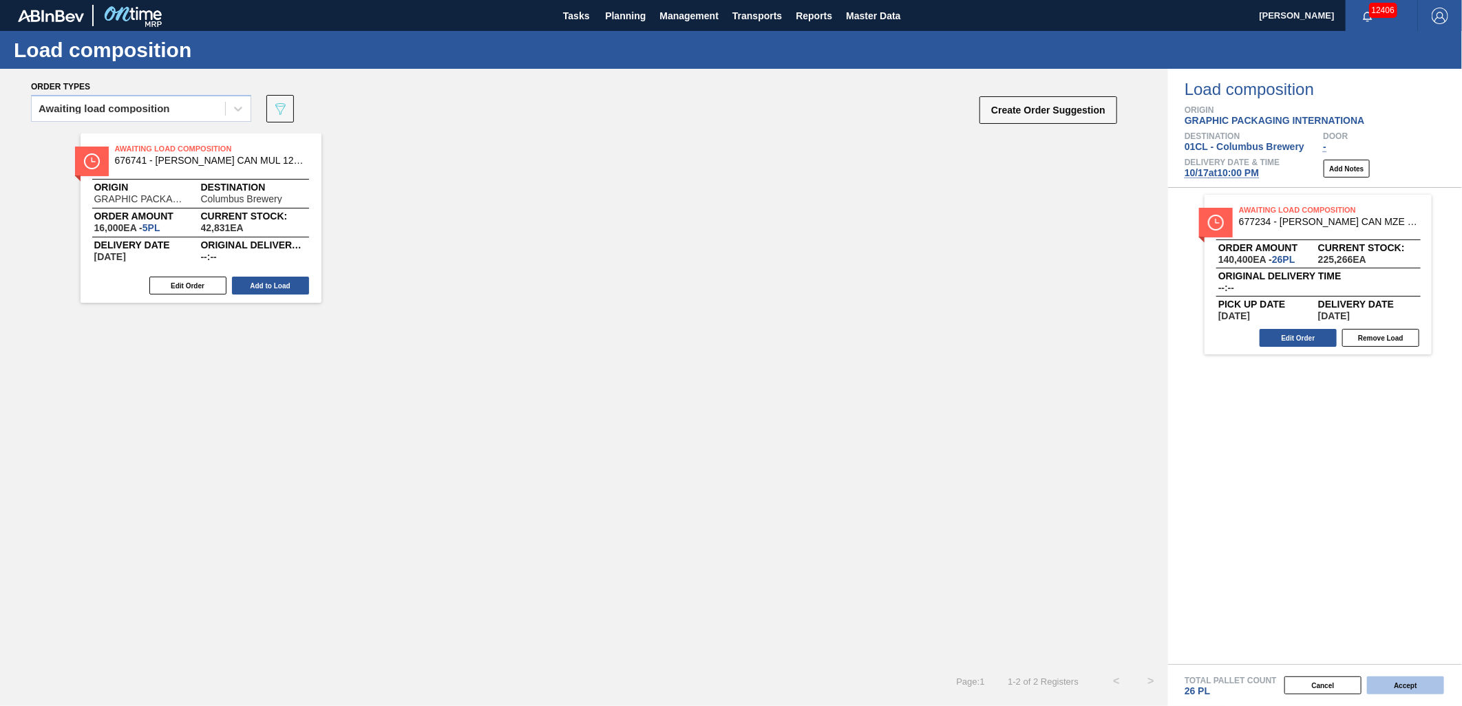
click at [1386, 681] on button "Accept" at bounding box center [1405, 685] width 77 height 18
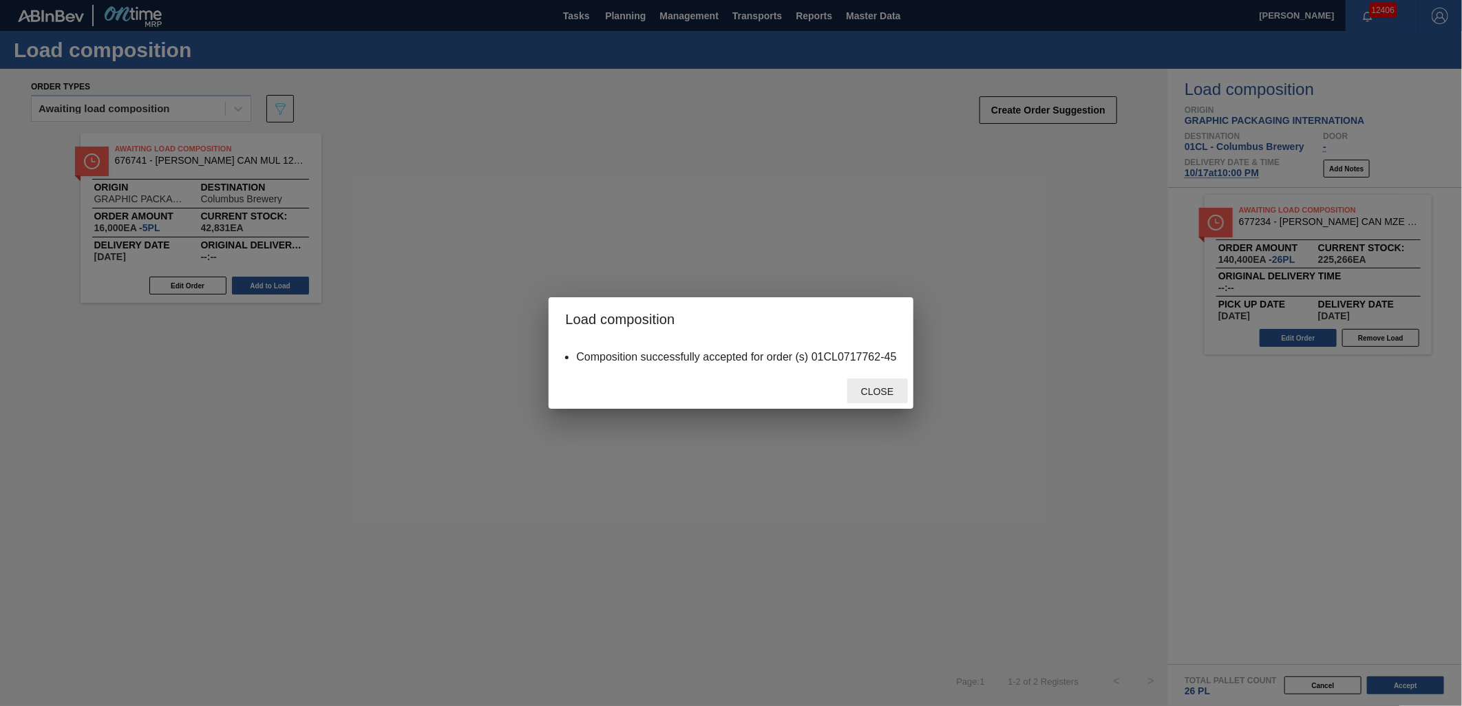
click at [880, 393] on span "Close" at bounding box center [877, 391] width 54 height 11
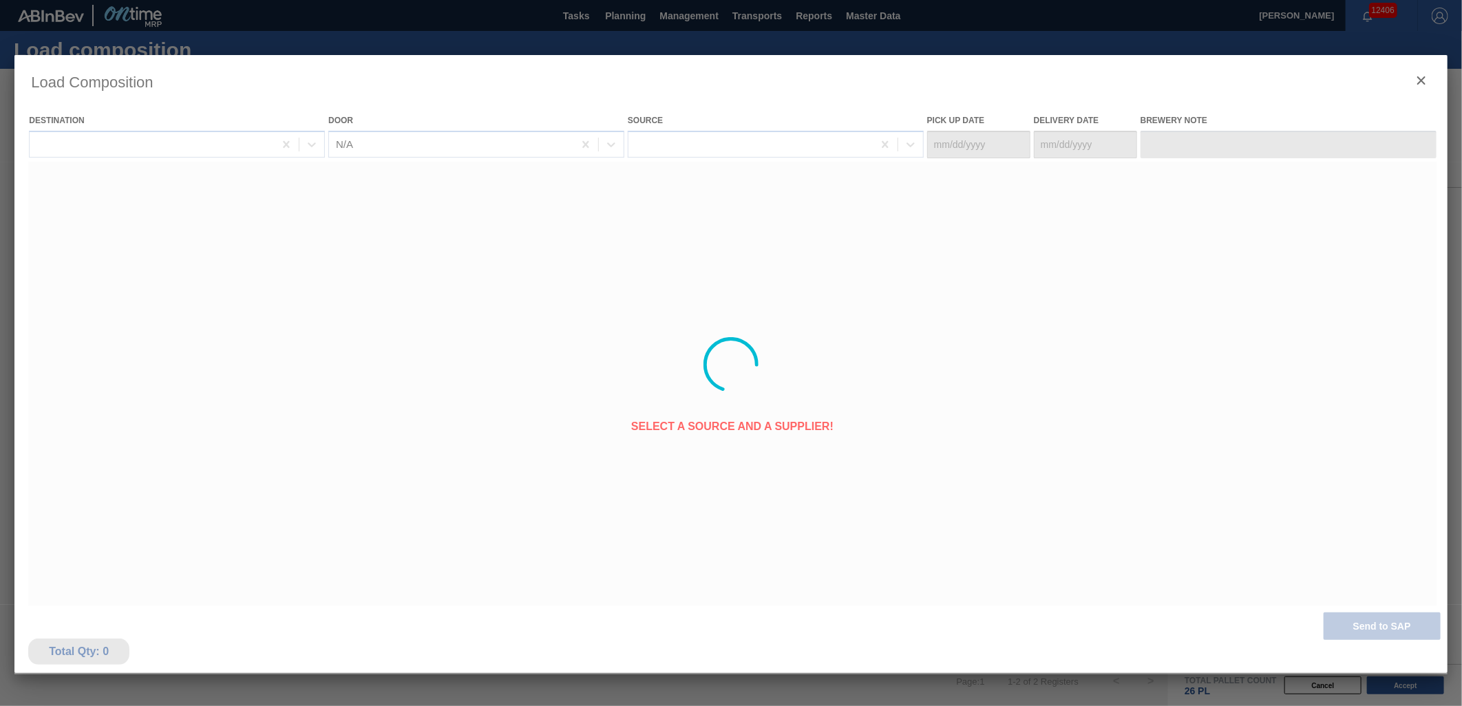
type Date "[DATE]"
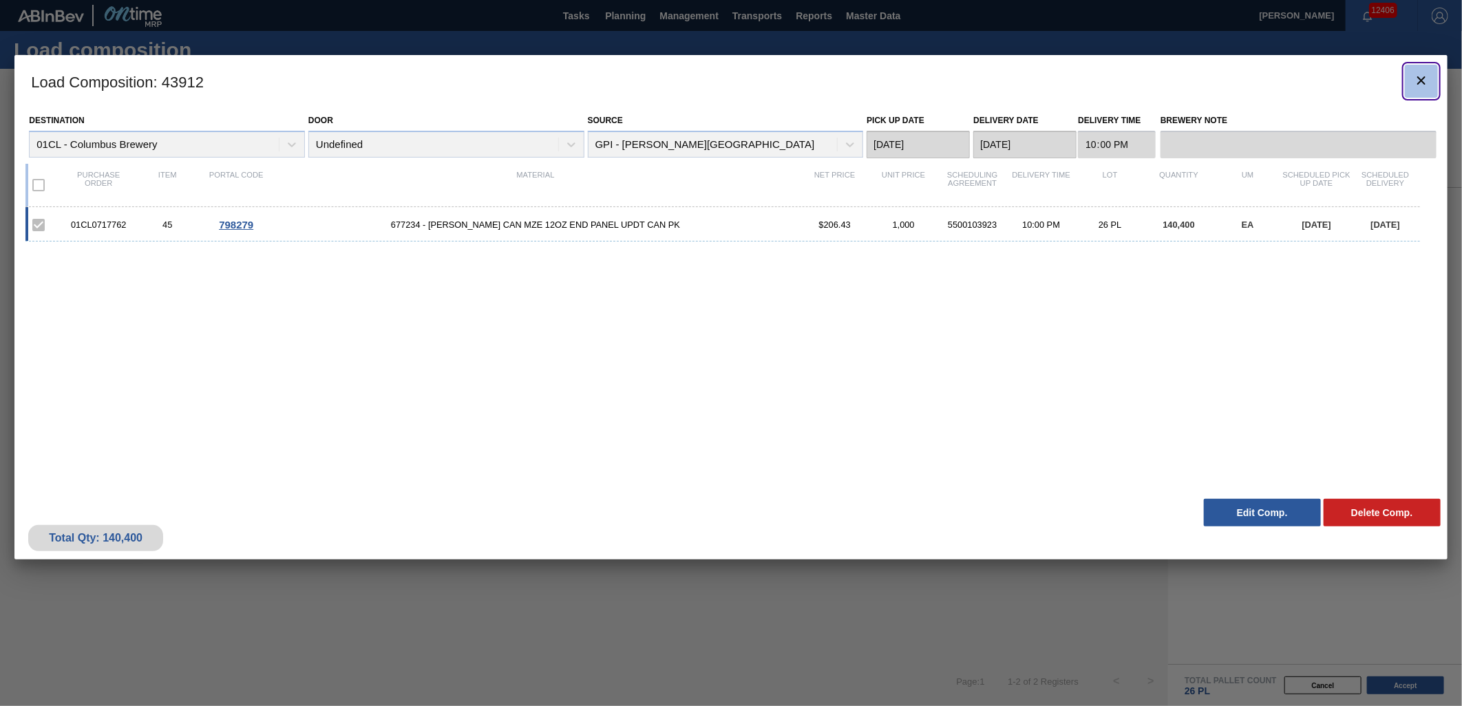
click at [1415, 76] on icon "botão de ícone" at bounding box center [1421, 80] width 17 height 17
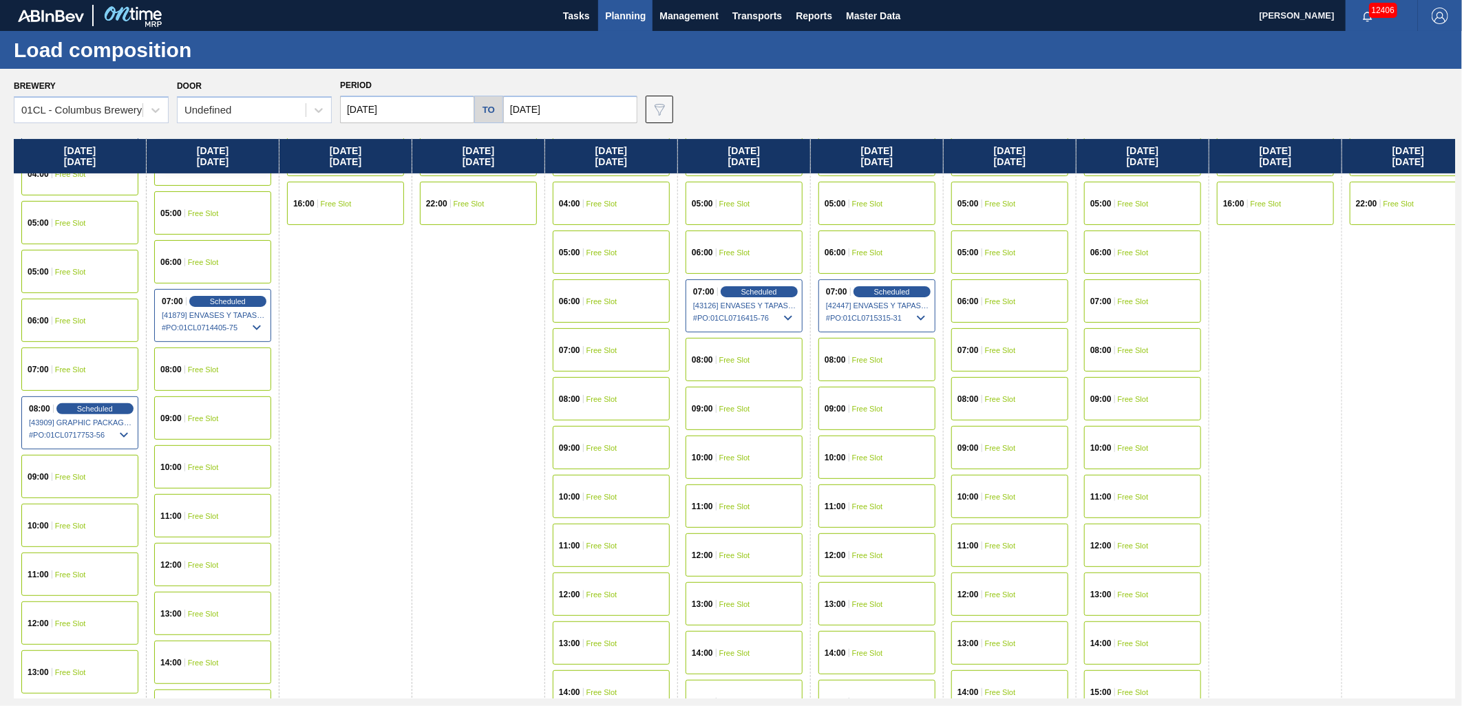
scroll to position [458, 0]
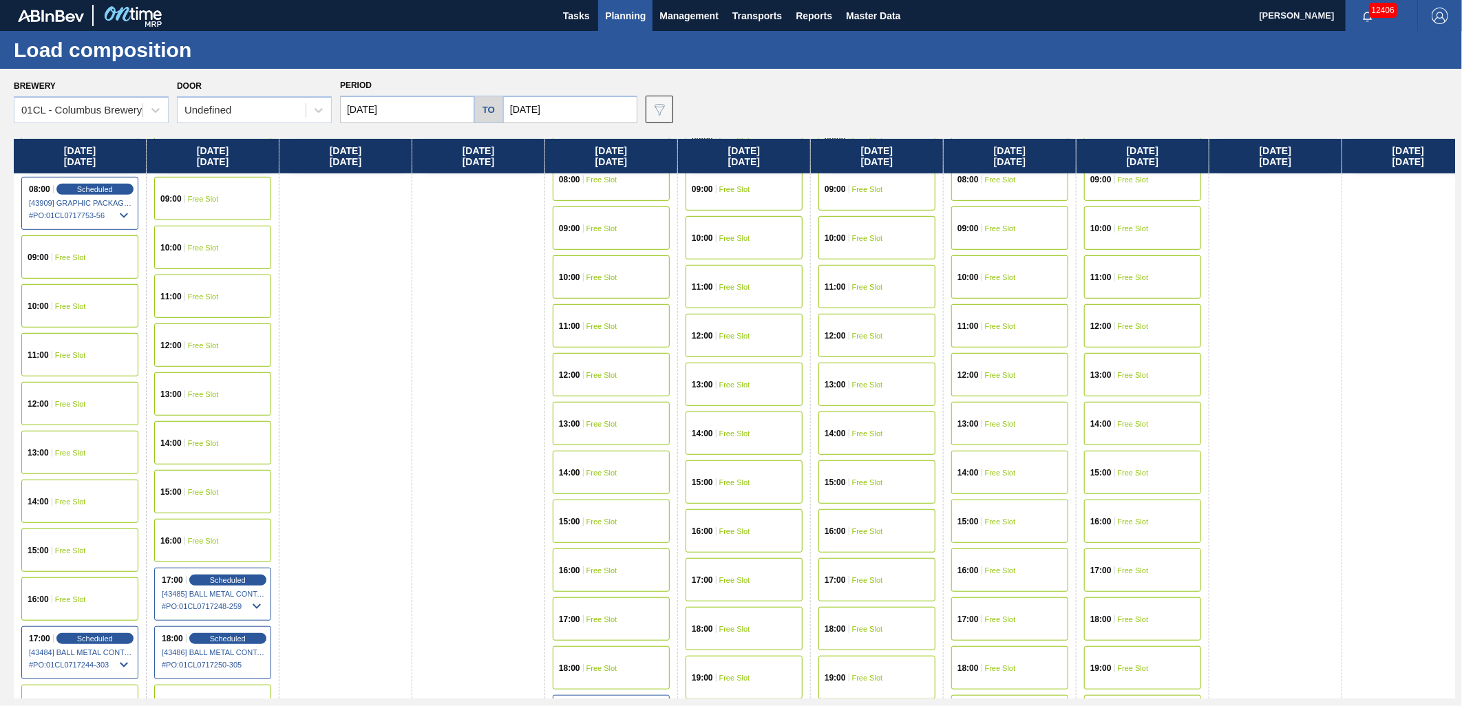
click at [200, 248] on span "Free Slot" at bounding box center [203, 248] width 31 height 8
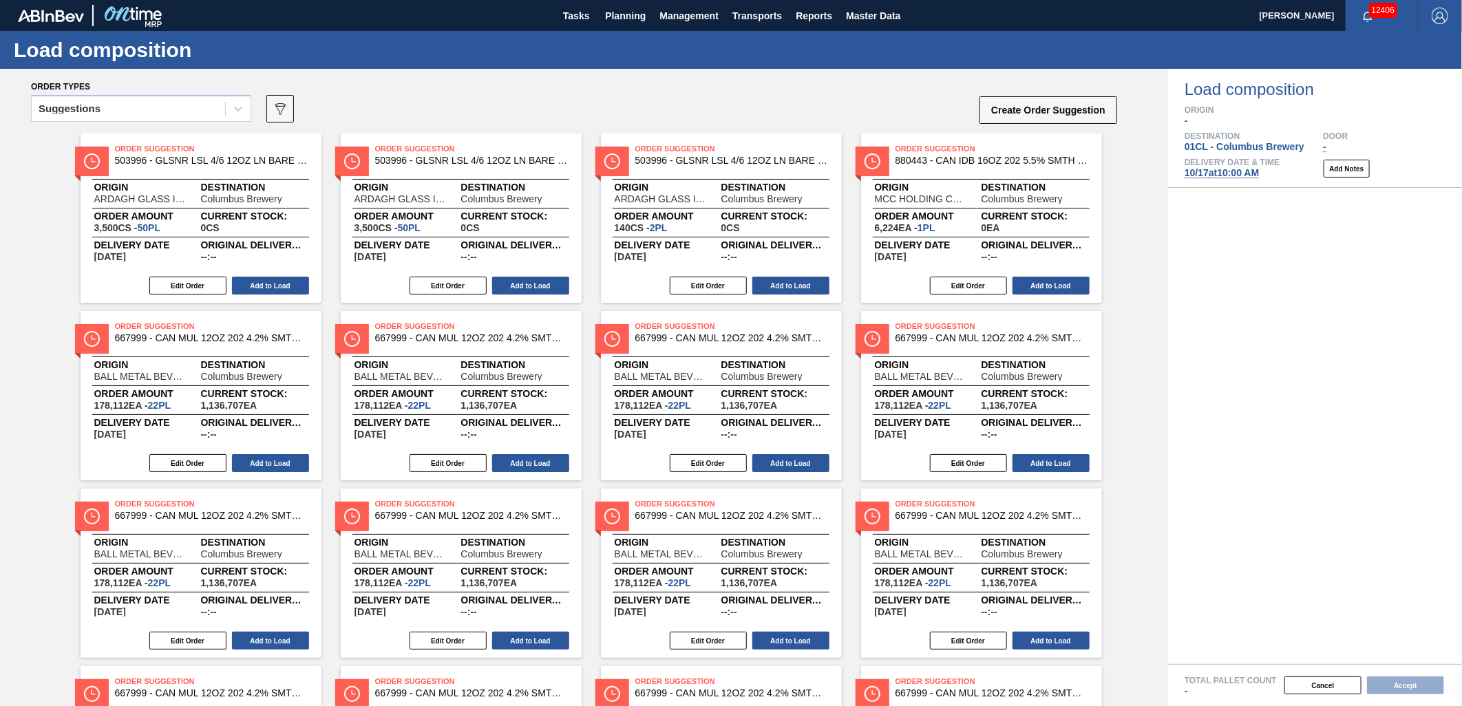
click at [189, 110] on div "Suggestions" at bounding box center [128, 109] width 193 height 20
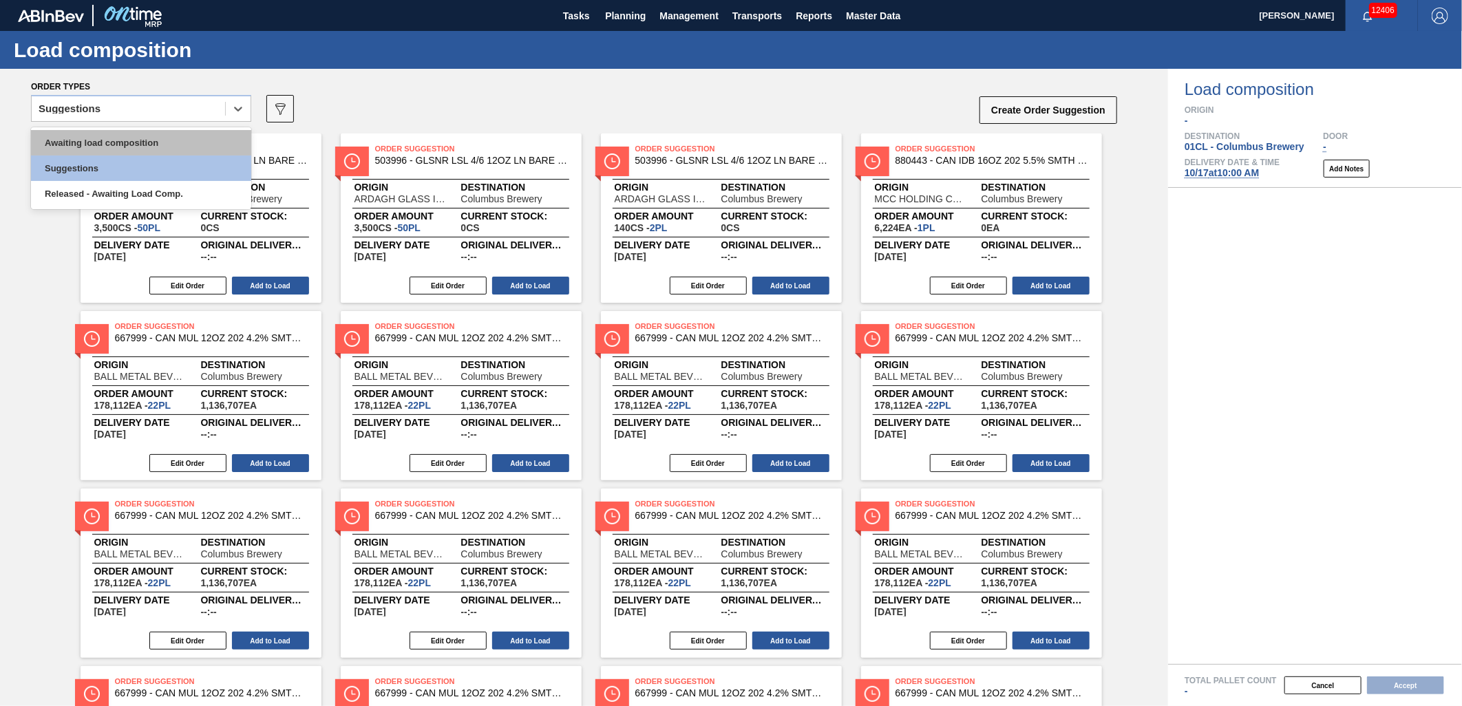
click at [158, 141] on div "Awaiting load composition" at bounding box center [141, 142] width 220 height 25
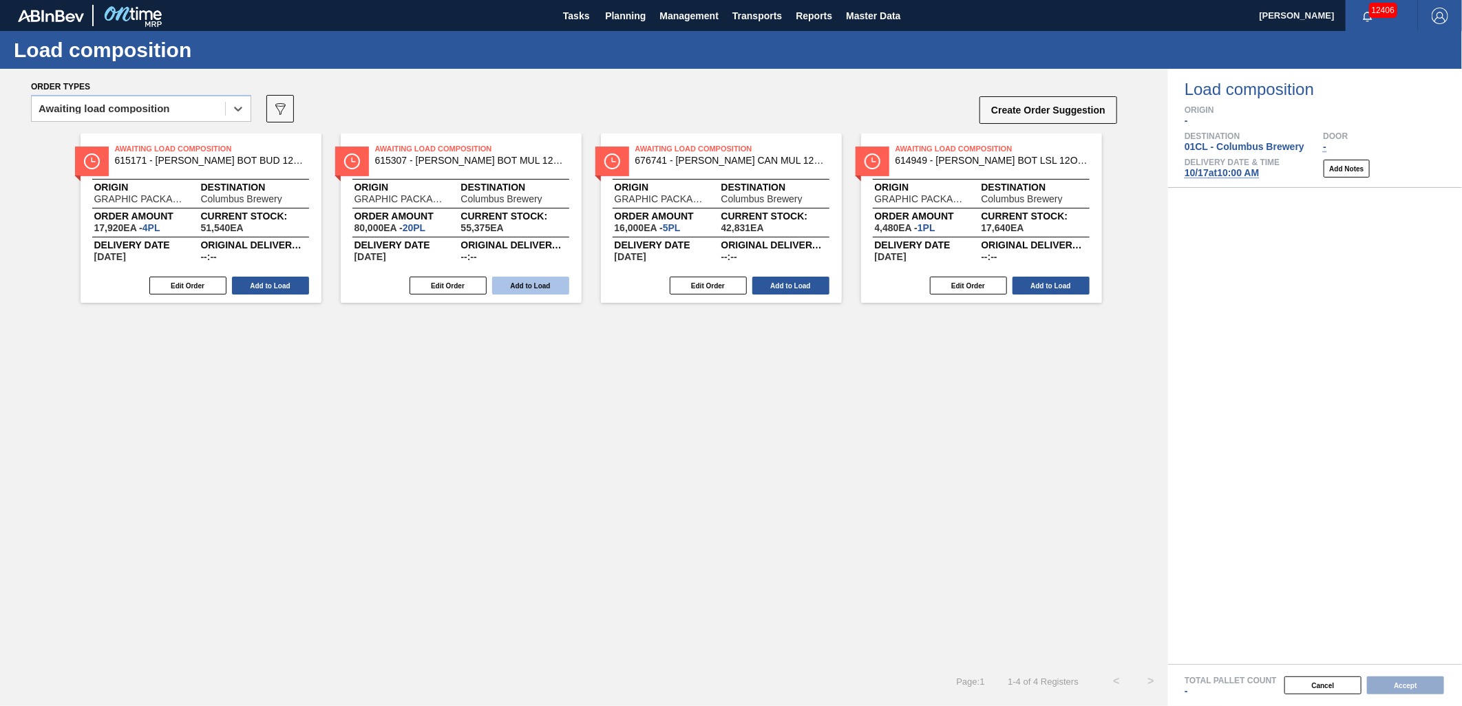
click at [535, 284] on button "Add to Load" at bounding box center [530, 286] width 77 height 18
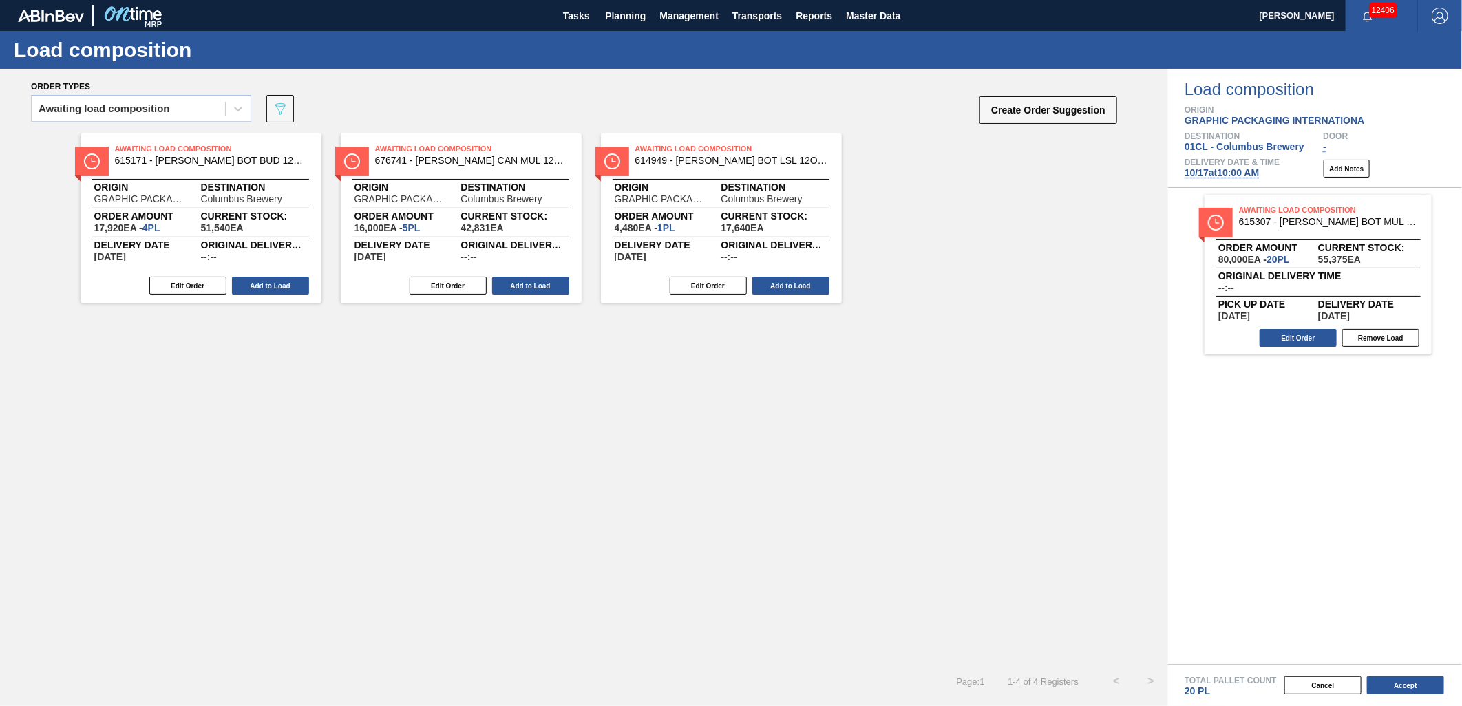
click at [776, 281] on button "Add to Load" at bounding box center [790, 286] width 77 height 18
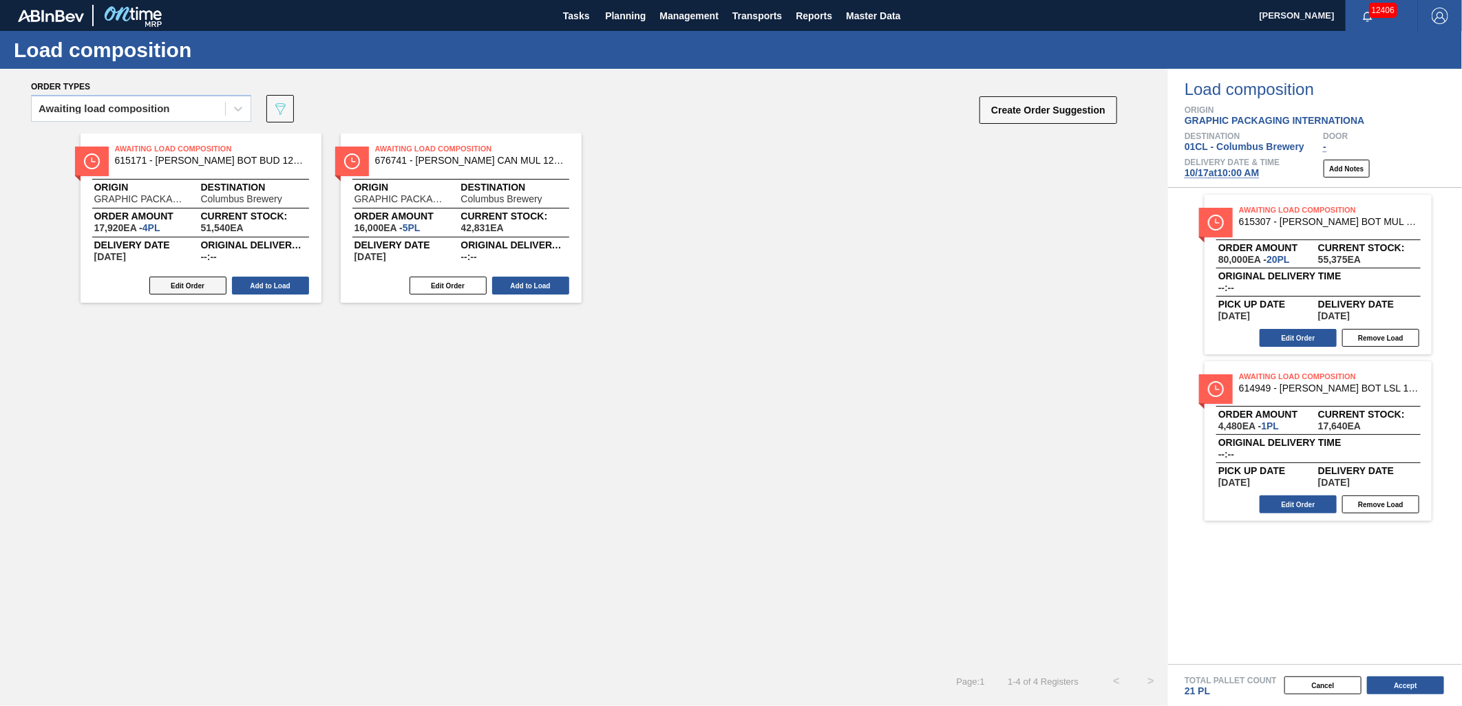
click at [186, 286] on button "Edit Order" at bounding box center [187, 286] width 77 height 18
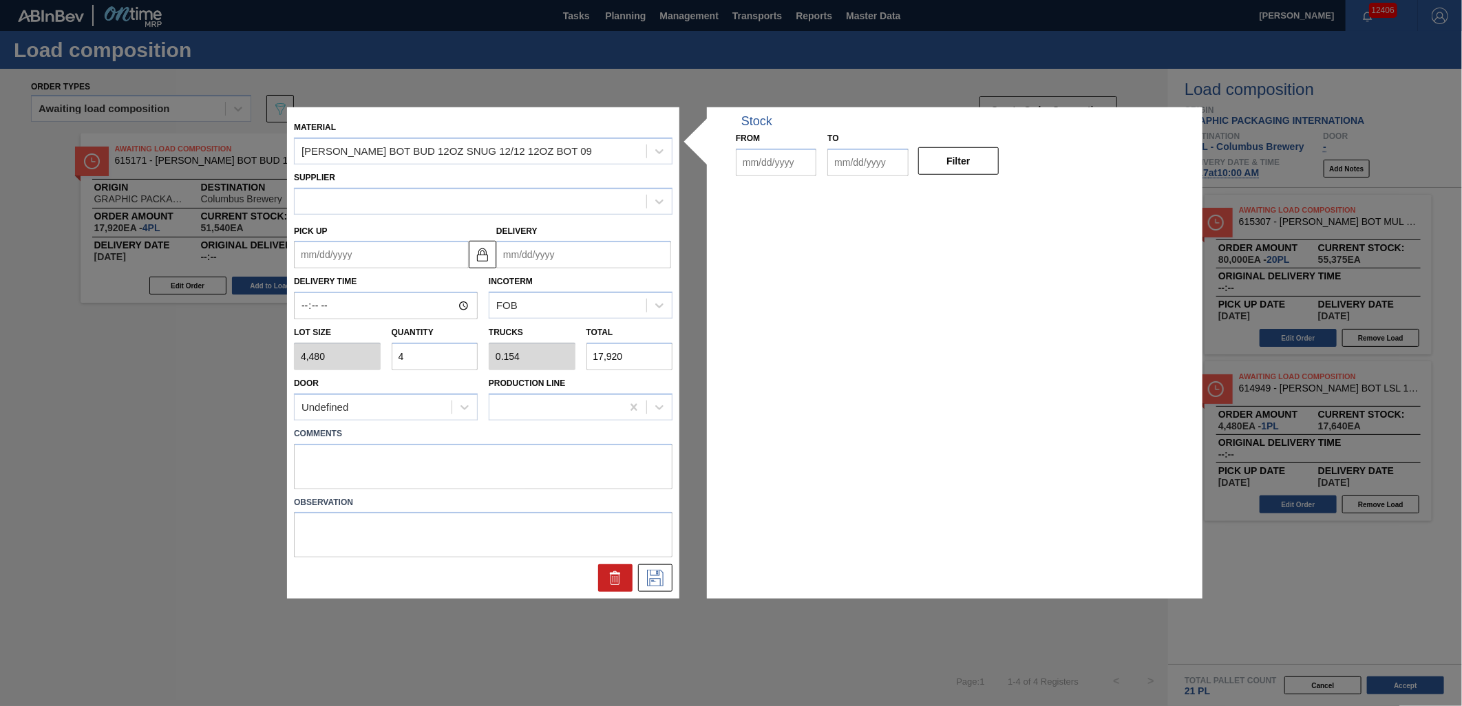
type input "4,480"
type input "4"
type input "0.154"
type input "17,920"
type up "[DATE]"
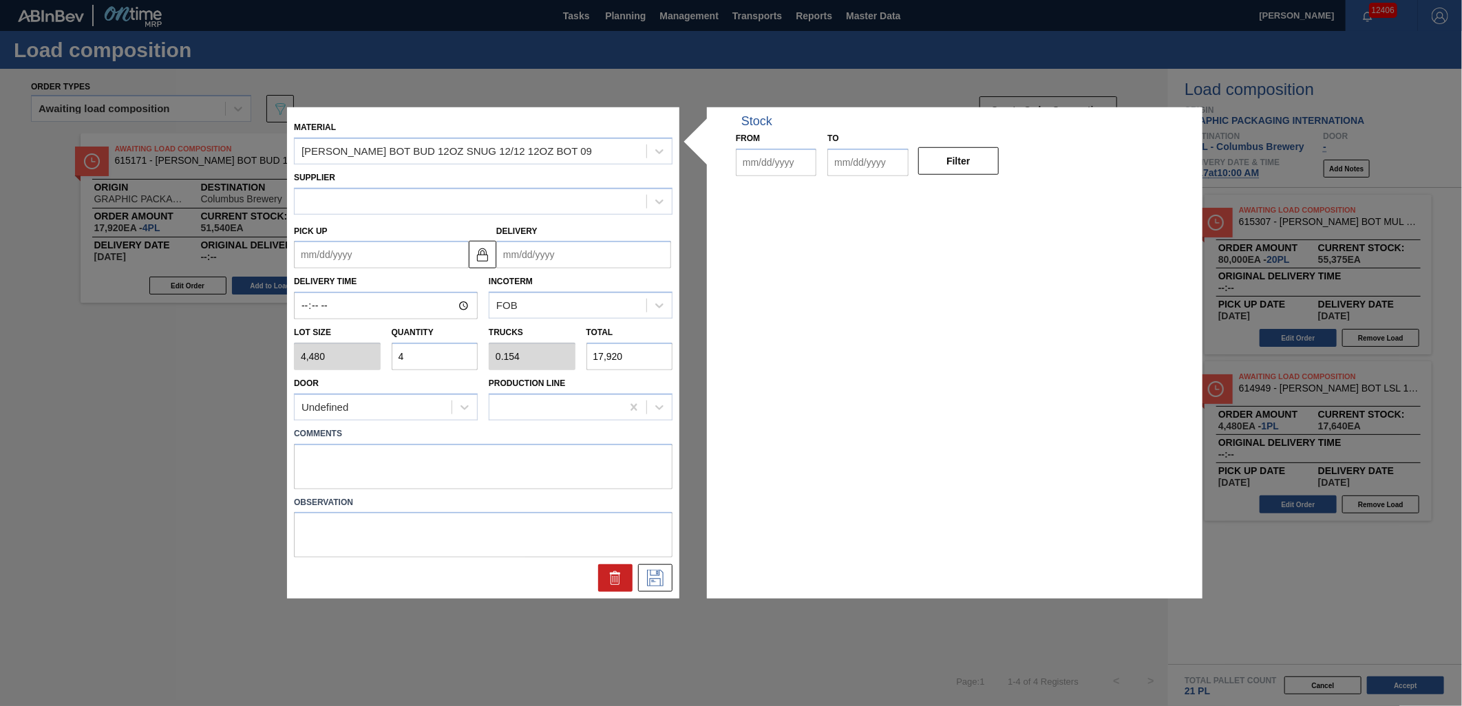
type input "[DATE]"
click at [424, 359] on input "4" at bounding box center [435, 357] width 87 height 28
type input "0"
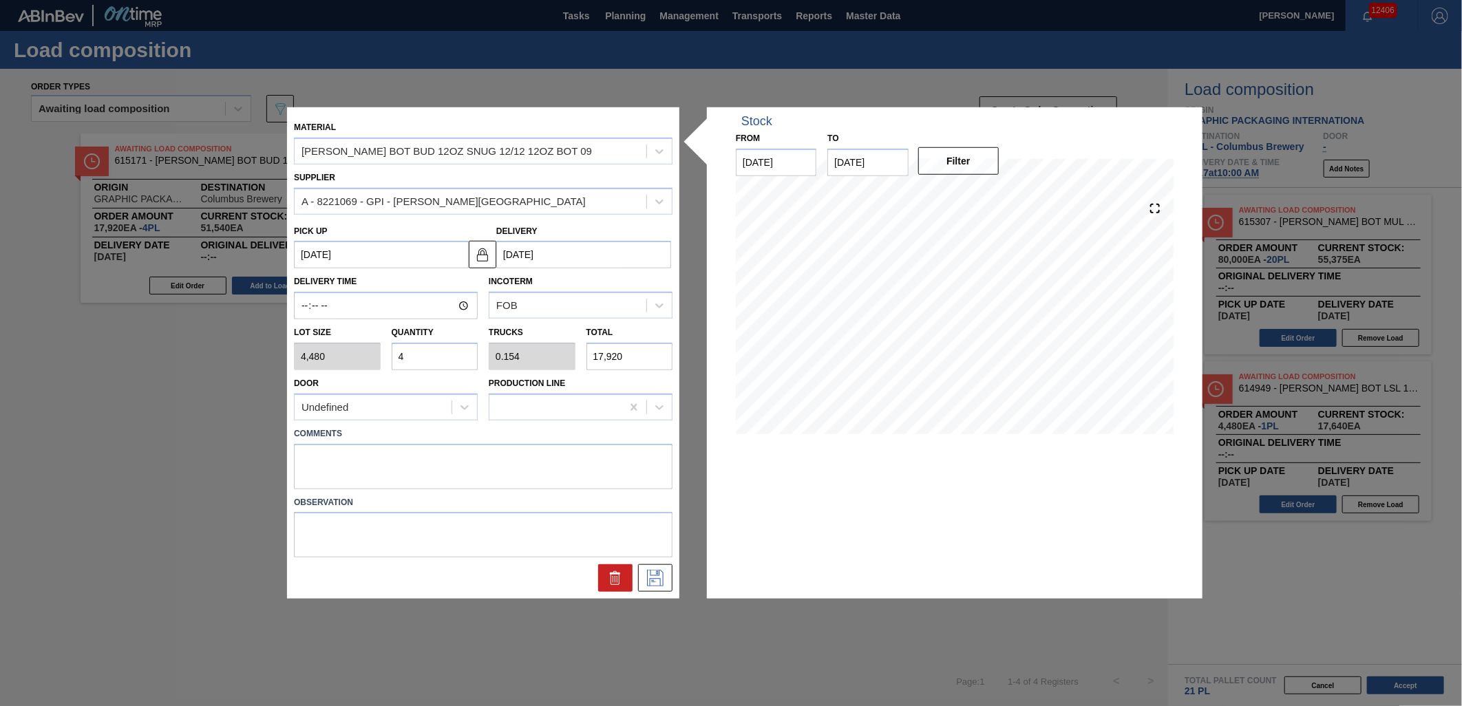
type input "0"
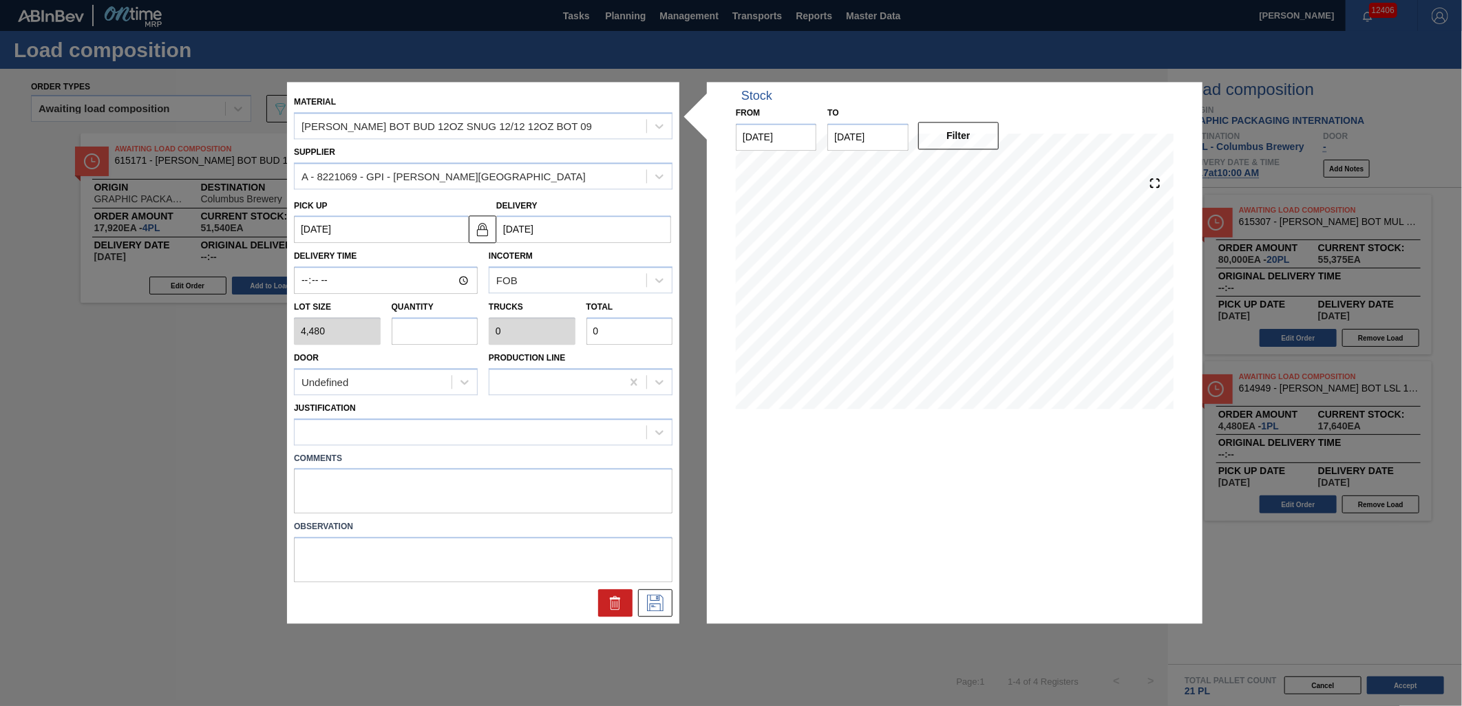
type input "5"
type input "0.192"
type input "22,400"
type input "5"
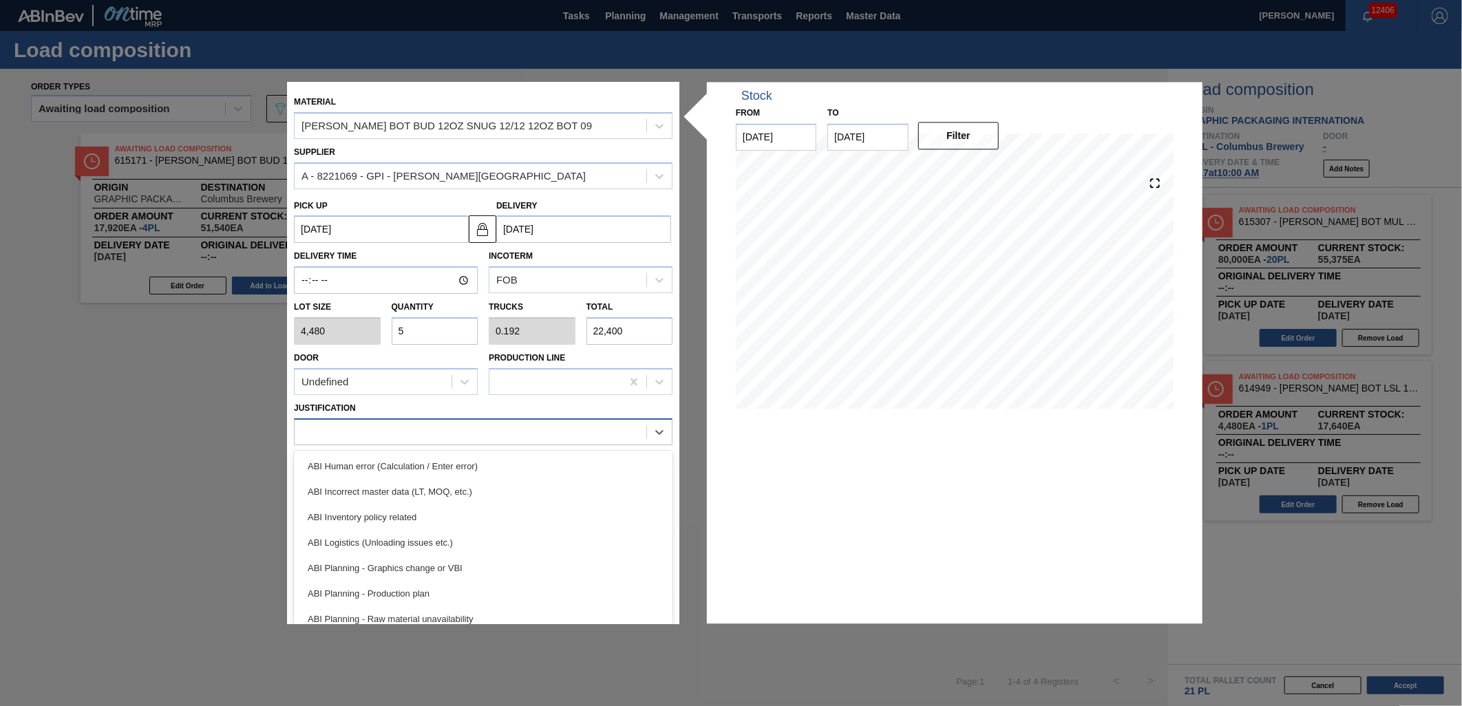
click at [446, 434] on div at bounding box center [471, 432] width 352 height 20
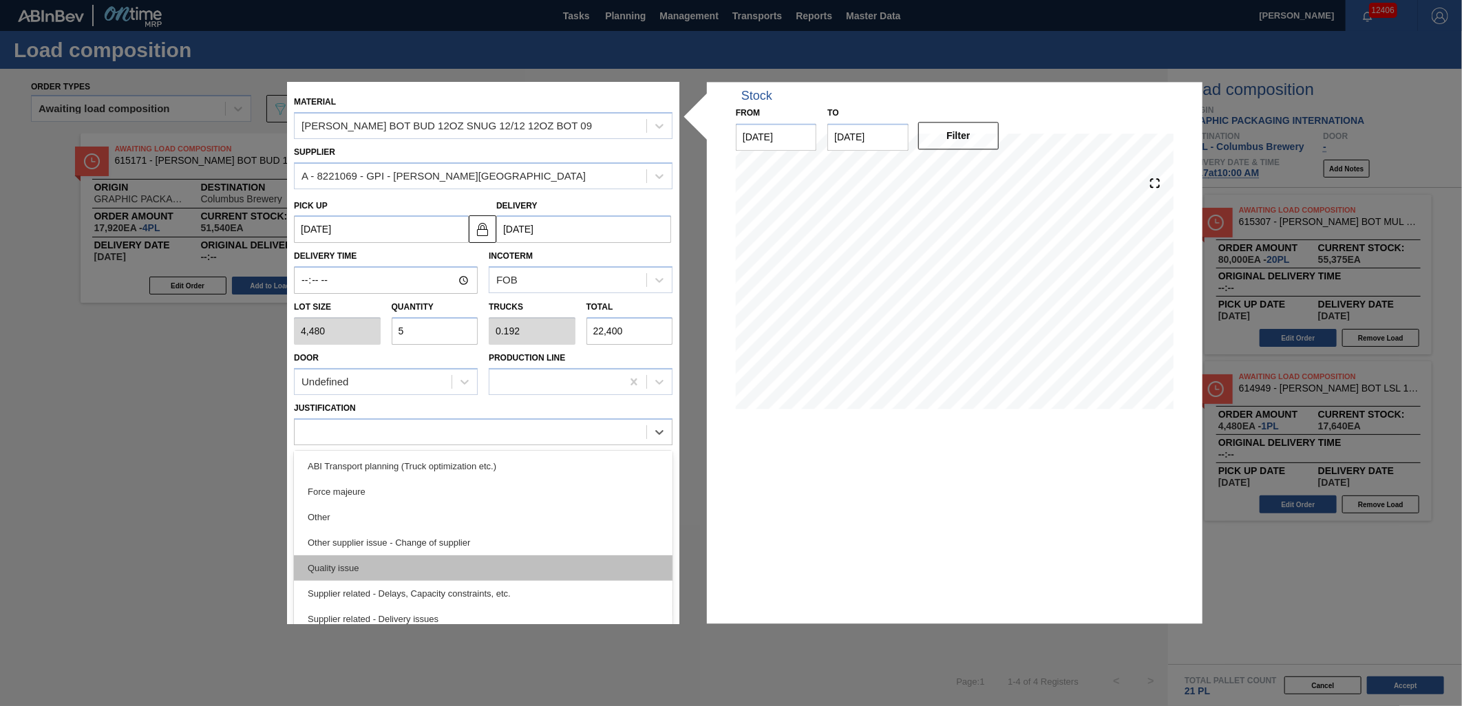
scroll to position [153, 0]
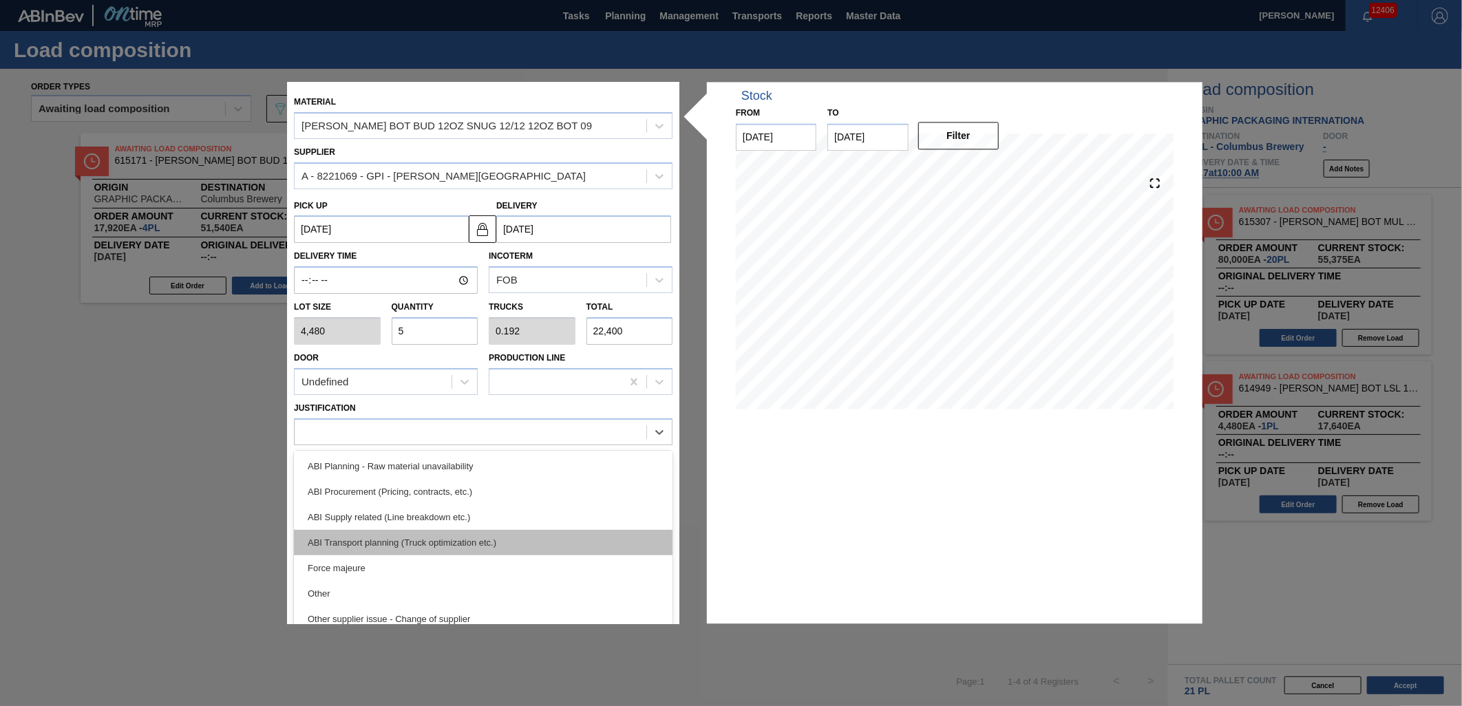
click at [501, 535] on div "ABI Transport planning (Truck optimization etc.)" at bounding box center [483, 542] width 379 height 25
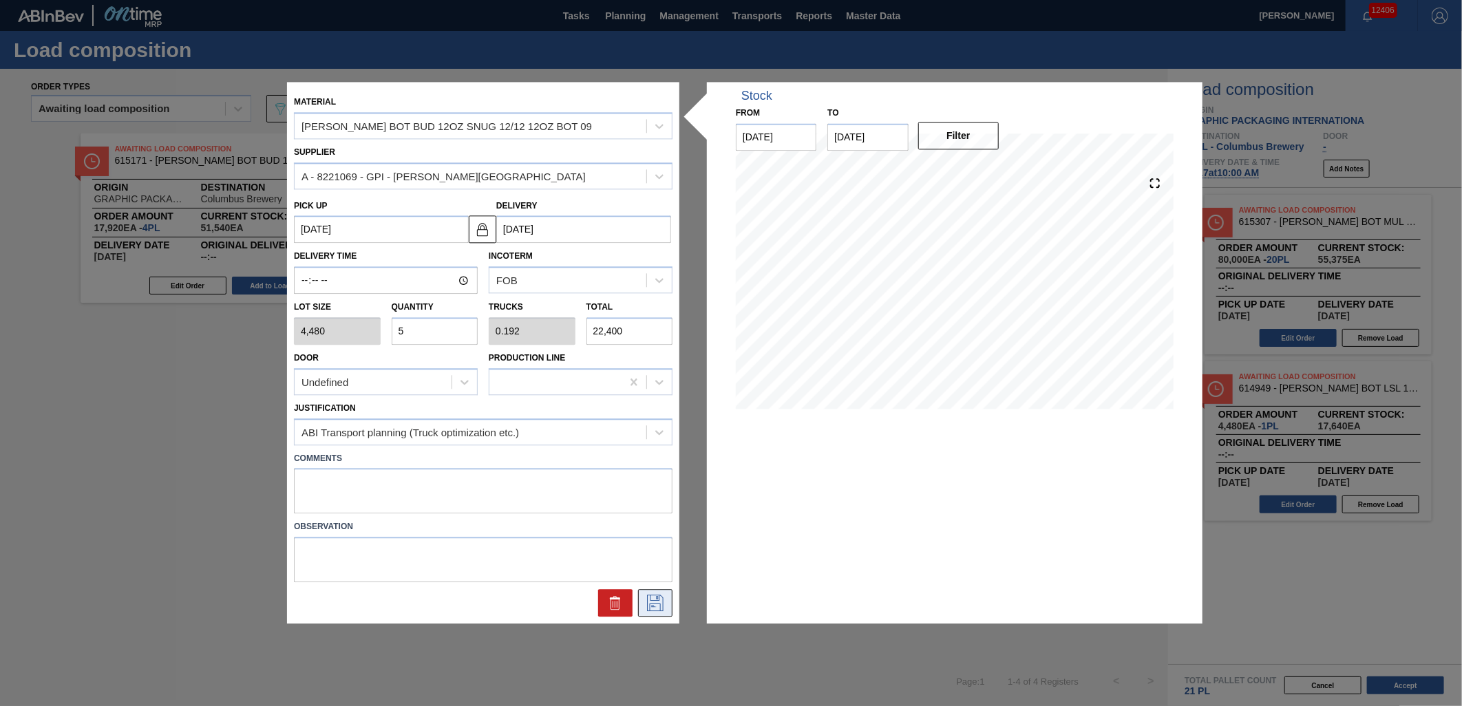
click at [657, 595] on icon at bounding box center [655, 603] width 17 height 17
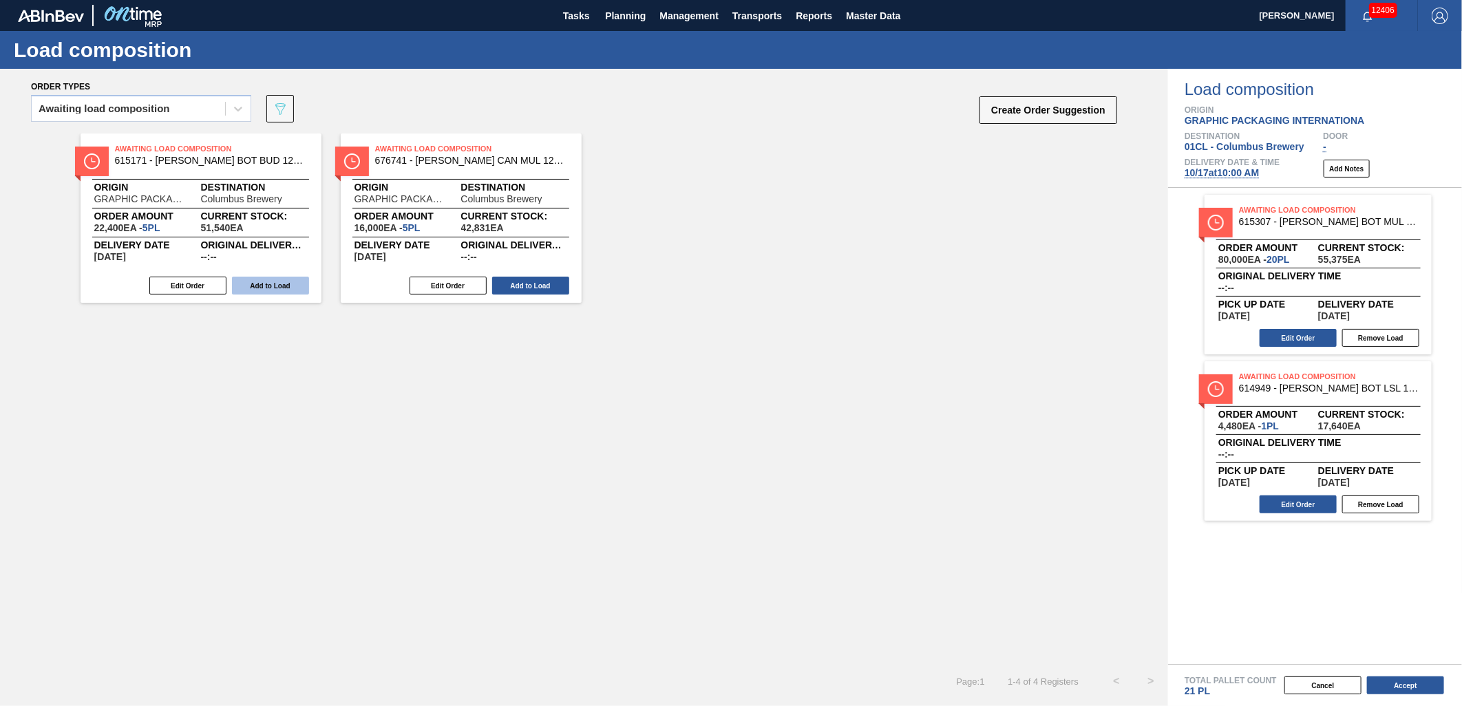
click at [266, 290] on button "Add to Load" at bounding box center [270, 286] width 77 height 18
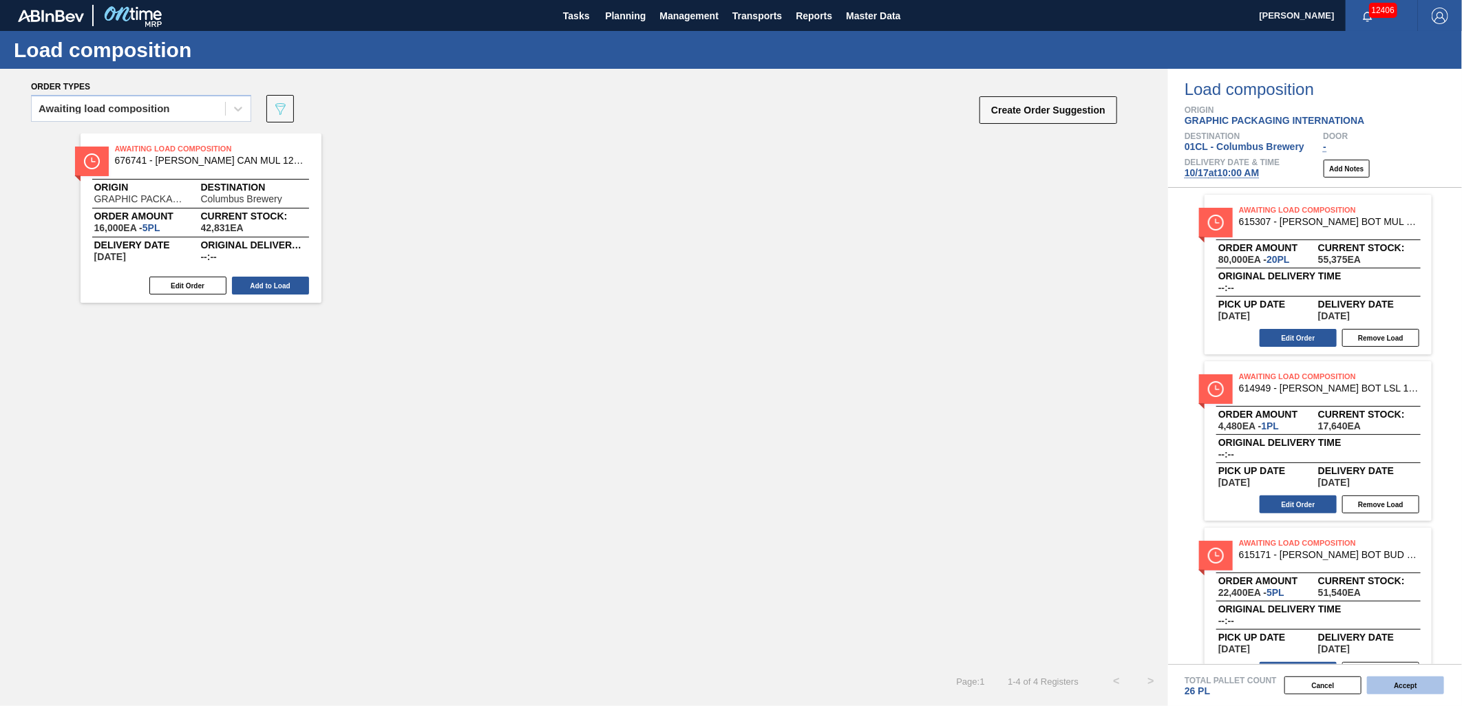
click at [1392, 684] on button "Accept" at bounding box center [1405, 685] width 77 height 18
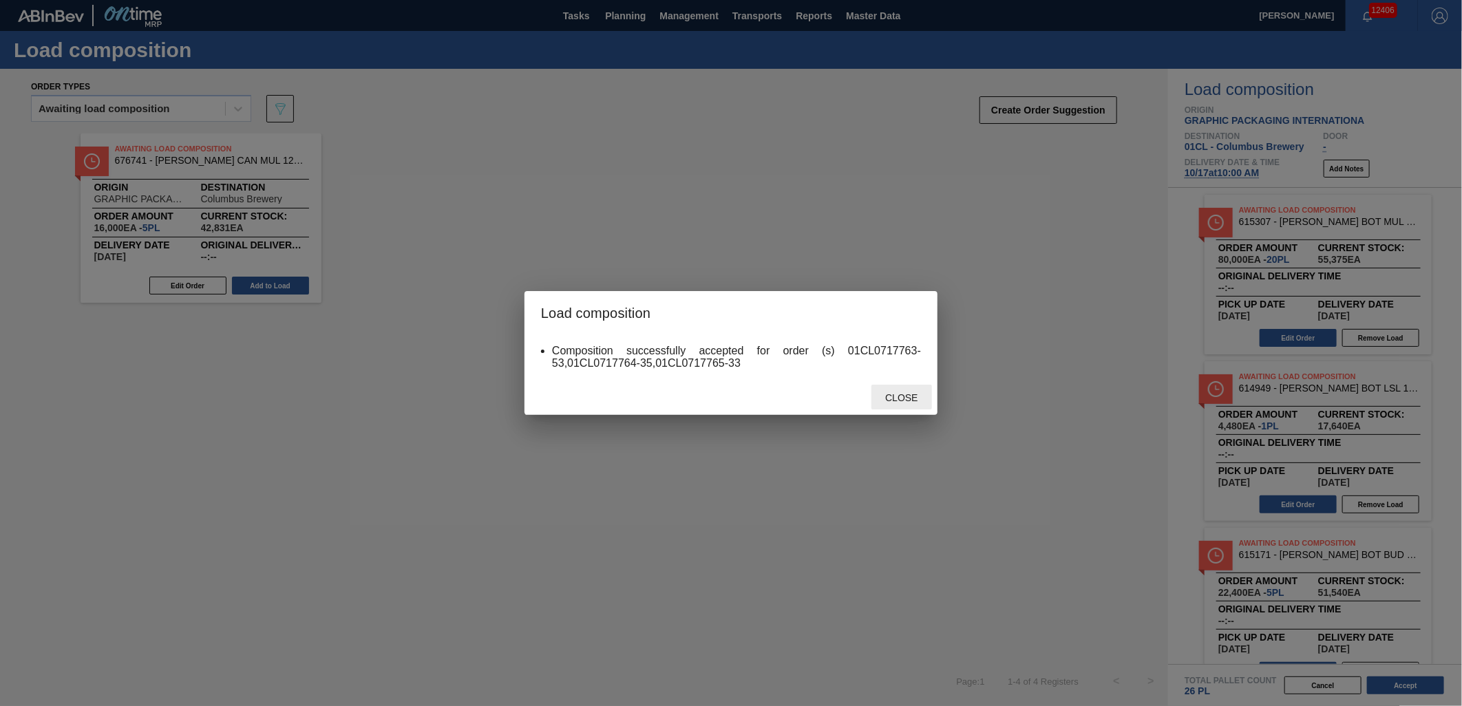
click at [902, 396] on span "Close" at bounding box center [901, 397] width 54 height 11
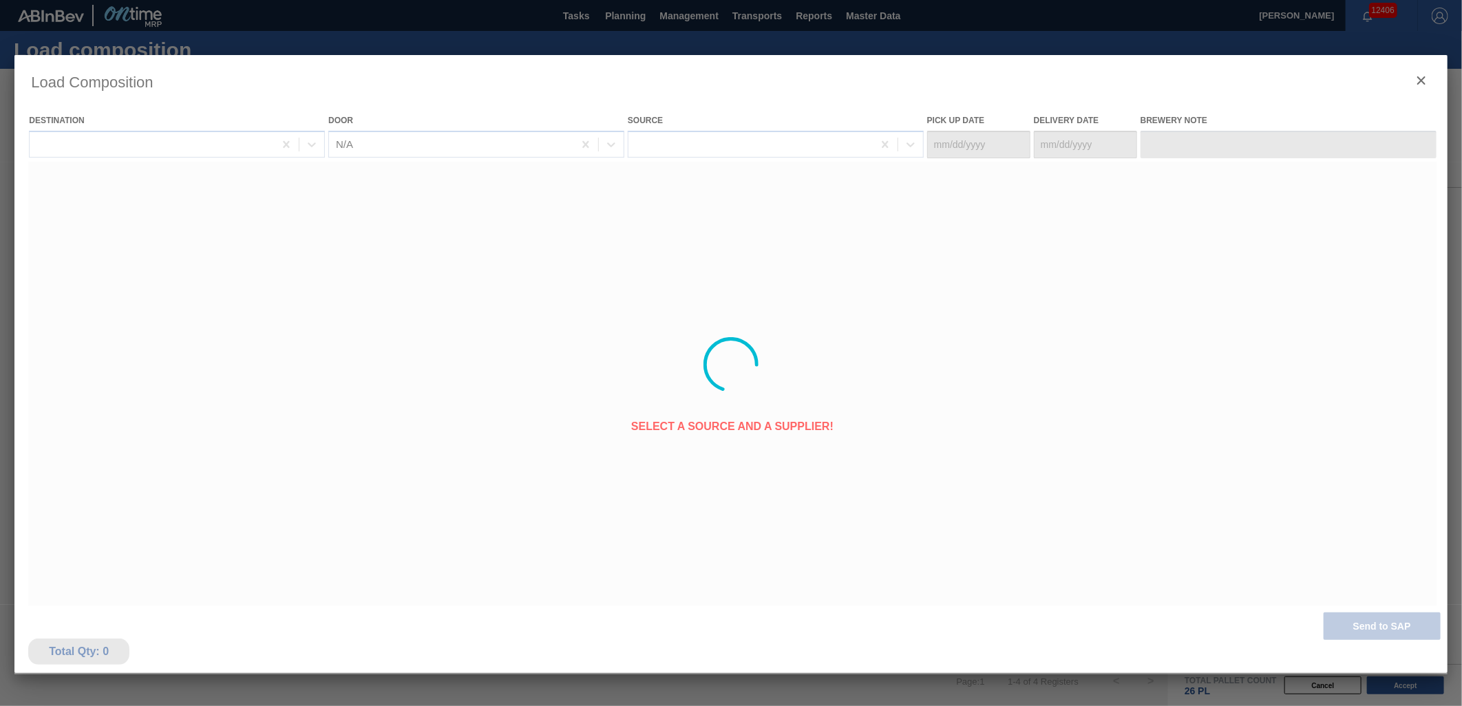
type Date "[DATE]"
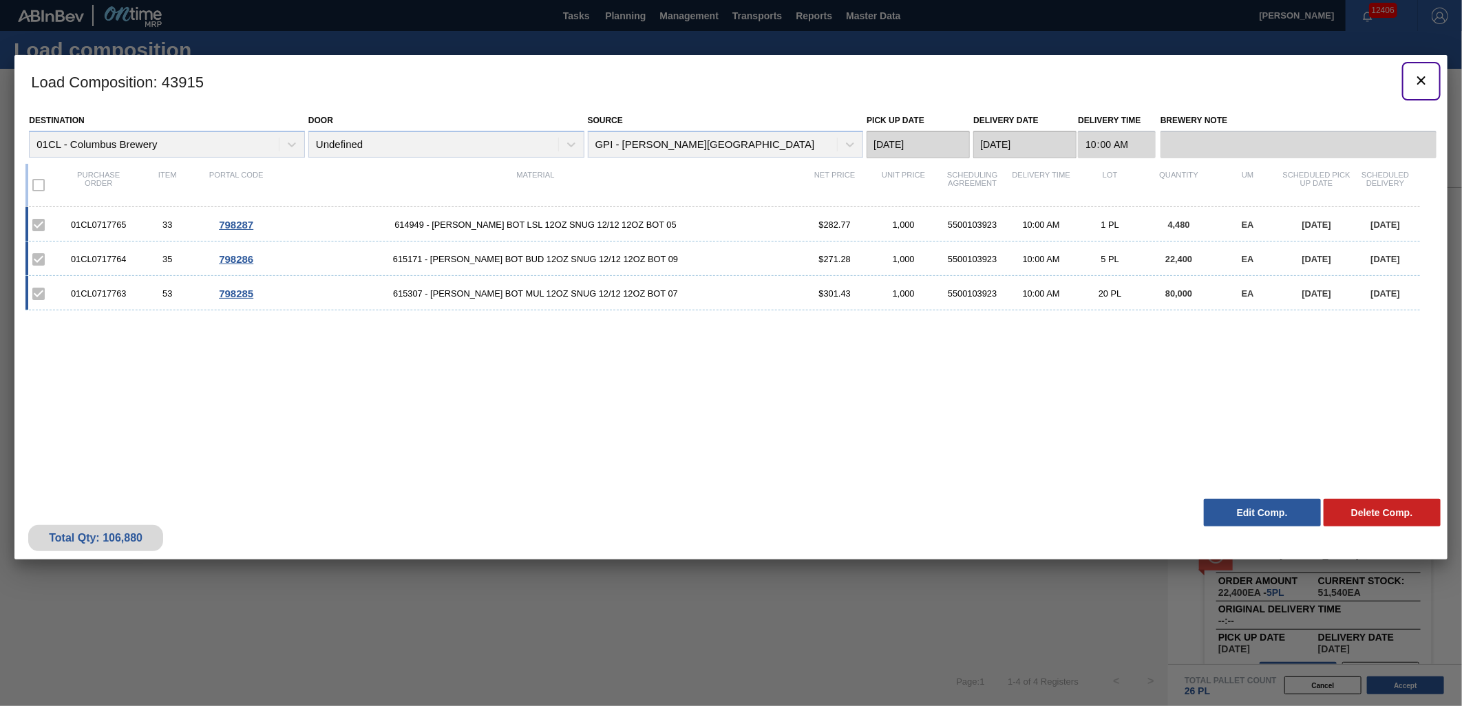
click at [1416, 79] on icon "botão de ícone" at bounding box center [1421, 80] width 17 height 17
